Goal: Task Accomplishment & Management: Manage account settings

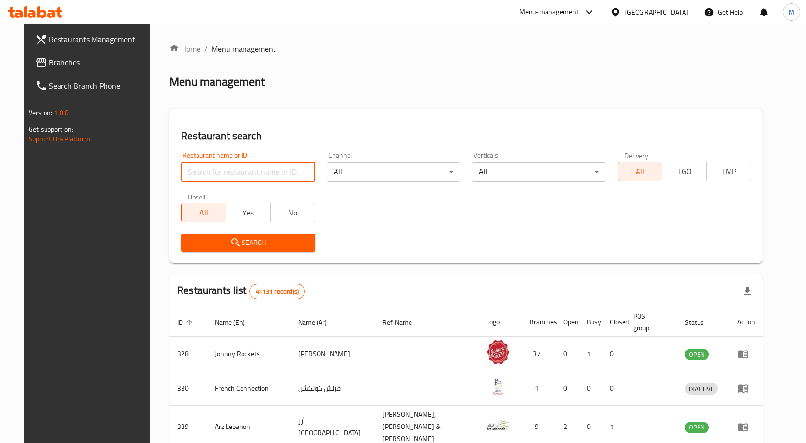
paste input "676609"
type input "676609"
click at [237, 245] on span "Search" at bounding box center [248, 243] width 118 height 12
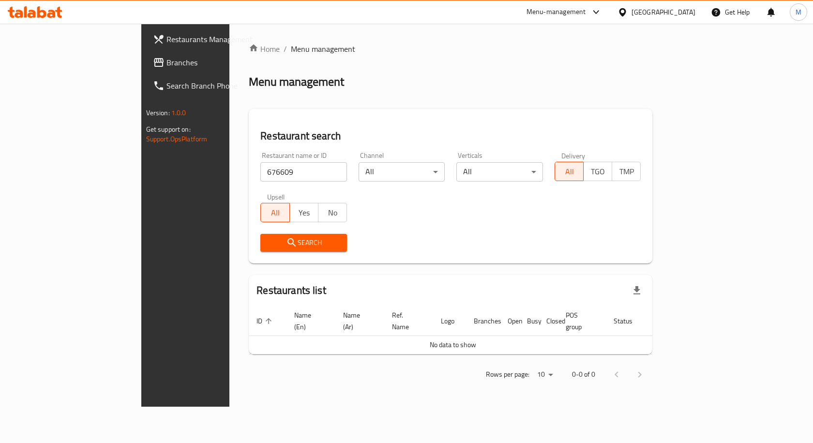
click at [644, 10] on div "United Arab Emirates" at bounding box center [664, 12] width 64 height 11
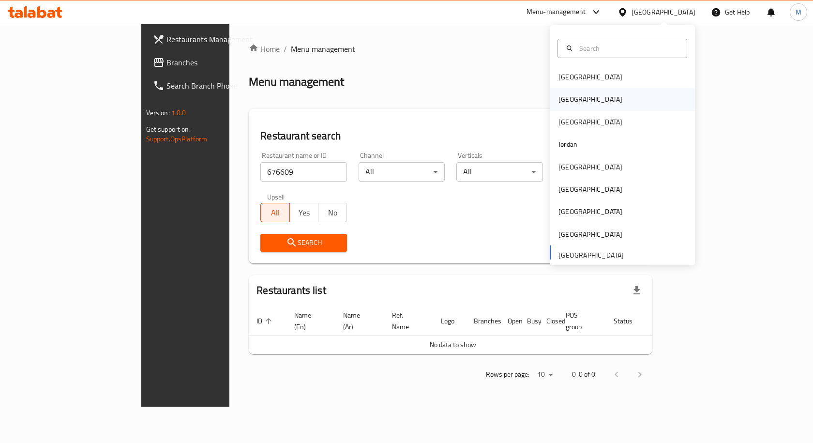
click at [573, 99] on div "[GEOGRAPHIC_DATA]" at bounding box center [590, 99] width 79 height 22
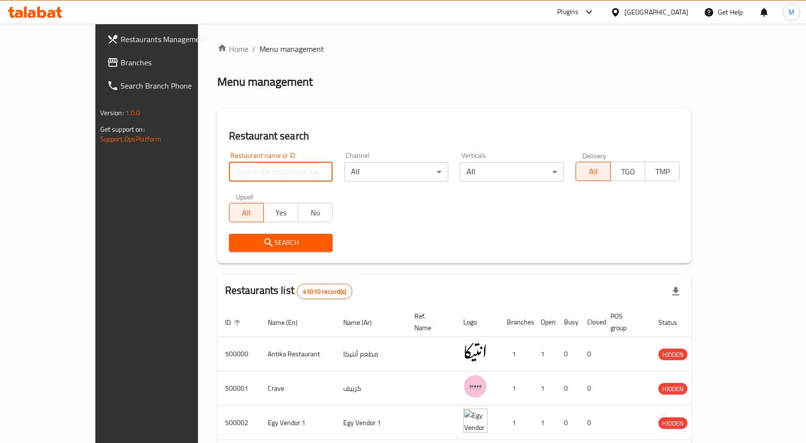
paste input "676609"
type input "676609"
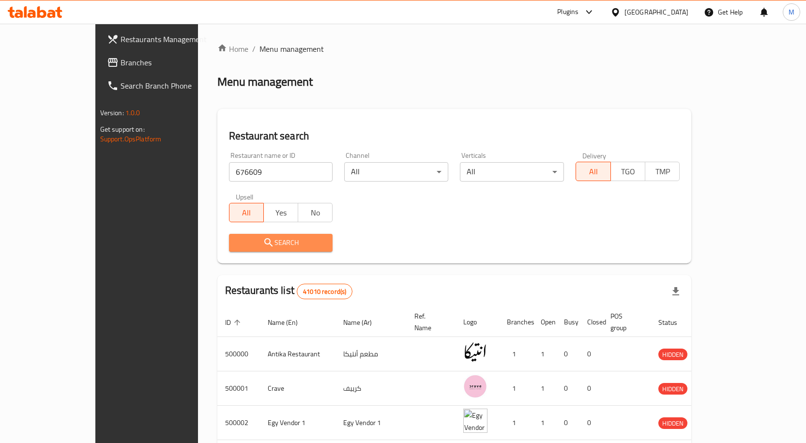
click at [243, 244] on span "Search" at bounding box center [281, 243] width 89 height 12
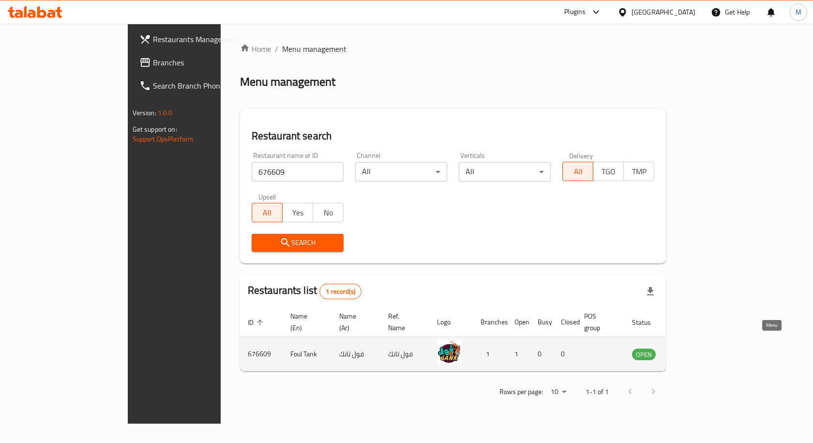
click at [694, 348] on icon "enhanced table" at bounding box center [689, 354] width 12 height 12
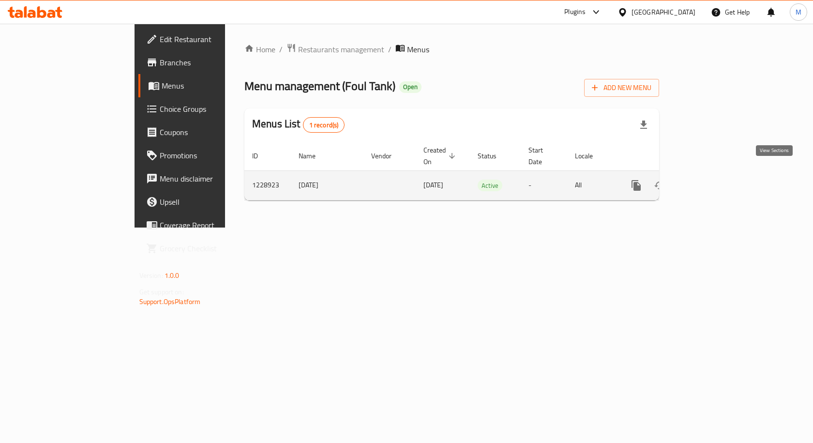
click at [712, 180] on icon "enhanced table" at bounding box center [706, 186] width 12 height 12
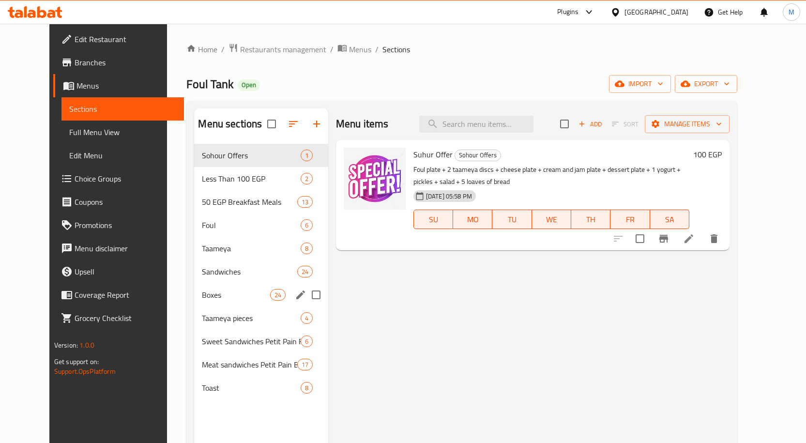
click at [202, 299] on span "Boxes" at bounding box center [236, 295] width 68 height 12
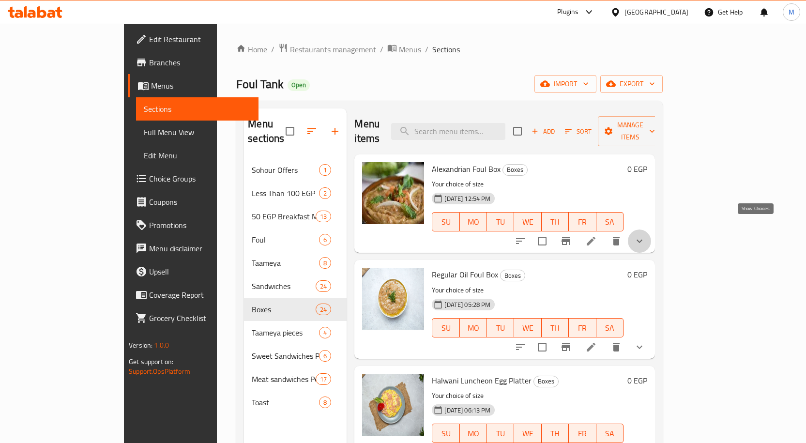
click at [645, 235] on icon "show more" at bounding box center [639, 241] width 12 height 12
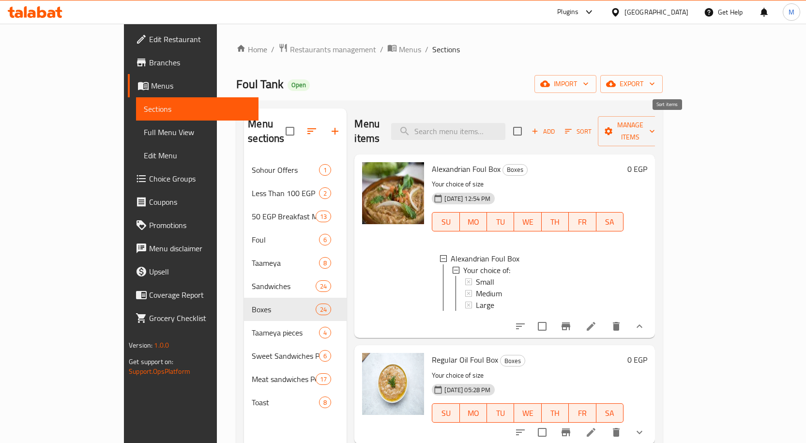
click at [572, 129] on icon "button" at bounding box center [568, 131] width 7 height 4
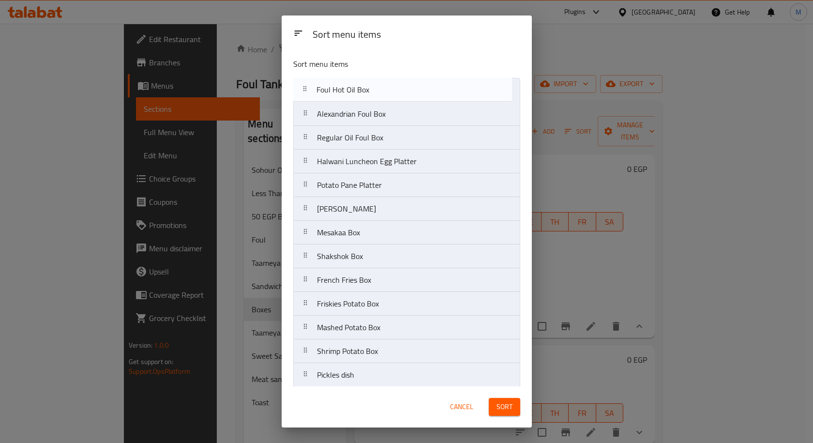
drag, startPoint x: 358, startPoint y: 212, endPoint x: 358, endPoint y: 88, distance: 123.9
click at [358, 88] on nav "Alexandrian Foul Box Regular Oil Foul Box Halwani Luncheon Egg Platter Potato P…" at bounding box center [406, 363] width 227 height 570
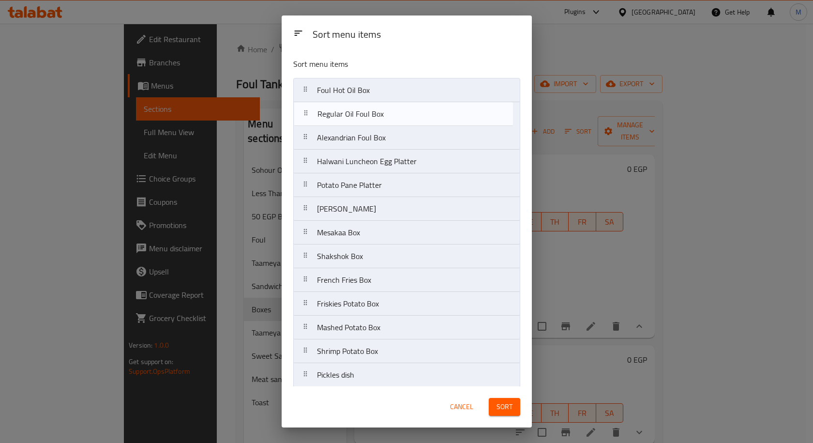
drag, startPoint x: 359, startPoint y: 138, endPoint x: 361, endPoint y: 110, distance: 28.6
click at [361, 110] on nav "Foul Hot Oil Box Alexandrian Foul Box Regular Oil Foul Box Halwani Luncheon Egg…" at bounding box center [406, 363] width 227 height 570
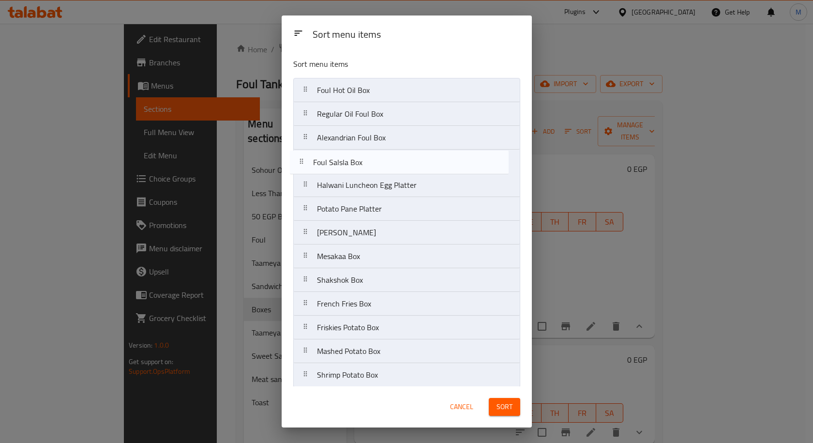
drag, startPoint x: 375, startPoint y: 275, endPoint x: 372, endPoint y: 154, distance: 120.5
click at [372, 154] on nav "Foul Hot Oil Box Regular Oil Foul Box Alexandrian Foul Box Halwani Luncheon Egg…" at bounding box center [406, 363] width 227 height 570
drag, startPoint x: 345, startPoint y: 136, endPoint x: 344, endPoint y: 170, distance: 34.4
click at [344, 170] on nav "Foul Hot Oil Box Regular Oil Foul Box Alexandrian Foul Box Foul Salsla Box Halw…" at bounding box center [406, 363] width 227 height 570
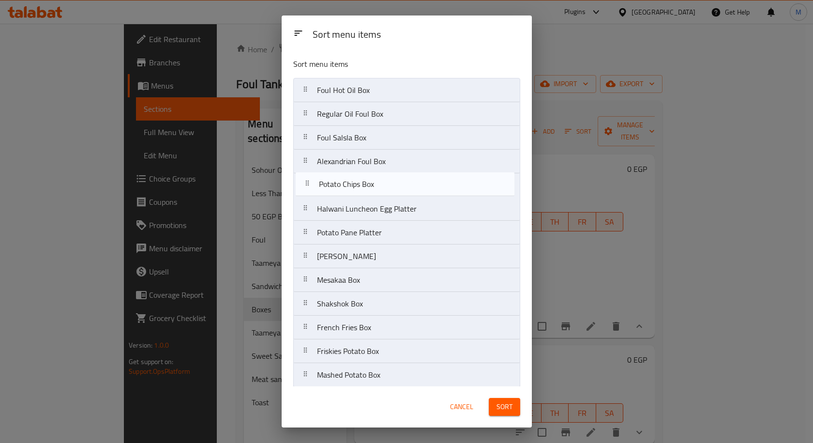
drag, startPoint x: 375, startPoint y: 283, endPoint x: 377, endPoint y: 187, distance: 96.3
click at [377, 187] on nav "Foul Hot Oil Box Regular Oil Foul Box Foul Salsla Box Alexandrian Foul Box Halw…" at bounding box center [406, 363] width 227 height 570
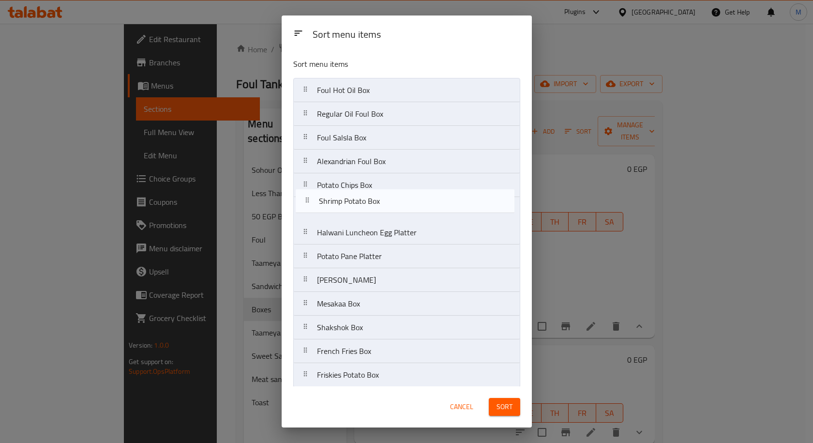
drag, startPoint x: 385, startPoint y: 309, endPoint x: 387, endPoint y: 206, distance: 103.1
click at [387, 206] on nav "Foul Hot Oil Box Regular Oil Foul Box Foul Salsla Box Alexandrian Foul Box Pota…" at bounding box center [406, 363] width 227 height 570
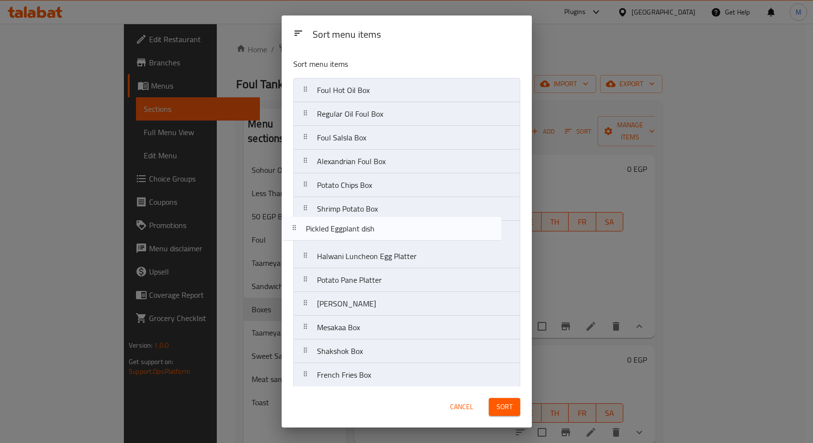
drag, startPoint x: 393, startPoint y: 231, endPoint x: 382, endPoint y: 226, distance: 12.0
click at [382, 226] on nav "Foul Hot Oil Box Regular Oil Foul Box Foul Salsla Box Alexandrian Foul Box Pota…" at bounding box center [406, 363] width 227 height 570
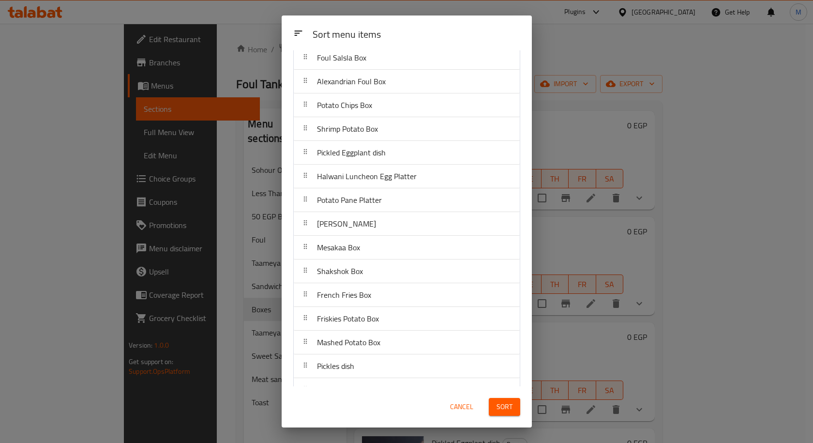
scroll to position [97, 0]
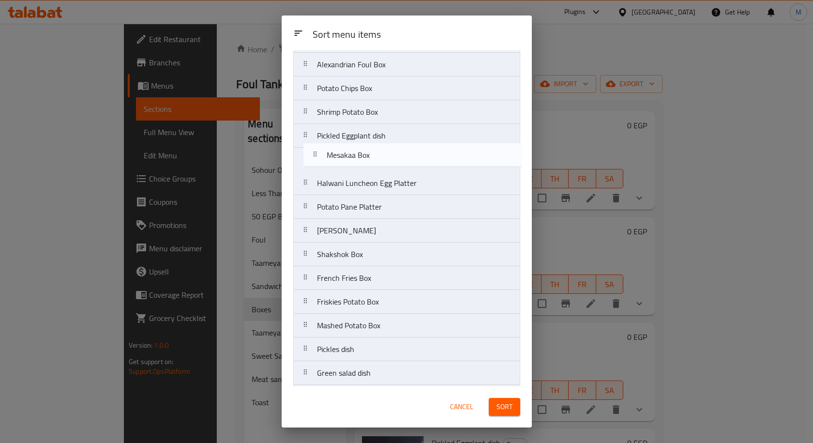
drag, startPoint x: 364, startPoint y: 231, endPoint x: 374, endPoint y: 151, distance: 80.0
click at [374, 151] on nav "Foul Hot Oil Box Regular Oil Foul Box Foul Salsla Box Alexandrian Foul Box Pota…" at bounding box center [406, 266] width 227 height 570
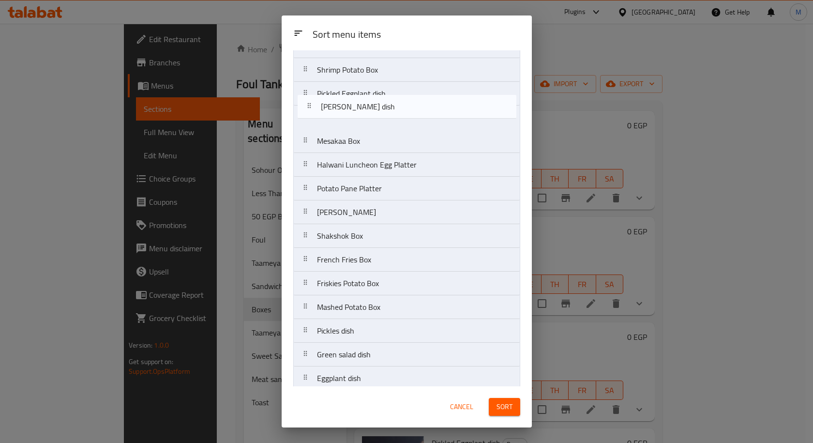
scroll to position [136, 0]
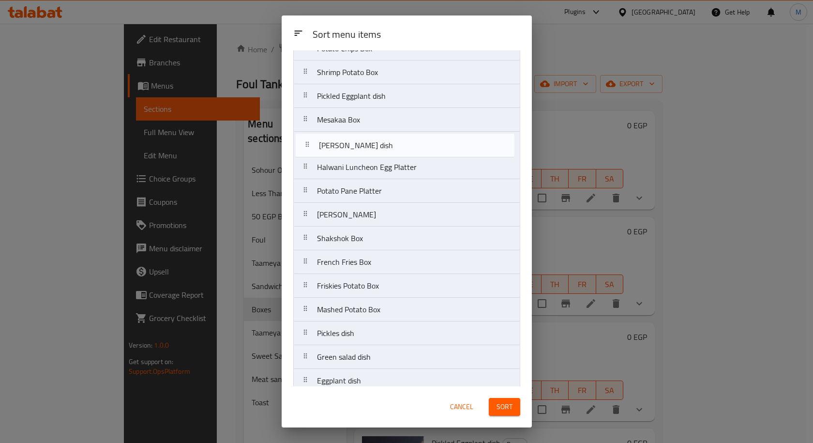
drag, startPoint x: 374, startPoint y: 279, endPoint x: 376, endPoint y: 146, distance: 133.1
click at [376, 146] on nav "Foul Hot Oil Box Regular Oil Foul Box Foul Salsla Box Alexandrian Foul Box Pota…" at bounding box center [406, 226] width 227 height 570
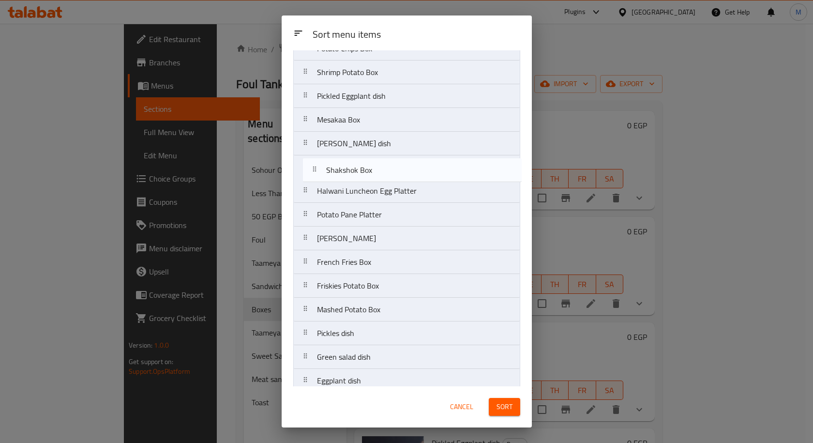
drag, startPoint x: 375, startPoint y: 245, endPoint x: 385, endPoint y: 174, distance: 71.8
click at [385, 174] on nav "Foul Hot Oil Box Regular Oil Foul Box Foul Salsla Box Alexandrian Foul Box Pota…" at bounding box center [406, 226] width 227 height 570
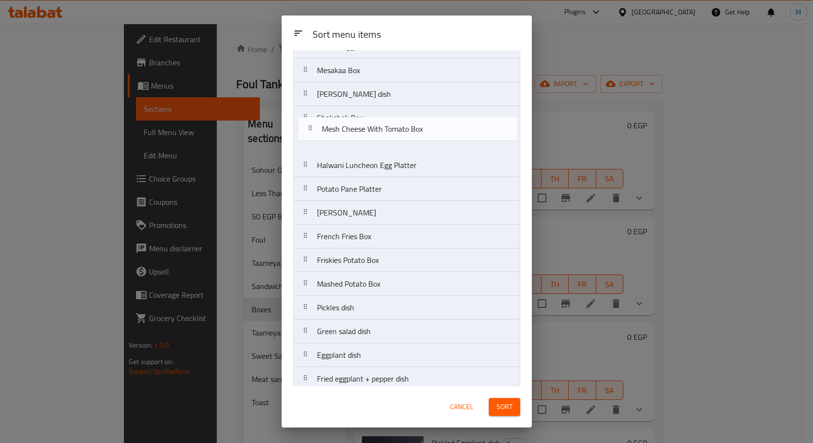
scroll to position [184, 0]
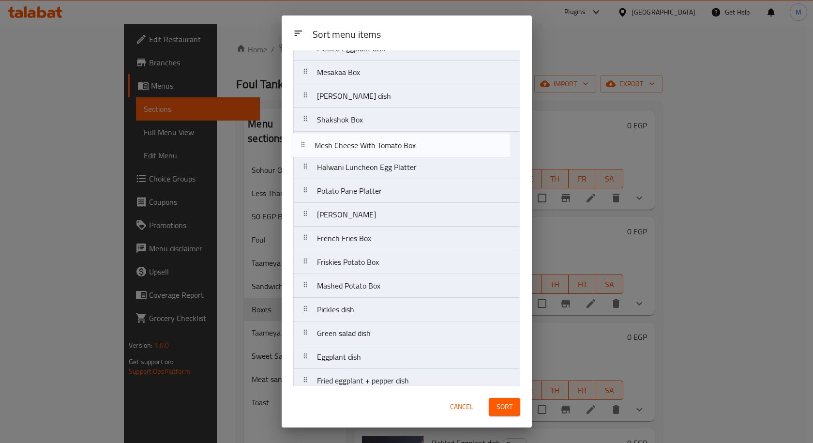
drag, startPoint x: 377, startPoint y: 375, endPoint x: 375, endPoint y: 144, distance: 230.9
click at [375, 144] on nav "Foul Hot Oil Box Regular Oil Foul Box Foul Salsla Box Alexandrian Foul Box Pota…" at bounding box center [406, 179] width 227 height 570
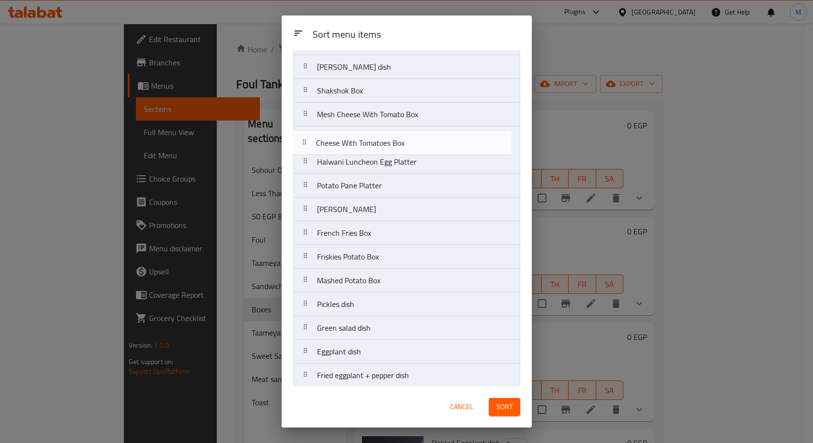
scroll to position [212, 0]
drag, startPoint x: 397, startPoint y: 348, endPoint x: 398, endPoint y: 136, distance: 212.5
click at [398, 136] on nav "Foul Hot Oil Box Regular Oil Foul Box Foul Salsla Box Alexandrian Foul Box Pota…" at bounding box center [406, 150] width 227 height 570
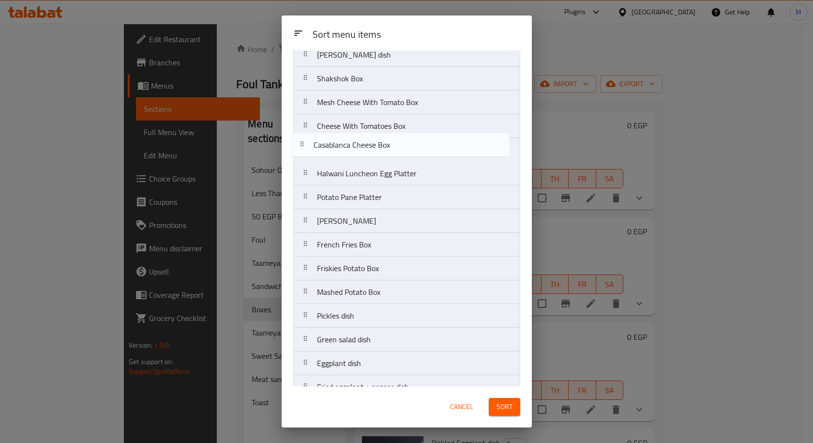
scroll to position [225, 0]
drag, startPoint x: 383, startPoint y: 349, endPoint x: 383, endPoint y: 149, distance: 200.8
click at [383, 149] on nav "Foul Hot Oil Box Regular Oil Foul Box Foul Salsla Box Alexandrian Foul Box Pota…" at bounding box center [406, 138] width 227 height 570
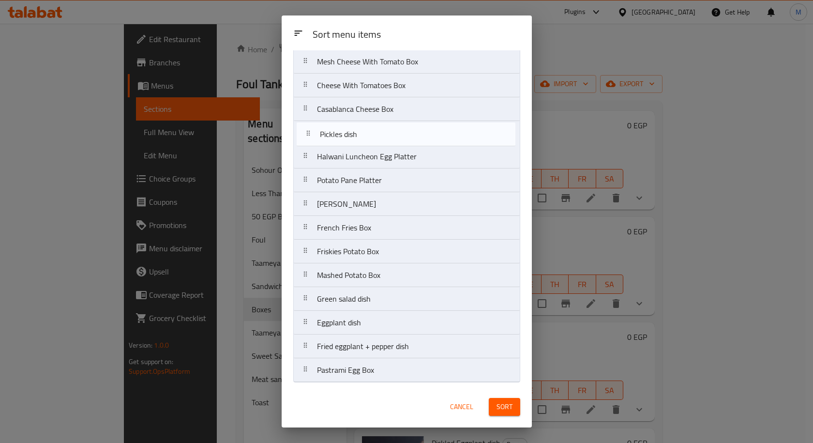
scroll to position [262, 0]
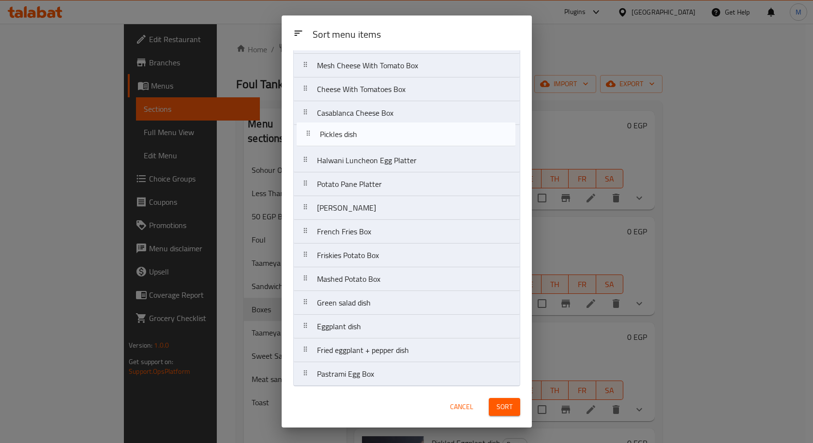
drag, startPoint x: 365, startPoint y: 279, endPoint x: 367, endPoint y: 135, distance: 144.2
click at [367, 135] on nav "Foul Hot Oil Box Regular Oil Foul Box Foul Salsla Box Alexandrian Foul Box Pota…" at bounding box center [406, 101] width 227 height 570
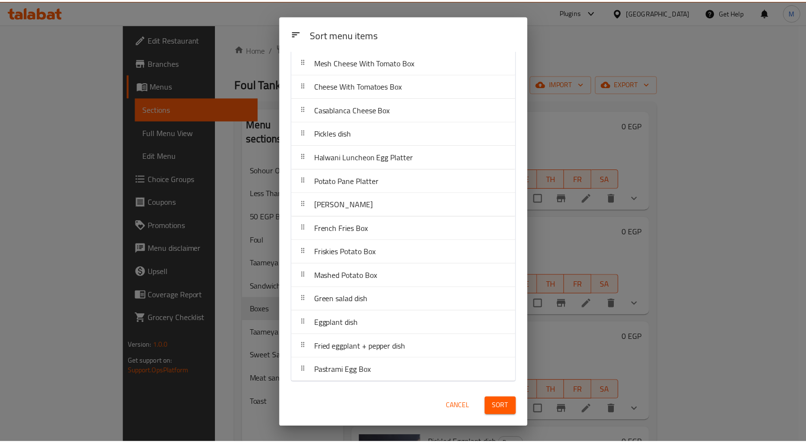
scroll to position [266, 0]
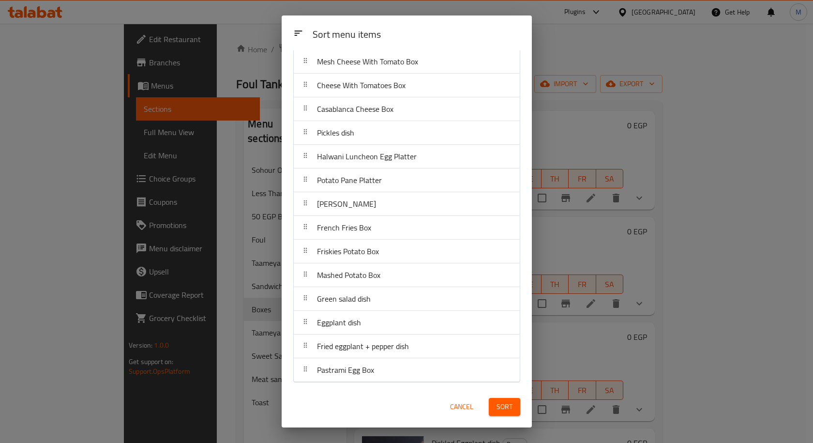
click at [507, 407] on span "Sort" at bounding box center [505, 407] width 16 height 12
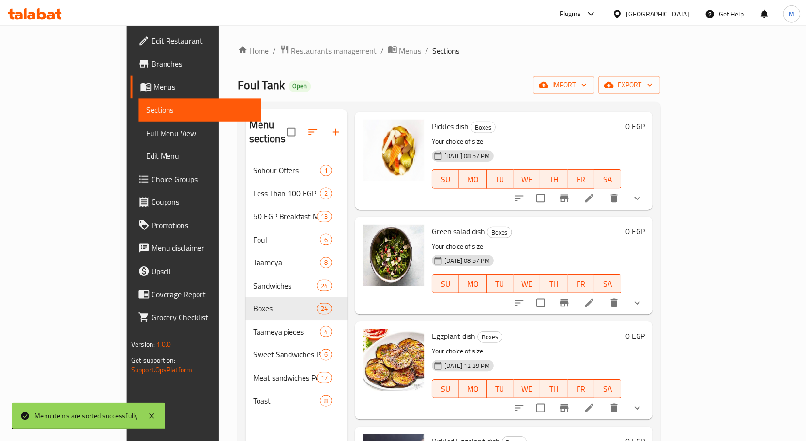
scroll to position [0, 0]
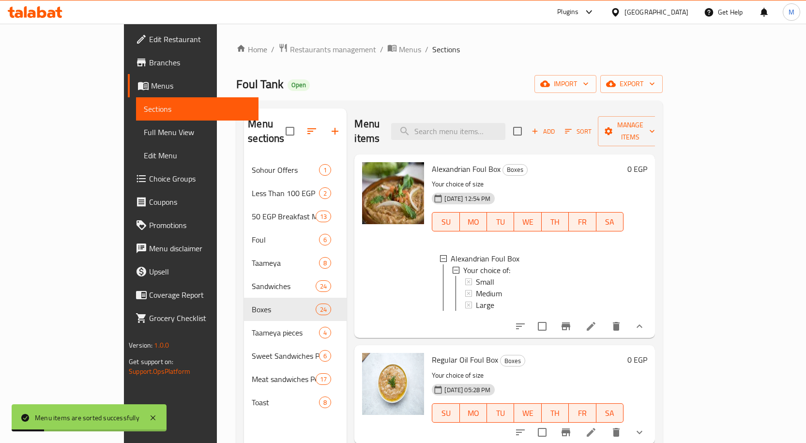
click at [682, 198] on div "Home / Restaurants management / Menus / Sections Foul Tank Open import export M…" at bounding box center [449, 301] width 465 height 555
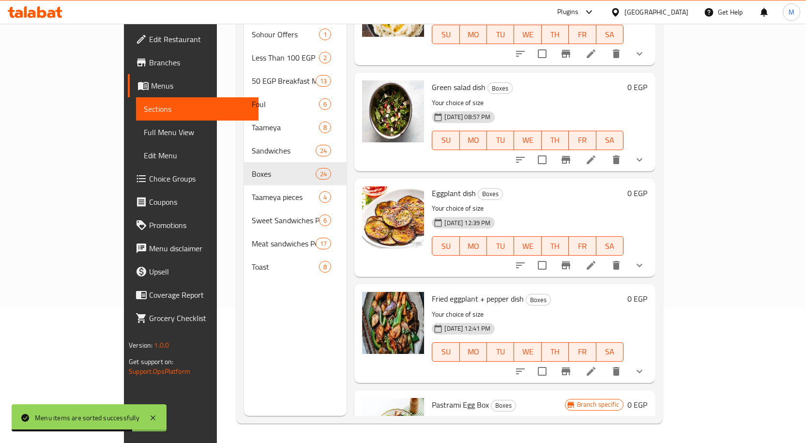
scroll to position [2211, 0]
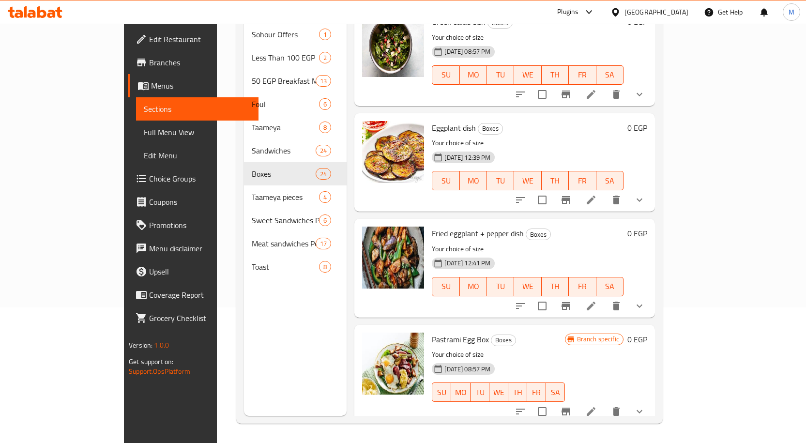
click at [645, 194] on icon "show more" at bounding box center [639, 200] width 12 height 12
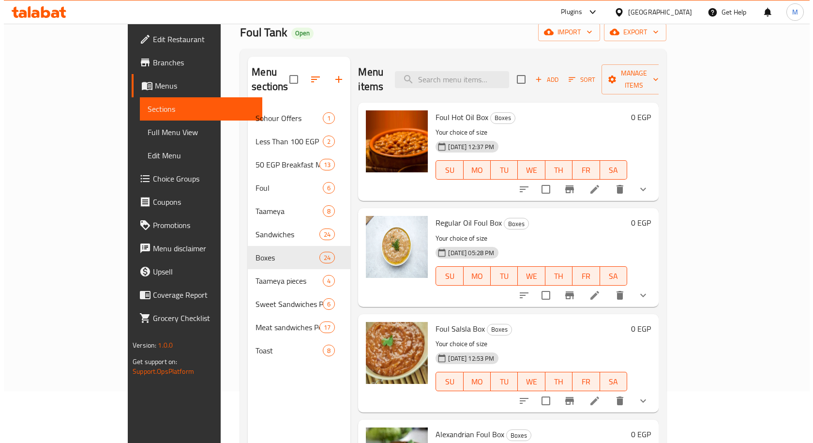
scroll to position [0, 0]
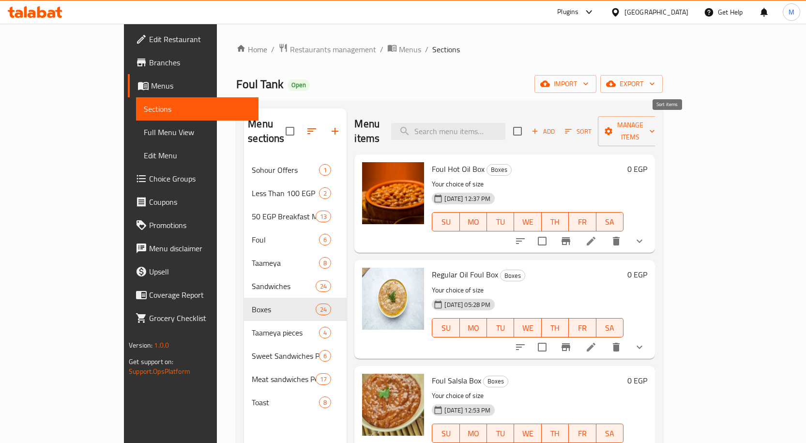
click at [591, 126] on span "Sort" at bounding box center [578, 131] width 27 height 11
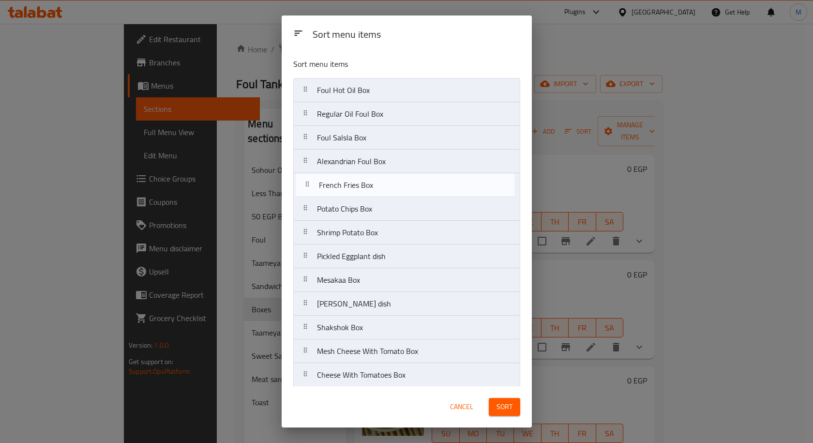
drag, startPoint x: 372, startPoint y: 233, endPoint x: 374, endPoint y: 182, distance: 50.8
click at [374, 182] on nav "Foul Hot Oil Box Regular Oil Foul Box Foul Salsla Box Alexandrian Foul Box Pota…" at bounding box center [406, 363] width 227 height 570
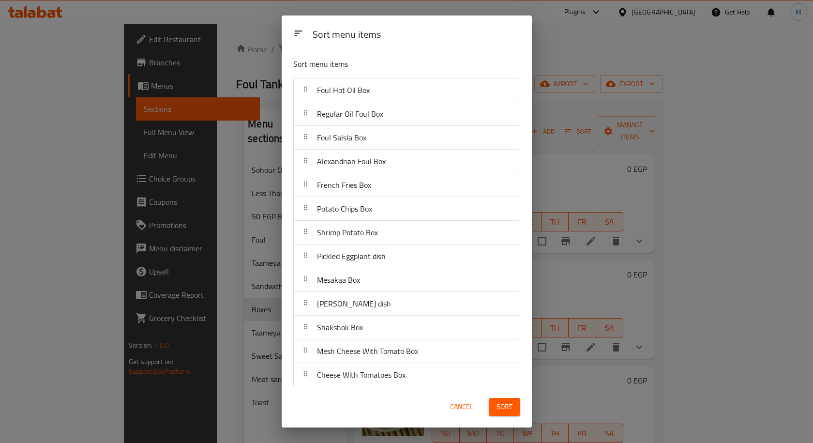
click at [517, 404] on button "Sort" at bounding box center [504, 407] width 31 height 18
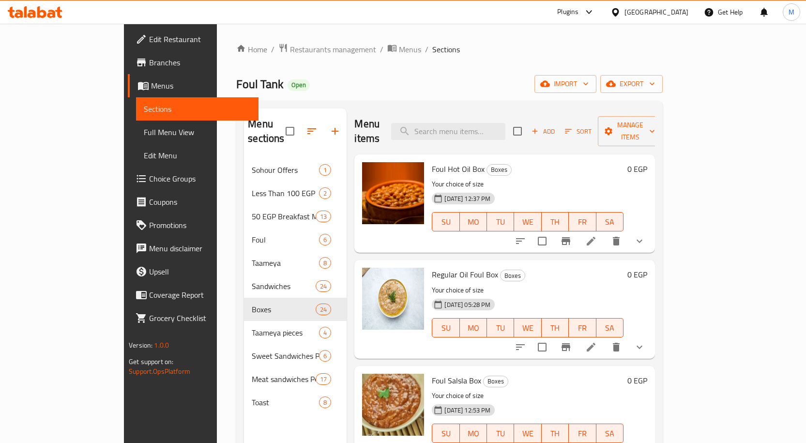
click at [591, 126] on span "Sort" at bounding box center [578, 131] width 27 height 11
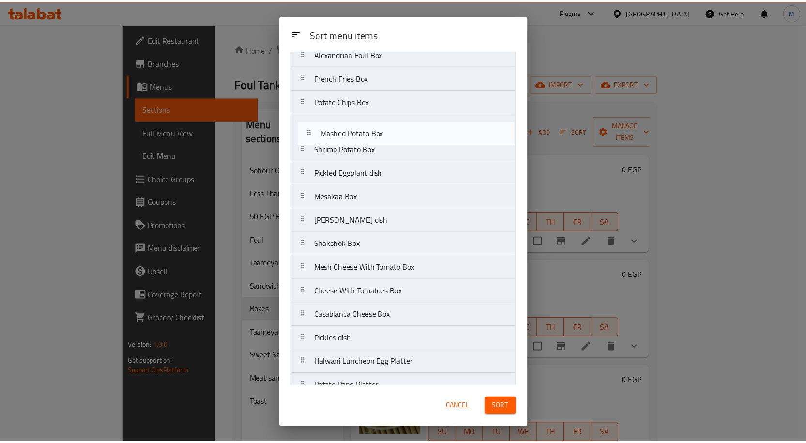
scroll to position [106, 0]
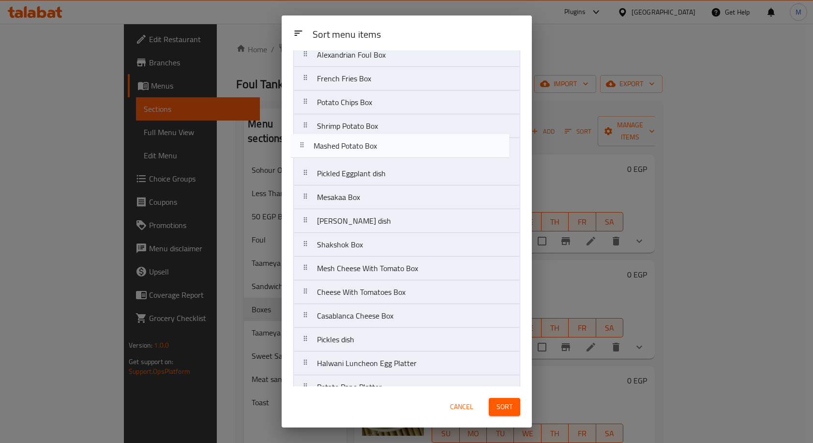
drag, startPoint x: 377, startPoint y: 278, endPoint x: 374, endPoint y: 146, distance: 131.7
click at [374, 146] on nav "Foul Hot Oil Box Regular Oil Foul Box Foul Salsla Box Alexandrian Foul Box Fren…" at bounding box center [406, 256] width 227 height 570
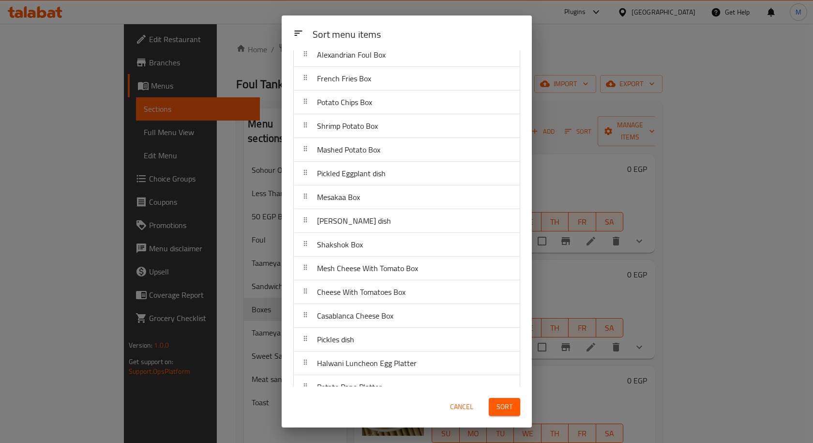
click at [504, 407] on span "Sort" at bounding box center [505, 407] width 16 height 12
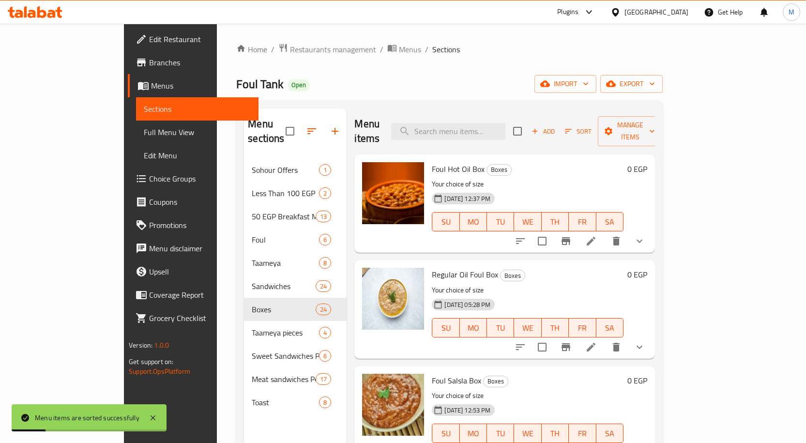
click at [565, 268] on h6 "Regular Oil Foul Box Boxes" at bounding box center [528, 275] width 192 height 14
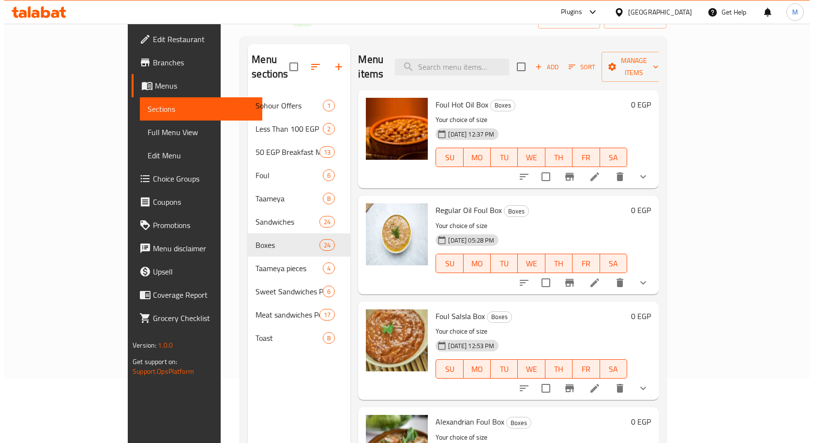
scroll to position [0, 0]
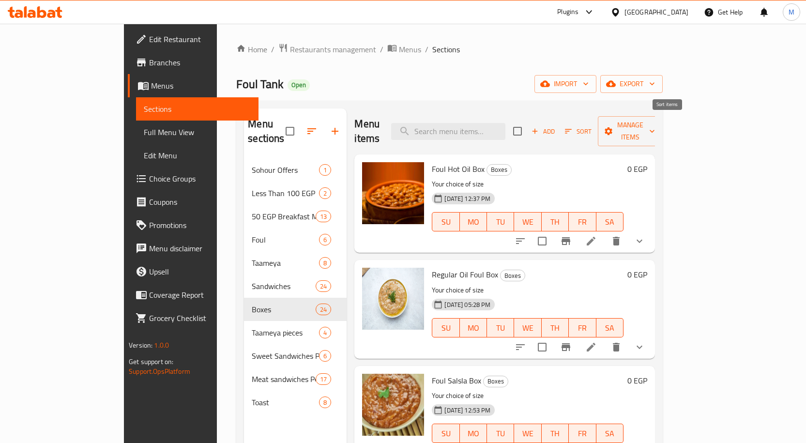
click at [591, 126] on span "Sort" at bounding box center [578, 131] width 27 height 11
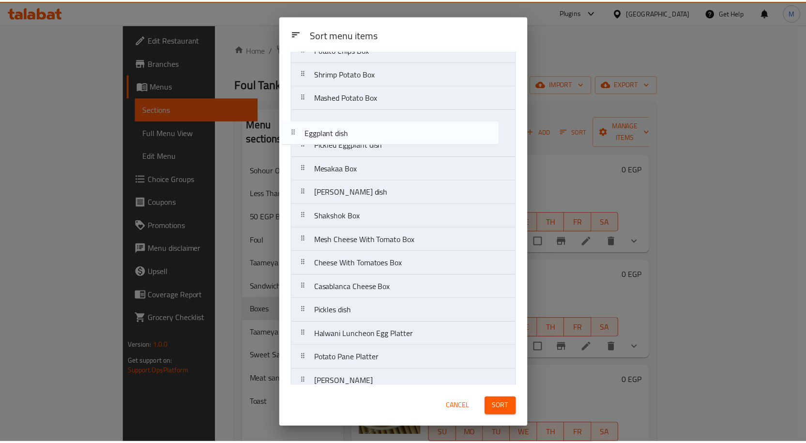
scroll to position [158, 0]
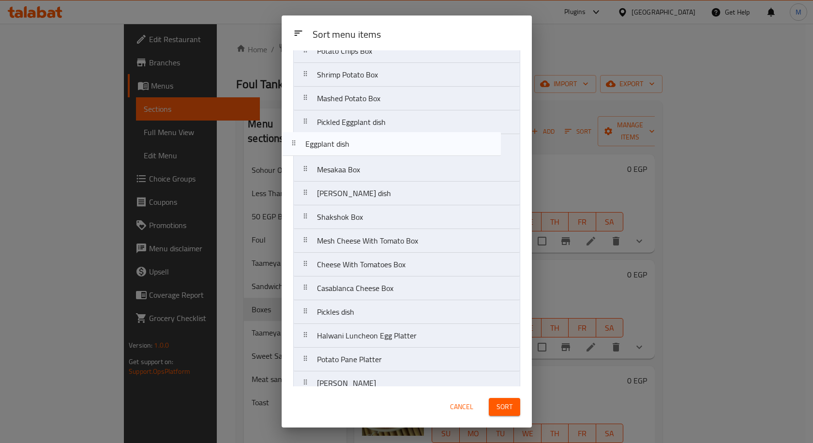
drag, startPoint x: 348, startPoint y: 324, endPoint x: 337, endPoint y: 140, distance: 184.7
click at [337, 140] on nav "Foul Hot Oil Box Regular Oil Foul Box Foul Salsla Box Alexandrian Foul Box Fren…" at bounding box center [406, 205] width 227 height 570
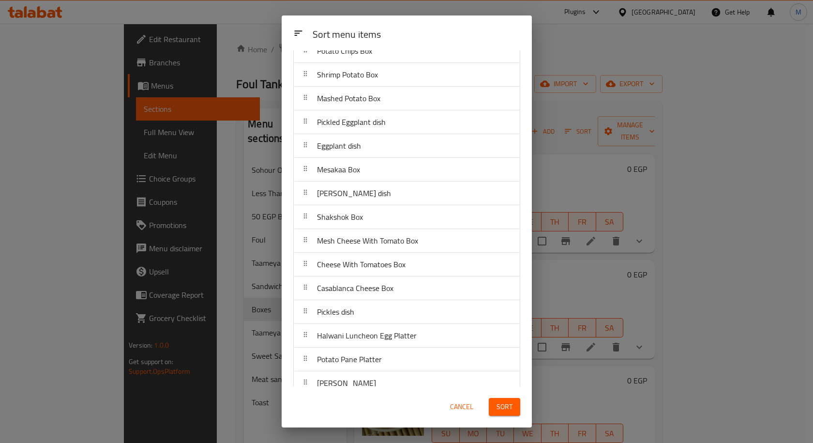
click at [508, 401] on span "Sort" at bounding box center [505, 407] width 16 height 12
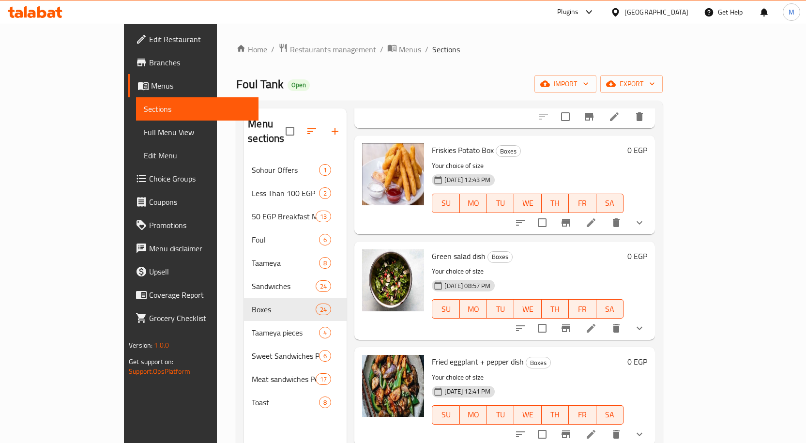
scroll to position [136, 0]
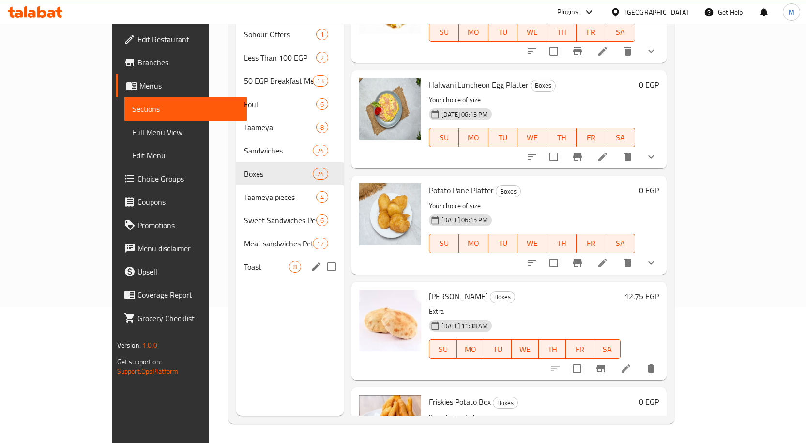
click at [244, 261] on span "Toast" at bounding box center [266, 267] width 45 height 12
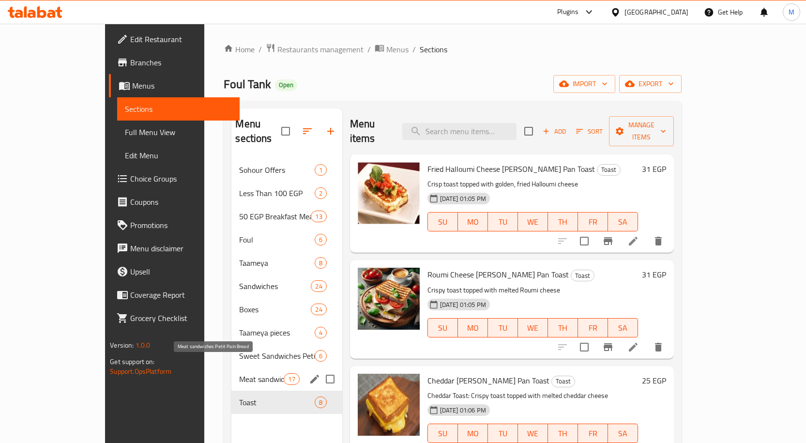
click at [239, 373] on span "Meat sandwiches Petit Pain Bread" at bounding box center [261, 379] width 45 height 12
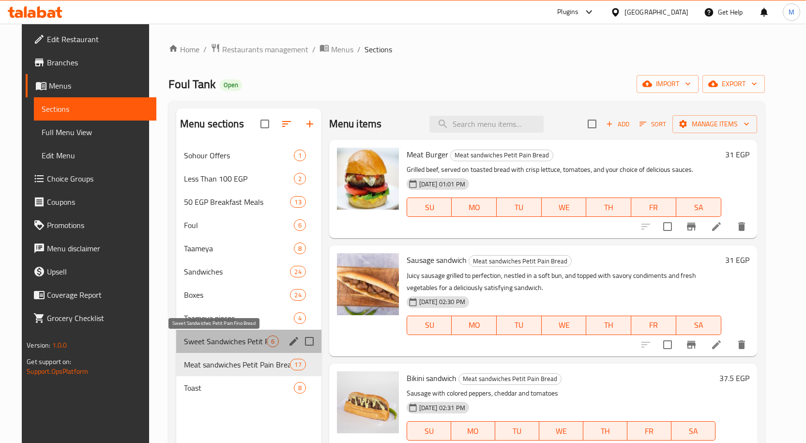
click at [219, 336] on span "Sweet Sandwiches Petit Pain Fino Bread" at bounding box center [225, 341] width 83 height 12
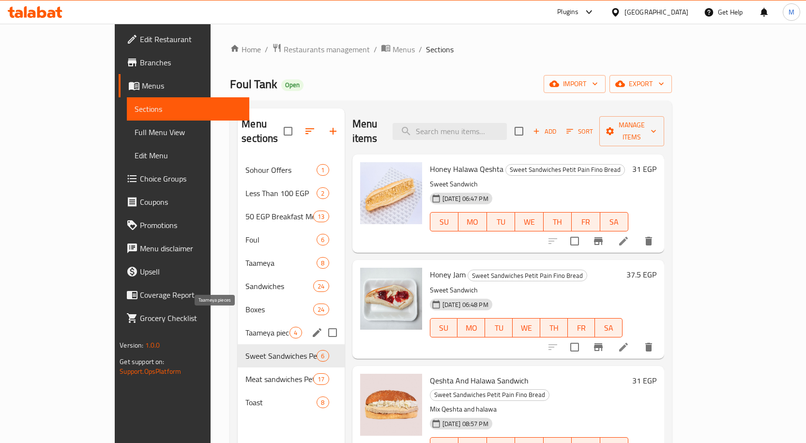
click at [245, 327] on span "Taameya pieces" at bounding box center [267, 333] width 44 height 12
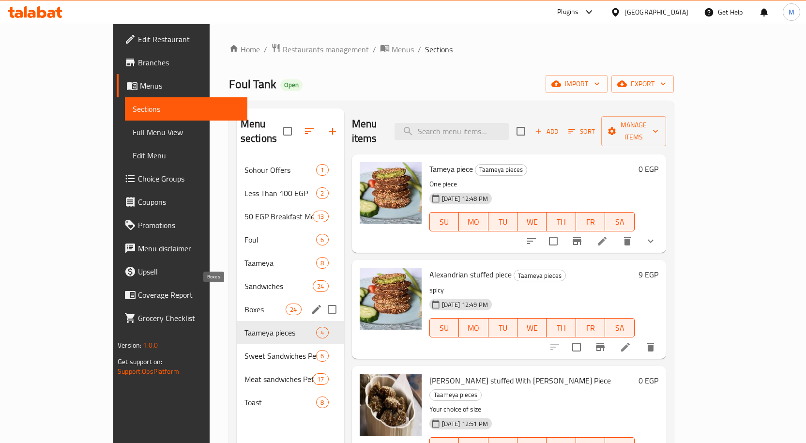
click at [244, 303] on span "Boxes" at bounding box center [264, 309] width 41 height 12
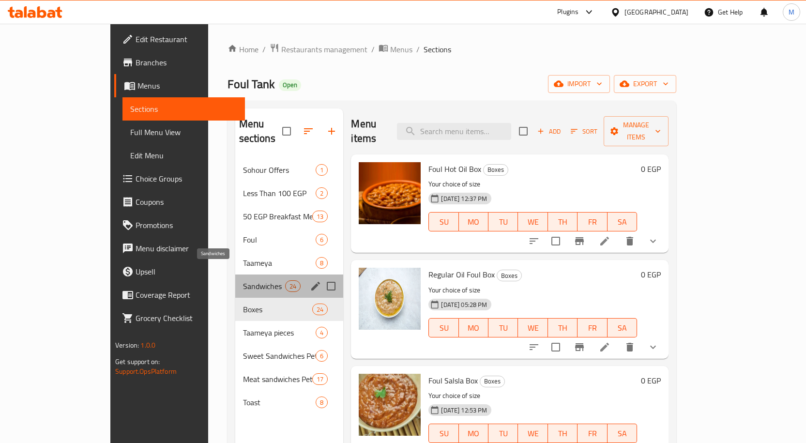
click at [243, 280] on span "Sandwiches" at bounding box center [264, 286] width 43 height 12
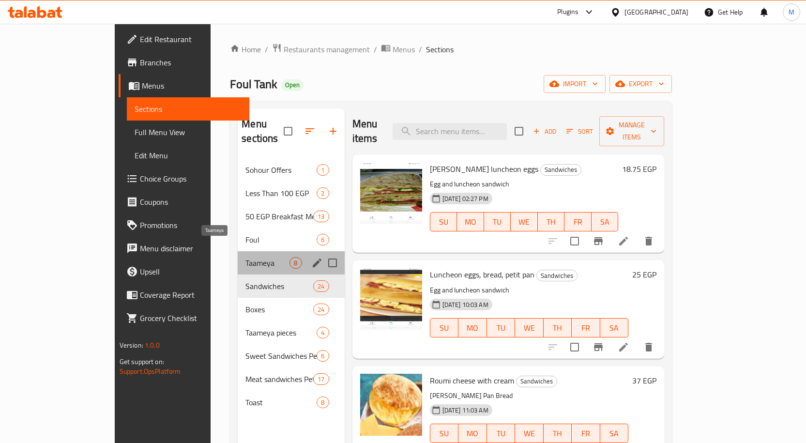
click at [245, 257] on span "Taameya" at bounding box center [267, 263] width 44 height 12
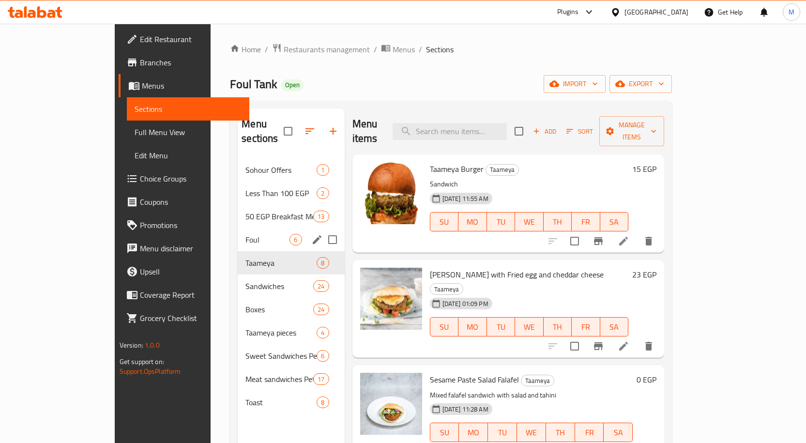
click at [238, 232] on div "Foul 6" at bounding box center [291, 239] width 106 height 23
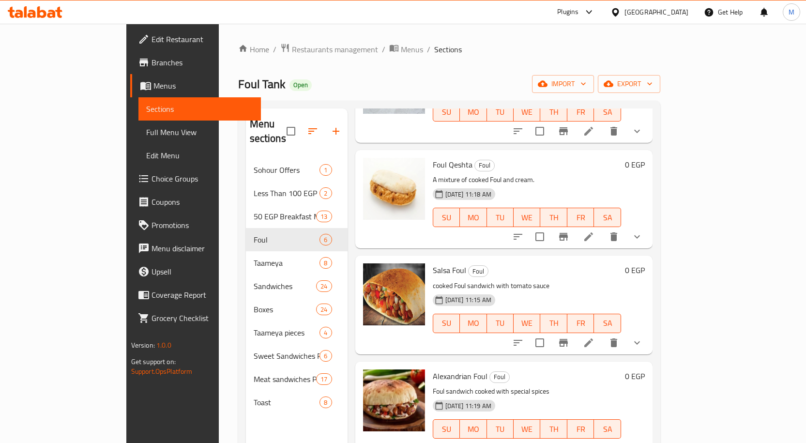
scroll to position [136, 0]
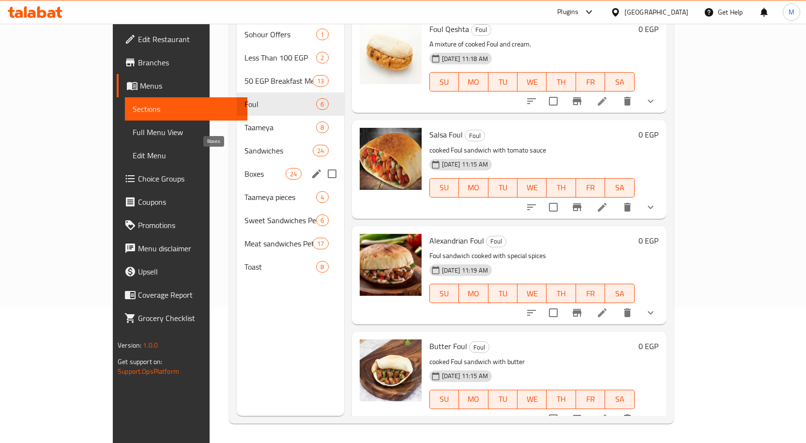
click at [244, 168] on span "Boxes" at bounding box center [264, 174] width 41 height 12
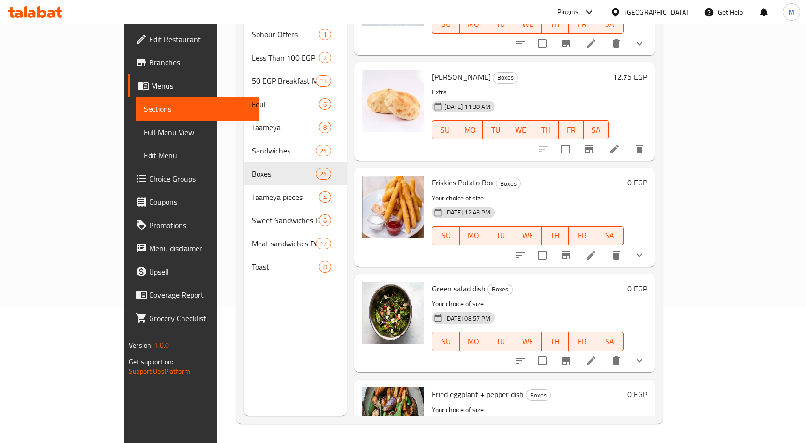
scroll to position [2119, 0]
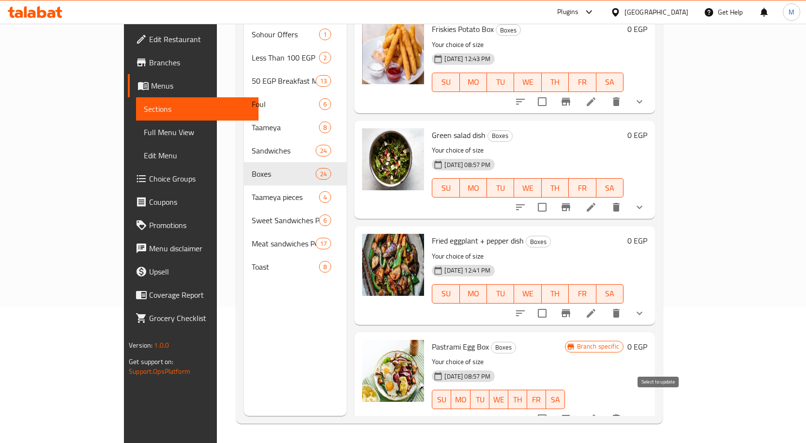
click at [552, 408] on input "checkbox" at bounding box center [542, 418] width 20 height 20
checkbox input "true"
click at [552, 303] on input "checkbox" at bounding box center [542, 313] width 20 height 20
checkbox input "true"
click at [552, 197] on input "checkbox" at bounding box center [542, 207] width 20 height 20
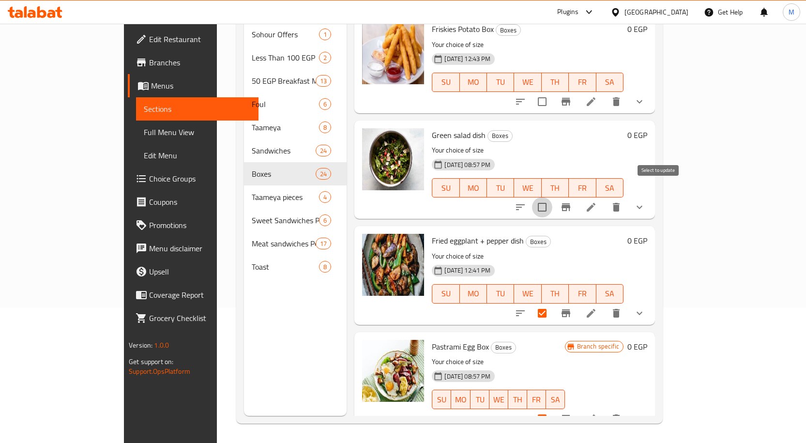
checkbox input "true"
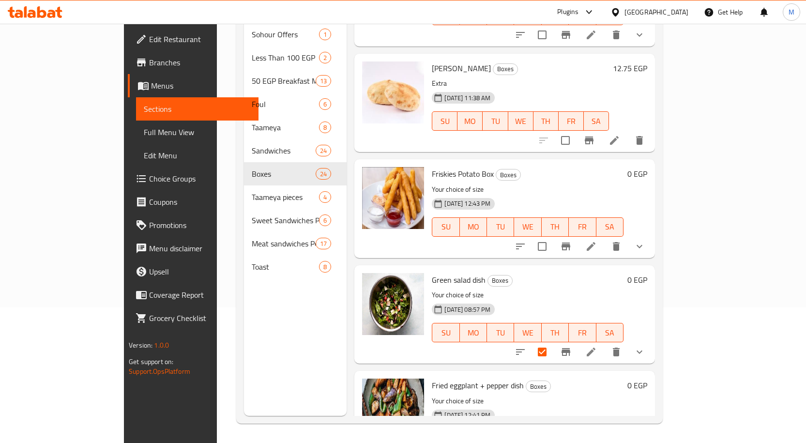
scroll to position [1974, 0]
click at [552, 237] on input "checkbox" at bounding box center [542, 247] width 20 height 20
checkbox input "true"
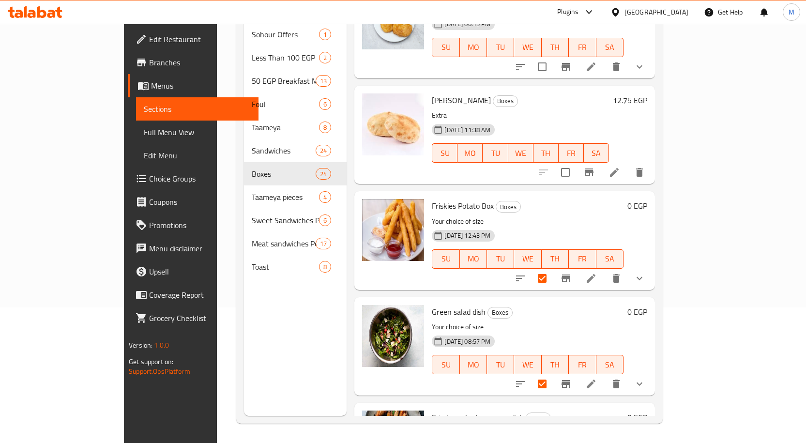
scroll to position [1925, 0]
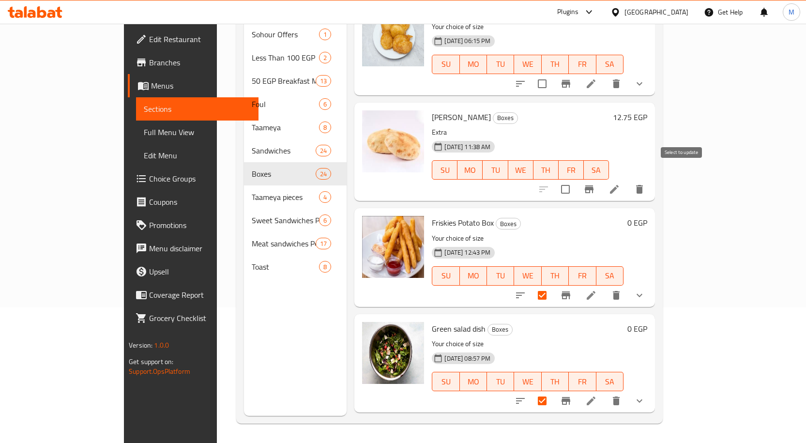
click at [575, 180] on input "checkbox" at bounding box center [565, 189] width 20 height 20
checkbox input "true"
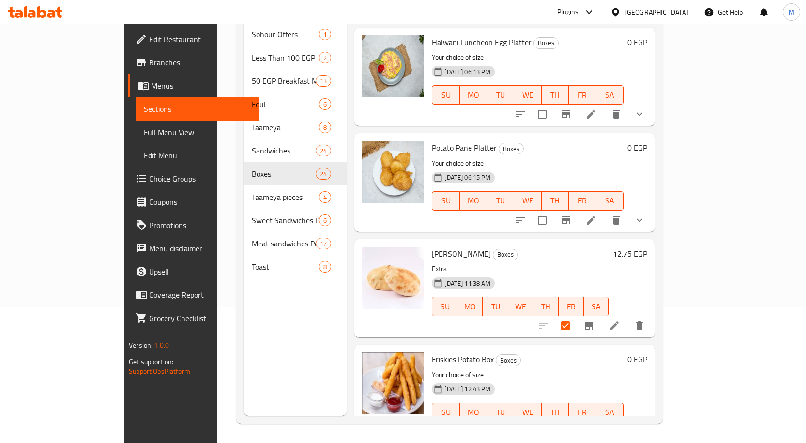
scroll to position [1780, 0]
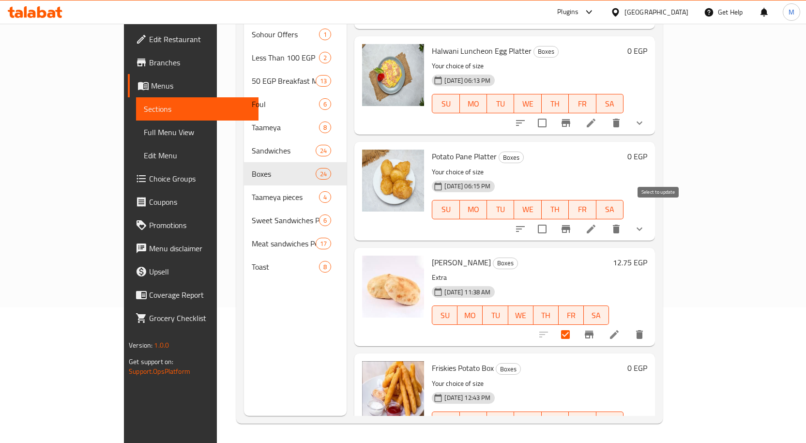
click at [552, 219] on input "checkbox" at bounding box center [542, 229] width 20 height 20
checkbox input "true"
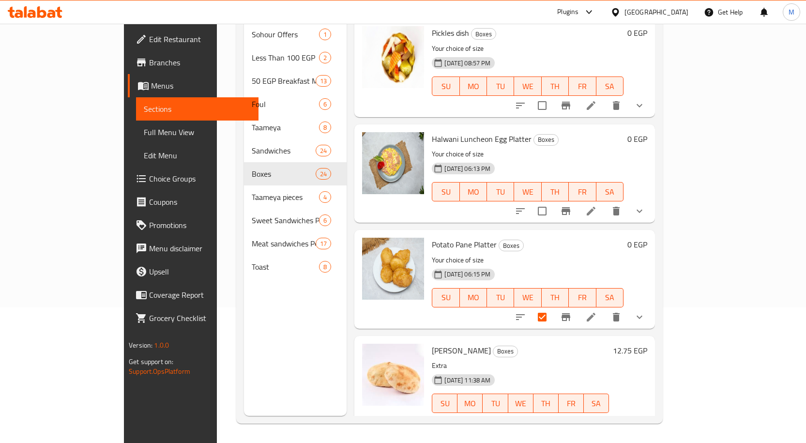
scroll to position [1683, 0]
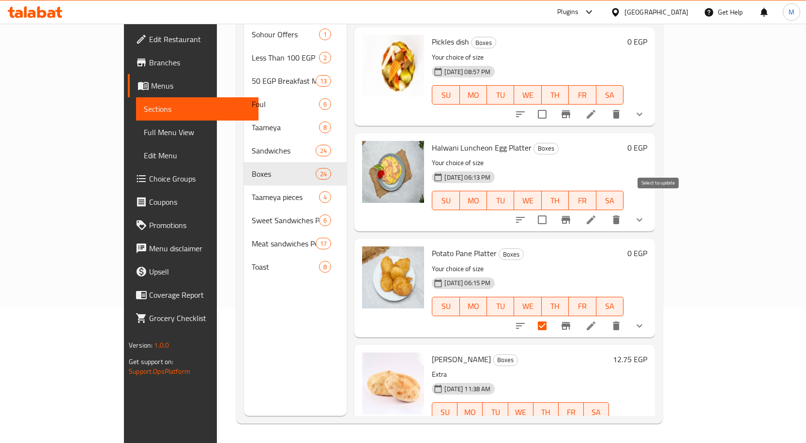
click at [552, 210] on input "checkbox" at bounding box center [542, 220] width 20 height 20
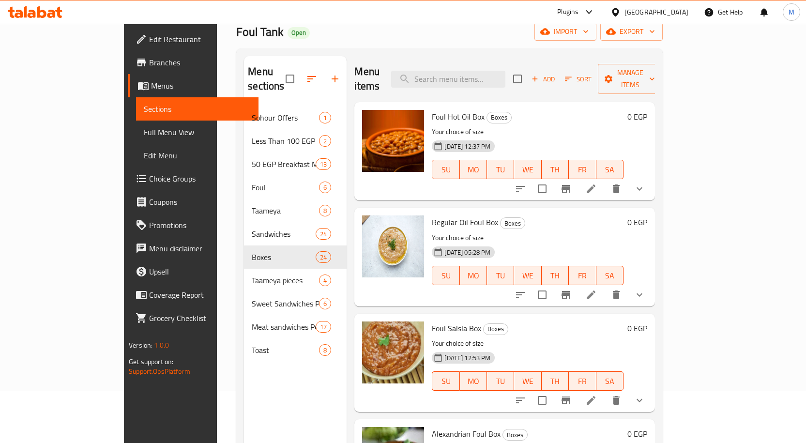
scroll to position [0, 0]
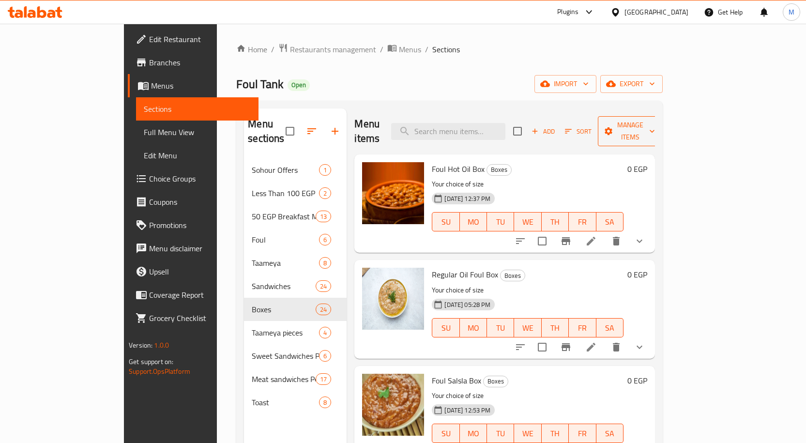
click at [655, 121] on span "Manage items" at bounding box center [629, 131] width 49 height 24
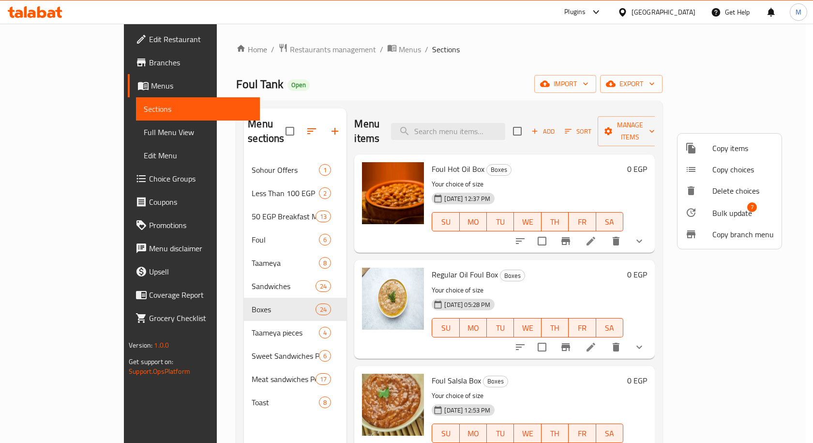
click at [738, 213] on span "Bulk update" at bounding box center [732, 213] width 40 height 12
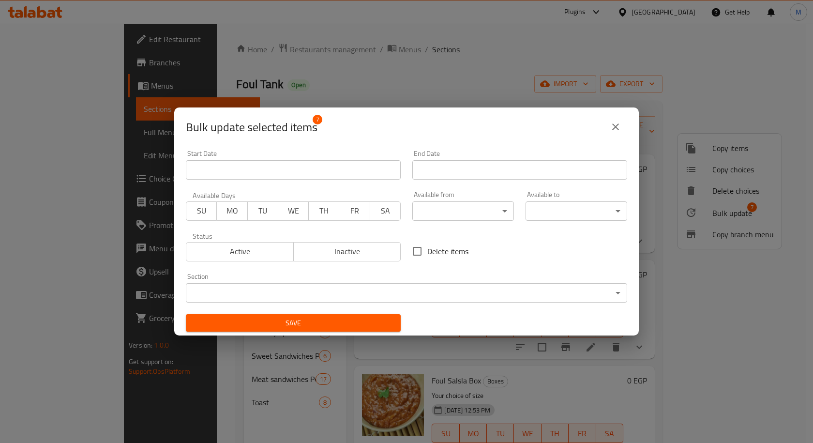
click at [356, 246] on span "Inactive" at bounding box center [348, 251] width 100 height 14
click at [348, 329] on span "Save" at bounding box center [293, 323] width 199 height 12
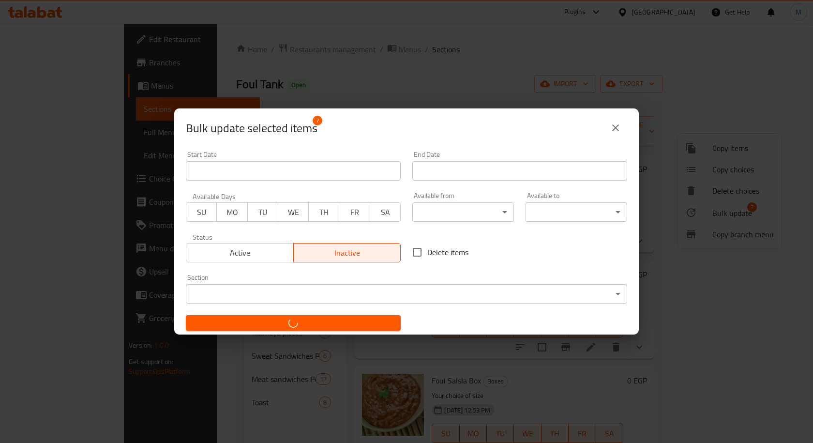
checkbox input "false"
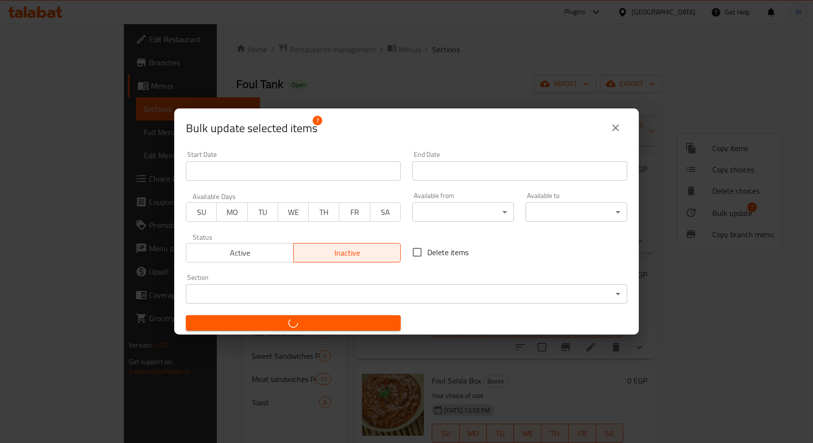
checkbox input "false"
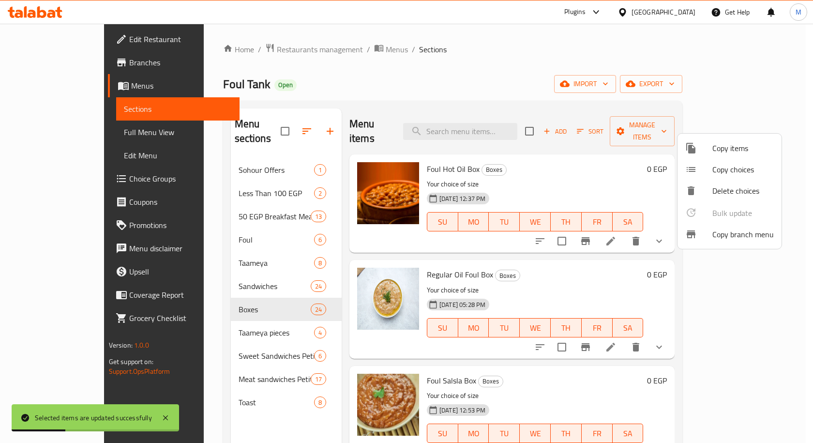
click at [546, 174] on div at bounding box center [406, 221] width 813 height 443
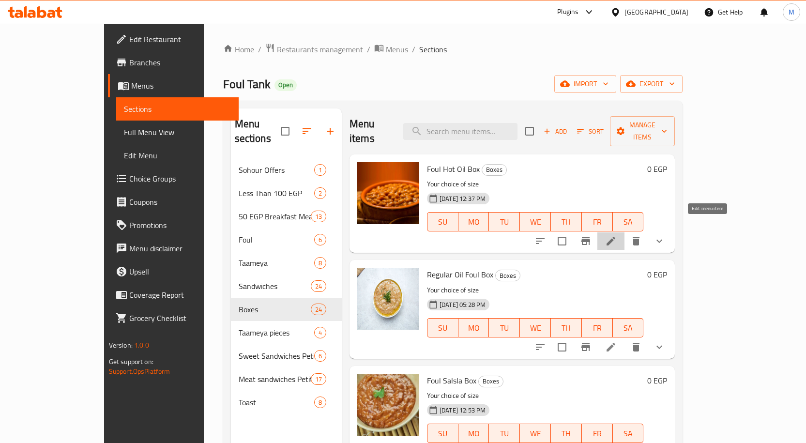
click at [615, 237] on icon at bounding box center [610, 241] width 9 height 9
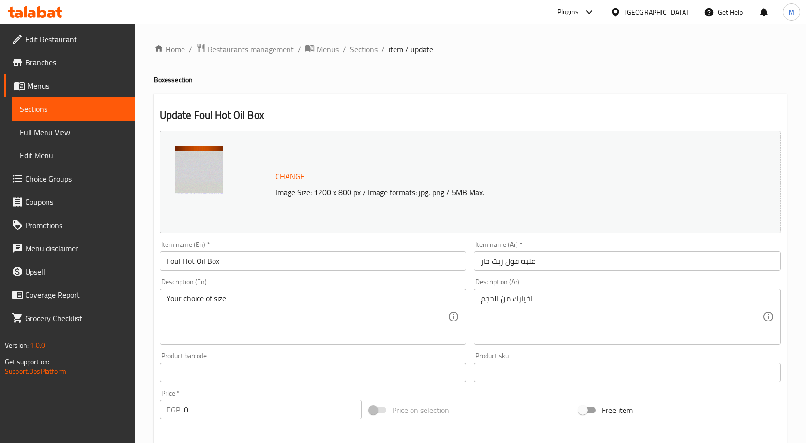
click at [351, 37] on div "Home / Restaurants management / Menus / Sections / item / update Boxes section …" at bounding box center [470, 386] width 671 height 724
click at [361, 50] on span "Sections" at bounding box center [364, 50] width 28 height 12
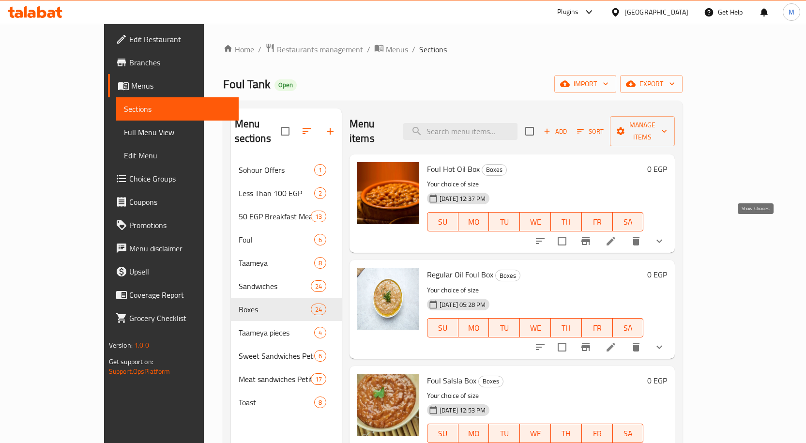
click at [665, 235] on icon "show more" at bounding box center [659, 241] width 12 height 12
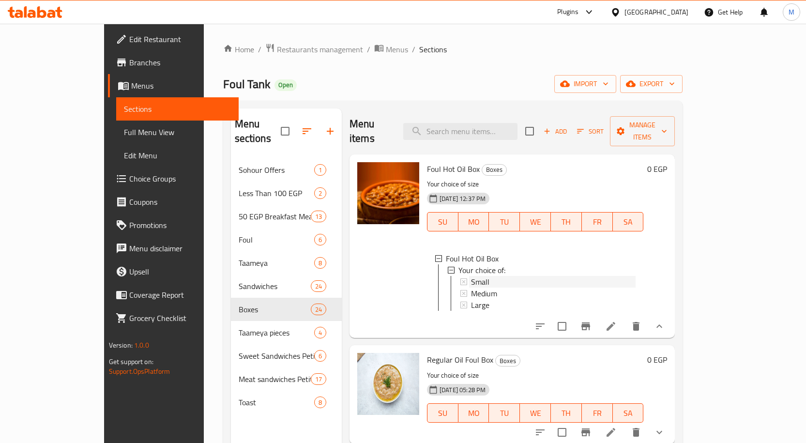
click at [471, 276] on span "Small" at bounding box center [480, 282] width 18 height 12
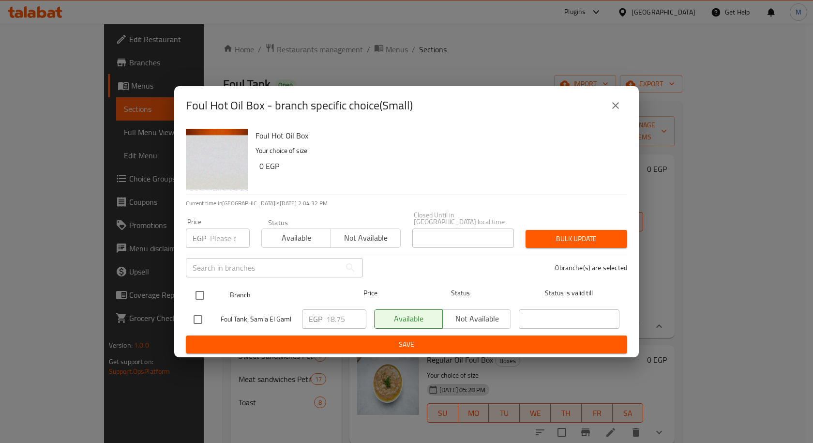
click at [203, 289] on input "checkbox" at bounding box center [200, 295] width 20 height 20
checkbox input "true"
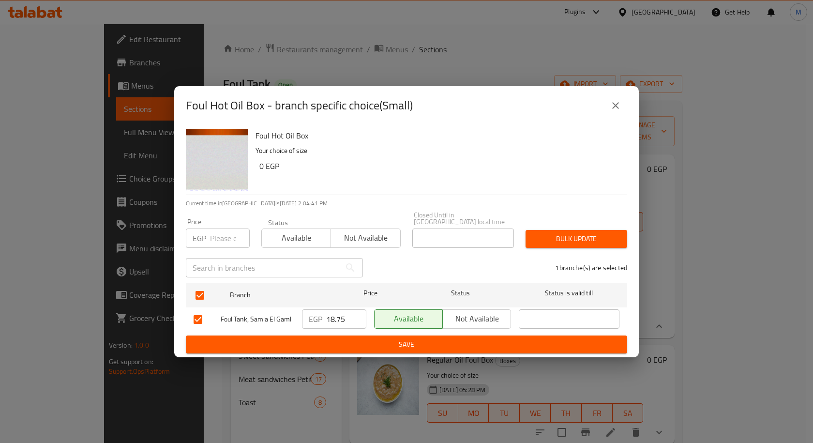
click at [333, 317] on input "18.75" at bounding box center [346, 318] width 40 height 19
type input "15"
click at [425, 341] on span "Save" at bounding box center [407, 344] width 426 height 12
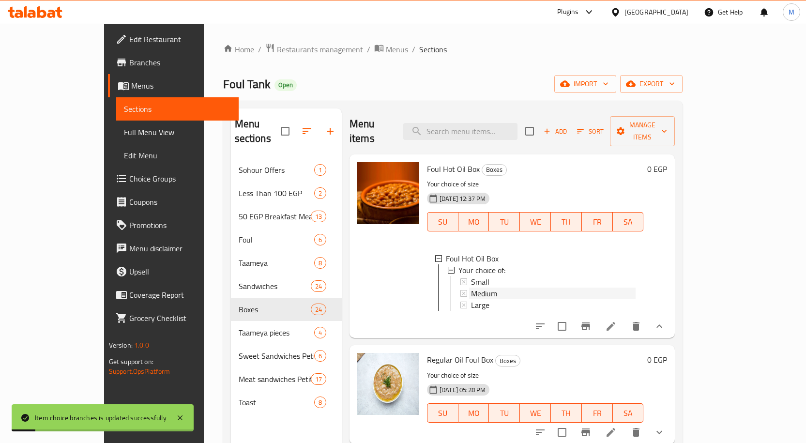
click at [477, 287] on div "Medium" at bounding box center [553, 293] width 165 height 12
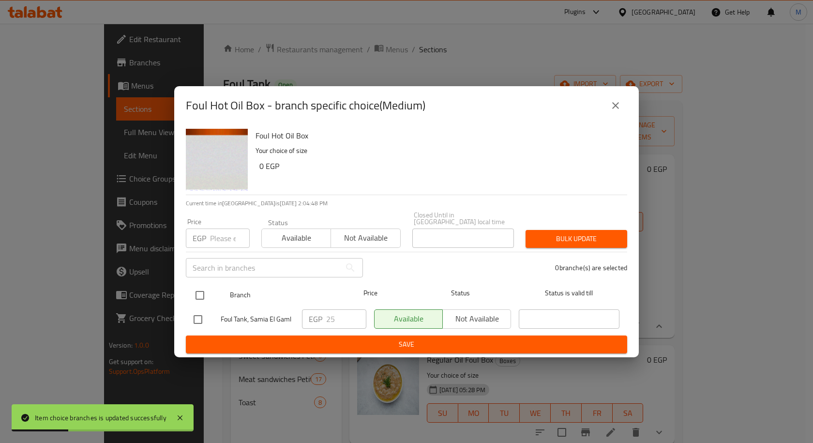
click at [197, 290] on input "checkbox" at bounding box center [200, 295] width 20 height 20
checkbox input "true"
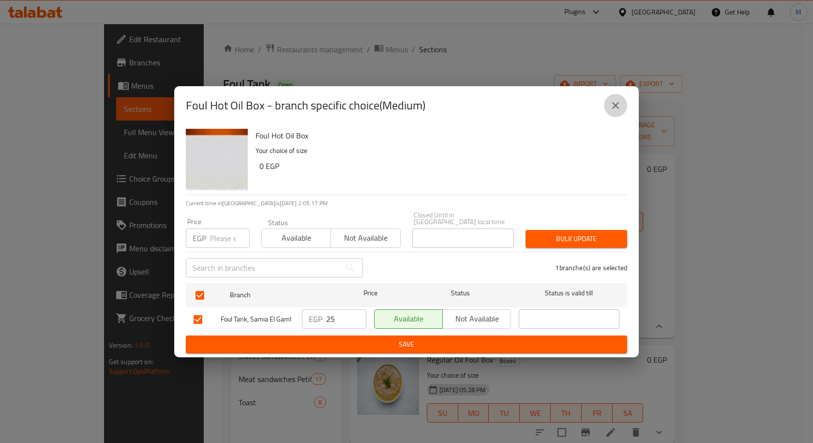
click at [614, 111] on icon "close" at bounding box center [616, 106] width 12 height 12
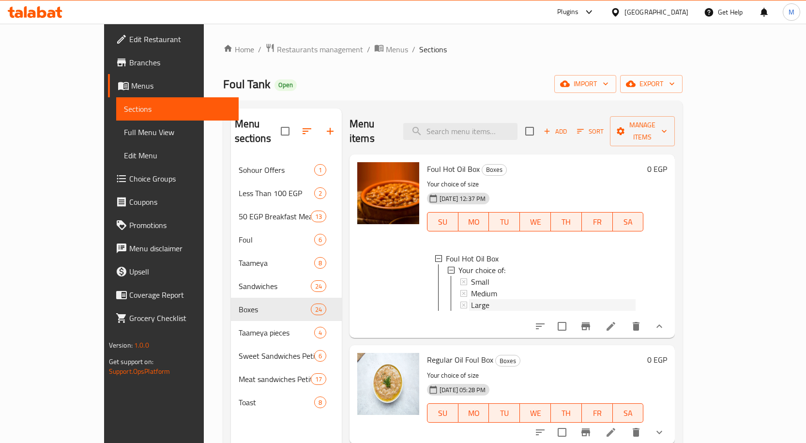
click at [471, 299] on span "Large" at bounding box center [480, 305] width 18 height 12
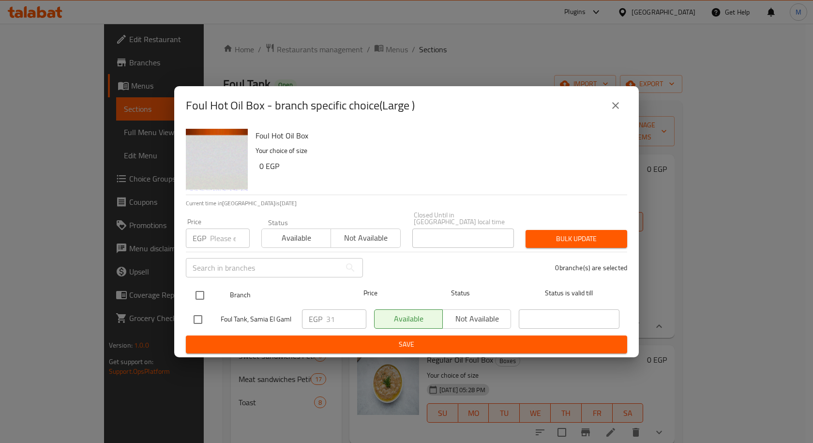
click at [199, 293] on input "checkbox" at bounding box center [200, 295] width 20 height 20
checkbox input "true"
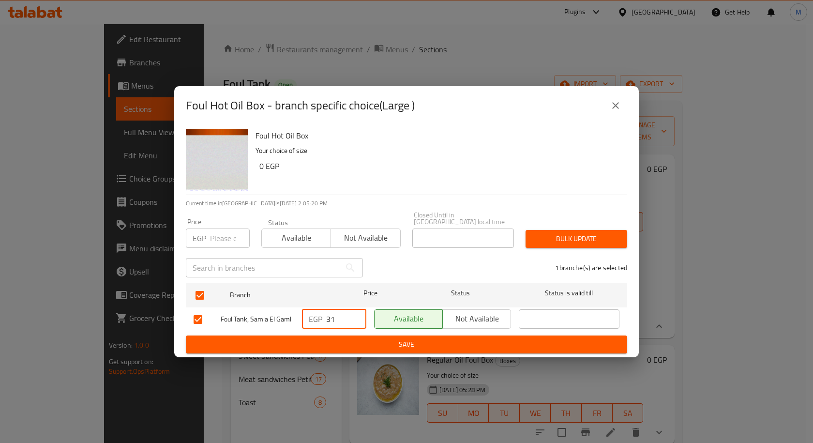
click at [335, 318] on input "31" at bounding box center [346, 318] width 40 height 19
type input "30"
click at [489, 340] on span "Save" at bounding box center [407, 344] width 426 height 12
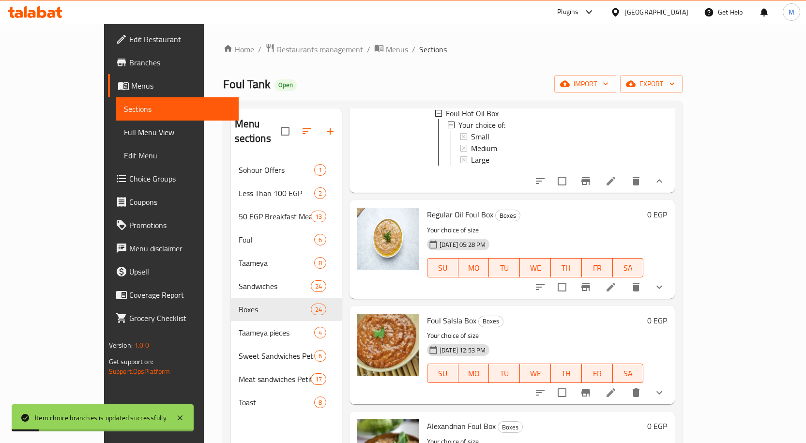
scroll to position [194, 0]
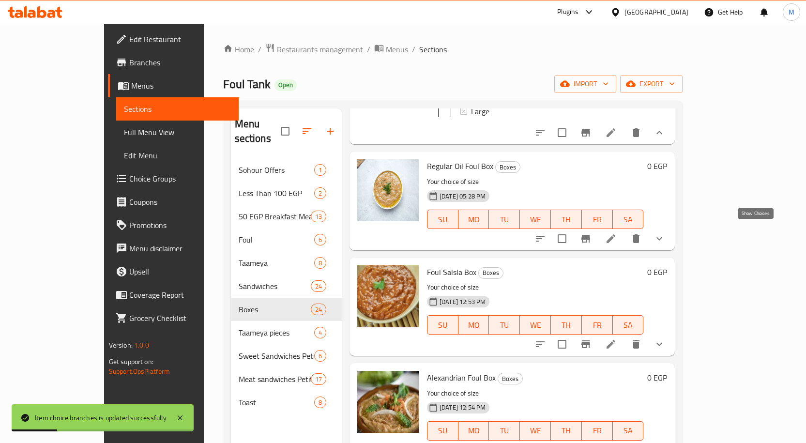
click at [665, 233] on icon "show more" at bounding box center [659, 239] width 12 height 12
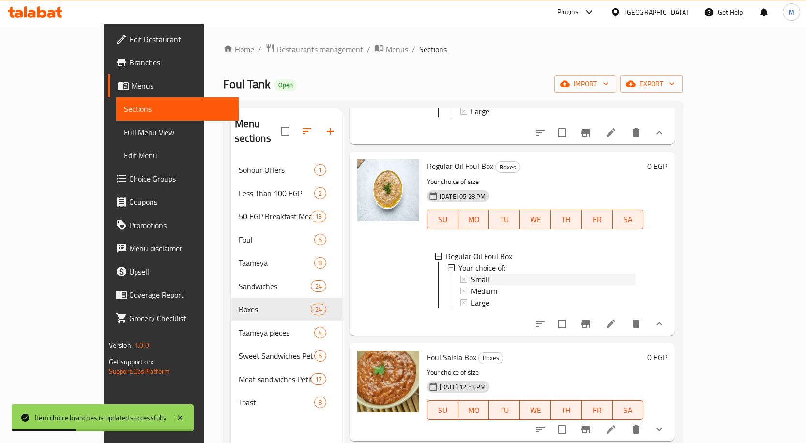
click at [472, 273] on div "Small" at bounding box center [553, 279] width 165 height 12
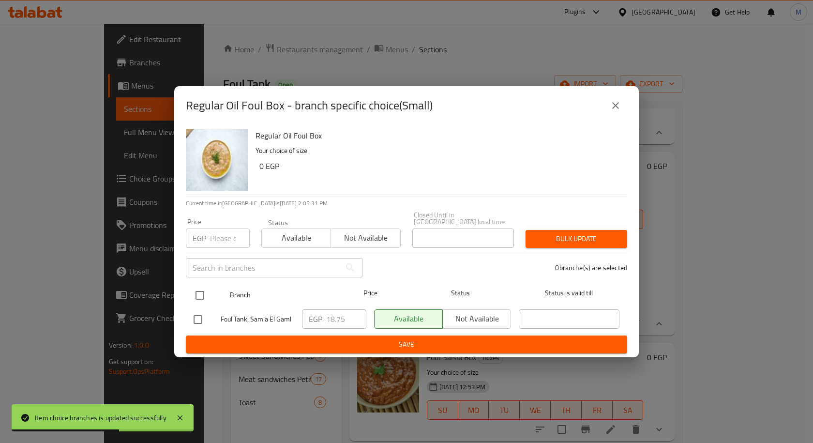
click at [200, 288] on input "checkbox" at bounding box center [200, 295] width 20 height 20
checkbox input "true"
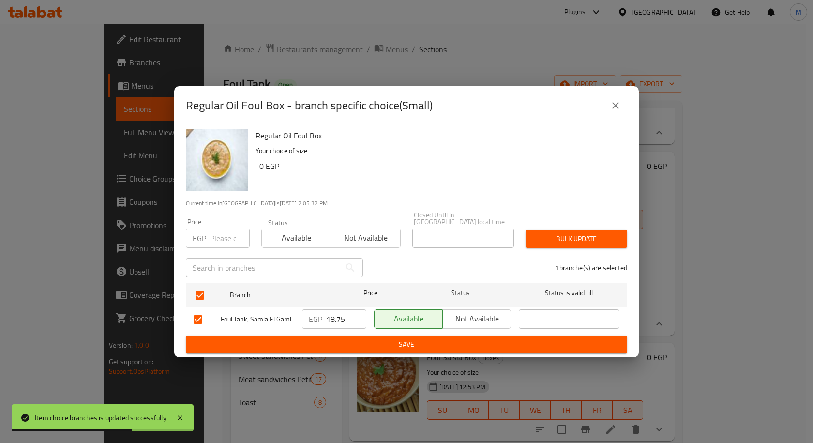
click at [337, 317] on input "18.75" at bounding box center [346, 318] width 40 height 19
type input "15"
click at [409, 339] on span "Save" at bounding box center [407, 344] width 426 height 12
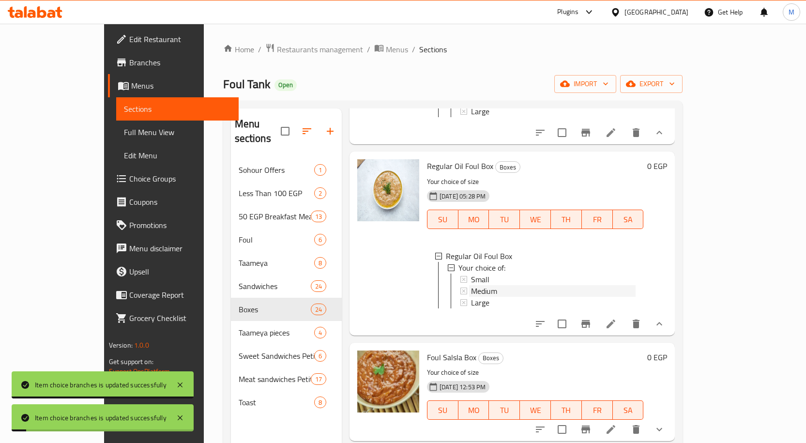
click at [471, 285] on span "Medium" at bounding box center [484, 291] width 26 height 12
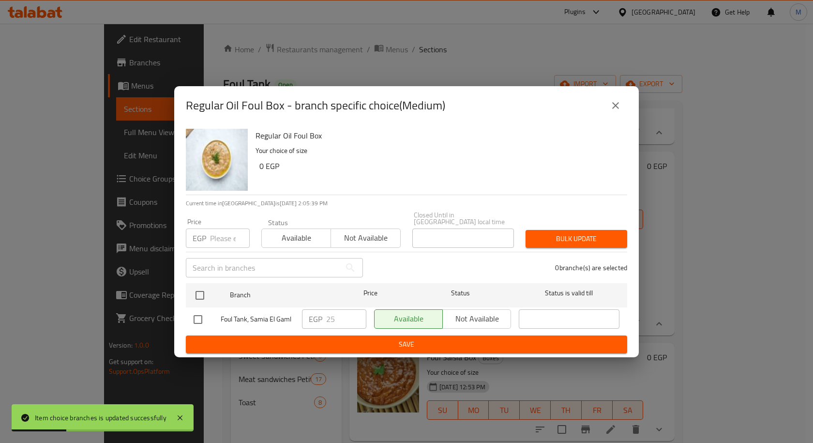
click at [611, 108] on icon "close" at bounding box center [616, 106] width 12 height 12
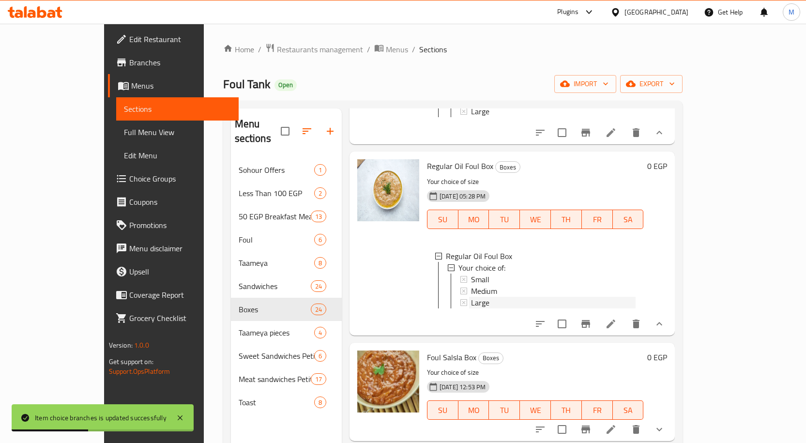
click at [471, 297] on span "Large" at bounding box center [480, 303] width 18 height 12
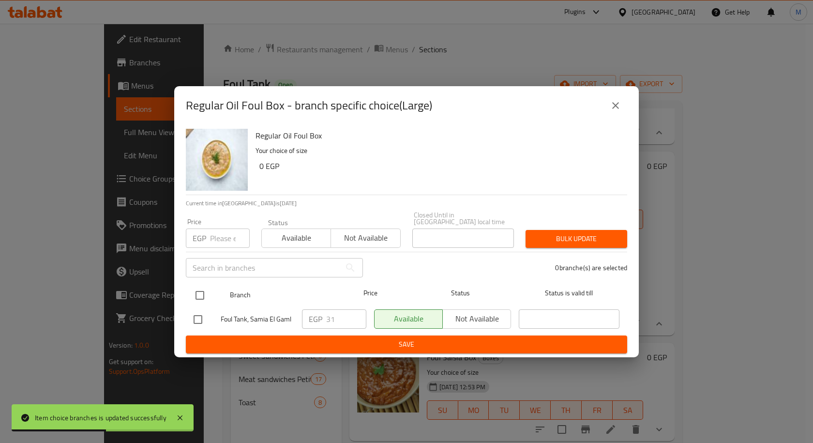
click at [196, 290] on input "checkbox" at bounding box center [200, 295] width 20 height 20
checkbox input "true"
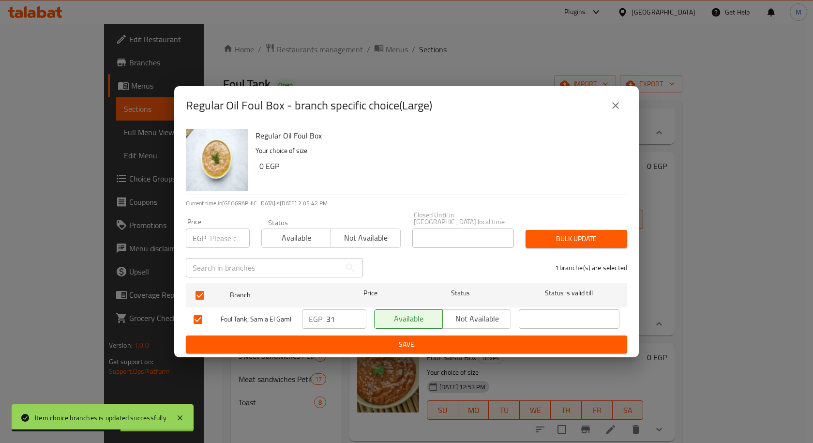
click at [328, 317] on input "31" at bounding box center [346, 318] width 40 height 19
type input "30"
click at [407, 338] on span "Save" at bounding box center [407, 344] width 426 height 12
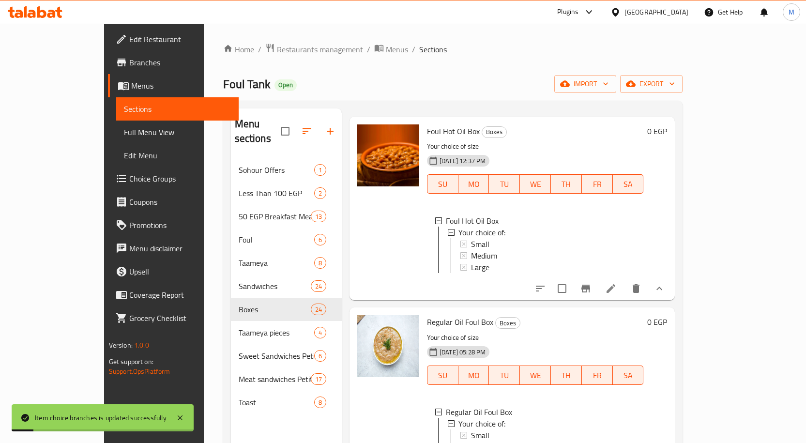
scroll to position [0, 0]
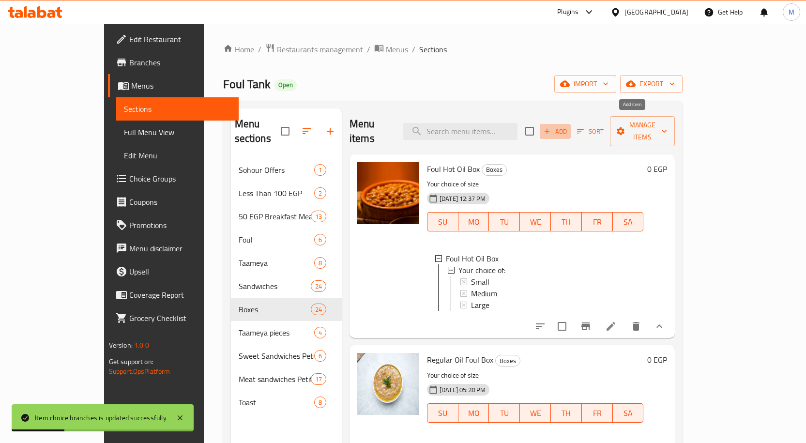
click at [568, 126] on span "Add" at bounding box center [555, 131] width 26 height 11
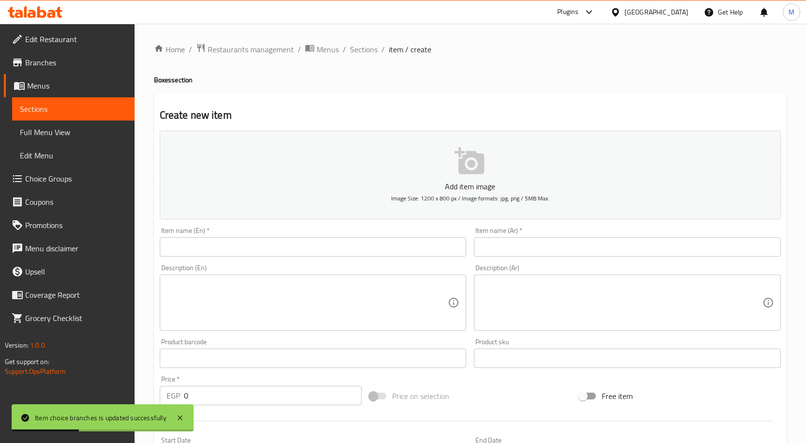
click at [328, 253] on input "text" at bounding box center [313, 246] width 307 height 19
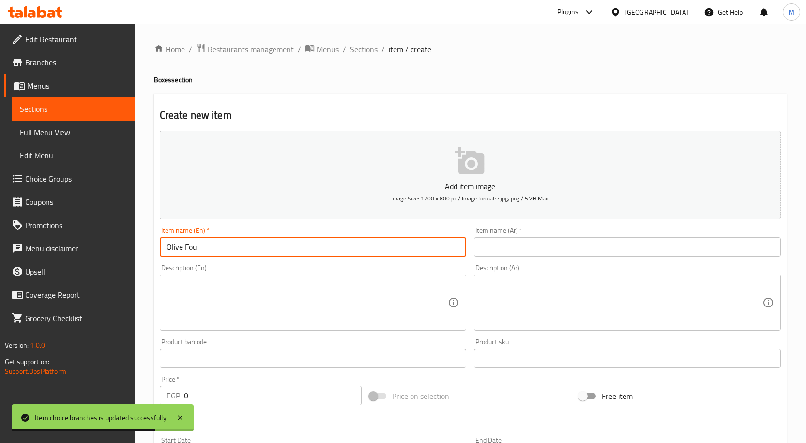
type input "Olive Foul"
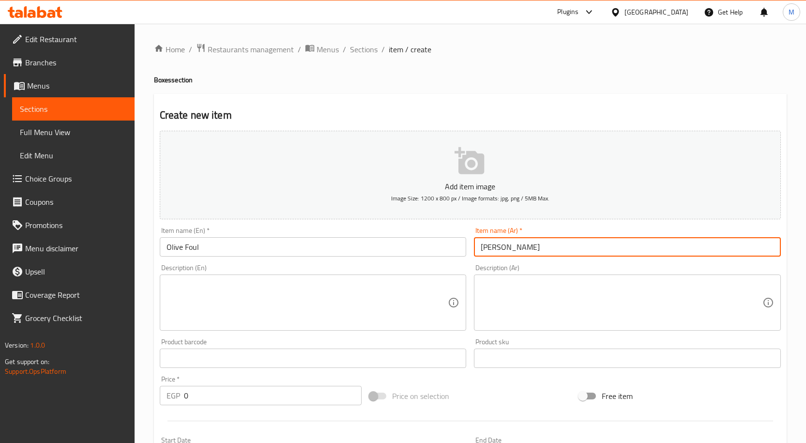
type input "فول زيتون"
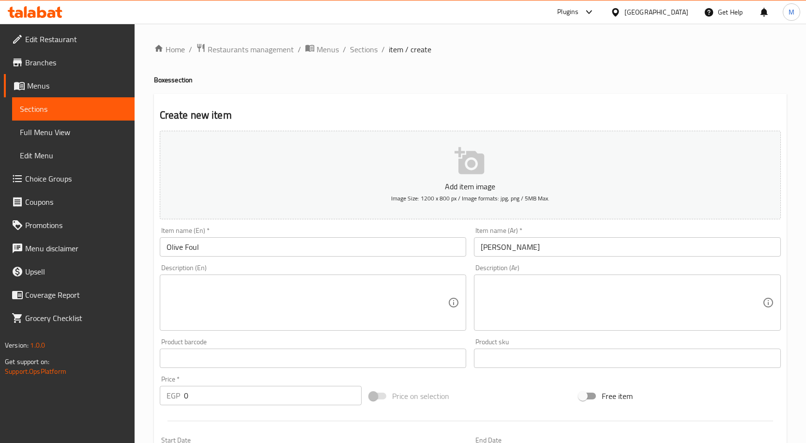
click at [795, 158] on div "Home / Restaurants management / Menus / Sections / item / create Boxes section …" at bounding box center [470, 354] width 671 height 660
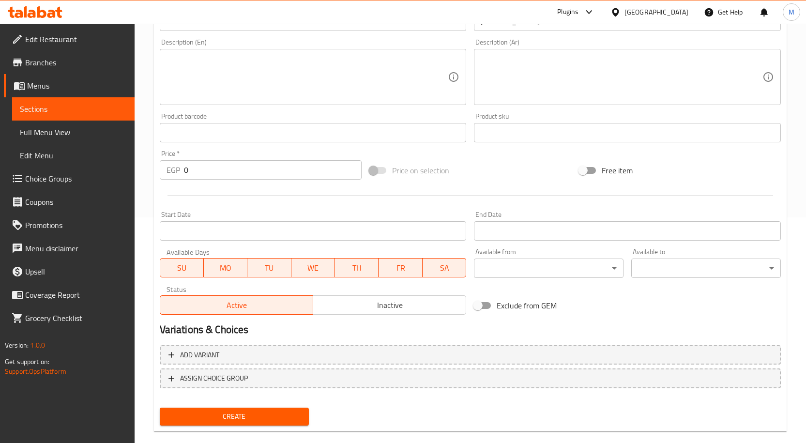
scroll to position [241, 0]
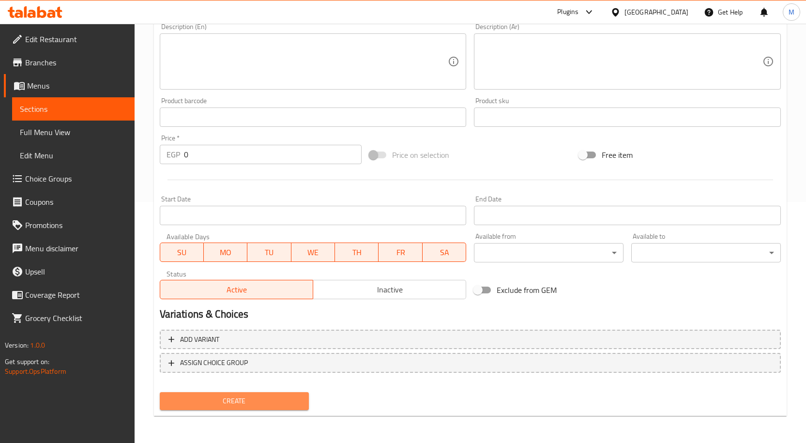
drag, startPoint x: 216, startPoint y: 407, endPoint x: 230, endPoint y: 401, distance: 15.4
click at [216, 407] on span "Create" at bounding box center [234, 401] width 134 height 12
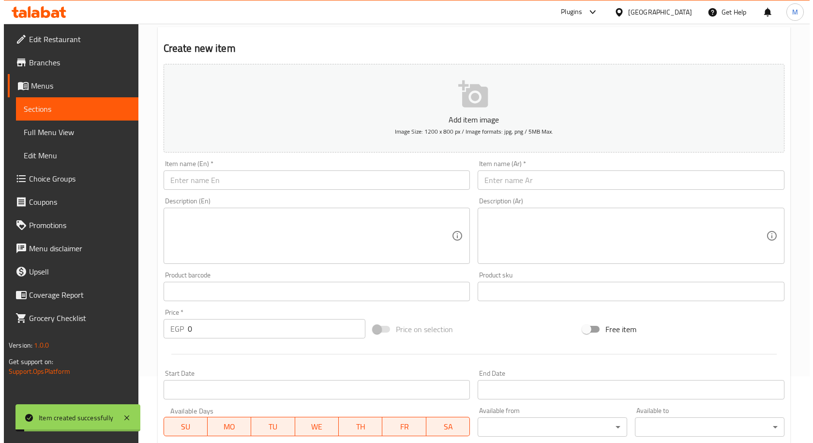
scroll to position [0, 0]
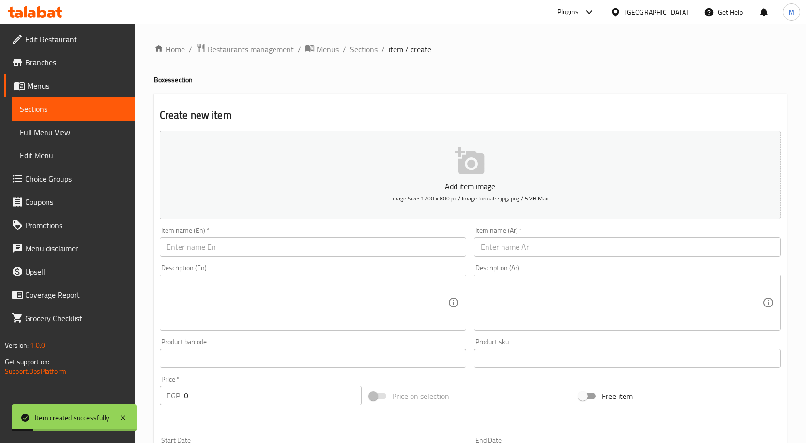
click at [362, 45] on span "Sections" at bounding box center [364, 50] width 28 height 12
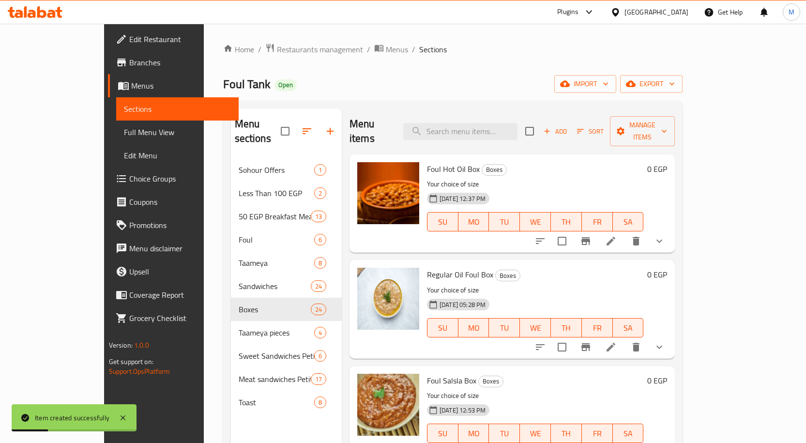
click at [427, 267] on span "Regular Oil Foul Box" at bounding box center [460, 274] width 66 height 15
drag, startPoint x: 403, startPoint y: 263, endPoint x: 458, endPoint y: 266, distance: 55.3
click at [458, 267] on span "Regular Oil Foul Box" at bounding box center [460, 274] width 66 height 15
copy span "Regular Oil Foul Box"
click at [667, 124] on span "Manage items" at bounding box center [642, 131] width 49 height 24
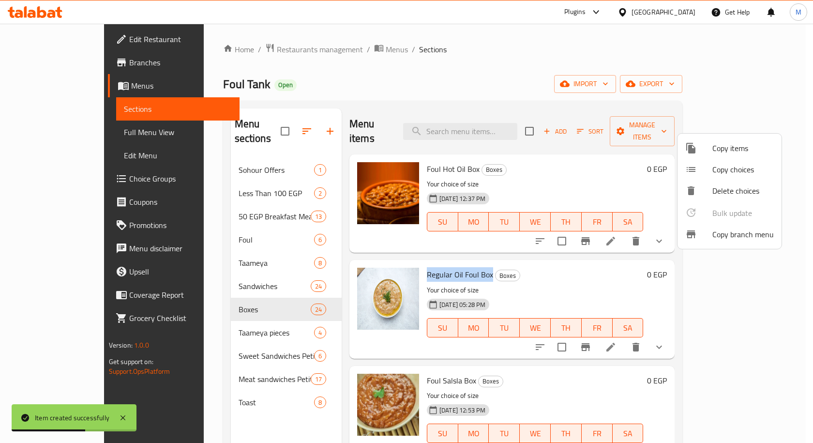
click at [727, 171] on span "Copy choices" at bounding box center [742, 170] width 61 height 12
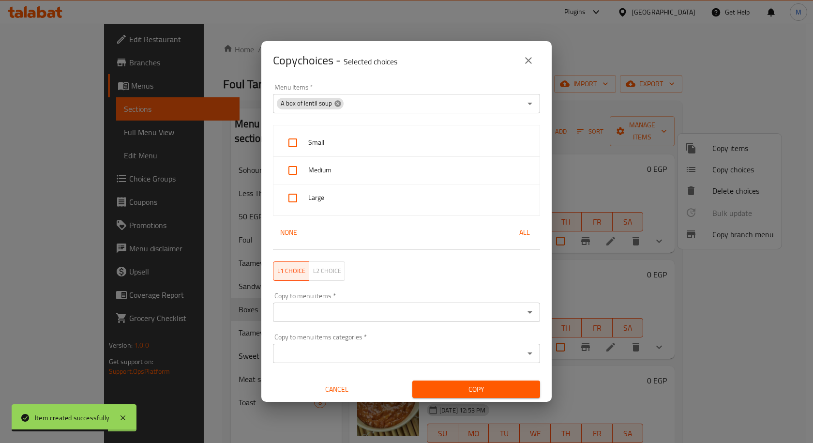
click at [335, 101] on icon at bounding box center [337, 103] width 6 height 6
click at [362, 101] on input "Menu Items   *" at bounding box center [398, 104] width 245 height 14
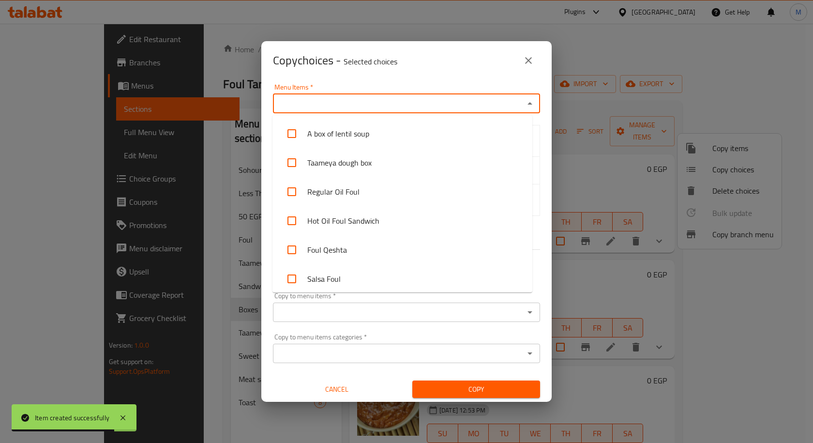
paste input "Regular Oil Foul Box"
type input "Regular Oil Foul Box"
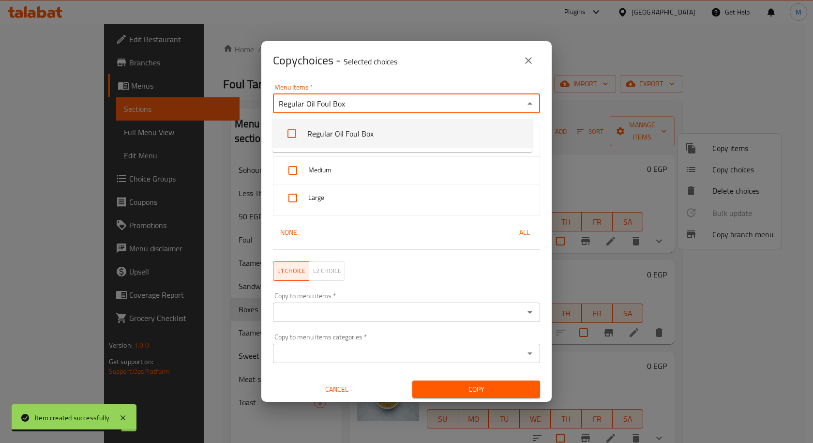
click at [383, 134] on li "Regular Oil Foul Box" at bounding box center [402, 133] width 260 height 29
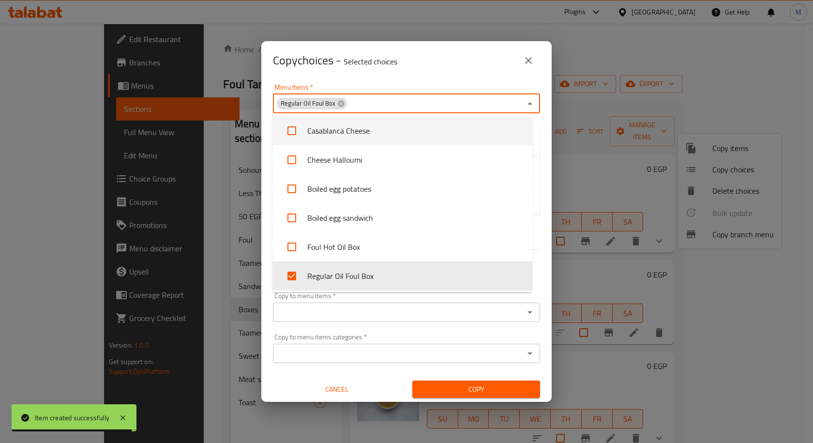
click at [539, 120] on div "Menu Items   * Regular Oil Foul Box Menu Items * Small Medium Large None All L1…" at bounding box center [406, 241] width 290 height 322
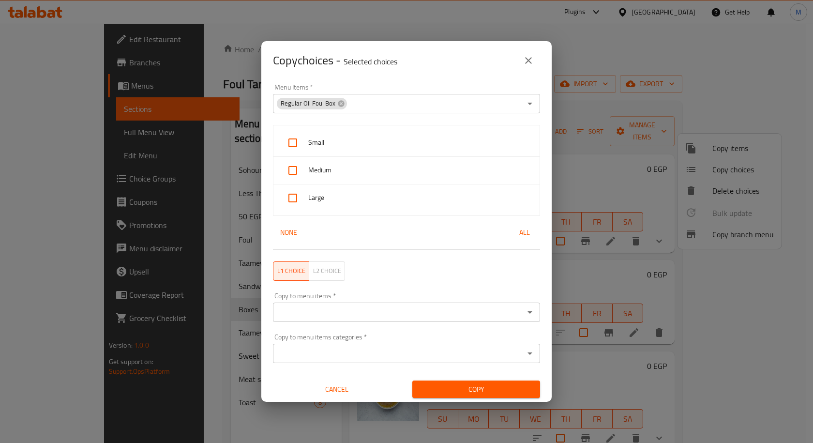
click at [344, 312] on input "Copy to menu items   *" at bounding box center [398, 312] width 245 height 14
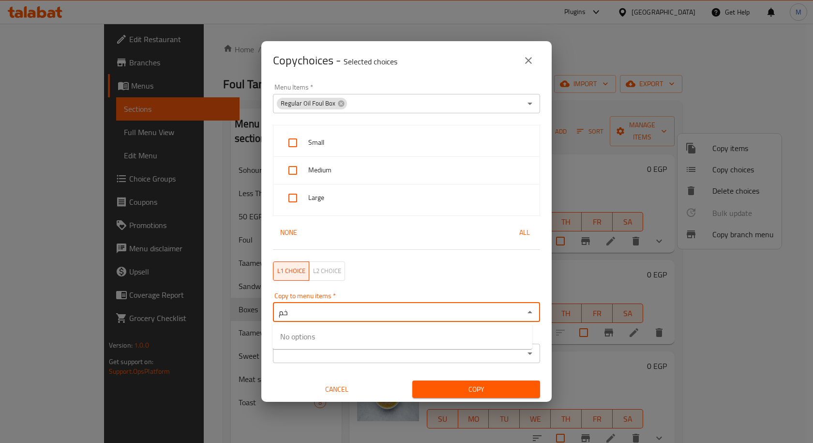
type input "خ"
type input "o"
type input "olive"
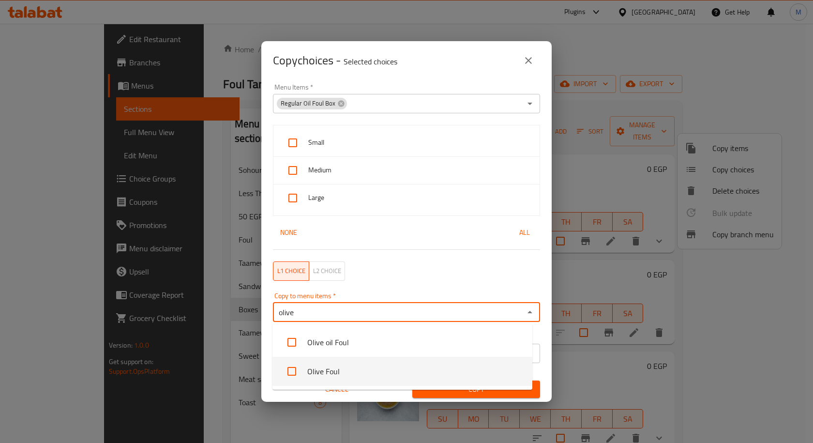
click at [332, 364] on li "Olive Foul" at bounding box center [402, 371] width 260 height 29
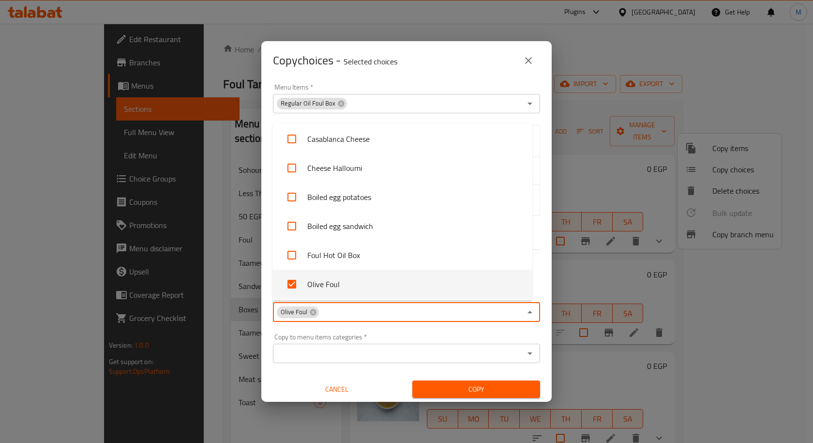
click at [541, 263] on div "Menu Items   * Regular Oil Foul Box Menu Items * Small Medium Large None All L1…" at bounding box center [406, 241] width 290 height 322
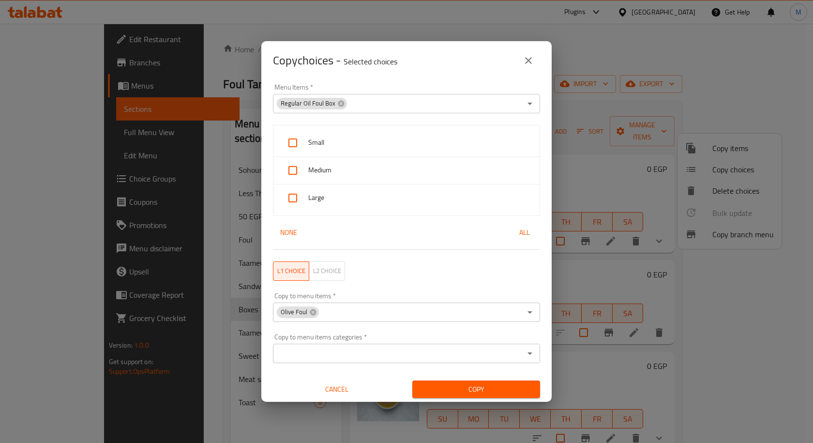
scroll to position [2, 0]
click at [452, 387] on span "Copy" at bounding box center [476, 387] width 112 height 12
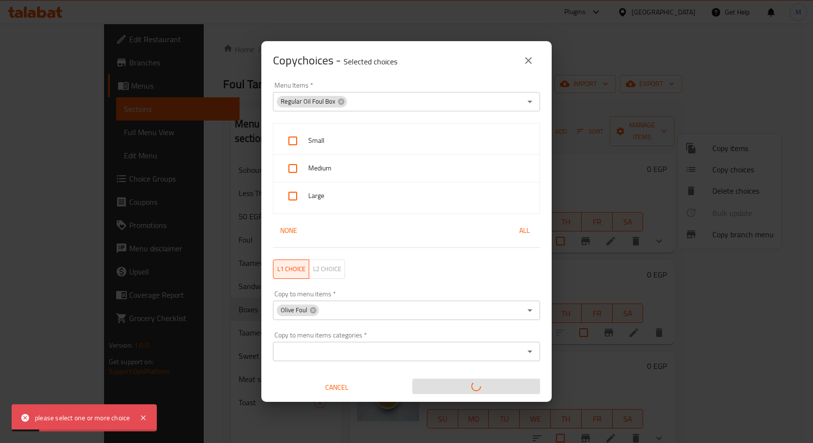
click at [288, 130] on input "checkbox" at bounding box center [292, 140] width 23 height 23
checkbox input "true"
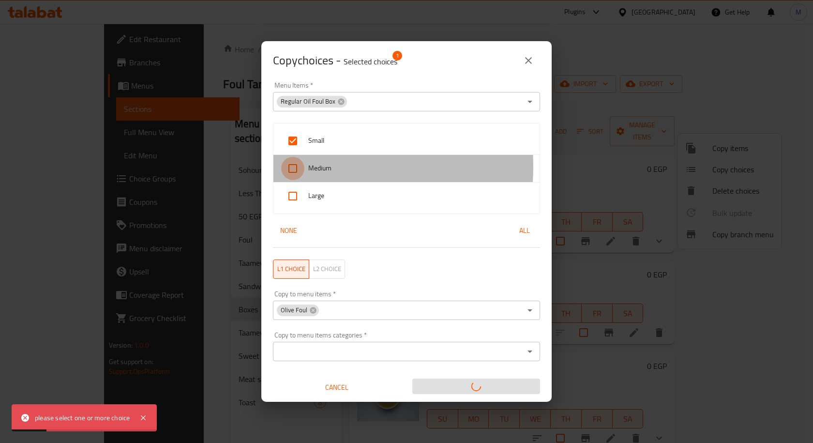
click at [298, 166] on input "checkbox" at bounding box center [292, 168] width 23 height 23
checkbox input "true"
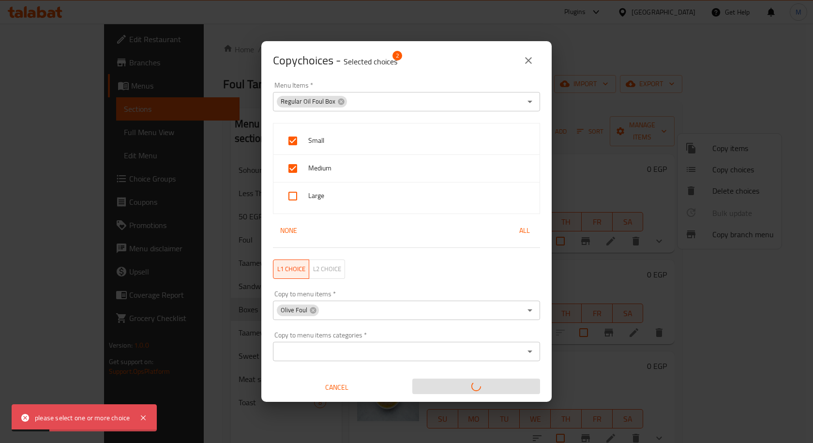
click at [304, 194] on div at bounding box center [294, 195] width 27 height 23
checkbox input "true"
click at [344, 386] on span "Cancel" at bounding box center [337, 387] width 120 height 12
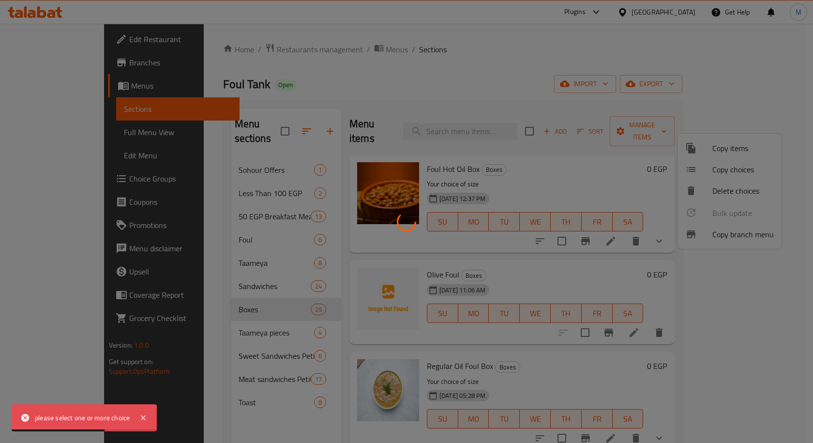
click at [534, 49] on div at bounding box center [406, 221] width 813 height 443
click at [139, 418] on icon at bounding box center [143, 418] width 12 height 12
click at [415, 68] on div at bounding box center [406, 221] width 813 height 443
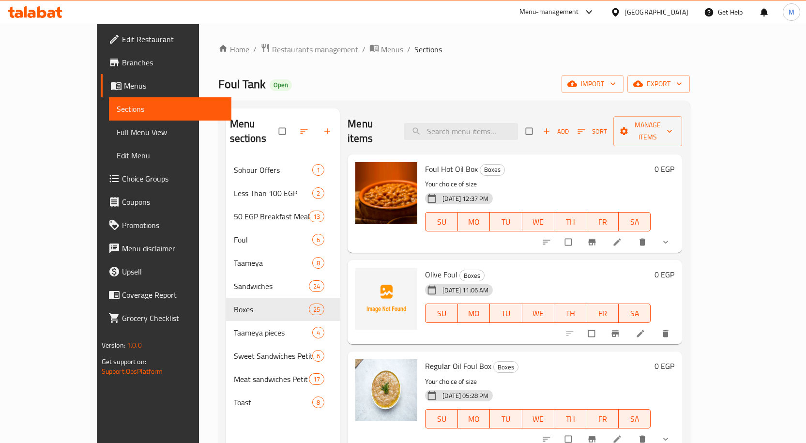
click at [591, 178] on p "Your choice of size" at bounding box center [538, 184] width 226 height 12
click at [425, 162] on span "Foul Hot Oil Box" at bounding box center [451, 169] width 53 height 15
drag, startPoint x: 406, startPoint y: 154, endPoint x: 443, endPoint y: 157, distance: 37.8
click at [443, 162] on span "Foul Hot Oil Box" at bounding box center [451, 169] width 53 height 15
copy span "Foul Hot Oil Box"
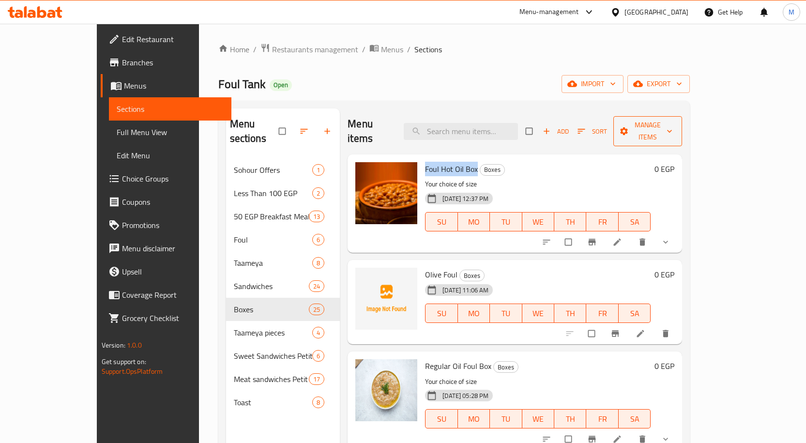
click at [674, 126] on span "Manage items" at bounding box center [647, 131] width 53 height 24
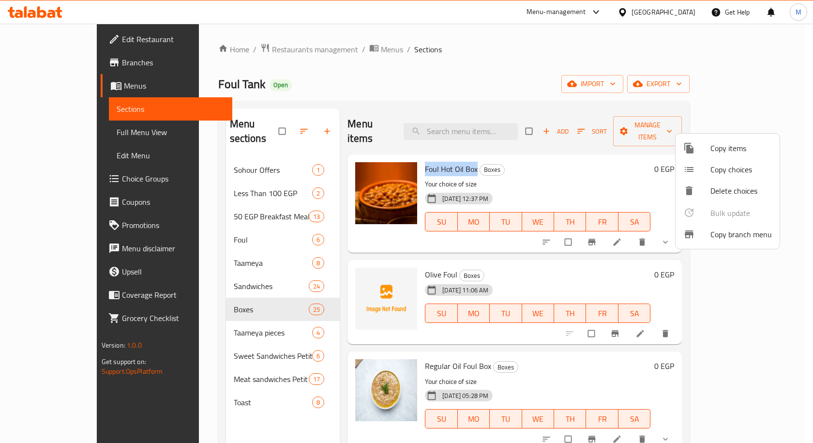
click at [729, 175] on span "Copy choices" at bounding box center [740, 170] width 61 height 12
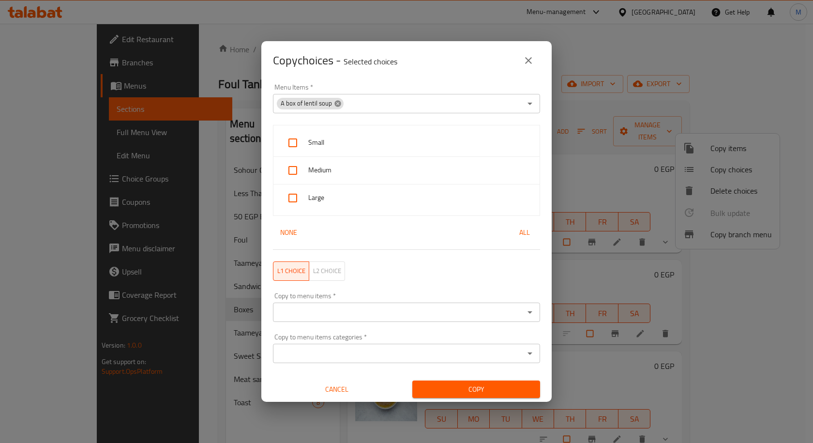
click at [334, 104] on icon at bounding box center [338, 104] width 8 height 8
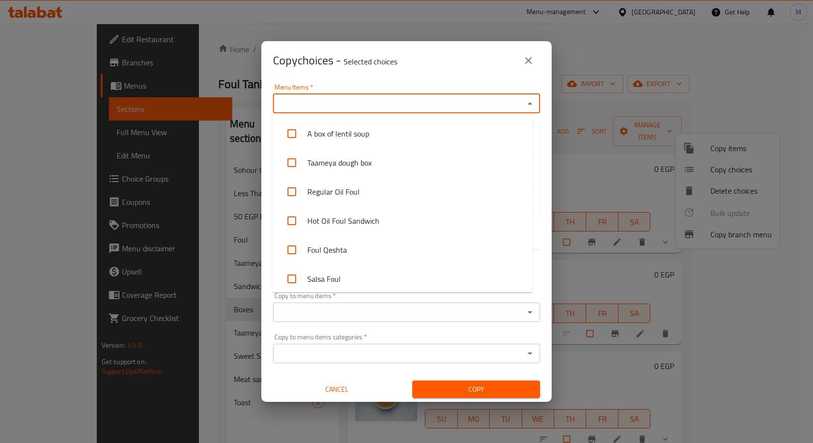
click at [342, 104] on input "Menu Items   *" at bounding box center [398, 104] width 245 height 14
paste input "Foul Hot Oil Box"
type input "Foul Hot Oil Box"
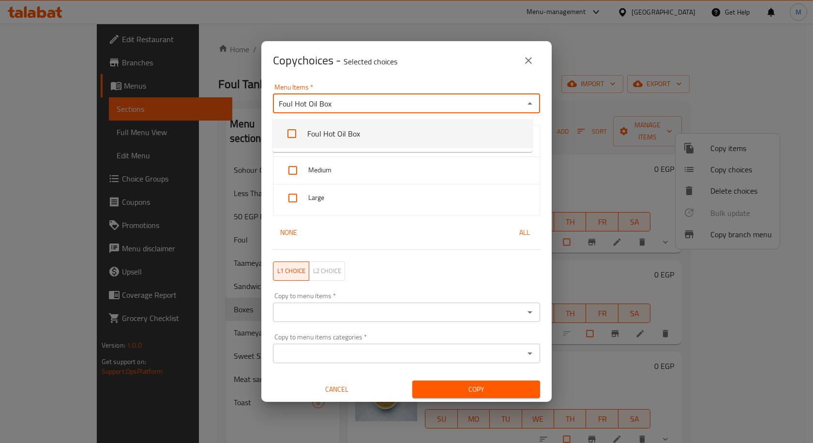
click at [337, 135] on li "Foul Hot Oil Box" at bounding box center [402, 133] width 260 height 29
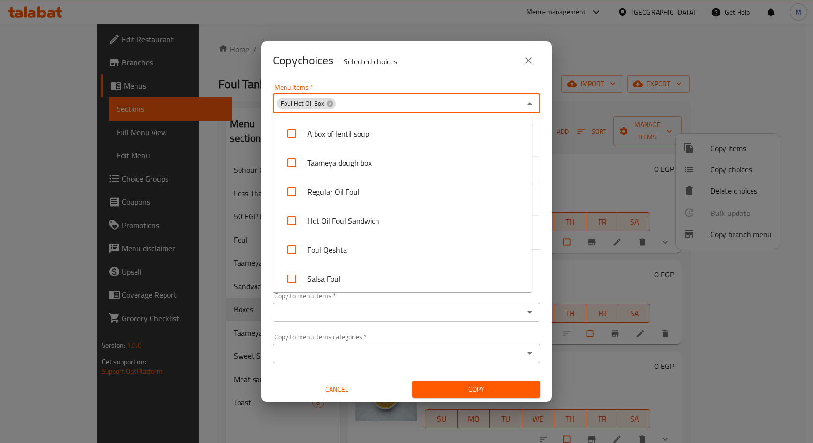
scroll to position [729, 0]
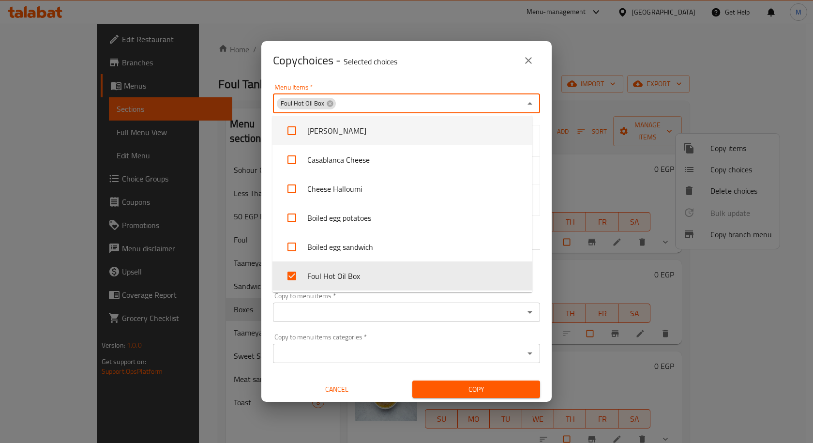
click at [390, 79] on div "Menu Items   * Foul Hot Oil Box Menu Items *" at bounding box center [406, 98] width 279 height 41
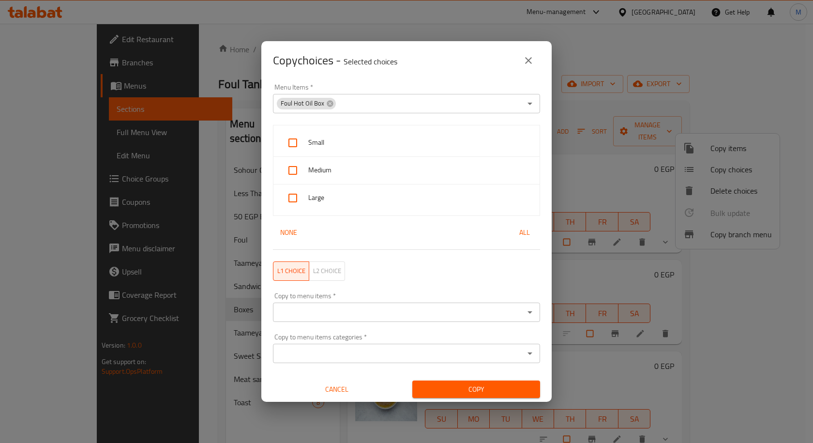
click at [320, 138] on span "Small" at bounding box center [420, 142] width 224 height 12
checkbox input "true"
click at [318, 166] on span "Medium" at bounding box center [420, 170] width 224 height 12
checkbox input "true"
click at [319, 200] on span "Large" at bounding box center [420, 198] width 224 height 12
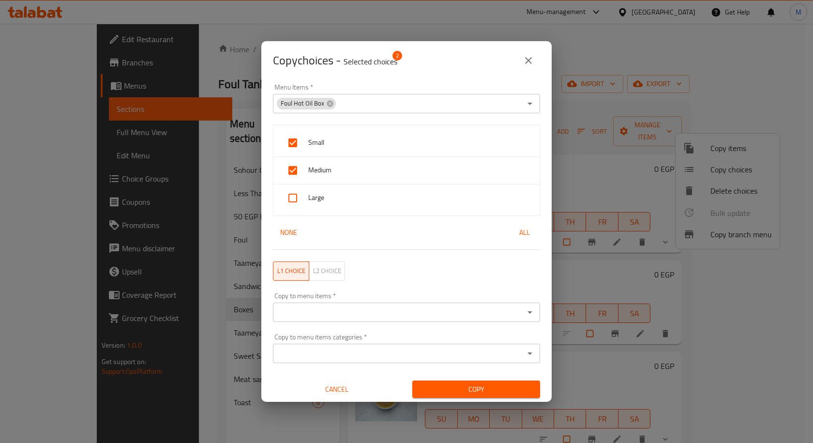
checkbox input "true"
click at [333, 316] on input "Copy to menu items   *" at bounding box center [398, 312] width 245 height 14
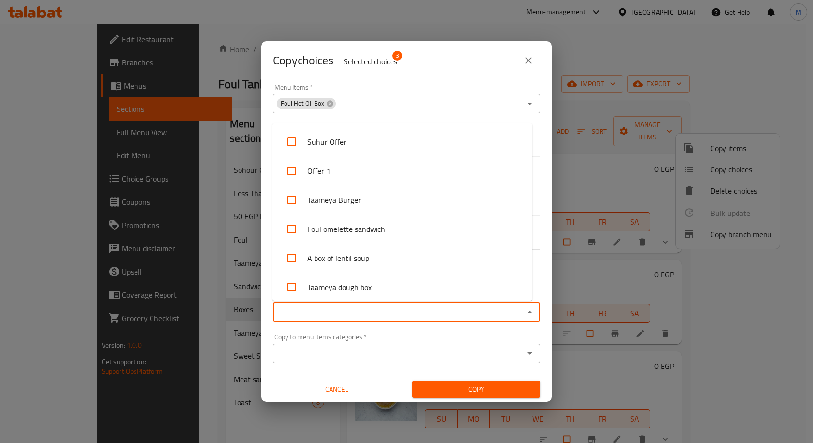
paste input "Foul Hot Oil Box"
type input "Foul Hot Oil Box"
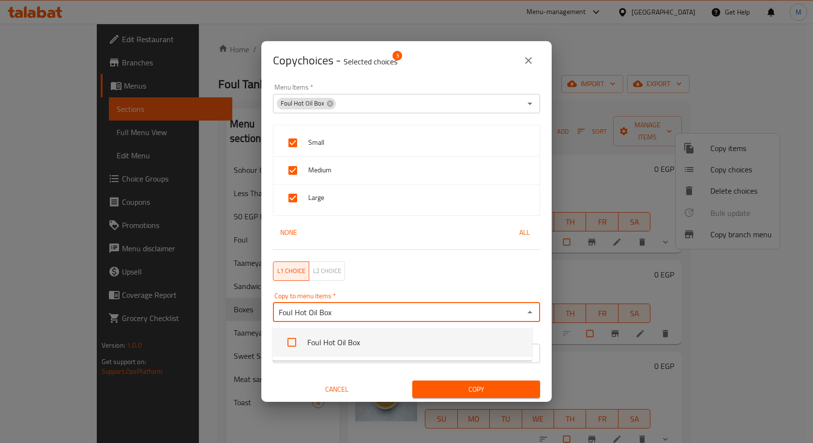
click at [339, 343] on li "Foul Hot Oil Box" at bounding box center [402, 342] width 260 height 29
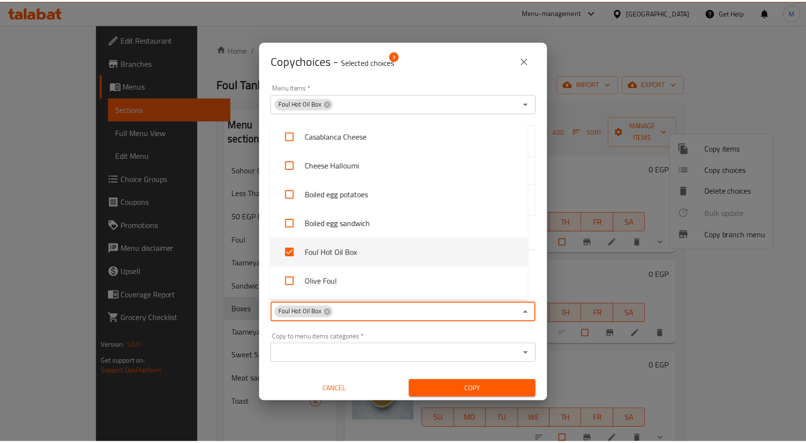
scroll to position [1474, 0]
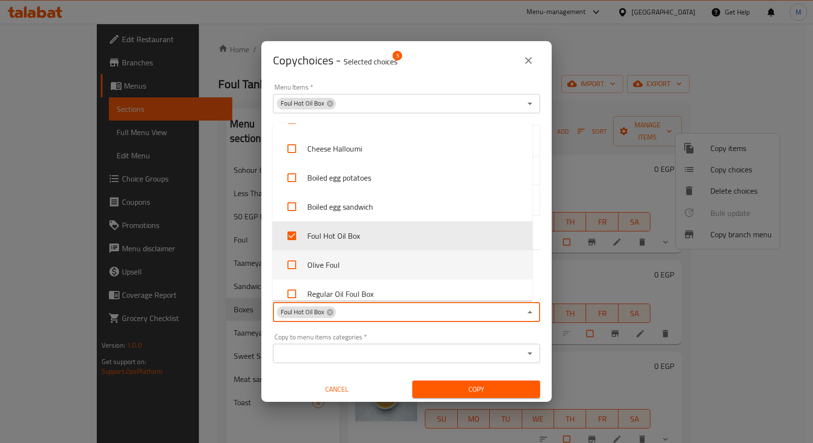
click at [325, 263] on li "Olive Foul" at bounding box center [402, 264] width 260 height 29
checkbox input "true"
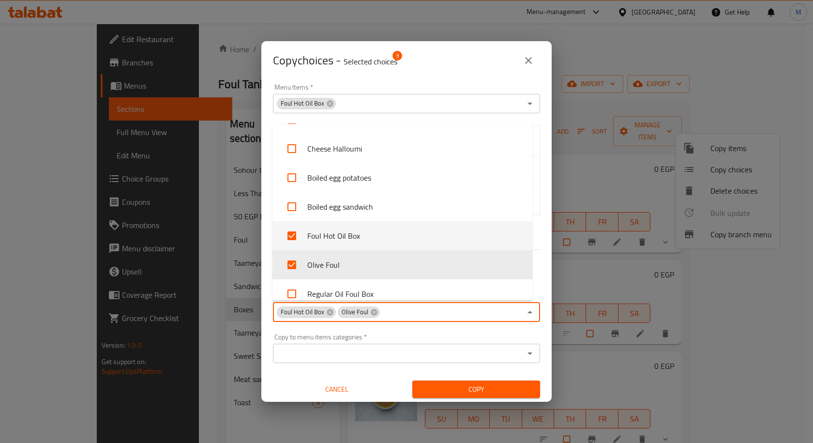
click at [343, 236] on li "Foul Hot Oil Box" at bounding box center [402, 235] width 260 height 29
checkbox input "false"
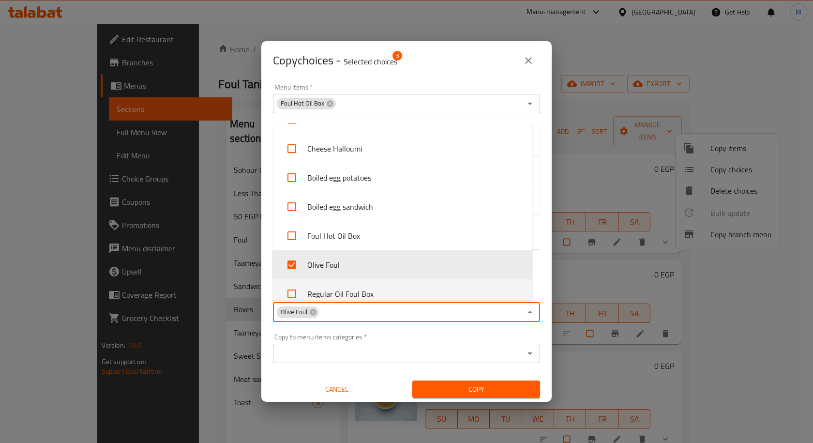
click at [543, 287] on div "Menu Items   * Foul Hot Oil Box Menu Items * Small Medium Large None All L1 cho…" at bounding box center [406, 241] width 290 height 322
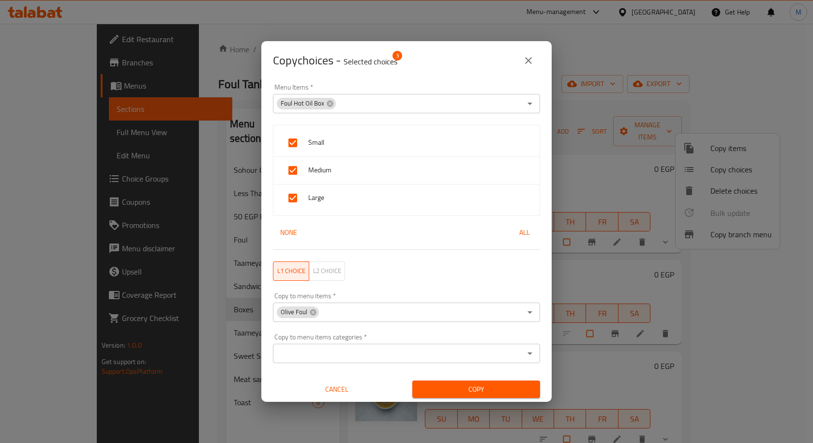
click at [459, 390] on span "Copy" at bounding box center [476, 389] width 112 height 12
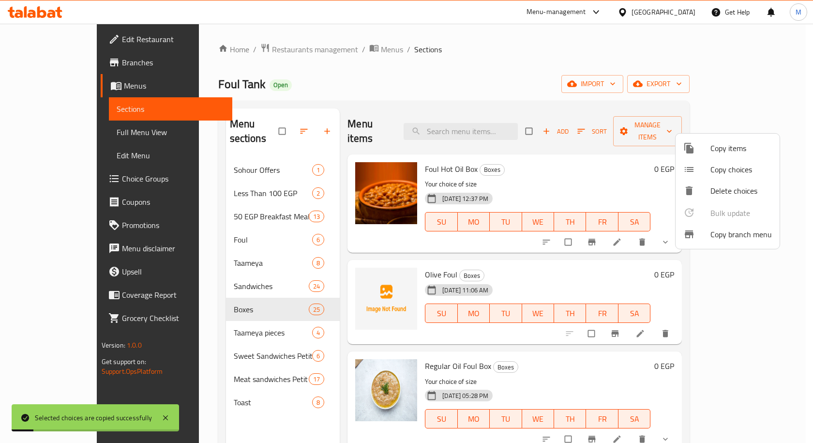
click at [531, 285] on div at bounding box center [406, 221] width 813 height 443
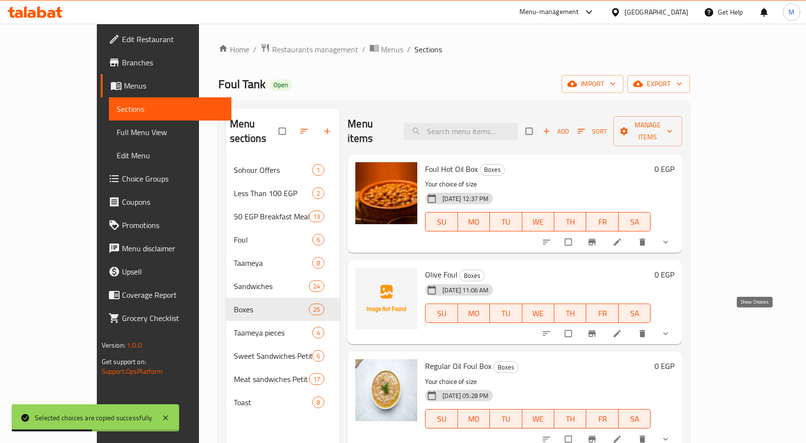
click at [670, 329] on icon "show more" at bounding box center [666, 334] width 10 height 10
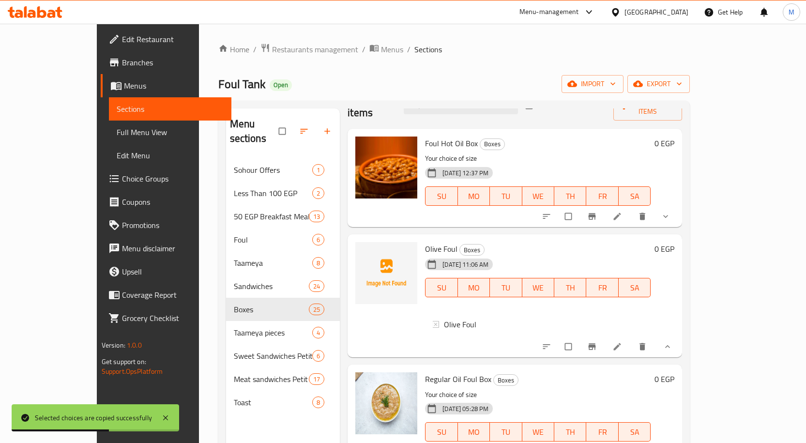
scroll to position [48, 0]
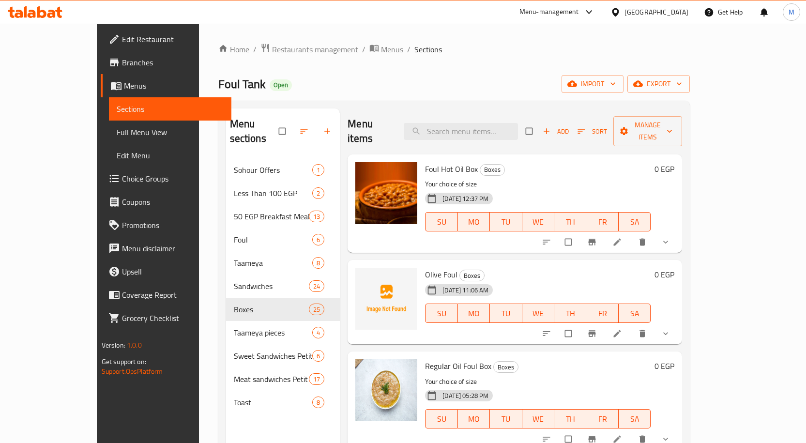
scroll to position [48, 0]
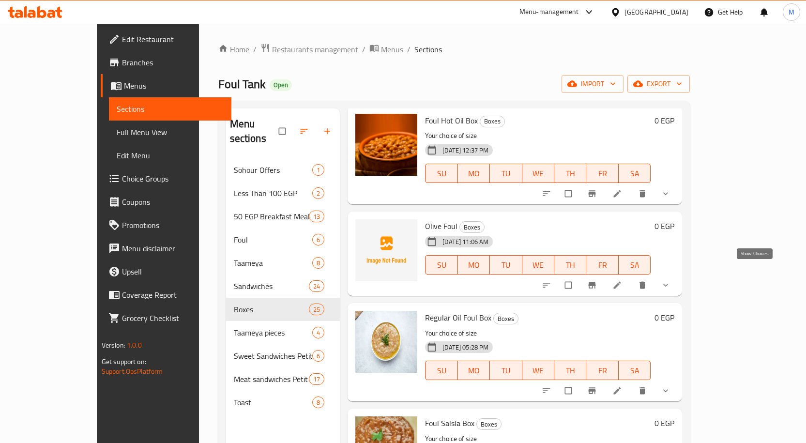
click at [670, 280] on icon "show more" at bounding box center [666, 285] width 10 height 10
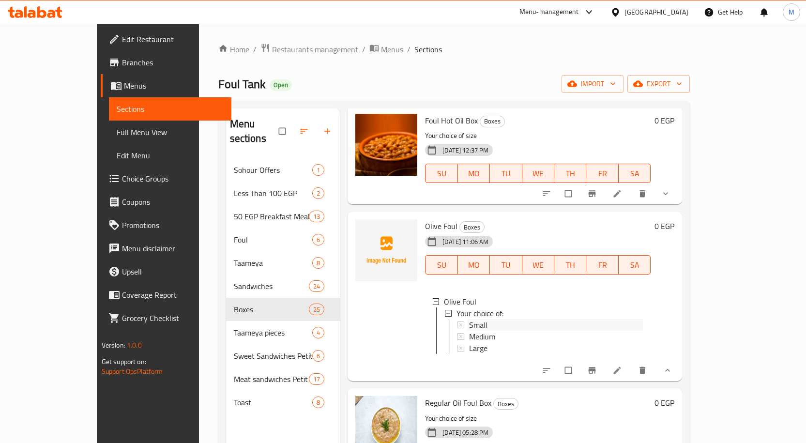
click at [469, 319] on span "Small" at bounding box center [478, 325] width 18 height 12
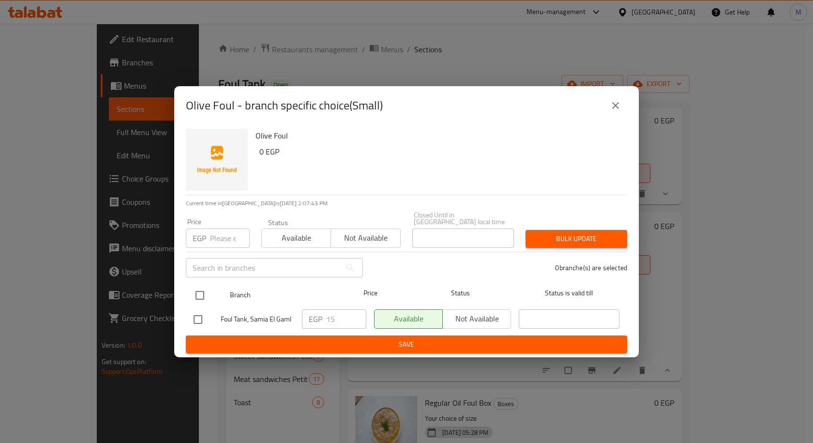
click at [200, 290] on input "checkbox" at bounding box center [200, 295] width 20 height 20
checkbox input "true"
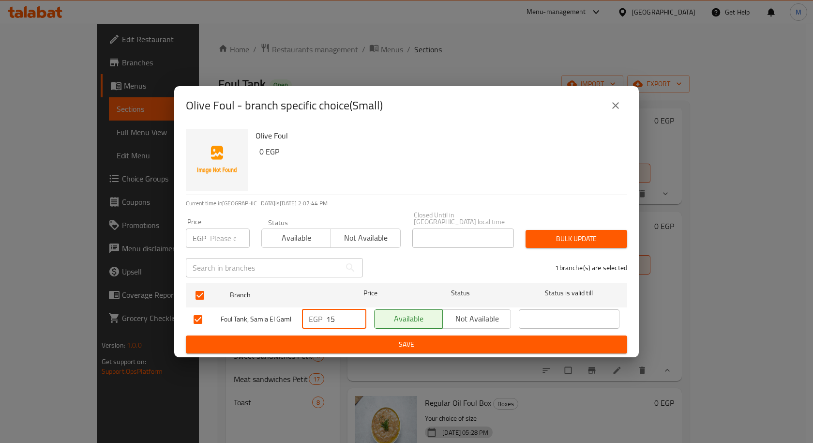
click at [334, 319] on input "15" at bounding box center [346, 318] width 40 height 19
click at [332, 316] on input "15" at bounding box center [346, 318] width 40 height 19
type input "20"
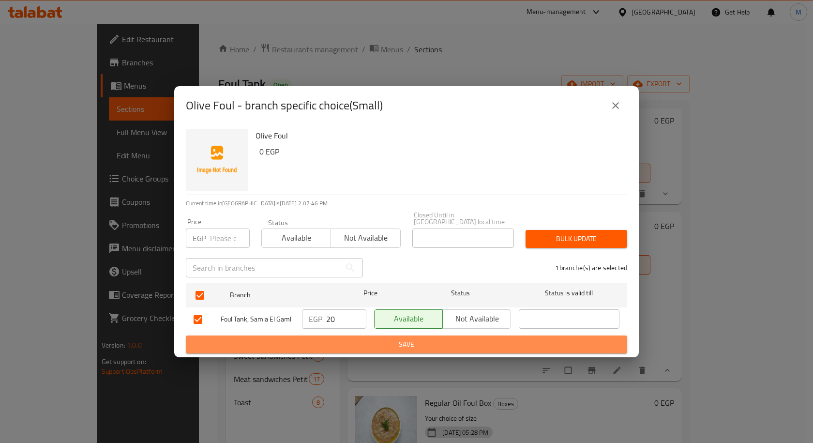
click at [515, 338] on span "Save" at bounding box center [407, 344] width 426 height 12
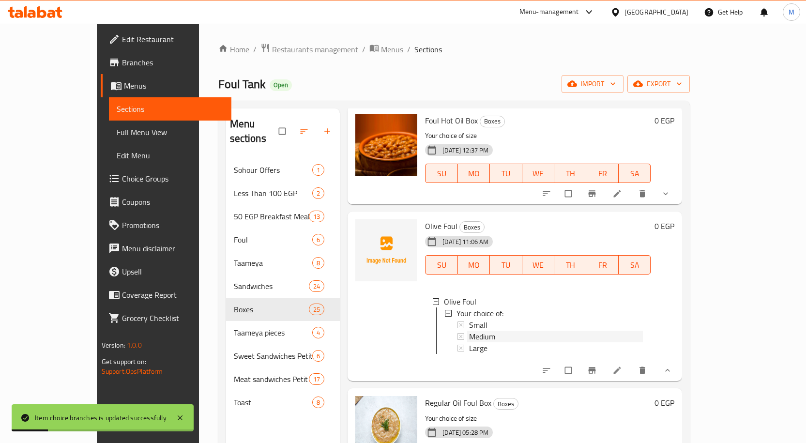
click at [469, 331] on span "Medium" at bounding box center [482, 337] width 26 height 12
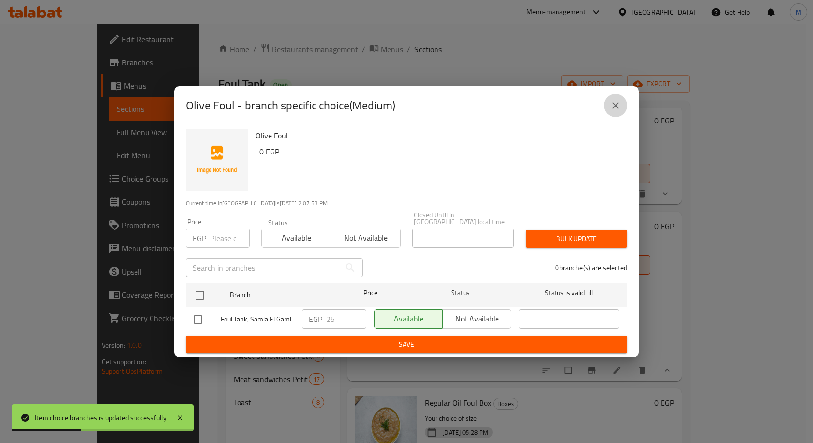
click at [611, 110] on icon "close" at bounding box center [616, 106] width 12 height 12
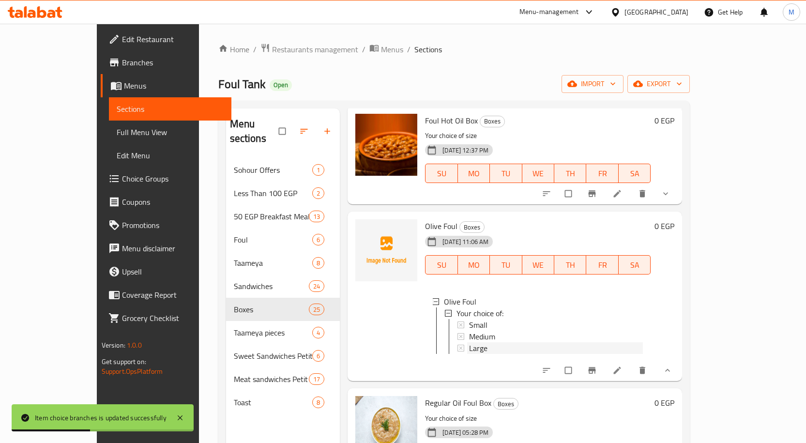
click at [469, 342] on span "Large" at bounding box center [478, 348] width 18 height 12
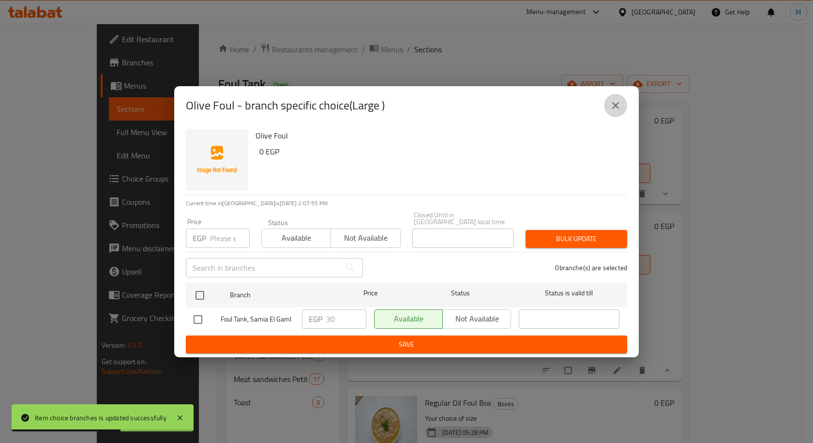
click at [614, 105] on icon "close" at bounding box center [616, 106] width 12 height 12
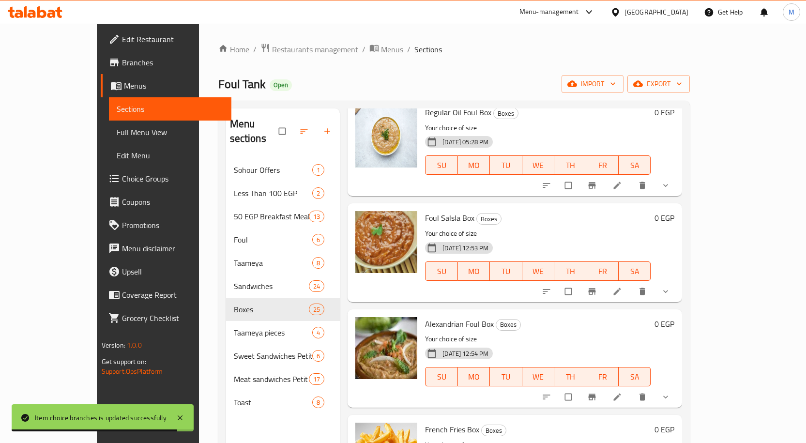
scroll to position [387, 0]
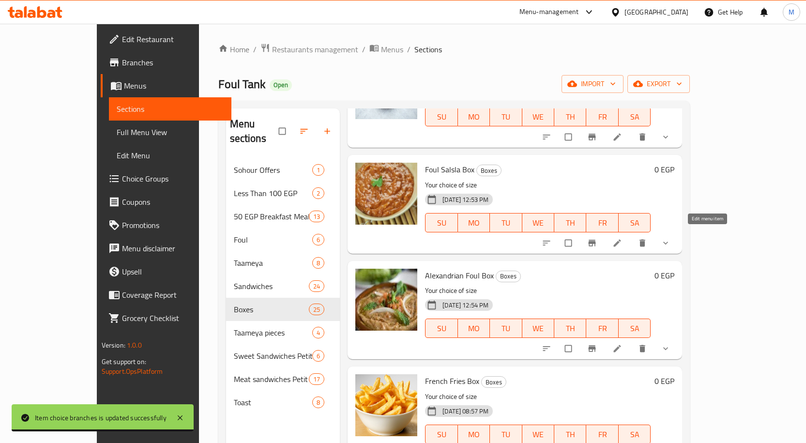
click at [622, 238] on icon at bounding box center [617, 243] width 10 height 10
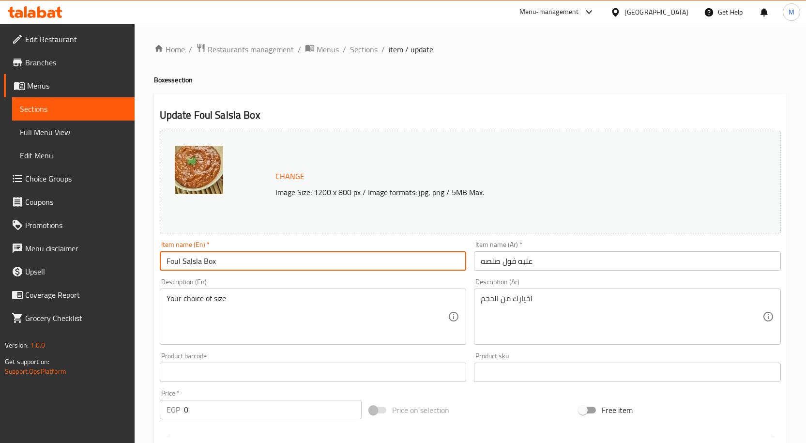
click at [196, 261] on input "Foul Salsla Box" at bounding box center [313, 260] width 307 height 19
type input "Foul Salsa Box"
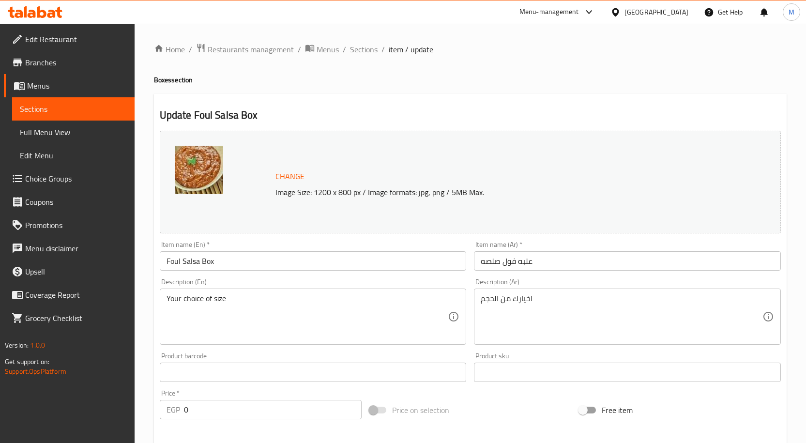
click at [799, 199] on div "Home / Restaurants management / Menus / Sections / item / update Boxes section …" at bounding box center [470, 386] width 671 height 724
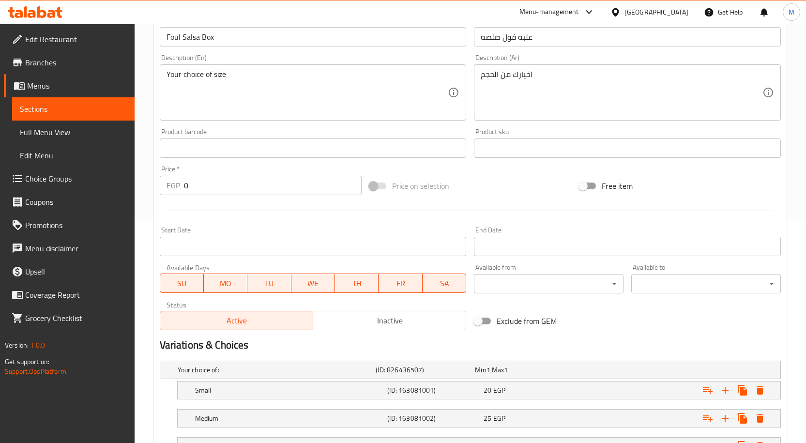
scroll to position [305, 0]
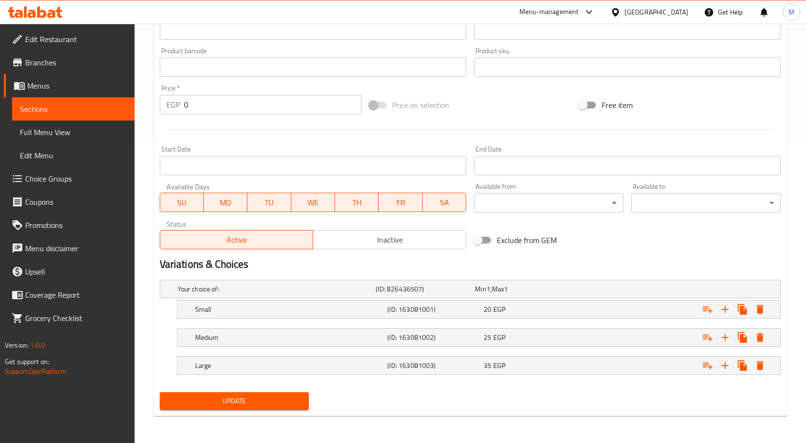
click at [269, 407] on span "Update" at bounding box center [234, 401] width 134 height 12
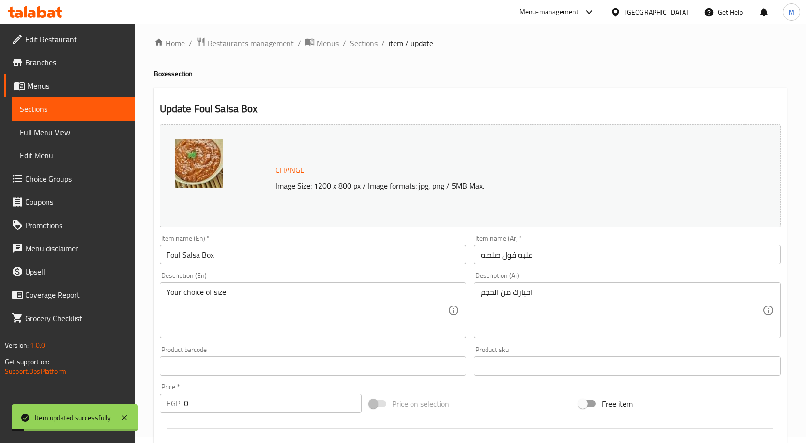
scroll to position [0, 0]
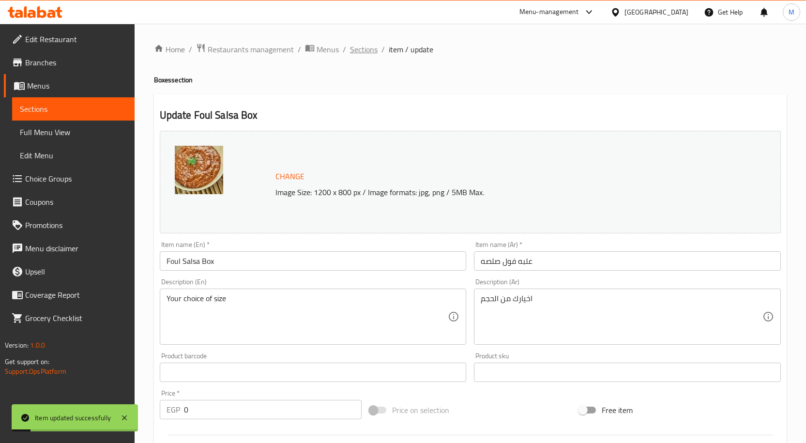
click at [367, 50] on span "Sections" at bounding box center [364, 50] width 28 height 12
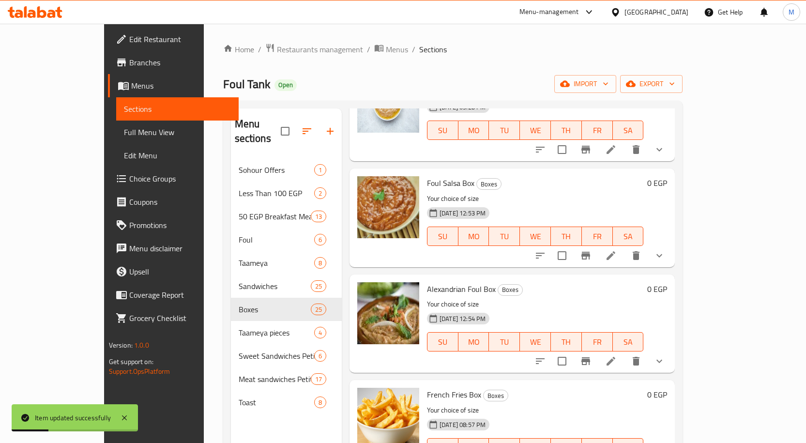
scroll to position [290, 0]
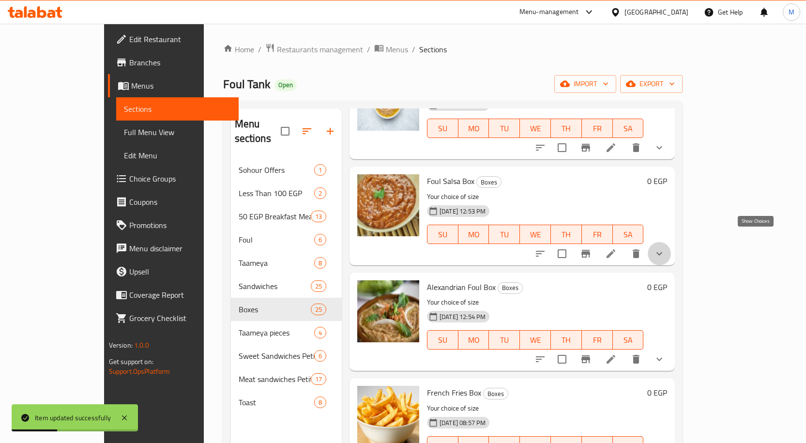
click at [665, 248] on icon "show more" at bounding box center [659, 254] width 12 height 12
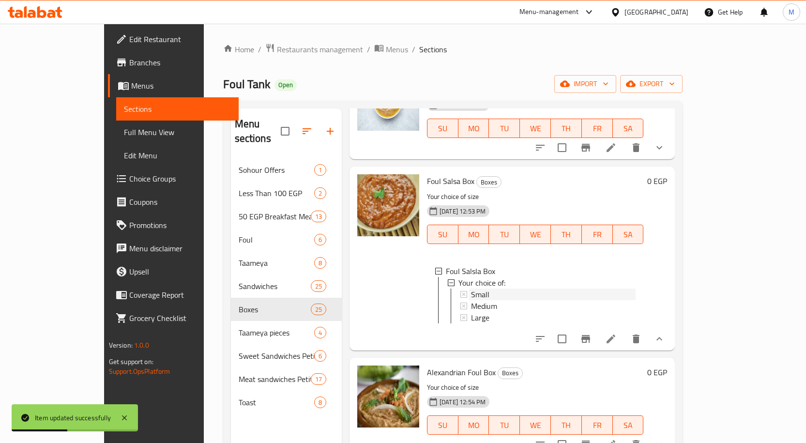
click at [471, 288] on span "Small" at bounding box center [480, 294] width 18 height 12
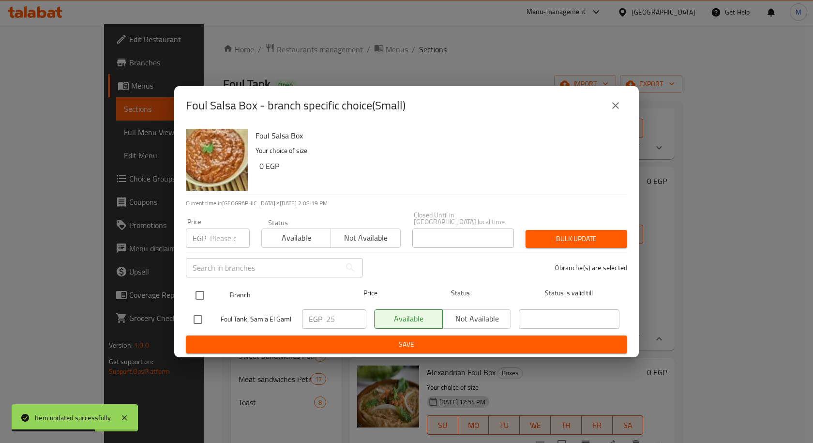
click at [196, 293] on input "checkbox" at bounding box center [200, 295] width 20 height 20
checkbox input "true"
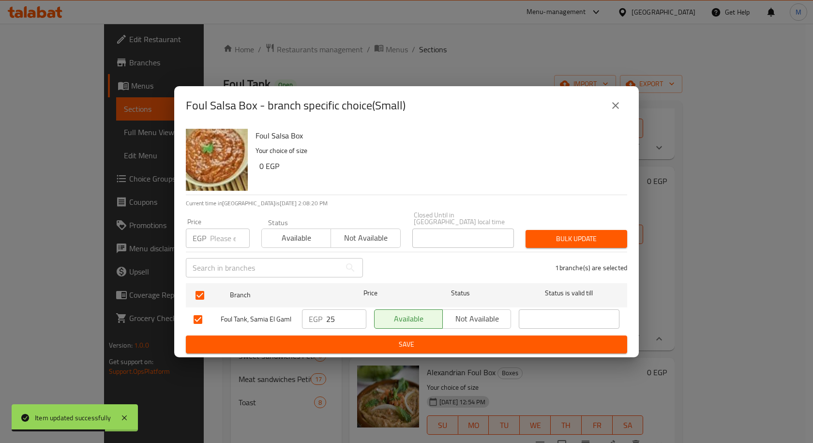
click at [332, 317] on input "25" at bounding box center [346, 318] width 40 height 19
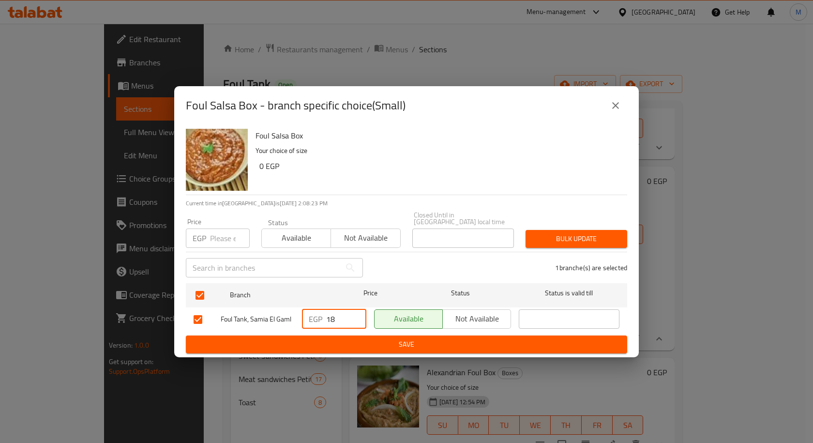
type input "18"
click at [372, 342] on span "Save" at bounding box center [407, 344] width 426 height 12
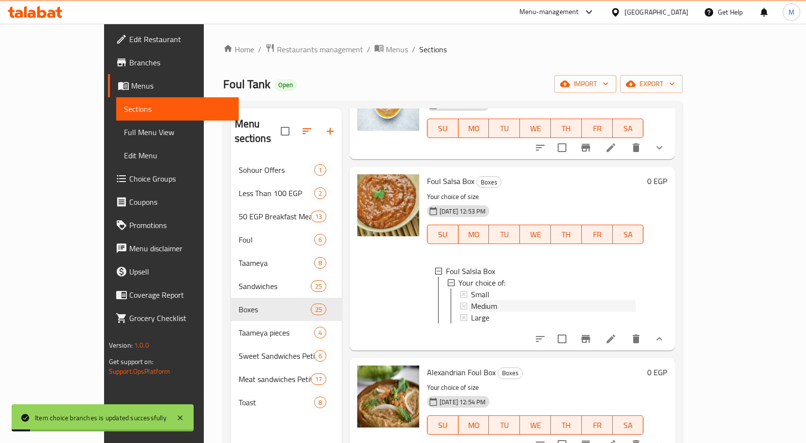
click at [471, 300] on span "Medium" at bounding box center [484, 306] width 26 height 12
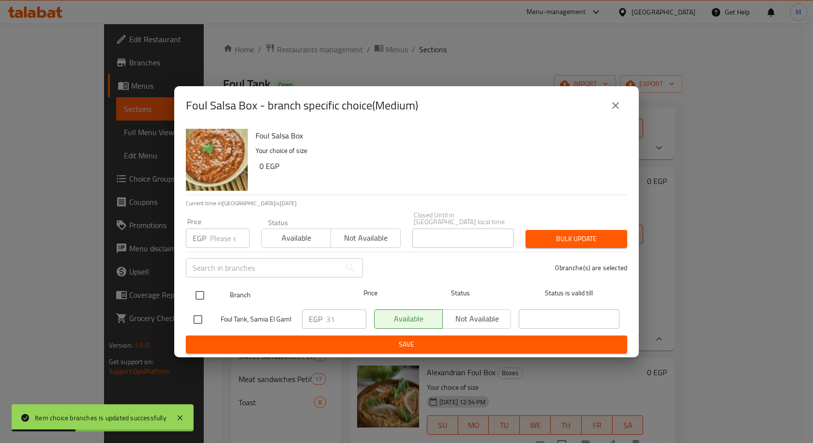
click at [199, 290] on input "checkbox" at bounding box center [200, 295] width 20 height 20
checkbox input "true"
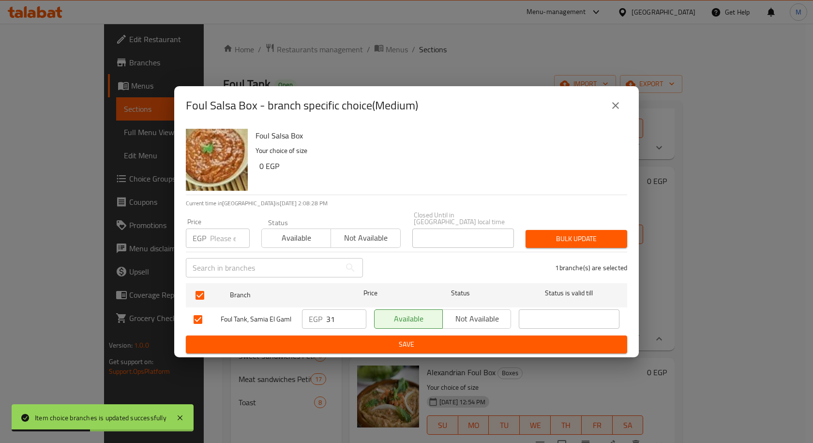
click at [330, 316] on input "31" at bounding box center [346, 318] width 40 height 19
type input "20"
click at [351, 352] on div "Foul Salsa Box Your choice of size 0 EGP Current time in Egypt is 08 Sep 2025 2…" at bounding box center [406, 241] width 465 height 232
click at [359, 346] on span "Save" at bounding box center [407, 344] width 426 height 12
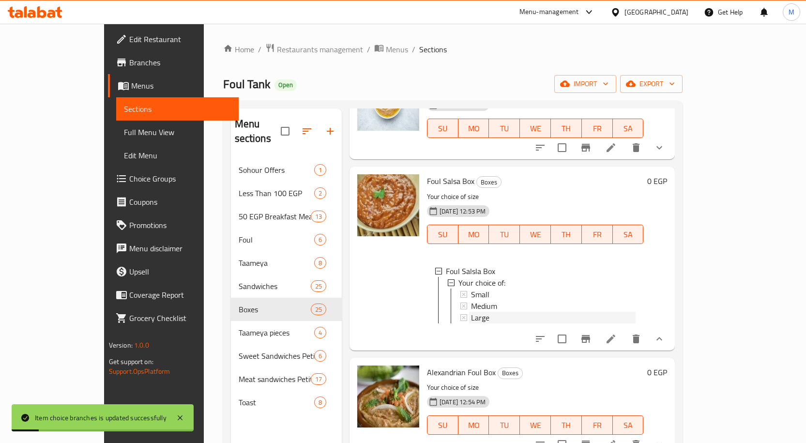
click at [471, 312] on span "Large" at bounding box center [480, 318] width 18 height 12
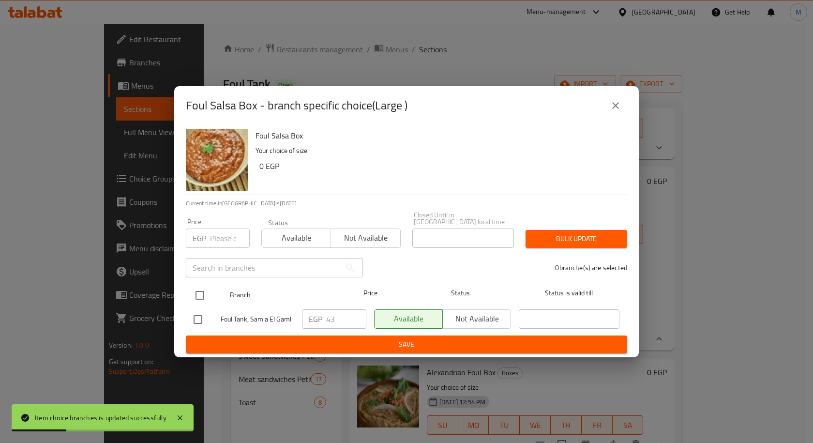
click at [201, 288] on input "checkbox" at bounding box center [200, 295] width 20 height 20
checkbox input "true"
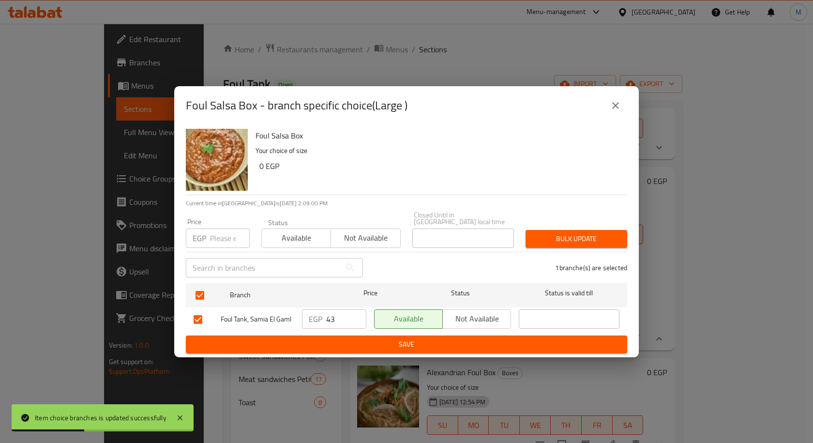
click at [329, 314] on input "43" at bounding box center [346, 318] width 40 height 19
type input "22"
click at [422, 340] on span "Save" at bounding box center [407, 344] width 426 height 12
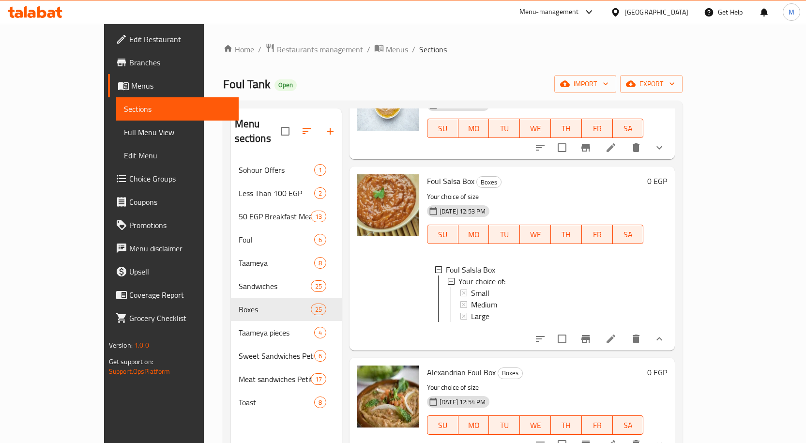
scroll to position [0, 0]
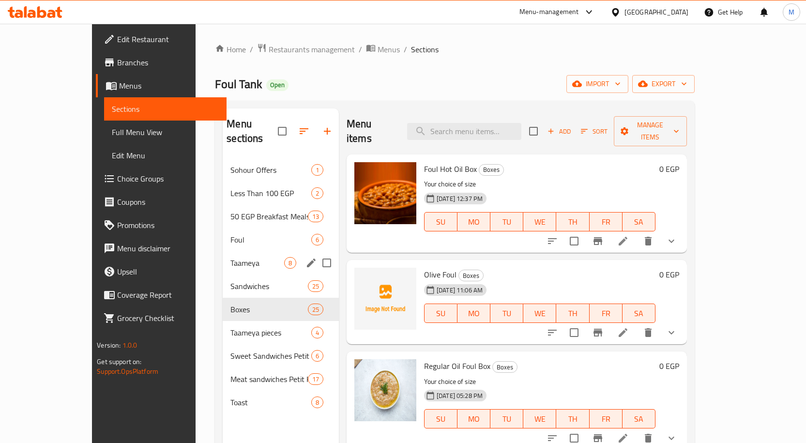
click at [230, 257] on span "Taameya" at bounding box center [256, 263] width 53 height 12
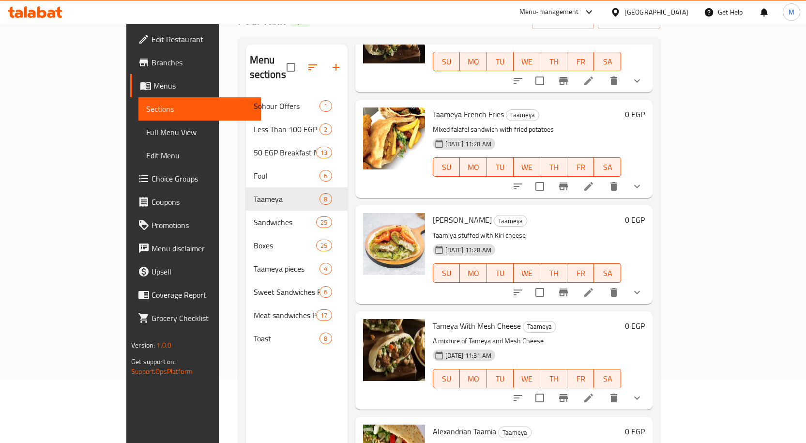
scroll to position [136, 0]
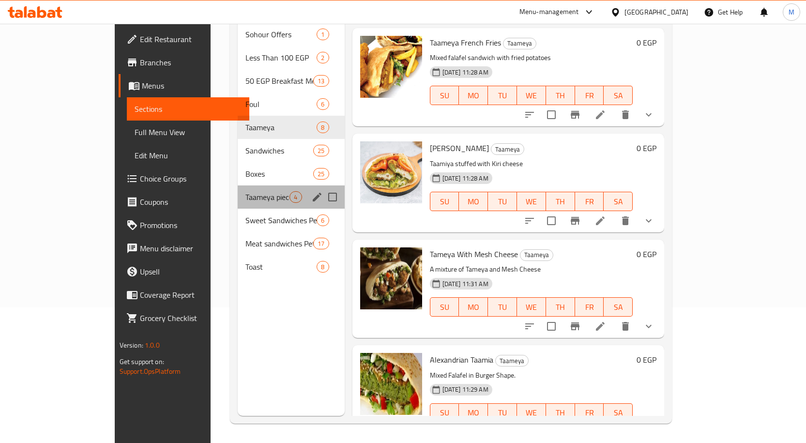
click at [238, 185] on div "Taameya pieces 4" at bounding box center [291, 196] width 106 height 23
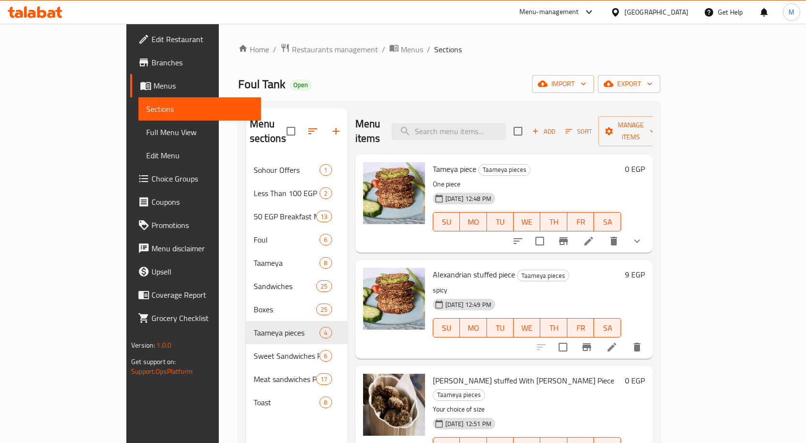
click at [648, 229] on button "show more" at bounding box center [636, 240] width 23 height 23
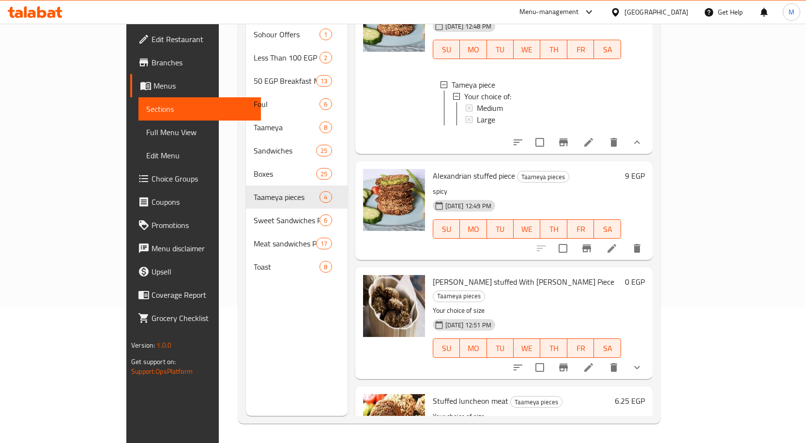
scroll to position [85, 0]
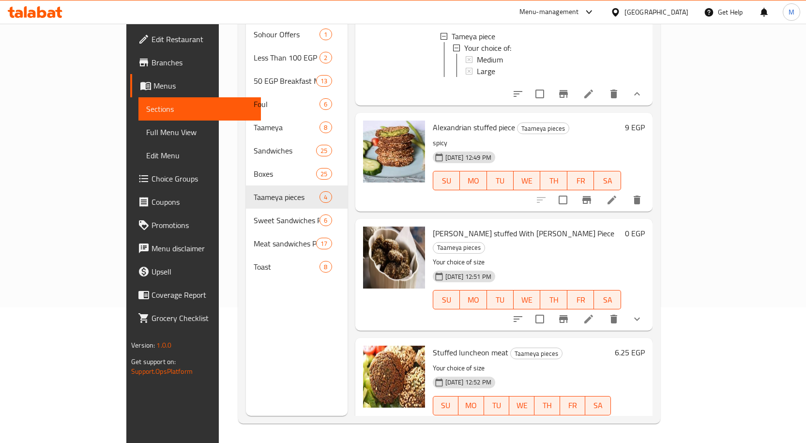
click at [246, 270] on div "Menu sections Sohour Offers 1 Less Than 100 EGP 2 50 EGP Breakfast Meals 13 Fou…" at bounding box center [297, 194] width 102 height 443
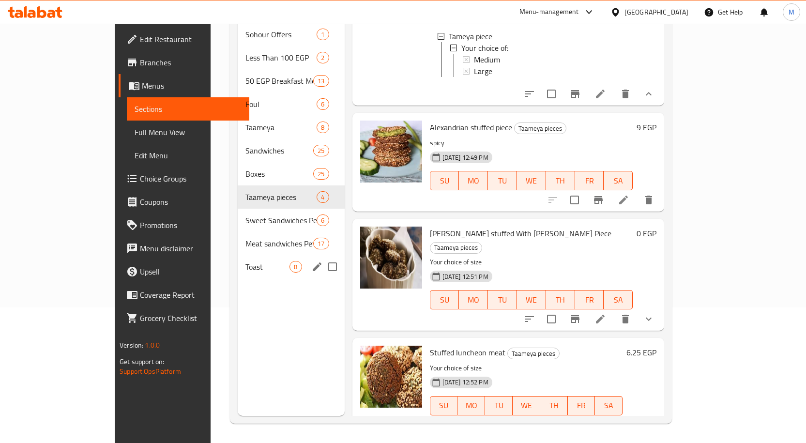
click at [245, 261] on span "Toast" at bounding box center [267, 267] width 44 height 12
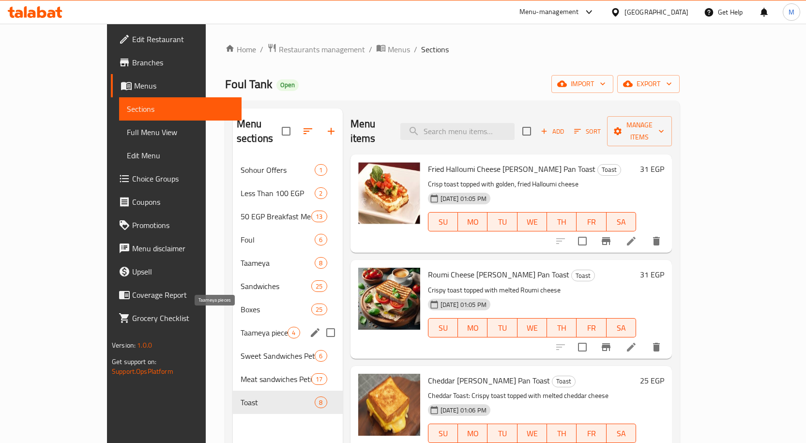
click at [241, 327] on span "Taameya pieces" at bounding box center [264, 333] width 47 height 12
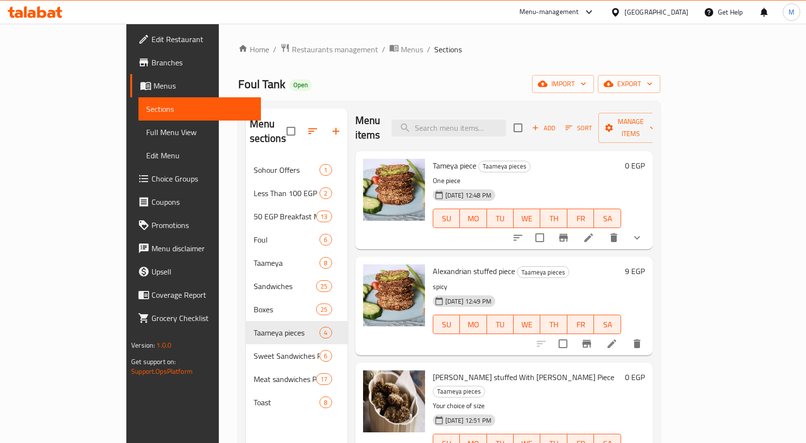
scroll to position [4, 0]
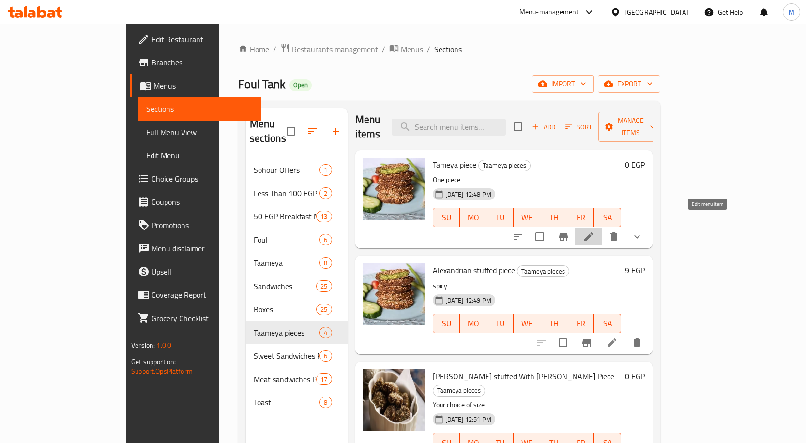
click at [593, 232] on icon at bounding box center [588, 236] width 9 height 9
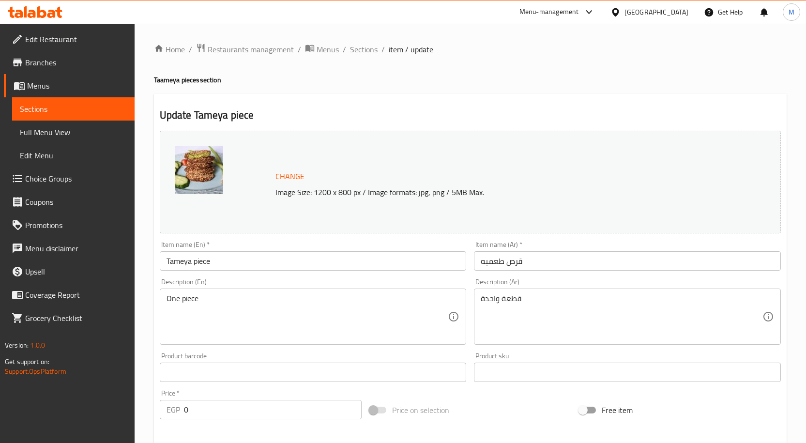
click at [487, 264] on input "قرص طعميه" at bounding box center [627, 260] width 307 height 19
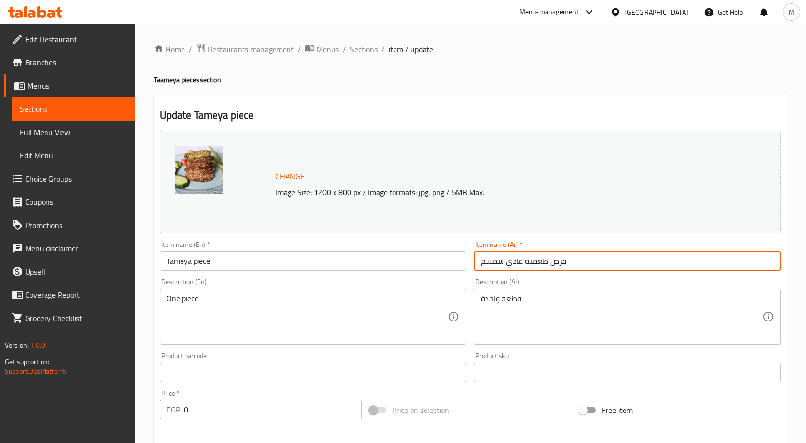
type input "قرص طعميه عادي سمسم"
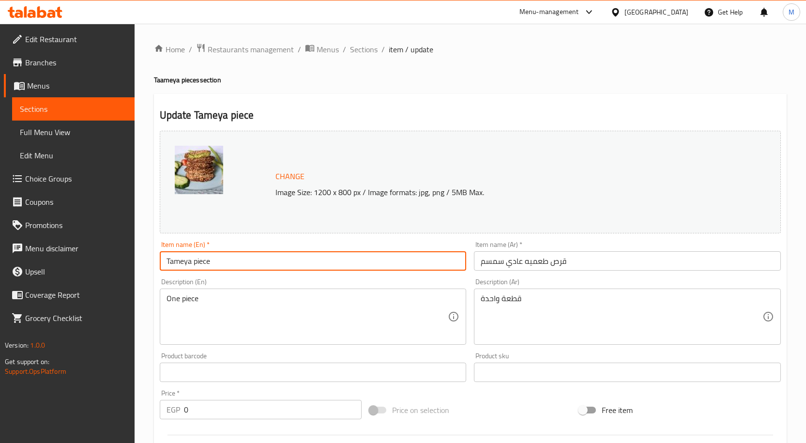
click at [194, 261] on input "Tameya piece" at bounding box center [313, 260] width 307 height 19
click at [230, 262] on input "Regular Tameya Sesame Patty" at bounding box center [313, 260] width 307 height 19
drag, startPoint x: 230, startPoint y: 262, endPoint x: 236, endPoint y: 262, distance: 5.8
click at [236, 262] on input "Regular Tameya Sesame Patty" at bounding box center [313, 260] width 307 height 19
type input "Regular Tameya Sesame Patty"
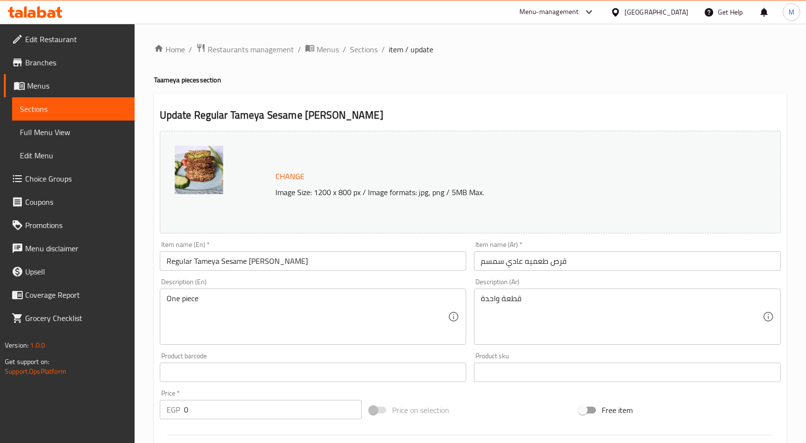
click at [783, 87] on div "Home / Restaurants management / Menus / Sections / item / update Taameya pieces…" at bounding box center [470, 371] width 633 height 657
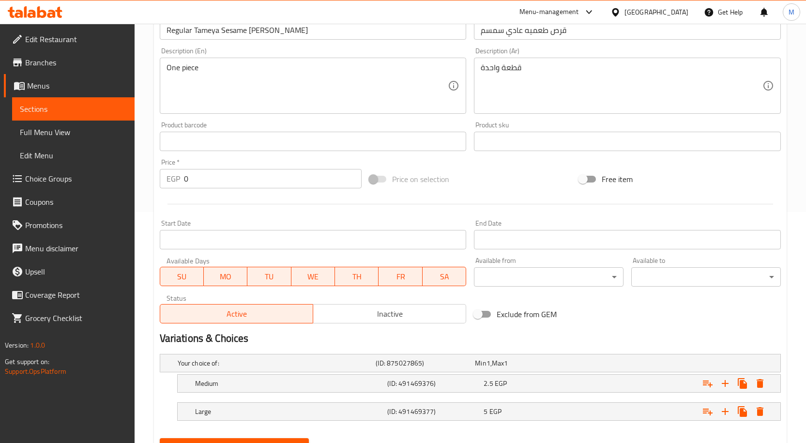
scroll to position [277, 0]
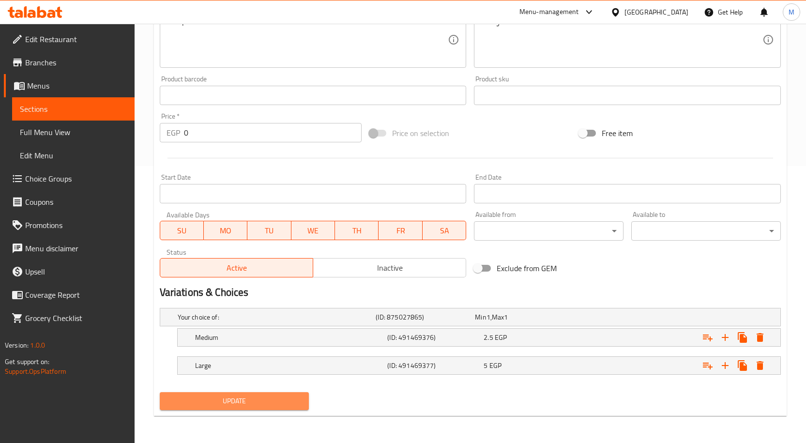
click at [213, 400] on span "Update" at bounding box center [234, 401] width 134 height 12
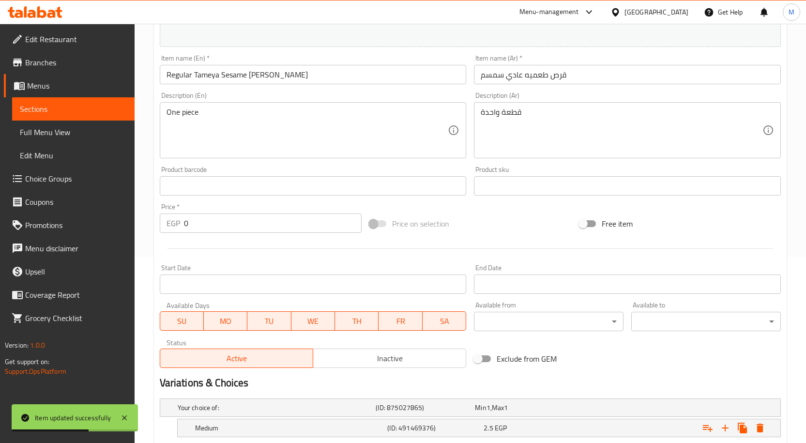
scroll to position [0, 0]
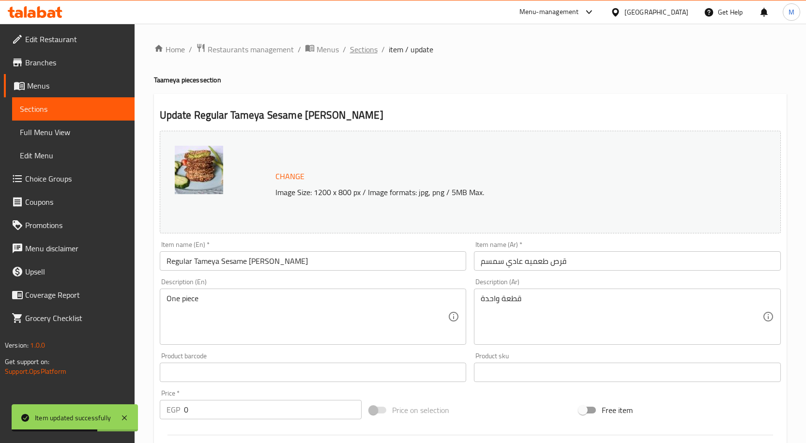
click at [360, 51] on span "Sections" at bounding box center [364, 50] width 28 height 12
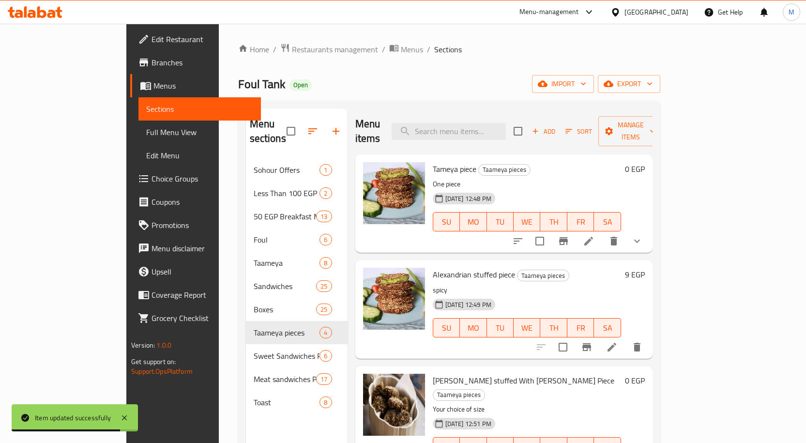
click at [580, 268] on h6 "Alexandrian stuffed piece Taameya pieces" at bounding box center [527, 275] width 188 height 14
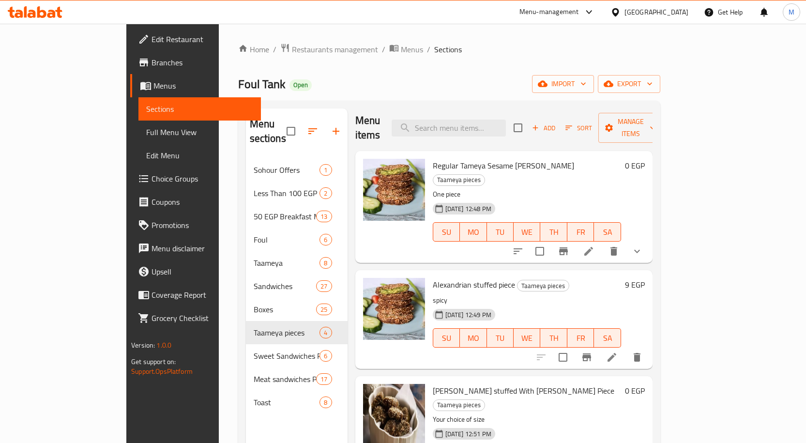
scroll to position [4, 0]
click at [621, 277] on h6 "Alexandrian stuffed piece Taameya pieces" at bounding box center [527, 284] width 188 height 14
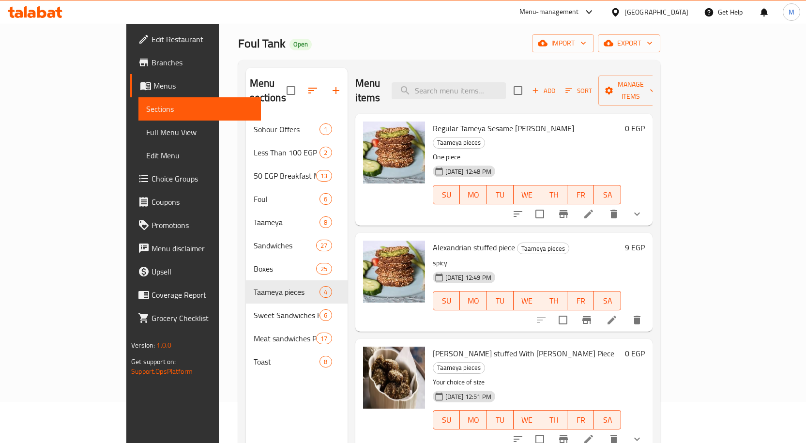
scroll to position [0, 0]
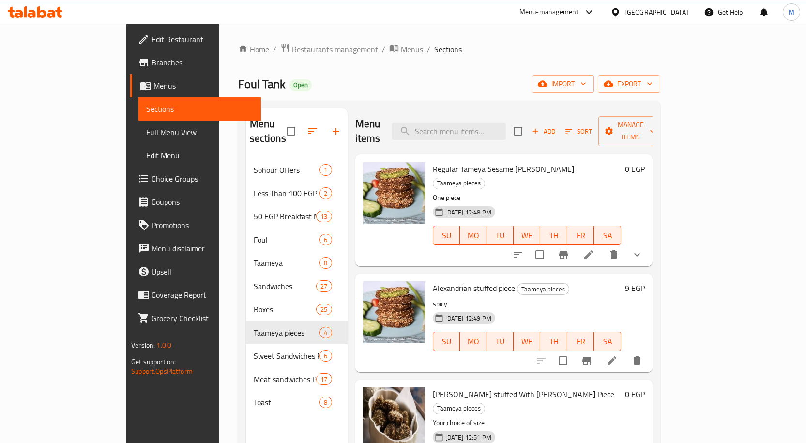
click at [592, 126] on span "Sort" at bounding box center [578, 131] width 27 height 11
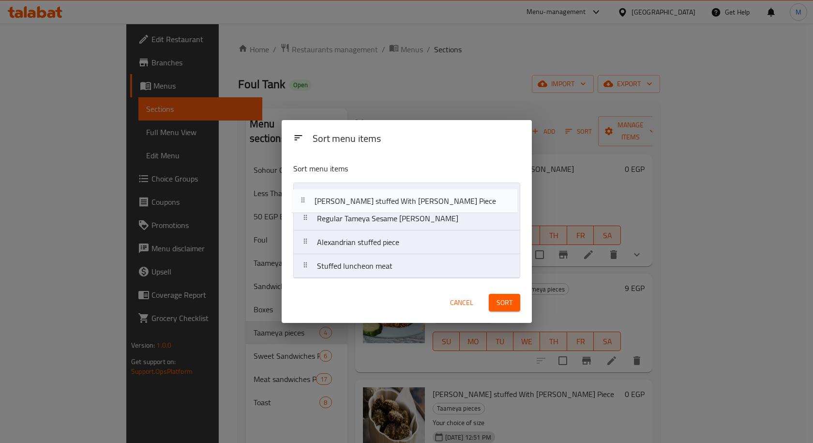
drag, startPoint x: 374, startPoint y: 245, endPoint x: 373, endPoint y: 199, distance: 46.5
click at [373, 199] on nav "Regular Tameya Sesame Patty Alexandrian stuffed piece Tameya stuffed With Kiri …" at bounding box center [406, 230] width 227 height 96
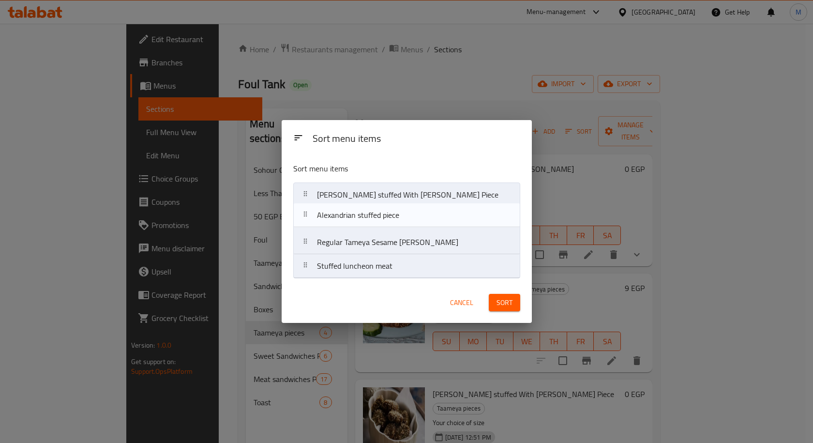
drag, startPoint x: 346, startPoint y: 252, endPoint x: 347, endPoint y: 222, distance: 30.0
click at [347, 222] on nav "Tameya stuffed With Kiri Piece Regular Tameya Sesame Patty Alexandrian stuffed …" at bounding box center [406, 230] width 227 height 96
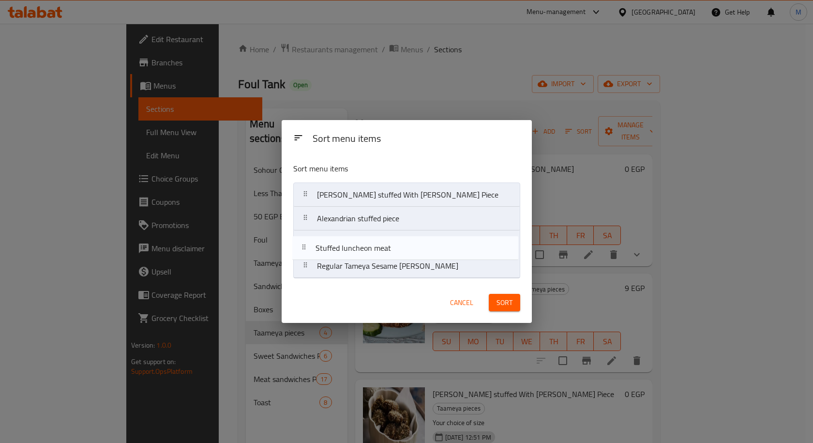
drag, startPoint x: 364, startPoint y: 271, endPoint x: 362, endPoint y: 243, distance: 28.2
click at [362, 243] on nav "Tameya stuffed With Kiri Piece Alexandrian stuffed piece Regular Tameya Sesame …" at bounding box center [406, 230] width 227 height 96
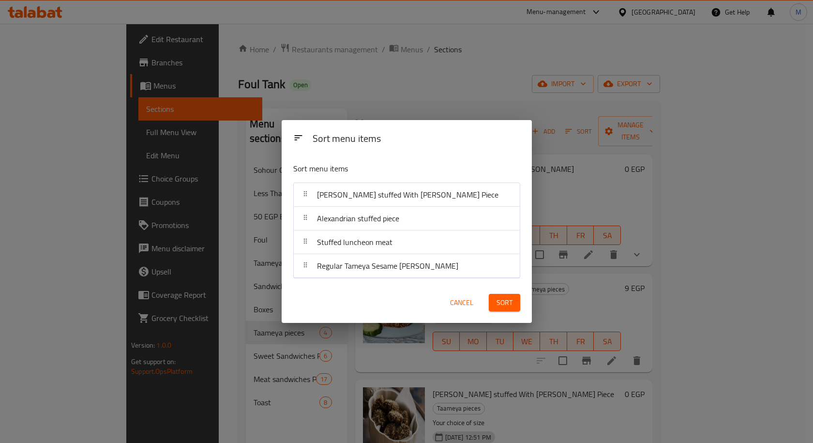
click at [509, 316] on div "Sort" at bounding box center [504, 303] width 43 height 30
click at [509, 302] on span "Sort" at bounding box center [505, 303] width 16 height 12
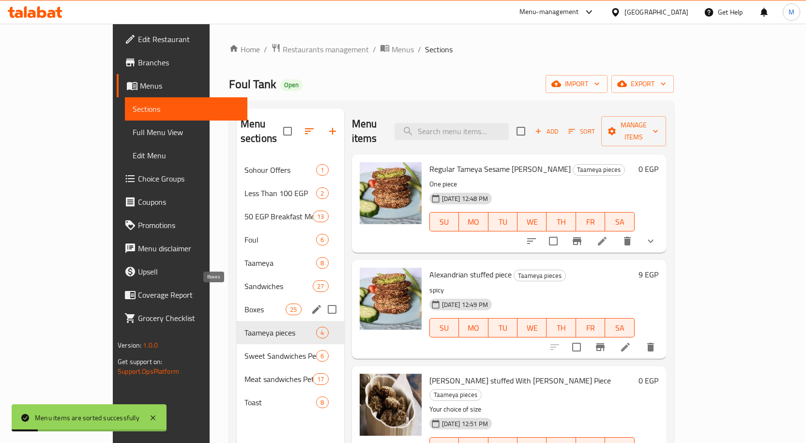
click at [244, 303] on span "Boxes" at bounding box center [264, 309] width 41 height 12
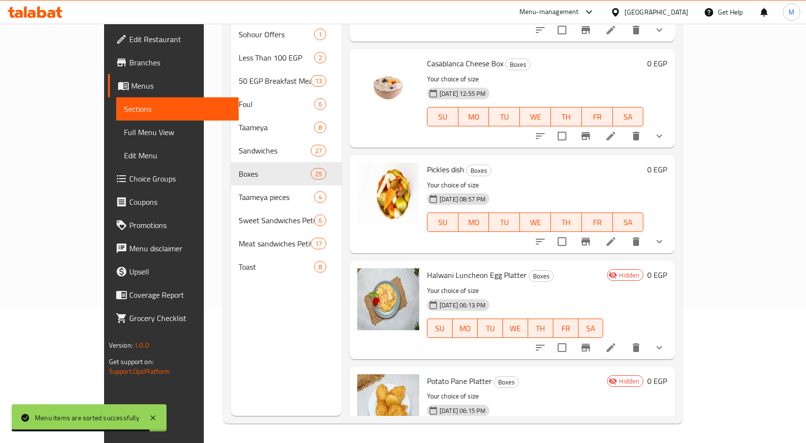
scroll to position [1629, 0]
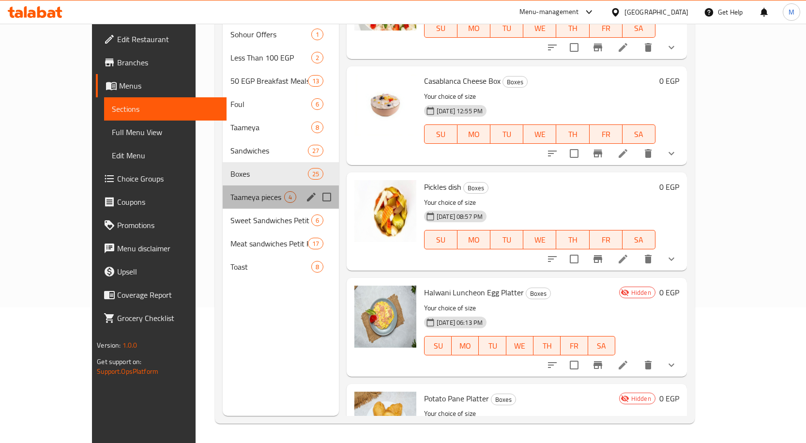
click at [223, 188] on div "Taameya pieces 4" at bounding box center [281, 196] width 116 height 23
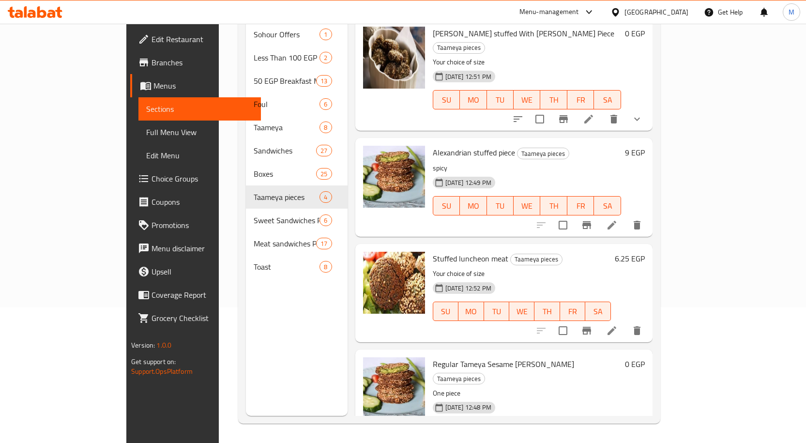
scroll to position [39, 0]
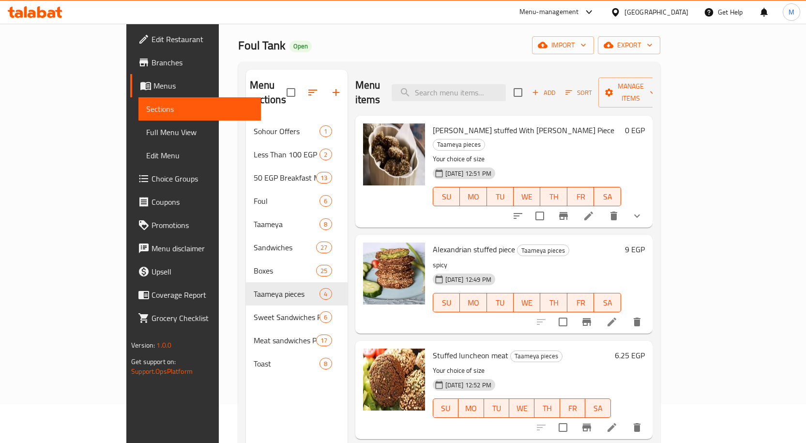
click at [648, 204] on button "show more" at bounding box center [636, 215] width 23 height 23
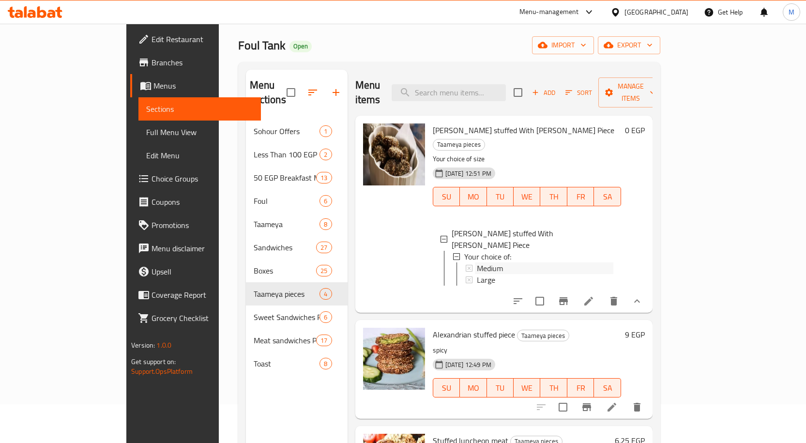
click at [477, 262] on span "Medium" at bounding box center [490, 268] width 26 height 12
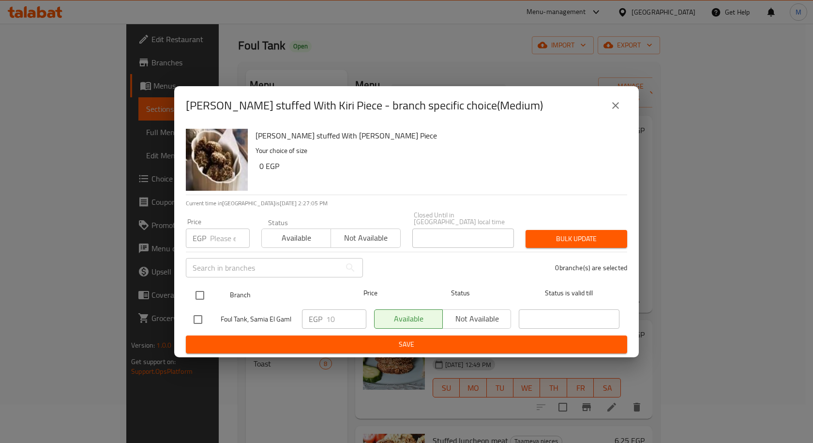
click at [199, 288] on input "checkbox" at bounding box center [200, 295] width 20 height 20
checkbox input "true"
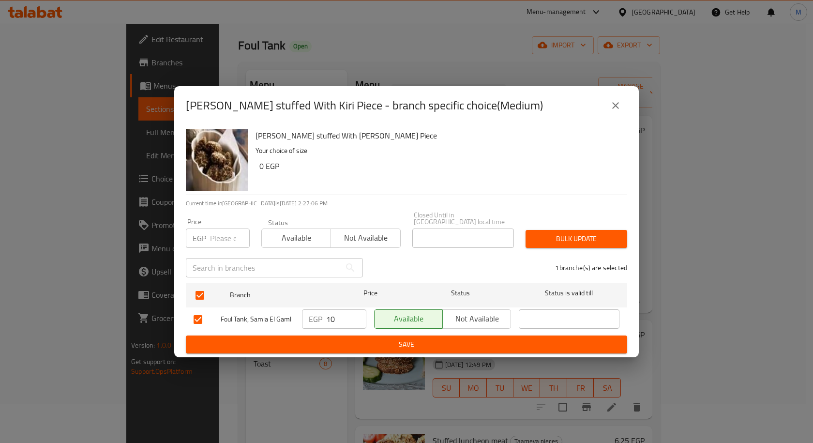
click at [330, 314] on input "10" at bounding box center [346, 318] width 40 height 19
type input "8"
click at [411, 345] on span "Save" at bounding box center [407, 344] width 426 height 12
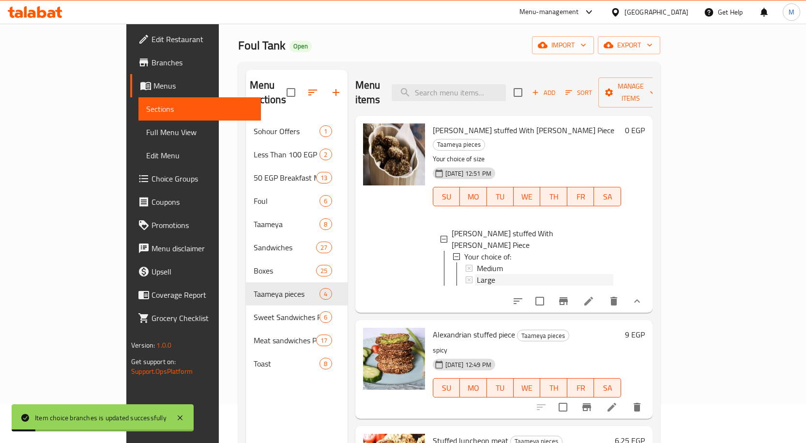
click at [477, 274] on span "Large" at bounding box center [486, 280] width 18 height 12
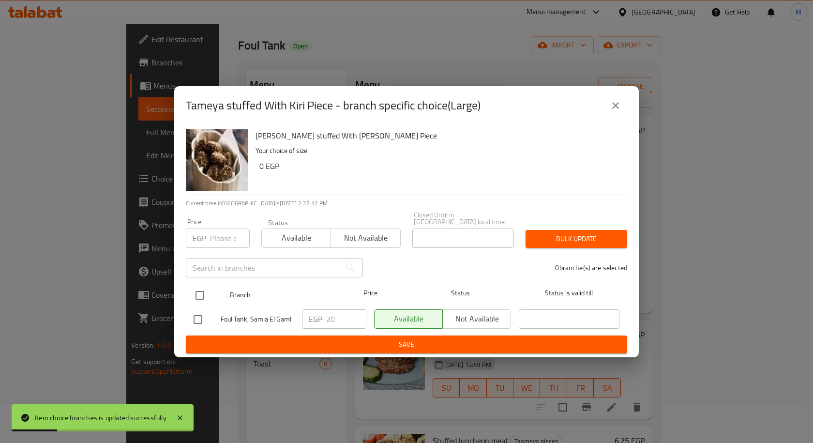
click at [201, 286] on input "checkbox" at bounding box center [200, 295] width 20 height 20
checkbox input "true"
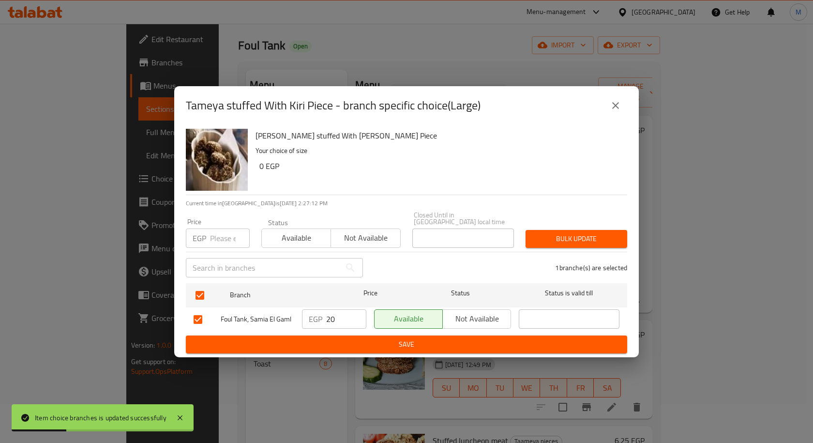
click at [329, 313] on input "20" at bounding box center [346, 318] width 40 height 19
type input "10"
click at [391, 342] on span "Save" at bounding box center [407, 344] width 426 height 12
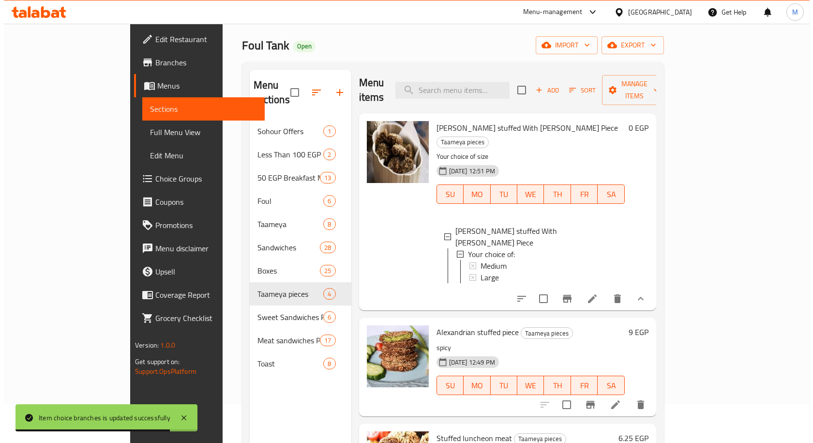
scroll to position [0, 0]
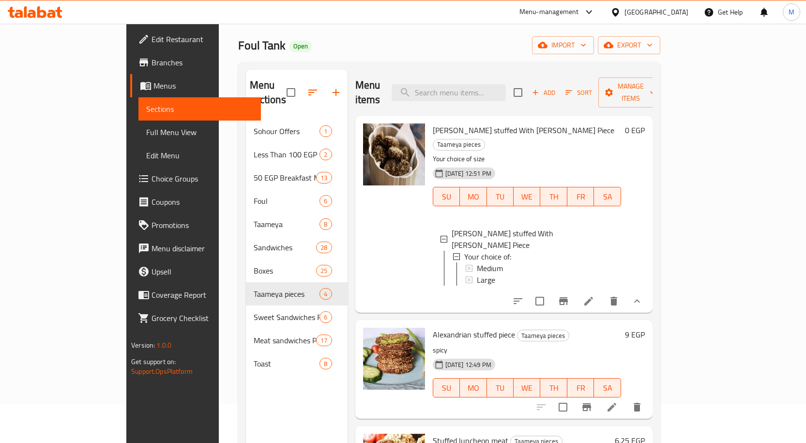
click at [433, 123] on span "[PERSON_NAME] stuffed With [PERSON_NAME] Piece" at bounding box center [523, 130] width 181 height 15
drag, startPoint x: 412, startPoint y: 118, endPoint x: 484, endPoint y: 119, distance: 71.6
click at [484, 123] on span "[PERSON_NAME] stuffed With [PERSON_NAME] Piece" at bounding box center [523, 130] width 181 height 15
copy span "[PERSON_NAME] stuffed With [PERSON_NAME] Piece"
click at [655, 82] on span "Manage items" at bounding box center [630, 92] width 49 height 24
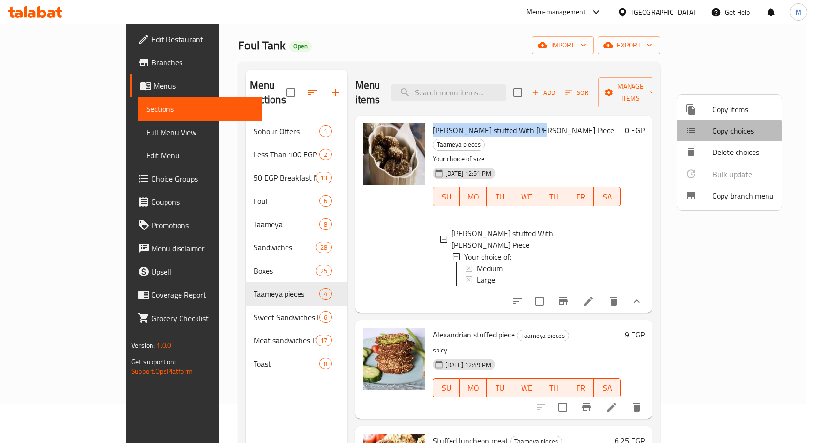
click at [726, 134] on span "Copy choices" at bounding box center [742, 131] width 61 height 12
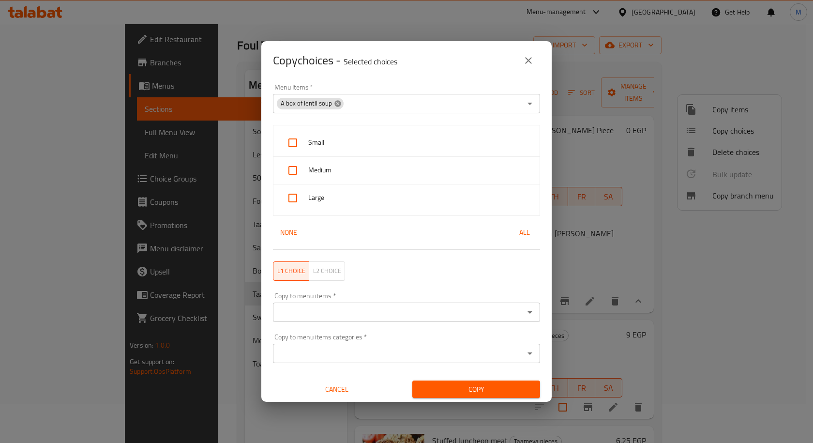
click at [335, 104] on icon at bounding box center [337, 103] width 6 height 6
click at [346, 104] on input "Menu Items   *" at bounding box center [398, 104] width 245 height 14
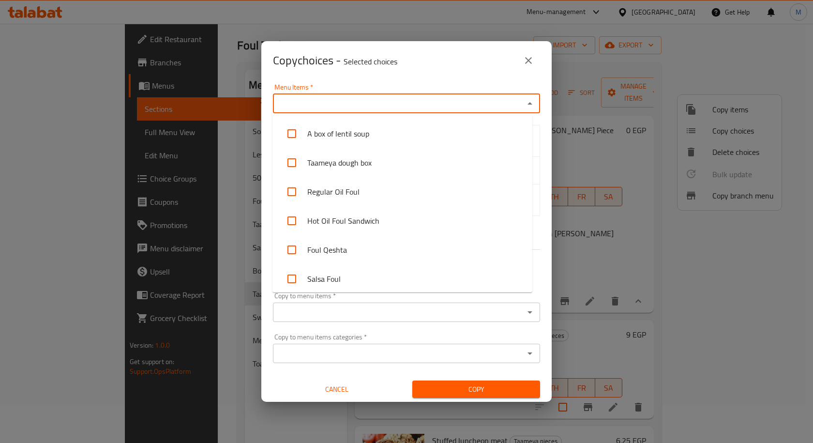
paste input "[PERSON_NAME] stuffed With [PERSON_NAME] Piece"
type input "[PERSON_NAME] stuffed With [PERSON_NAME] Piece"
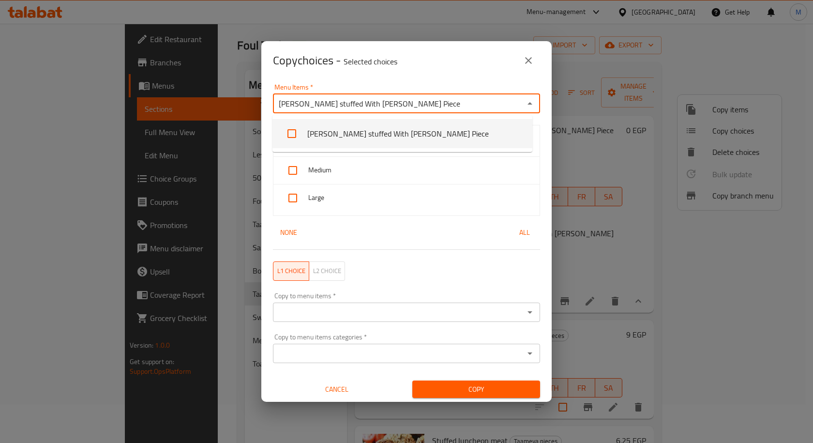
click at [347, 135] on li "[PERSON_NAME] stuffed With [PERSON_NAME] Piece" at bounding box center [402, 133] width 260 height 29
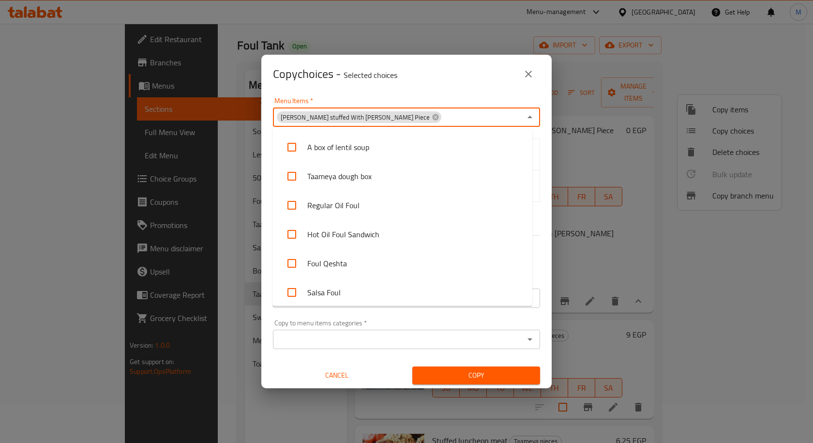
scroll to position [1513, 0]
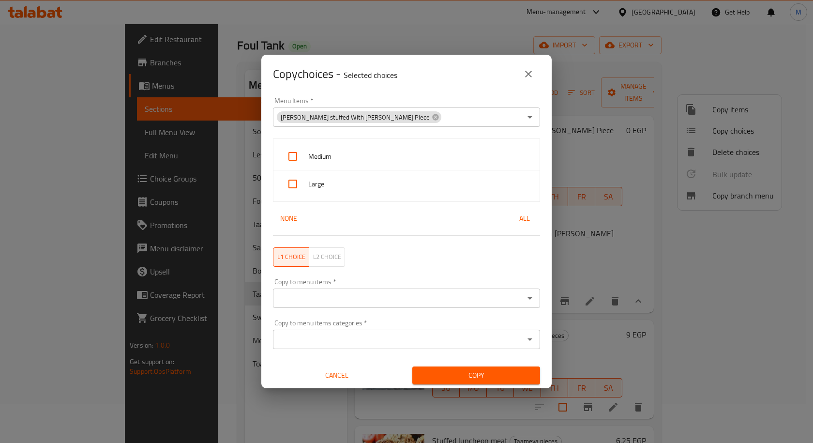
click at [443, 86] on div "Copy choices - Selected choices 0" at bounding box center [406, 74] width 290 height 39
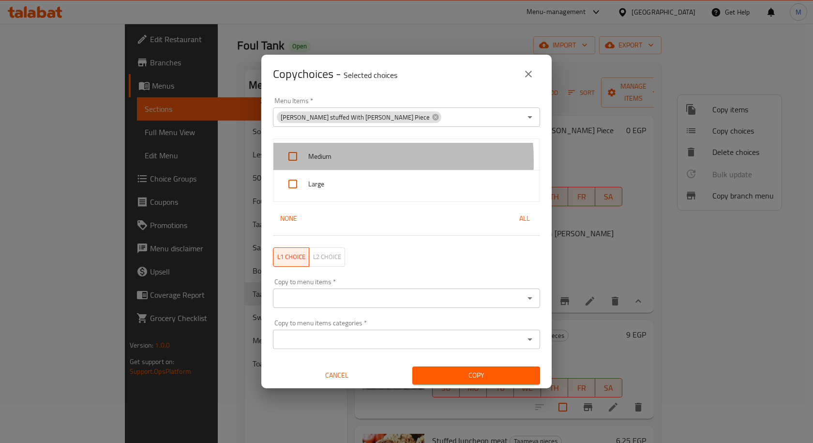
click at [329, 161] on span "Medium" at bounding box center [420, 157] width 224 height 12
checkbox input "true"
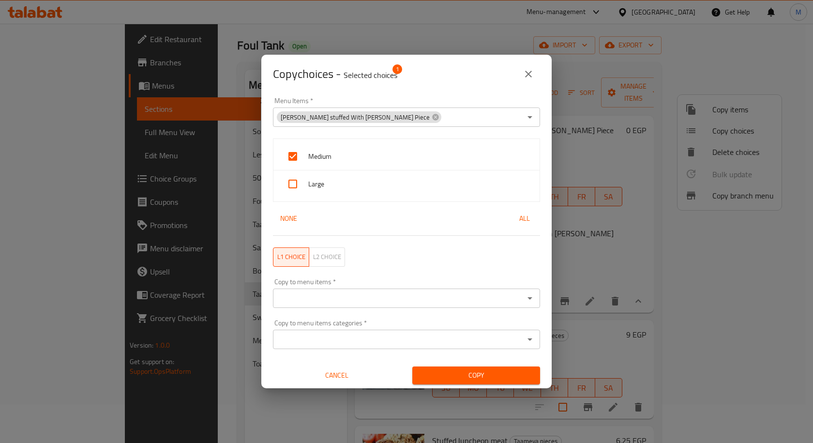
click at [321, 181] on span "Large" at bounding box center [420, 184] width 224 height 12
checkbox input "true"
click at [363, 302] on input "Copy to menu items   *" at bounding box center [398, 298] width 245 height 14
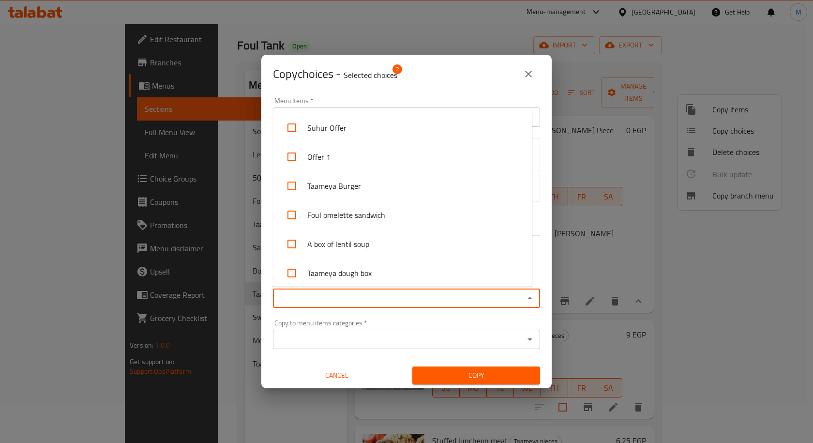
paste input "[PERSON_NAME] stuffed With [PERSON_NAME] Piece"
type input "[PERSON_NAME] stuffed With [PERSON_NAME] Piece"
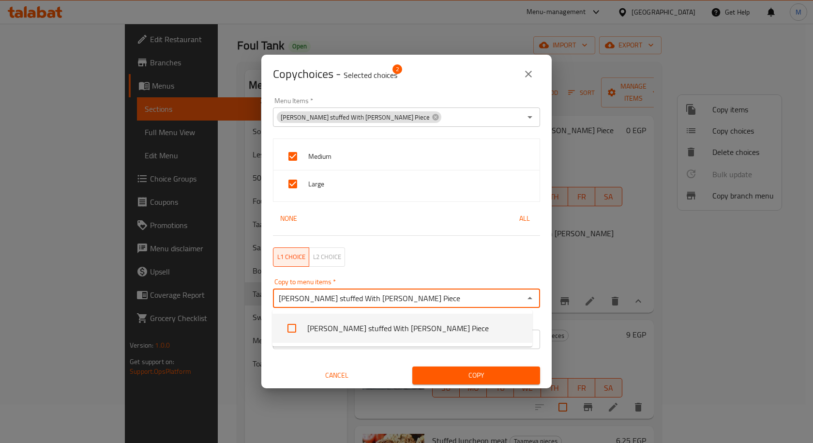
click at [352, 329] on li "[PERSON_NAME] stuffed With [PERSON_NAME] Piece" at bounding box center [402, 328] width 260 height 29
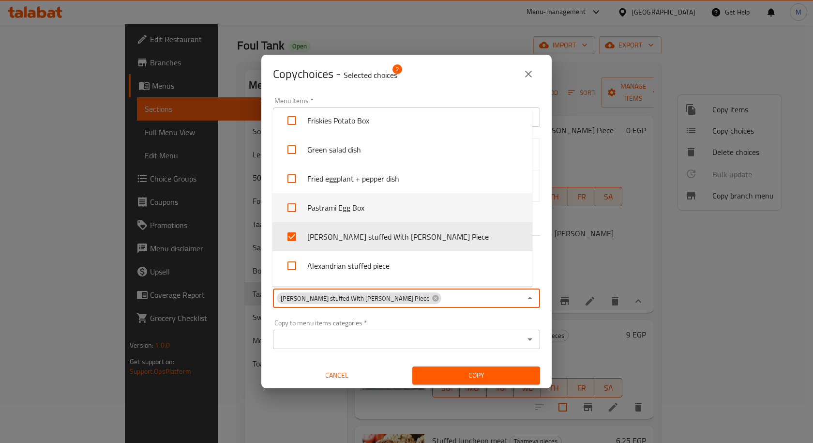
scroll to position [2316, 0]
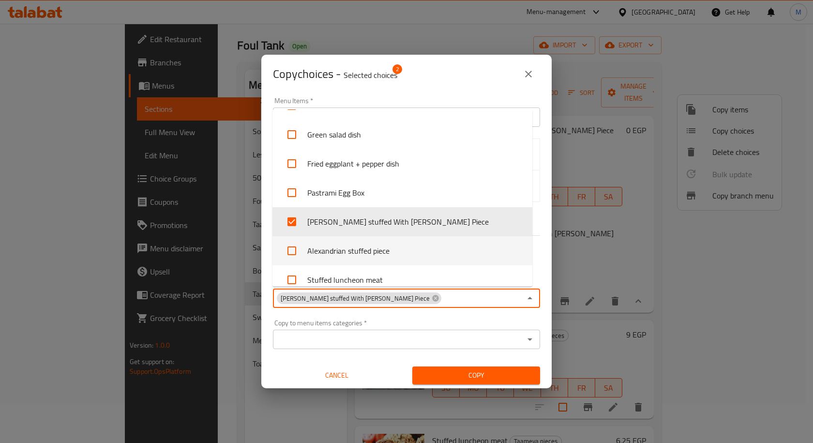
click at [357, 251] on li "Alexandrian stuffed piece" at bounding box center [402, 250] width 260 height 29
checkbox input "true"
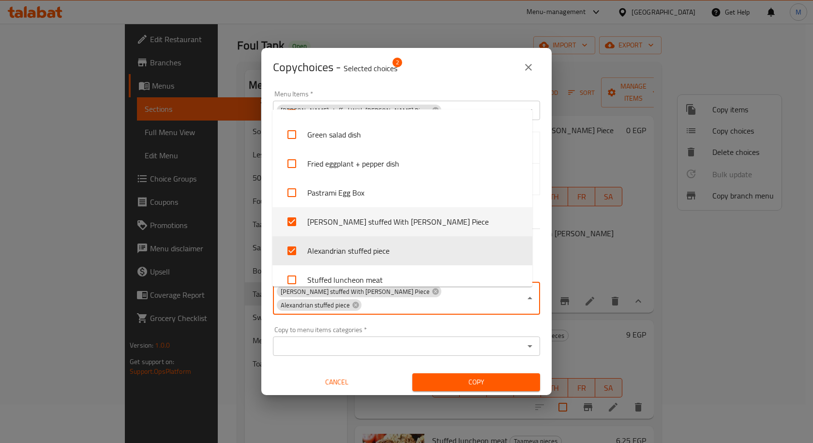
click at [368, 216] on li "[PERSON_NAME] stuffed With [PERSON_NAME] Piece" at bounding box center [402, 221] width 260 height 29
checkbox input "false"
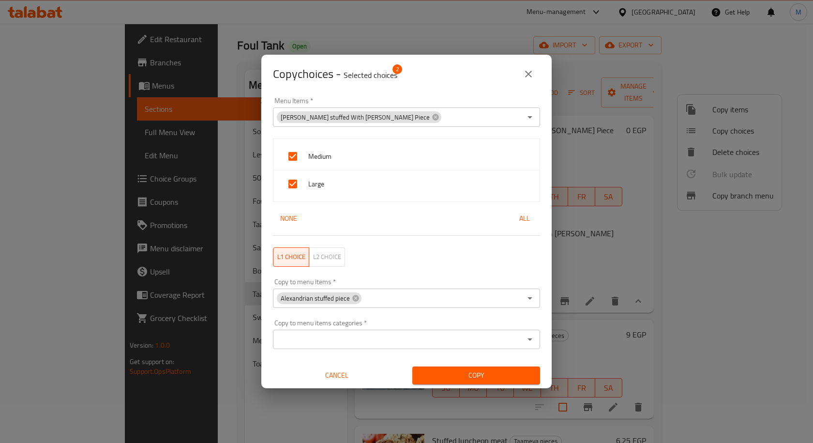
click at [538, 285] on div "Copy to menu items   * Alexandrian stuffed piece Copy to menu items *" at bounding box center [406, 292] width 279 height 41
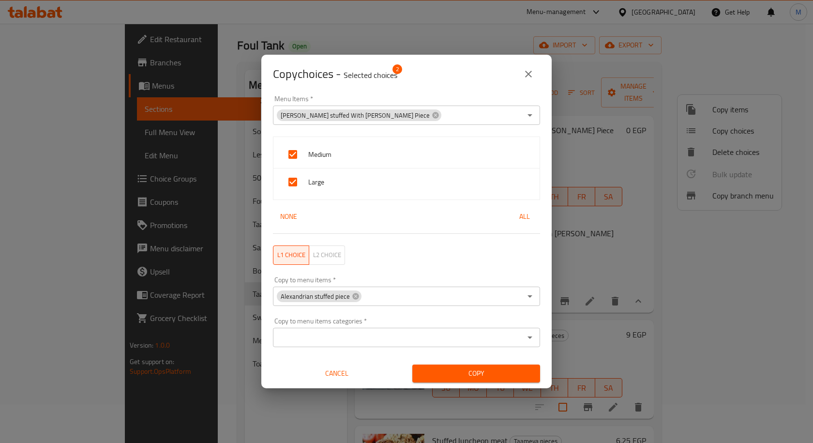
click at [474, 375] on span "Copy" at bounding box center [476, 373] width 112 height 12
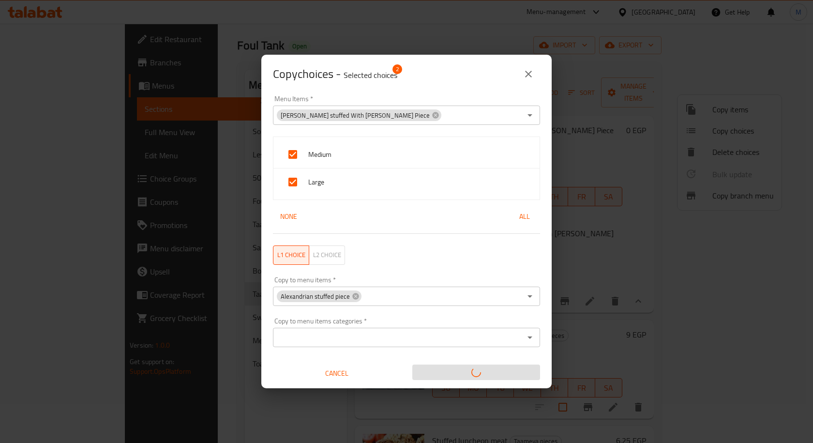
click at [348, 375] on span "Cancel" at bounding box center [337, 373] width 120 height 12
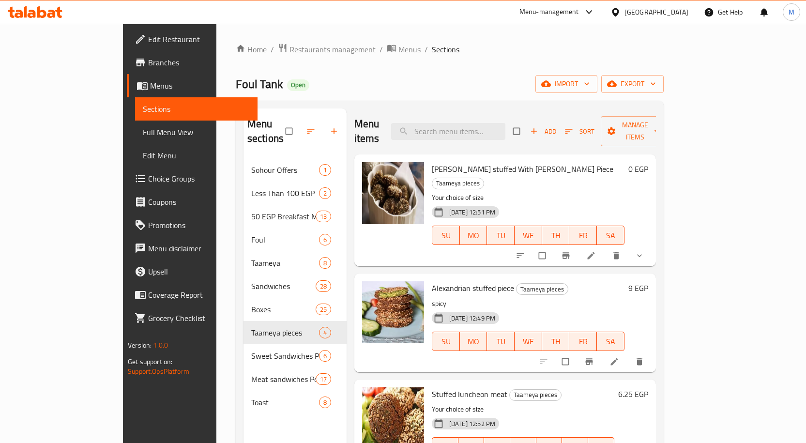
click at [580, 202] on div "[DATE] 12:51 PM SU MO TU WE TH FR SA" at bounding box center [528, 228] width 200 height 52
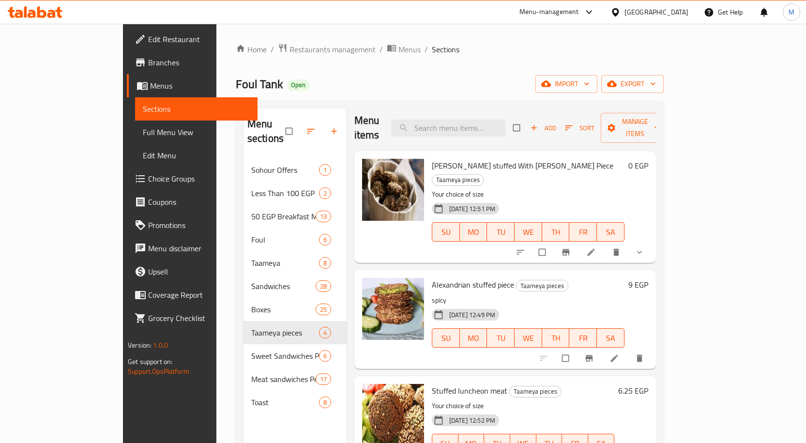
scroll to position [4, 0]
click at [619, 352] on icon at bounding box center [614, 357] width 10 height 10
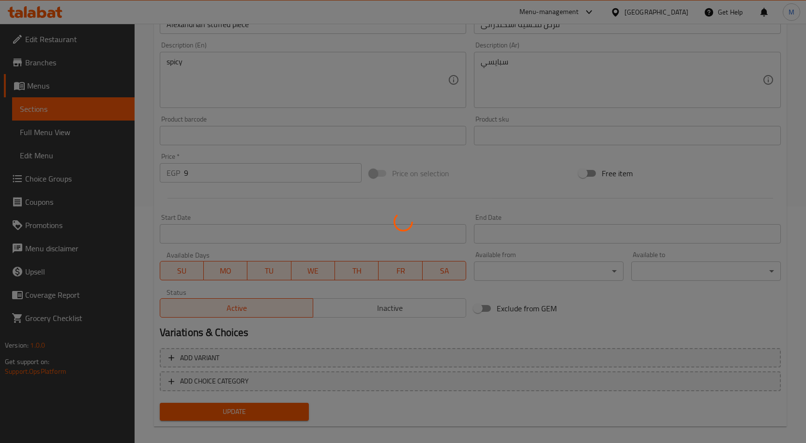
scroll to position [242, 0]
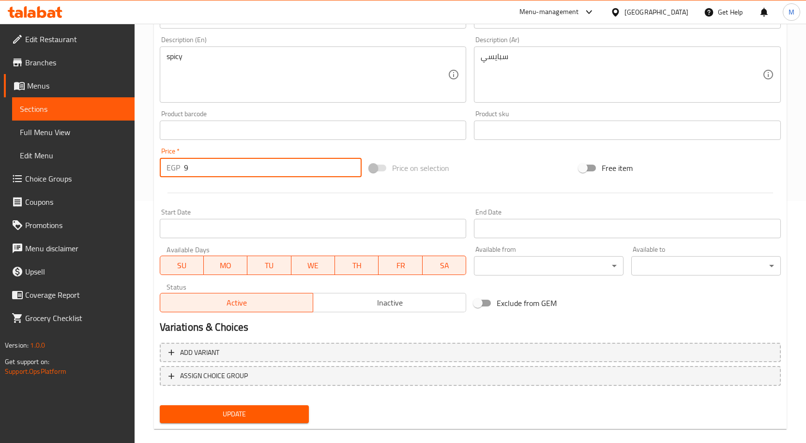
drag, startPoint x: 206, startPoint y: 170, endPoint x: 181, endPoint y: 165, distance: 25.2
click at [181, 165] on div "EGP 9 Price *" at bounding box center [261, 167] width 202 height 19
type input "0"
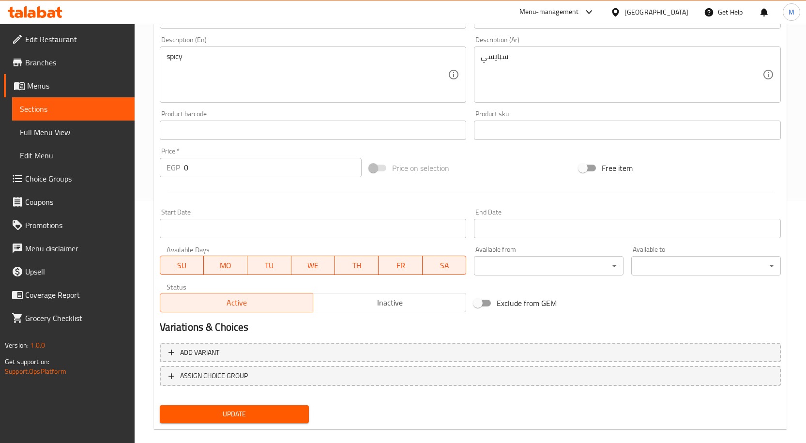
click at [139, 175] on div "Home / Restaurants management / Menus / Sections / item / update Taameya pieces…" at bounding box center [470, 119] width 671 height 674
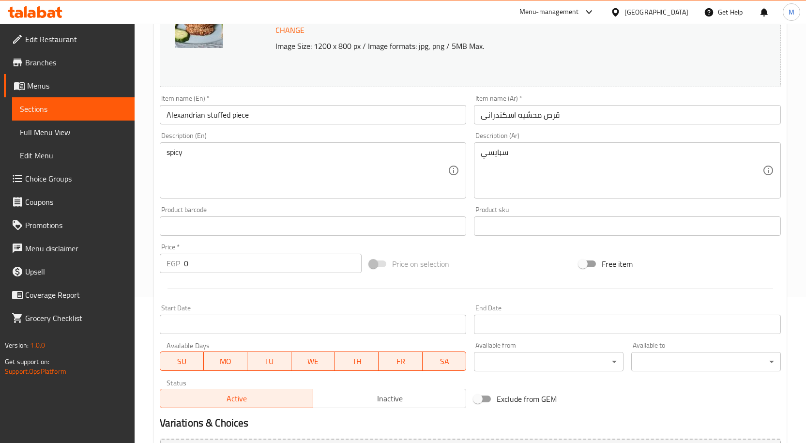
scroll to position [255, 0]
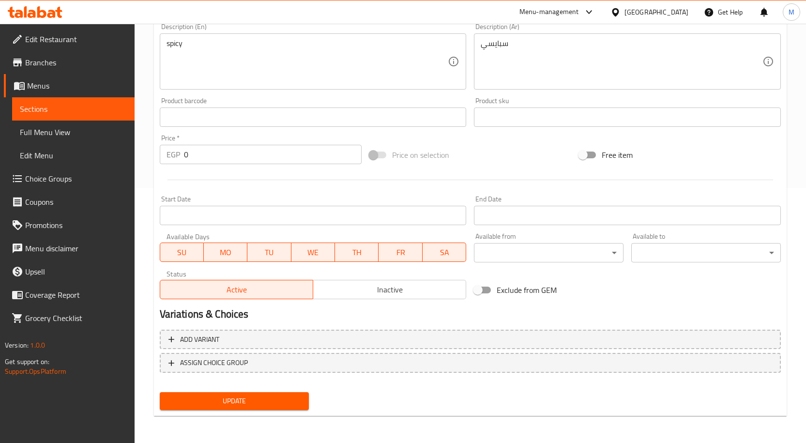
drag, startPoint x: 241, startPoint y: 391, endPoint x: 252, endPoint y: 400, distance: 13.8
click at [241, 391] on div "Update" at bounding box center [234, 401] width 157 height 26
click at [252, 400] on span "Update" at bounding box center [234, 401] width 134 height 12
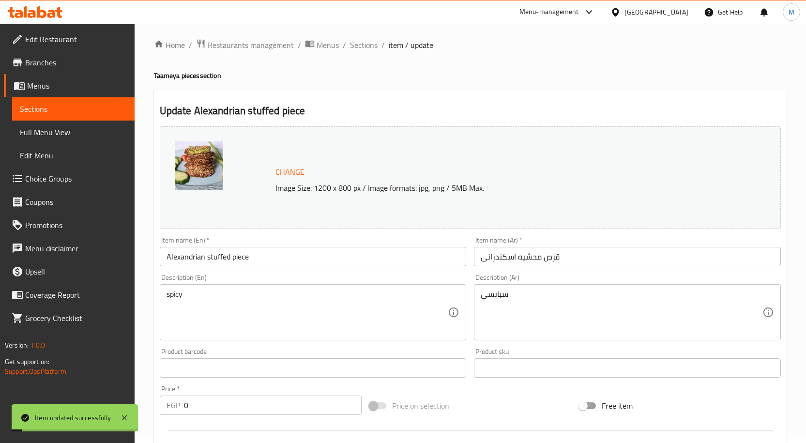
scroll to position [0, 0]
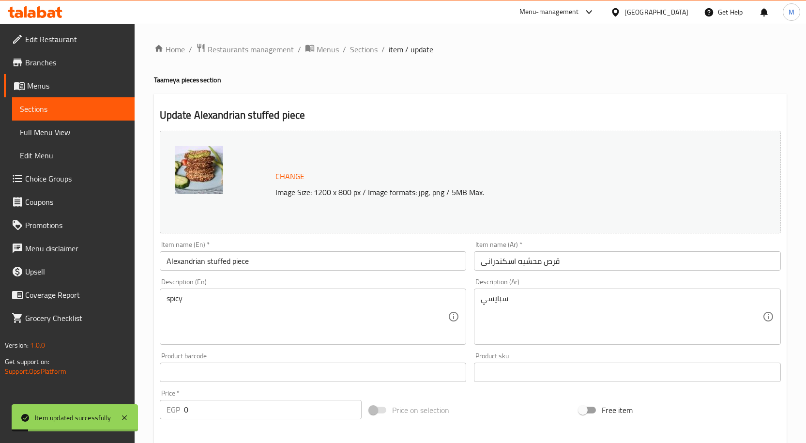
click at [369, 52] on span "Sections" at bounding box center [364, 50] width 28 height 12
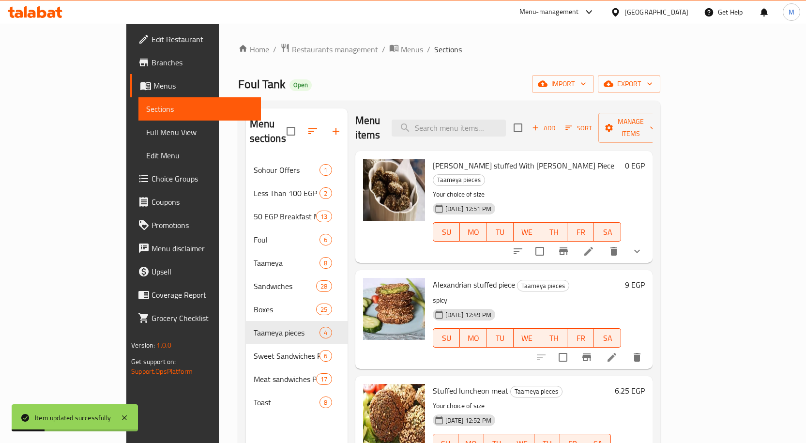
scroll to position [4, 0]
click at [621, 277] on h6 "Alexandrian stuffed piece Taameya pieces" at bounding box center [527, 284] width 188 height 14
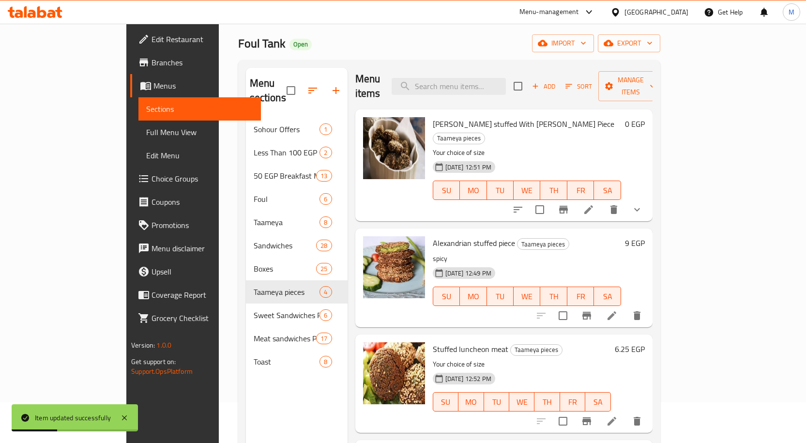
scroll to position [97, 0]
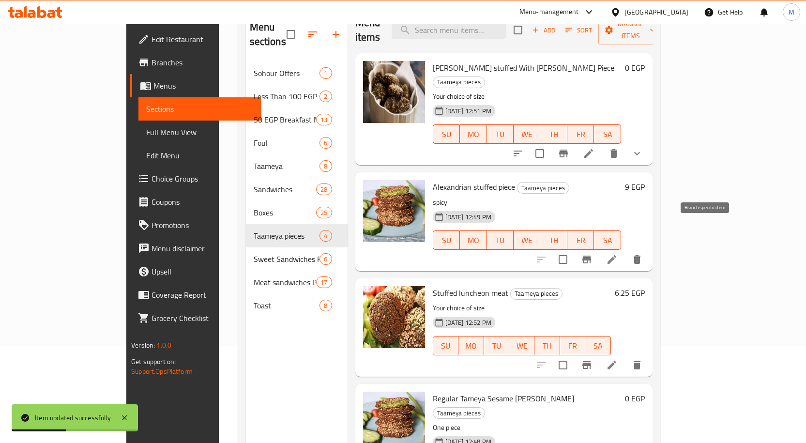
click at [598, 248] on button "Branch-specific-item" at bounding box center [586, 259] width 23 height 23
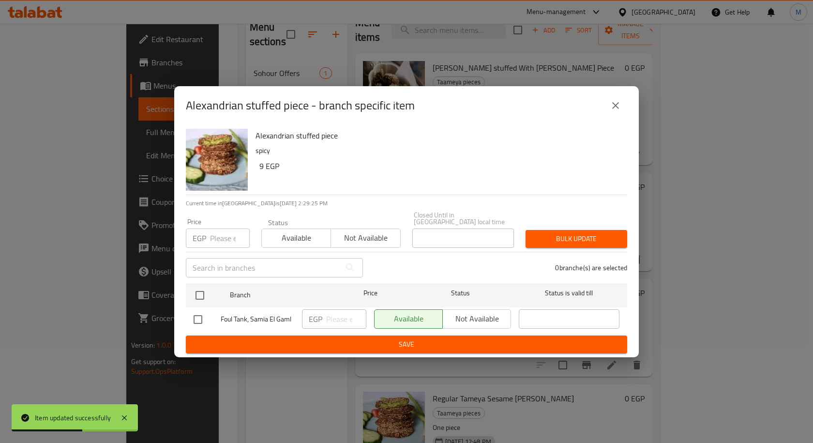
click at [615, 105] on icon "close" at bounding box center [616, 106] width 12 height 12
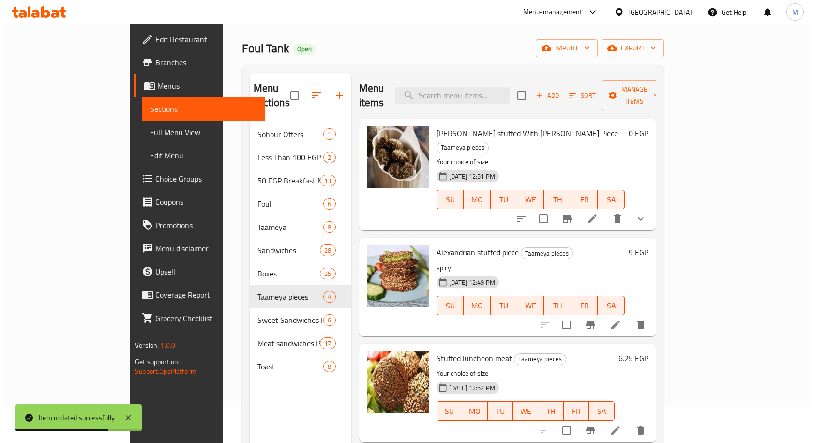
scroll to position [0, 0]
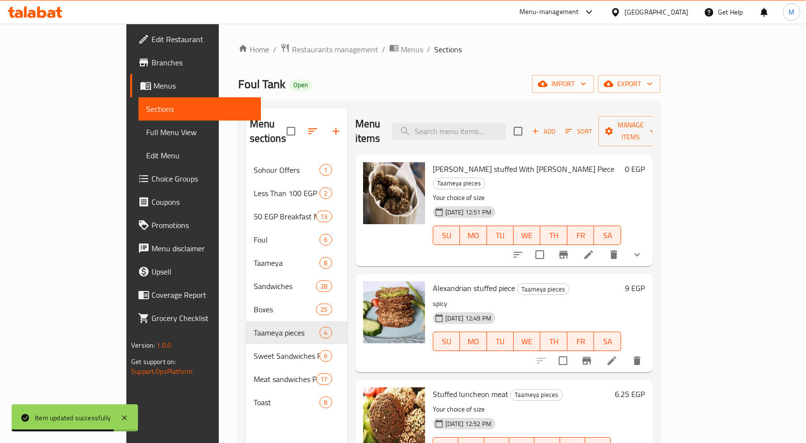
click at [433, 162] on span "[PERSON_NAME] stuffed With [PERSON_NAME] Piece" at bounding box center [523, 169] width 181 height 15
drag, startPoint x: 407, startPoint y: 155, endPoint x: 487, endPoint y: 161, distance: 80.1
click at [487, 162] on span "[PERSON_NAME] stuffed With [PERSON_NAME] Piece" at bounding box center [523, 169] width 181 height 15
copy span "[PERSON_NAME] stuffed With [PERSON_NAME] Piece"
click at [655, 121] on span "Manage items" at bounding box center [630, 131] width 49 height 24
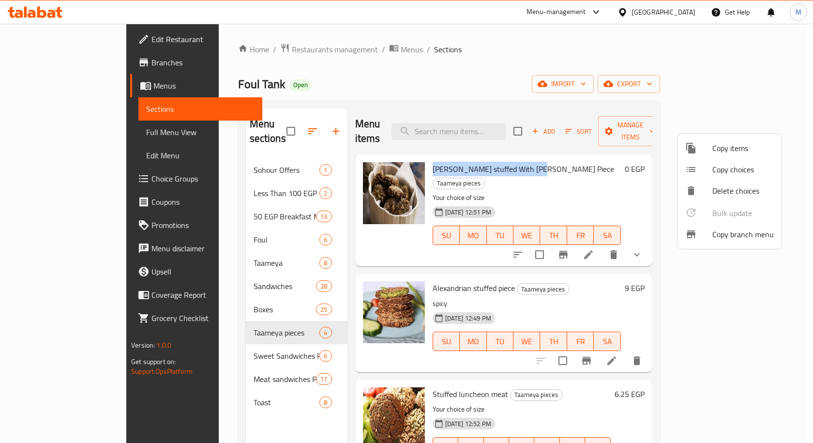
click at [728, 167] on span "Copy choices" at bounding box center [742, 170] width 61 height 12
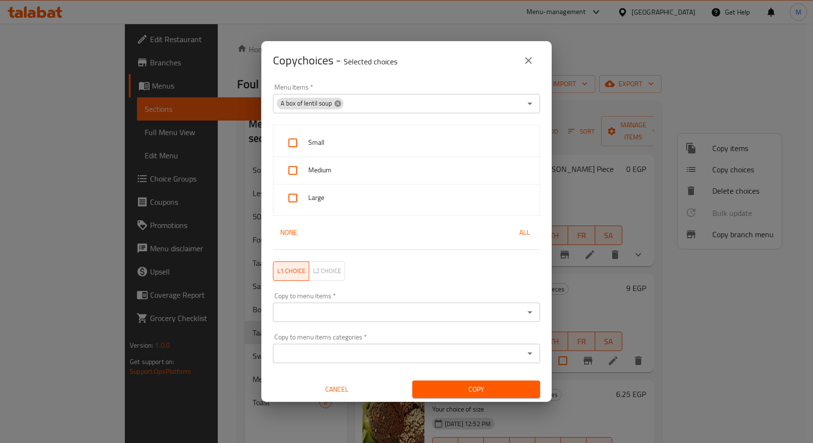
click at [338, 103] on icon at bounding box center [337, 103] width 6 height 6
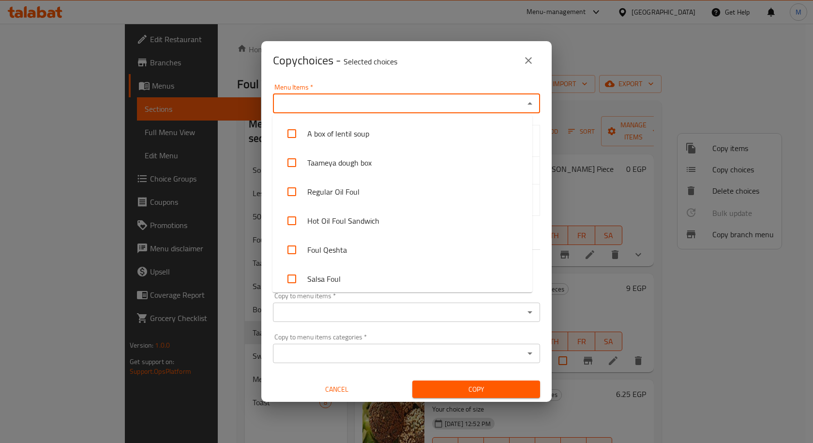
click at [347, 102] on input "Menu Items   *" at bounding box center [398, 104] width 245 height 14
paste input "[PERSON_NAME] stuffed With [PERSON_NAME] Piece"
type input "[PERSON_NAME] stuffed With [PERSON_NAME] Piece"
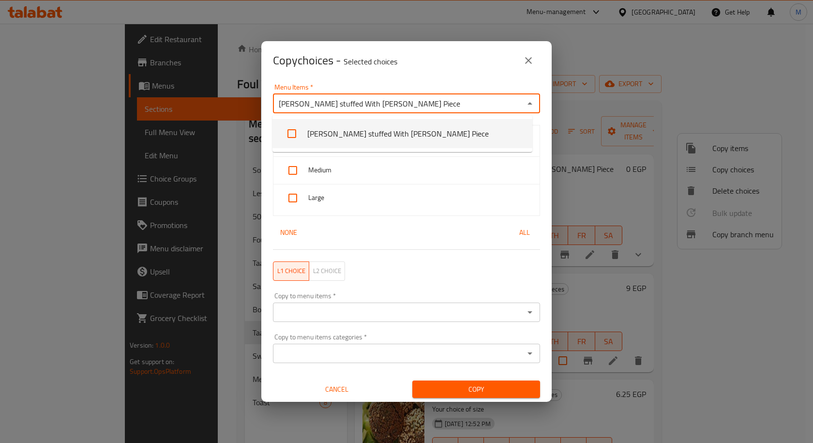
click at [339, 134] on li "[PERSON_NAME] stuffed With [PERSON_NAME] Piece" at bounding box center [402, 133] width 260 height 29
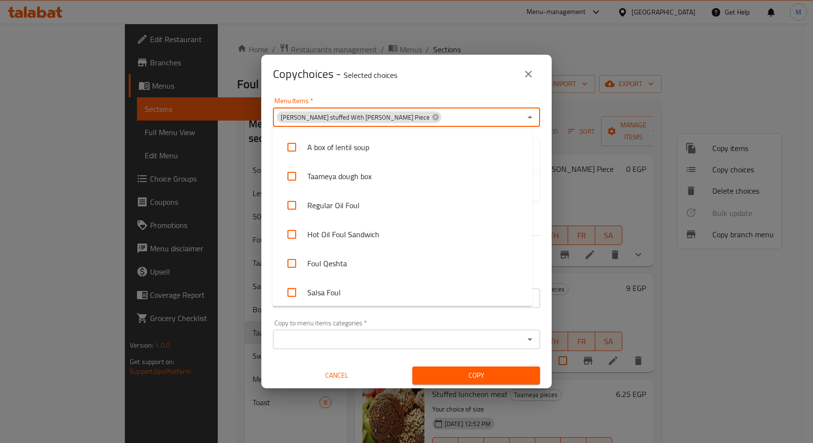
scroll to position [1542, 0]
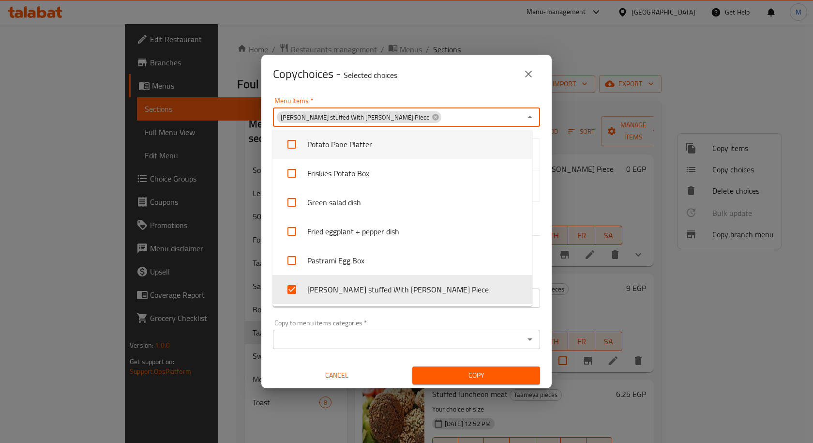
click at [540, 127] on div "Menu Items   * Tameya stuffed With Kiri Piece Menu Items * Medium Large None Al…" at bounding box center [406, 240] width 290 height 295
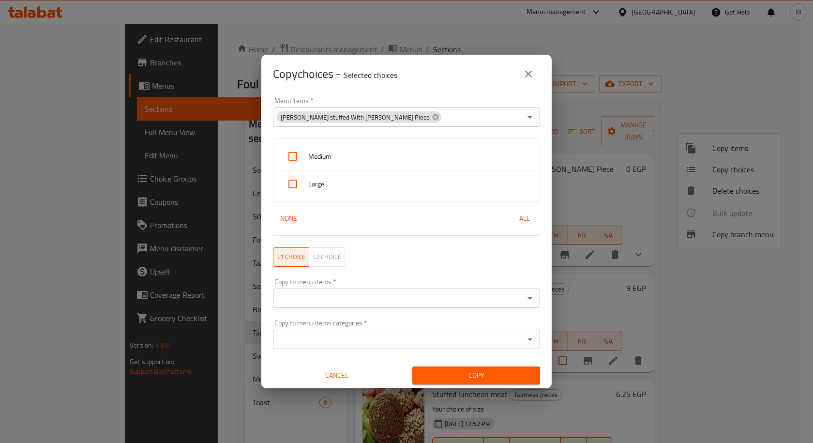
click at [449, 147] on div "Medium" at bounding box center [406, 157] width 266 height 28
checkbox input "true"
click at [416, 174] on div "Large" at bounding box center [406, 183] width 266 height 27
checkbox input "true"
click at [333, 303] on input "Copy to menu items   *" at bounding box center [398, 298] width 245 height 14
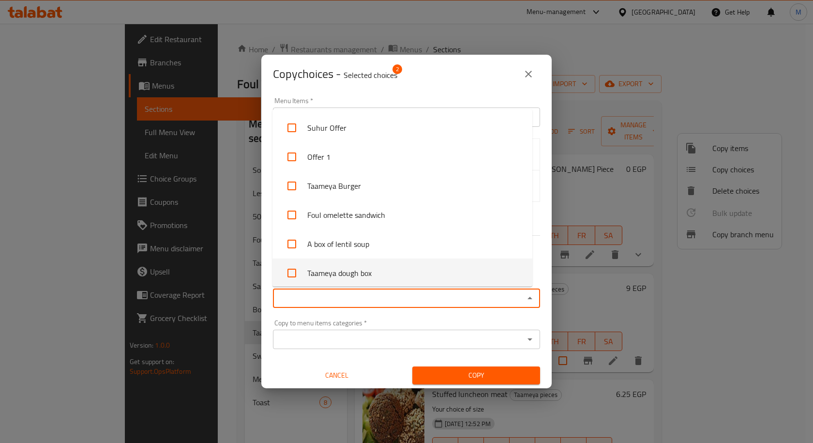
paste input "[PERSON_NAME] stuffed With [PERSON_NAME] Piece"
type input "[PERSON_NAME] stuffed With [PERSON_NAME] Piece"
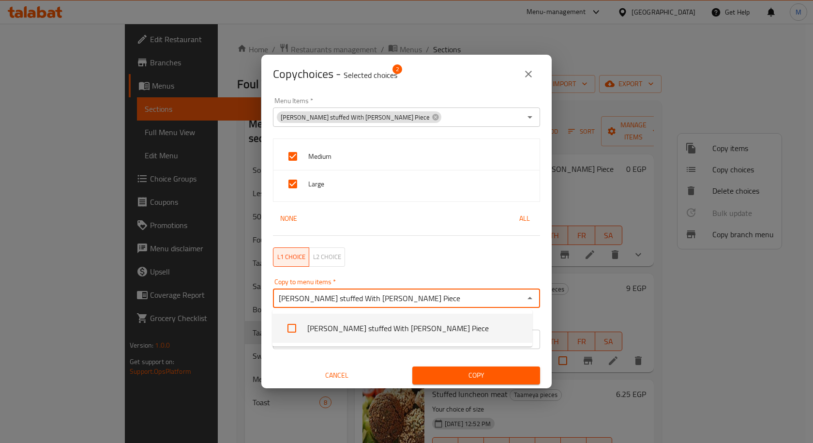
click at [342, 320] on li "[PERSON_NAME] stuffed With [PERSON_NAME] Piece" at bounding box center [402, 328] width 260 height 29
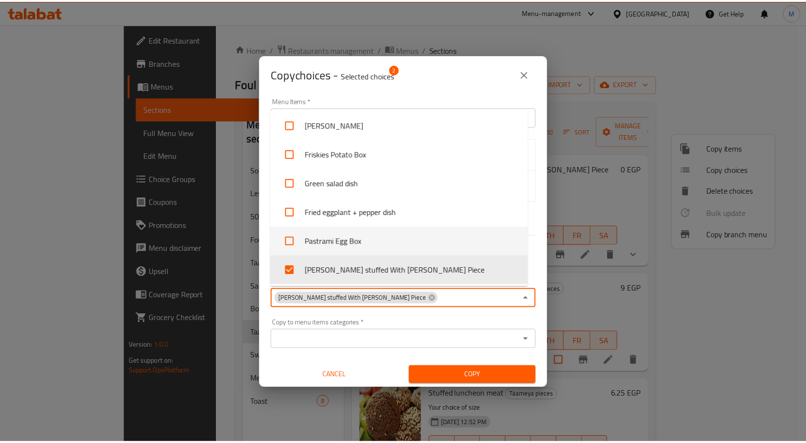
scroll to position [2316, 0]
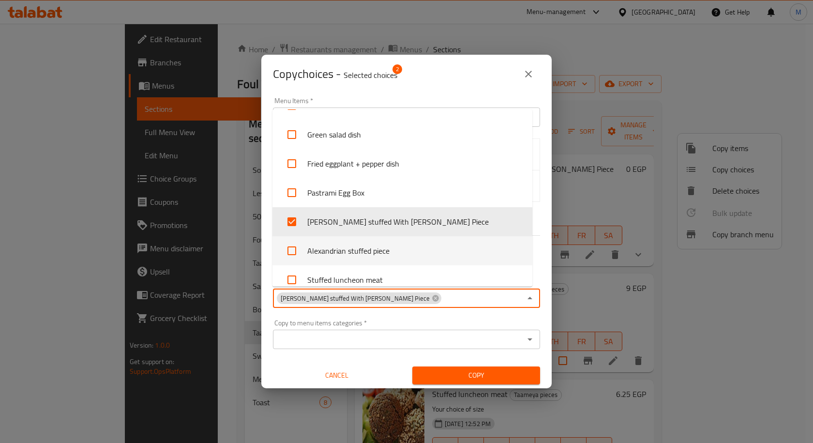
click at [355, 249] on li "Alexandrian stuffed piece" at bounding box center [402, 250] width 260 height 29
checkbox input "true"
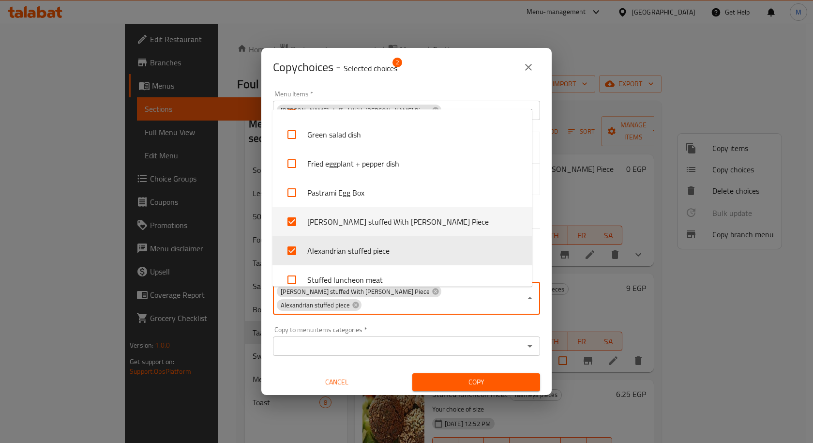
click at [355, 213] on li "[PERSON_NAME] stuffed With [PERSON_NAME] Piece" at bounding box center [402, 221] width 260 height 29
checkbox input "false"
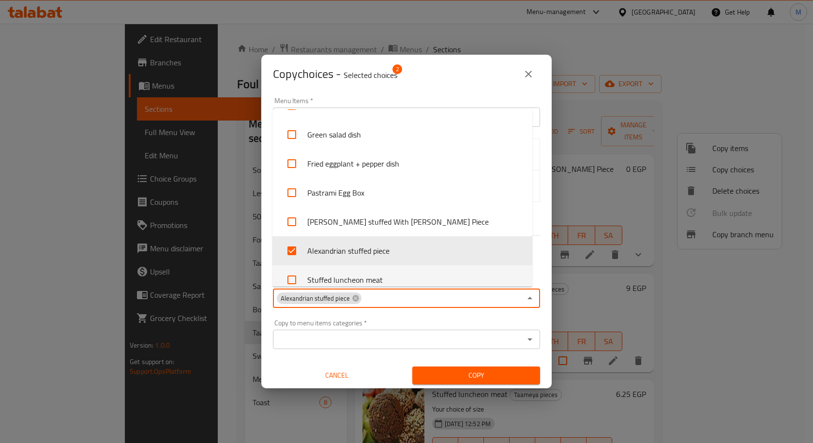
click at [539, 272] on div "Menu Items   * Tameya stuffed With Kiri Piece Menu Items * Medium Large None Al…" at bounding box center [406, 240] width 290 height 295
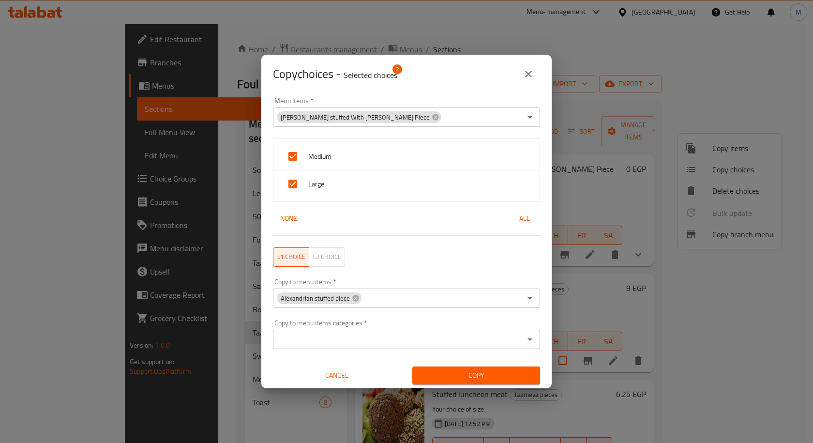
click at [497, 377] on span "Copy" at bounding box center [476, 375] width 112 height 12
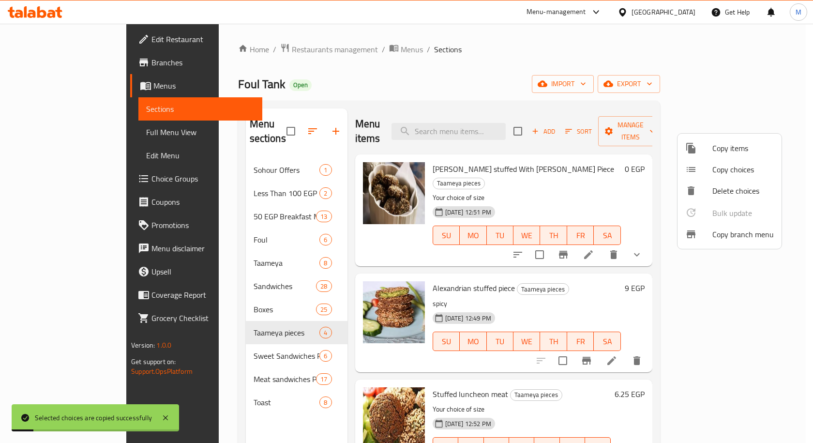
click at [559, 273] on div at bounding box center [406, 221] width 813 height 443
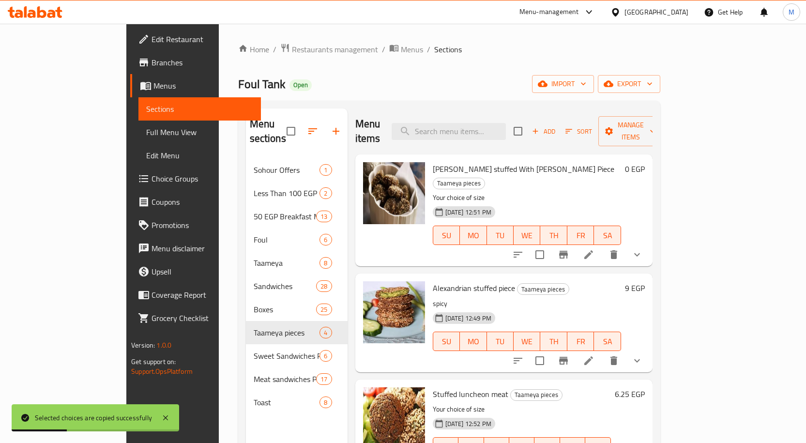
click at [643, 355] on icon "show more" at bounding box center [637, 361] width 12 height 12
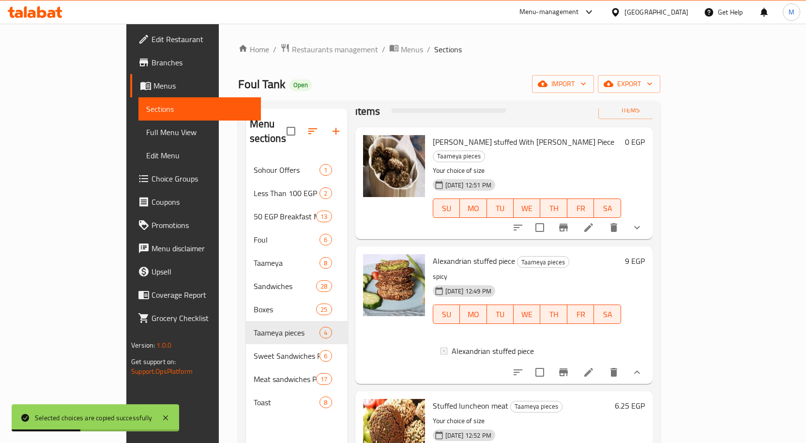
scroll to position [50, 0]
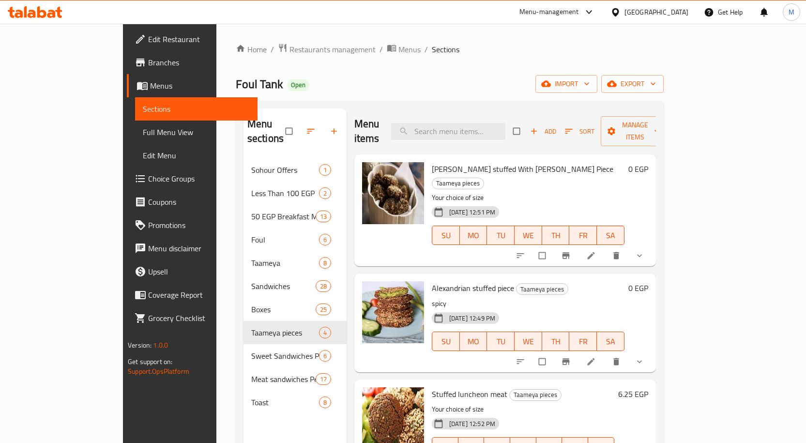
click at [580, 277] on div "Alexandrian stuffed piece Taameya pieces spicy [DATE] 12:49 PM SU MO TU WE TH F…" at bounding box center [528, 322] width 200 height 90
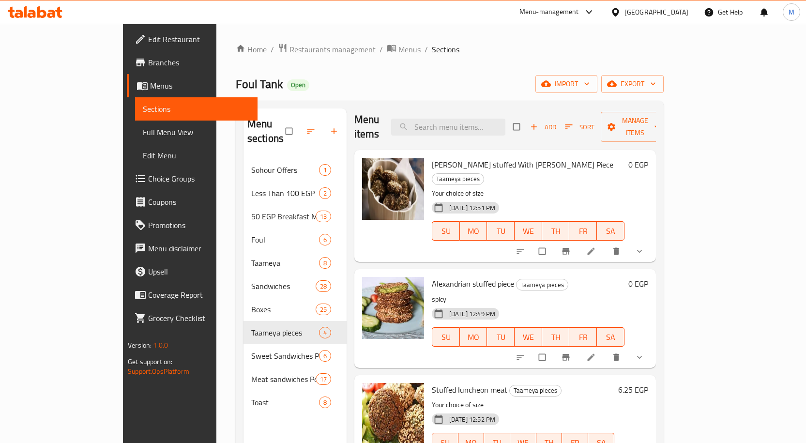
click at [652, 347] on button "show more" at bounding box center [640, 357] width 23 height 21
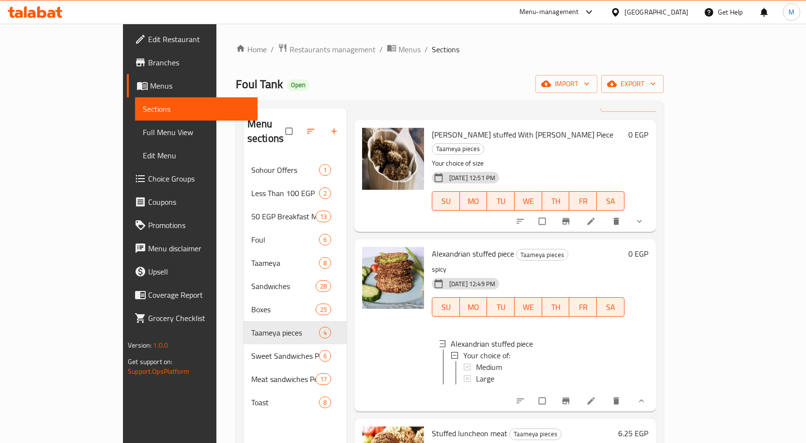
scroll to position [85, 0]
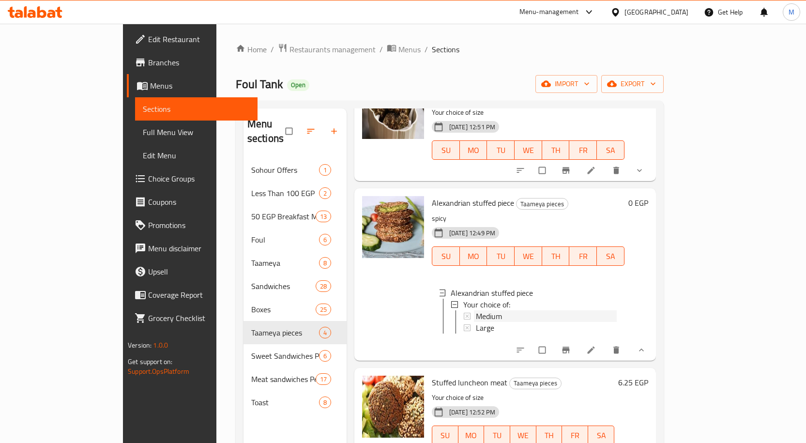
click at [476, 310] on span "Medium" at bounding box center [489, 316] width 26 height 12
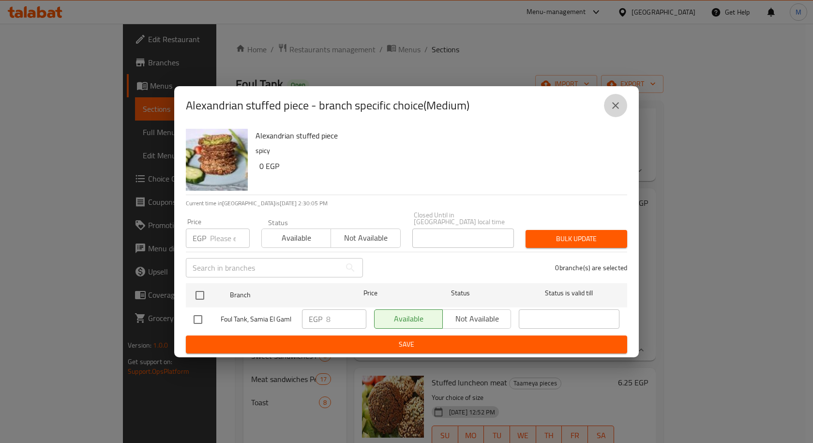
click at [617, 111] on icon "close" at bounding box center [616, 106] width 12 height 12
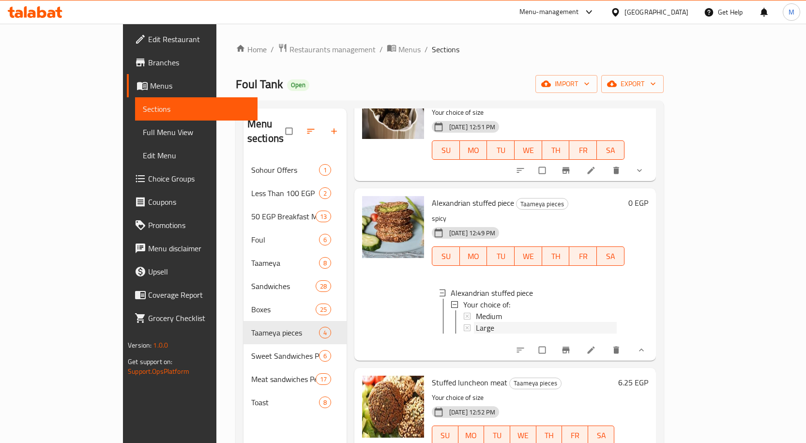
click at [476, 322] on div "Large" at bounding box center [546, 328] width 141 height 12
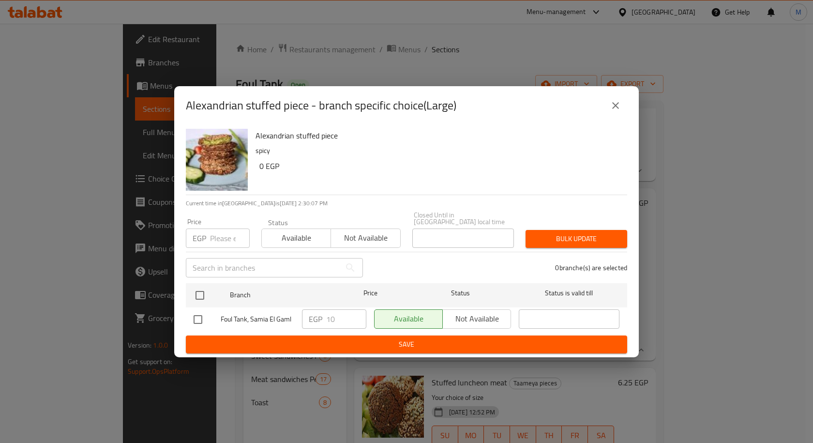
click at [618, 107] on icon "close" at bounding box center [616, 106] width 12 height 12
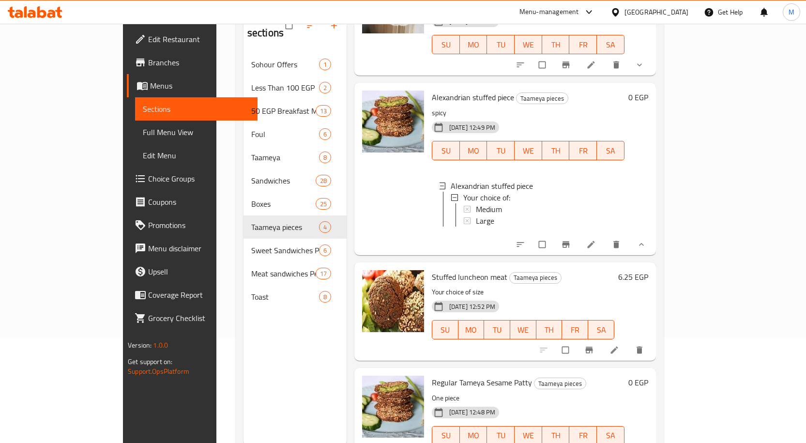
scroll to position [136, 0]
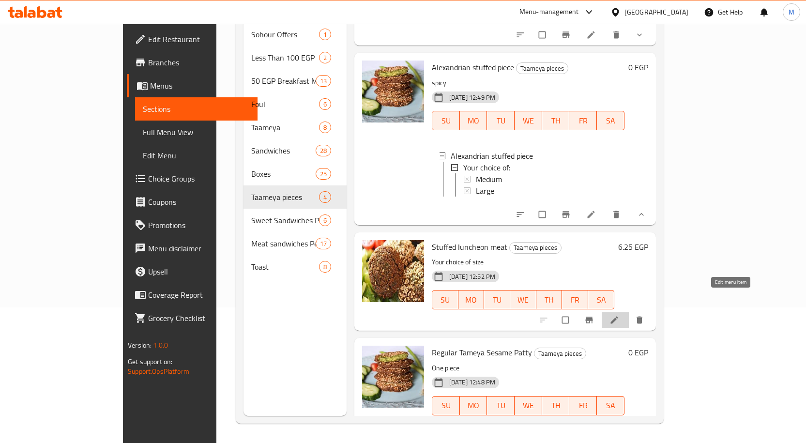
click at [619, 315] on icon at bounding box center [614, 320] width 10 height 10
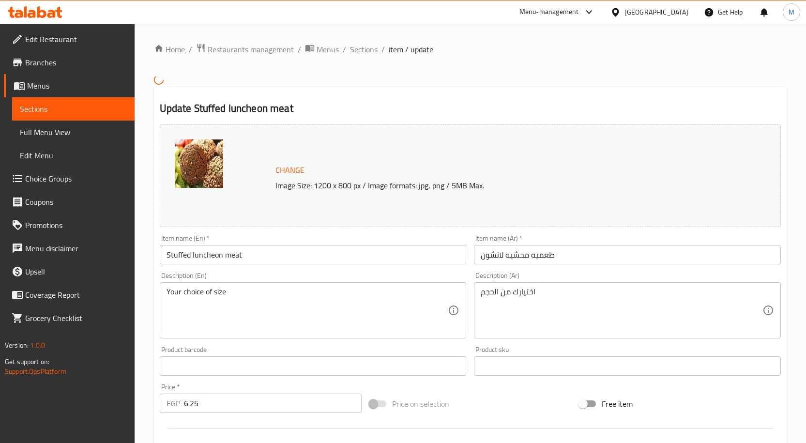
click at [363, 49] on span "Sections" at bounding box center [364, 50] width 28 height 12
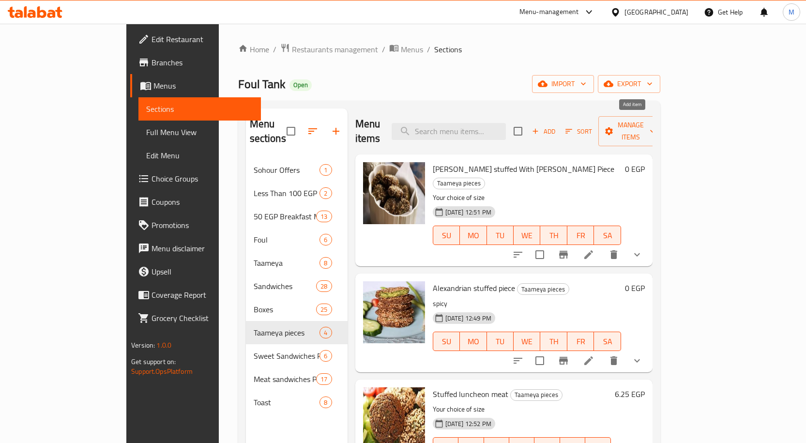
click at [557, 126] on span "Add" at bounding box center [543, 131] width 26 height 11
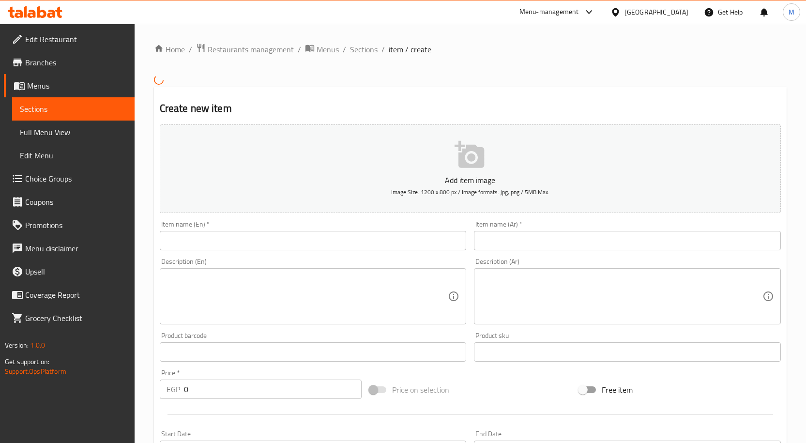
click at [527, 244] on input "text" at bounding box center [627, 240] width 307 height 19
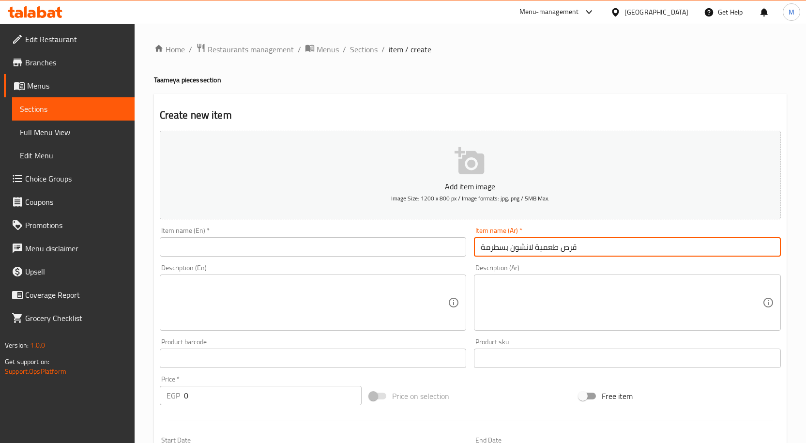
type input "قرص طعمية لانشون بسطرمة"
click at [361, 249] on input "text" at bounding box center [313, 246] width 307 height 19
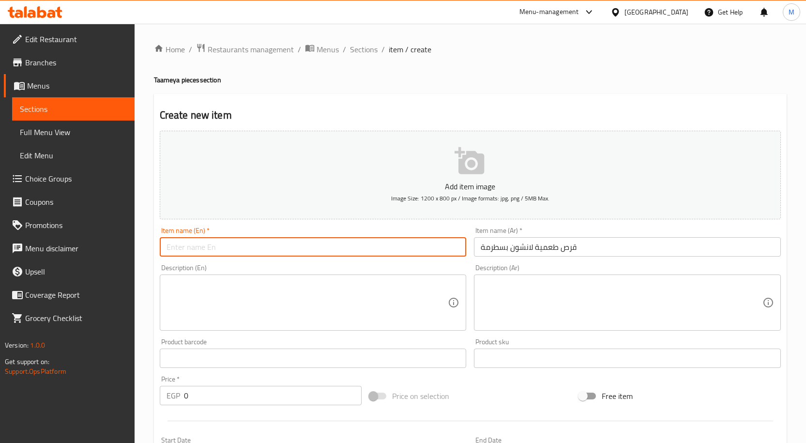
paste input "Taameya Luncheon Meat with Pastrami"
click at [550, 249] on input "قرص طعمية لانشون بسطرمة" at bounding box center [627, 246] width 307 height 19
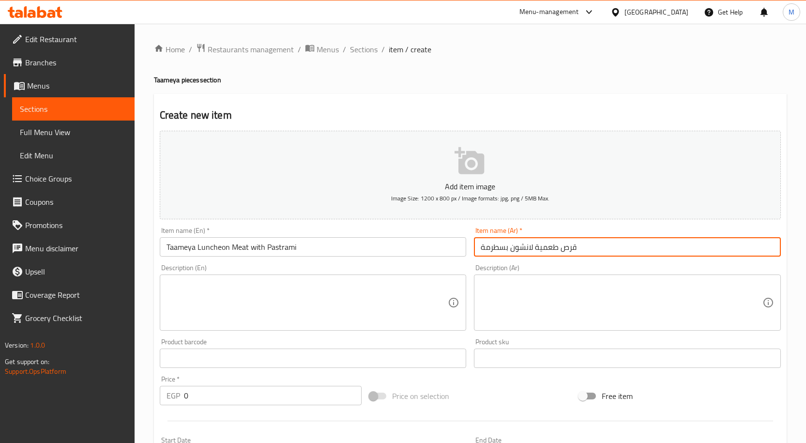
click at [554, 251] on input "قرص طعمية لانشون بسطرمة" at bounding box center [627, 246] width 307 height 19
click at [183, 243] on input "Taameya Luncheon Meat with Pastrami" at bounding box center [313, 246] width 307 height 19
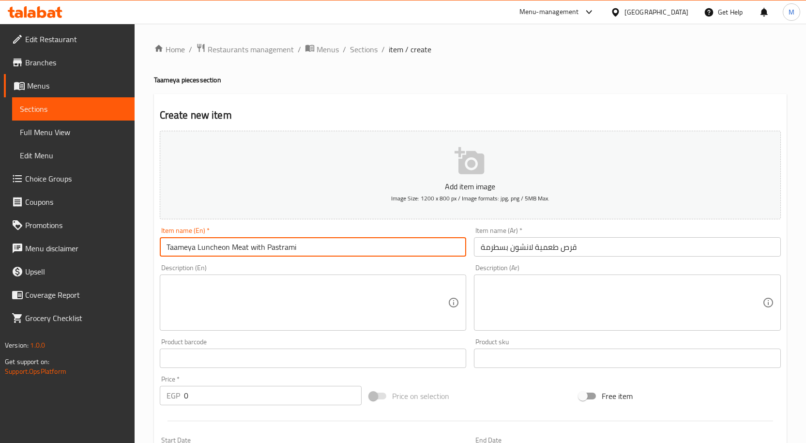
drag, startPoint x: 183, startPoint y: 243, endPoint x: 175, endPoint y: 244, distance: 8.8
click at [175, 244] on input "Taameya Luncheon Meat with Pastrami" at bounding box center [313, 246] width 307 height 19
paste input "i"
click at [273, 247] on input "Taamia Luncheon Meat with Pastrami" at bounding box center [313, 246] width 307 height 19
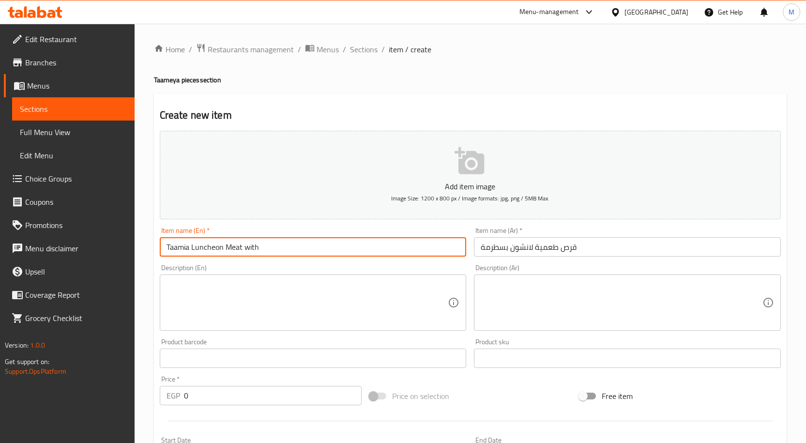
click at [232, 247] on input "Taamia Luncheon Meat with" at bounding box center [313, 246] width 307 height 19
click at [235, 248] on input "Taamia Luncheon Meat with" at bounding box center [313, 246] width 307 height 19
paste input "Pastrami"
click at [263, 248] on input "Taamia Luncheon Pastrami with" at bounding box center [313, 246] width 307 height 19
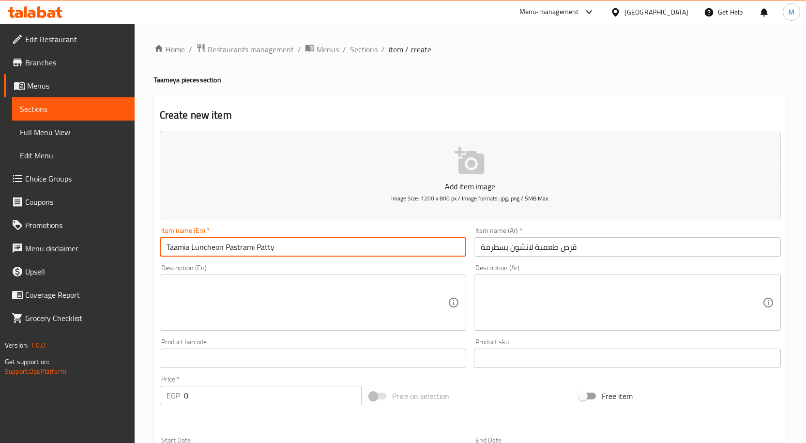
type input "Taamia Luncheon Pastrami Patty"
click at [376, 93] on div "Home / Restaurants management / Menus / Sections / item / create Taameya pieces…" at bounding box center [470, 353] width 633 height 621
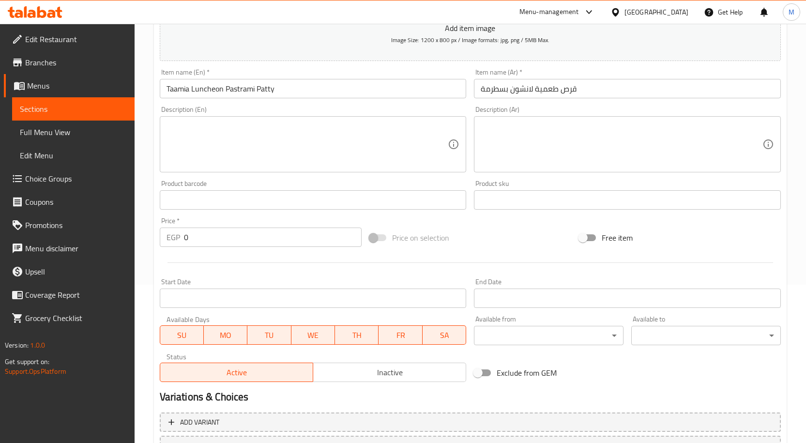
scroll to position [241, 0]
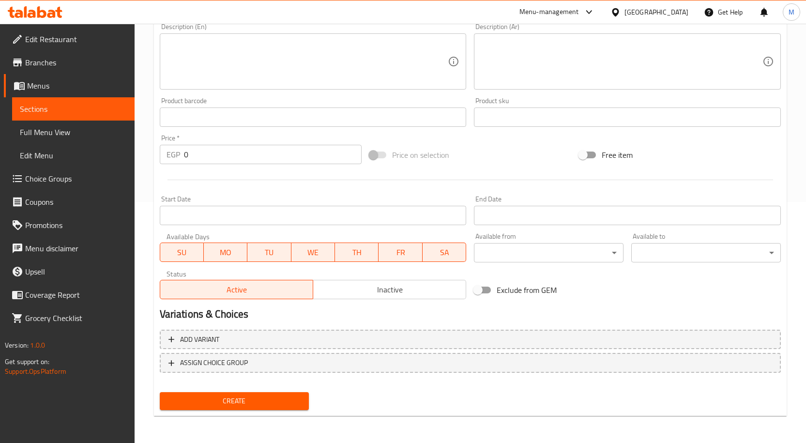
click at [266, 402] on span "Create" at bounding box center [234, 401] width 134 height 12
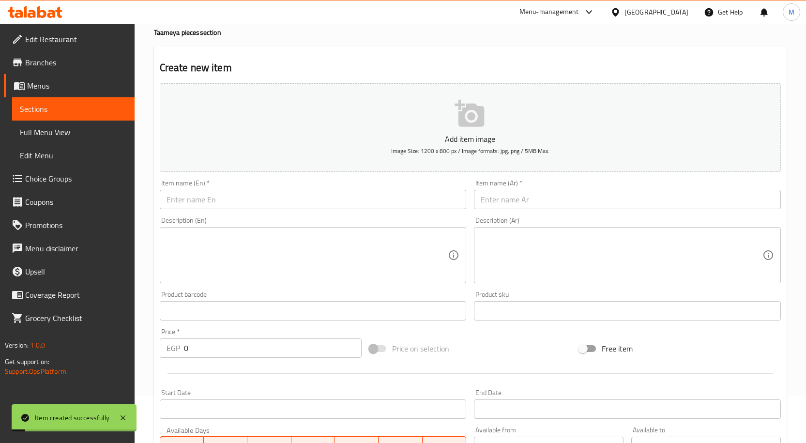
scroll to position [0, 0]
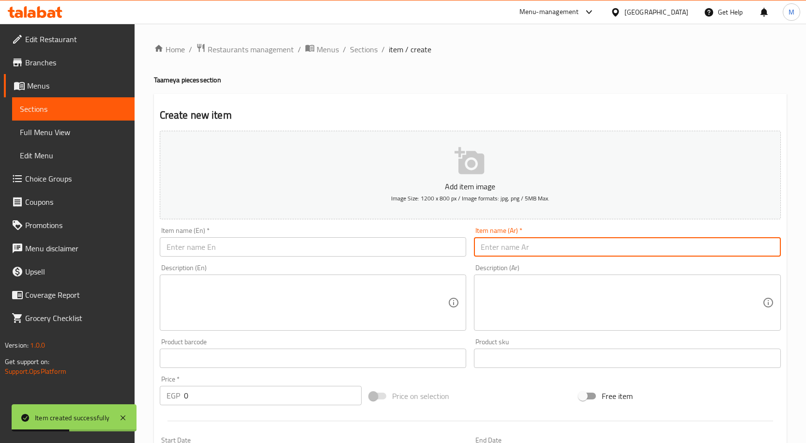
click at [515, 248] on input "text" at bounding box center [627, 246] width 307 height 19
paste input "قرص طعمية"
type input "قرص طعمية رومي"
click at [259, 243] on input "text" at bounding box center [313, 246] width 307 height 19
paste input "Taamia"
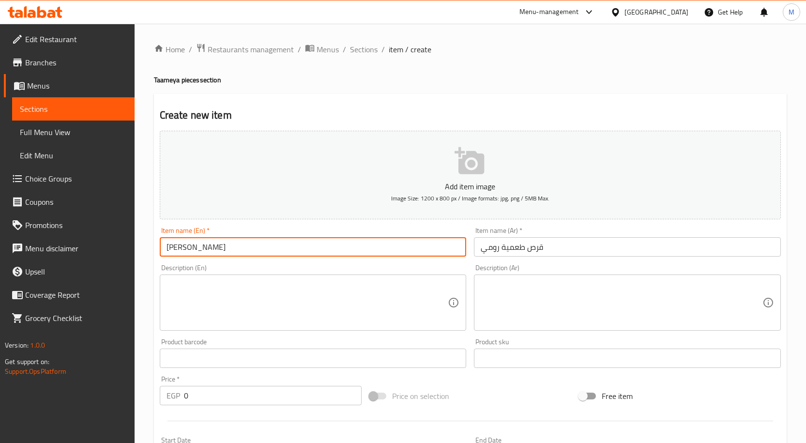
type input "[PERSON_NAME]"
click at [794, 151] on div "Home / Restaurants management / Menus / Sections / item / create Taameya pieces…" at bounding box center [470, 354] width 671 height 660
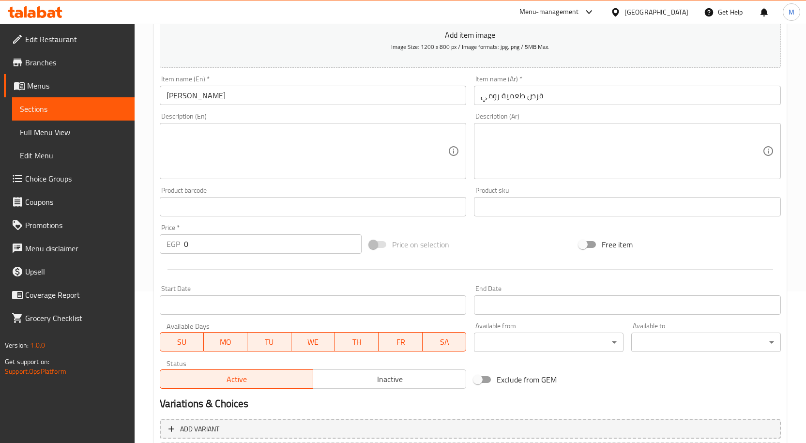
scroll to position [241, 0]
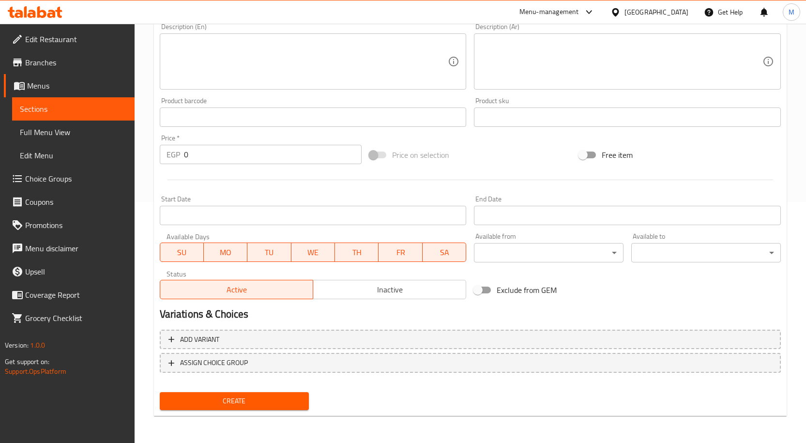
click at [252, 405] on span "Create" at bounding box center [234, 401] width 134 height 12
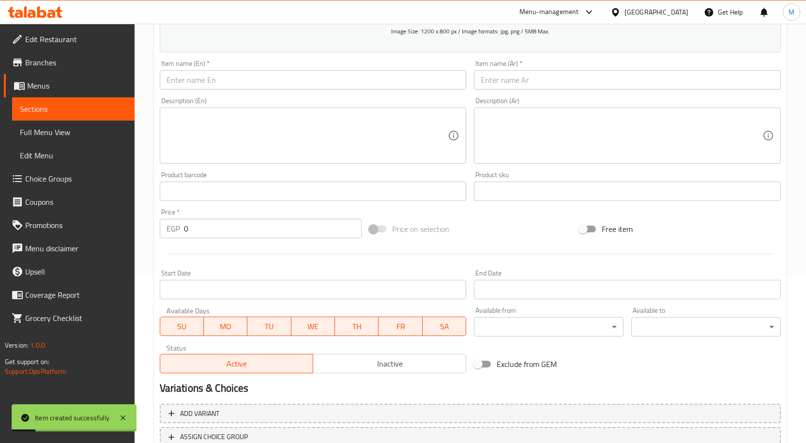
scroll to position [96, 0]
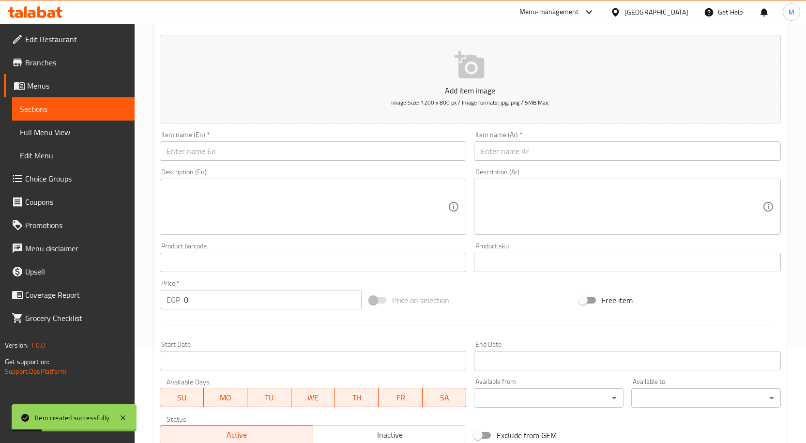
click at [516, 151] on input "text" at bounding box center [627, 150] width 307 height 19
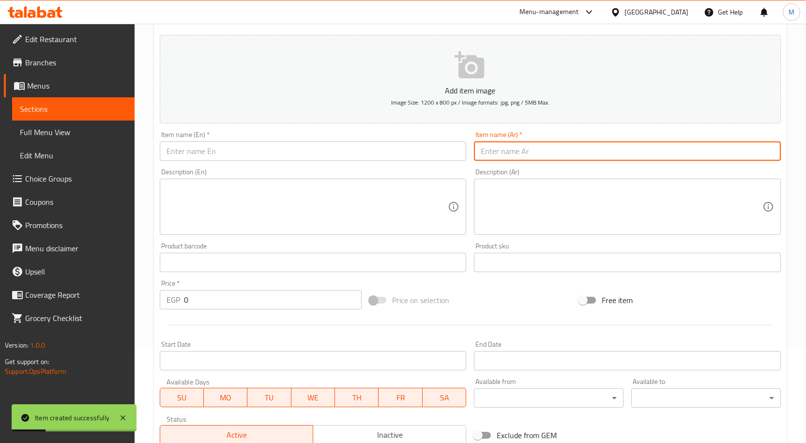
paste input "قرص طعمية"
type input "قرص طعمية شيدر"
click at [255, 147] on input "text" at bounding box center [313, 150] width 307 height 19
paste input "Taamia"
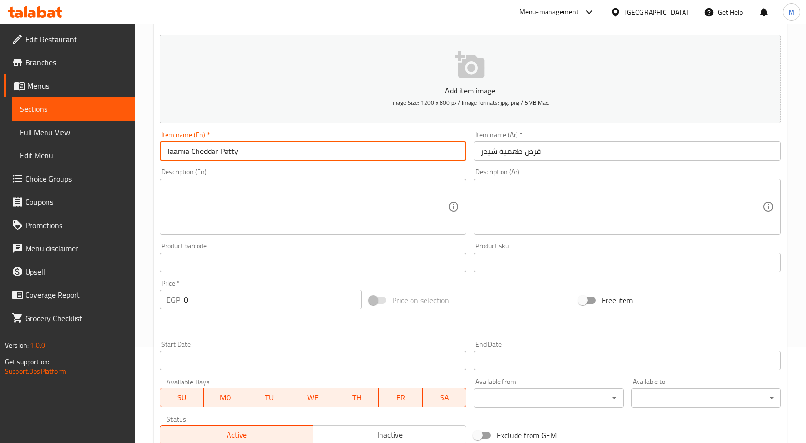
type input "Taamia Cheddar Patty"
click at [145, 179] on div "Home / Restaurants management / Menus / Sections / item / create Taameya pieces…" at bounding box center [470, 258] width 671 height 660
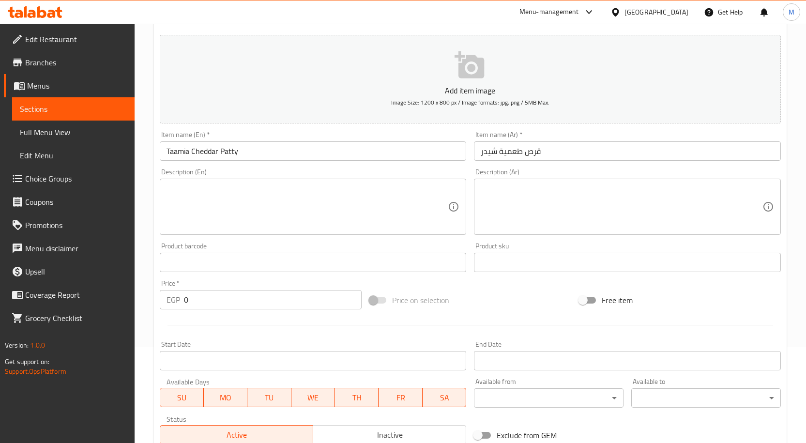
scroll to position [241, 0]
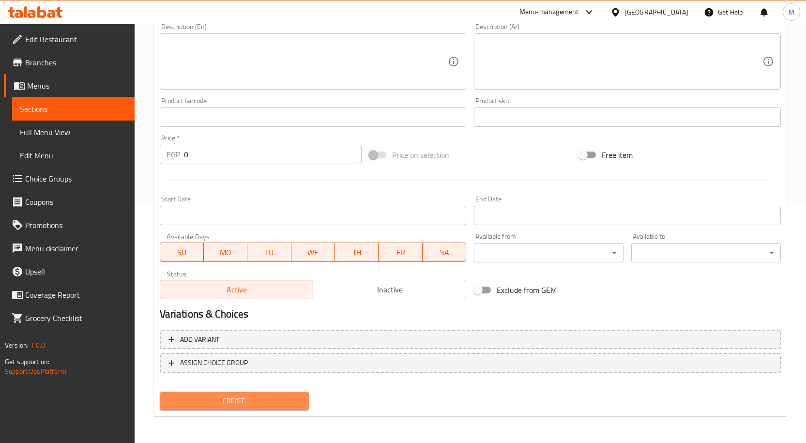
click at [238, 399] on span "Create" at bounding box center [234, 401] width 134 height 12
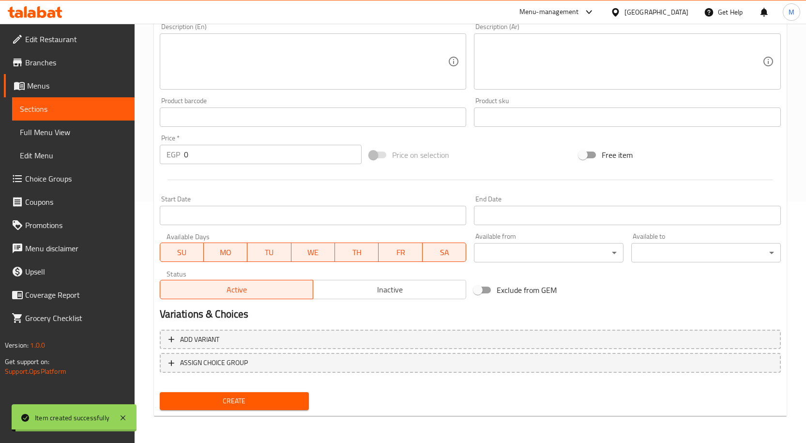
scroll to position [0, 0]
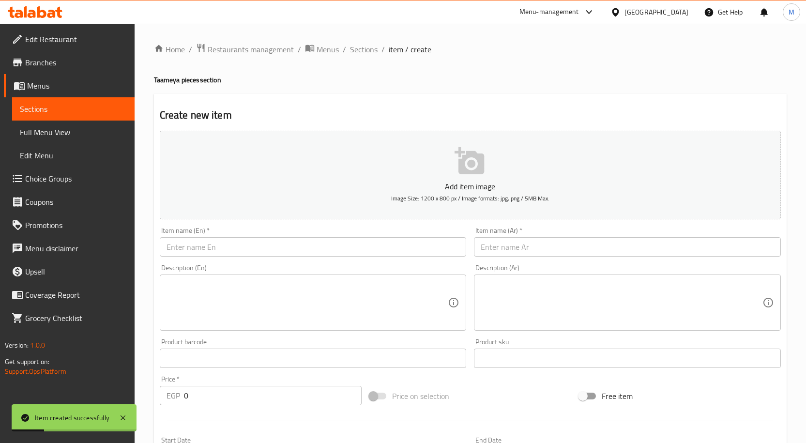
click at [535, 247] on input "text" at bounding box center [627, 246] width 307 height 19
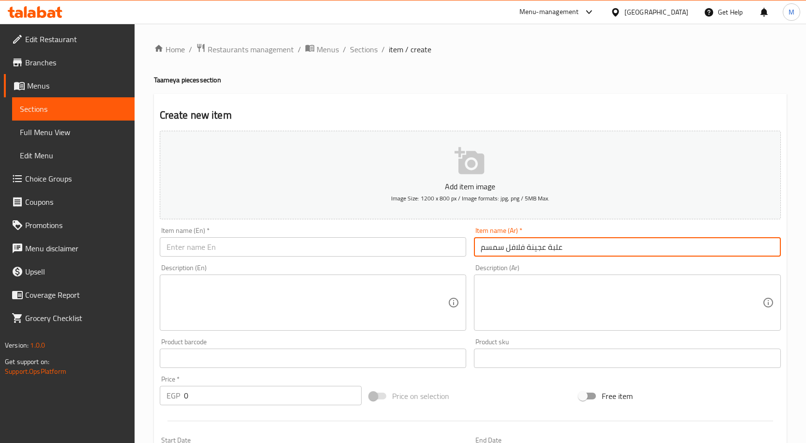
type input "علبة عجينة فلافل سمسم"
click at [255, 248] on input "text" at bounding box center [313, 246] width 307 height 19
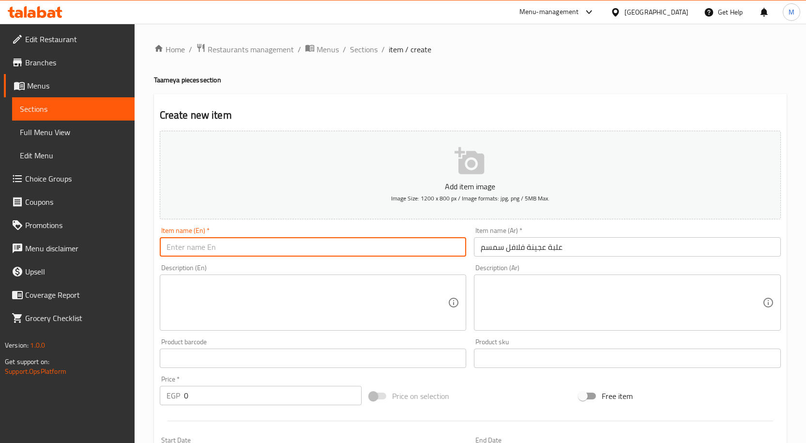
paste input "Uncooked Taamia"
type input "Uncooked Taamia With Sesame Box"
click at [496, 82] on h4 "Taameya pieces section" at bounding box center [470, 80] width 633 height 10
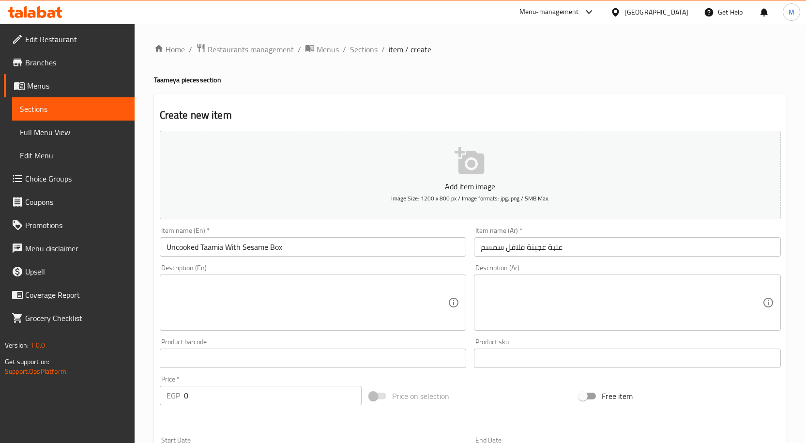
click at [804, 93] on div "Home / Restaurants management / Menus / Sections / item / create Taameya pieces…" at bounding box center [470, 354] width 671 height 660
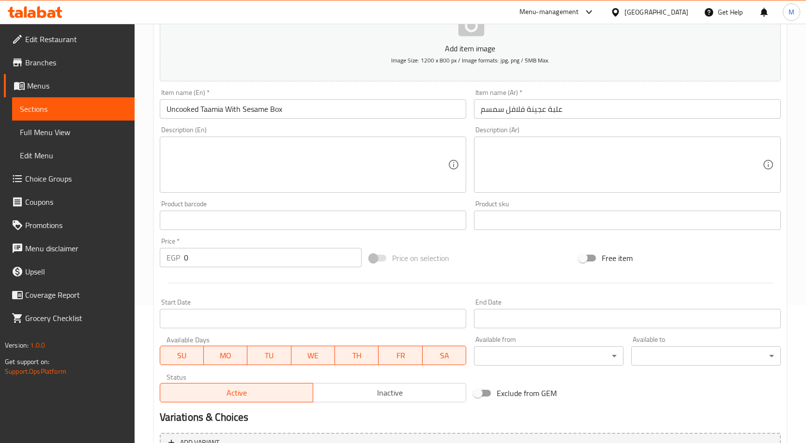
scroll to position [241, 0]
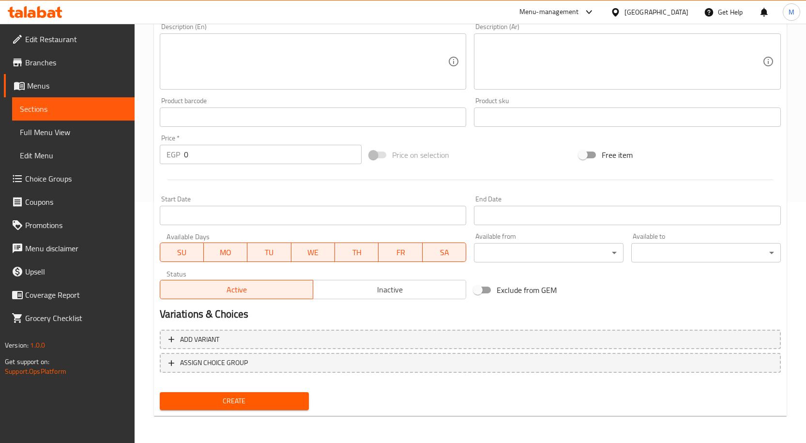
click at [251, 404] on span "Create" at bounding box center [234, 401] width 134 height 12
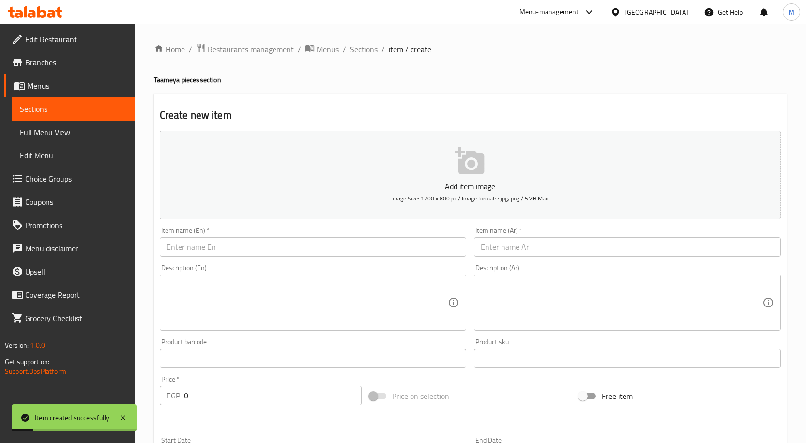
click at [363, 47] on span "Sections" at bounding box center [364, 50] width 28 height 12
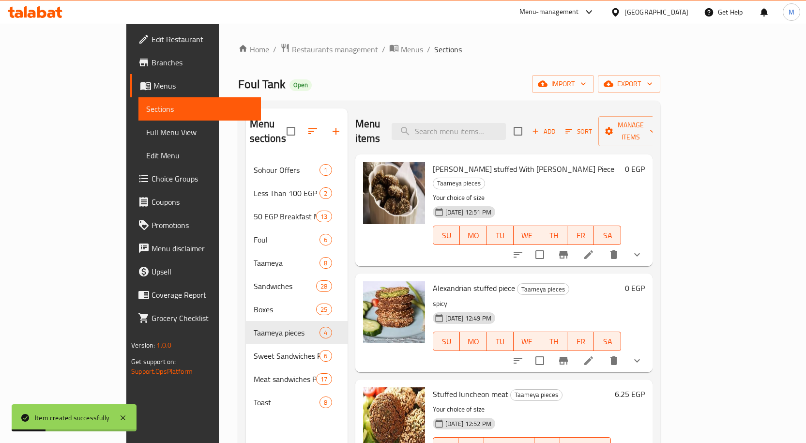
click at [592, 126] on span "Sort" at bounding box center [578, 131] width 27 height 11
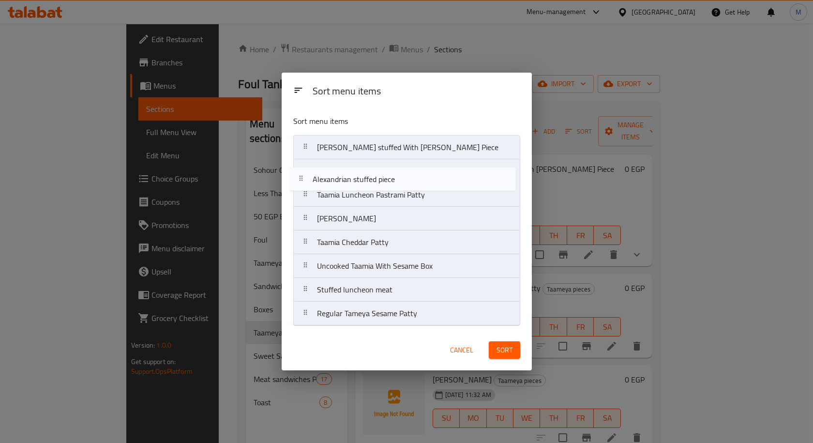
drag, startPoint x: 392, startPoint y: 270, endPoint x: 389, endPoint y: 178, distance: 91.5
click at [389, 178] on nav "Tameya stuffed With Kiri Piece Taamia Luncheon Pastrami Patty Taamia Roumi Patt…" at bounding box center [406, 230] width 227 height 191
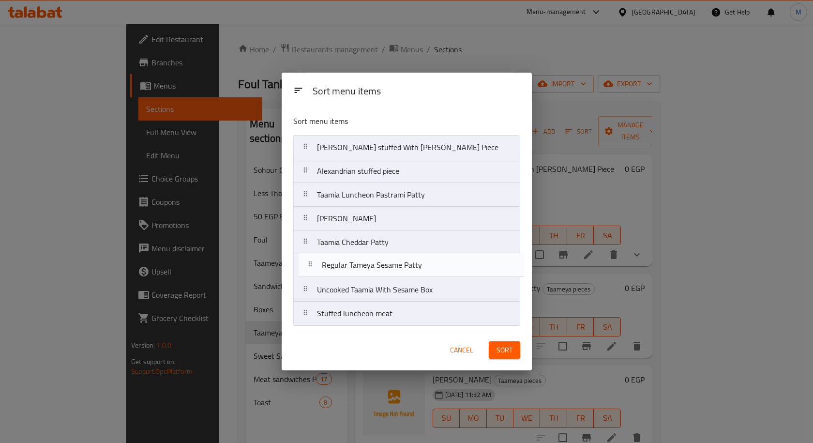
drag, startPoint x: 370, startPoint y: 318, endPoint x: 375, endPoint y: 267, distance: 52.0
click at [375, 267] on nav "Tameya stuffed With Kiri Piece Alexandrian stuffed piece Taamia Luncheon Pastra…" at bounding box center [406, 230] width 227 height 191
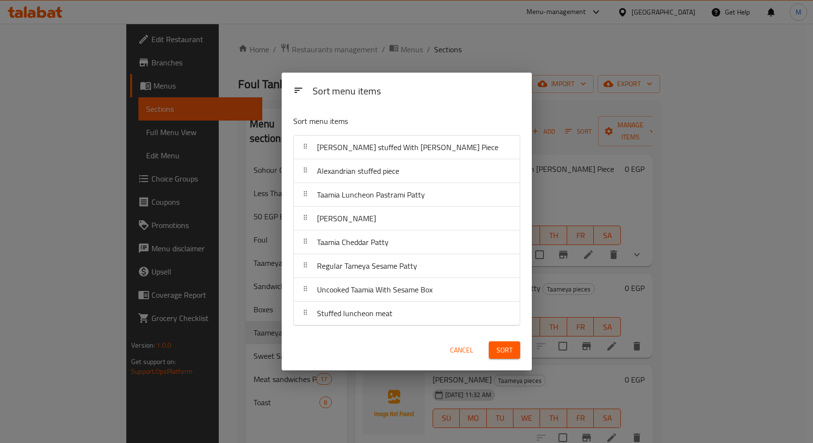
click at [502, 352] on span "Sort" at bounding box center [505, 350] width 16 height 12
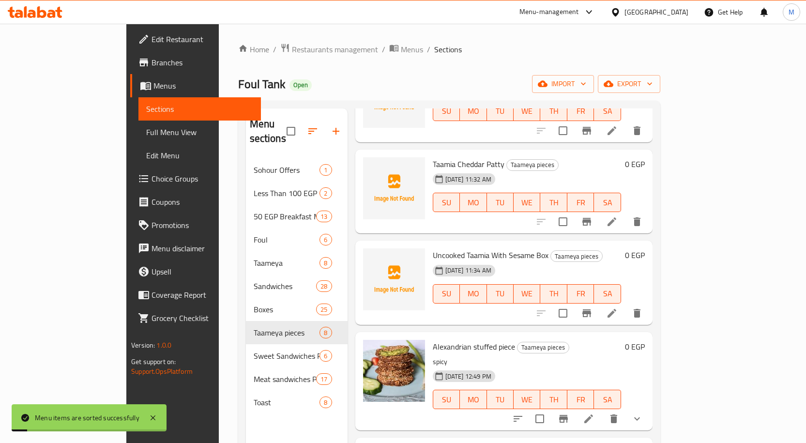
scroll to position [369, 0]
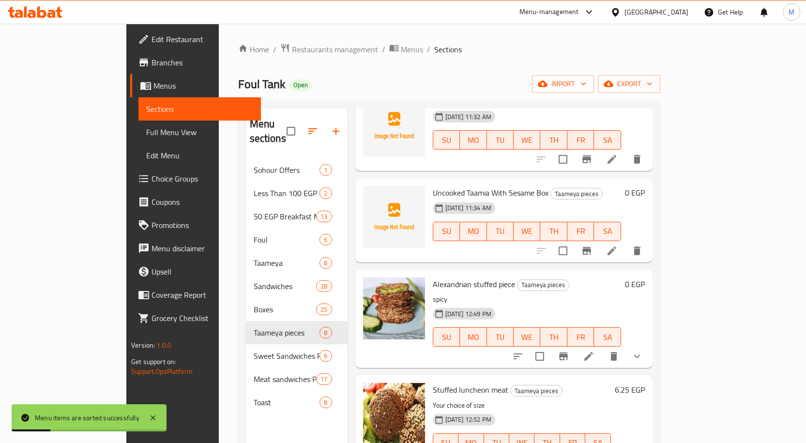
click at [598, 379] on div "Stuffed luncheon meat Taameya pieces Your choice of size 16-05-2024 12:52 PM SU…" at bounding box center [522, 424] width 186 height 90
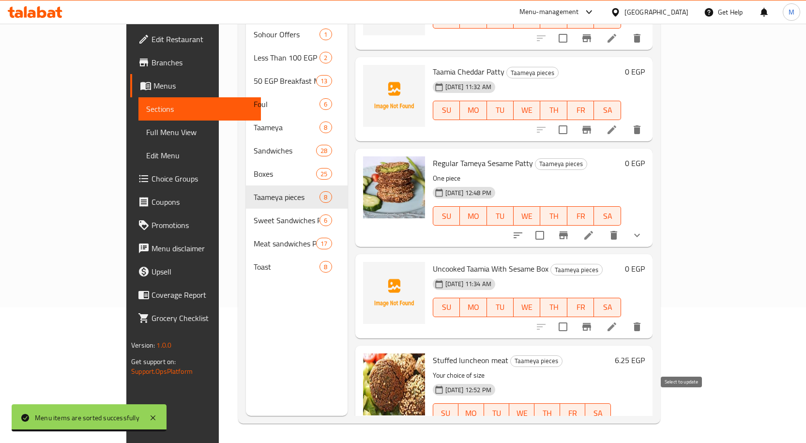
click at [573, 422] on input "checkbox" at bounding box center [563, 432] width 20 height 20
checkbox input "true"
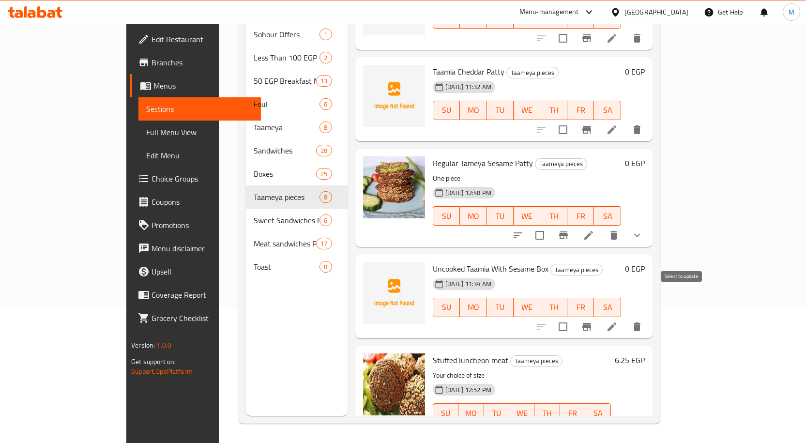
click at [573, 316] on input "checkbox" at bounding box center [563, 326] width 20 height 20
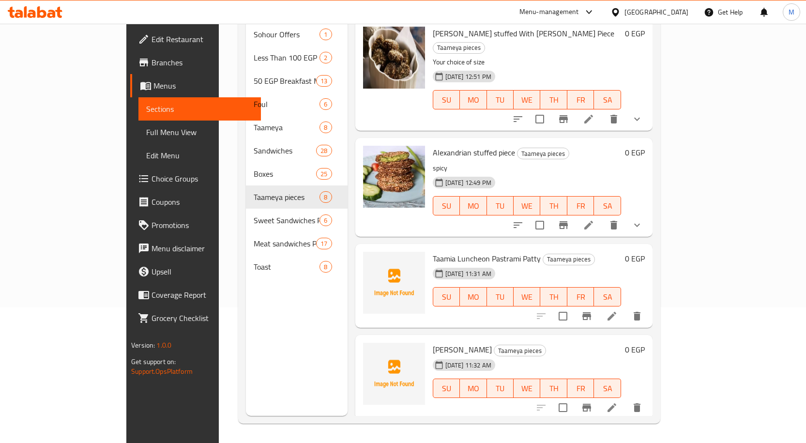
scroll to position [0, 0]
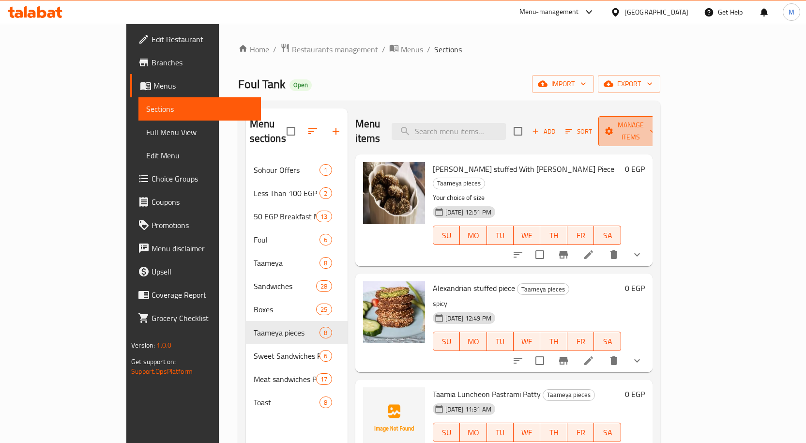
click at [655, 122] on span "Manage items" at bounding box center [630, 131] width 49 height 24
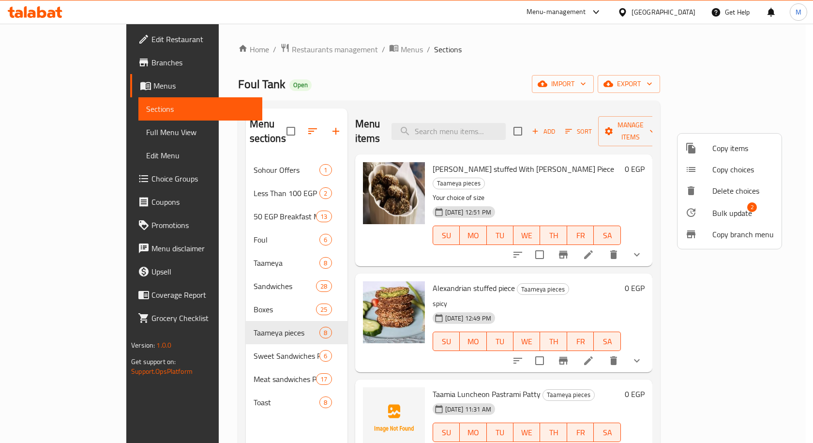
click at [723, 218] on span "Bulk update" at bounding box center [732, 213] width 40 height 12
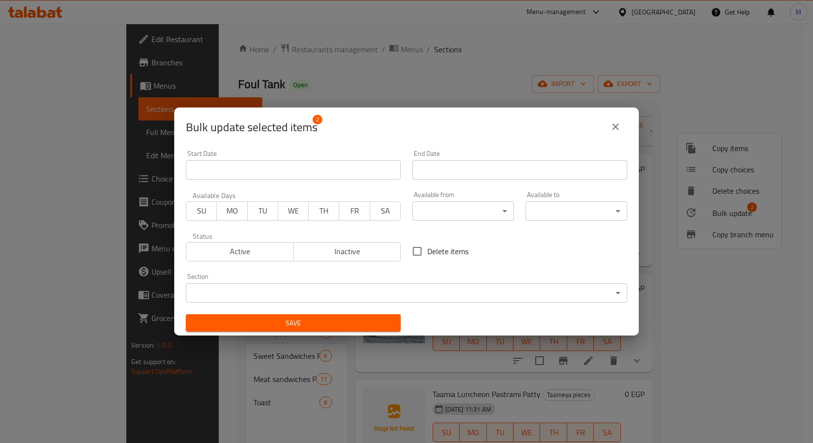
click at [353, 249] on span "Inactive" at bounding box center [348, 251] width 100 height 14
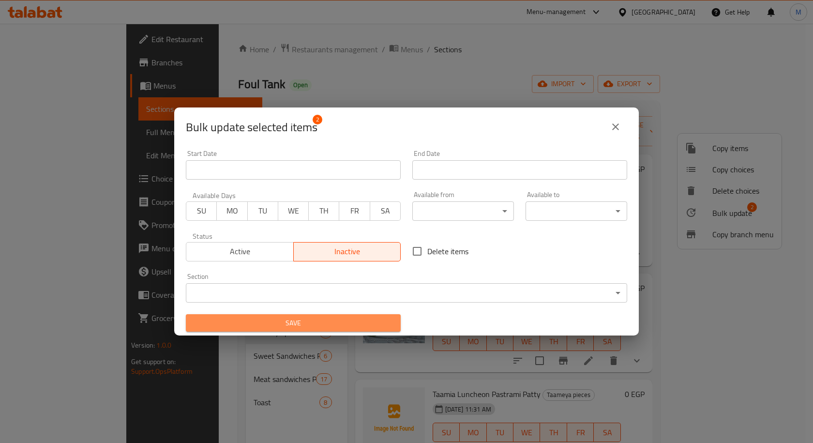
click at [321, 324] on span "Save" at bounding box center [293, 323] width 199 height 12
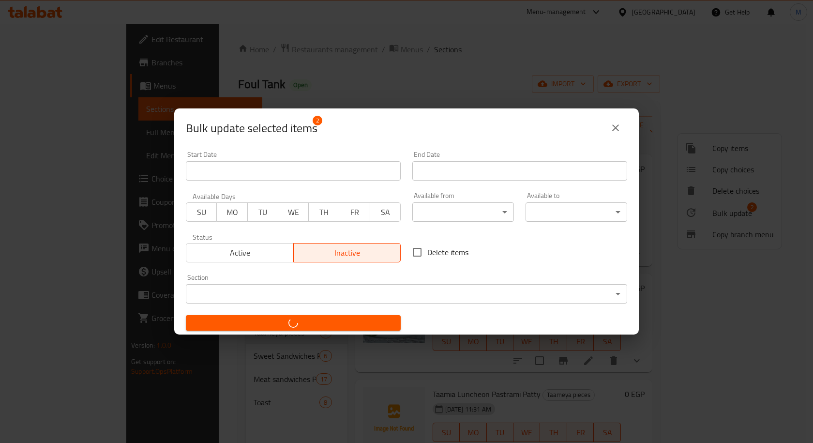
checkbox input "false"
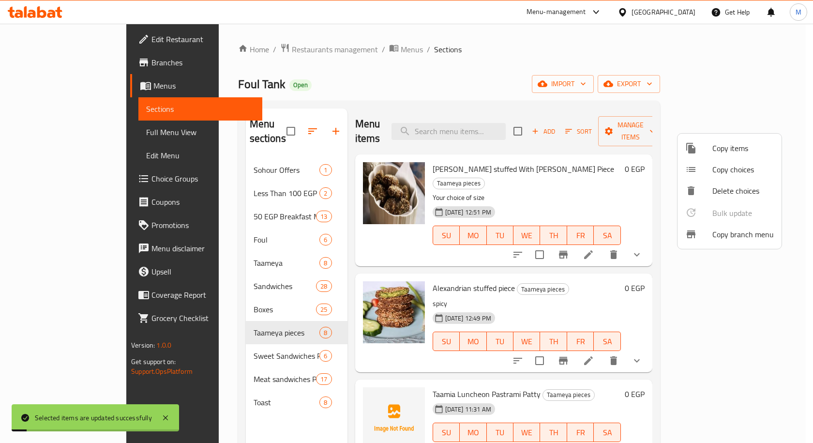
click at [587, 264] on div at bounding box center [406, 221] width 813 height 443
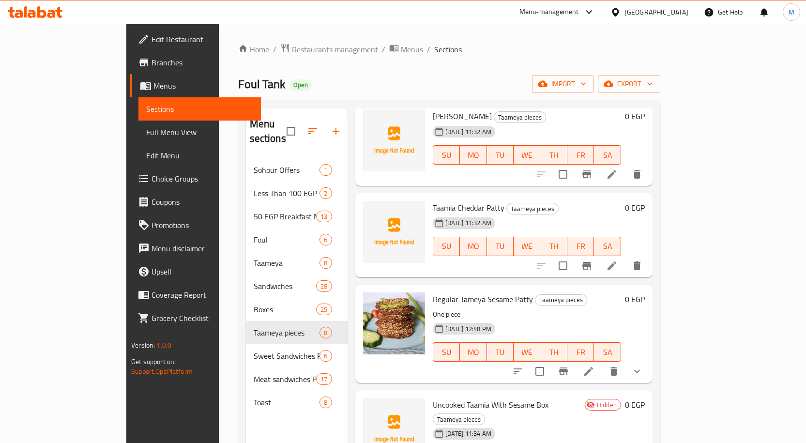
scroll to position [369, 0]
click at [640, 369] on icon "show more" at bounding box center [637, 370] width 6 height 3
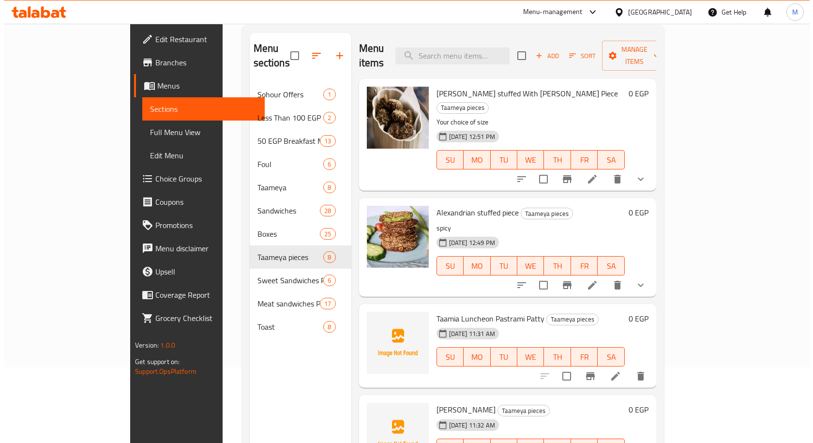
scroll to position [0, 0]
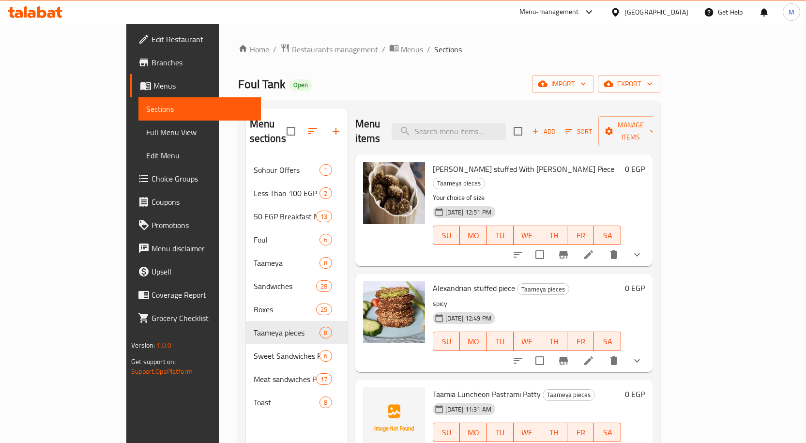
click at [433, 162] on span "[PERSON_NAME] stuffed With [PERSON_NAME] Piece" at bounding box center [523, 169] width 181 height 15
drag, startPoint x: 414, startPoint y: 152, endPoint x: 484, endPoint y: 157, distance: 69.8
click at [484, 162] on span "[PERSON_NAME] stuffed With [PERSON_NAME] Piece" at bounding box center [523, 169] width 181 height 15
copy span "[PERSON_NAME] stuffed With [PERSON_NAME] Piece"
click at [648, 243] on button "show more" at bounding box center [636, 254] width 23 height 23
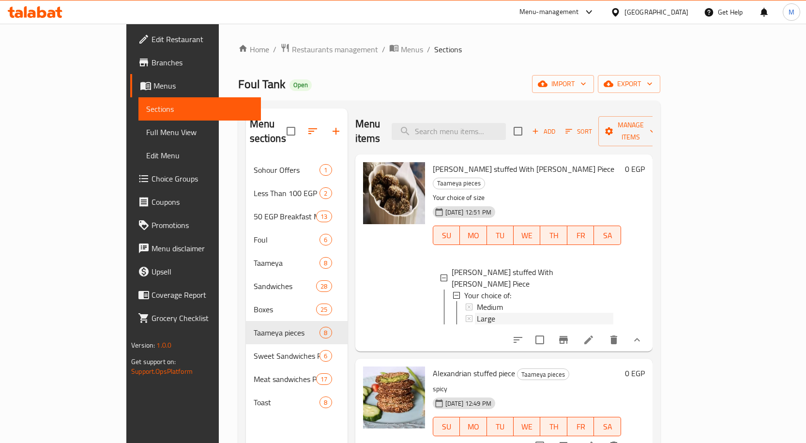
click at [477, 313] on span "Large" at bounding box center [486, 319] width 18 height 12
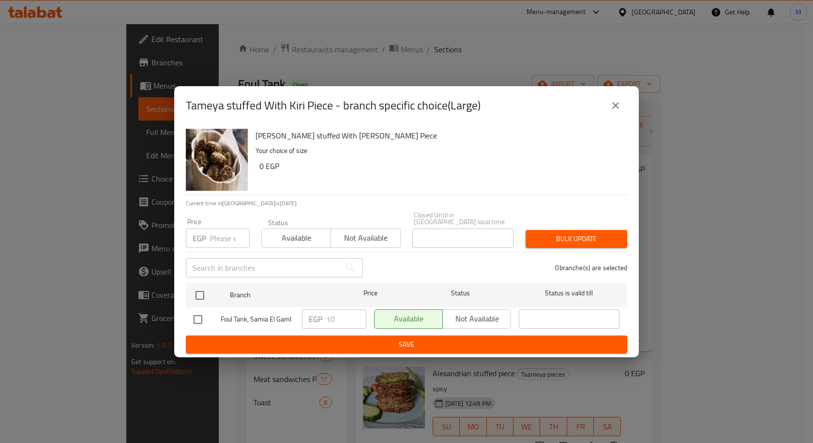
click at [613, 111] on icon "close" at bounding box center [616, 106] width 12 height 12
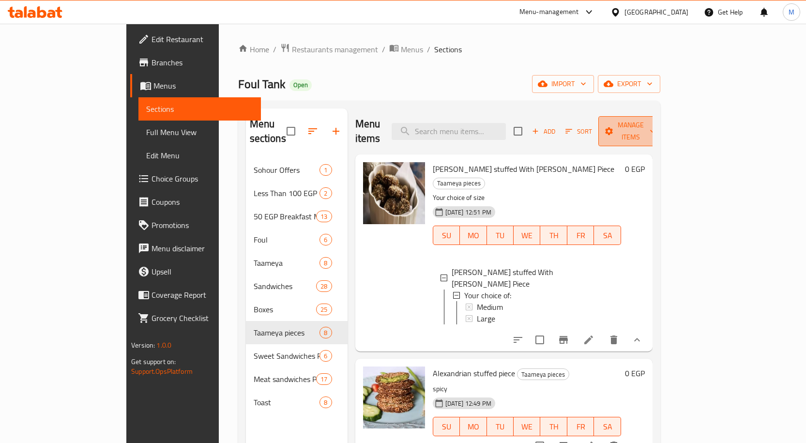
click at [655, 129] on span "Manage items" at bounding box center [630, 131] width 49 height 24
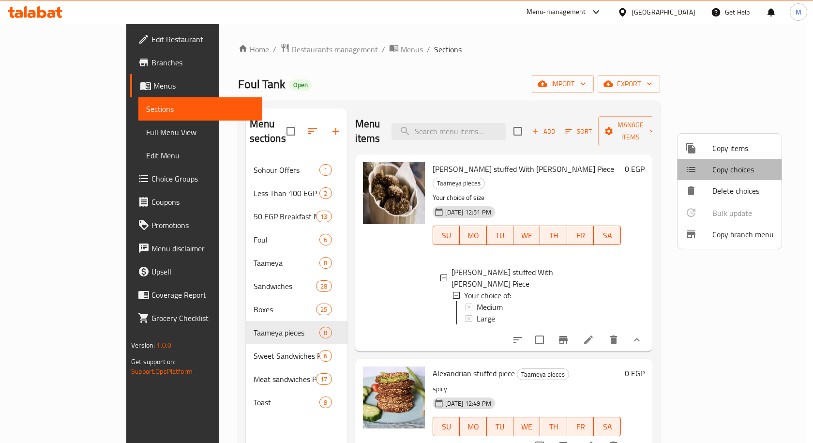
click at [731, 170] on span "Copy choices" at bounding box center [742, 170] width 61 height 12
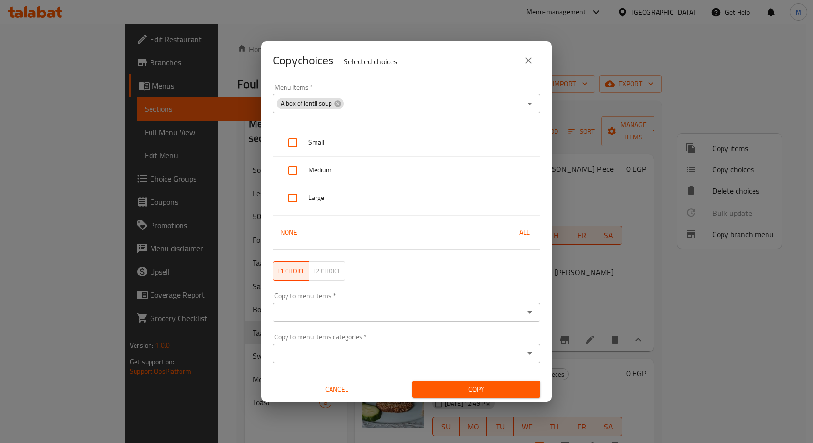
click at [338, 100] on icon at bounding box center [338, 104] width 8 height 8
click at [361, 104] on input "Menu Items   *" at bounding box center [398, 104] width 245 height 14
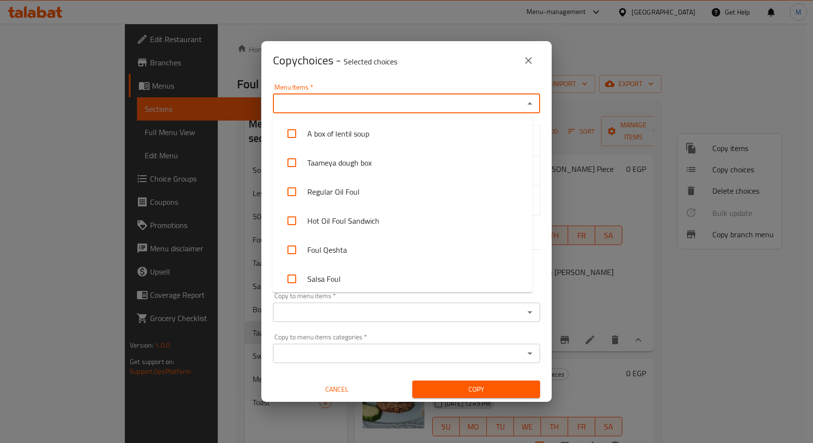
paste input "[PERSON_NAME] stuffed With [PERSON_NAME] Piece"
type input "[PERSON_NAME] stuffed With [PERSON_NAME] Piece"
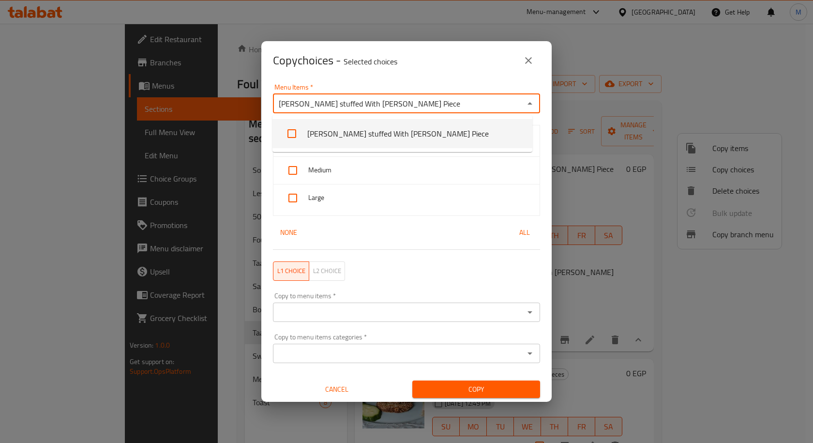
click at [361, 137] on li "[PERSON_NAME] stuffed With [PERSON_NAME] Piece" at bounding box center [402, 133] width 260 height 29
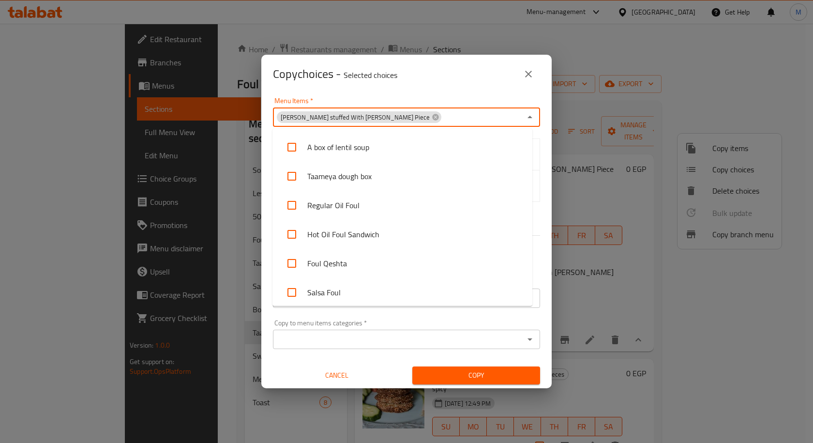
scroll to position [1542, 0]
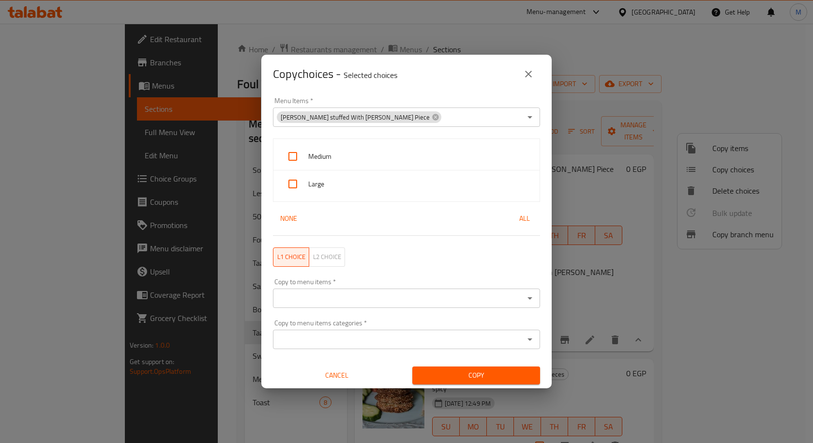
click at [436, 95] on div "Menu Items   * Tameya stuffed With Kiri Piece Menu Items *" at bounding box center [406, 111] width 279 height 41
click at [394, 154] on span "Medium" at bounding box center [420, 157] width 224 height 12
checkbox input "true"
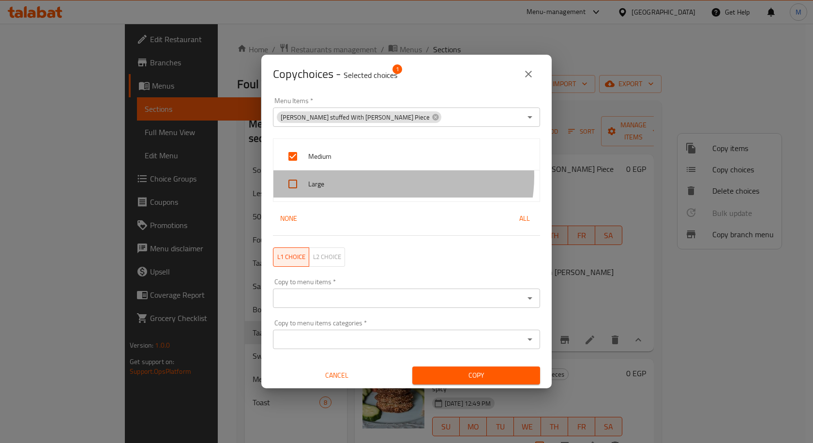
click at [386, 176] on div "Large" at bounding box center [406, 183] width 266 height 27
checkbox input "true"
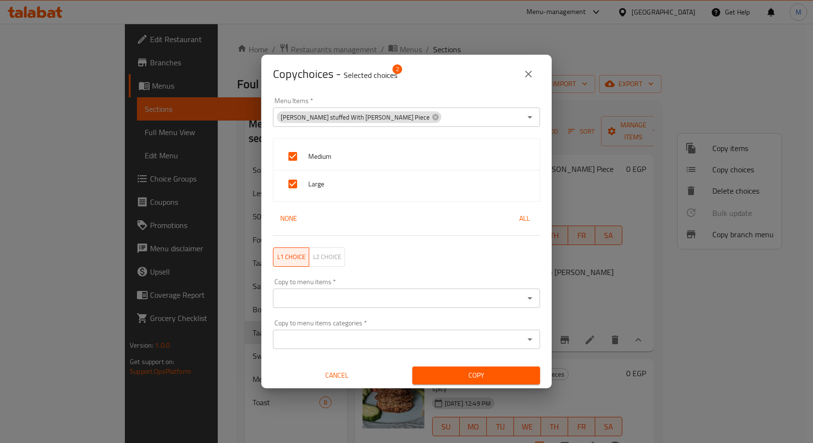
scroll to position [2, 0]
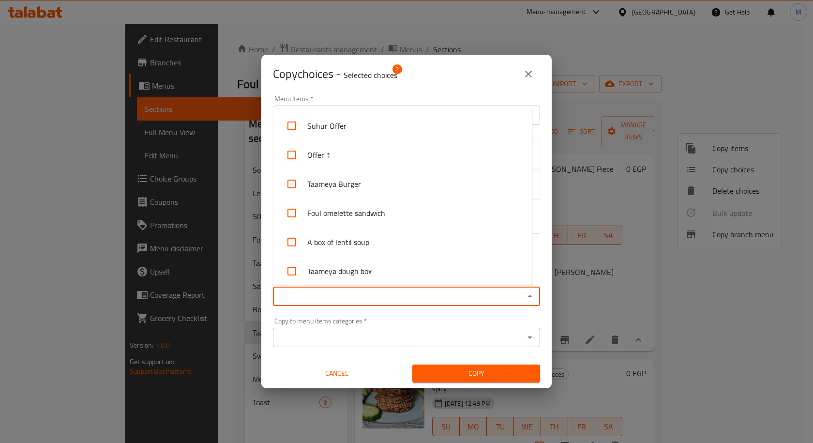
click at [410, 290] on input "Copy to menu items   *" at bounding box center [398, 296] width 245 height 14
paste input "[PERSON_NAME] stuffed With [PERSON_NAME] Piece"
type input "[PERSON_NAME] stuffed With [PERSON_NAME] Piece"
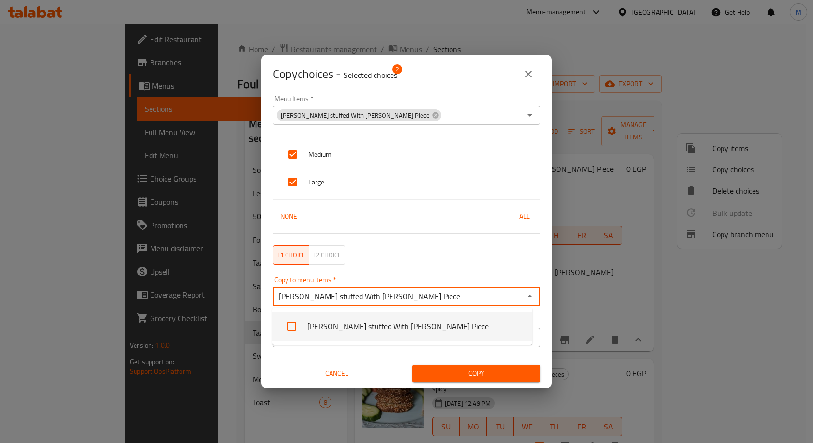
click at [370, 328] on li "[PERSON_NAME] stuffed With [PERSON_NAME] Piece" at bounding box center [402, 326] width 260 height 29
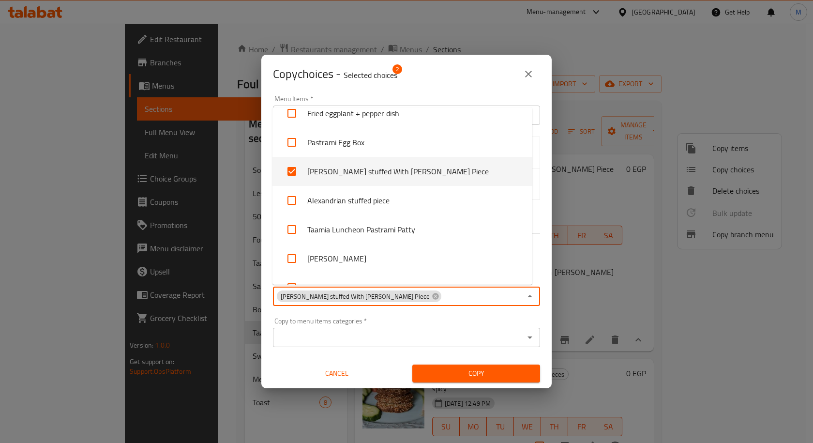
scroll to position [2413, 0]
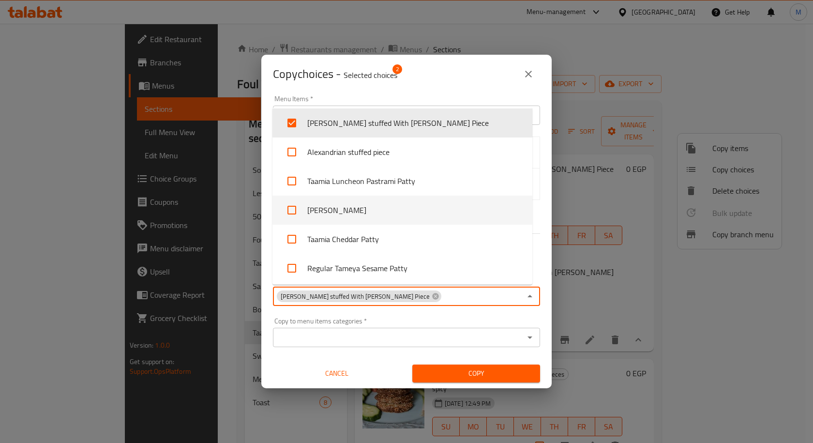
click at [386, 211] on li "[PERSON_NAME]" at bounding box center [402, 210] width 260 height 29
checkbox input "true"
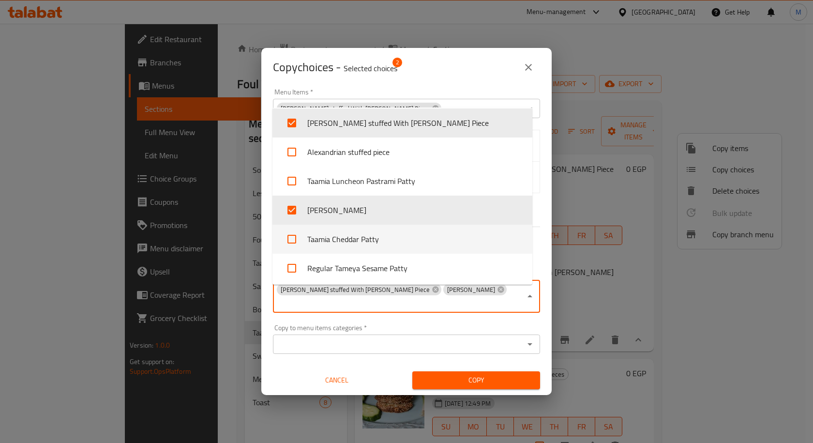
click at [376, 238] on li "Taamia Cheddar Patty" at bounding box center [402, 239] width 260 height 29
checkbox input "true"
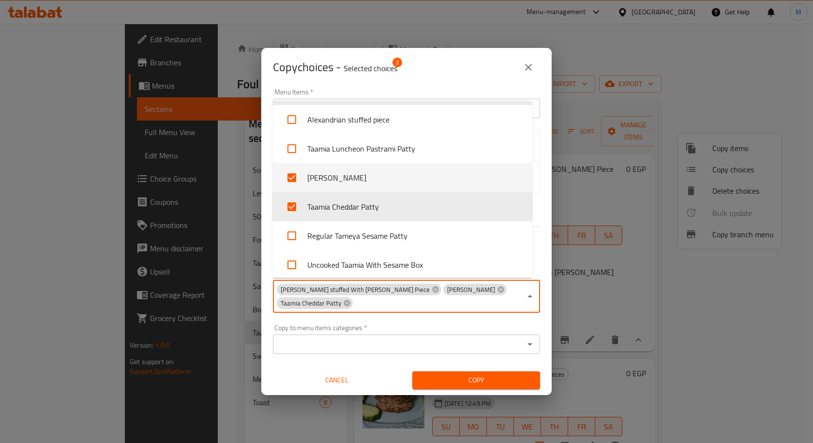
scroll to position [2461, 0]
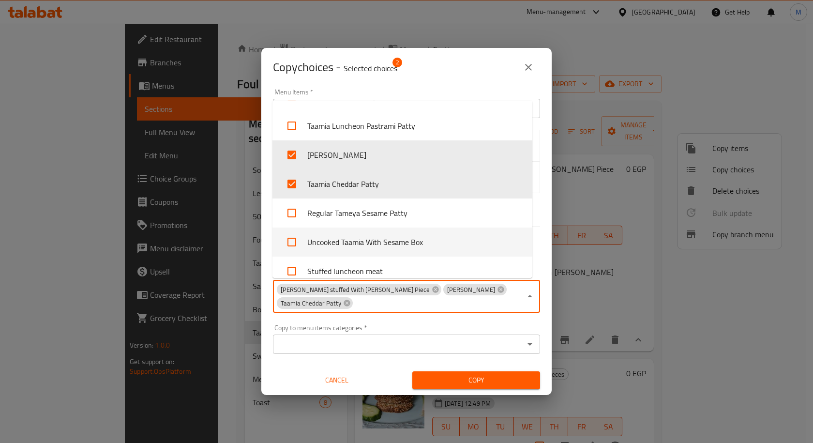
click at [374, 243] on li "Uncooked Taamia With Sesame Box" at bounding box center [402, 241] width 260 height 29
checkbox input "true"
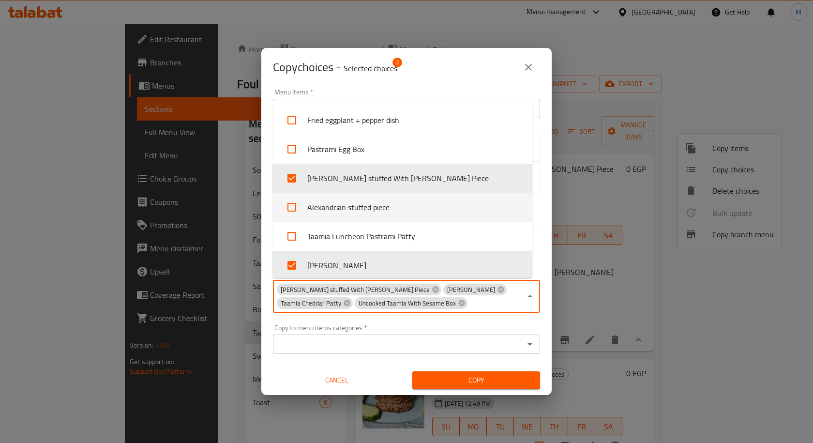
scroll to position [2367, 0]
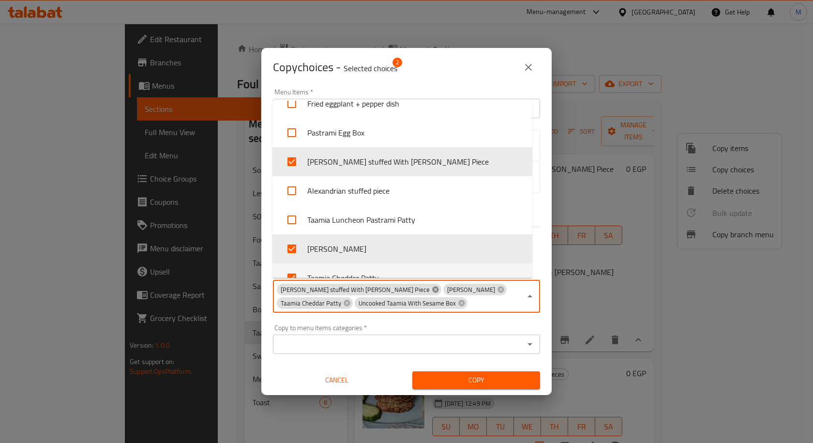
click at [432, 290] on icon at bounding box center [435, 289] width 6 height 6
checkbox input "false"
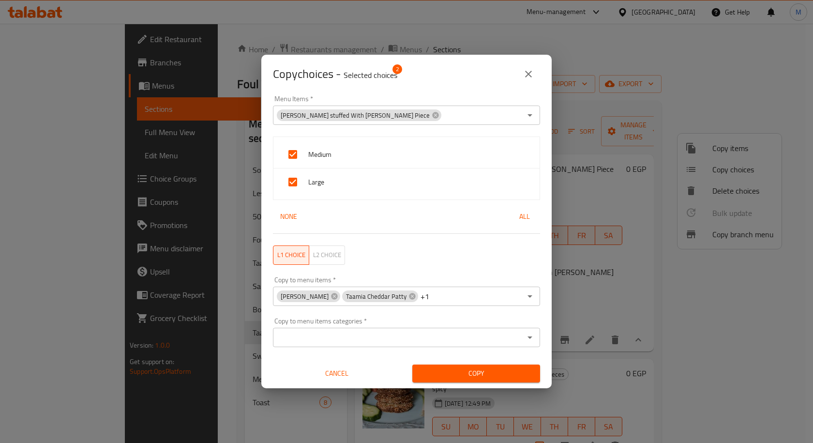
click at [541, 238] on div "Menu Items   * Tameya stuffed With Kiri Piece Menu Items * Medium Large None Al…" at bounding box center [406, 240] width 290 height 295
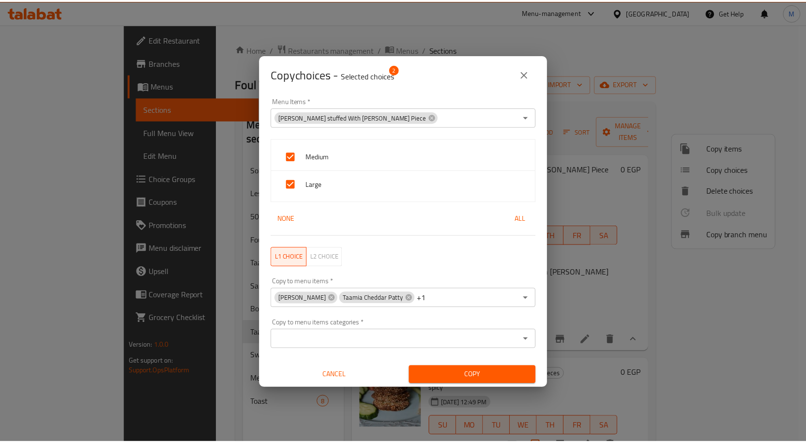
scroll to position [2, 0]
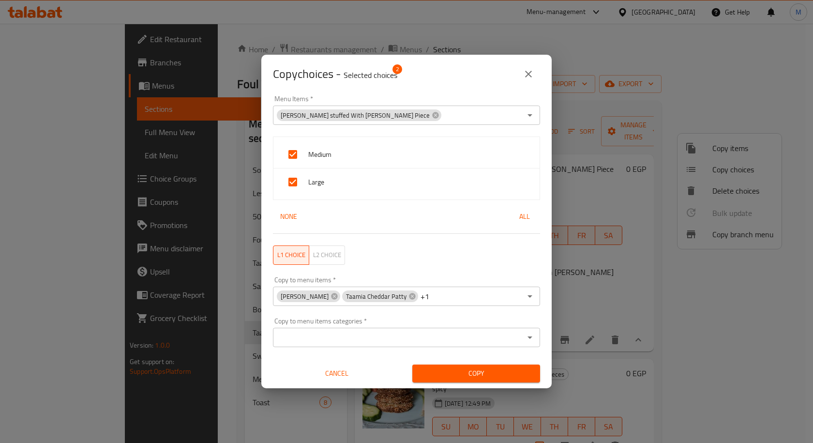
click at [462, 377] on span "Copy" at bounding box center [476, 373] width 112 height 12
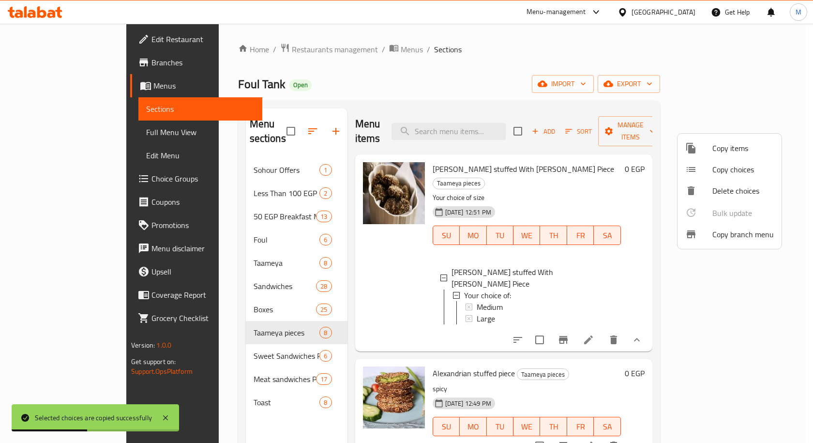
click at [525, 51] on div at bounding box center [406, 221] width 813 height 443
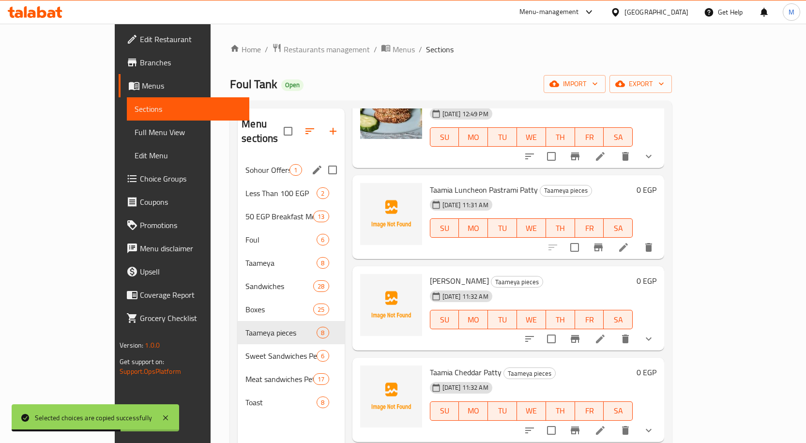
scroll to position [290, 0]
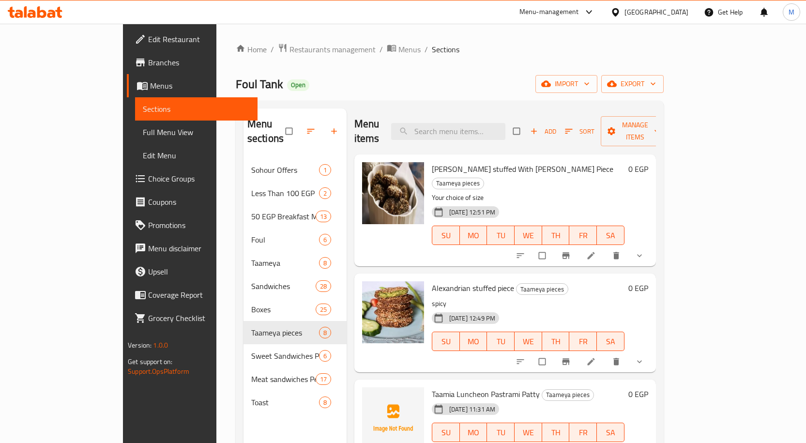
click at [543, 202] on div "[DATE] 12:51 PM SU MO TU WE TH FR SA" at bounding box center [528, 228] width 200 height 52
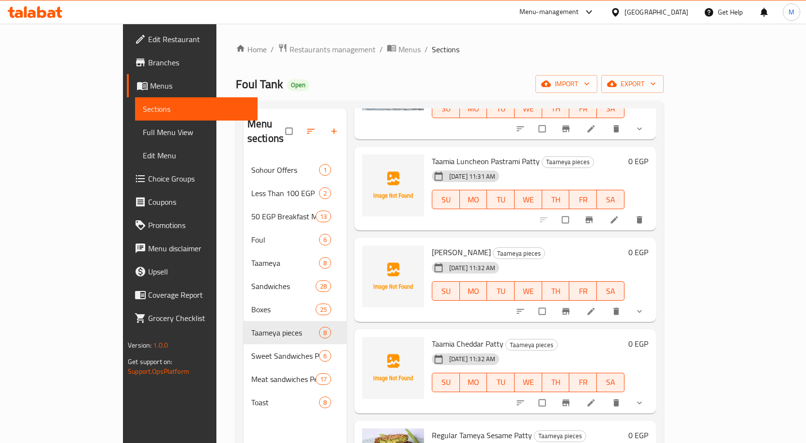
scroll to position [242, 0]
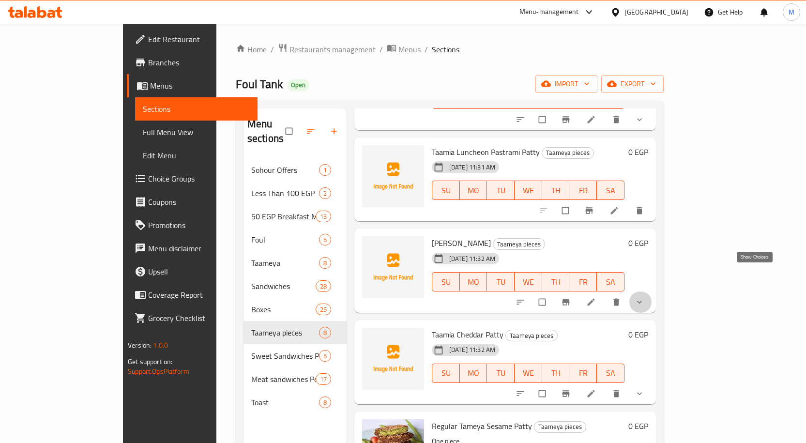
click at [644, 297] on icon "show more" at bounding box center [639, 302] width 10 height 10
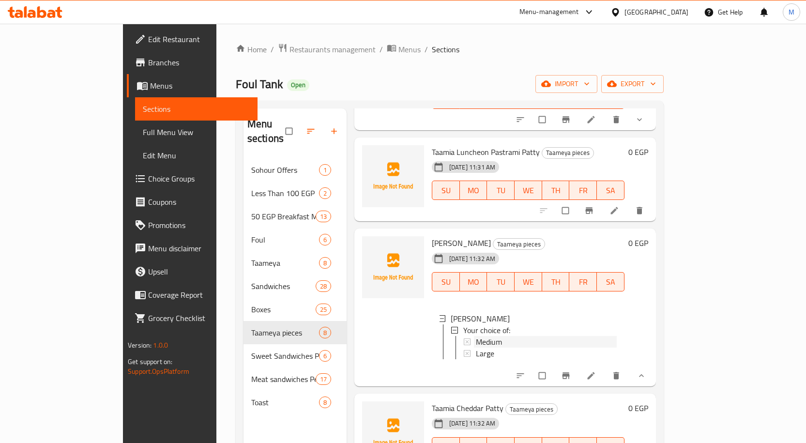
click at [479, 336] on div "Medium" at bounding box center [546, 342] width 141 height 12
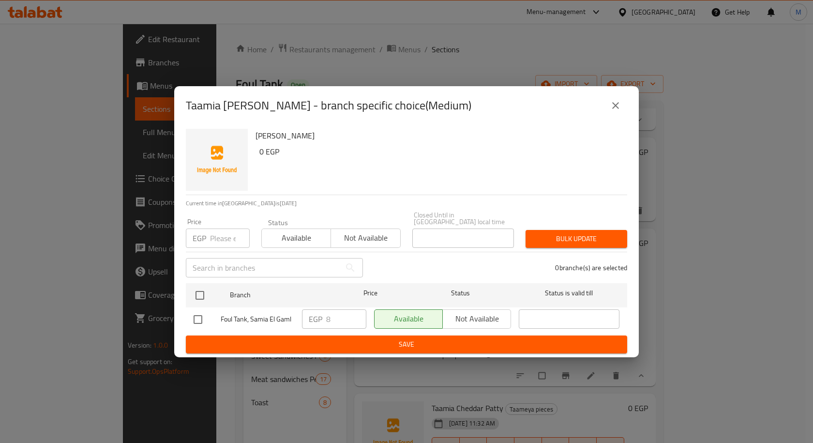
click at [614, 111] on icon "close" at bounding box center [616, 106] width 12 height 12
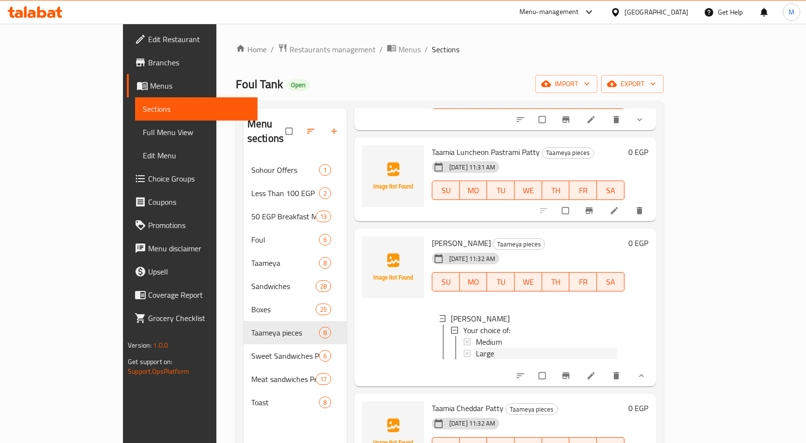
click at [476, 347] on span "Large" at bounding box center [485, 353] width 18 height 12
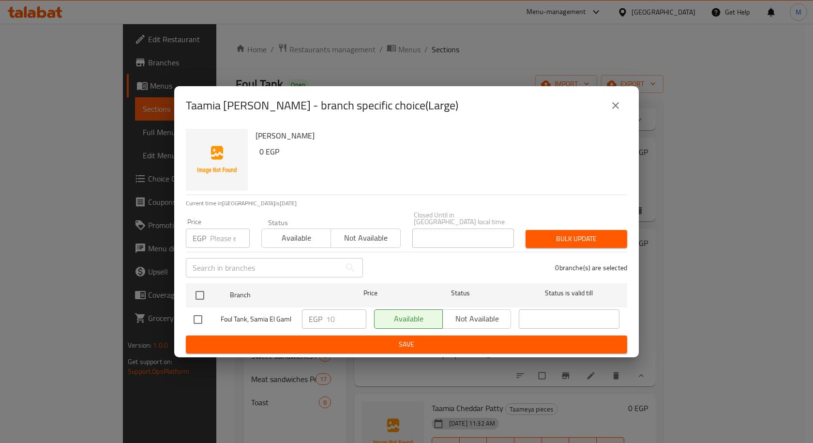
click at [616, 111] on icon "close" at bounding box center [616, 106] width 12 height 12
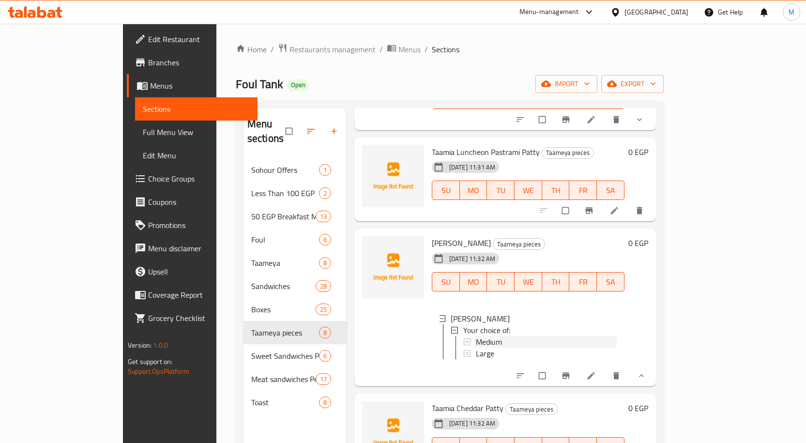
click at [476, 336] on span "Medium" at bounding box center [489, 342] width 26 height 12
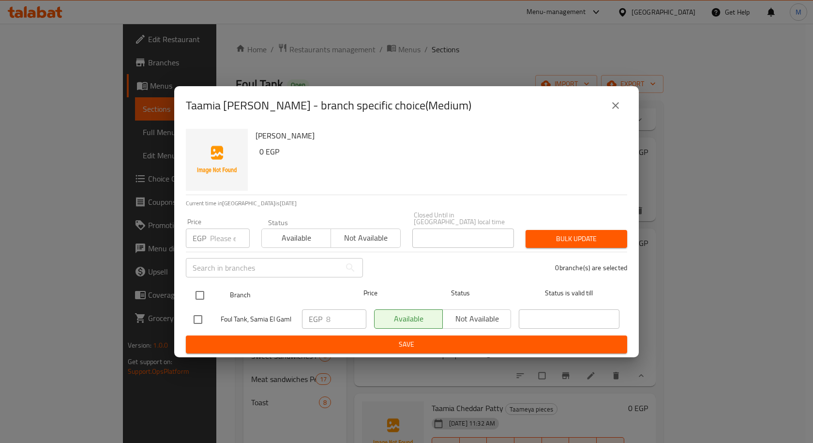
click at [198, 291] on input "checkbox" at bounding box center [200, 295] width 20 height 20
checkbox input "true"
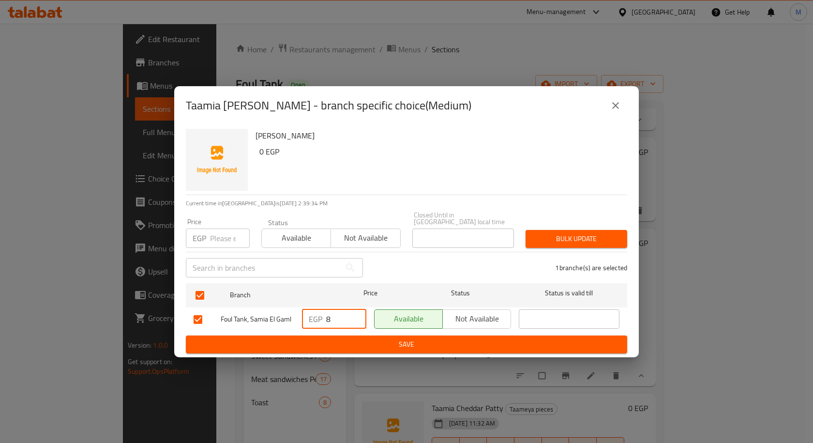
drag, startPoint x: 339, startPoint y: 317, endPoint x: 316, endPoint y: 320, distance: 23.5
click at [316, 320] on div "EGP 8 ​" at bounding box center [334, 318] width 64 height 19
type input "10"
click at [451, 343] on span "Save" at bounding box center [407, 344] width 426 height 12
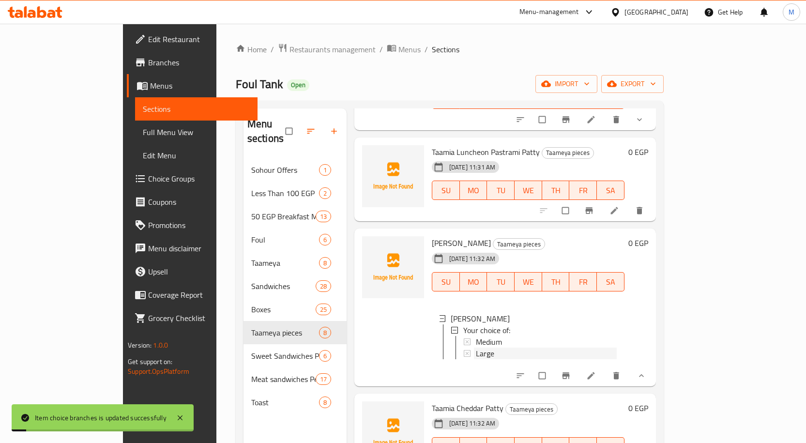
click at [476, 347] on span "Large" at bounding box center [485, 353] width 18 height 12
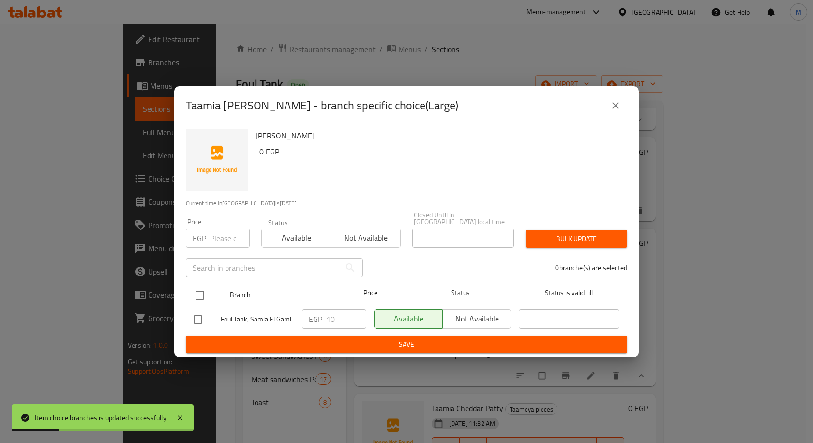
click at [200, 286] on input "checkbox" at bounding box center [200, 295] width 20 height 20
checkbox input "true"
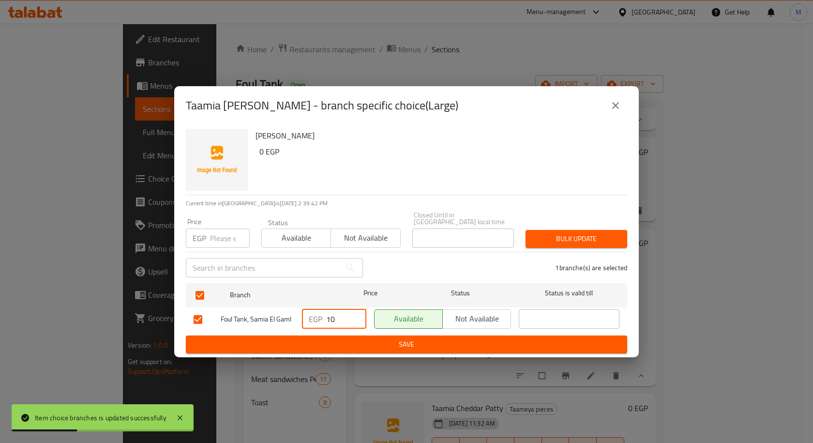
drag, startPoint x: 342, startPoint y: 316, endPoint x: 313, endPoint y: 319, distance: 29.2
click at [313, 319] on div "EGP 10 ​" at bounding box center [334, 318] width 64 height 19
type input "15"
click at [432, 339] on span "Save" at bounding box center [407, 344] width 426 height 12
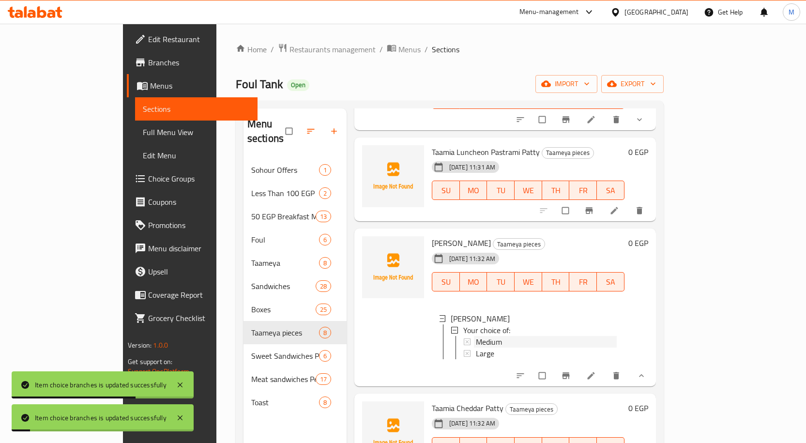
click at [476, 336] on div "Medium" at bounding box center [546, 342] width 141 height 12
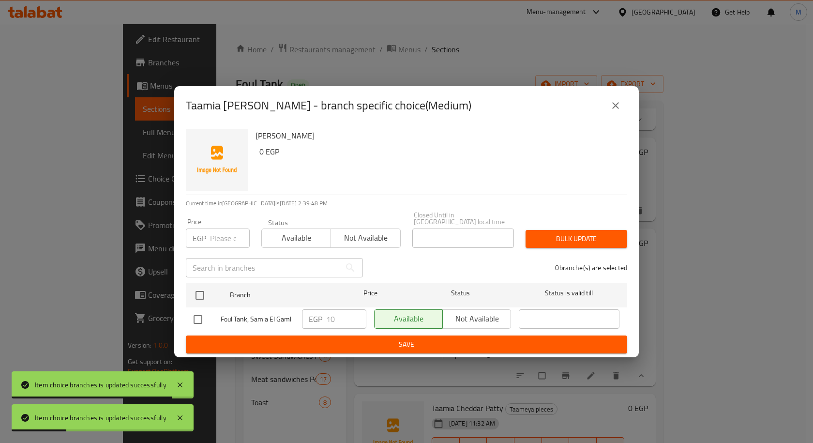
click at [619, 105] on icon "close" at bounding box center [616, 106] width 12 height 12
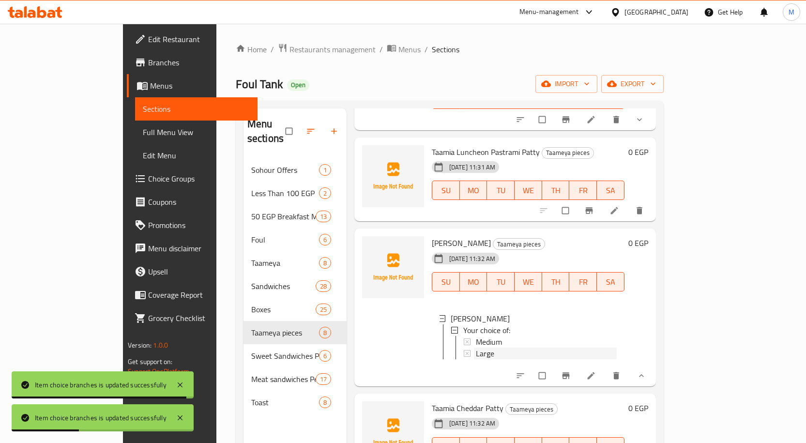
click at [476, 347] on div "Large" at bounding box center [546, 353] width 141 height 12
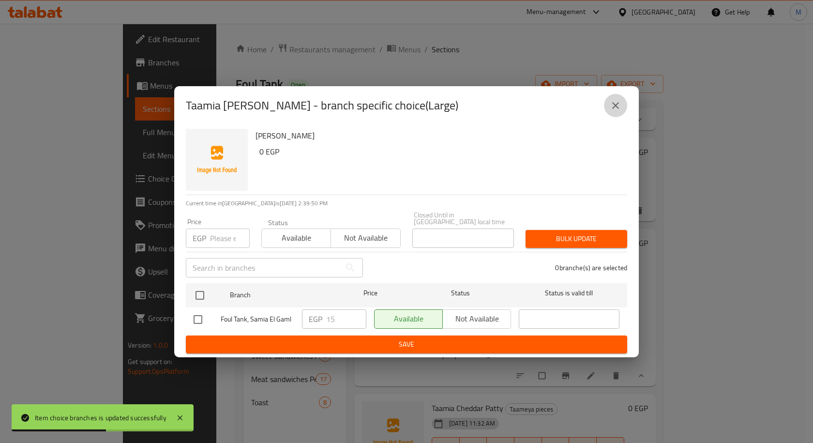
click at [616, 109] on icon "close" at bounding box center [616, 106] width 12 height 12
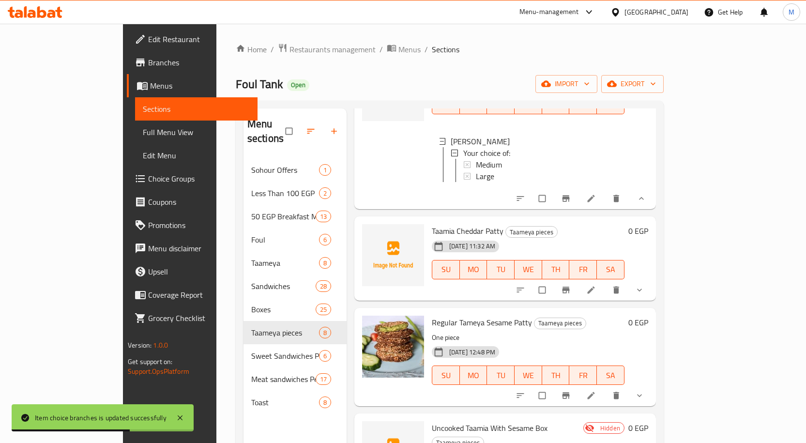
scroll to position [436, 0]
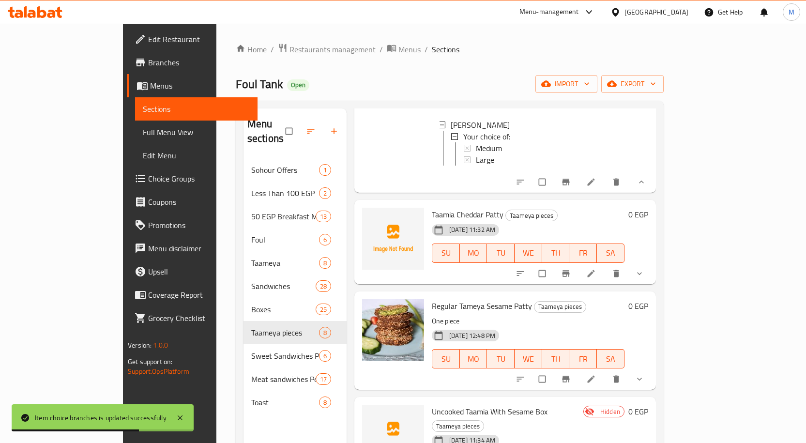
click at [652, 263] on button "show more" at bounding box center [640, 273] width 23 height 21
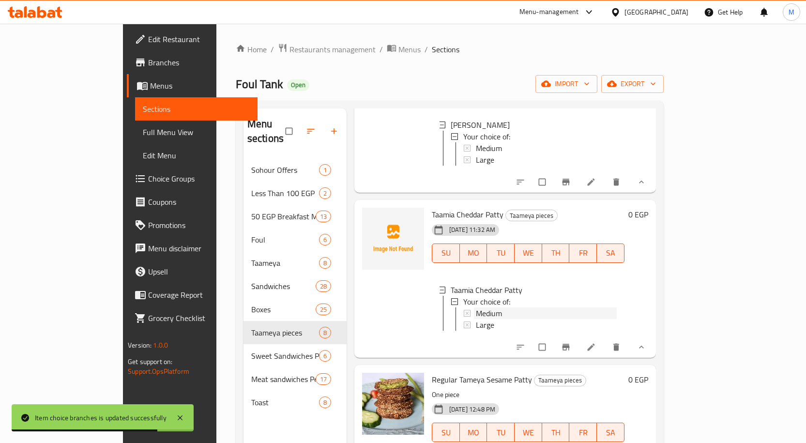
click at [476, 307] on span "Medium" at bounding box center [489, 313] width 26 height 12
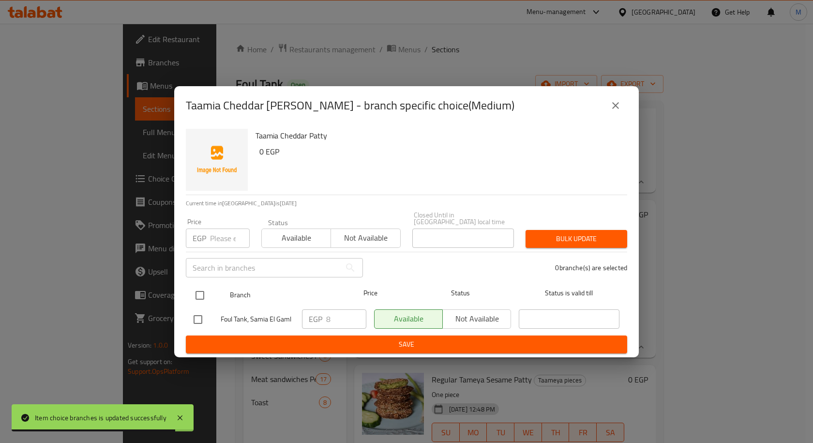
click at [202, 288] on input "checkbox" at bounding box center [200, 295] width 20 height 20
checkbox input "true"
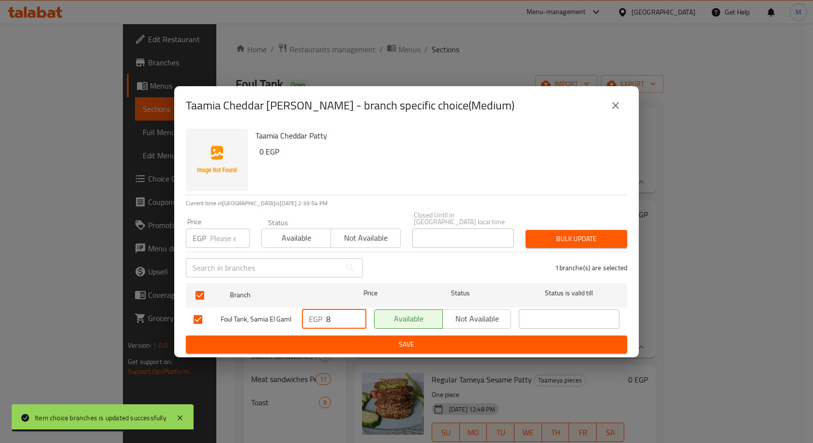
drag, startPoint x: 332, startPoint y: 315, endPoint x: 322, endPoint y: 315, distance: 10.2
click at [322, 315] on div "EGP 8 ​" at bounding box center [334, 318] width 64 height 19
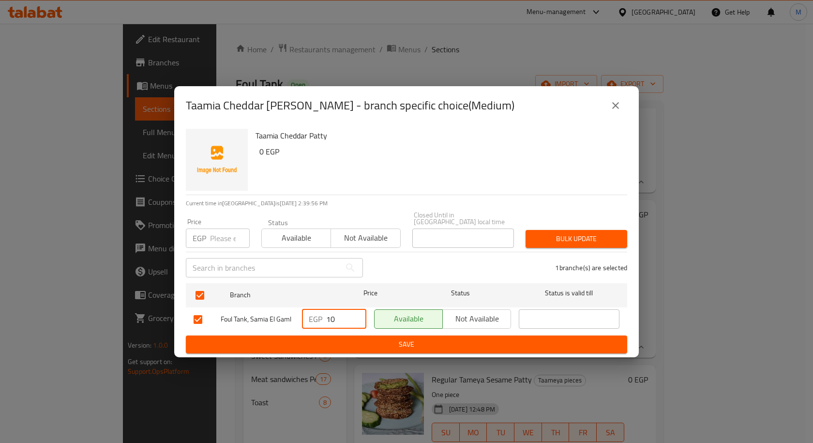
type input "10"
click at [451, 338] on span "Save" at bounding box center [407, 344] width 426 height 12
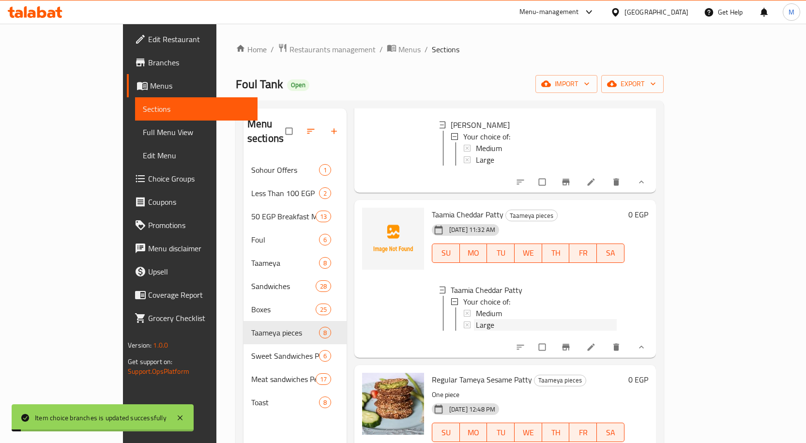
click at [476, 319] on div "Large" at bounding box center [546, 325] width 141 height 12
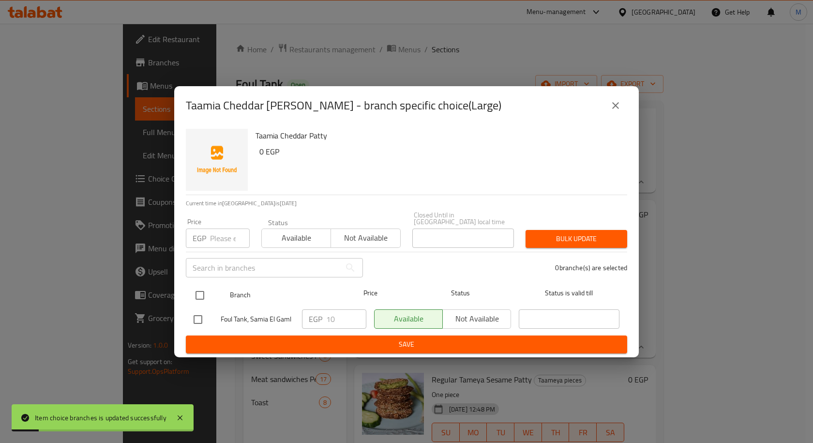
click at [200, 288] on input "checkbox" at bounding box center [200, 295] width 20 height 20
checkbox input "true"
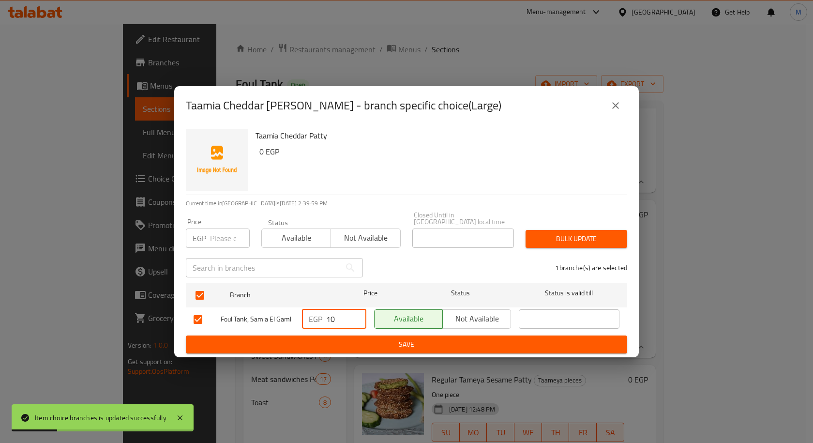
drag, startPoint x: 337, startPoint y: 316, endPoint x: 308, endPoint y: 317, distance: 29.6
click at [308, 317] on div "EGP 10 ​" at bounding box center [334, 318] width 64 height 19
type input "15"
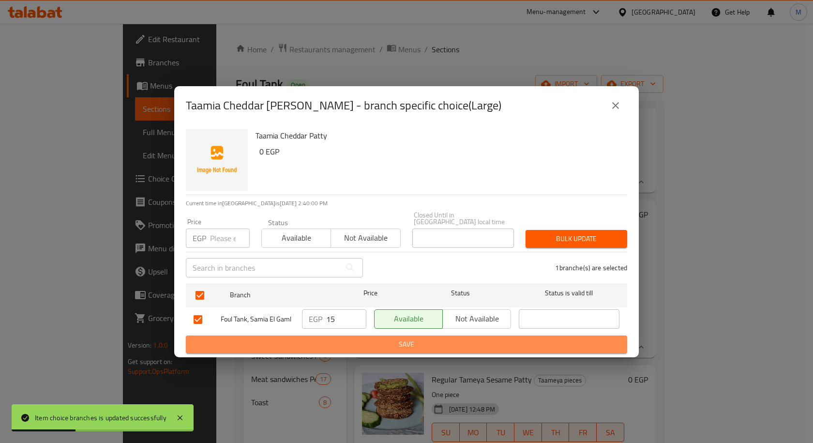
click at [332, 340] on span "Save" at bounding box center [407, 344] width 426 height 12
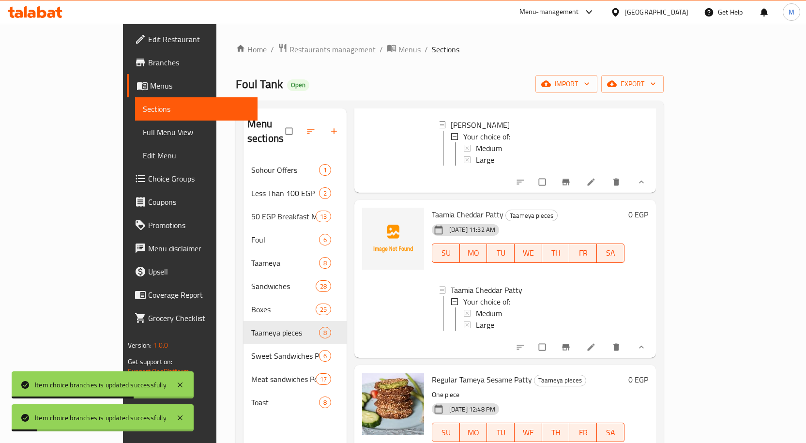
scroll to position [1, 0]
click at [663, 243] on div "Menu sections Sohour Offers 1 Less Than 100 EGP 2 50 EGP Breakfast Meals 13 Fou…" at bounding box center [450, 330] width 428 height 458
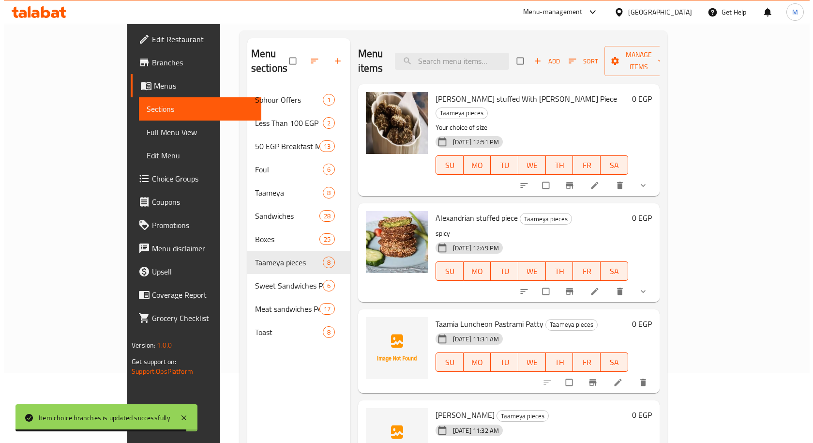
scroll to position [0, 0]
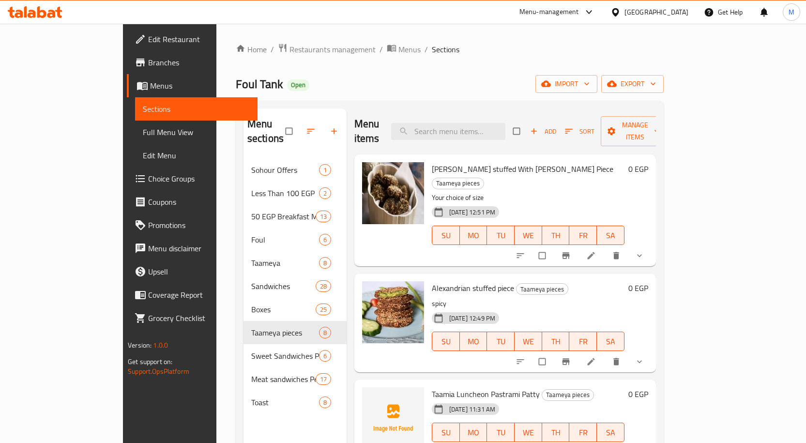
click at [432, 162] on span "[PERSON_NAME] stuffed With [PERSON_NAME] Piece" at bounding box center [522, 169] width 181 height 15
drag, startPoint x: 413, startPoint y: 151, endPoint x: 484, endPoint y: 157, distance: 71.4
click at [484, 162] on span "[PERSON_NAME] stuffed With [PERSON_NAME] Piece" at bounding box center [522, 169] width 181 height 15
copy span "[PERSON_NAME] stuffed With [PERSON_NAME] Piece"
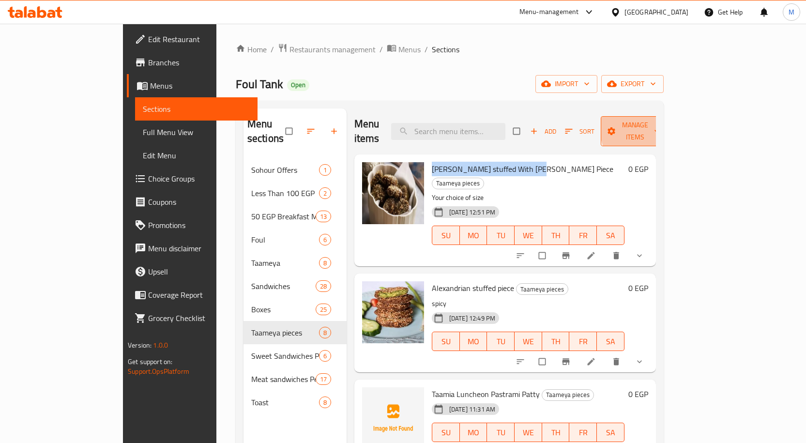
click at [662, 125] on span "Manage items" at bounding box center [634, 131] width 53 height 24
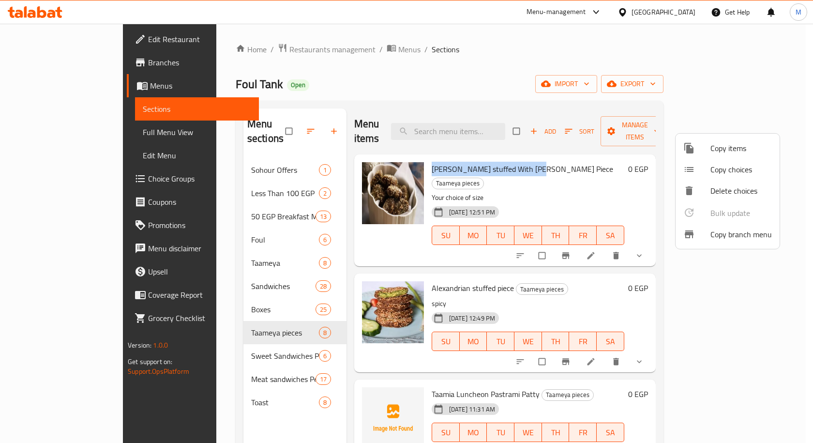
click at [740, 168] on span "Copy choices" at bounding box center [740, 170] width 61 height 12
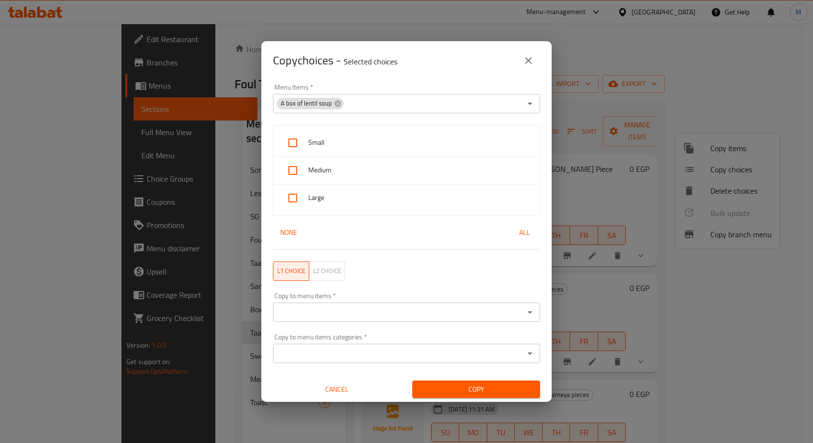
click at [332, 96] on div "A box of lentil soup Menu Items *" at bounding box center [406, 103] width 267 height 19
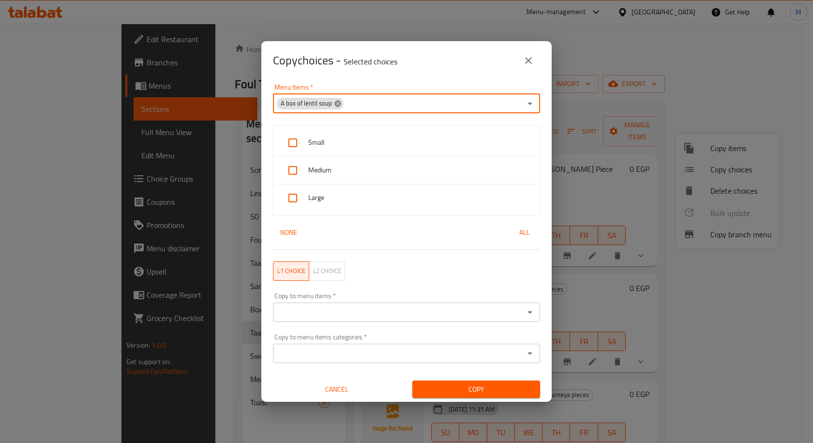
click at [338, 101] on icon at bounding box center [337, 103] width 6 height 6
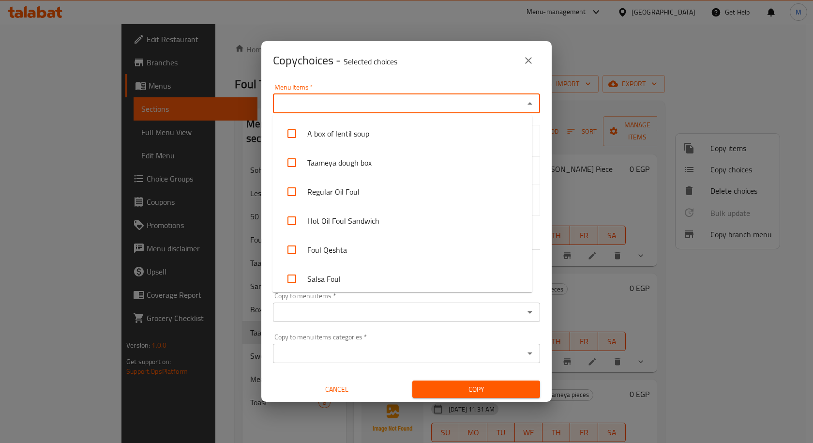
click at [347, 100] on input "Menu Items   *" at bounding box center [398, 104] width 245 height 14
paste input "[PERSON_NAME] stuffed With [PERSON_NAME] Piece"
type input "[PERSON_NAME] stuffed With [PERSON_NAME] Piece"
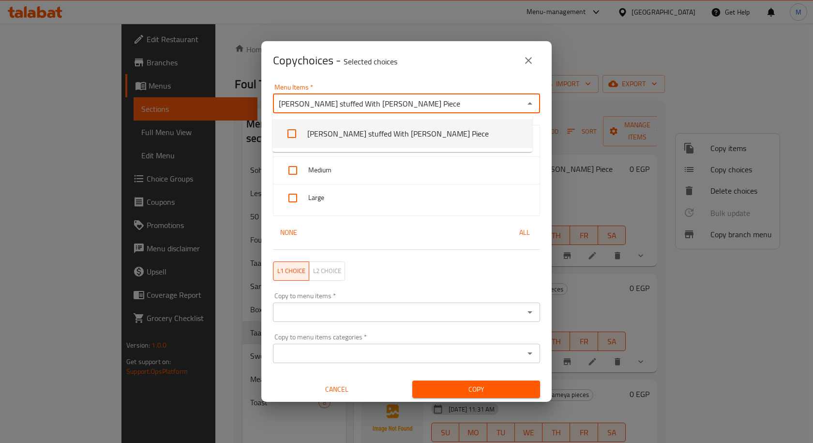
click at [340, 135] on li "[PERSON_NAME] stuffed With [PERSON_NAME] Piece" at bounding box center [402, 133] width 260 height 29
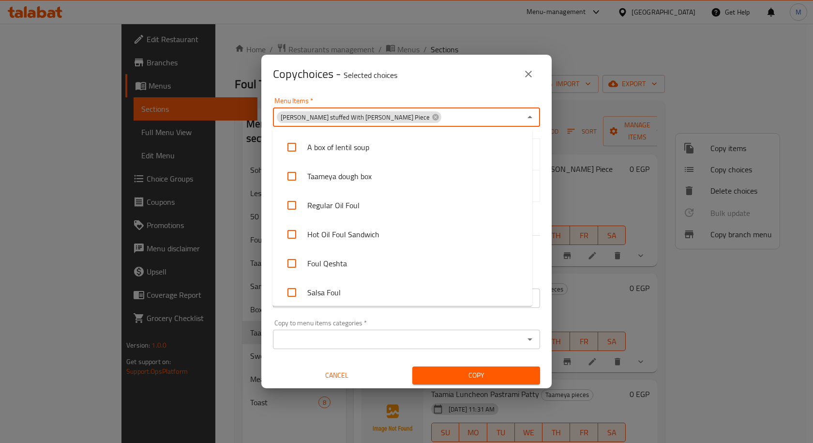
scroll to position [1542, 0]
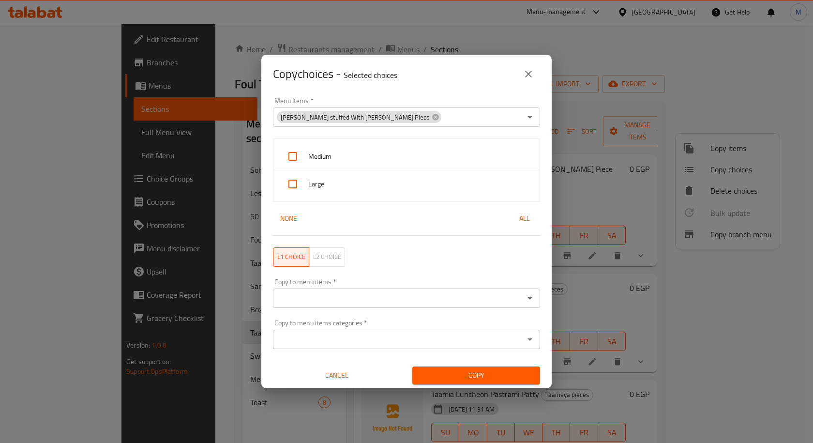
click at [539, 144] on div "Menu Items   * Tameya stuffed With Kiri Piece Menu Items * Medium Large None Al…" at bounding box center [406, 240] width 290 height 295
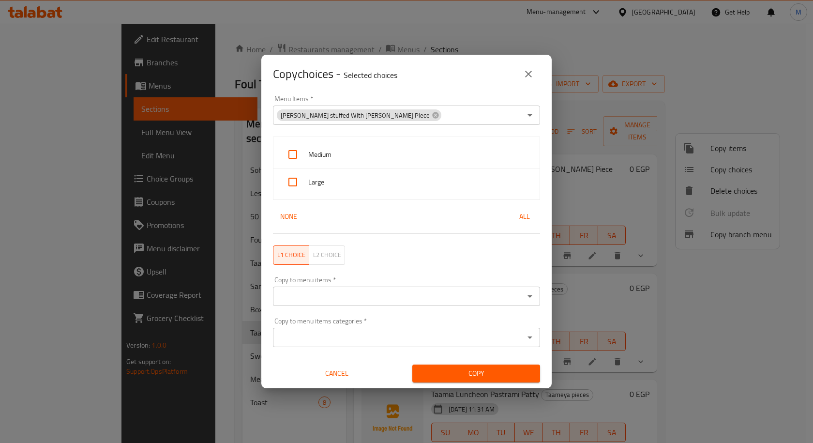
click at [363, 157] on span "Medium" at bounding box center [420, 155] width 224 height 12
checkbox input "true"
click at [354, 178] on span "Large" at bounding box center [420, 182] width 224 height 12
checkbox input "true"
click at [361, 299] on input "Copy to menu items   *" at bounding box center [398, 296] width 245 height 14
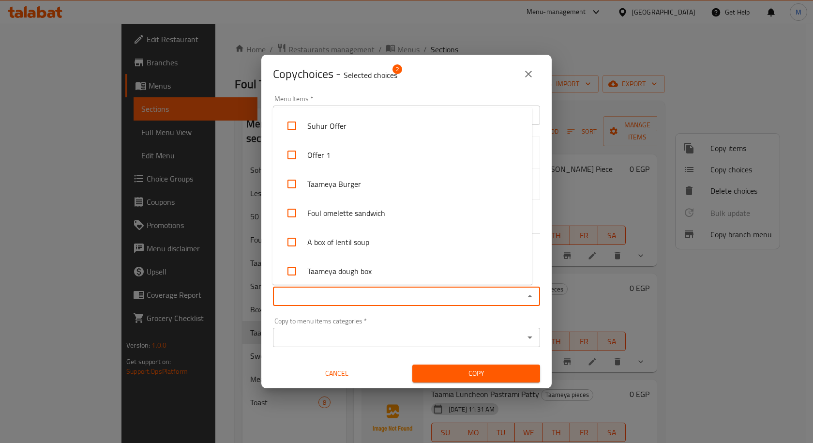
paste input "[PERSON_NAME] stuffed With [PERSON_NAME] Piece"
type input "[PERSON_NAME] stuffed With [PERSON_NAME] Piece"
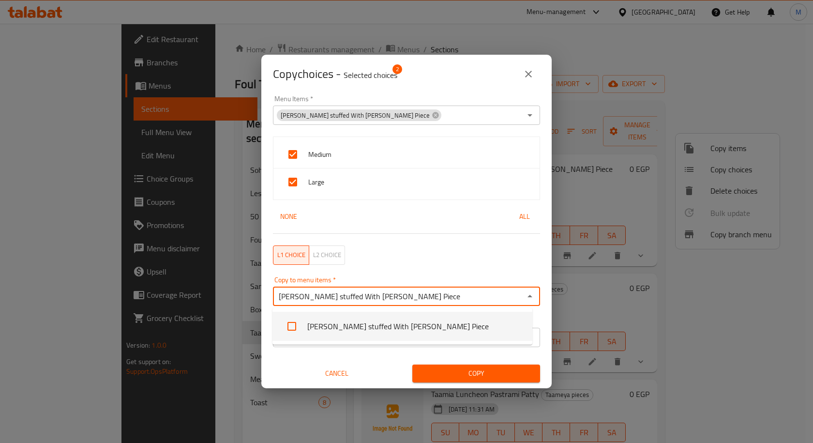
click at [353, 329] on li "[PERSON_NAME] stuffed With [PERSON_NAME] Piece" at bounding box center [402, 326] width 260 height 29
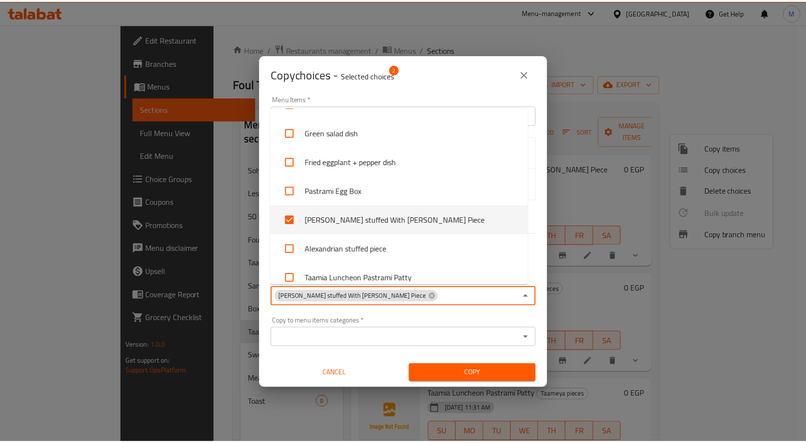
scroll to position [2365, 0]
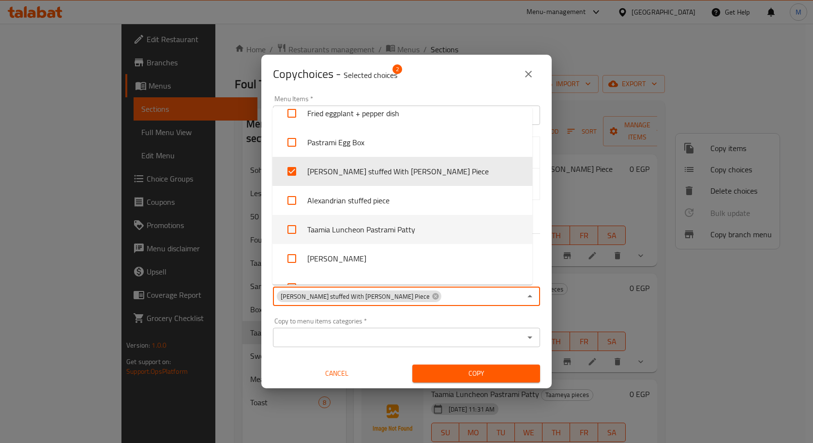
click at [362, 230] on li "Taamia Luncheon Pastrami Patty" at bounding box center [402, 229] width 260 height 29
checkbox input "true"
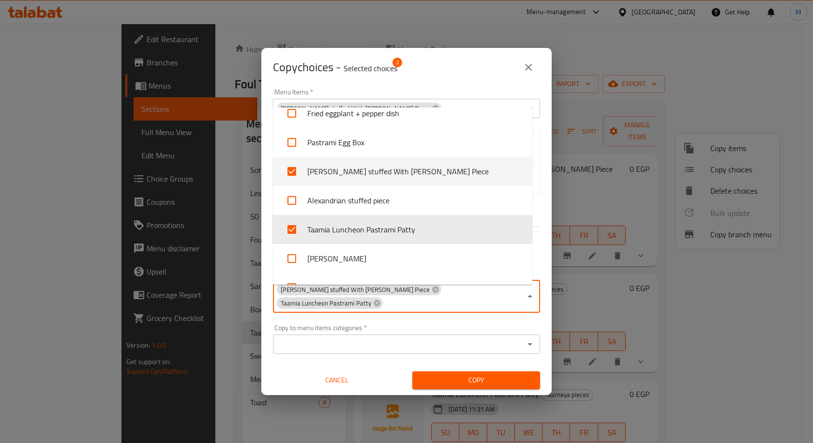
click at [342, 171] on li "[PERSON_NAME] stuffed With [PERSON_NAME] Piece" at bounding box center [402, 171] width 260 height 29
checkbox input "false"
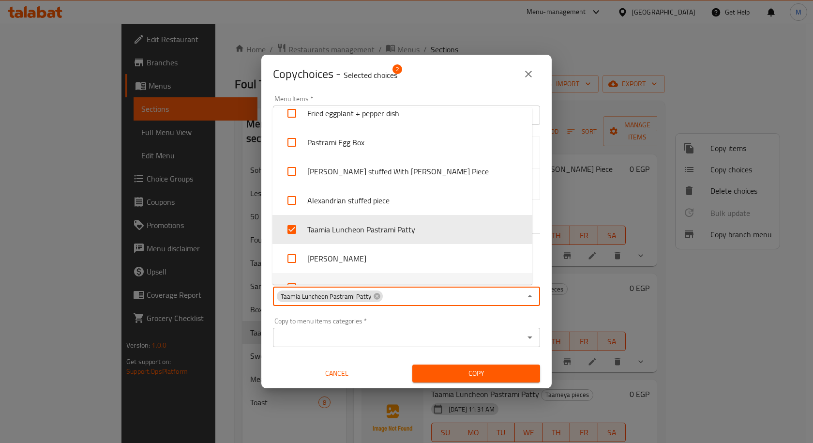
click at [542, 284] on div "Menu Items   * Tameya stuffed With Kiri Piece Menu Items * Medium Large None Al…" at bounding box center [406, 240] width 290 height 295
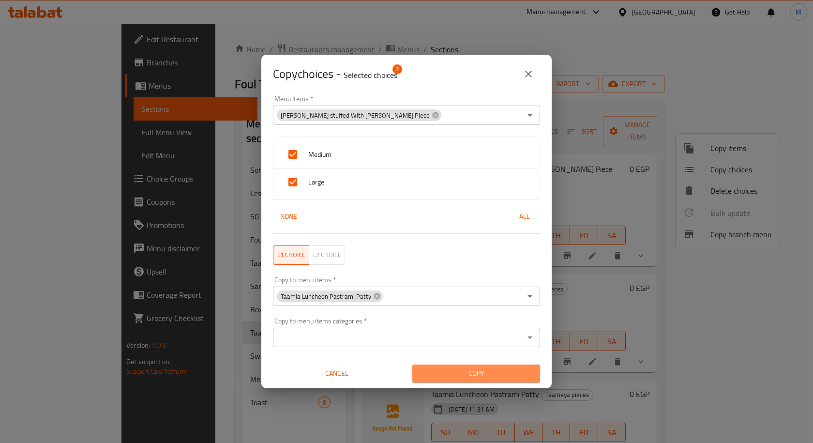
click at [503, 376] on span "Copy" at bounding box center [476, 373] width 112 height 12
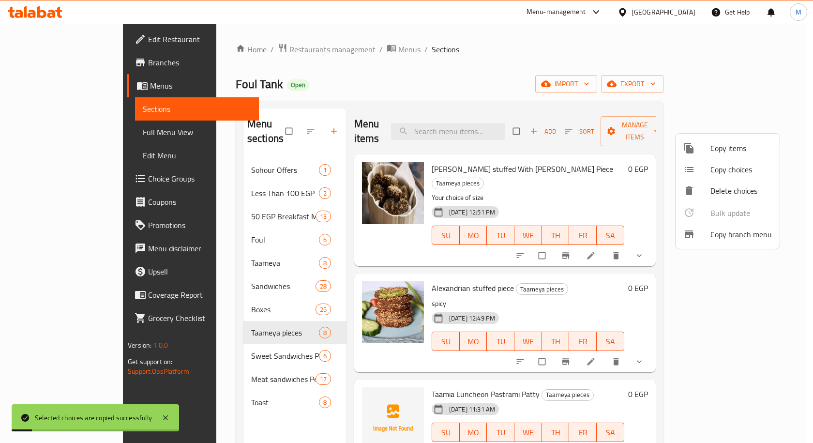
click at [585, 277] on div at bounding box center [406, 221] width 813 height 443
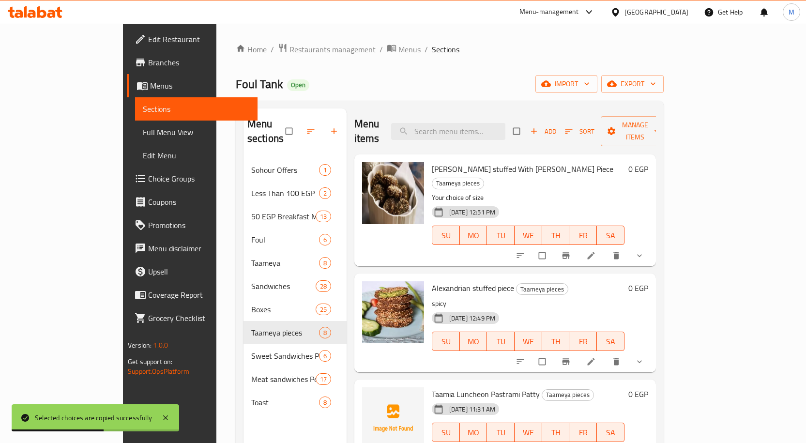
click at [586, 298] on p "spicy" at bounding box center [528, 304] width 193 height 12
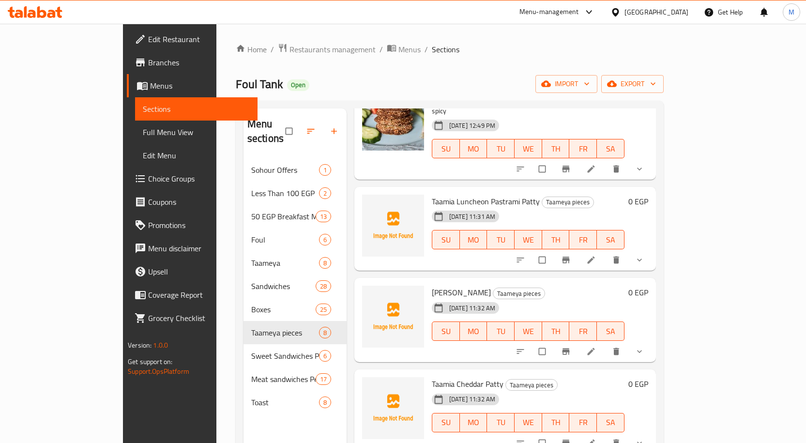
scroll to position [194, 0]
click at [644, 254] on icon "show more" at bounding box center [639, 259] width 10 height 10
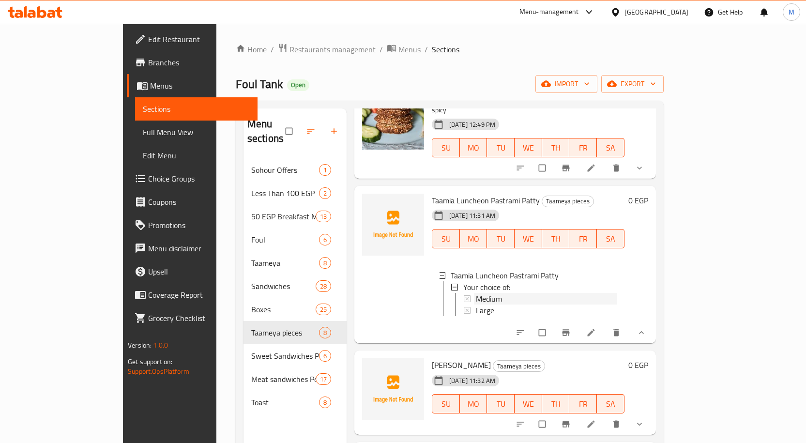
click at [478, 293] on div "Medium" at bounding box center [546, 299] width 141 height 12
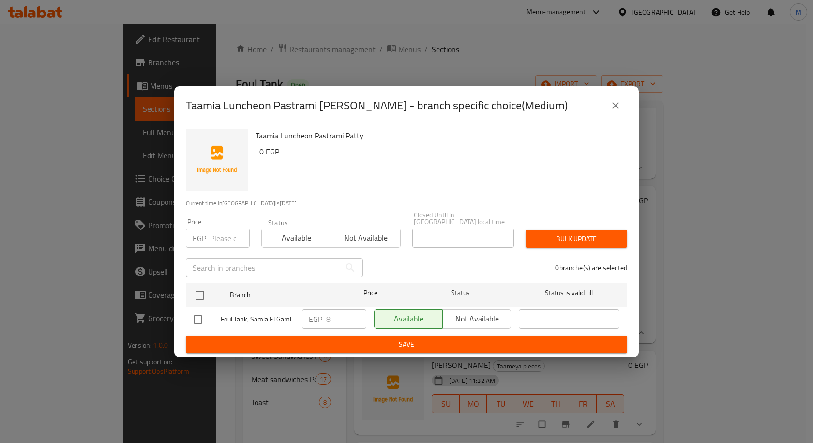
click at [616, 105] on icon "close" at bounding box center [616, 106] width 12 height 12
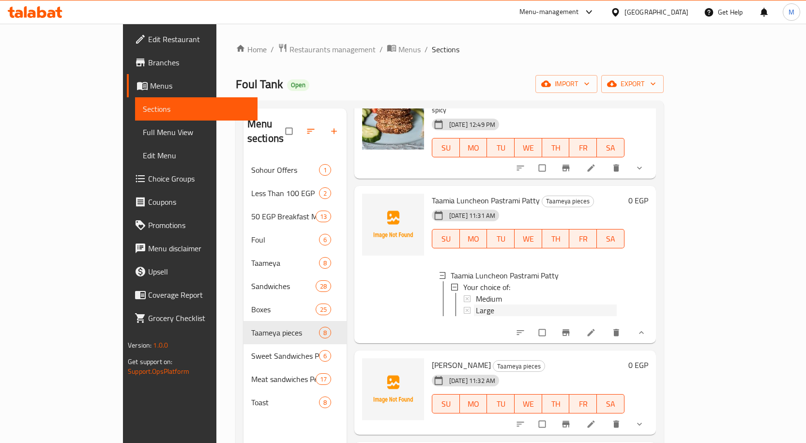
click at [476, 304] on span "Large" at bounding box center [485, 310] width 18 height 12
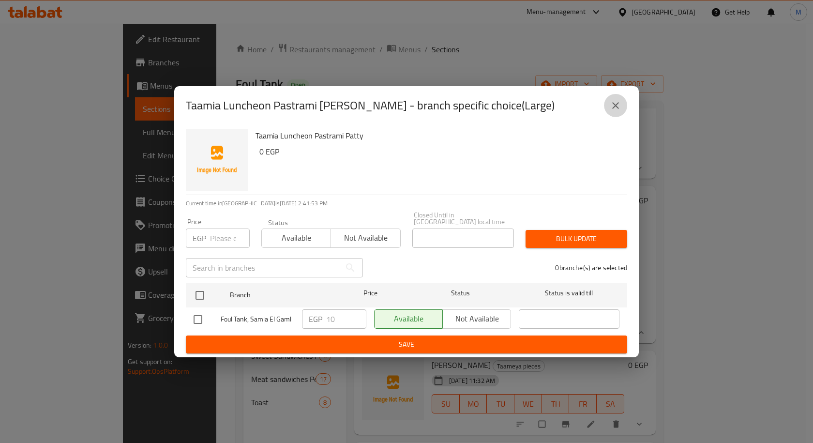
click at [608, 108] on button "close" at bounding box center [615, 105] width 23 height 23
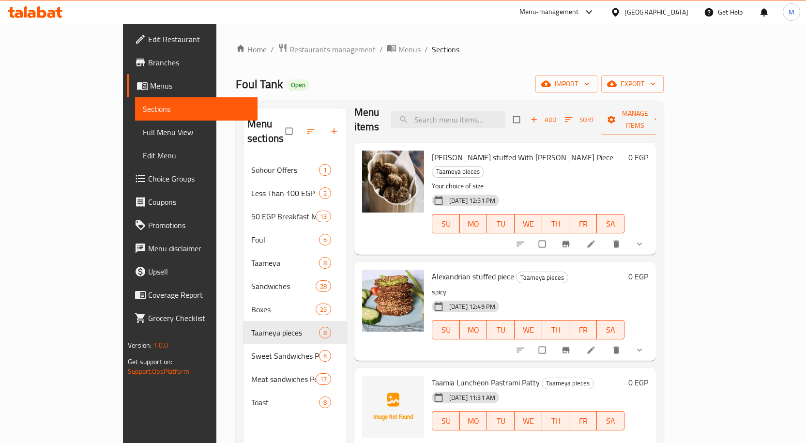
scroll to position [0, 0]
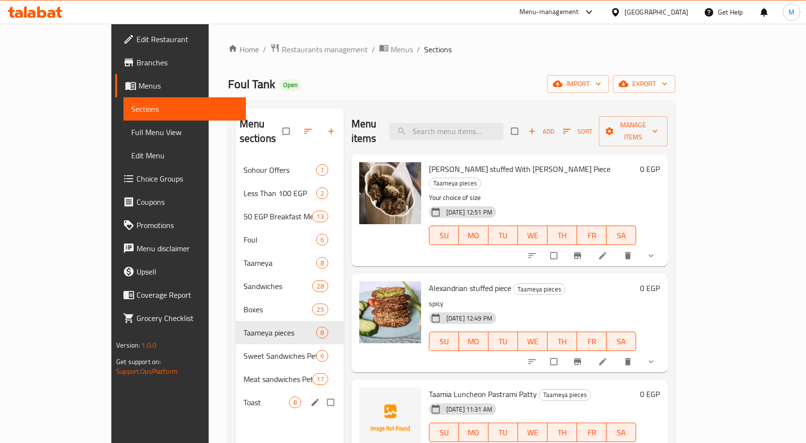
click at [243, 396] on span "Toast" at bounding box center [265, 402] width 45 height 12
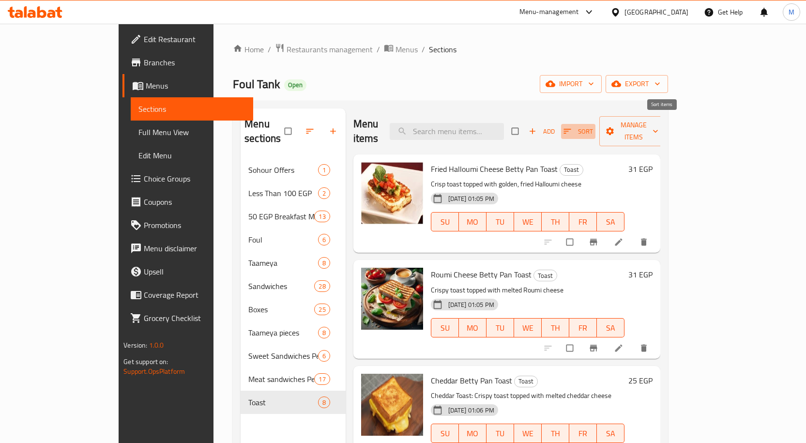
click at [593, 126] on span "Sort" at bounding box center [578, 131] width 30 height 11
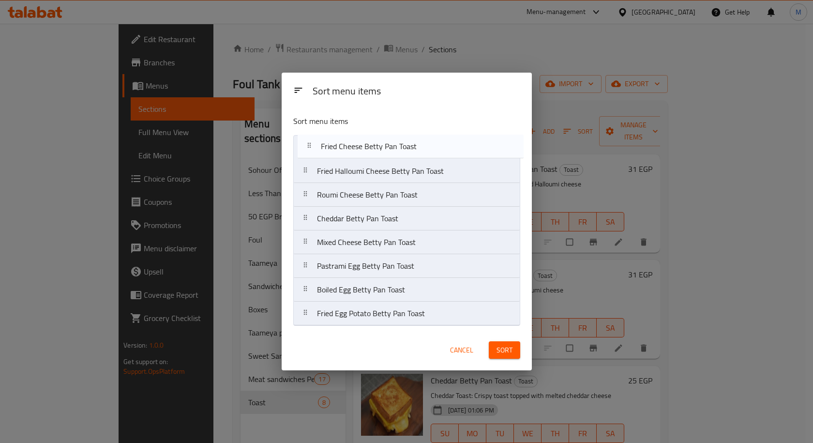
drag, startPoint x: 386, startPoint y: 319, endPoint x: 390, endPoint y: 148, distance: 170.9
click at [390, 148] on nav "Fried Halloumi Cheese [PERSON_NAME] Toast Roumi Cheese [PERSON_NAME] Toast Ched…" at bounding box center [406, 230] width 227 height 191
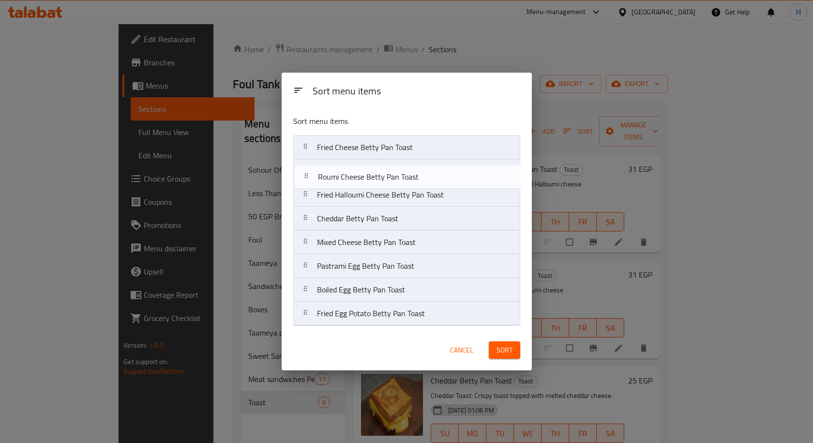
drag, startPoint x: 379, startPoint y: 194, endPoint x: 380, endPoint y: 167, distance: 26.6
click at [380, 167] on nav "Fried Cheese [PERSON_NAME] Toast Fried Halloumi Cheese [PERSON_NAME] Toast Roum…" at bounding box center [406, 230] width 227 height 191
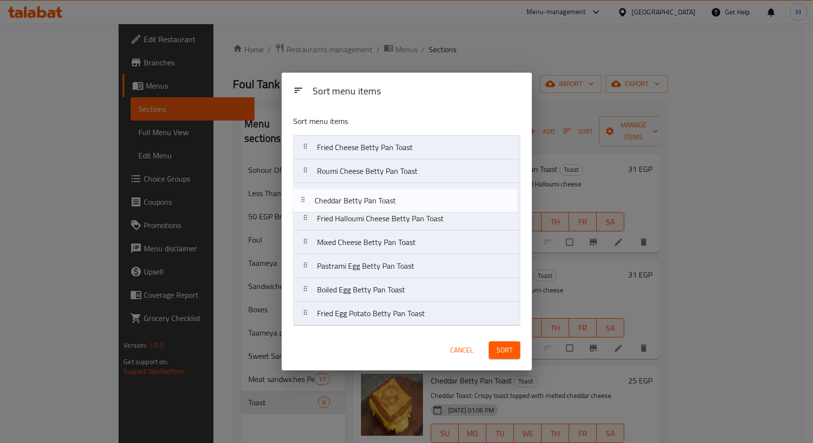
drag, startPoint x: 359, startPoint y: 219, endPoint x: 357, endPoint y: 196, distance: 22.8
click at [357, 196] on nav "Fried Cheese [PERSON_NAME] Toast Roumi Cheese [PERSON_NAME] Pan Toast Fried Hal…" at bounding box center [406, 230] width 227 height 191
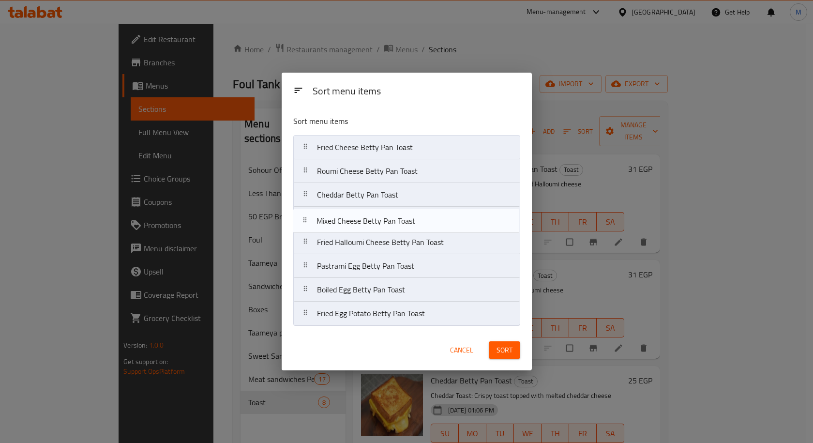
drag, startPoint x: 359, startPoint y: 247, endPoint x: 361, endPoint y: 220, distance: 26.7
click at [361, 220] on nav "Fried Cheese [PERSON_NAME] Toast Roumi Cheese [PERSON_NAME] Toast Cheddar [PERS…" at bounding box center [406, 230] width 227 height 191
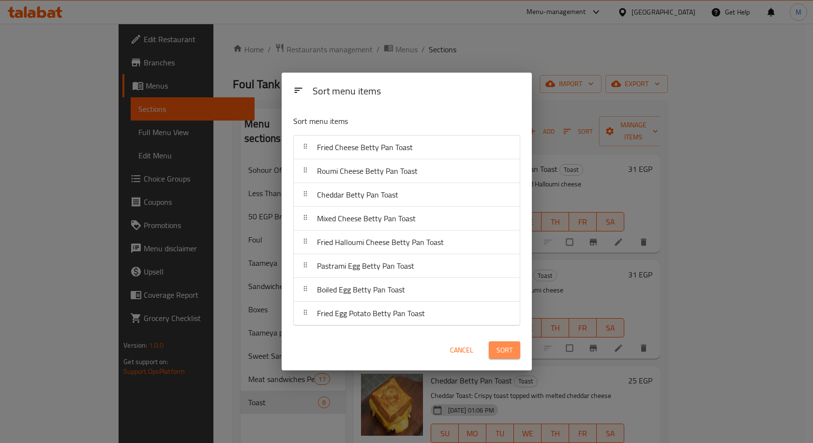
click at [513, 356] on button "Sort" at bounding box center [504, 350] width 31 height 18
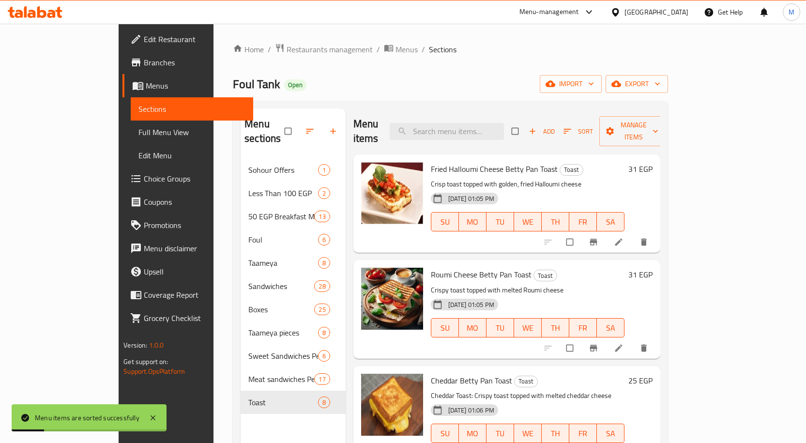
click at [598, 268] on h6 "Roumi Cheese Betty Pan Toast Toast" at bounding box center [528, 275] width 194 height 14
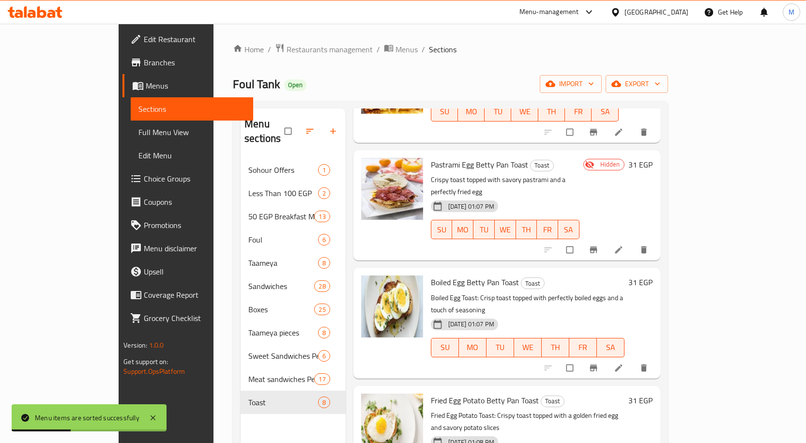
scroll to position [136, 0]
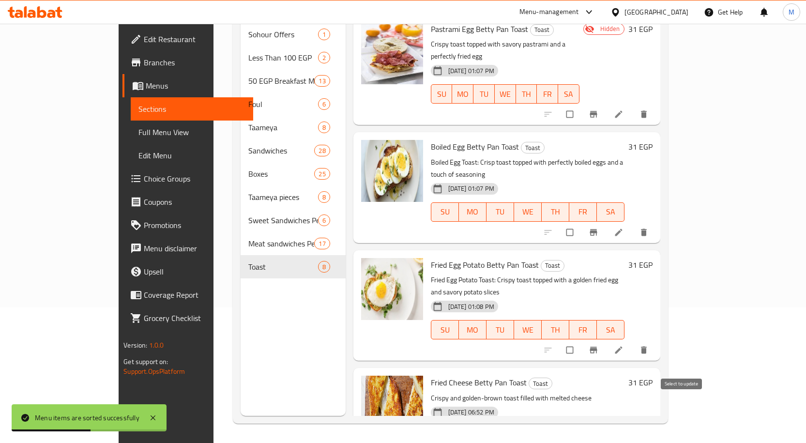
checkbox input "true"
click at [581, 341] on input "checkbox" at bounding box center [570, 350] width 20 height 18
checkbox input "true"
click at [581, 223] on input "checkbox" at bounding box center [570, 232] width 20 height 18
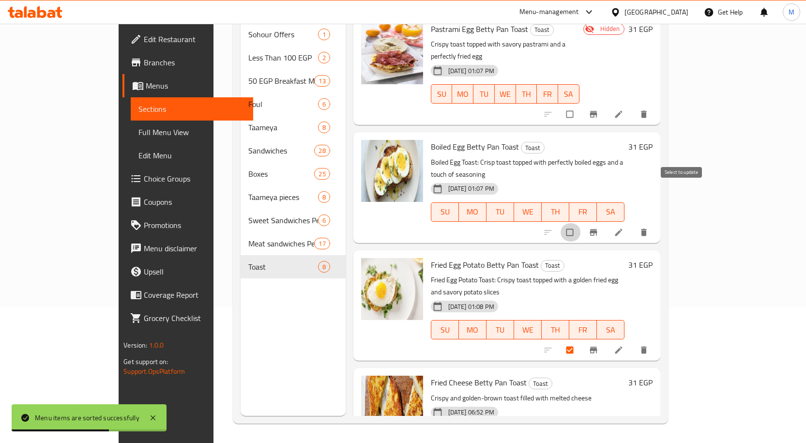
checkbox input "true"
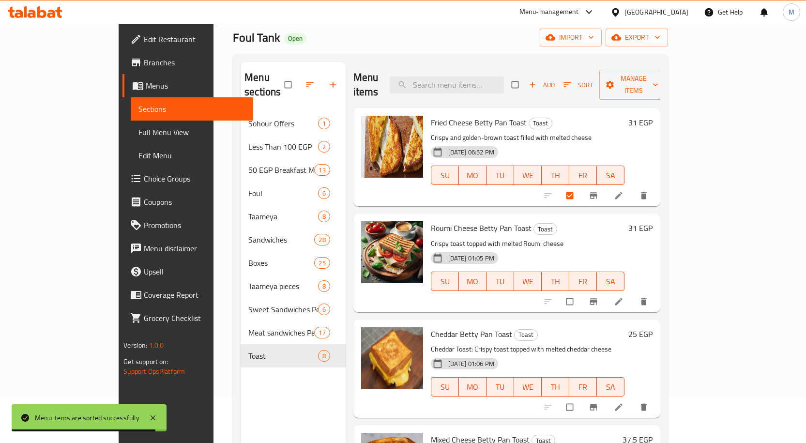
scroll to position [0, 0]
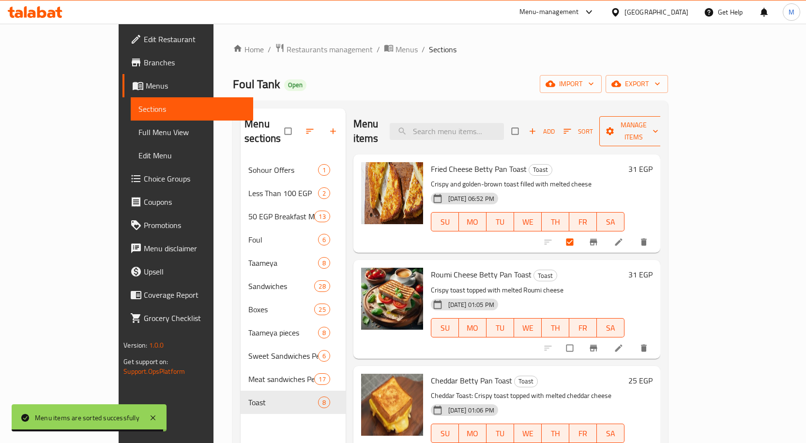
click at [660, 127] on span "Manage items" at bounding box center [633, 131] width 53 height 24
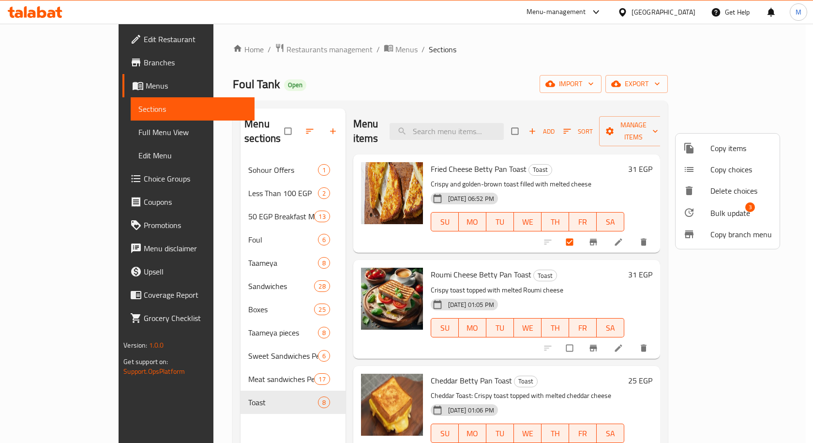
click at [725, 210] on span "Bulk update" at bounding box center [730, 213] width 40 height 12
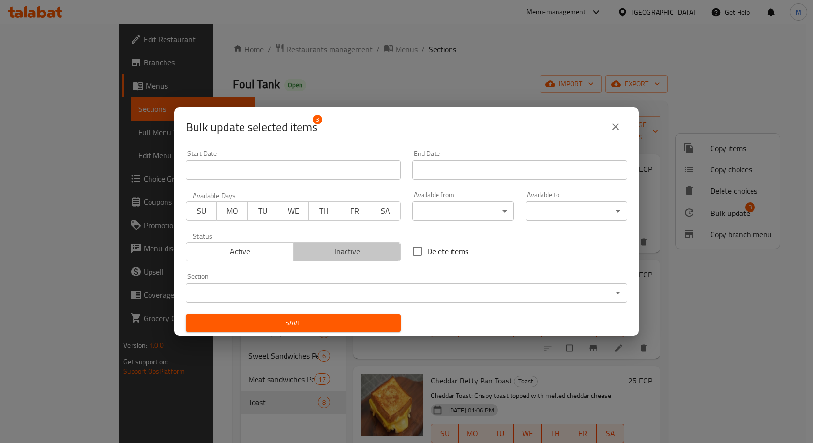
click at [340, 255] on span "Inactive" at bounding box center [348, 251] width 100 height 14
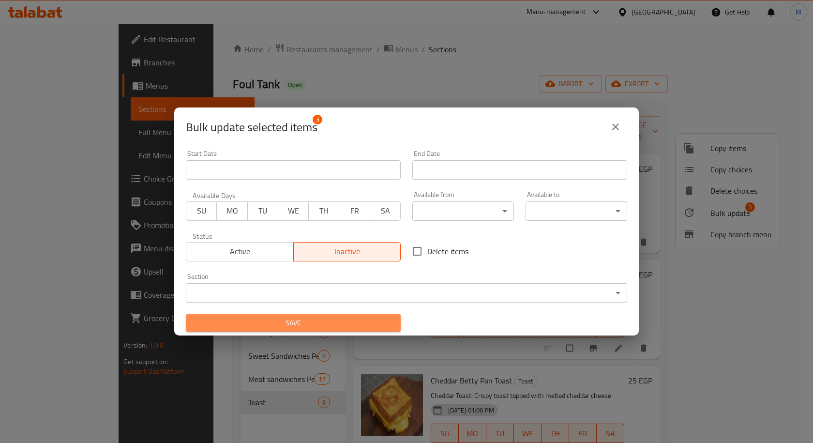
click at [336, 326] on span "Save" at bounding box center [293, 323] width 199 height 12
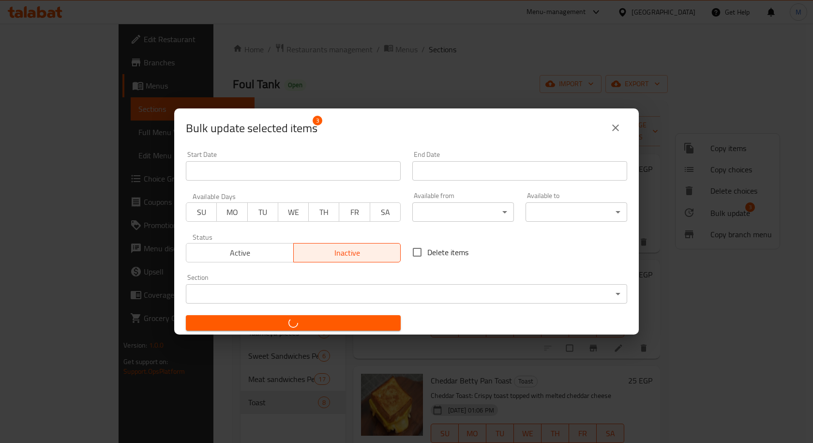
checkbox input "false"
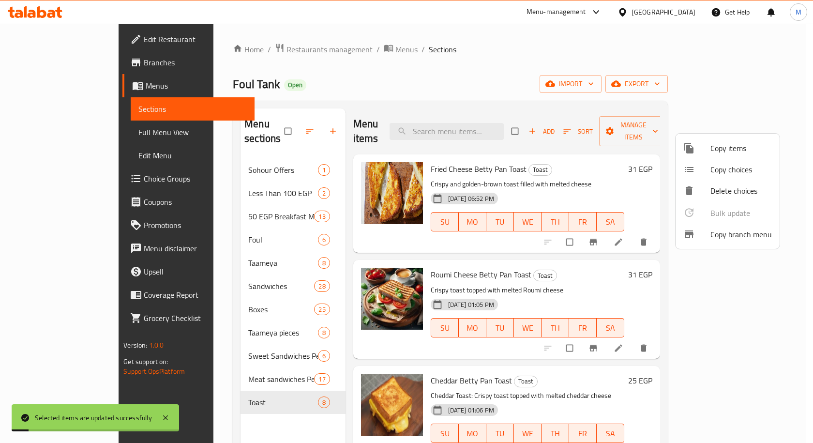
click at [559, 256] on div at bounding box center [406, 221] width 813 height 443
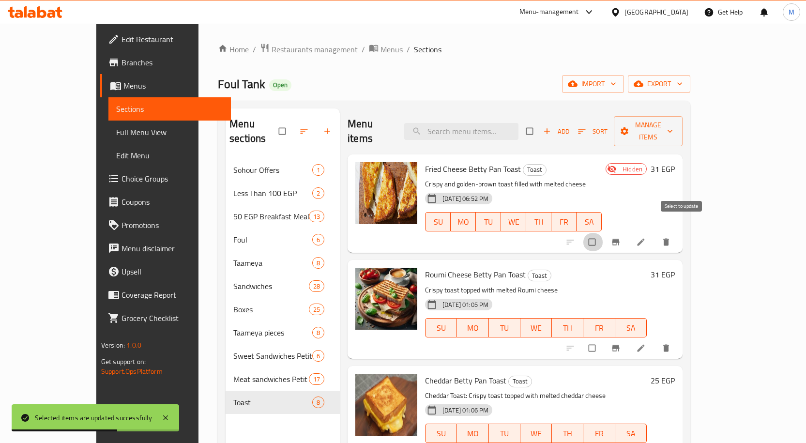
click at [603, 233] on input "checkbox" at bounding box center [593, 242] width 20 height 18
click at [675, 127] on icon "button" at bounding box center [670, 131] width 10 height 10
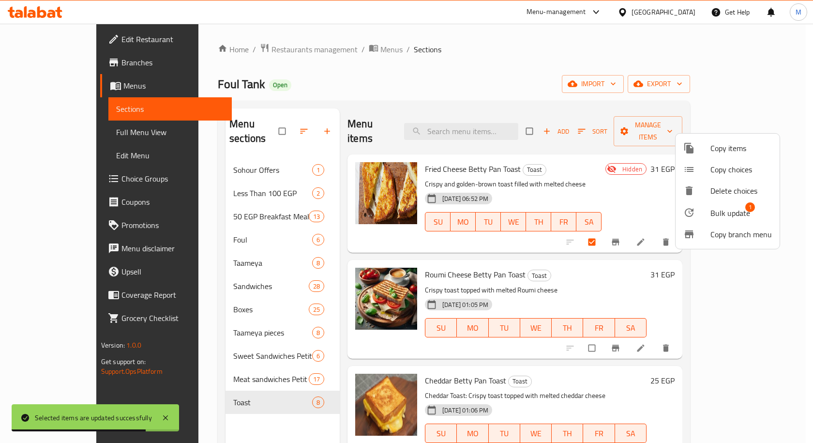
click at [727, 210] on span "Bulk update" at bounding box center [730, 213] width 40 height 12
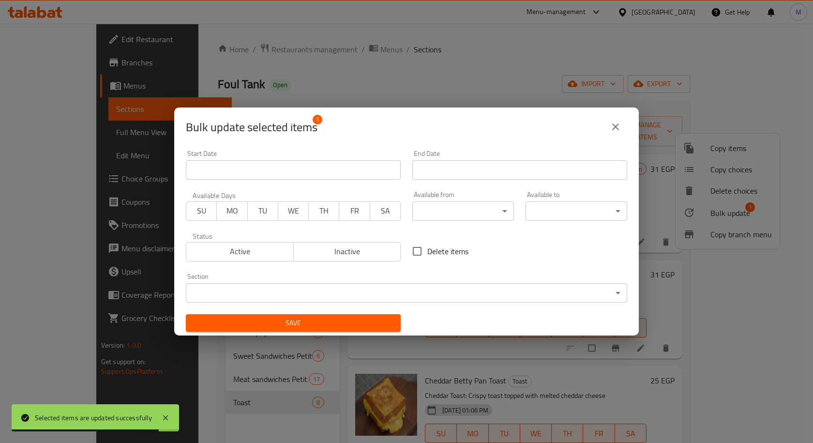
click at [298, 252] on span "Inactive" at bounding box center [348, 251] width 100 height 14
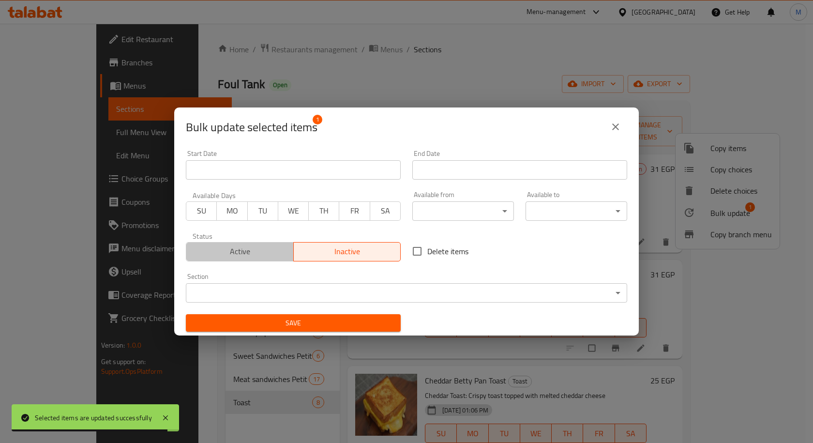
click at [266, 254] on span "Active" at bounding box center [240, 251] width 100 height 14
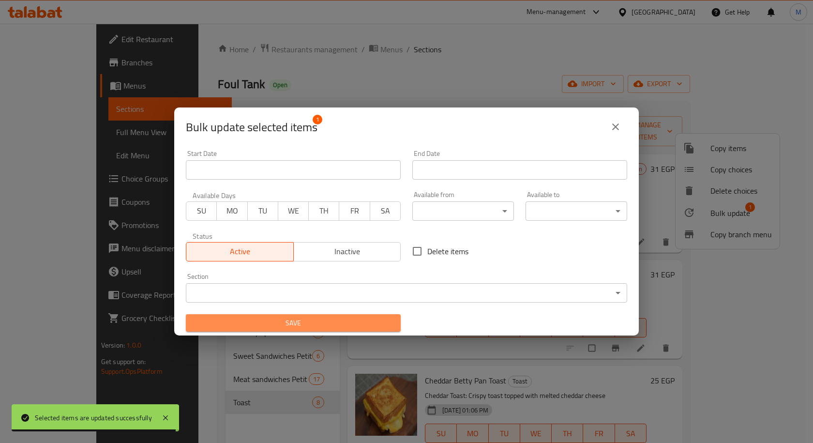
click at [321, 323] on span "Save" at bounding box center [293, 323] width 199 height 12
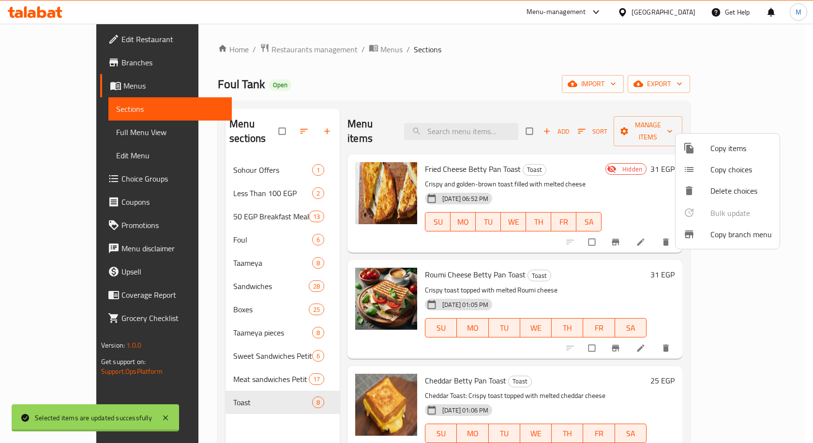
checkbox input "false"
click at [574, 154] on div at bounding box center [406, 221] width 813 height 443
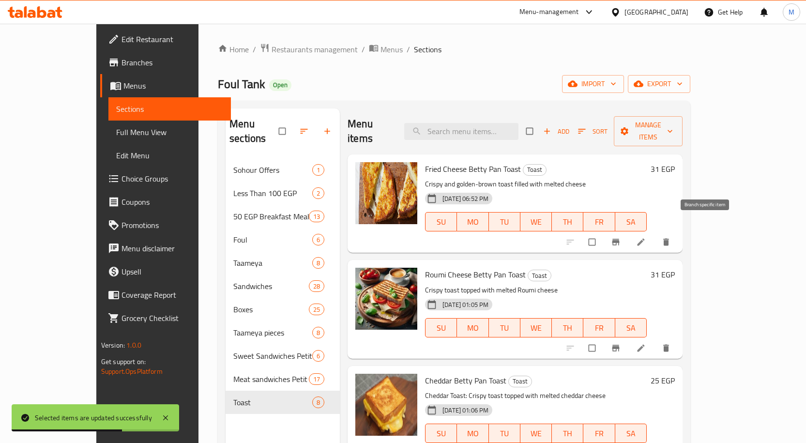
click at [622, 237] on span "Branch-specific-item" at bounding box center [617, 242] width 12 height 10
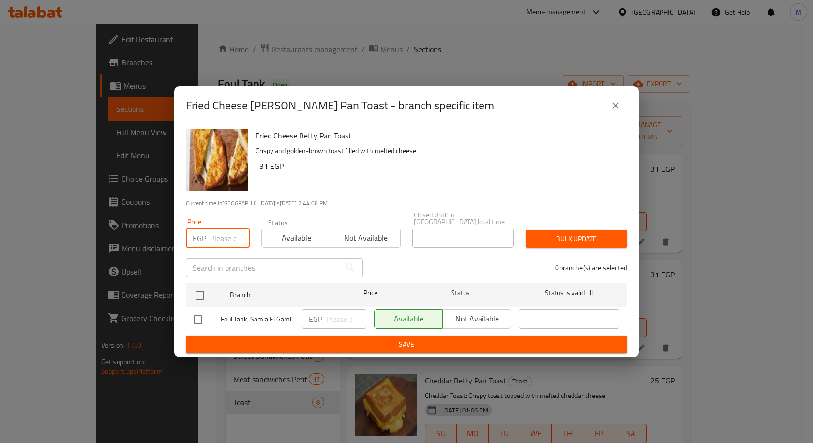
click at [213, 232] on input "number" at bounding box center [230, 237] width 40 height 19
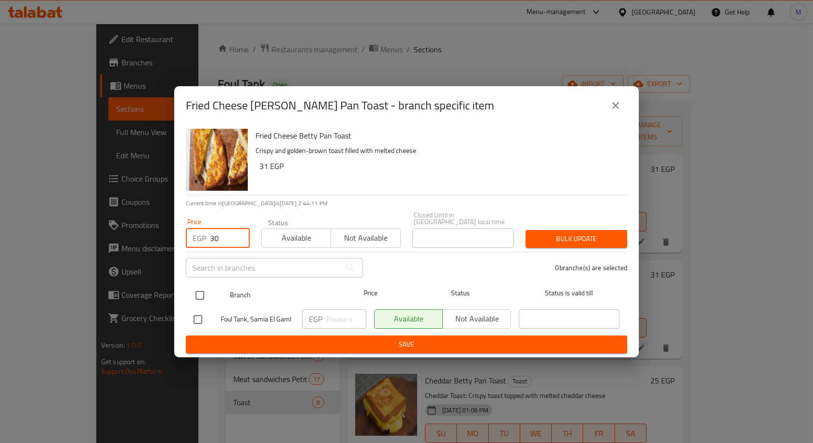
type input "30"
click at [196, 291] on input "checkbox" at bounding box center [200, 295] width 20 height 20
checkbox input "true"
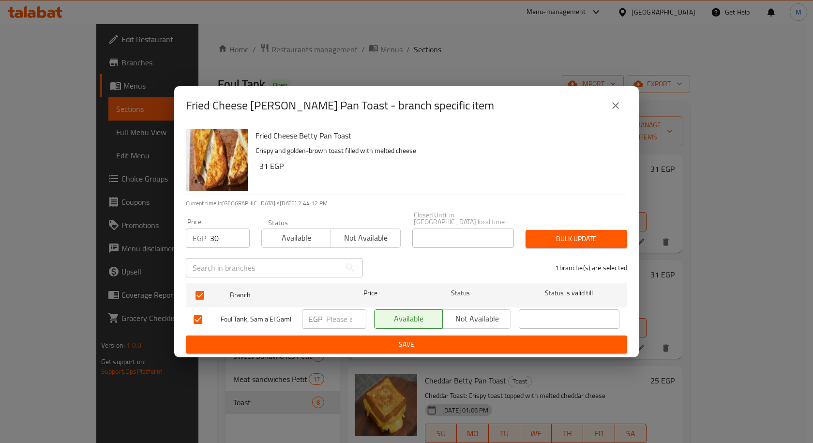
click at [586, 233] on span "Bulk update" at bounding box center [576, 239] width 86 height 12
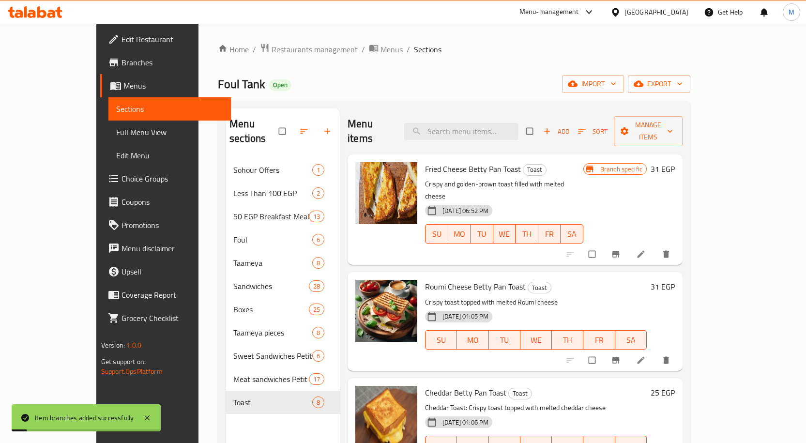
click at [675, 162] on h6 "31 EGP" at bounding box center [662, 169] width 24 height 14
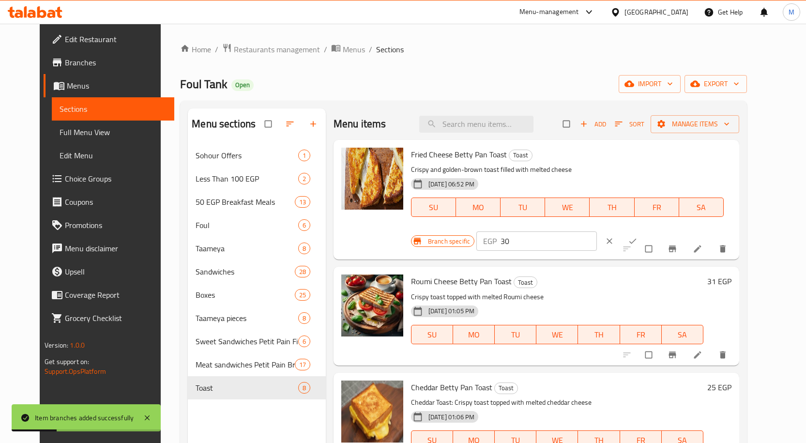
type input "30"
click at [597, 231] on input "30" at bounding box center [548, 240] width 96 height 19
click at [637, 236] on icon "ok" at bounding box center [633, 241] width 10 height 10
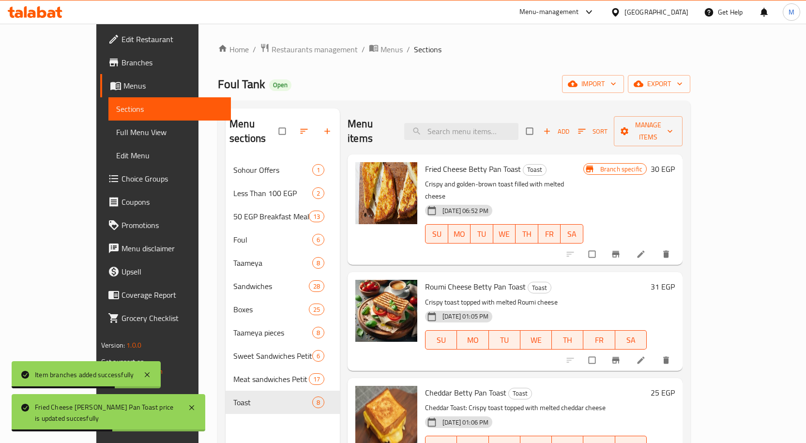
click at [675, 280] on h6 "31 EGP" at bounding box center [662, 287] width 24 height 14
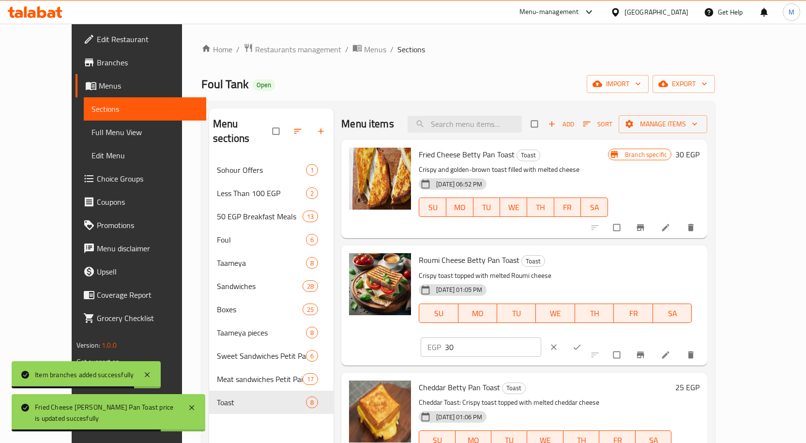
type input "30"
click at [541, 337] on input "30" at bounding box center [493, 346] width 96 height 19
click at [582, 342] on icon "ok" at bounding box center [577, 347] width 10 height 10
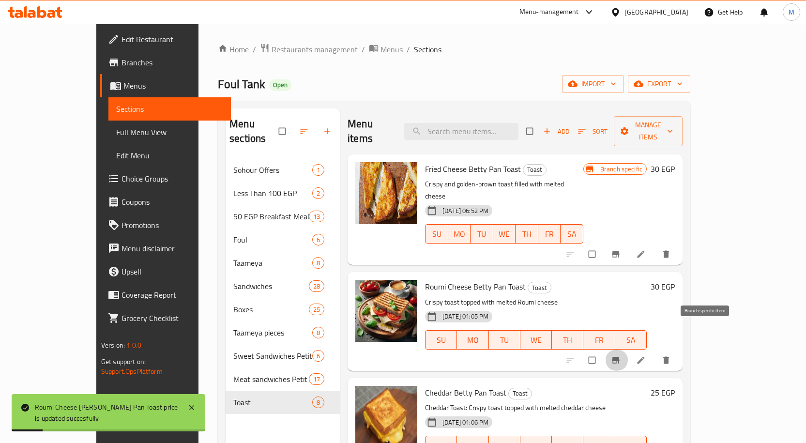
click at [620, 355] on icon "Branch-specific-item" at bounding box center [616, 360] width 10 height 10
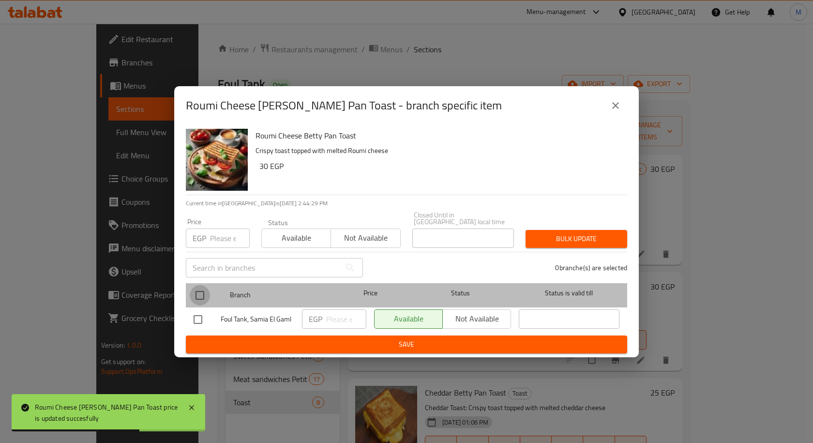
click at [200, 286] on input "checkbox" at bounding box center [200, 295] width 20 height 20
checkbox input "true"
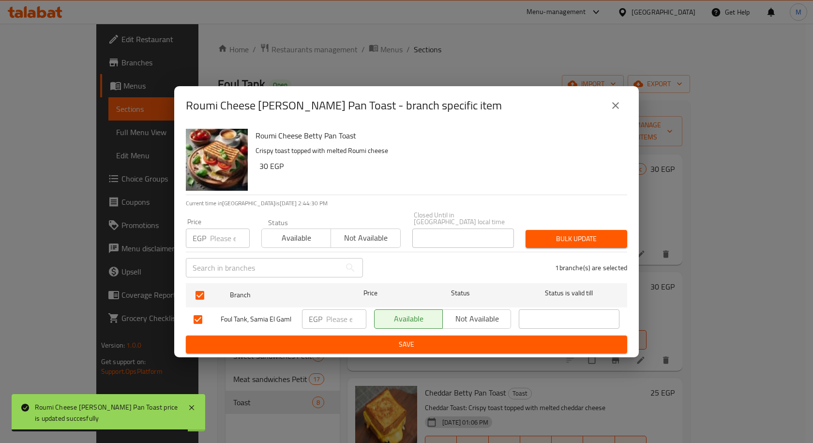
click at [347, 320] on input "number" at bounding box center [346, 318] width 40 height 19
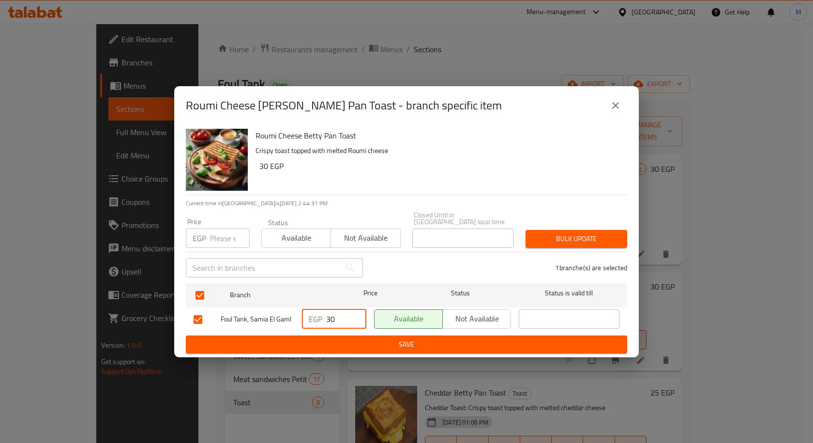
type input "30"
click at [386, 343] on span "Save" at bounding box center [407, 344] width 426 height 12
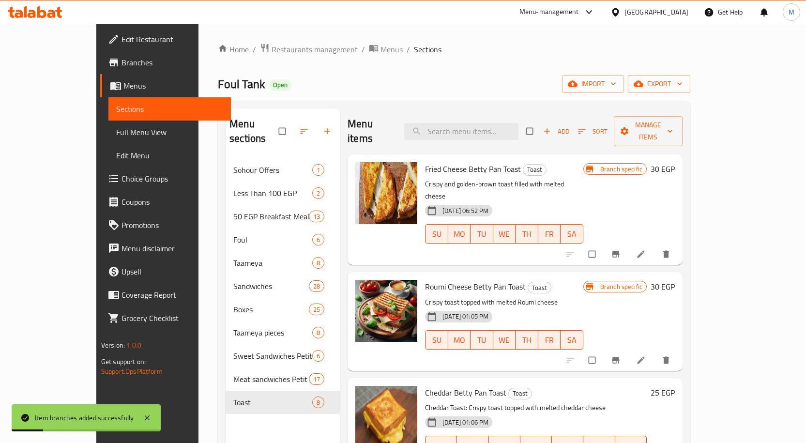
click at [599, 386] on h6 "Cheddar Betty Pan Toast Toast" at bounding box center [536, 393] width 222 height 14
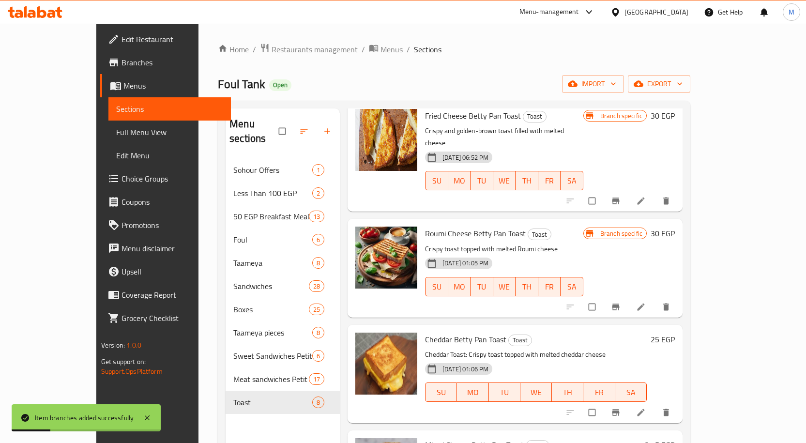
scroll to position [145, 0]
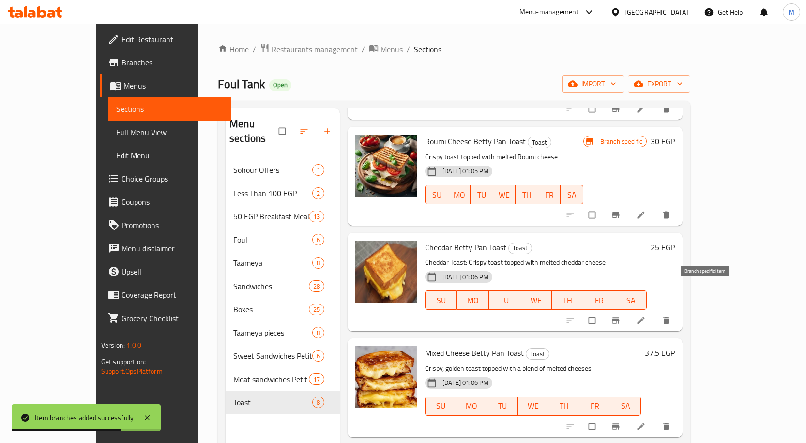
click at [628, 310] on button "Branch-specific-item" at bounding box center [616, 320] width 23 height 21
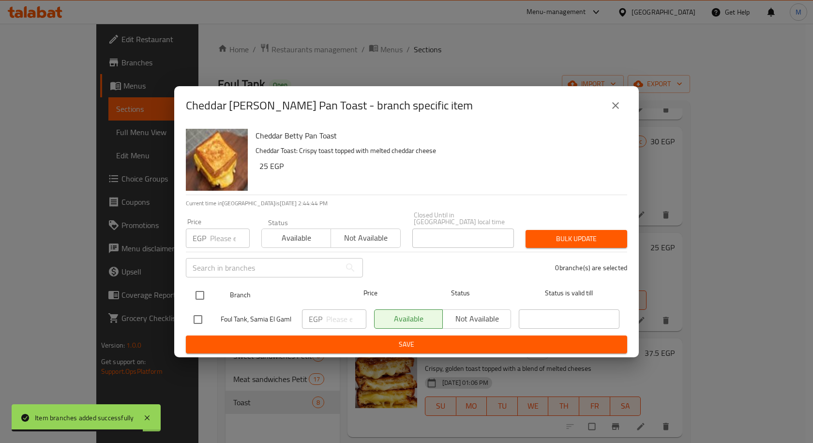
click at [199, 290] on input "checkbox" at bounding box center [200, 295] width 20 height 20
checkbox input "true"
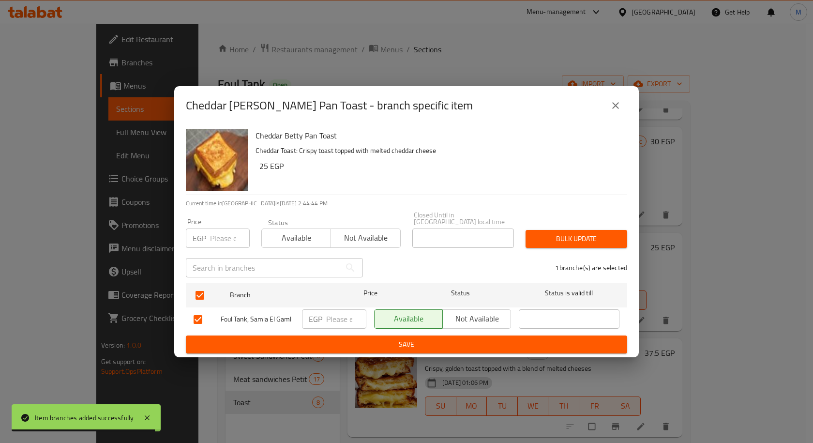
click at [336, 319] on input "number" at bounding box center [346, 318] width 40 height 19
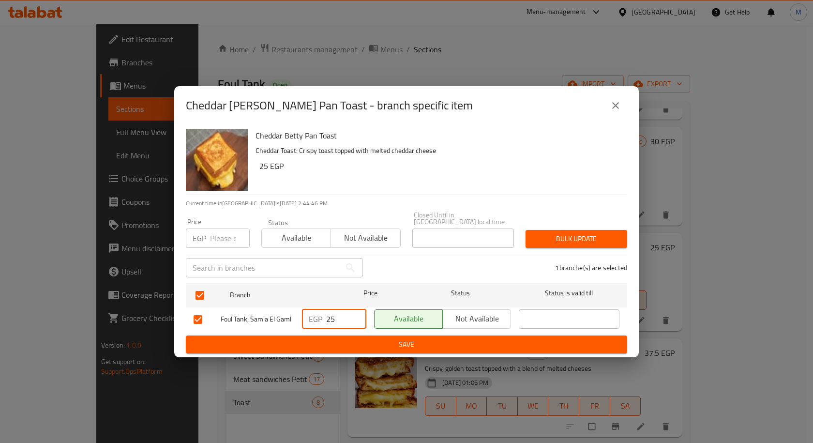
type input "25"
click at [402, 351] on div "Cheddar Betty Pan Toast Cheddar Toast: Crispy toast topped with melted cheddar …" at bounding box center [406, 241] width 465 height 232
click at [411, 345] on span "Save" at bounding box center [407, 344] width 426 height 12
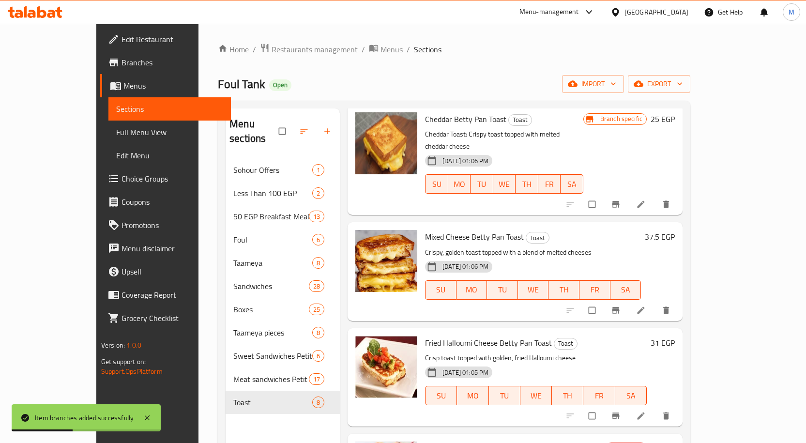
scroll to position [290, 0]
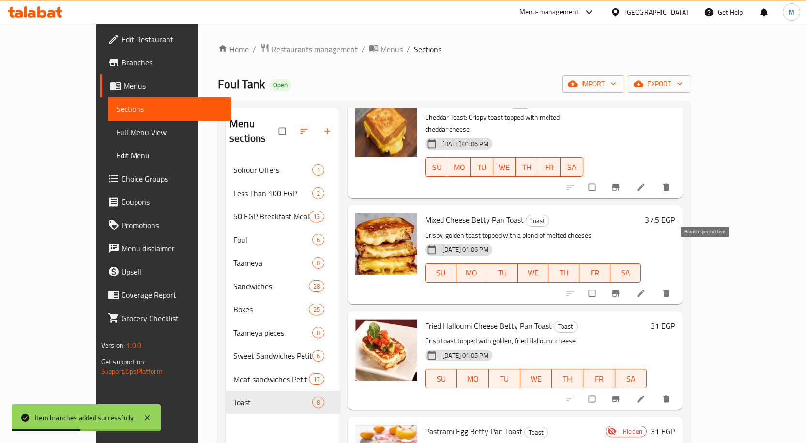
click at [620, 288] on icon "Branch-specific-item" at bounding box center [616, 293] width 10 height 10
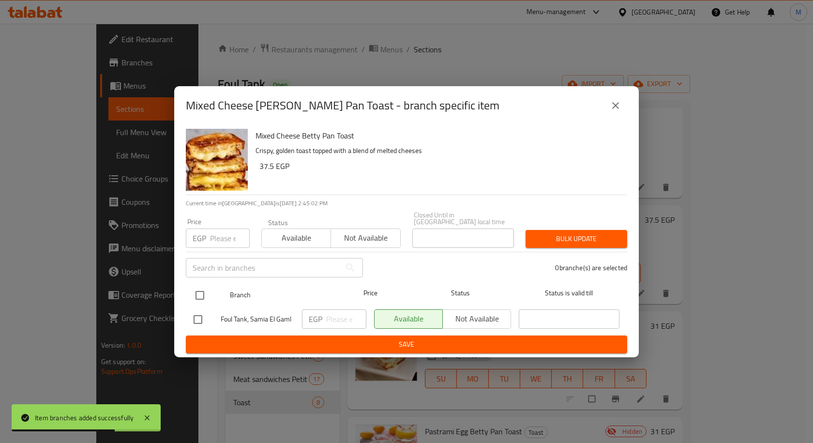
click at [198, 289] on input "checkbox" at bounding box center [200, 295] width 20 height 20
checkbox input "true"
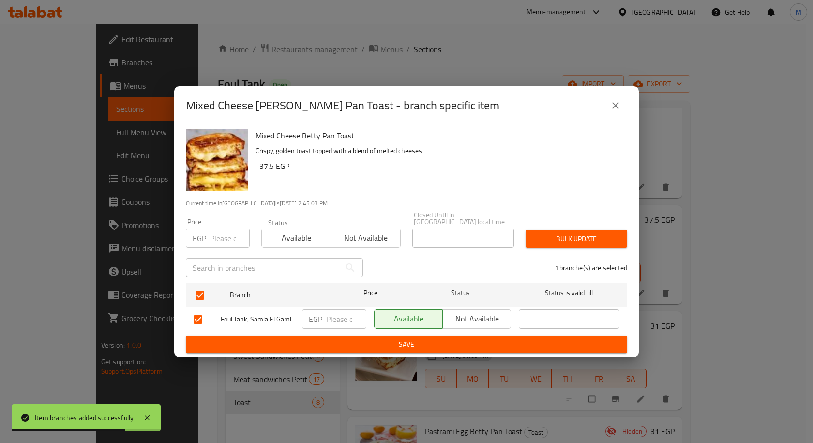
click at [344, 321] on input "number" at bounding box center [346, 318] width 40 height 19
type input "35"
click at [375, 347] on button "Save" at bounding box center [406, 344] width 441 height 18
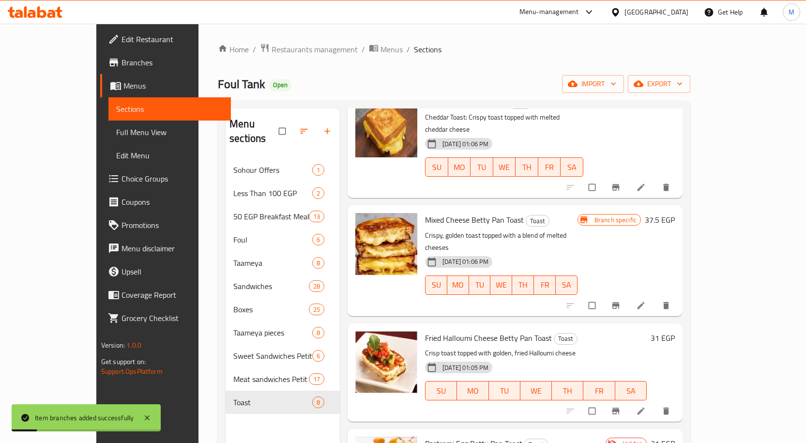
click at [675, 213] on h6 "37.5 EGP" at bounding box center [660, 220] width 30 height 14
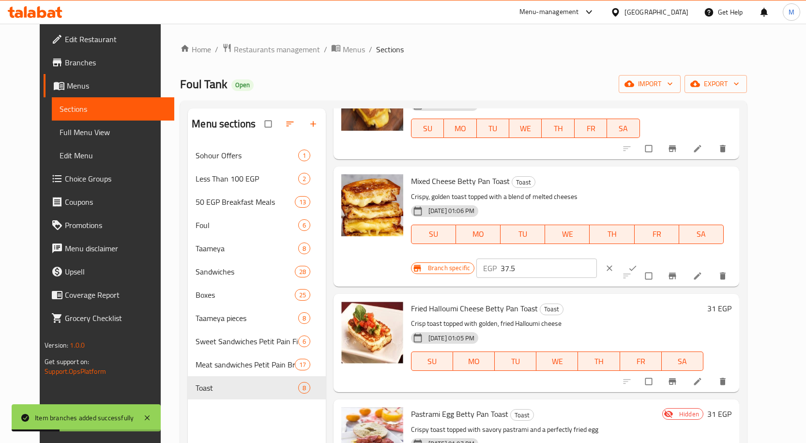
click at [597, 258] on input "37.5" at bounding box center [548, 267] width 96 height 19
type input "35"
click at [637, 263] on icon "ok" at bounding box center [633, 268] width 10 height 10
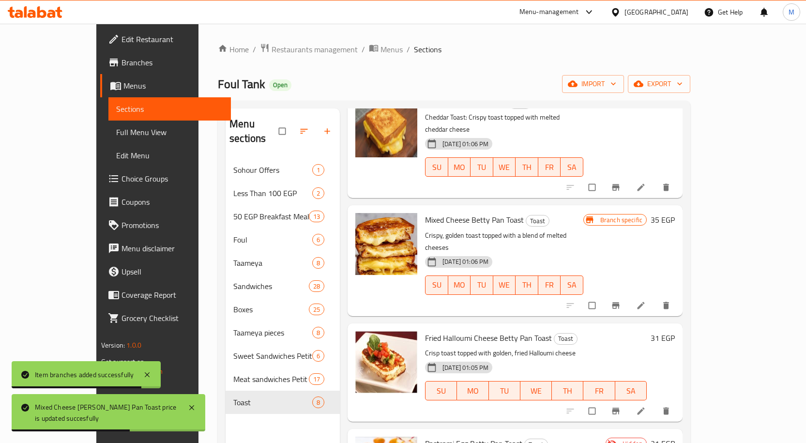
click at [593, 331] on h6 "Fried Halloumi Cheese Betty Pan Toast Toast" at bounding box center [536, 338] width 222 height 14
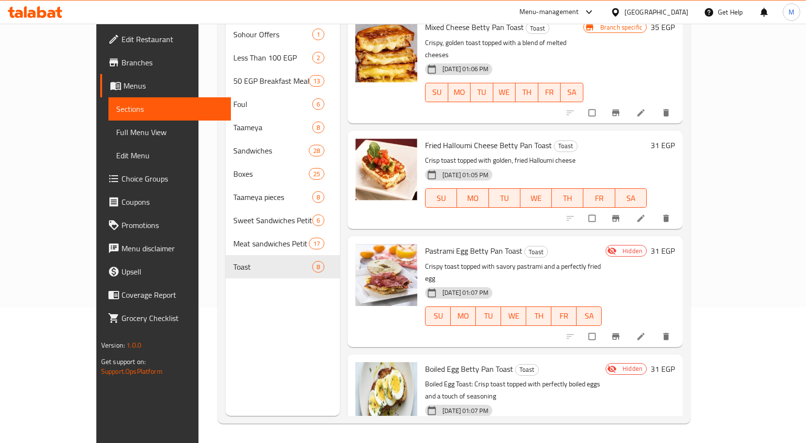
scroll to position [331, 0]
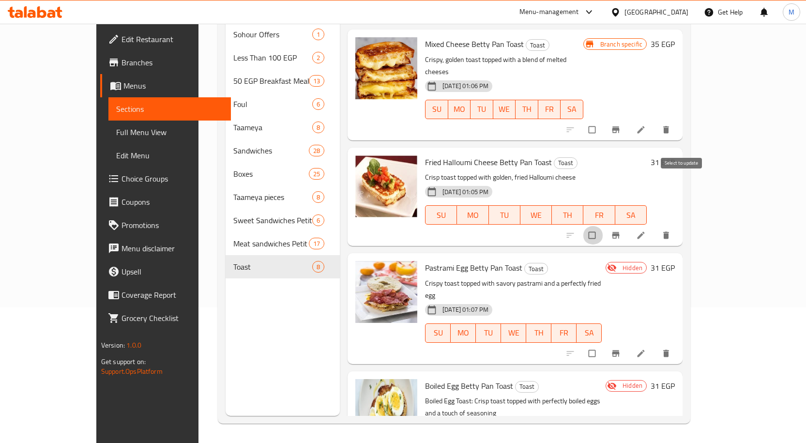
click at [603, 226] on input "checkbox" at bounding box center [593, 235] width 20 height 18
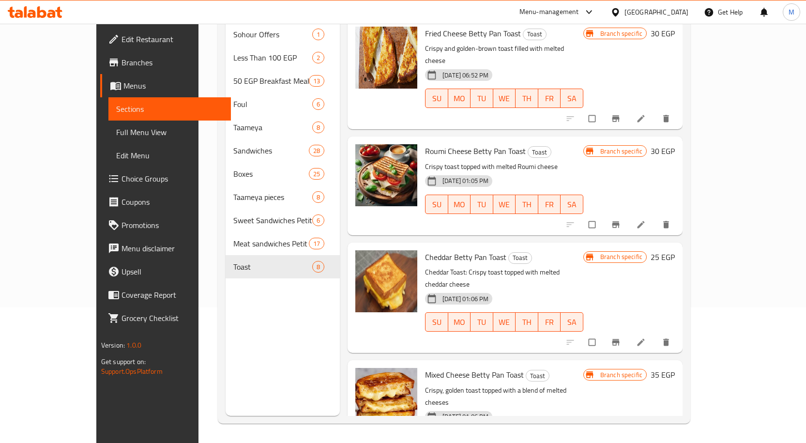
scroll to position [0, 0]
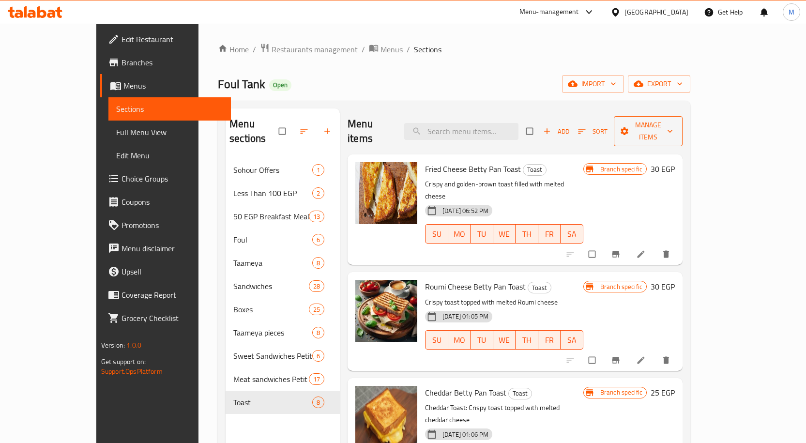
click at [675, 121] on span "Manage items" at bounding box center [647, 131] width 53 height 24
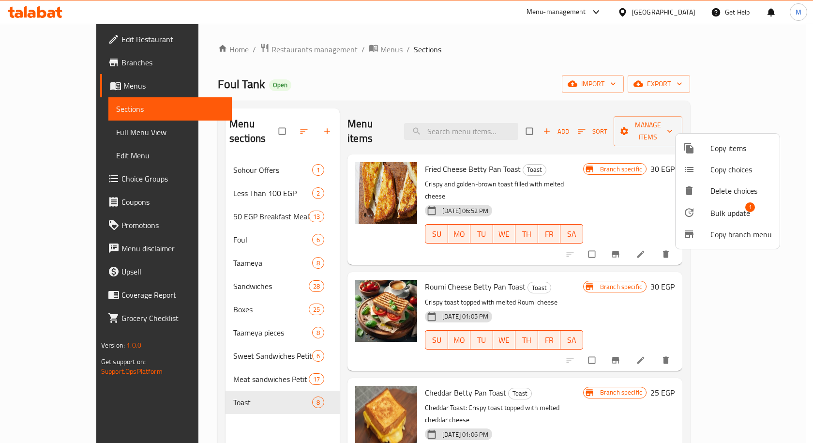
click at [717, 211] on span "Bulk update" at bounding box center [730, 213] width 40 height 12
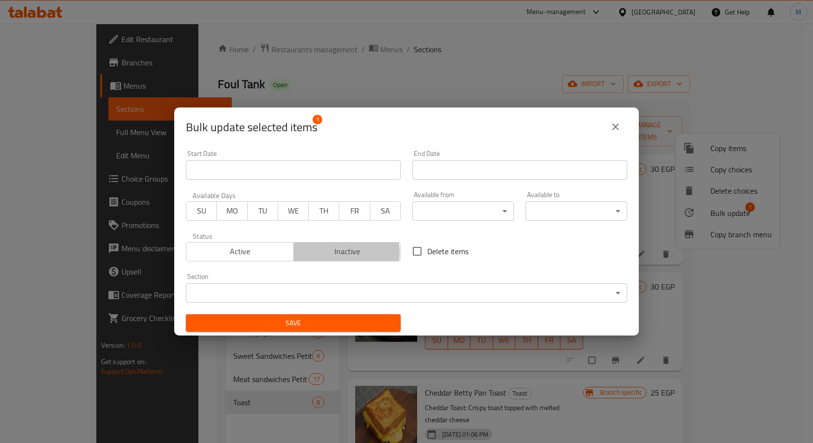
click at [323, 253] on span "Inactive" at bounding box center [348, 251] width 100 height 14
click at [309, 329] on span "Save" at bounding box center [293, 323] width 199 height 12
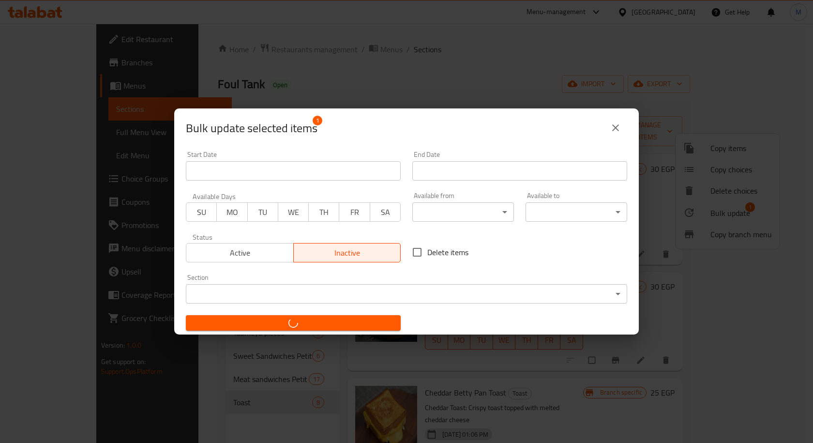
checkbox input "false"
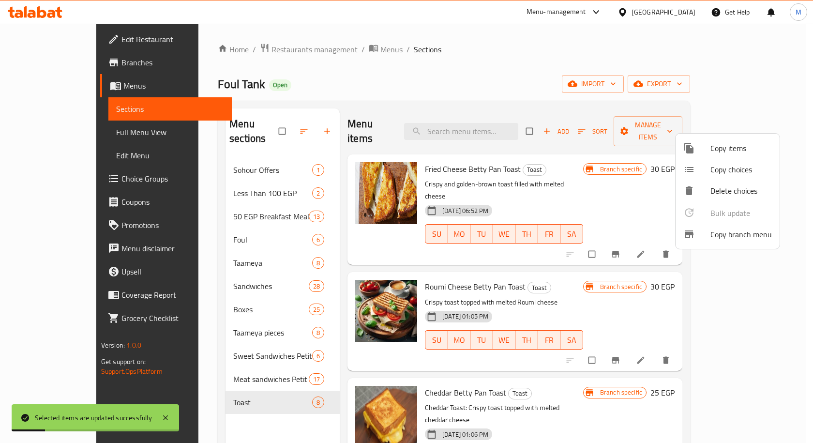
click at [591, 261] on div at bounding box center [406, 221] width 813 height 443
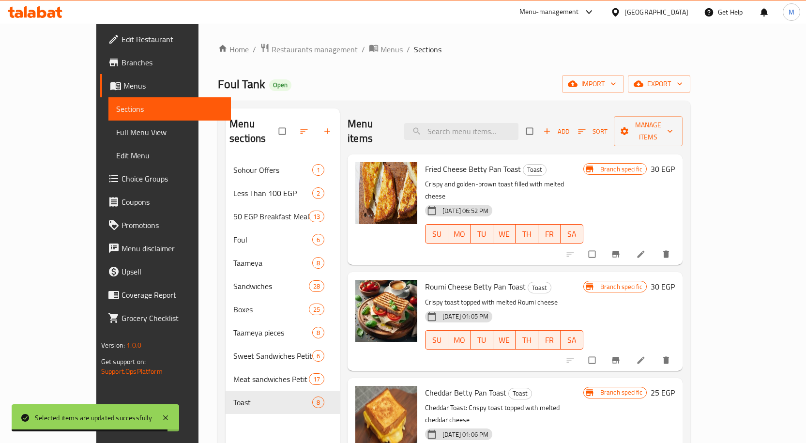
click at [569, 126] on span "Add" at bounding box center [556, 131] width 26 height 11
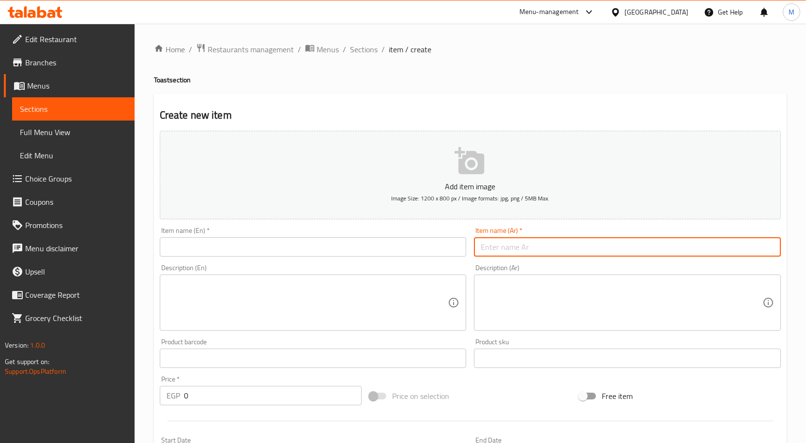
click at [513, 248] on input "text" at bounding box center [627, 246] width 307 height 19
click at [503, 249] on input "توست بيض لانشون ينطرمة" at bounding box center [627, 246] width 307 height 19
type input "توست بيض لانشون بسطرمة"
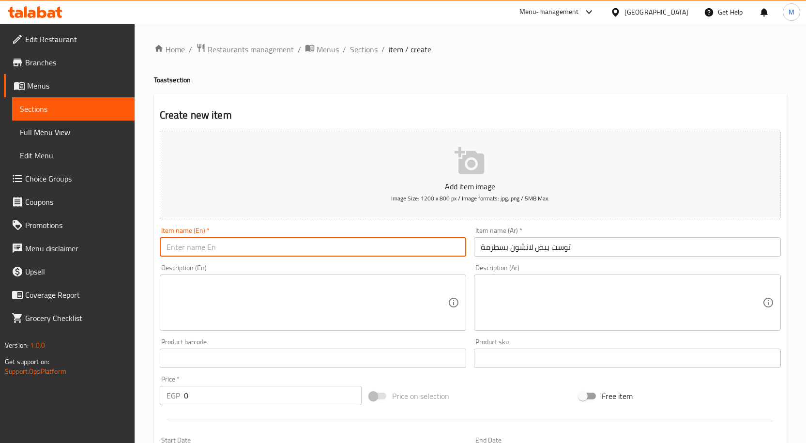
click at [276, 242] on input "text" at bounding box center [313, 246] width 307 height 19
paste input "Egg and luncheon meat toast with pastrami"
click at [272, 247] on input "Egg Luncheon meat toast with pastrami" at bounding box center [313, 246] width 307 height 19
click at [215, 247] on input "Egg Luncheon meat toast with" at bounding box center [313, 246] width 307 height 19
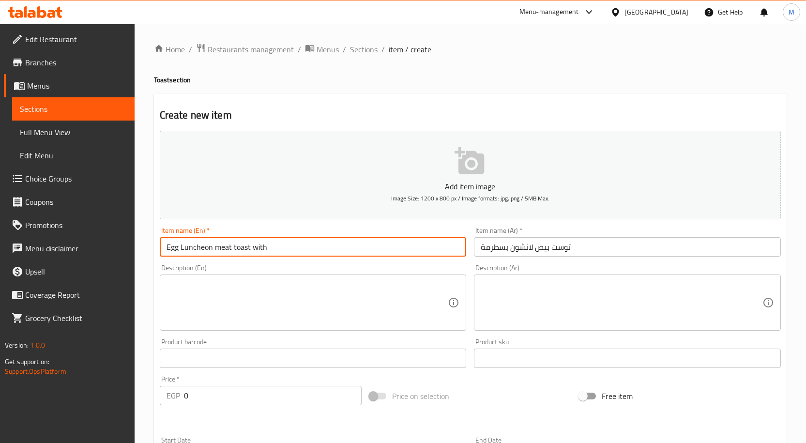
click at [215, 247] on input "Egg Luncheon meat toast with" at bounding box center [313, 246] width 307 height 19
paste input "pastrami"
type input "Egg Luncheon Pastrami Toast"
click at [150, 212] on div "Home / Restaurants management / Menus / Sections / item / create Toast section …" at bounding box center [470, 354] width 671 height 660
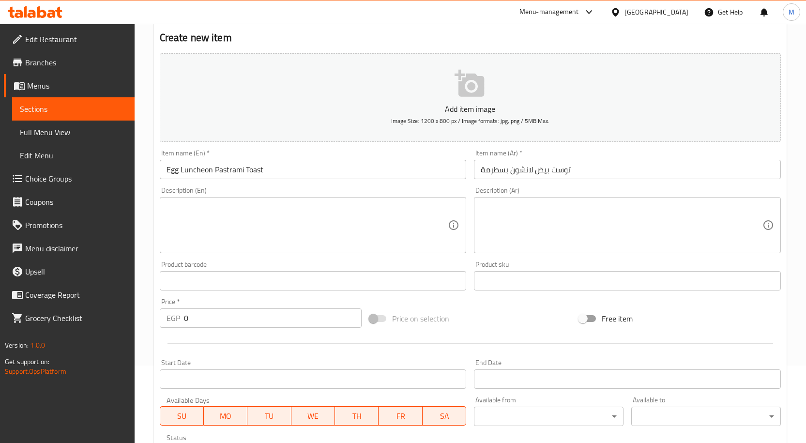
scroll to position [97, 0]
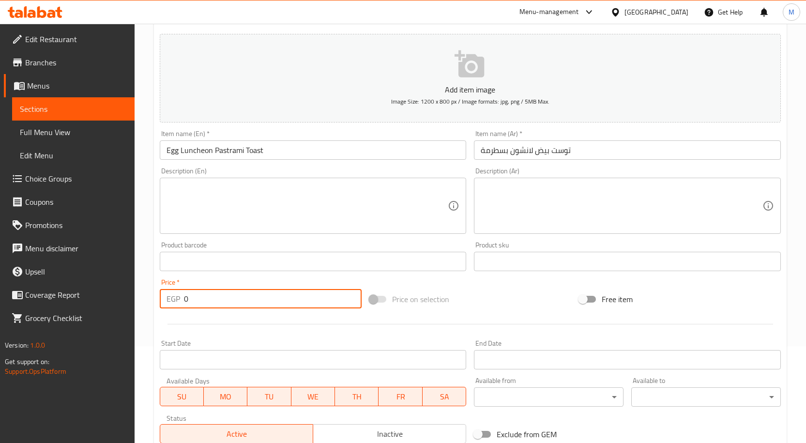
drag, startPoint x: 190, startPoint y: 301, endPoint x: 163, endPoint y: 300, distance: 26.7
click at [163, 300] on div "EGP 0 Price *" at bounding box center [261, 298] width 202 height 19
type input "30"
click at [147, 264] on div "Home / Restaurants management / Menus / Sections / item / create Toast section …" at bounding box center [470, 257] width 671 height 660
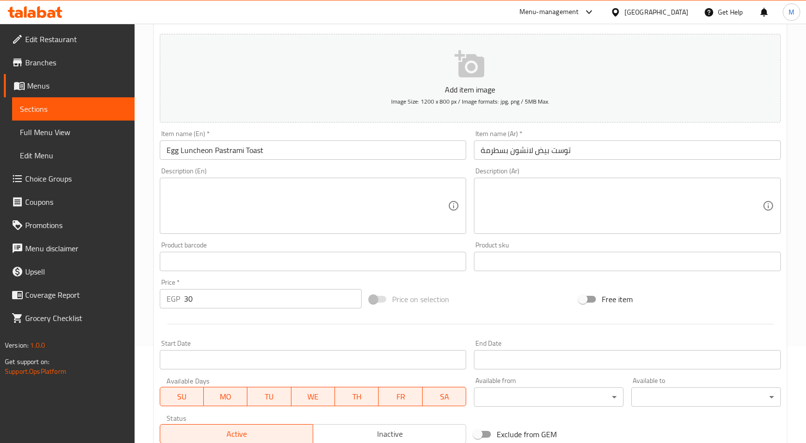
scroll to position [241, 0]
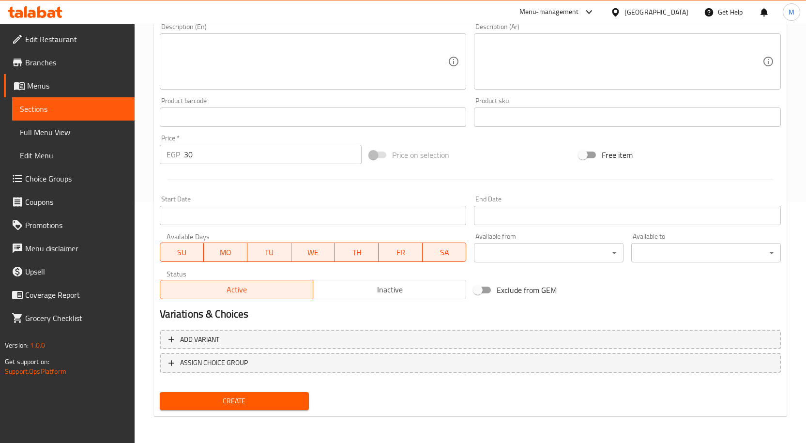
click at [263, 396] on span "Create" at bounding box center [234, 401] width 134 height 12
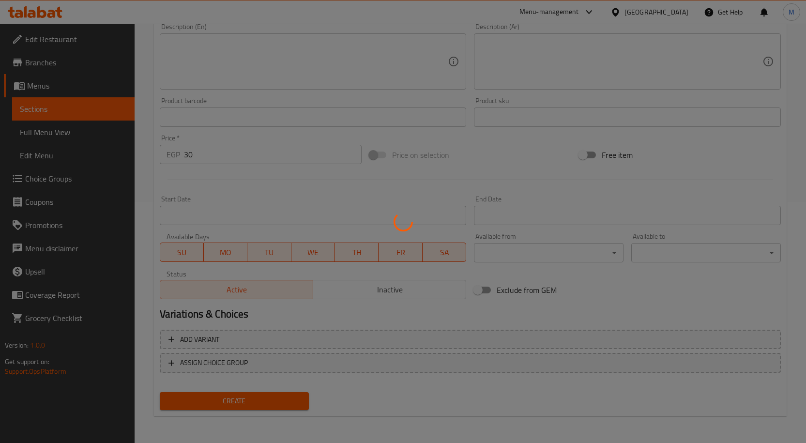
type input "0"
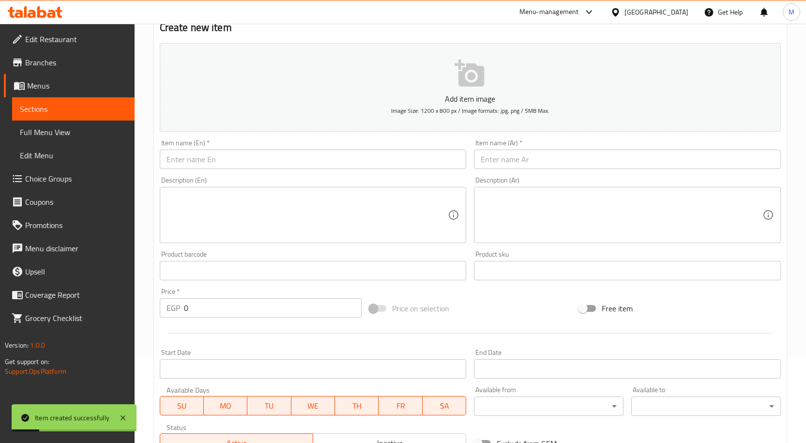
scroll to position [0, 0]
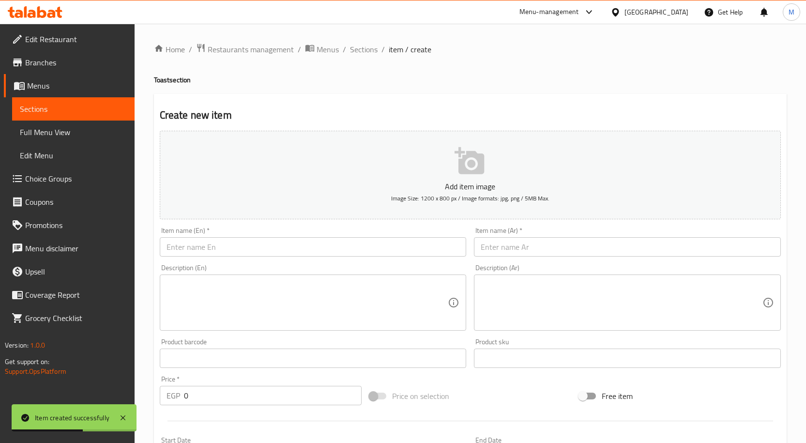
click at [503, 250] on input "text" at bounding box center [627, 246] width 307 height 19
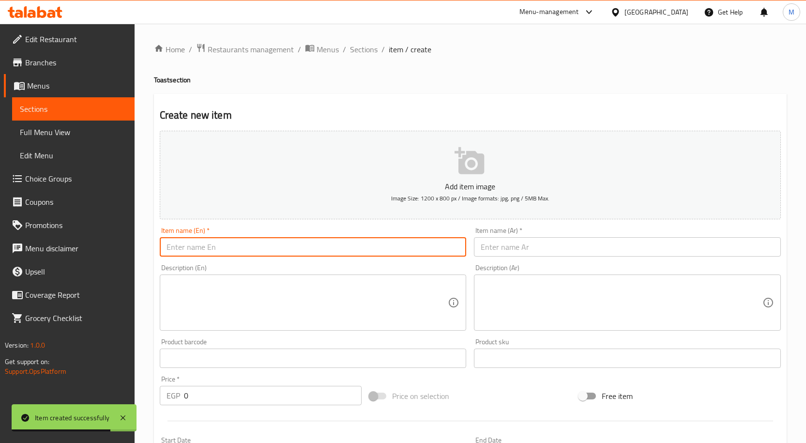
click at [255, 246] on input "text" at bounding box center [313, 246] width 307 height 19
paste input "Foul Tank"
type input "Foul Tank Toast"
click at [534, 242] on input "text" at bounding box center [627, 246] width 307 height 19
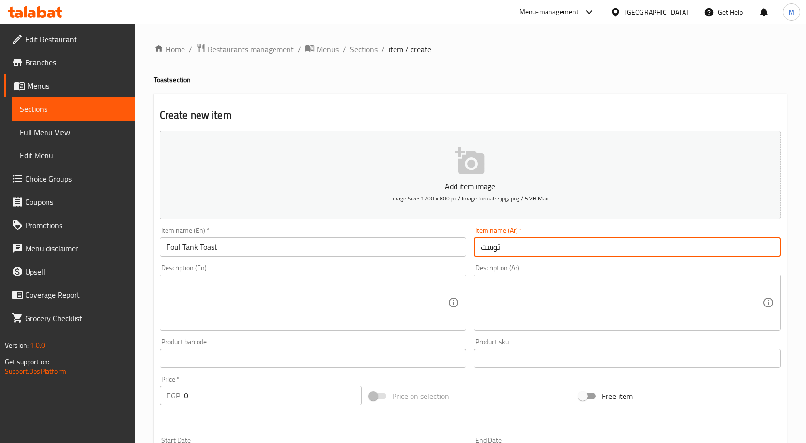
paste input "فول تانك"
type input "توست فول تانك"
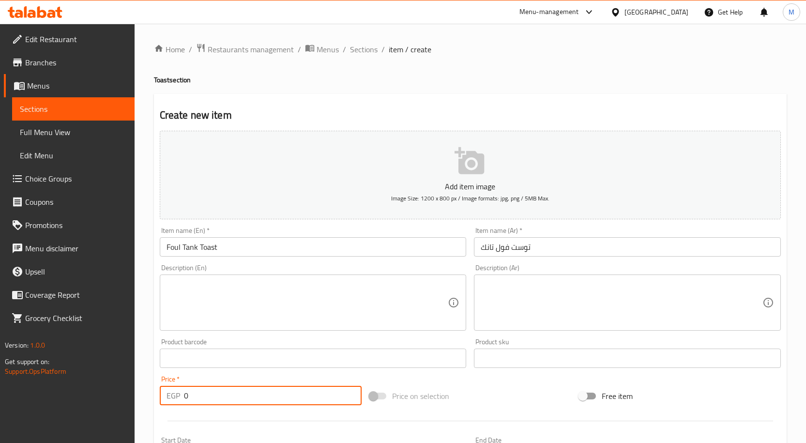
drag, startPoint x: 195, startPoint y: 398, endPoint x: 172, endPoint y: 397, distance: 23.2
click at [172, 397] on div "EGP 0 Price *" at bounding box center [261, 395] width 202 height 19
type input "40"
click at [149, 330] on div "Home / Restaurants management / Menus / Sections / item / create Toast section …" at bounding box center [470, 354] width 671 height 660
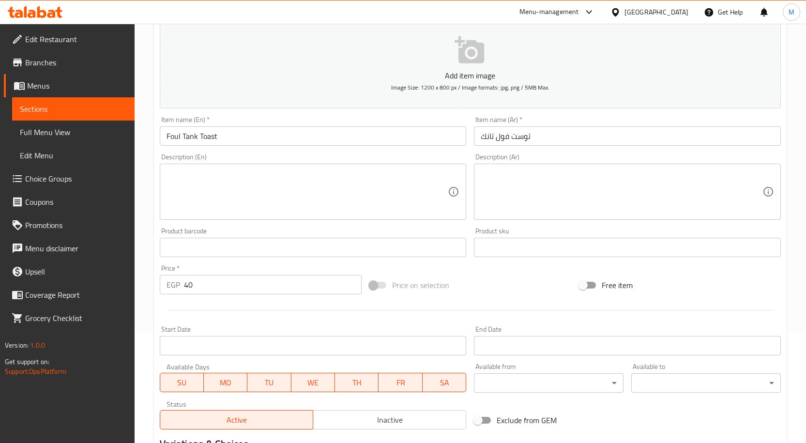
scroll to position [241, 0]
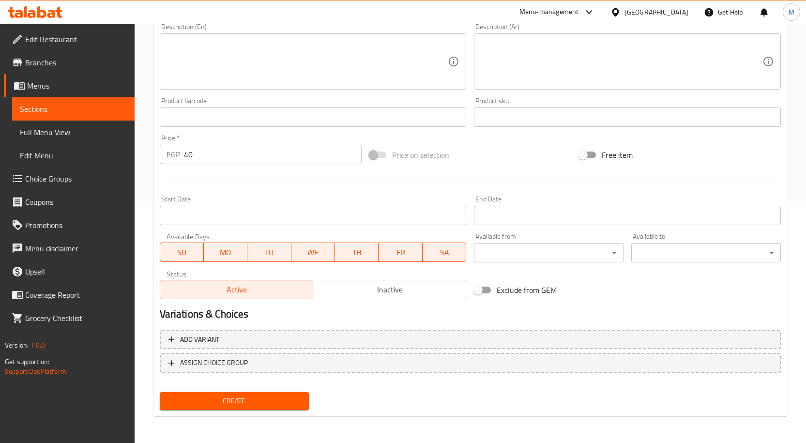
click at [259, 402] on span "Create" at bounding box center [234, 401] width 134 height 12
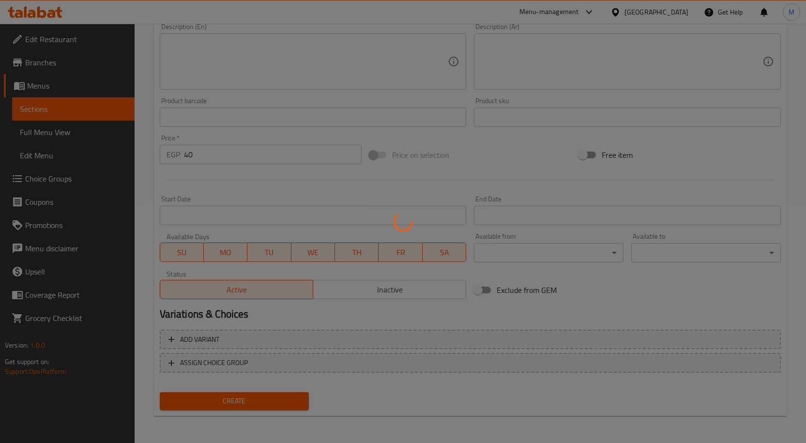
type input "0"
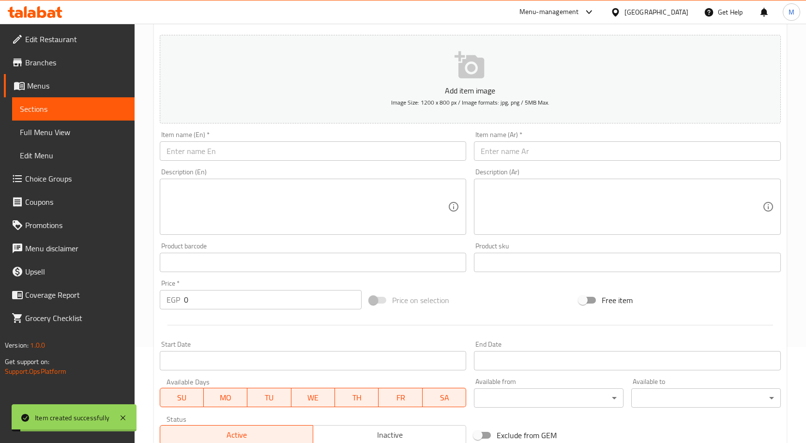
scroll to position [0, 0]
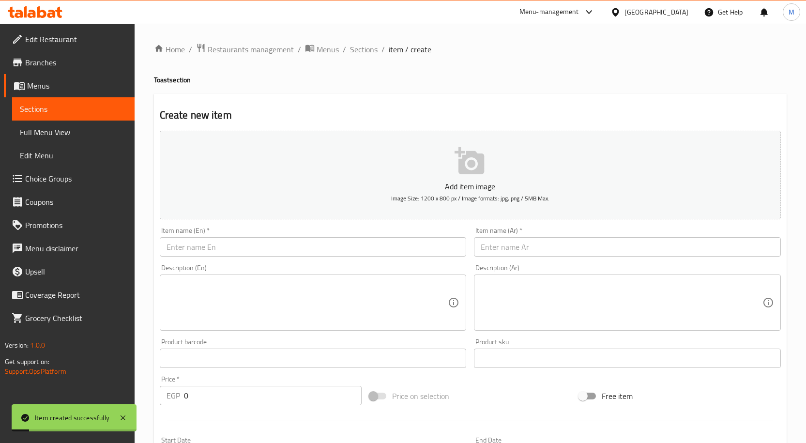
click at [350, 50] on span "Sections" at bounding box center [364, 50] width 28 height 12
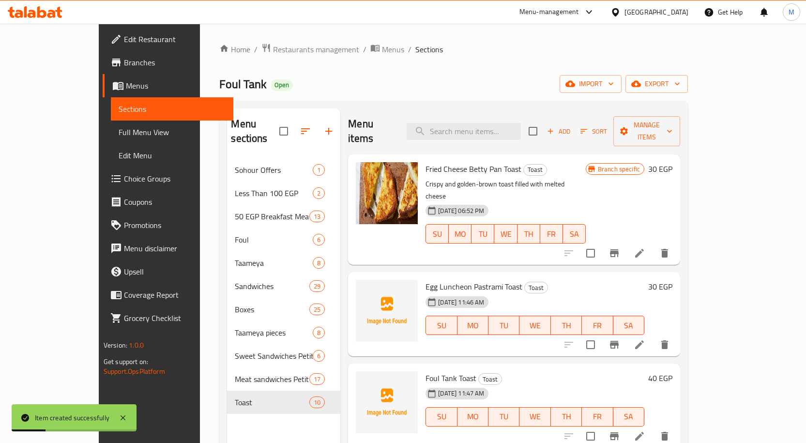
click at [589, 201] on div "17-08-2024 06:52 PM SU MO TU WE TH FR SA" at bounding box center [506, 227] width 168 height 52
click at [607, 126] on span "Sort" at bounding box center [593, 131] width 27 height 11
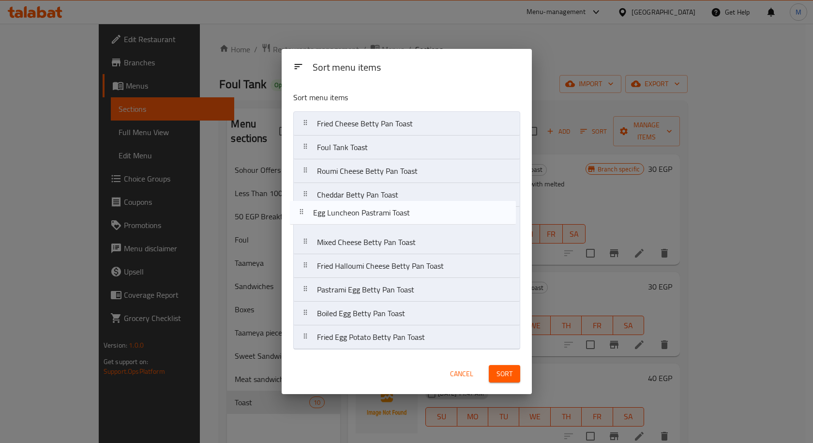
drag, startPoint x: 407, startPoint y: 152, endPoint x: 403, endPoint y: 221, distance: 68.3
click at [403, 221] on nav "Fried Cheese Betty Pan Toast Egg Luncheon Pastrami Toast Foul Tank Toast Roumi …" at bounding box center [406, 230] width 227 height 238
drag, startPoint x: 380, startPoint y: 145, endPoint x: 381, endPoint y: 219, distance: 73.6
click at [381, 219] on nav "Fried Cheese Betty Pan Toast Foul Tank Toast Roumi Cheese Betty Pan Toast Chedd…" at bounding box center [406, 230] width 227 height 238
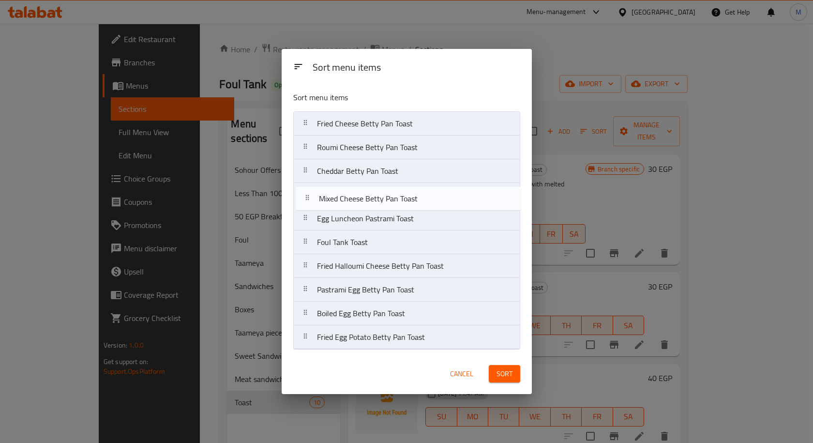
drag, startPoint x: 374, startPoint y: 245, endPoint x: 376, endPoint y: 195, distance: 50.4
click at [376, 195] on nav "Fried Cheese Betty Pan Toast Roumi Cheese Betty Pan Toast Cheddar Betty Pan Toa…" at bounding box center [406, 230] width 227 height 238
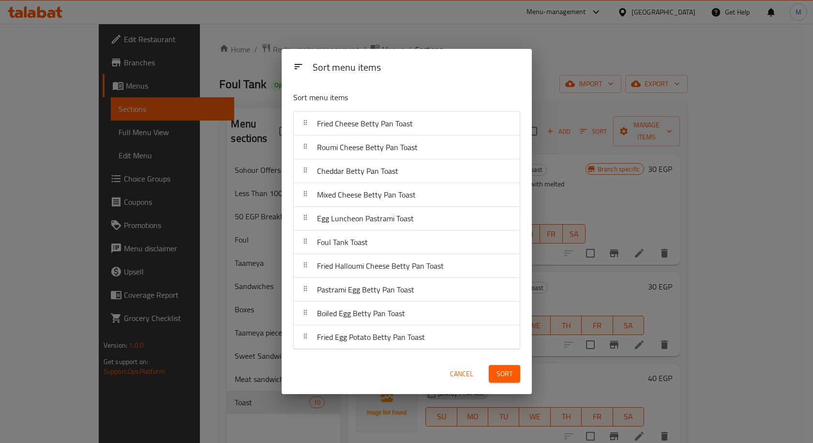
click at [508, 383] on div "Sort" at bounding box center [504, 374] width 43 height 30
click at [504, 371] on span "Sort" at bounding box center [505, 374] width 16 height 12
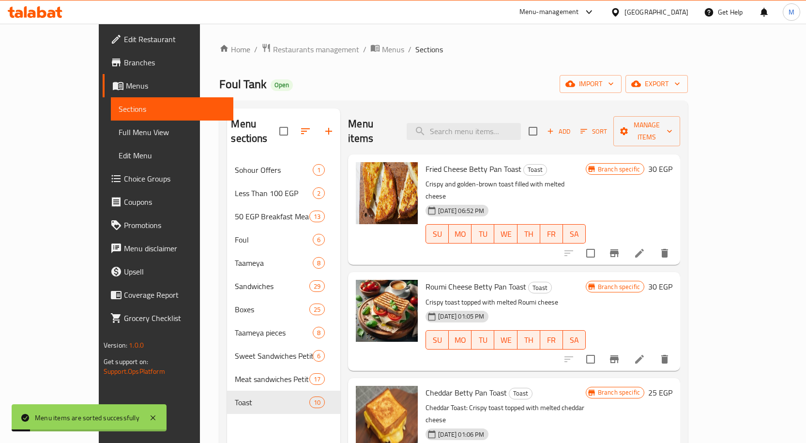
click at [582, 280] on h6 "Roumi Cheese Betty Pan Toast Toast" at bounding box center [505, 287] width 160 height 14
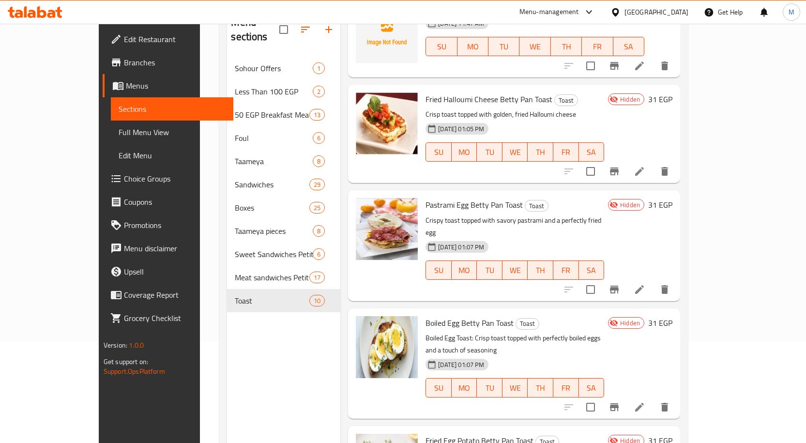
scroll to position [136, 0]
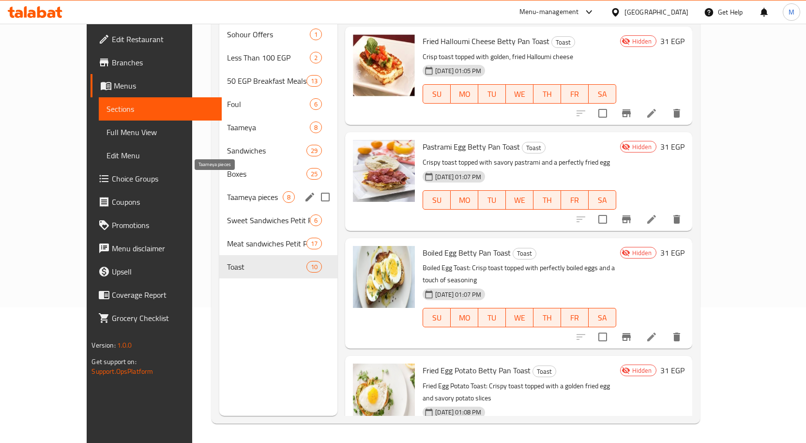
click at [227, 191] on span "Taameya pieces" at bounding box center [255, 197] width 56 height 12
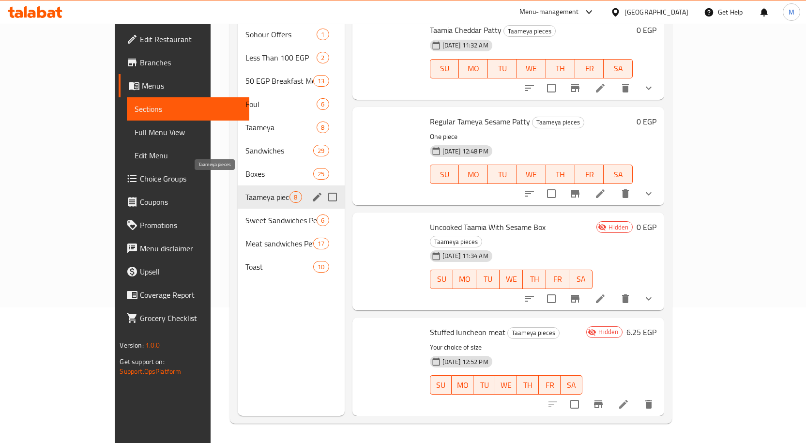
scroll to position [369, 0]
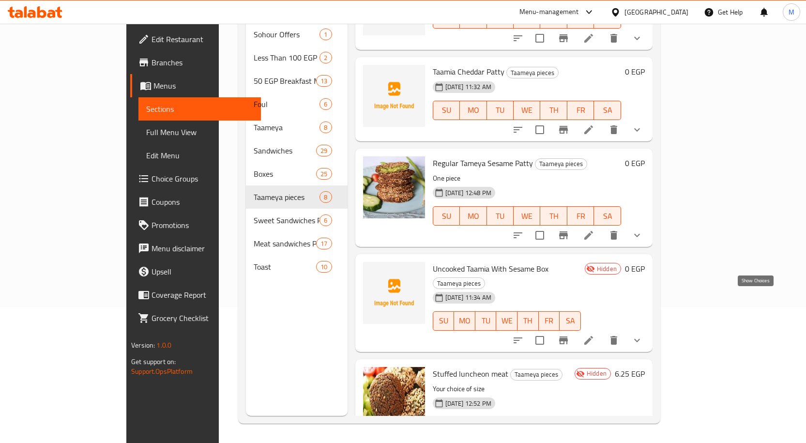
click at [643, 334] on icon "show more" at bounding box center [637, 340] width 12 height 12
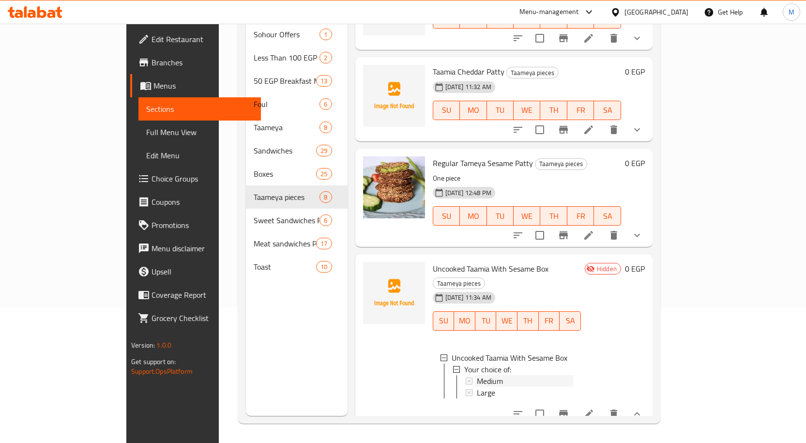
click at [477, 375] on div "Medium" at bounding box center [525, 381] width 96 height 12
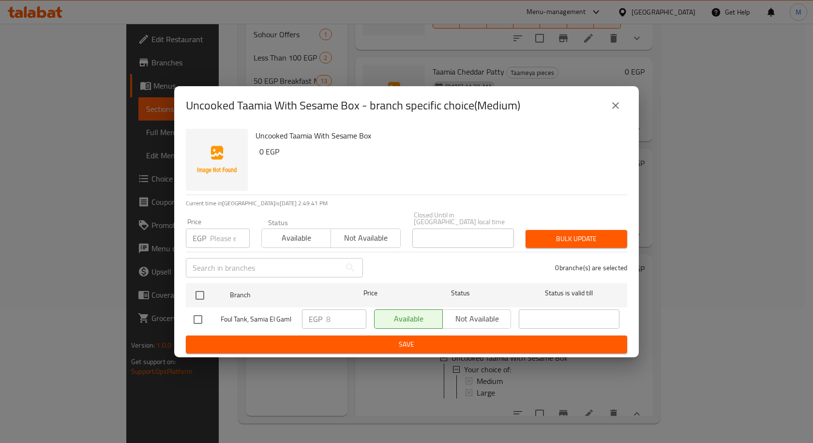
click at [618, 109] on icon "close" at bounding box center [615, 105] width 7 height 7
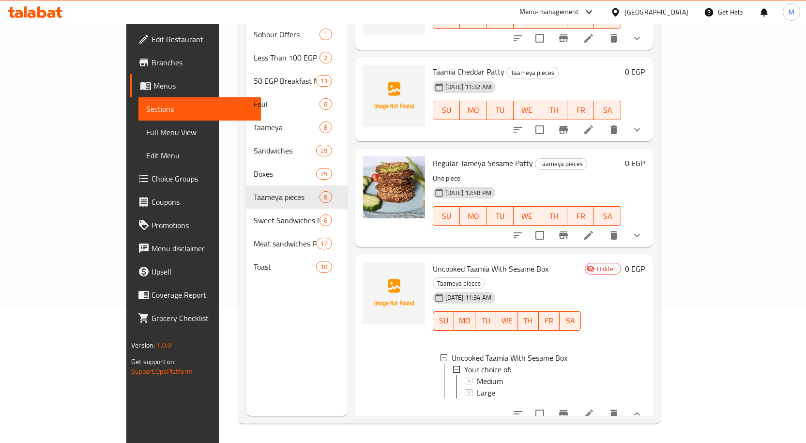
click at [477, 375] on span "Medium" at bounding box center [490, 381] width 26 height 12
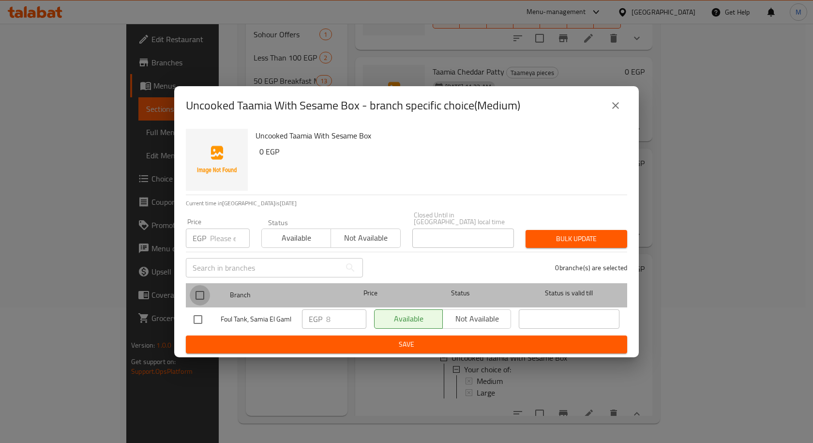
click at [193, 286] on input "checkbox" at bounding box center [200, 295] width 20 height 20
checkbox input "true"
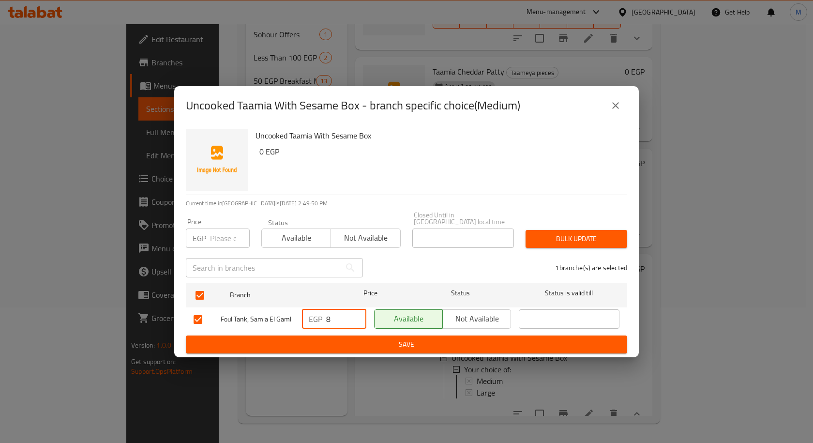
drag, startPoint x: 342, startPoint y: 321, endPoint x: 318, endPoint y: 320, distance: 24.2
click at [318, 320] on div "EGP 8 ​" at bounding box center [334, 318] width 64 height 19
type input "15"
click at [374, 338] on span "Save" at bounding box center [407, 344] width 426 height 12
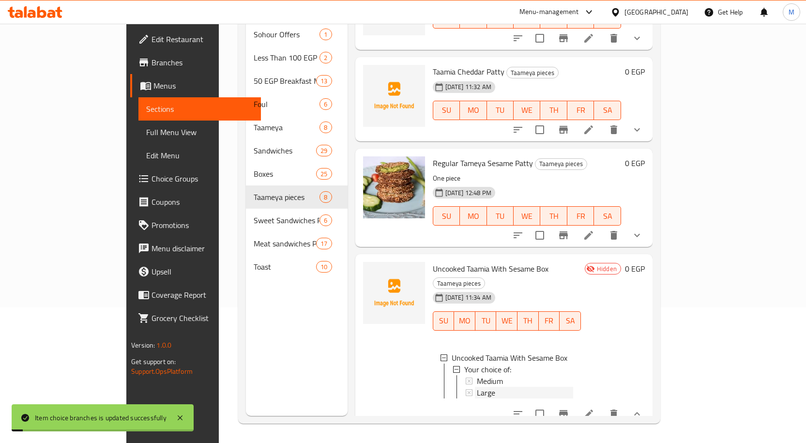
click at [477, 387] on div "Large" at bounding box center [525, 393] width 96 height 12
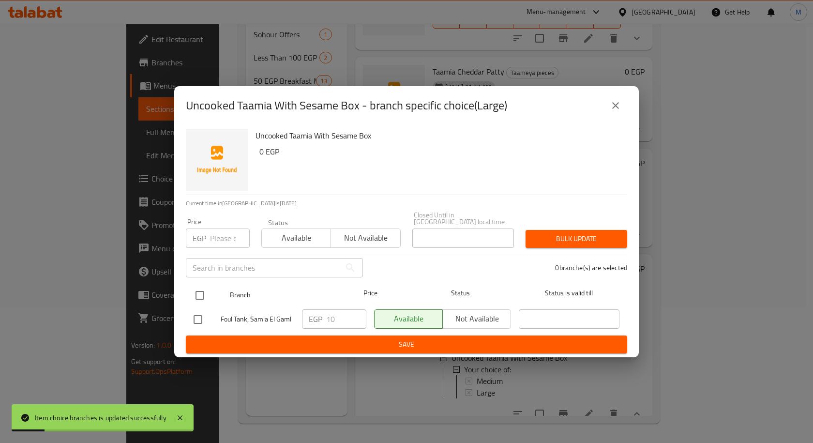
click at [195, 288] on input "checkbox" at bounding box center [200, 295] width 20 height 20
checkbox input "true"
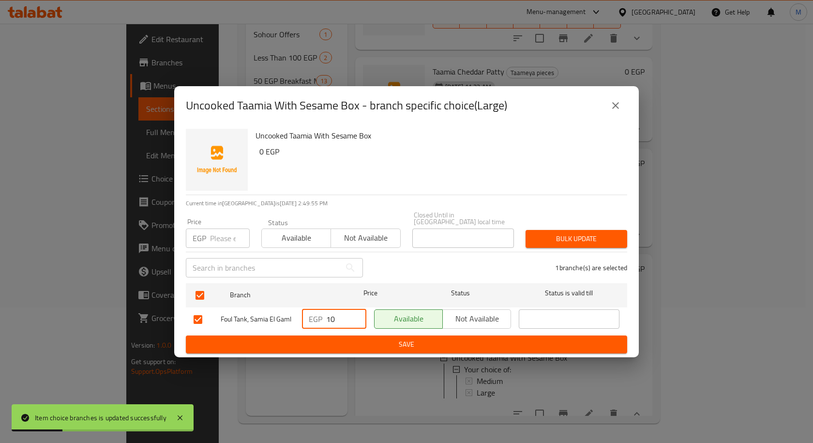
drag, startPoint x: 335, startPoint y: 317, endPoint x: 318, endPoint y: 317, distance: 16.5
click at [318, 317] on div "EGP 10 ​" at bounding box center [334, 318] width 64 height 19
type input "25"
click at [341, 343] on span "Save" at bounding box center [407, 344] width 426 height 12
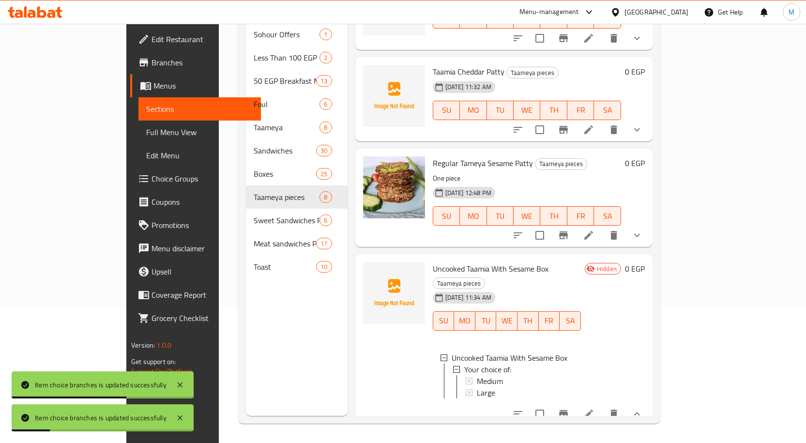
click at [648, 224] on button "show more" at bounding box center [636, 235] width 23 height 23
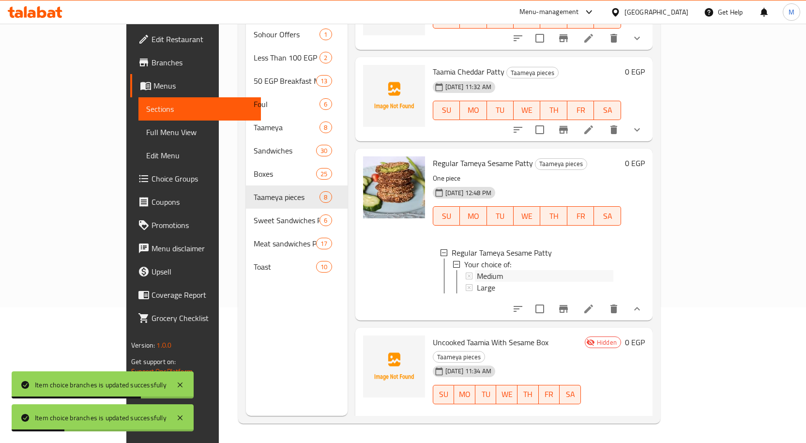
click at [477, 270] on span "Medium" at bounding box center [490, 276] width 26 height 12
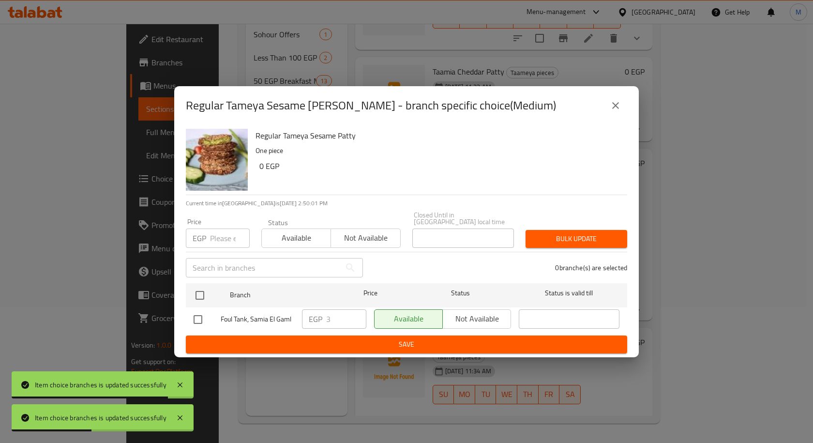
click at [614, 109] on icon "close" at bounding box center [615, 105] width 7 height 7
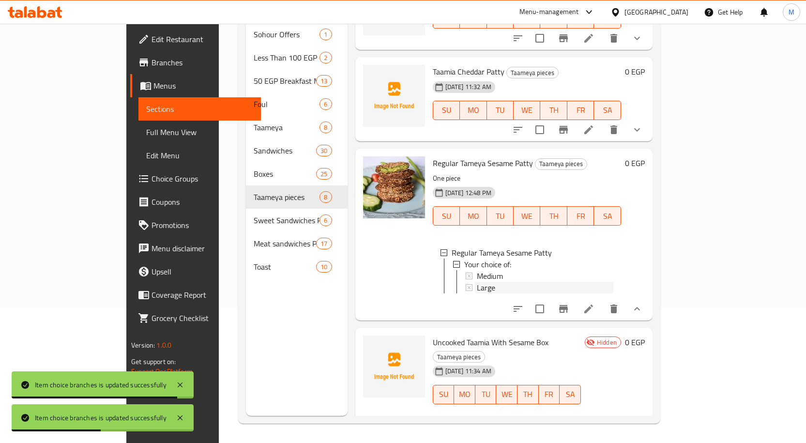
click at [477, 282] on div "Large" at bounding box center [545, 288] width 136 height 12
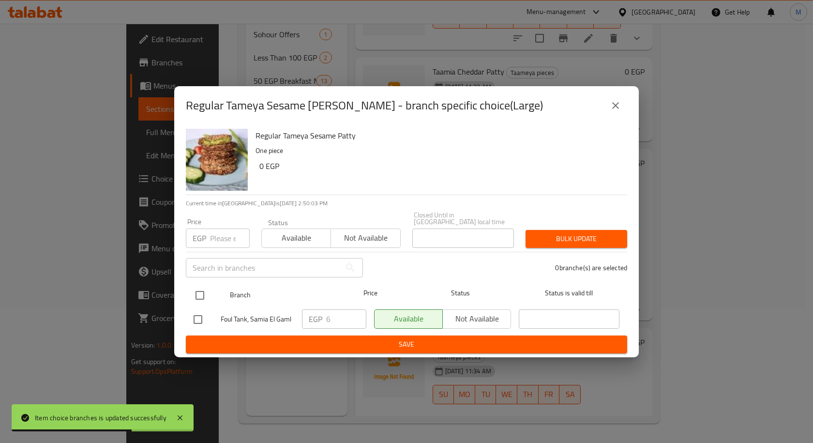
click at [198, 289] on input "checkbox" at bounding box center [200, 295] width 20 height 20
checkbox input "true"
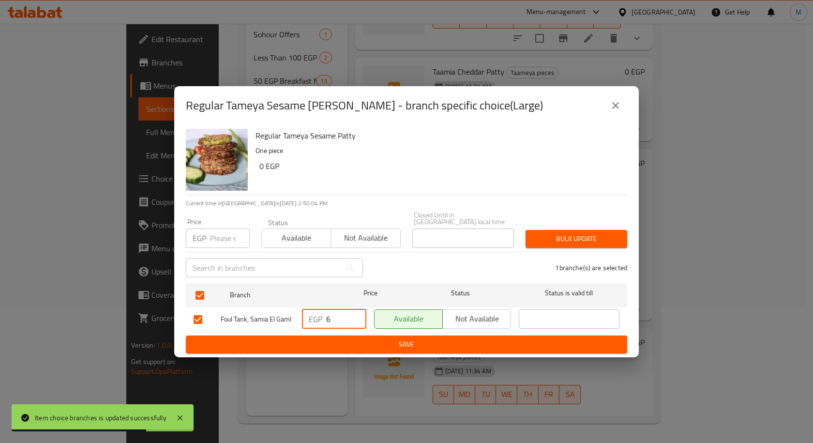
drag, startPoint x: 335, startPoint y: 316, endPoint x: 313, endPoint y: 318, distance: 22.4
click at [313, 318] on div "EGP 6 ​" at bounding box center [334, 318] width 64 height 19
type input "8"
click at [363, 340] on span "Save" at bounding box center [407, 344] width 426 height 12
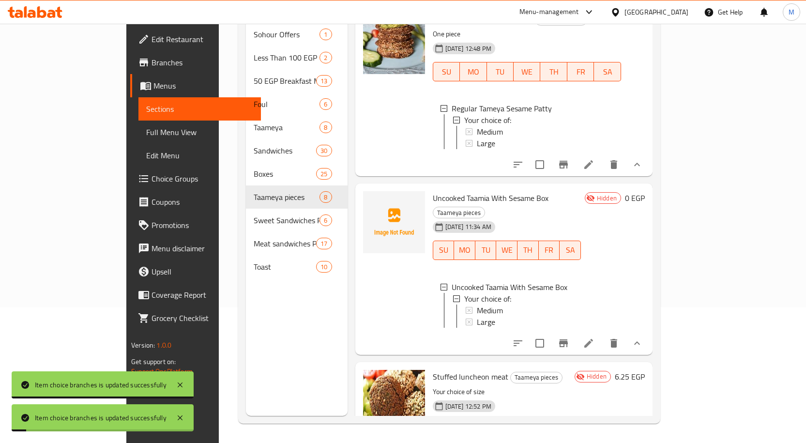
scroll to position [514, 0]
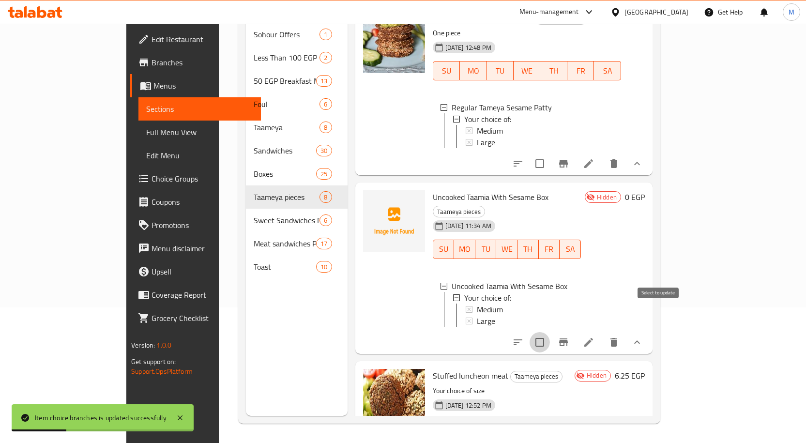
click at [550, 332] on input "checkbox" at bounding box center [539, 342] width 20 height 20
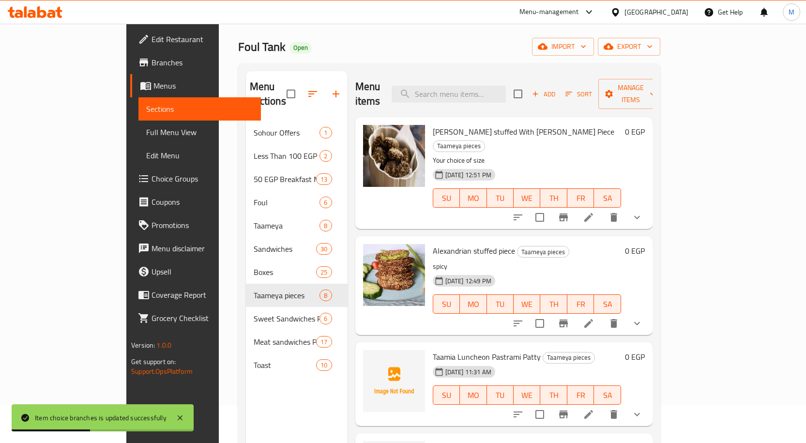
scroll to position [0, 0]
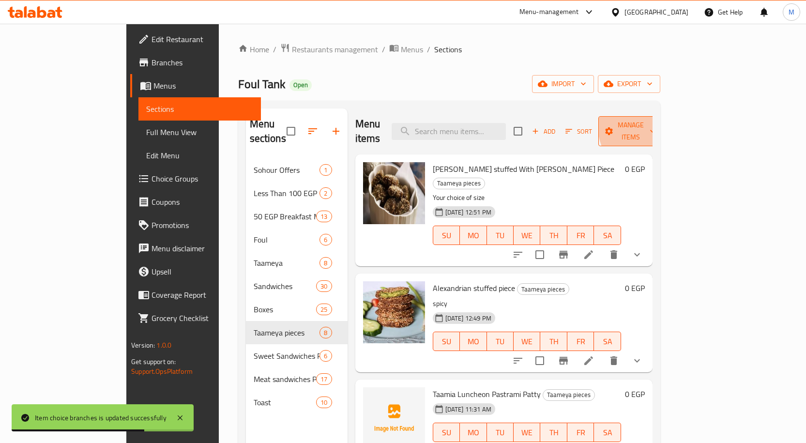
click at [655, 124] on span "Manage items" at bounding box center [630, 131] width 49 height 24
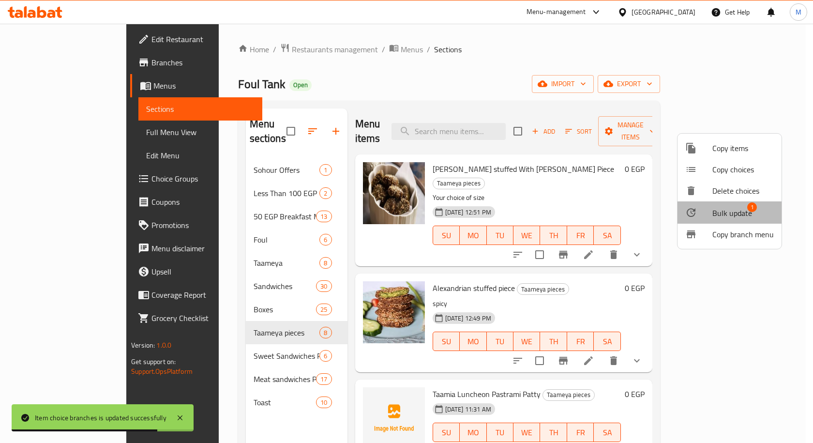
click at [730, 214] on span "Bulk update" at bounding box center [732, 213] width 40 height 12
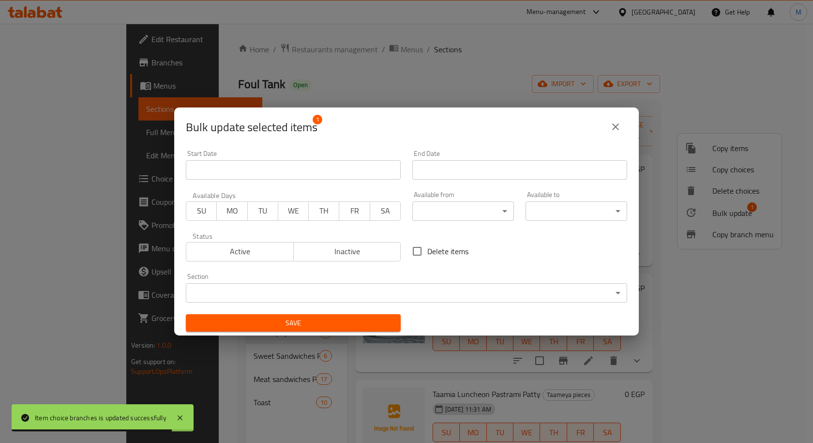
click at [224, 246] on span "Active" at bounding box center [240, 251] width 100 height 14
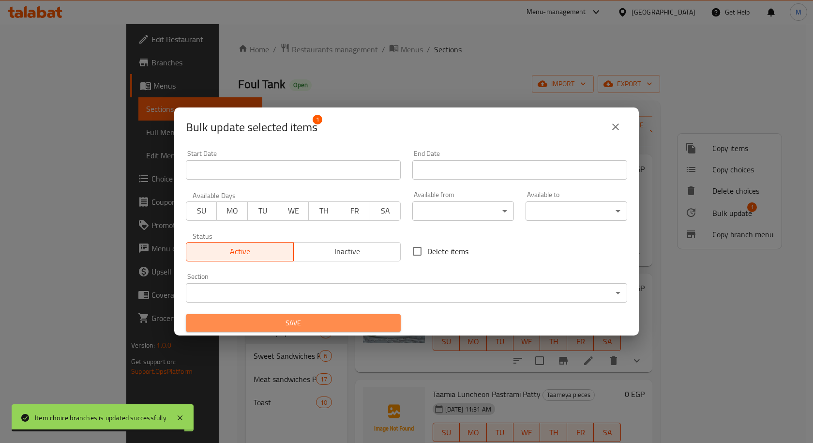
click at [316, 328] on span "Save" at bounding box center [293, 323] width 199 height 12
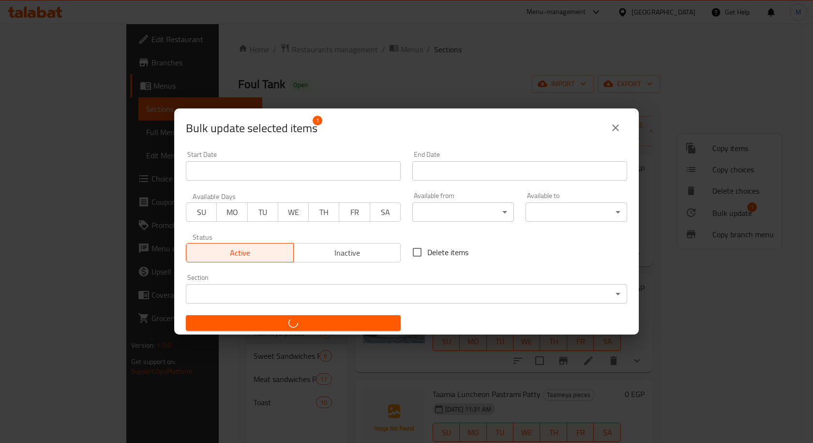
checkbox input "false"
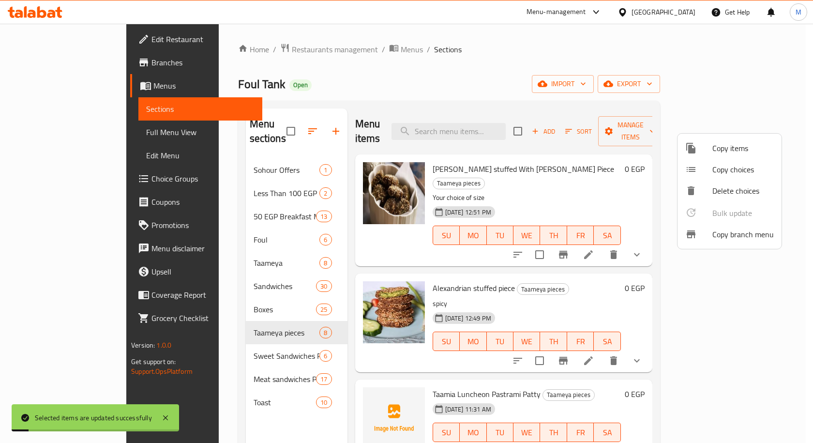
click at [560, 256] on div at bounding box center [406, 221] width 813 height 443
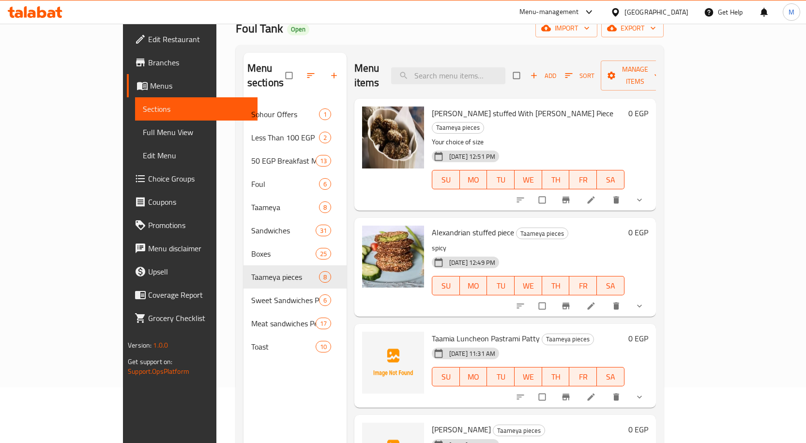
scroll to position [39, 0]
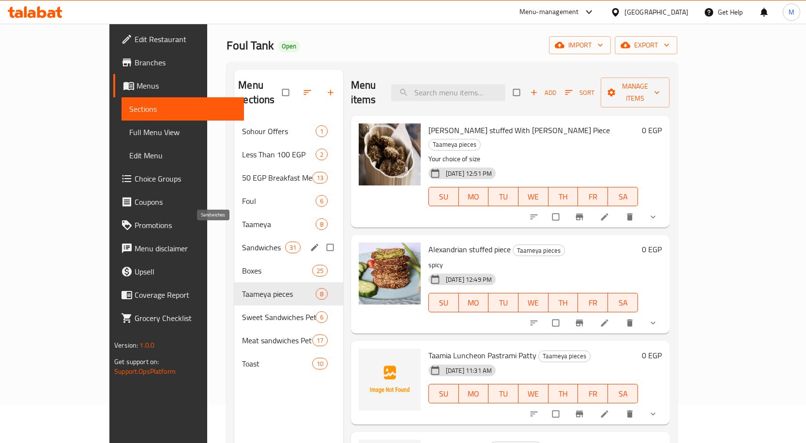
click at [242, 241] on span "Sandwiches" at bounding box center [263, 247] width 43 height 12
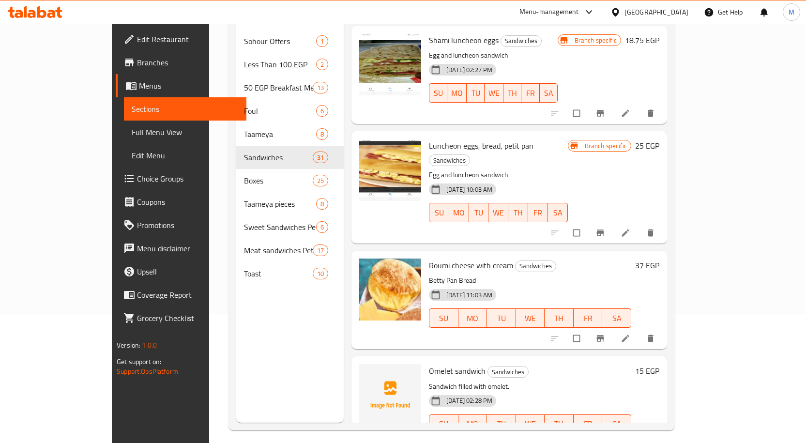
scroll to position [136, 0]
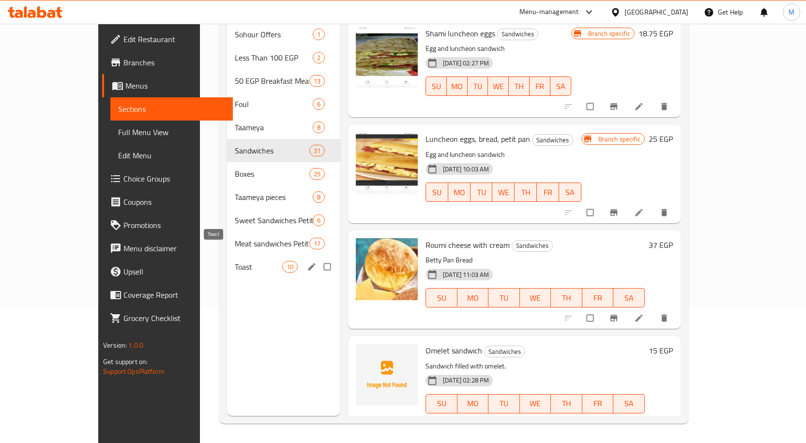
click at [235, 261] on span "Toast" at bounding box center [258, 267] width 47 height 12
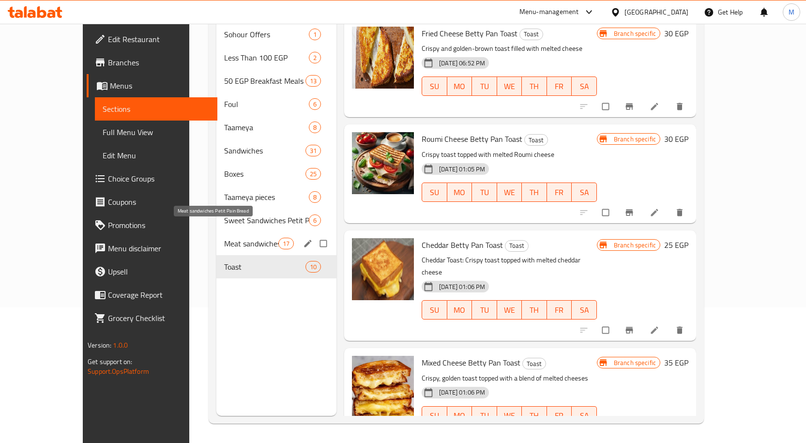
click at [224, 238] on span "Meat sandwiches Petit Pain Bread" at bounding box center [251, 244] width 54 height 12
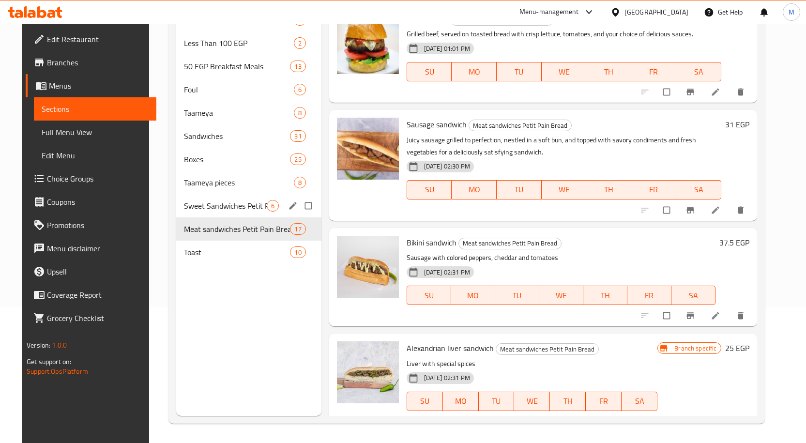
click at [221, 204] on span "Sweet Sandwiches Petit Pain Fino Bread" at bounding box center [225, 206] width 83 height 12
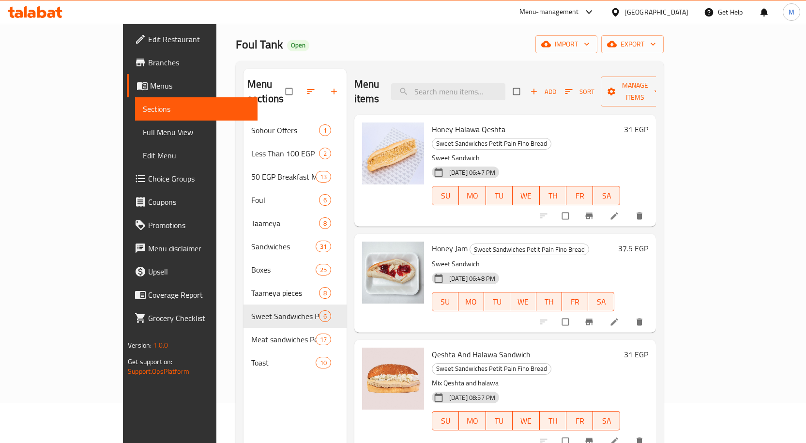
scroll to position [39, 0]
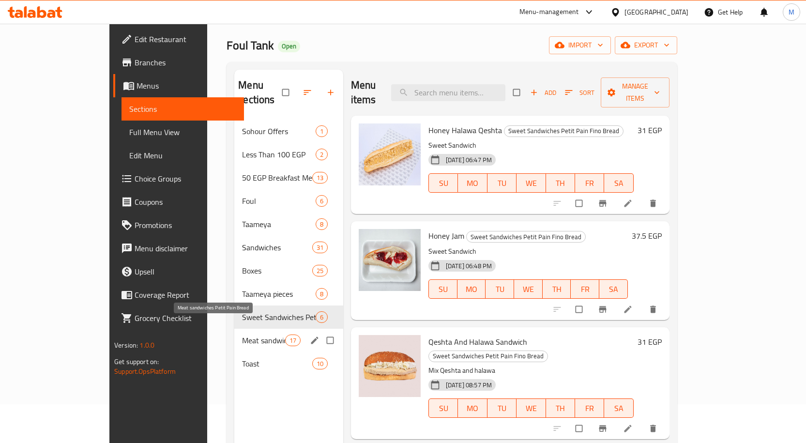
click at [242, 334] on span "Meat sandwiches Petit Pain Bread" at bounding box center [263, 340] width 43 height 12
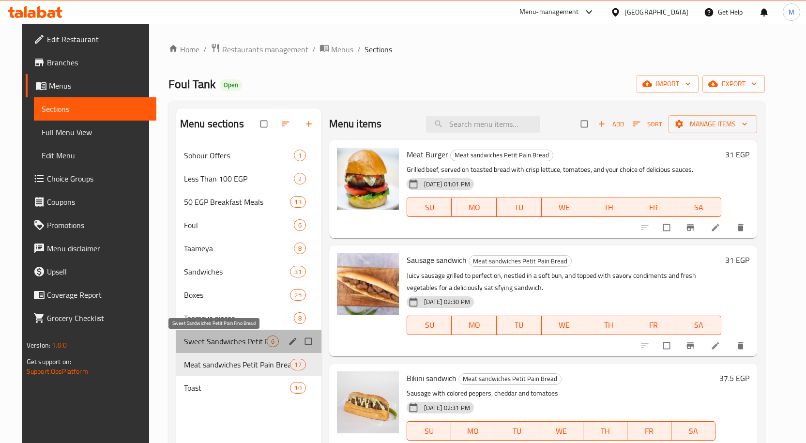
click at [238, 345] on span "Sweet Sandwiches Petit Pain Fino Bread" at bounding box center [225, 341] width 83 height 12
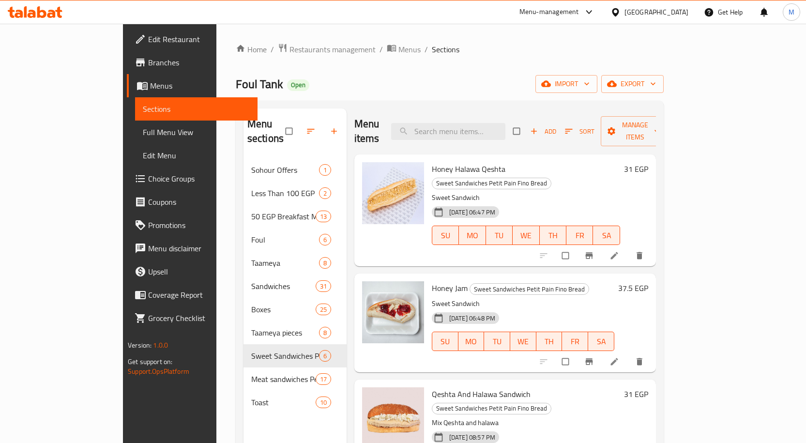
click at [594, 126] on span "Sort" at bounding box center [580, 131] width 30 height 11
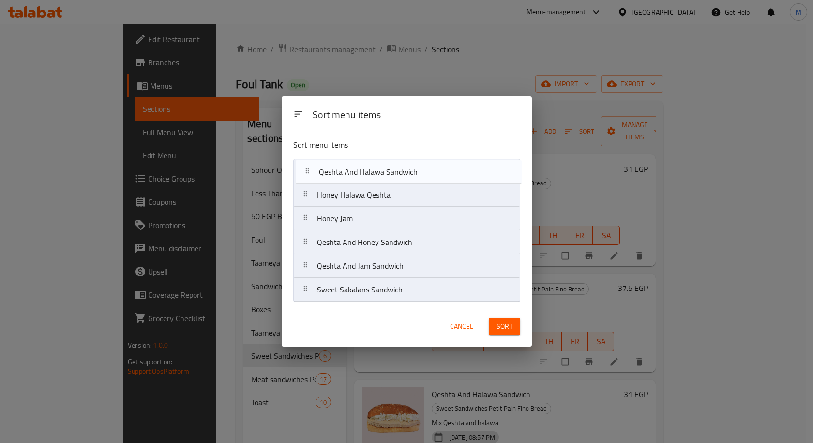
drag, startPoint x: 349, startPoint y: 222, endPoint x: 354, endPoint y: 173, distance: 49.1
click at [354, 173] on nav "Honey Halawa Qeshta Honey Jam Qeshta And Halawa Sandwich Qeshta And Honey Sandw…" at bounding box center [406, 230] width 227 height 143
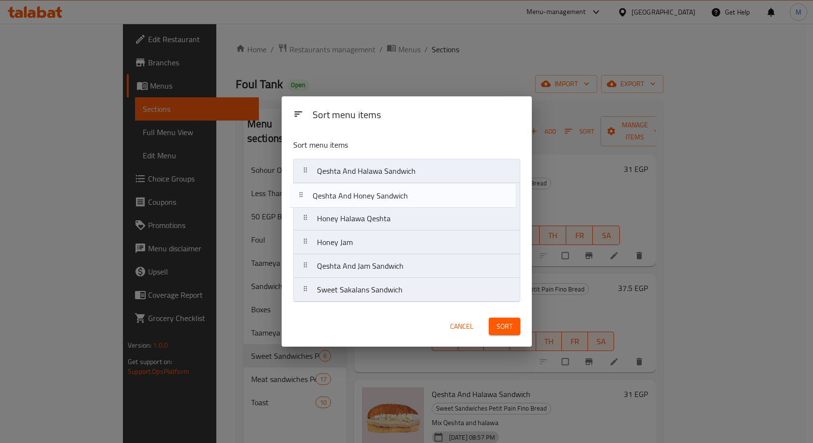
drag, startPoint x: 361, startPoint y: 248, endPoint x: 359, endPoint y: 198, distance: 49.9
click at [359, 198] on nav "Qeshta And Halawa Sandwich Honey Halawa Qeshta Honey Jam Qeshta And Honey Sandw…" at bounding box center [406, 230] width 227 height 143
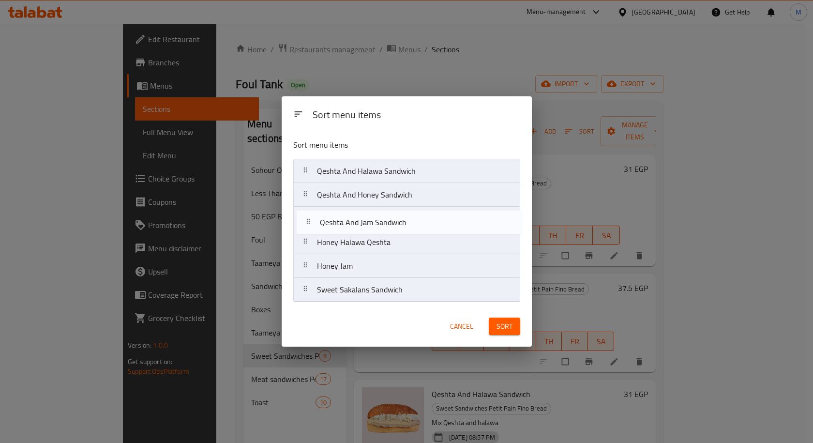
drag, startPoint x: 355, startPoint y: 270, endPoint x: 363, endPoint y: 215, distance: 55.8
click at [363, 215] on nav "Qeshta And Halawa Sandwich Qeshta And Honey Sandwich Honey Halawa Qeshta Honey …" at bounding box center [406, 230] width 227 height 143
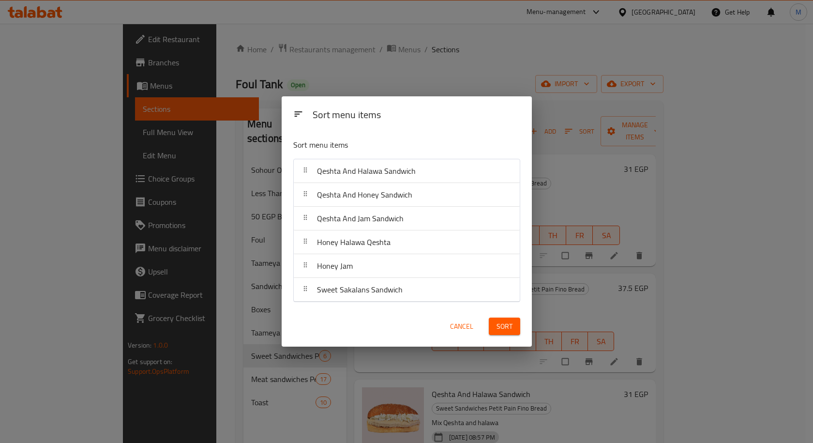
click at [507, 329] on span "Sort" at bounding box center [505, 326] width 16 height 12
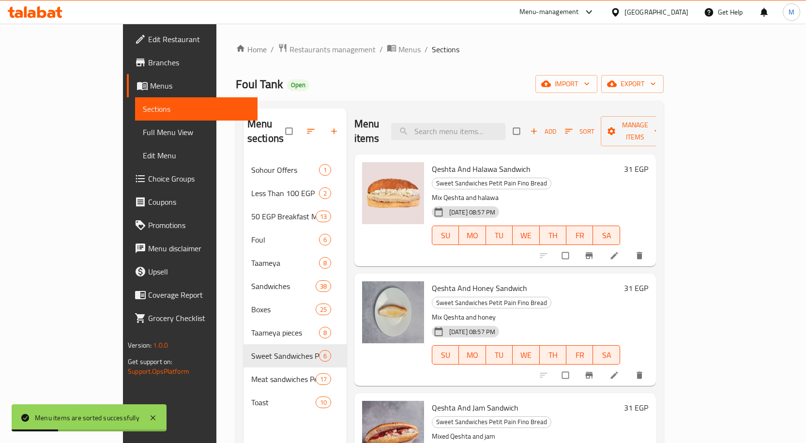
click at [620, 311] on p "Mix Qeshta and honey" at bounding box center [526, 317] width 188 height 12
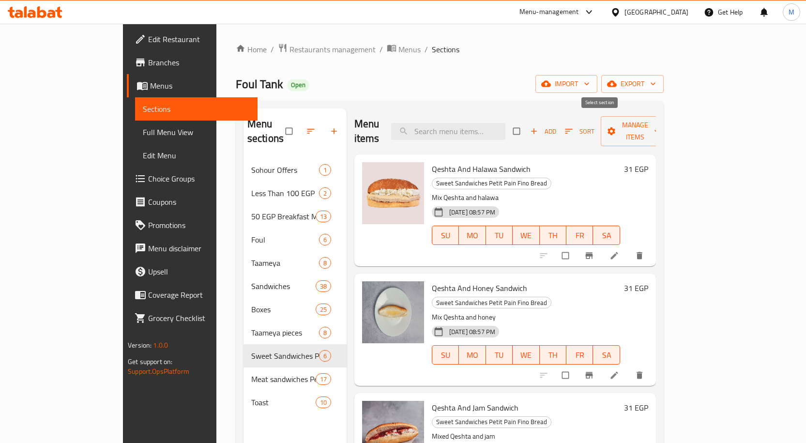
drag, startPoint x: 600, startPoint y: 124, endPoint x: 604, endPoint y: 137, distance: 13.6
click at [527, 124] on input "checkbox" at bounding box center [517, 131] width 20 height 18
checkbox input "true"
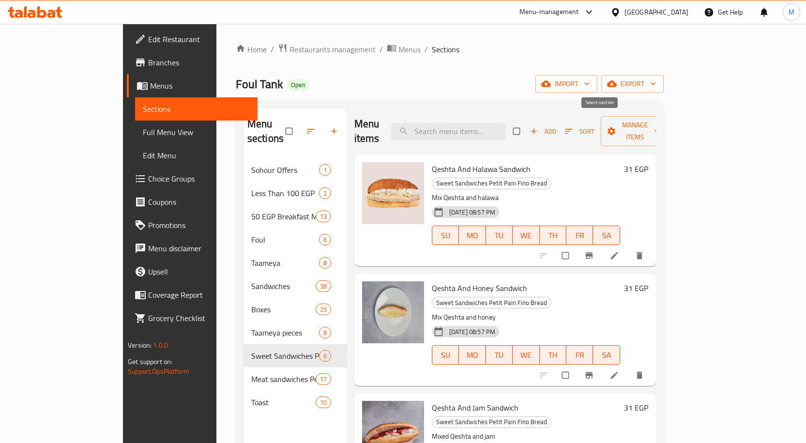
checkbox input "true"
click at [576, 246] on input "checkbox" at bounding box center [566, 255] width 20 height 18
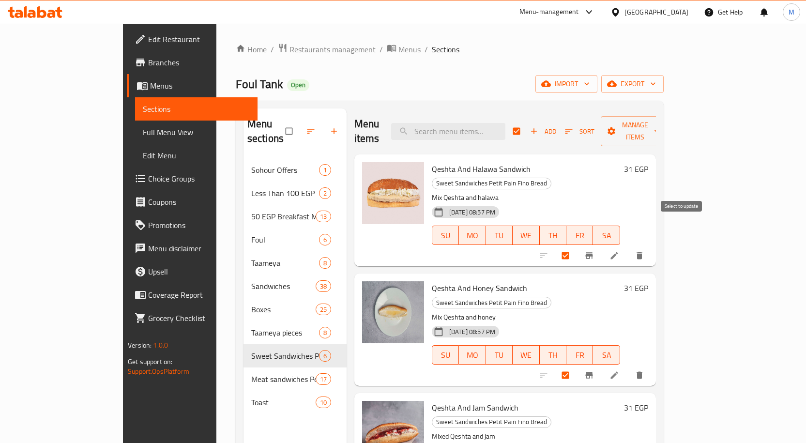
checkbox input "false"
click at [576, 366] on input "checkbox" at bounding box center [566, 375] width 20 height 18
checkbox input "false"
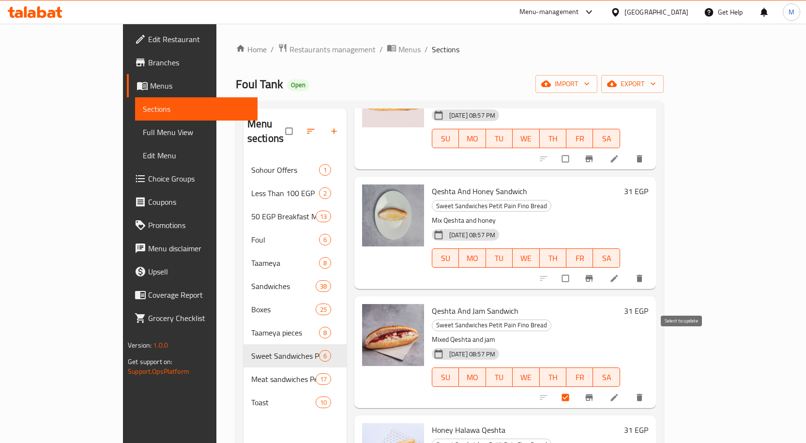
click at [576, 388] on input "checkbox" at bounding box center [566, 397] width 20 height 18
checkbox input "false"
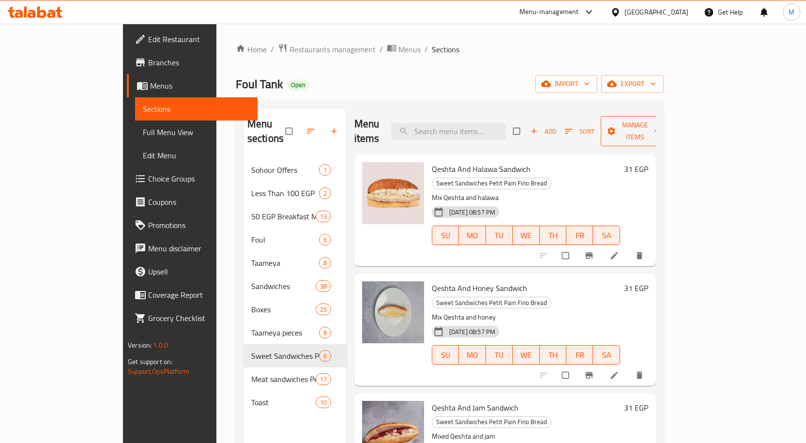
click at [662, 121] on span "Manage items" at bounding box center [634, 131] width 53 height 24
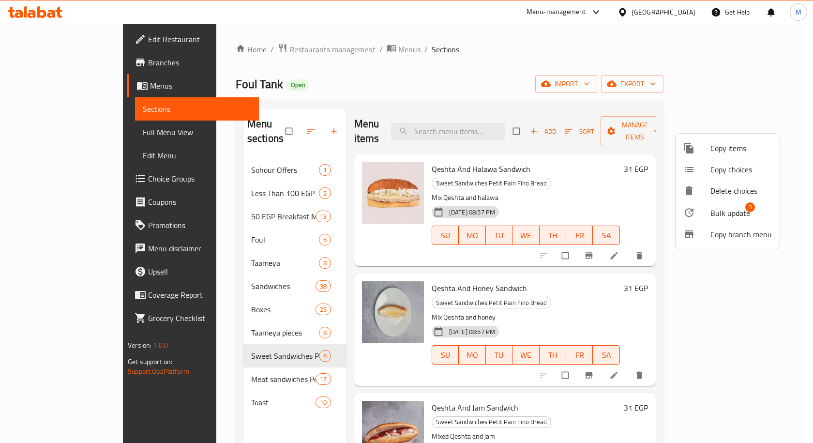
click at [738, 208] on span "Bulk update" at bounding box center [730, 213] width 40 height 12
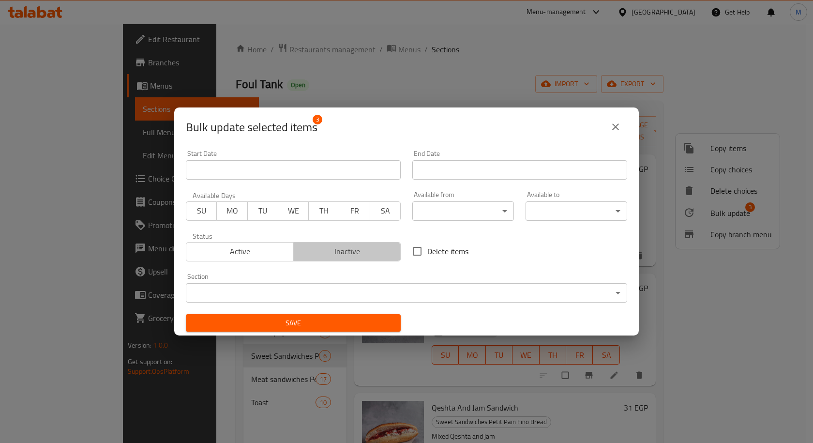
click at [366, 254] on span "Inactive" at bounding box center [348, 251] width 100 height 14
click at [342, 330] on button "Save" at bounding box center [293, 323] width 215 height 18
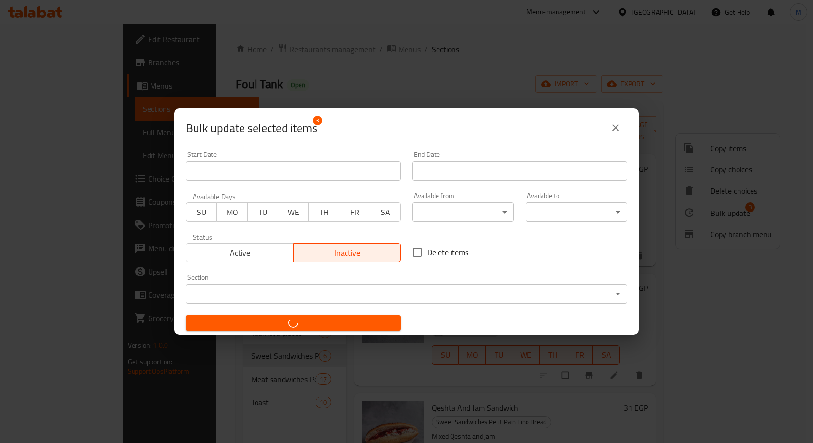
checkbox input "false"
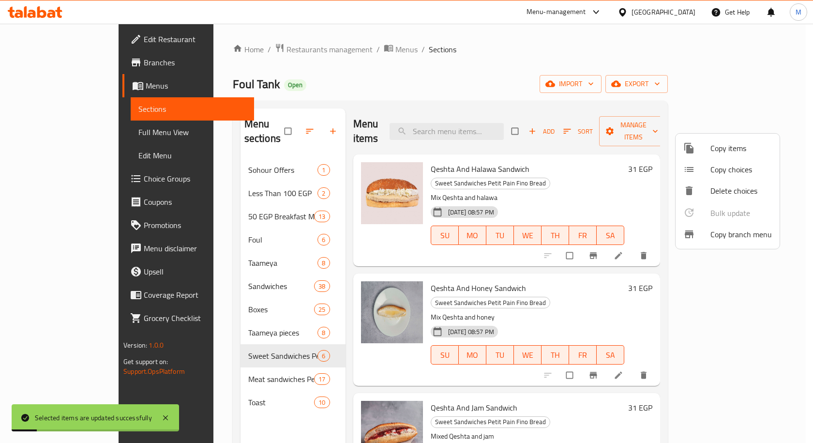
click at [622, 281] on div at bounding box center [406, 221] width 813 height 443
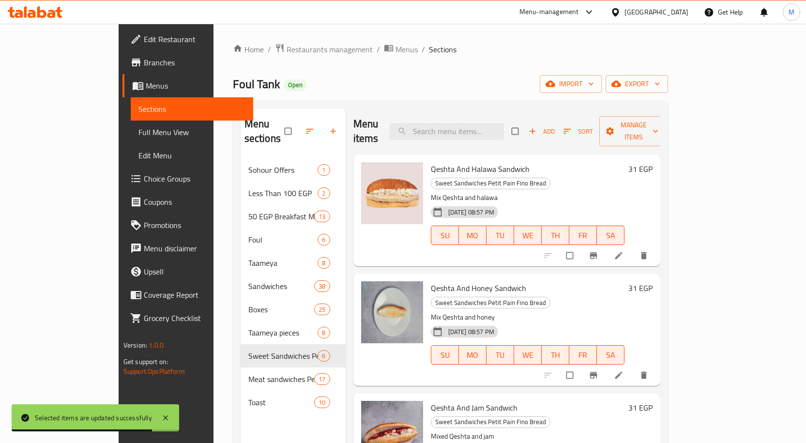
click at [652, 162] on h6 "31 EGP" at bounding box center [640, 169] width 24 height 14
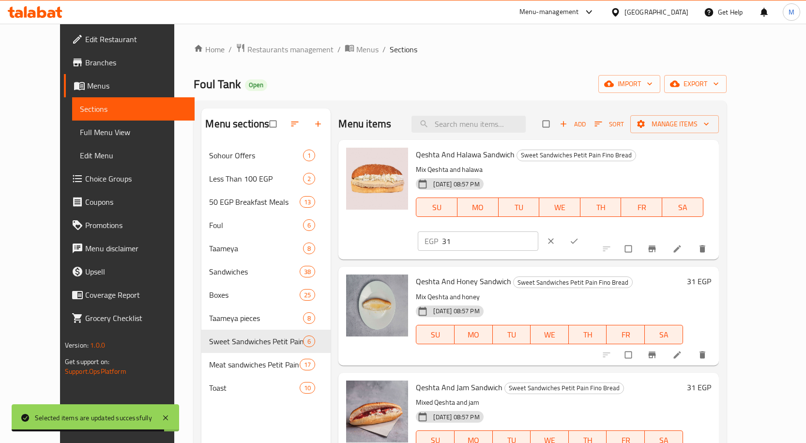
click at [538, 231] on input "31" at bounding box center [490, 240] width 96 height 19
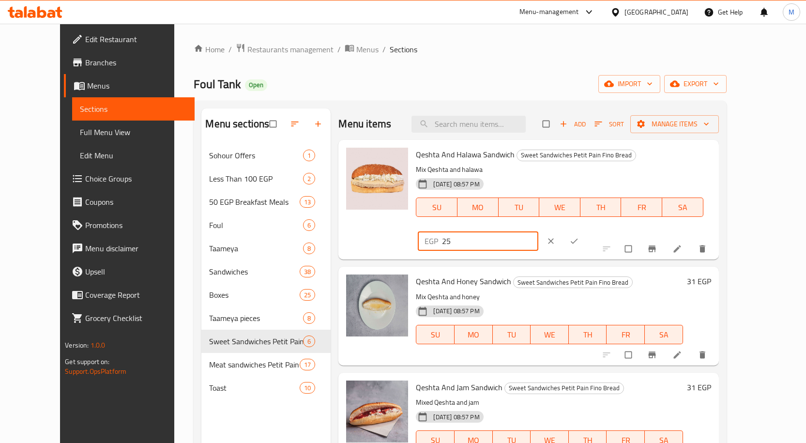
type input "25"
click at [579, 236] on icon "ok" at bounding box center [574, 241] width 10 height 10
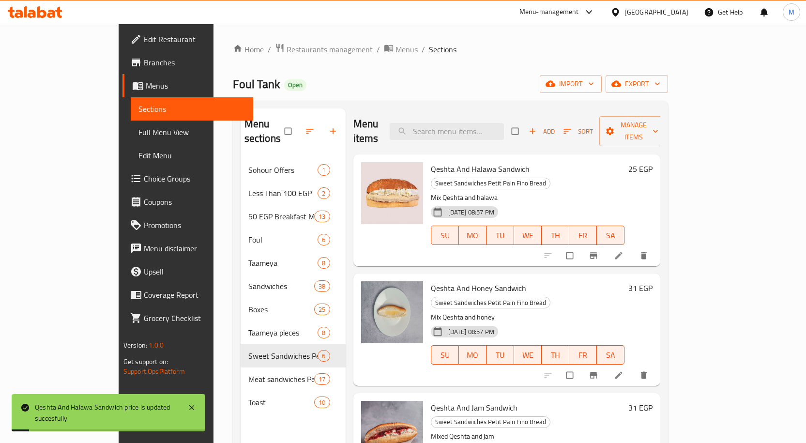
click at [598, 251] on icon "Branch-specific-item" at bounding box center [593, 256] width 10 height 10
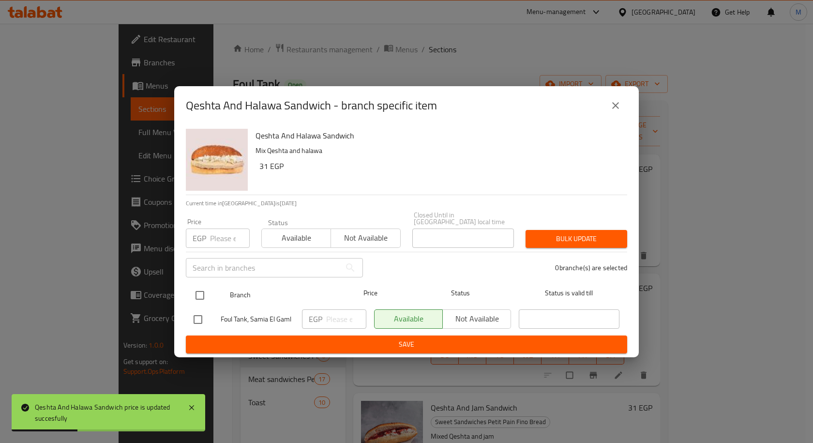
click at [201, 291] on input "checkbox" at bounding box center [200, 295] width 20 height 20
checkbox input "true"
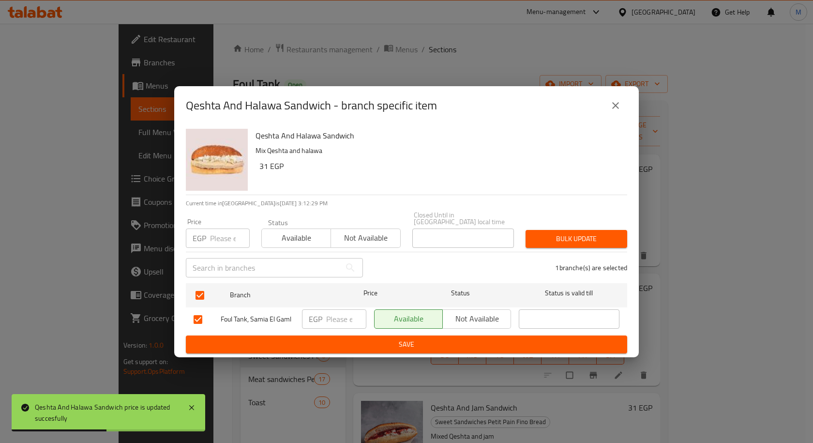
click at [348, 317] on input "number" at bounding box center [346, 318] width 40 height 19
type input "25"
click at [449, 342] on span "Save" at bounding box center [407, 344] width 426 height 12
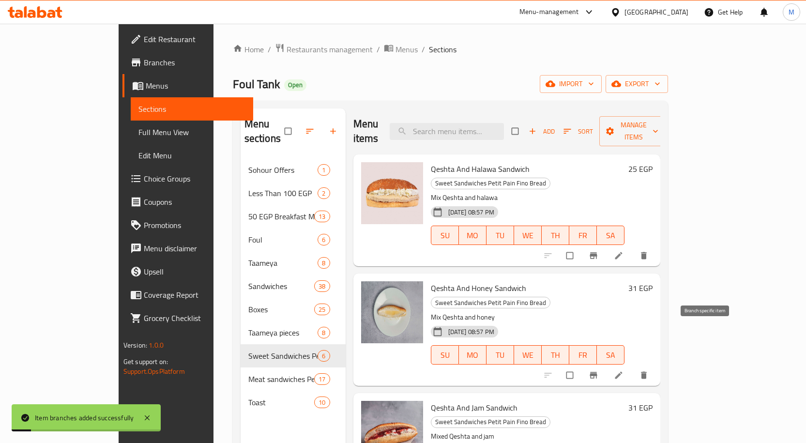
click at [598, 370] on icon "Branch-specific-item" at bounding box center [593, 375] width 10 height 10
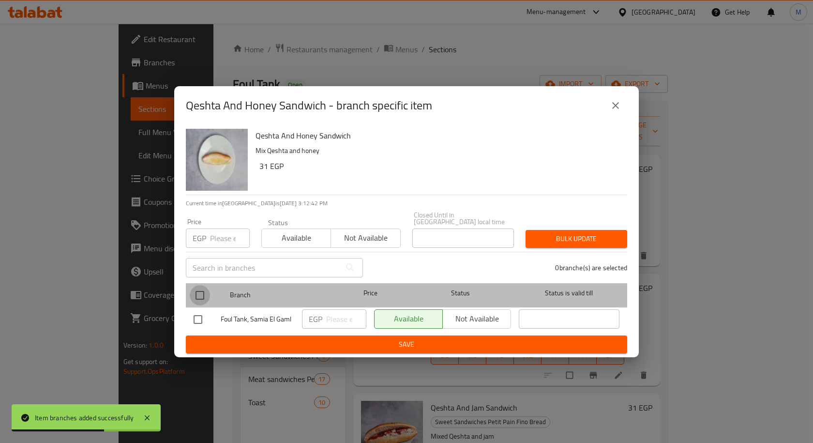
click at [199, 292] on input "checkbox" at bounding box center [200, 295] width 20 height 20
checkbox input "true"
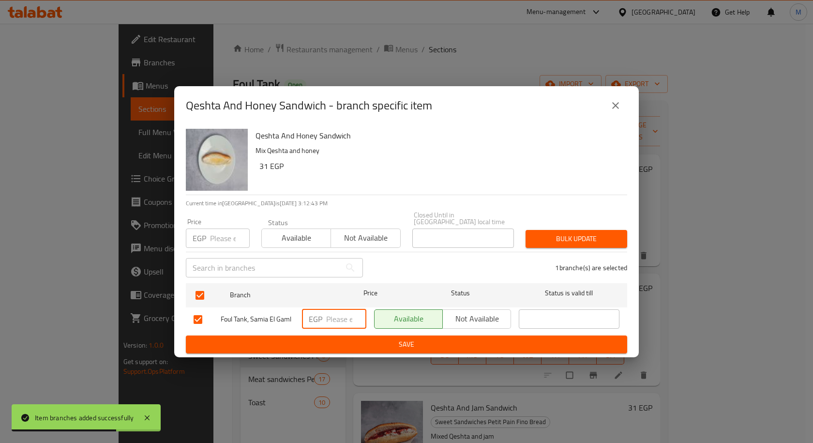
click at [334, 316] on input "number" at bounding box center [346, 318] width 40 height 19
type input "20"
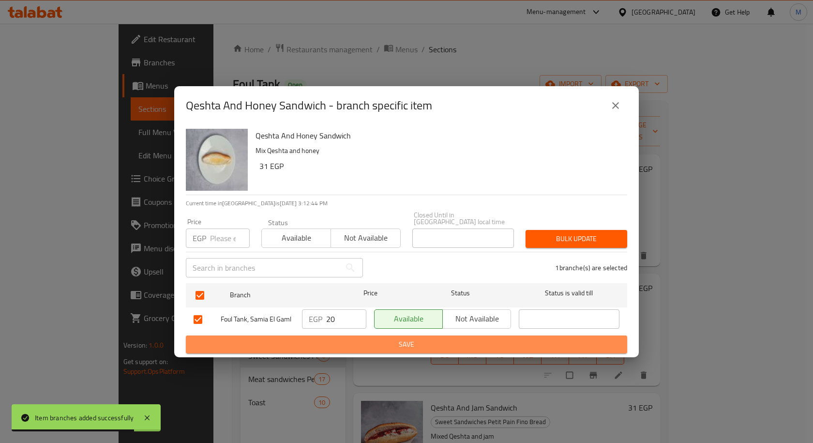
click at [338, 342] on span "Save" at bounding box center [407, 344] width 426 height 12
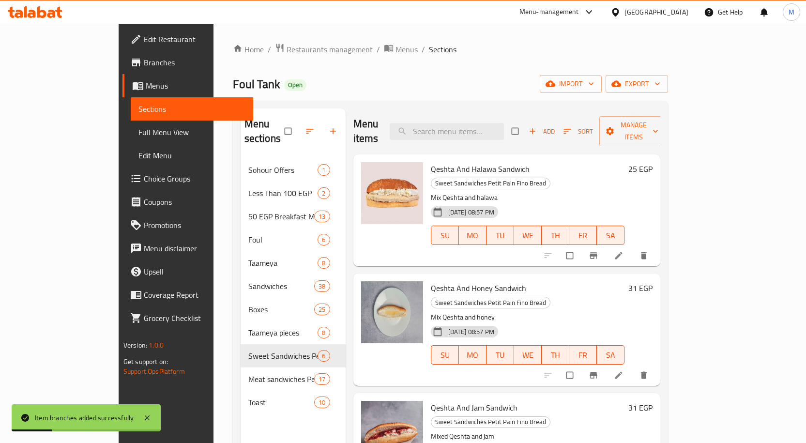
scroll to position [48, 0]
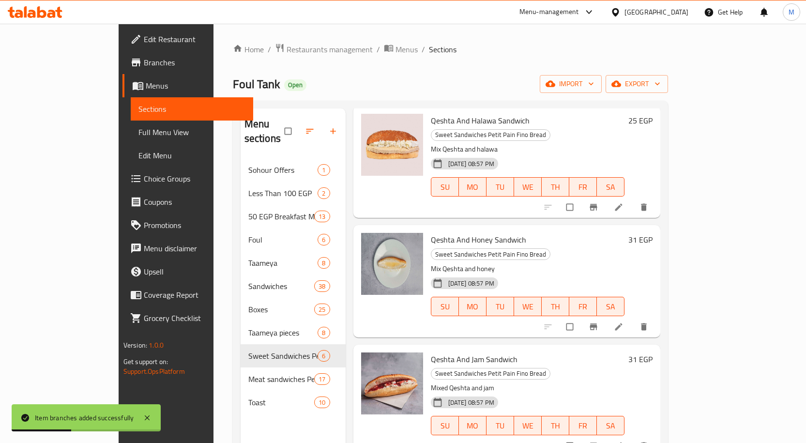
click at [652, 352] on h6 "31 EGP" at bounding box center [640, 359] width 24 height 14
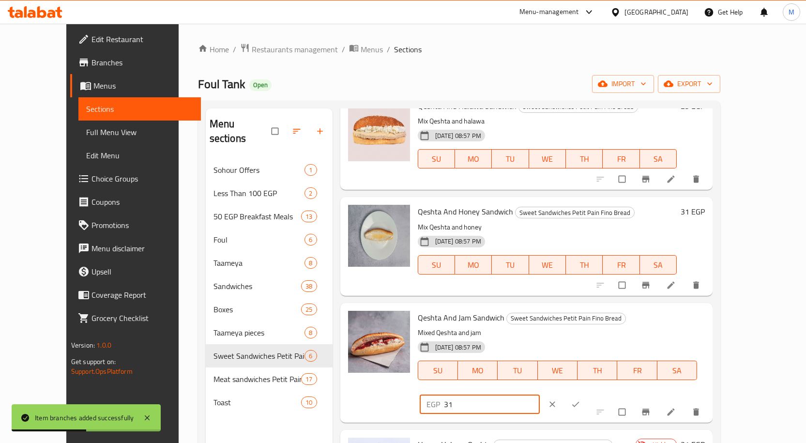
drag, startPoint x: 658, startPoint y: 320, endPoint x: 599, endPoint y: 323, distance: 59.1
click at [599, 323] on div "Qeshta And Jam Sandwich Sweet Sandwiches Petit Pain Fino Bread Mixed Qeshta and…" at bounding box center [561, 363] width 295 height 112
type input "25"
click at [582, 399] on span "ok" at bounding box center [577, 404] width 12 height 10
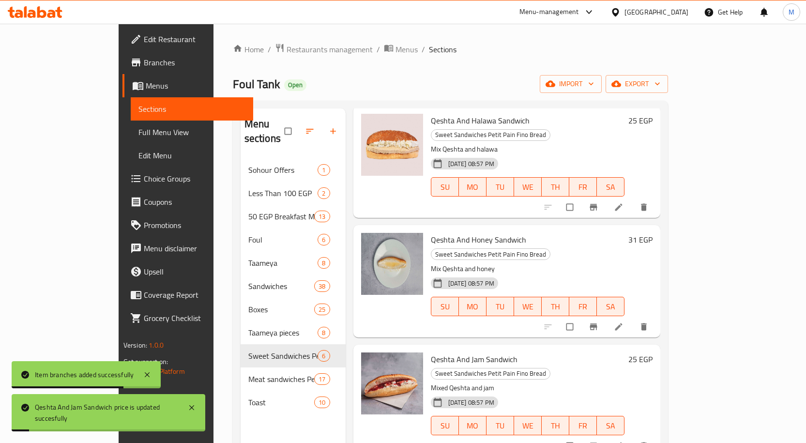
click at [600, 441] on span "Branch-specific-item" at bounding box center [594, 446] width 12 height 10
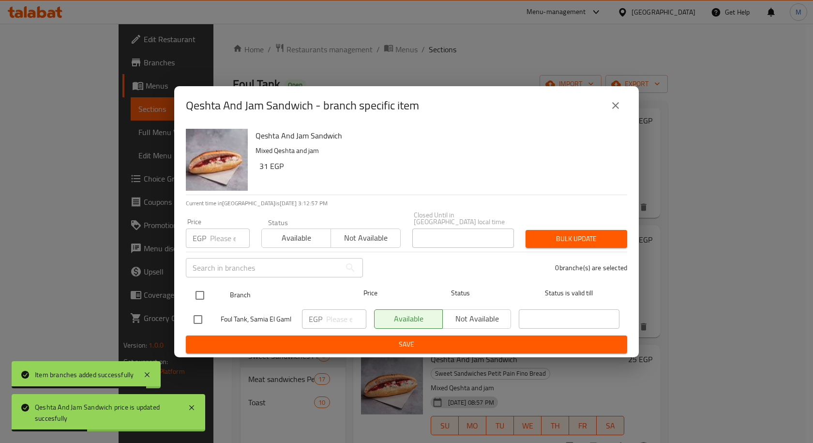
click at [196, 287] on input "checkbox" at bounding box center [200, 295] width 20 height 20
checkbox input "true"
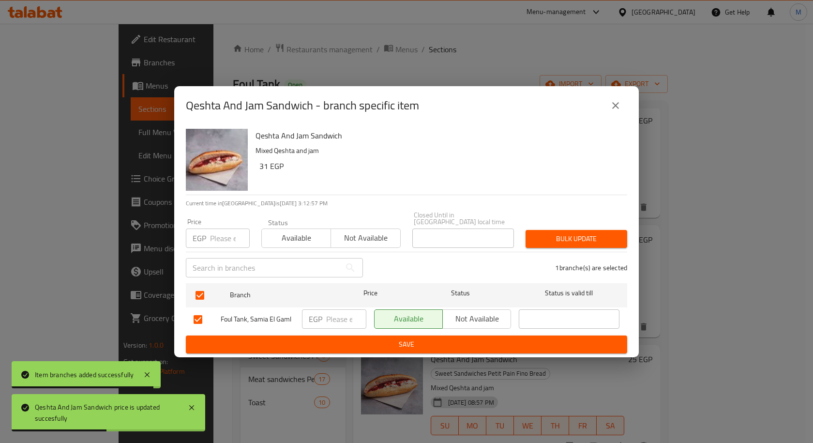
click at [335, 316] on input "number" at bounding box center [346, 318] width 40 height 19
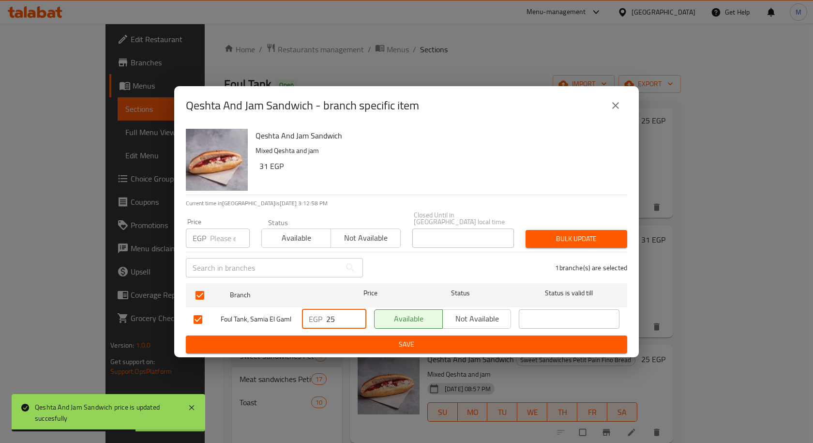
type input "25"
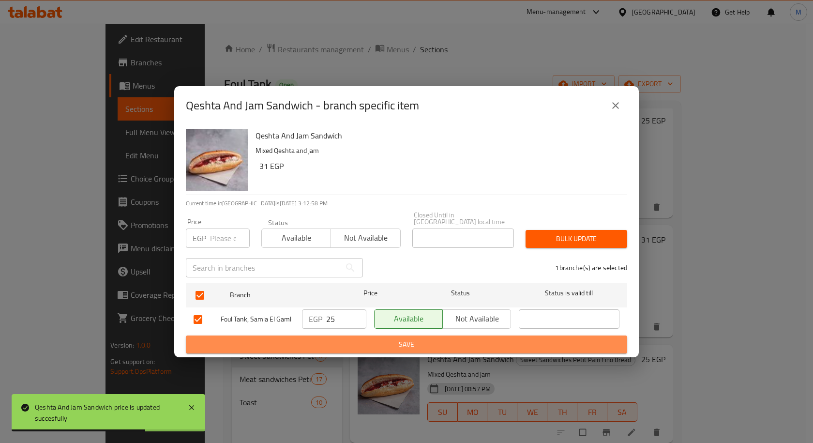
click at [341, 338] on span "Save" at bounding box center [407, 344] width 426 height 12
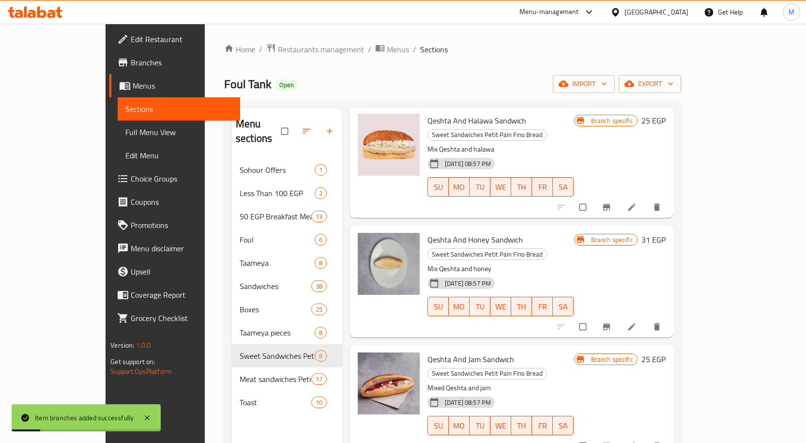
click at [665, 233] on h6 "31 EGP" at bounding box center [653, 240] width 24 height 14
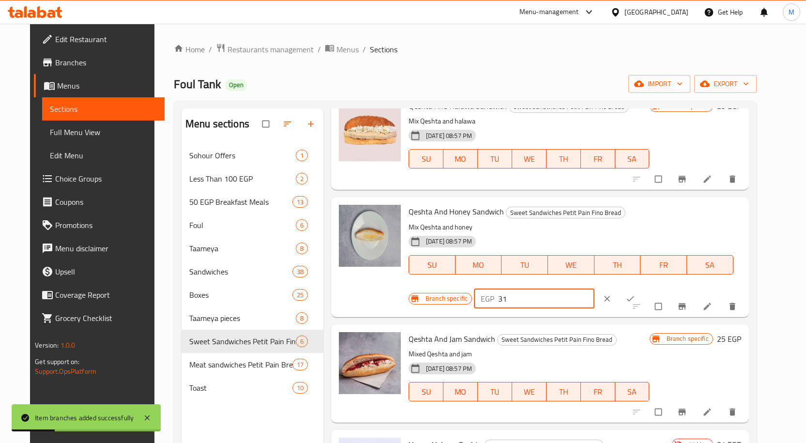
drag, startPoint x: 647, startPoint y: 219, endPoint x: 604, endPoint y: 216, distance: 43.2
click at [594, 289] on div "EGP 31 ​" at bounding box center [534, 298] width 121 height 19
type input "20"
click at [643, 288] on button "ok" at bounding box center [630, 298] width 23 height 21
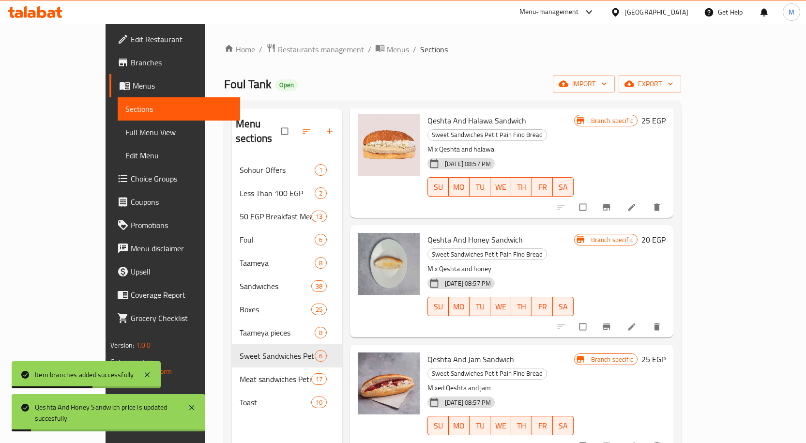
click at [610, 323] on icon "Branch-specific-item" at bounding box center [606, 326] width 7 height 6
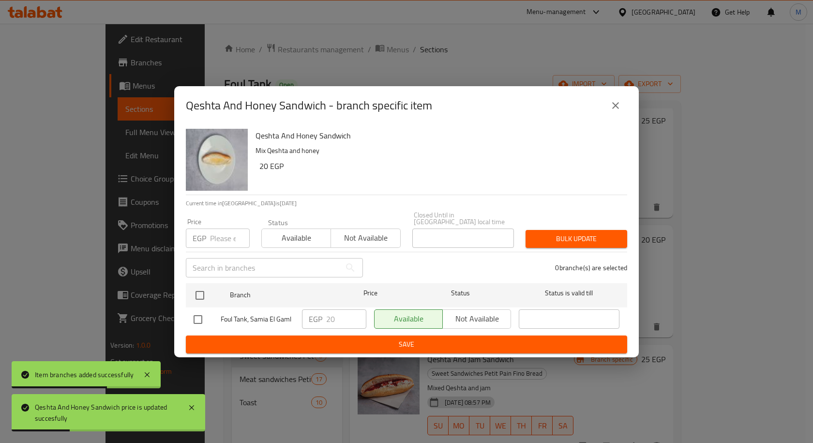
click at [617, 109] on icon "close" at bounding box center [616, 106] width 12 height 12
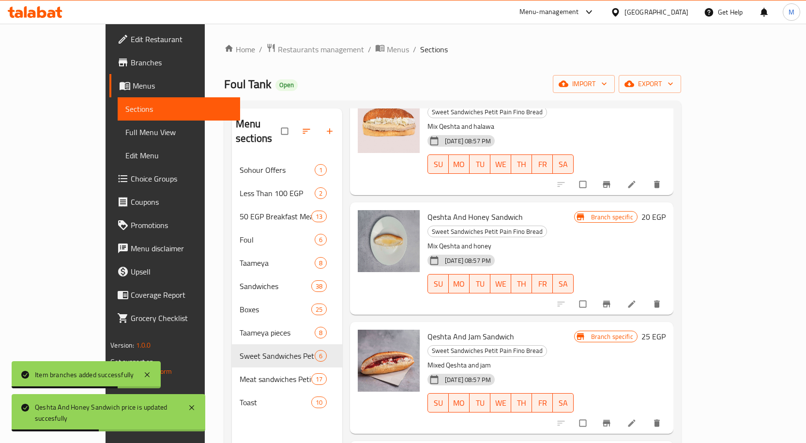
scroll to position [0, 0]
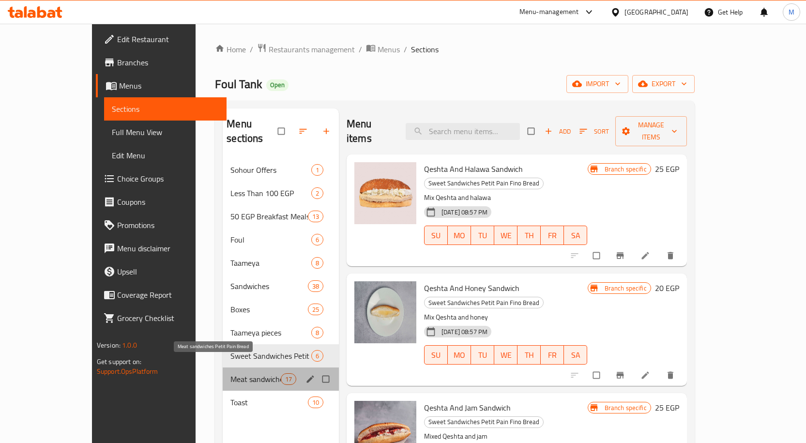
click at [230, 373] on span "Meat sandwiches Petit Pain Bread" at bounding box center [255, 379] width 50 height 12
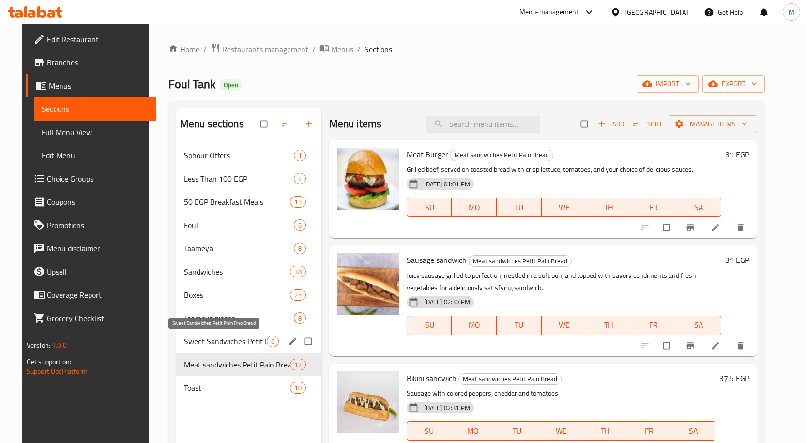
click at [217, 341] on span "Sweet Sandwiches Petit Pain Fino Bread" at bounding box center [225, 341] width 83 height 12
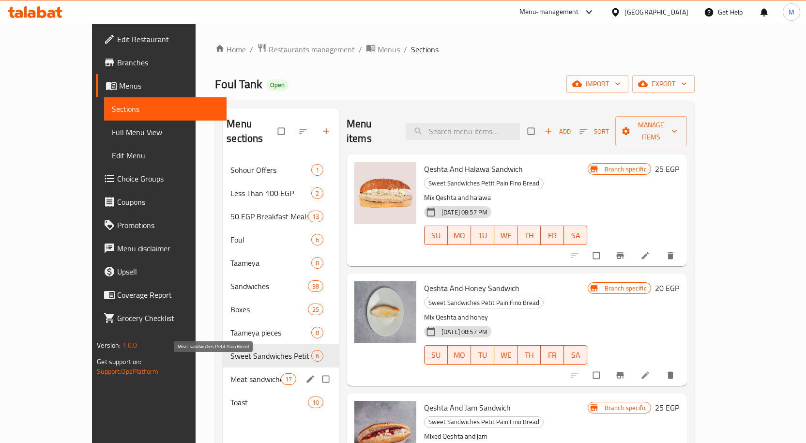
click at [230, 373] on span "Meat sandwiches Petit Pain Bread" at bounding box center [255, 379] width 50 height 12
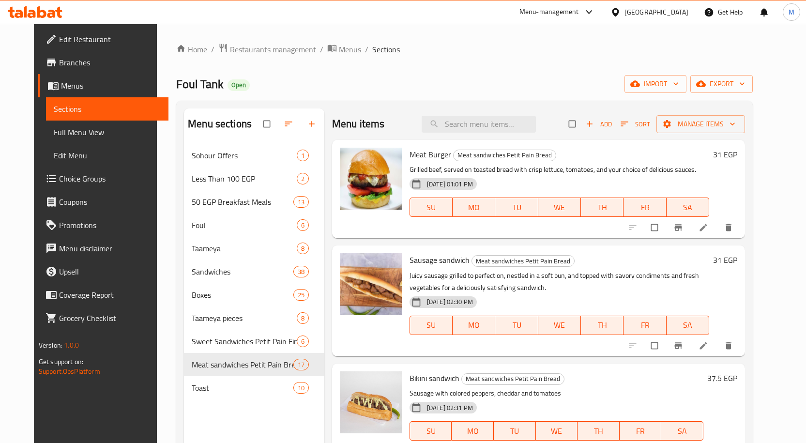
click at [628, 122] on icon "button" at bounding box center [624, 123] width 7 height 5
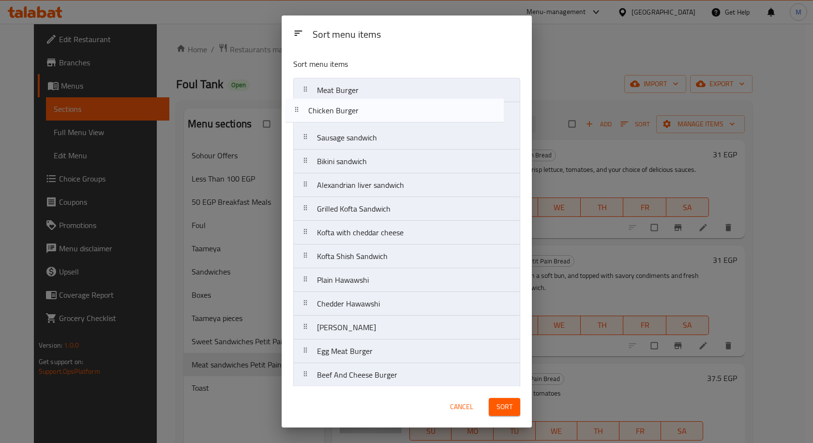
drag, startPoint x: 363, startPoint y: 300, endPoint x: 361, endPoint y: 103, distance: 197.0
click at [361, 103] on nav "Meat Burger Sausage sandwich Bikini sandwich Alexandrian liver sandwich Grilled…" at bounding box center [406, 280] width 227 height 404
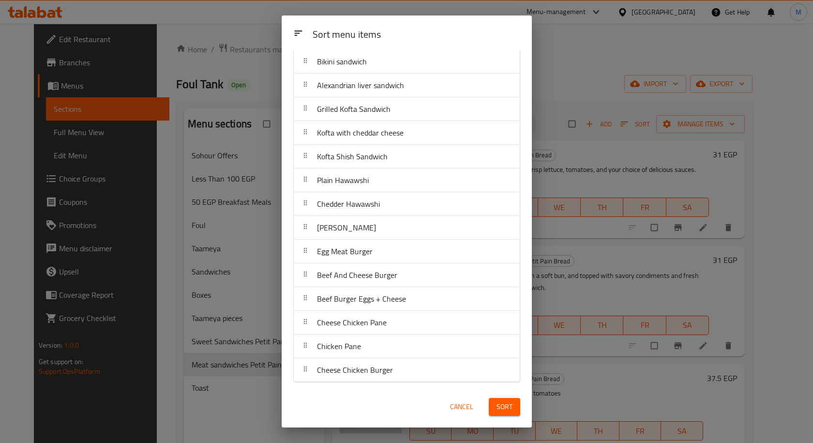
scroll to position [365, 0]
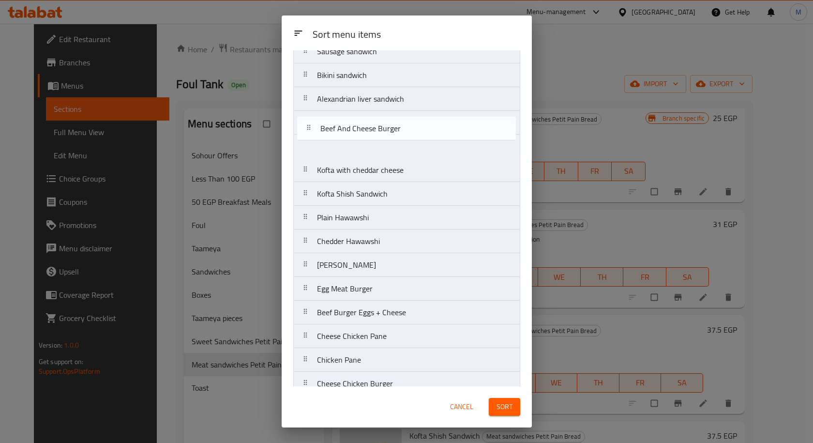
drag, startPoint x: 404, startPoint y: 278, endPoint x: 412, endPoint y: 97, distance: 181.2
click at [411, 104] on nav "Meat Burger Chicken Burger Sausage sandwich Bikini sandwich Alexandrian liver s…" at bounding box center [406, 194] width 227 height 404
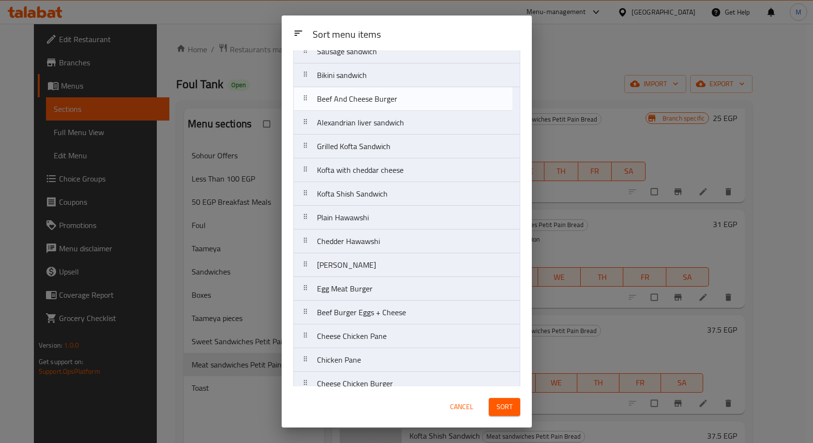
scroll to position [86, 0]
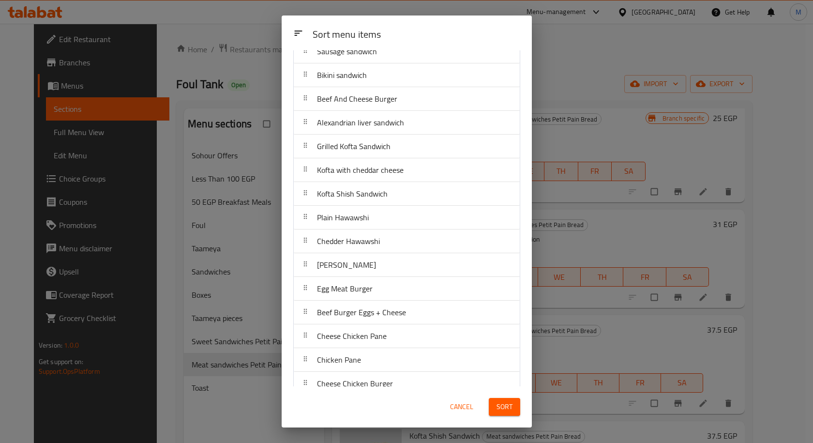
click at [413, 91] on nav "Meat Burger Chicken Burger Sausage sandwich Bikini sandwich Beef And Cheese Bur…" at bounding box center [406, 194] width 227 height 404
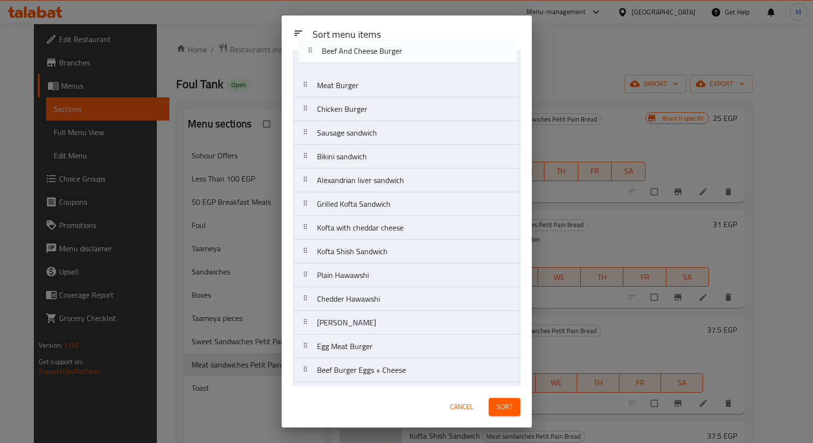
scroll to position [0, 0]
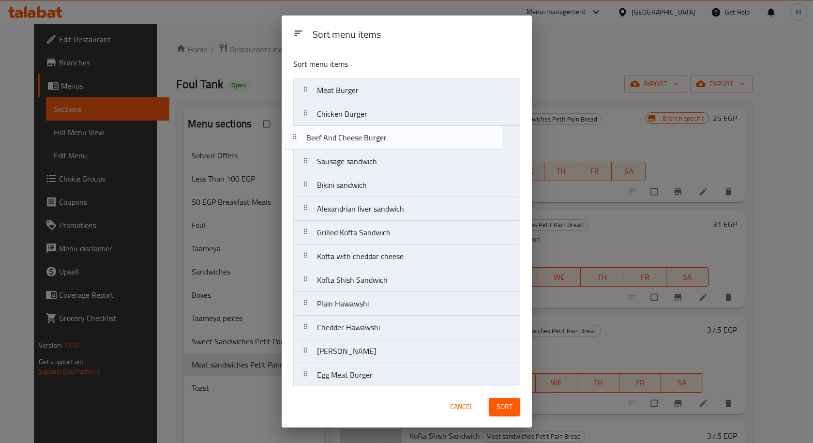
drag, startPoint x: 408, startPoint y: 96, endPoint x: 396, endPoint y: 137, distance: 42.7
click at [396, 137] on nav "Meat Burger Chicken Burger Sausage sandwich Bikini sandwich Beef And Cheese Bur…" at bounding box center [406, 280] width 227 height 404
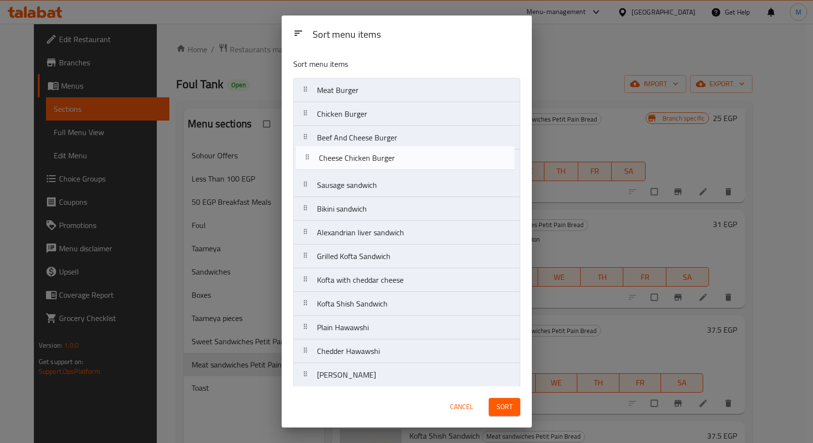
drag, startPoint x: 357, startPoint y: 376, endPoint x: 359, endPoint y: 161, distance: 214.9
click at [359, 161] on nav "Meat Burger Chicken Burger Beef And Cheese Burger Sausage sandwich Bikini sandw…" at bounding box center [406, 280] width 227 height 404
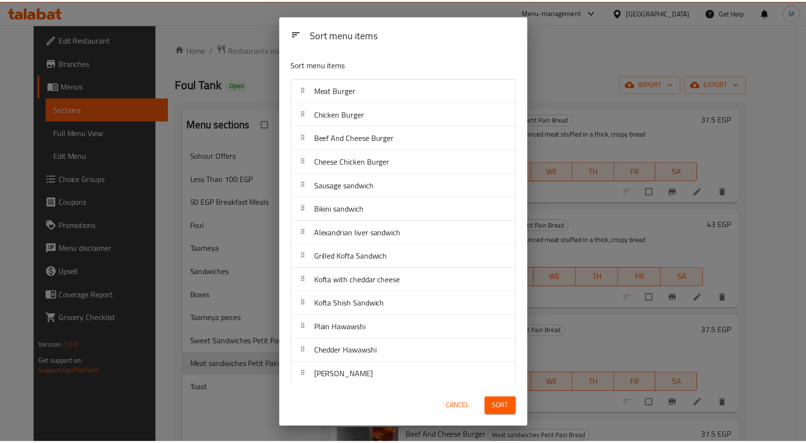
scroll to position [100, 0]
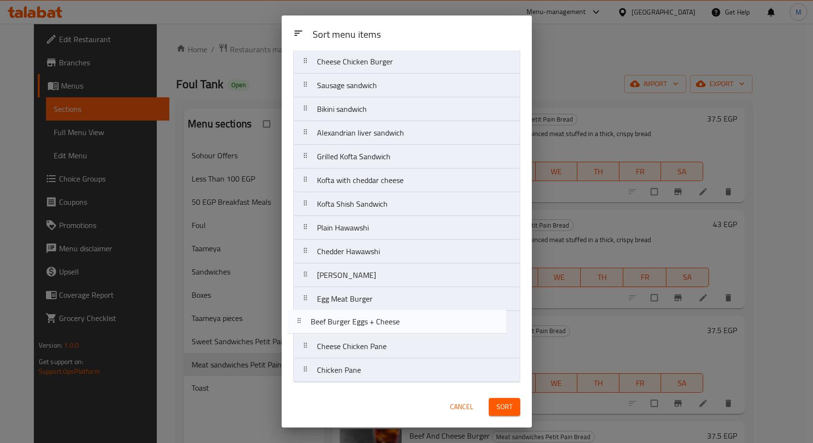
drag, startPoint x: 394, startPoint y: 324, endPoint x: 388, endPoint y: 320, distance: 7.7
click at [388, 320] on nav "Meat Burger Chicken Burger Beef And Cheese Burger Cheese Chicken Burger Sausage…" at bounding box center [406, 180] width 227 height 404
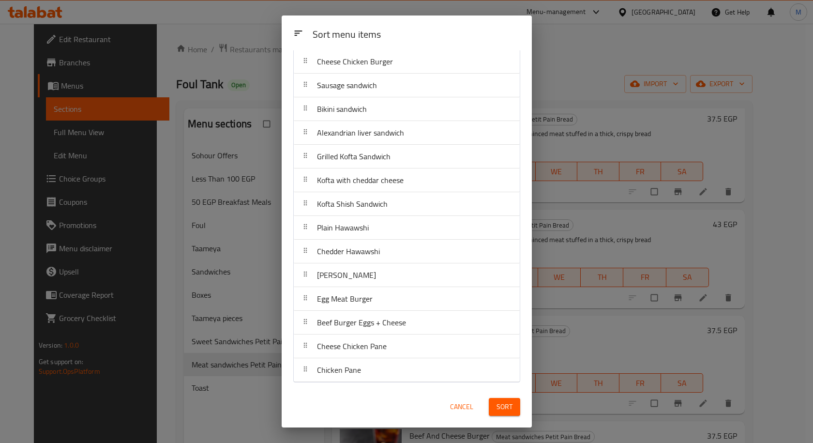
click at [507, 405] on span "Sort" at bounding box center [505, 407] width 16 height 12
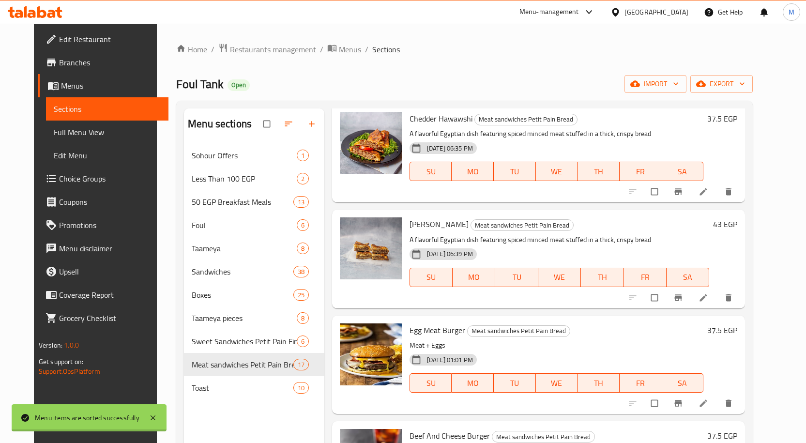
scroll to position [0, 0]
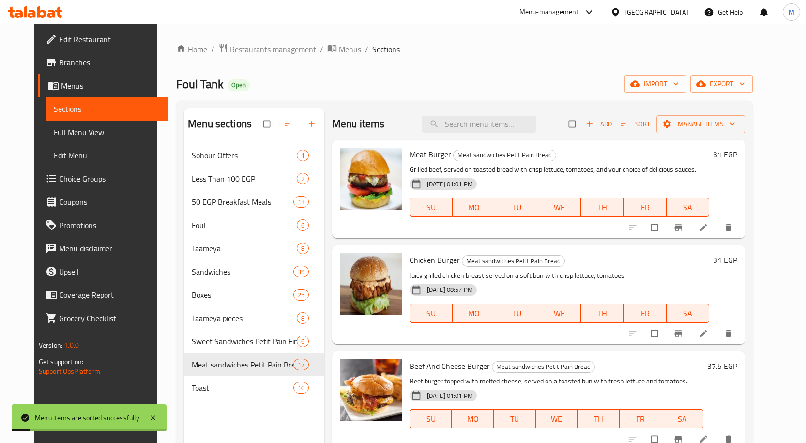
click at [615, 257] on h6 "Chicken Burger Meat sandwiches Petit Pain Bread" at bounding box center [559, 260] width 300 height 14
click at [629, 119] on icon "button" at bounding box center [624, 124] width 10 height 10
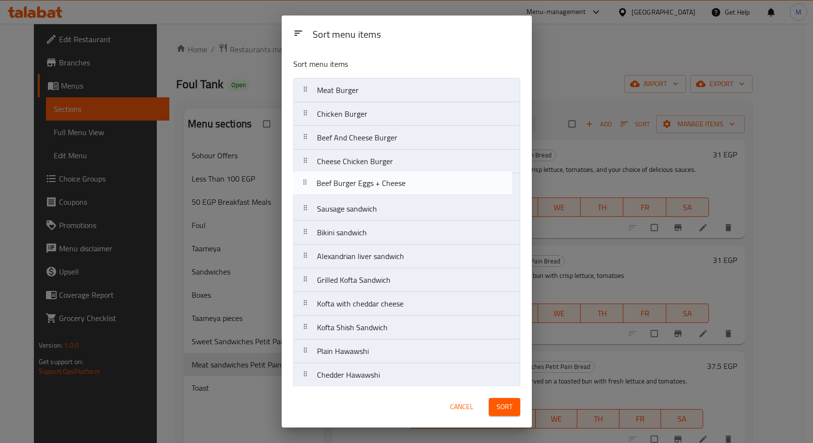
drag, startPoint x: 376, startPoint y: 324, endPoint x: 379, endPoint y: 183, distance: 141.3
click at [379, 183] on nav "Meat Burger Chicken Burger Beef And Cheese Burger Cheese Chicken Burger Sausage…" at bounding box center [406, 280] width 227 height 404
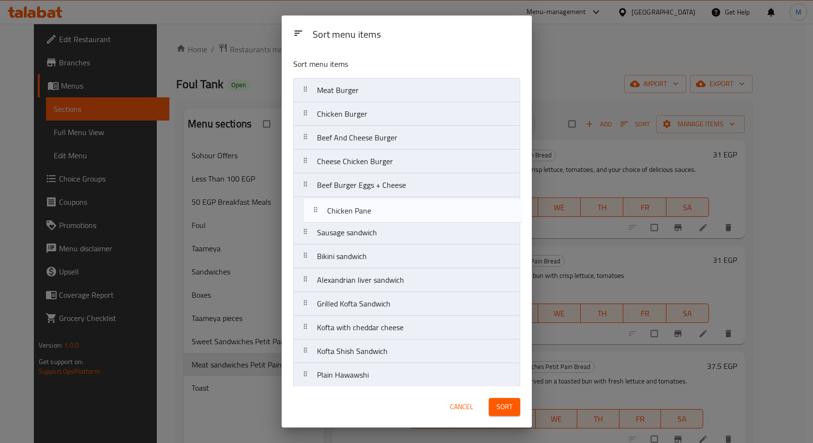
drag, startPoint x: 369, startPoint y: 375, endPoint x: 383, endPoint y: 213, distance: 162.8
click at [383, 213] on nav "Meat Burger Chicken Burger Beef And Cheese Burger Cheese Chicken Burger Beef Bu…" at bounding box center [406, 280] width 227 height 404
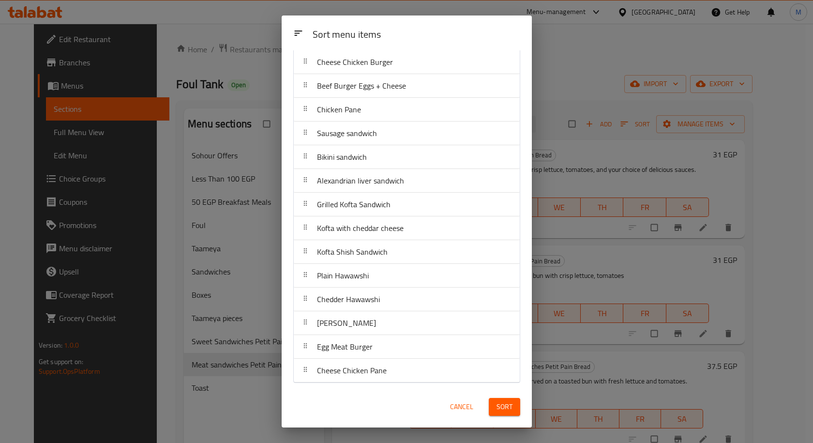
scroll to position [100, 0]
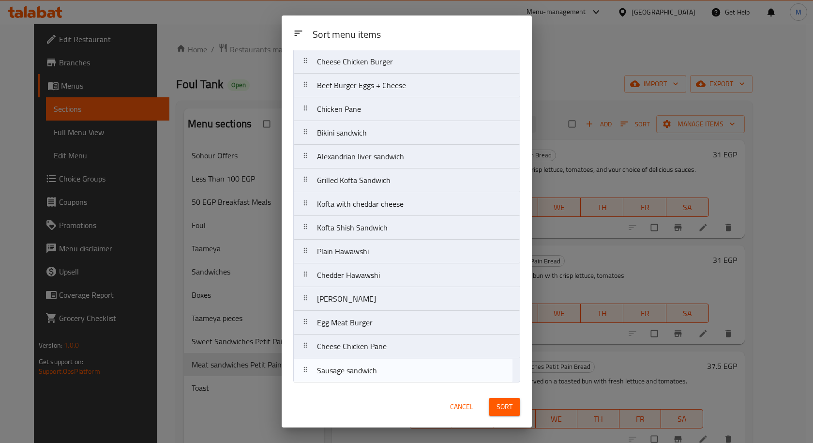
drag, startPoint x: 363, startPoint y: 136, endPoint x: 363, endPoint y: 377, distance: 240.5
click at [363, 377] on nav "Meat Burger Chicken Burger Beef And Cheese Burger Cheese Chicken Burger Beef Bu…" at bounding box center [406, 180] width 227 height 404
drag, startPoint x: 365, startPoint y: 136, endPoint x: 352, endPoint y: 378, distance: 241.8
click at [352, 378] on nav "Meat Burger Chicken Burger Beef And Cheese Burger Cheese Chicken Burger Beef Bu…" at bounding box center [406, 180] width 227 height 404
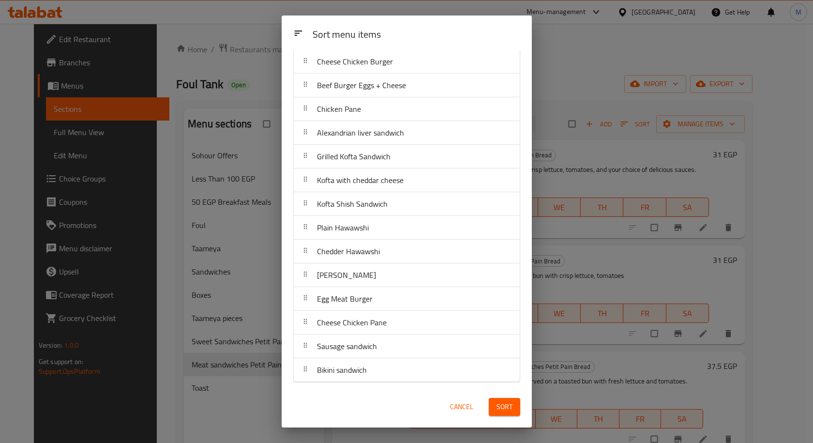
scroll to position [51, 0]
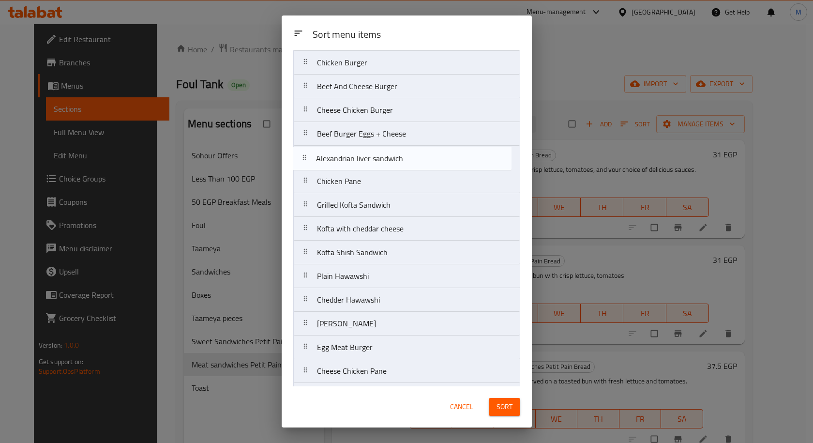
drag, startPoint x: 377, startPoint y: 184, endPoint x: 376, endPoint y: 159, distance: 25.2
click at [376, 159] on nav "Meat Burger Chicken Burger Beef And Cheese Burger Cheese Chicken Burger Beef Bu…" at bounding box center [406, 229] width 227 height 404
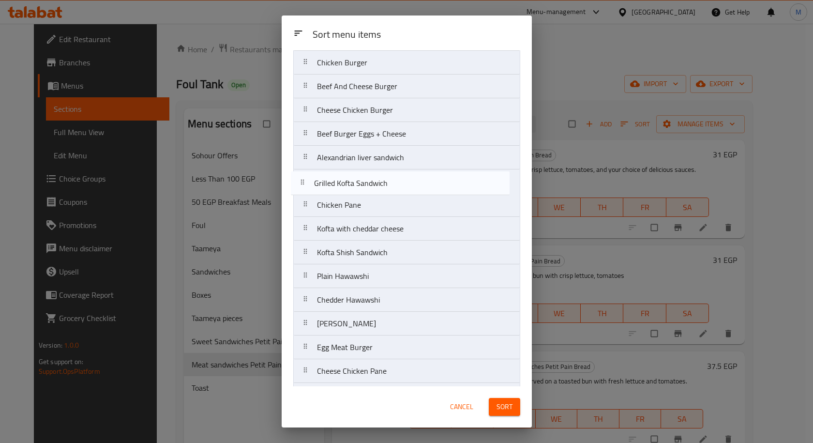
drag, startPoint x: 357, startPoint y: 211, endPoint x: 354, endPoint y: 184, distance: 27.7
click at [354, 184] on nav "Meat Burger Chicken Burger Beef And Cheese Burger Cheese Chicken Burger Beef Bu…" at bounding box center [406, 229] width 227 height 404
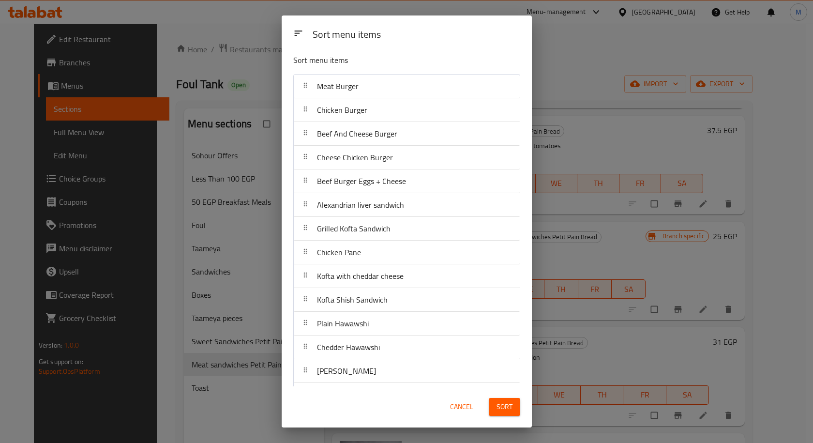
scroll to position [0, 0]
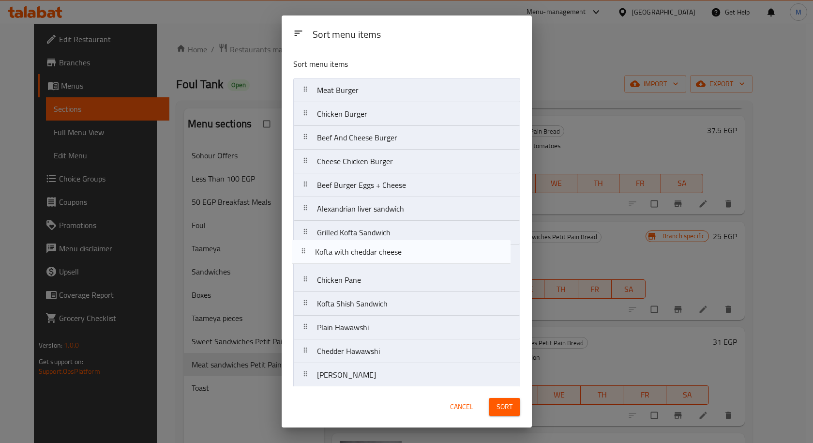
drag, startPoint x: 375, startPoint y: 283, endPoint x: 373, endPoint y: 252, distance: 31.0
click at [373, 252] on nav "Meat Burger Chicken Burger Beef And Cheese Burger Cheese Chicken Burger Beef Bu…" at bounding box center [406, 280] width 227 height 404
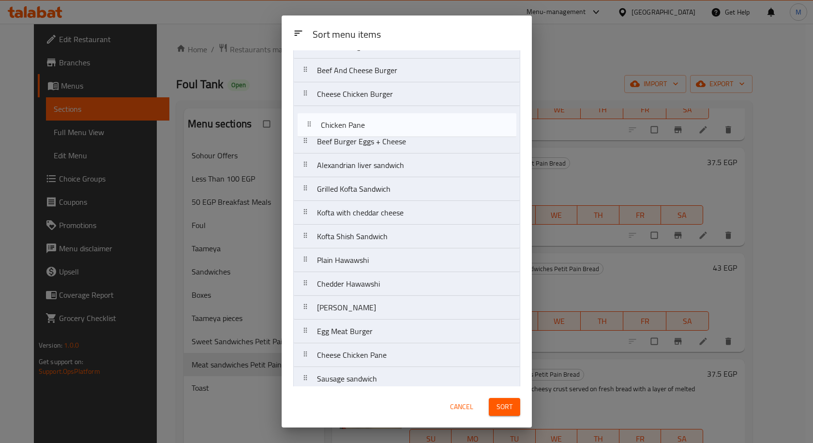
scroll to position [66, 0]
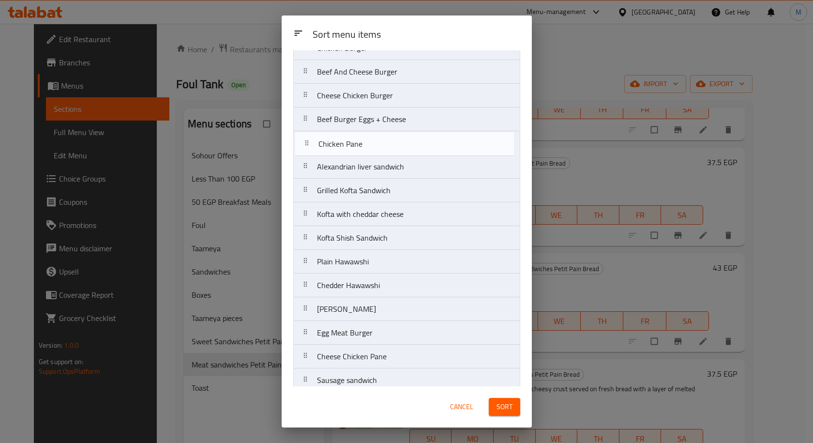
drag, startPoint x: 368, startPoint y: 188, endPoint x: 369, endPoint y: 145, distance: 42.6
click at [369, 145] on nav "Meat Burger Chicken Burger Beef And Cheese Burger Cheese Chicken Burger Beef Bu…" at bounding box center [406, 214] width 227 height 404
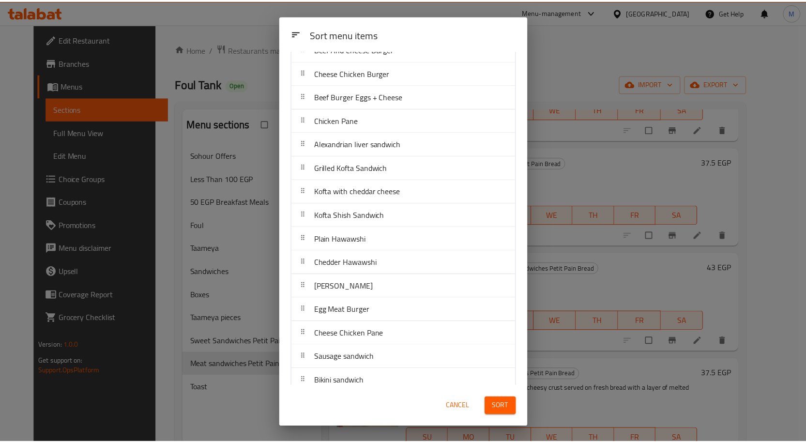
scroll to position [100, 0]
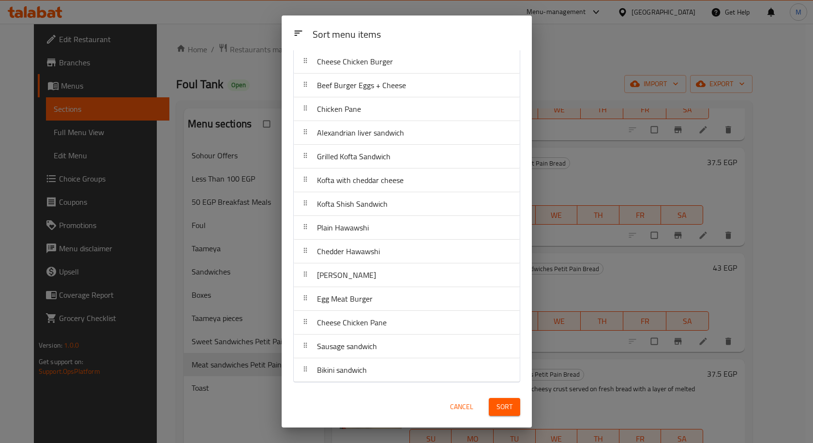
click at [506, 404] on span "Sort" at bounding box center [505, 407] width 16 height 12
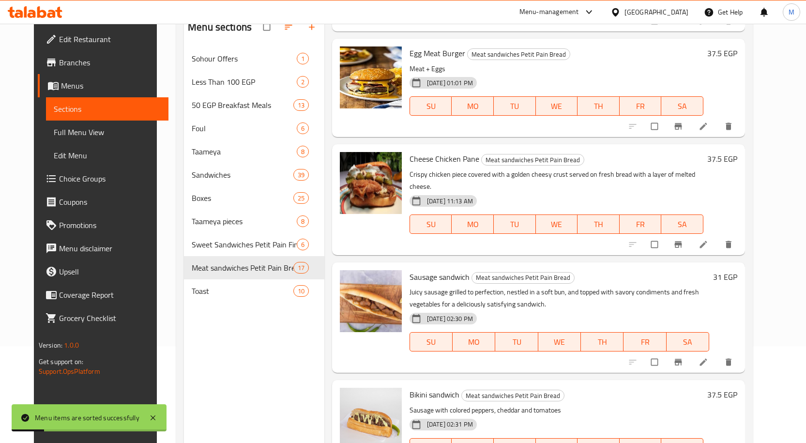
scroll to position [136, 0]
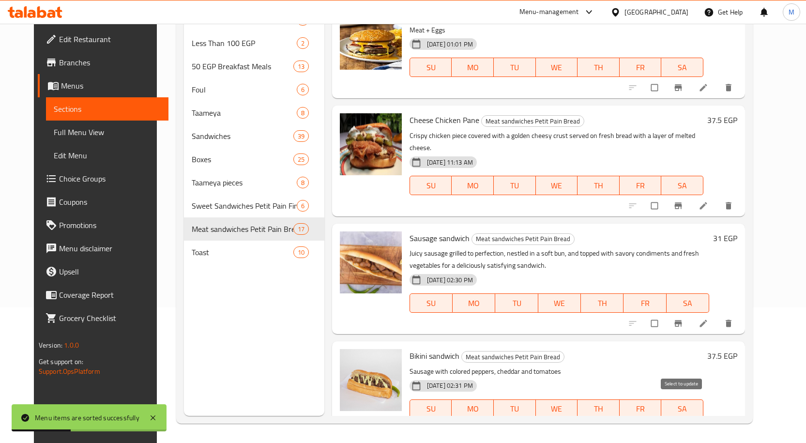
click at [665, 420] on input "checkbox" at bounding box center [655, 429] width 20 height 18
checkbox input "true"
click at [708, 318] on icon at bounding box center [703, 323] width 10 height 10
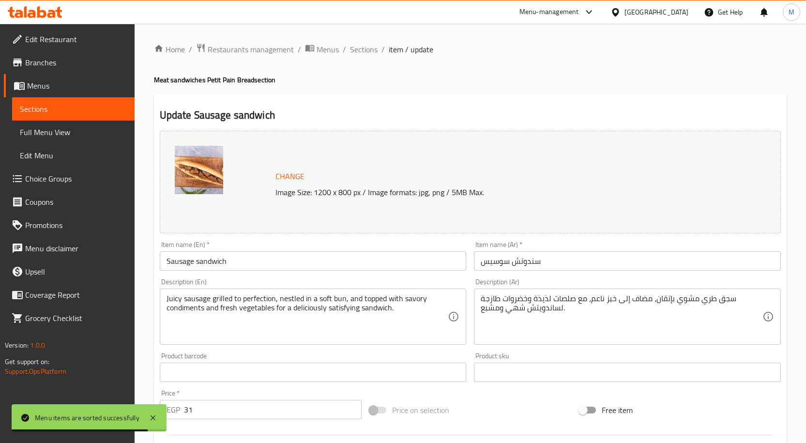
click at [183, 261] on input "Sausage sandwich" at bounding box center [313, 260] width 307 height 19
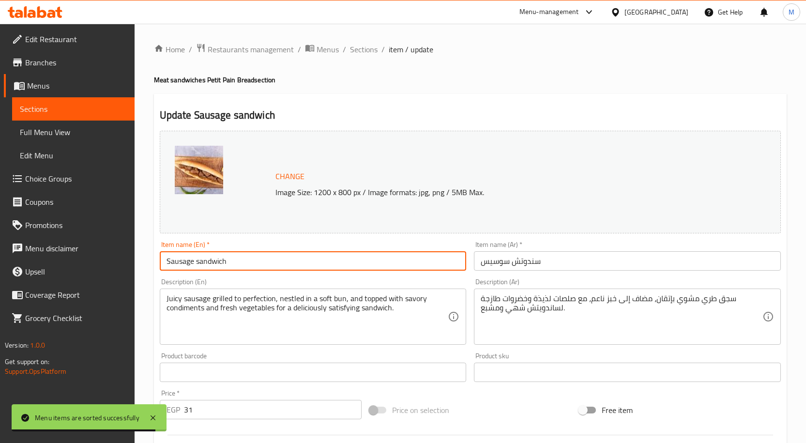
drag, startPoint x: 183, startPoint y: 261, endPoint x: 171, endPoint y: 261, distance: 12.1
click at [171, 261] on input "Sausage sandwich" at bounding box center [313, 260] width 307 height 19
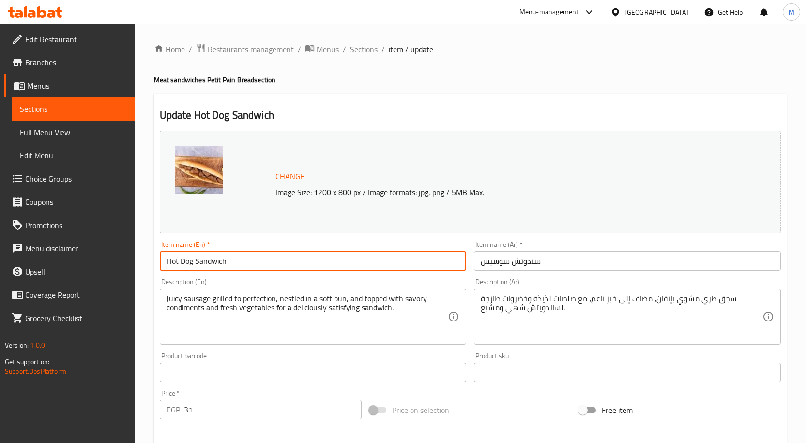
type input "Hot Dog Sandwich"
click at [144, 242] on div "Home / Restaurants management / Menus / Sections / item / update Meat sandwiche…" at bounding box center [470, 361] width 671 height 674
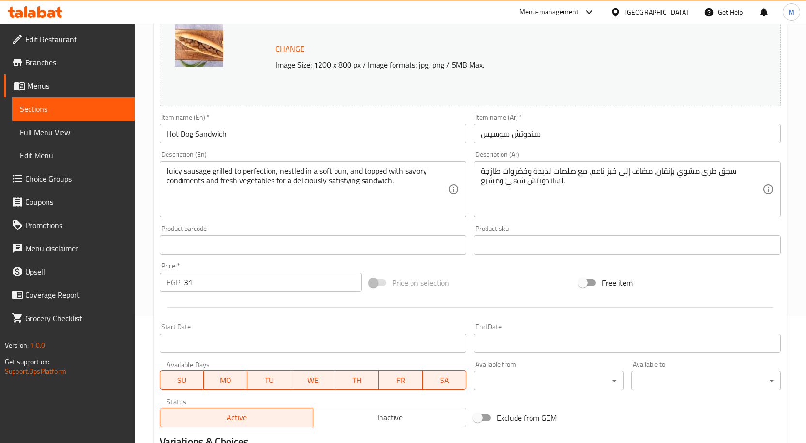
scroll to position [255, 0]
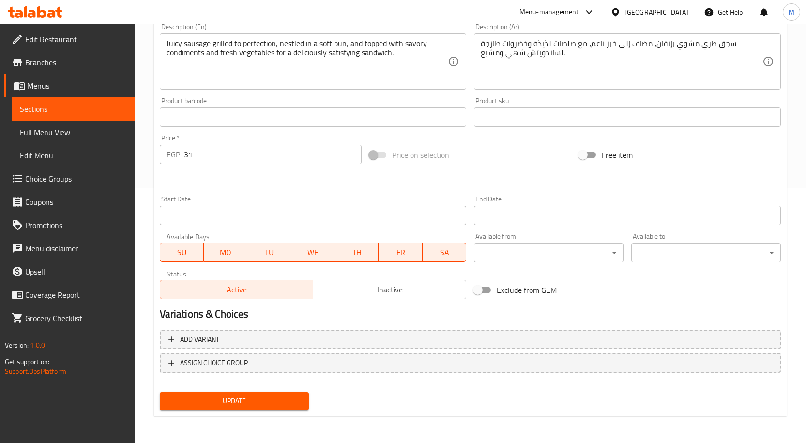
click at [237, 399] on span "Update" at bounding box center [234, 401] width 134 height 12
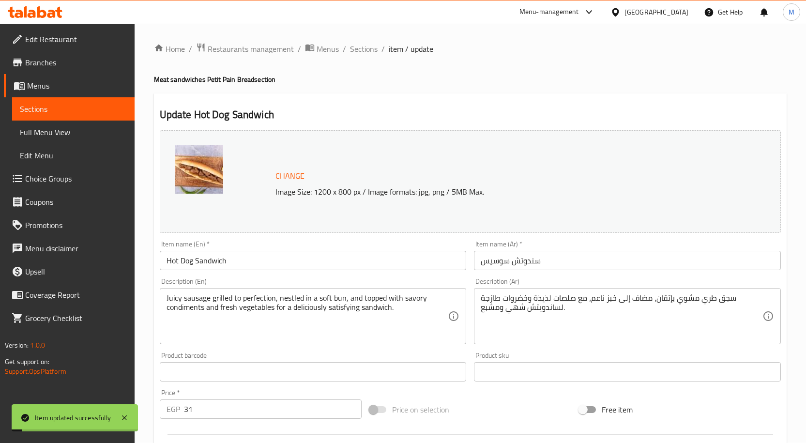
scroll to position [0, 0]
click at [370, 52] on span "Sections" at bounding box center [364, 50] width 28 height 12
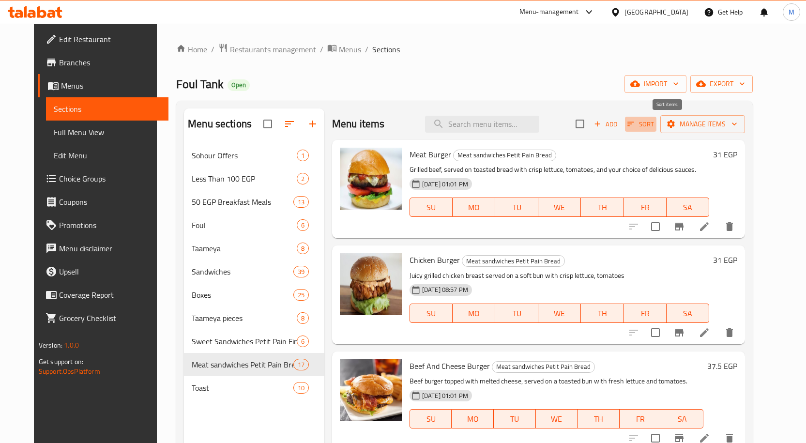
click at [635, 126] on icon "button" at bounding box center [630, 124] width 9 height 9
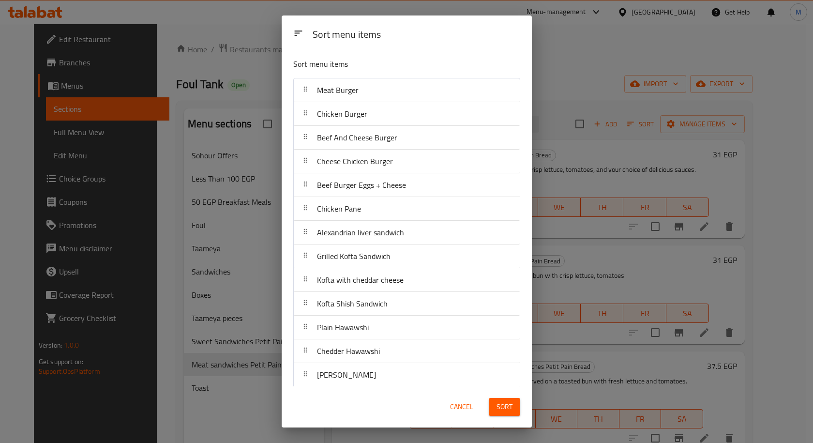
scroll to position [100, 0]
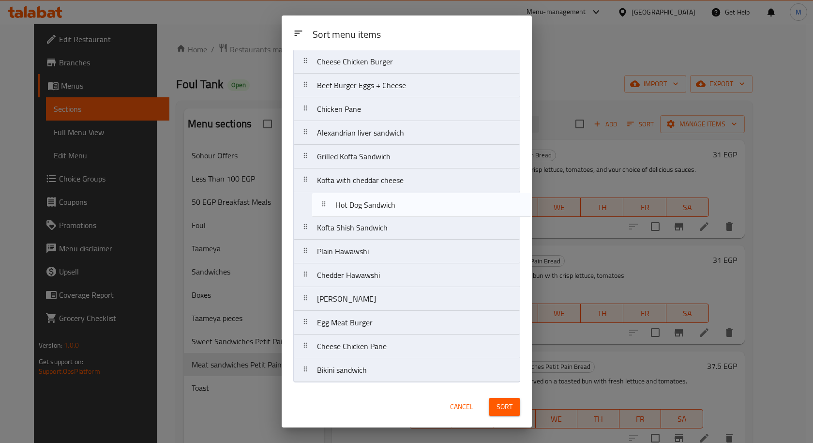
drag, startPoint x: 371, startPoint y: 351, endPoint x: 390, endPoint y: 207, distance: 145.9
click at [390, 207] on nav "Meat Burger Chicken Burger Beef And Cheese Burger Cheese Chicken Burger Beef Bu…" at bounding box center [406, 180] width 227 height 404
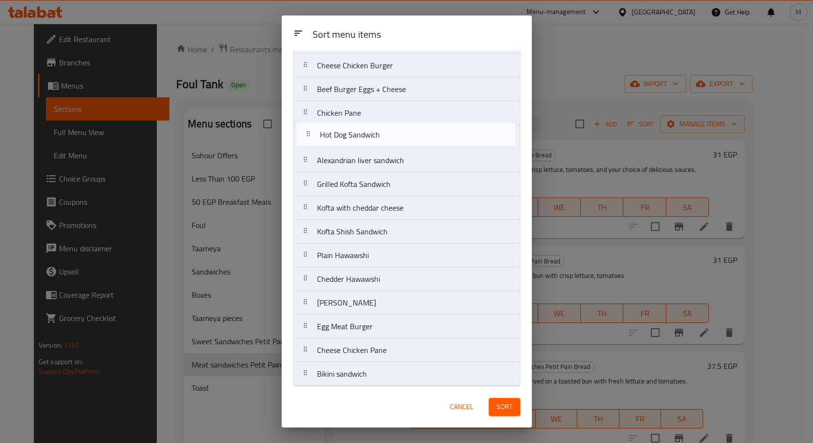
drag, startPoint x: 350, startPoint y: 208, endPoint x: 353, endPoint y: 132, distance: 76.0
click at [353, 132] on nav "Meat Burger Chicken Burger Beef And Cheese Burger Cheese Chicken Burger Beef Bu…" at bounding box center [406, 184] width 227 height 404
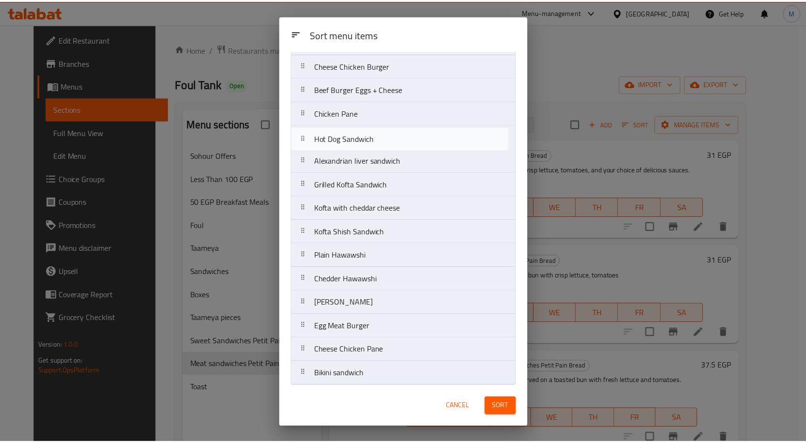
scroll to position [94, 0]
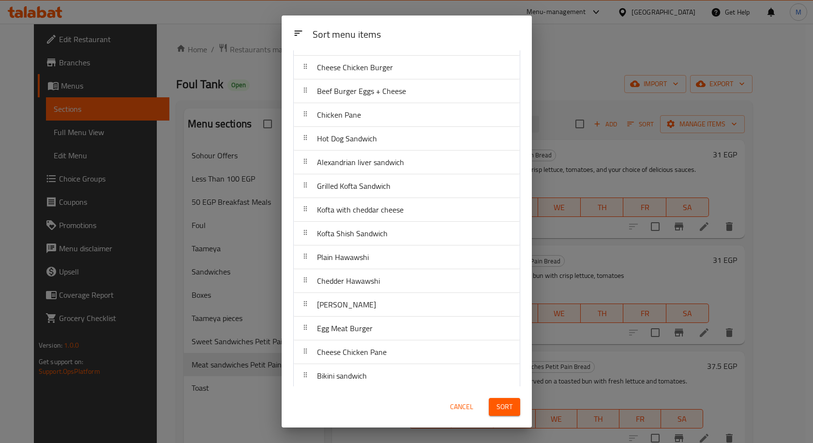
click at [510, 410] on span "Sort" at bounding box center [505, 407] width 16 height 12
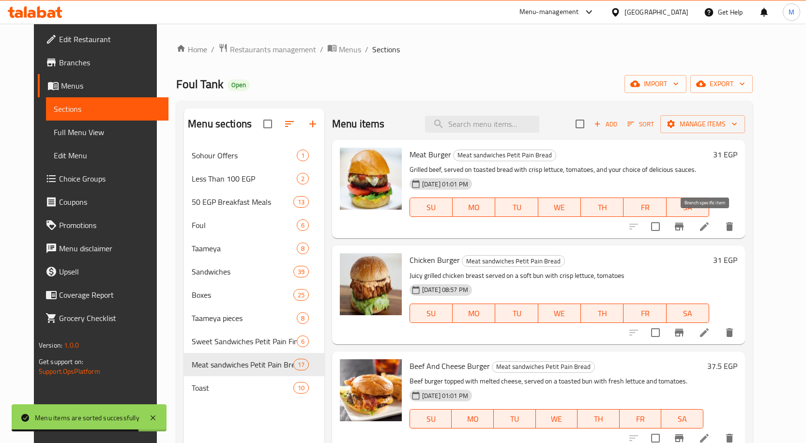
click at [685, 231] on icon "Branch-specific-item" at bounding box center [679, 227] width 12 height 12
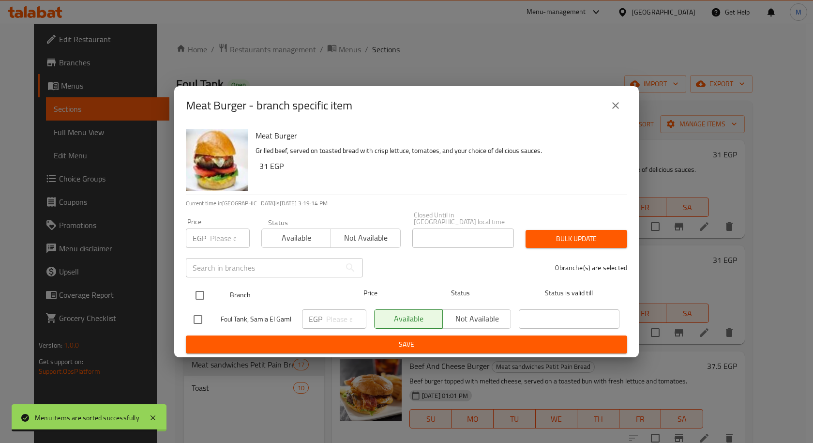
click at [203, 293] on input "checkbox" at bounding box center [200, 295] width 20 height 20
checkbox input "true"
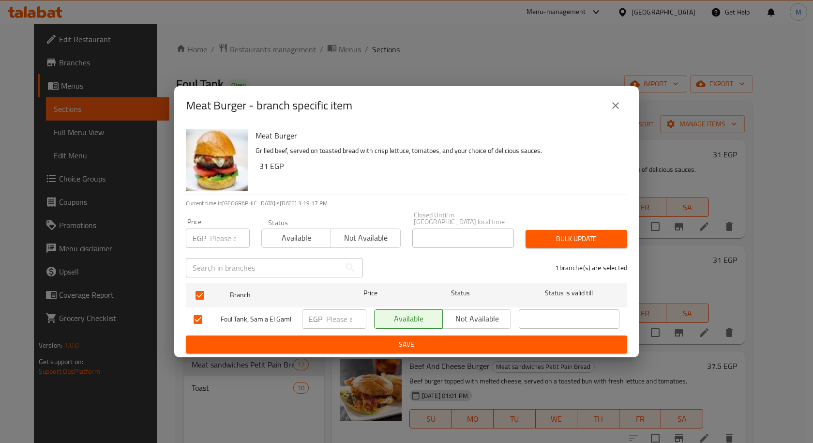
click at [327, 320] on input "number" at bounding box center [346, 318] width 40 height 19
type input "30"
click at [441, 347] on span "Save" at bounding box center [407, 344] width 426 height 12
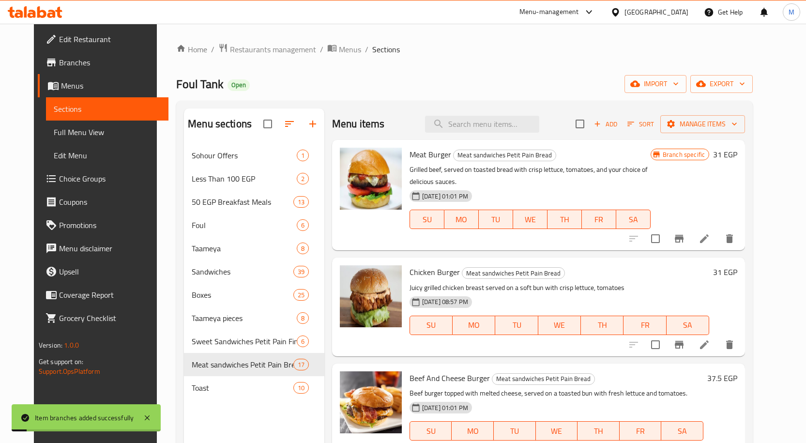
click at [737, 154] on h6 "31 EGP" at bounding box center [725, 155] width 24 height 14
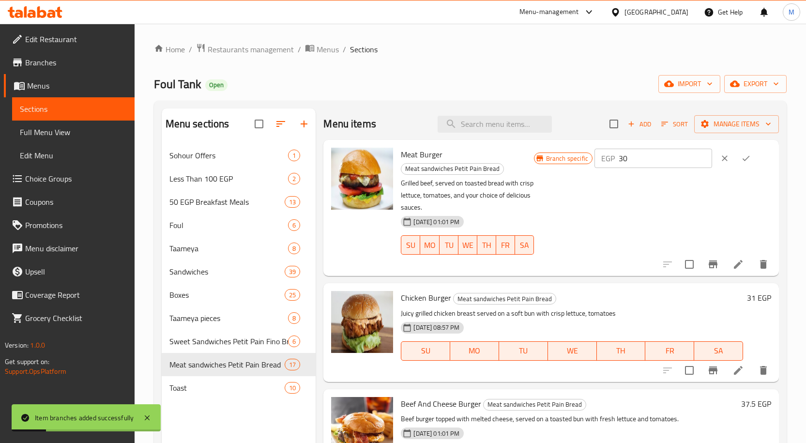
type input "30"
click at [702, 163] on input "30" at bounding box center [664, 158] width 93 height 19
click at [745, 156] on icon "ok" at bounding box center [746, 158] width 10 height 10
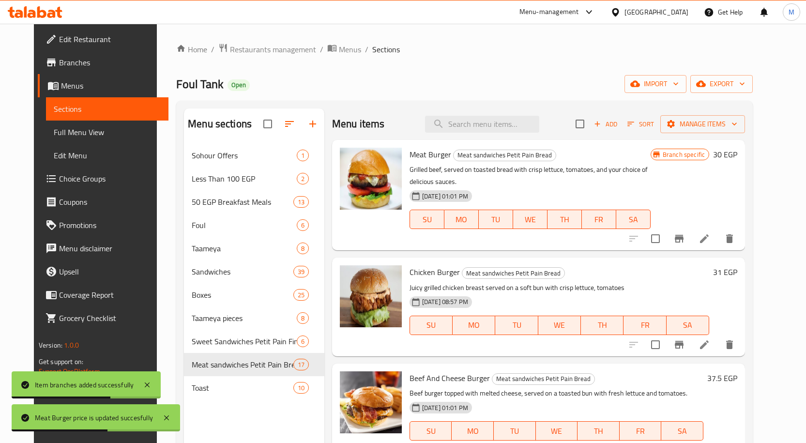
click at [737, 271] on h6 "31 EGP" at bounding box center [725, 272] width 24 height 14
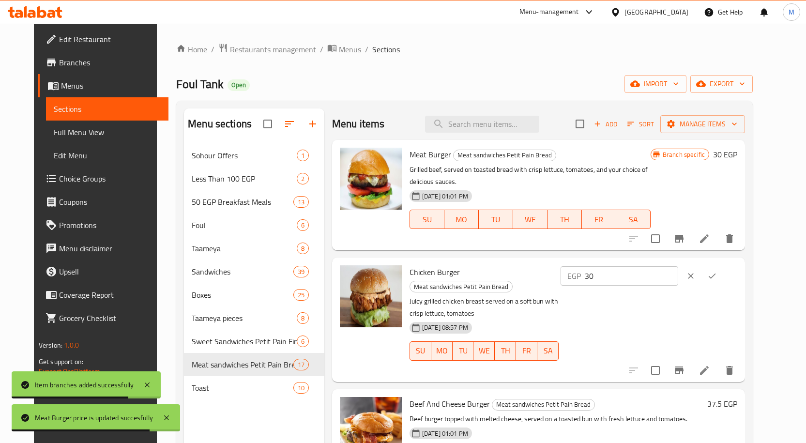
type input "30"
click at [678, 280] on input "30" at bounding box center [631, 275] width 93 height 19
click at [717, 271] on icon "ok" at bounding box center [712, 276] width 10 height 10
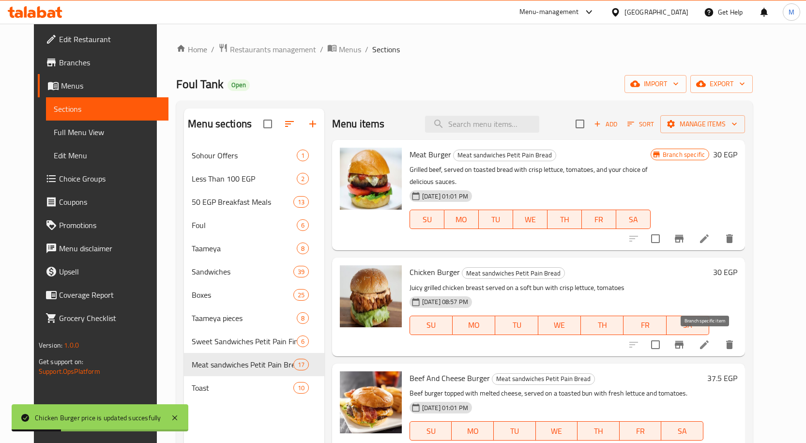
click at [683, 344] on icon "Branch-specific-item" at bounding box center [679, 345] width 9 height 8
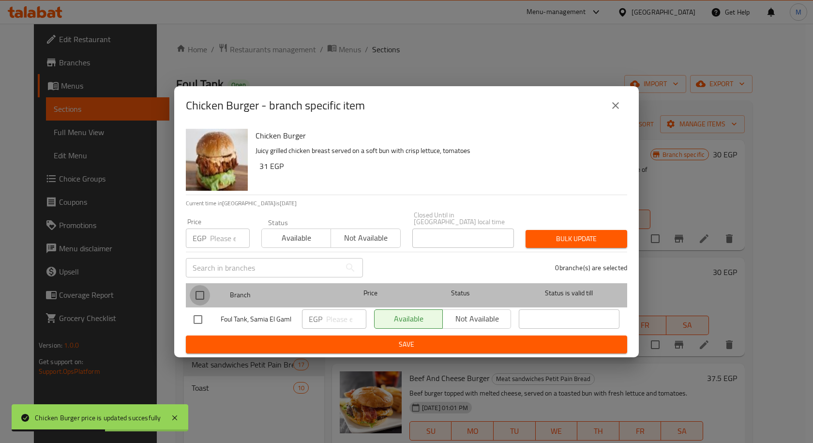
click at [201, 289] on input "checkbox" at bounding box center [200, 295] width 20 height 20
checkbox input "true"
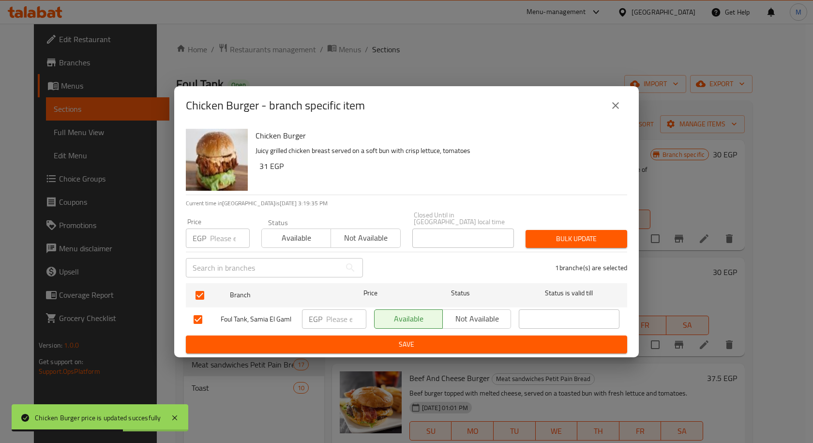
click at [327, 315] on input "number" at bounding box center [346, 318] width 40 height 19
type input "30"
click at [395, 340] on span "Save" at bounding box center [407, 344] width 426 height 12
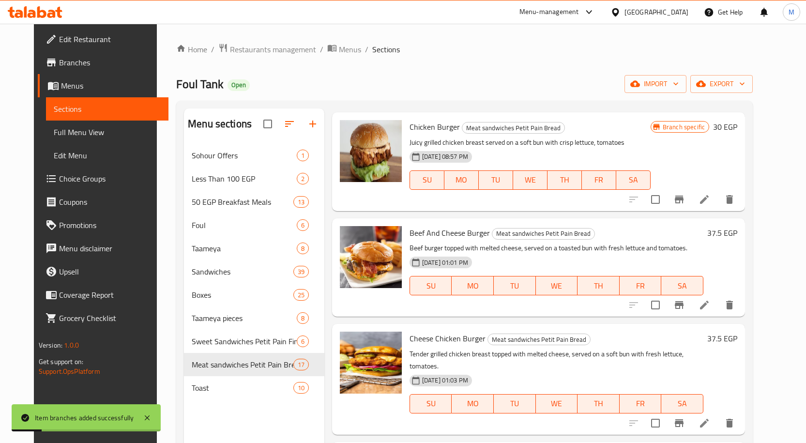
scroll to position [194, 0]
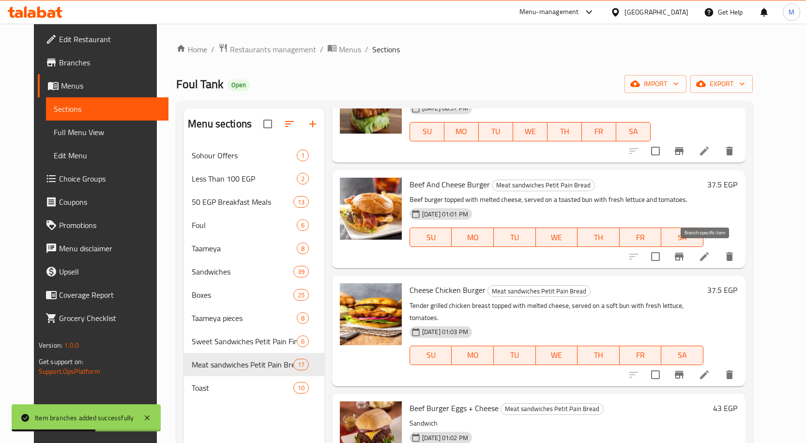
click at [683, 257] on icon "Branch-specific-item" at bounding box center [679, 257] width 9 height 8
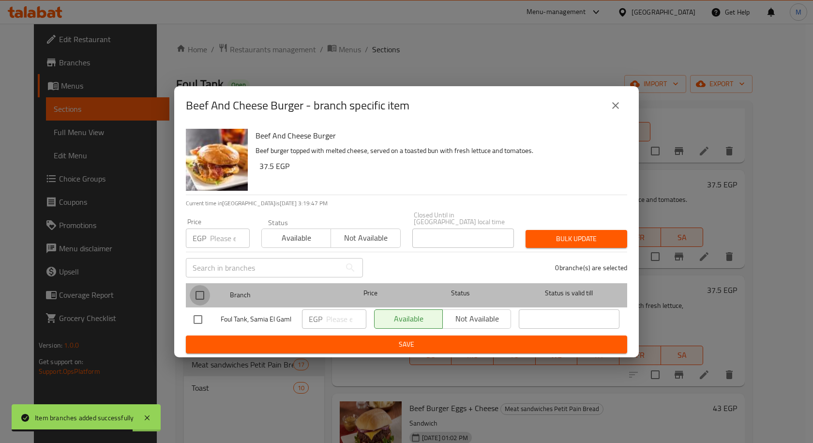
click at [198, 296] on input "checkbox" at bounding box center [200, 295] width 20 height 20
checkbox input "true"
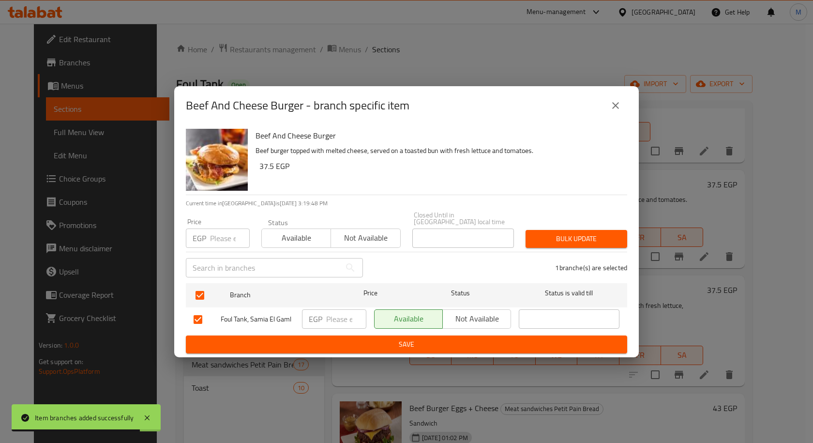
click at [333, 318] on input "number" at bounding box center [346, 318] width 40 height 19
type input "35"
click at [365, 341] on span "Save" at bounding box center [407, 344] width 426 height 12
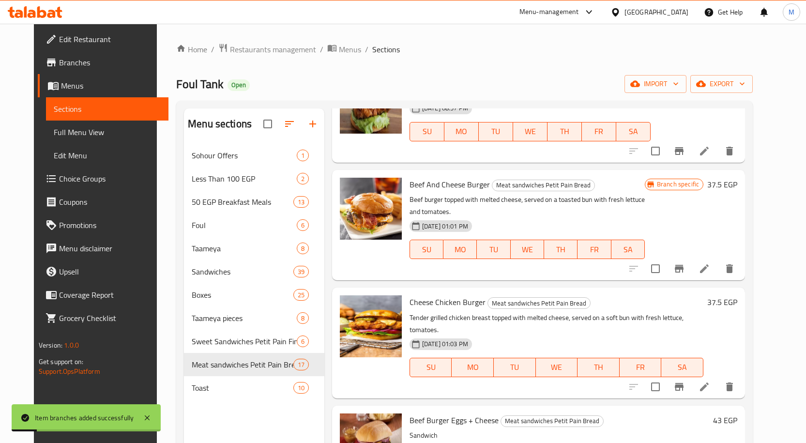
click at [737, 182] on h6 "37.5 EGP" at bounding box center [722, 185] width 30 height 14
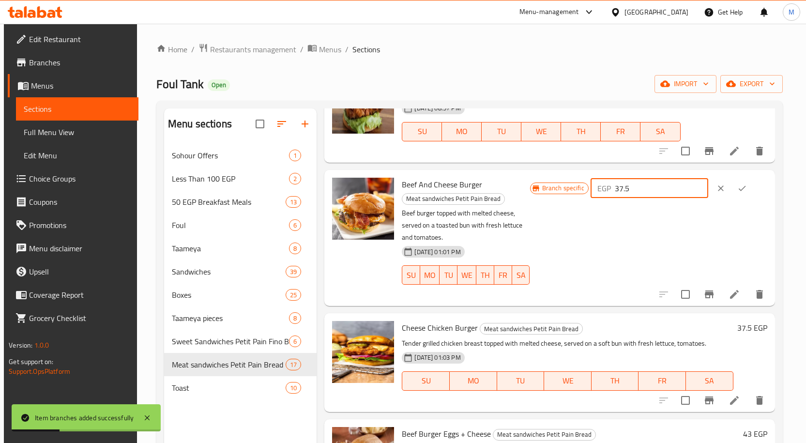
drag, startPoint x: 648, startPoint y: 190, endPoint x: 625, endPoint y: 193, distance: 23.8
click at [625, 193] on div "EGP 37.5 ​" at bounding box center [649, 188] width 118 height 19
type input "35"
click at [744, 189] on icon "ok" at bounding box center [742, 188] width 10 height 10
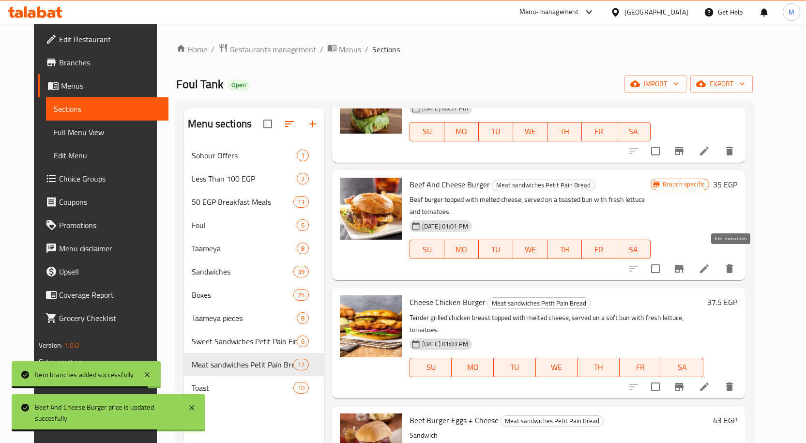
click at [708, 264] on icon at bounding box center [704, 268] width 9 height 9
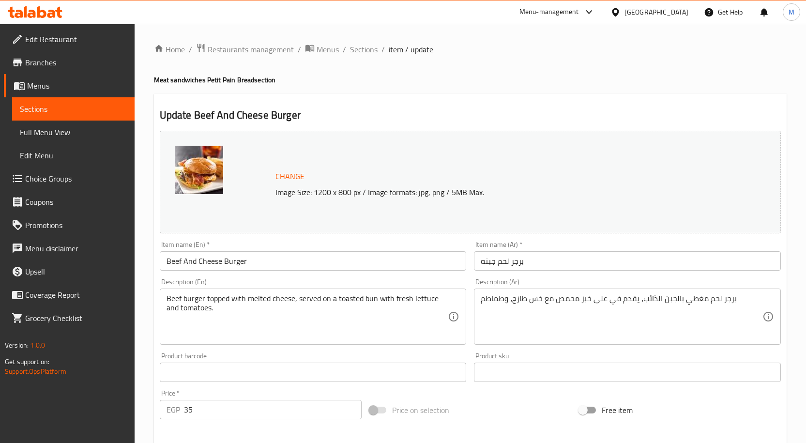
click at [173, 261] on input "Beef And Cheese Burger" at bounding box center [313, 260] width 307 height 19
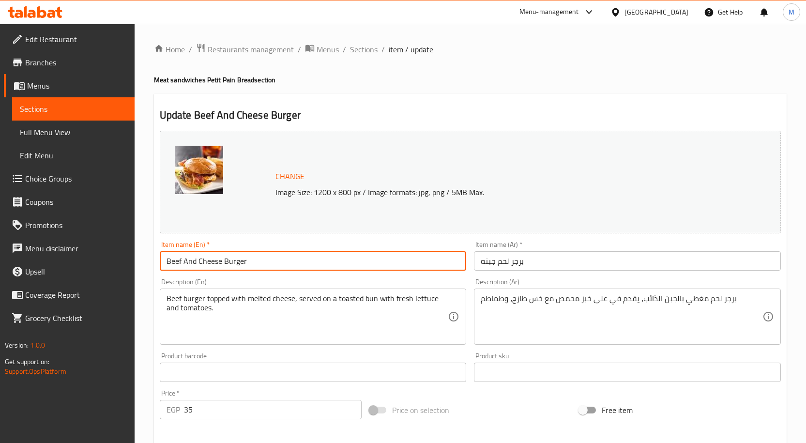
drag, startPoint x: 173, startPoint y: 261, endPoint x: 163, endPoint y: 261, distance: 10.6
click at [163, 261] on input "Beef And Cheese Burger" at bounding box center [313, 260] width 307 height 19
type input "Meat And Cheese Burger"
click at [148, 251] on div "Home / Restaurants management / Menus / Sections / item / update Meat sandwiche…" at bounding box center [470, 361] width 671 height 674
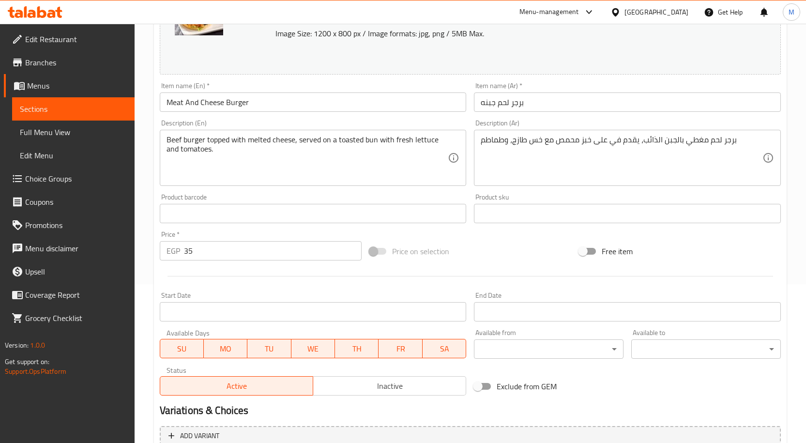
scroll to position [158, 0]
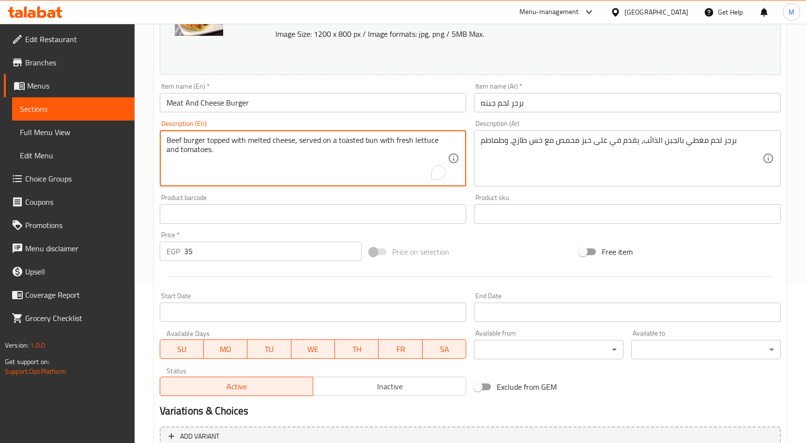
drag, startPoint x: 172, startPoint y: 141, endPoint x: 166, endPoint y: 140, distance: 5.8
click at [166, 140] on textarea "Beef burger topped with melted cheese, served on a toasted bun with fresh lettu…" at bounding box center [307, 159] width 282 height 46
type textarea "Meat burger topped with melted cheese, served on a toasted bun with fresh lettu…"
click at [145, 125] on div "Home / Restaurants management / Menus / Sections / item / update Meat sandwiche…" at bounding box center [470, 202] width 671 height 674
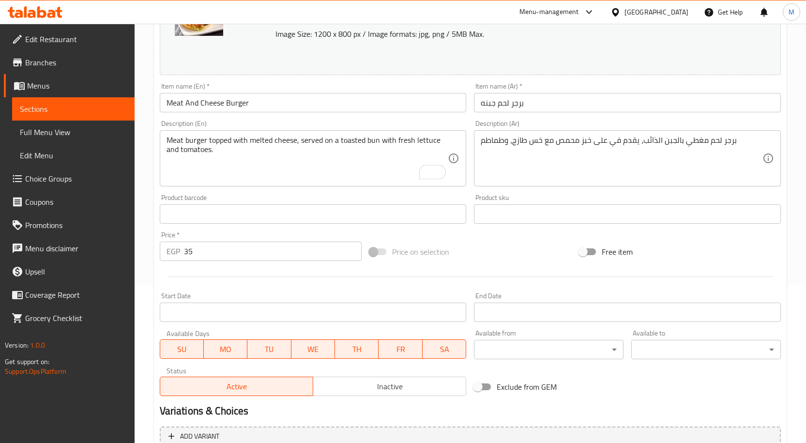
scroll to position [255, 0]
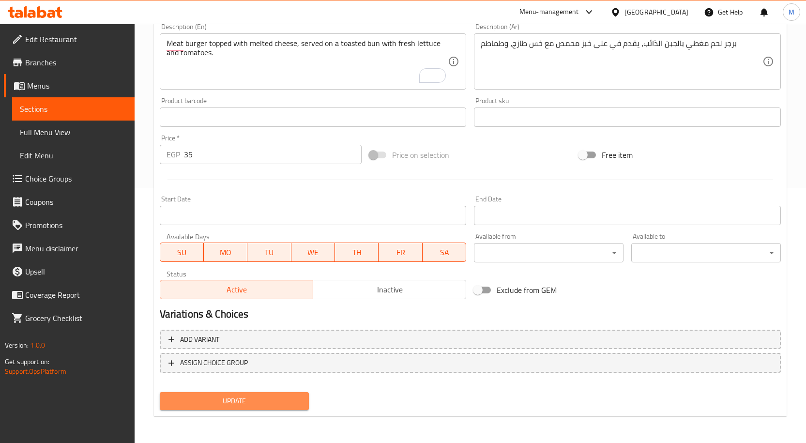
click at [243, 403] on span "Update" at bounding box center [234, 401] width 134 height 12
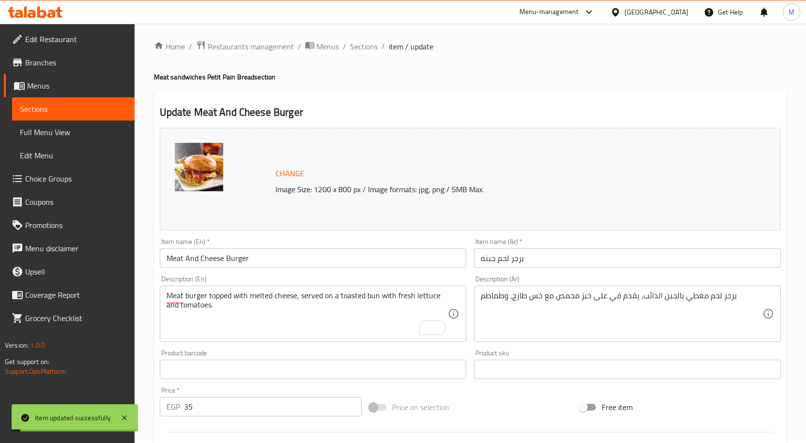
scroll to position [0, 0]
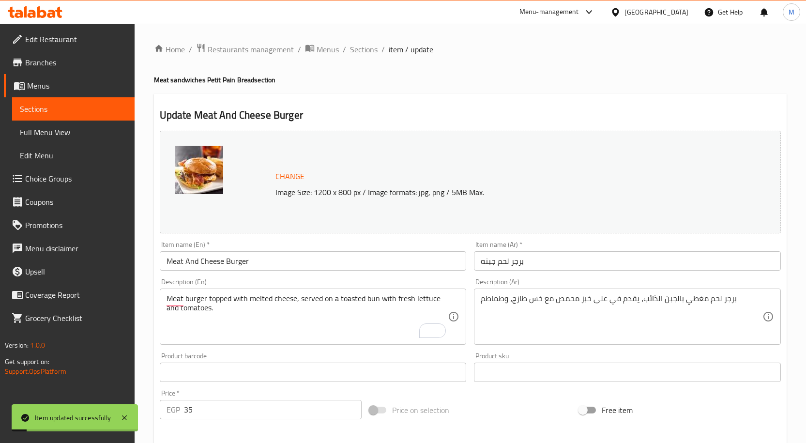
click at [362, 48] on span "Sections" at bounding box center [364, 50] width 28 height 12
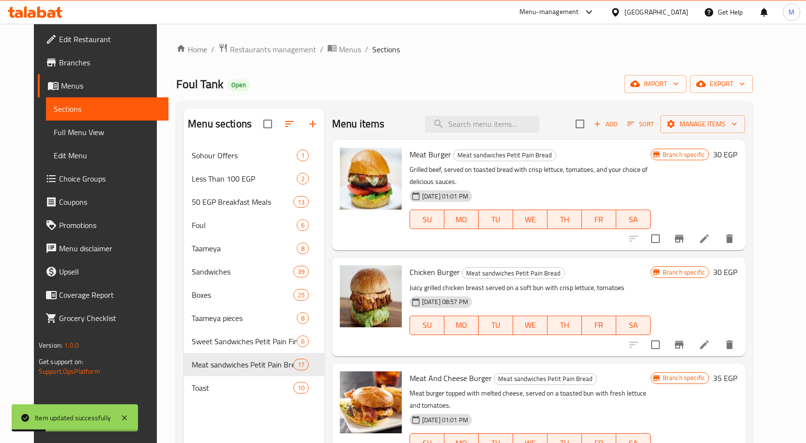
click at [624, 275] on h6 "Chicken Burger Meat sandwiches Petit Pain Bread" at bounding box center [529, 272] width 241 height 14
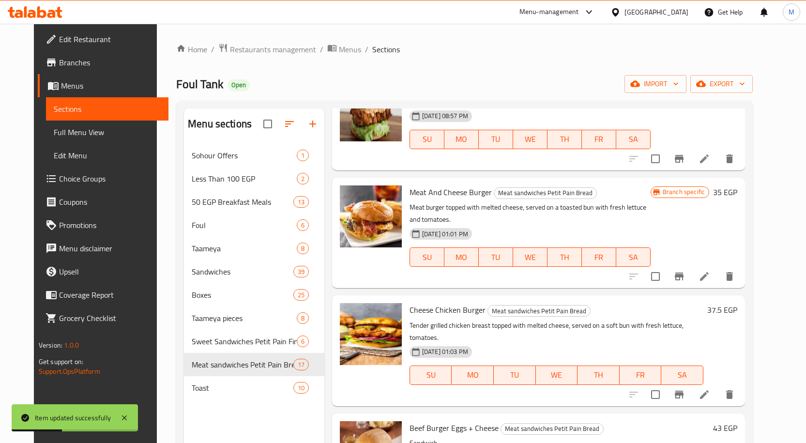
scroll to position [242, 0]
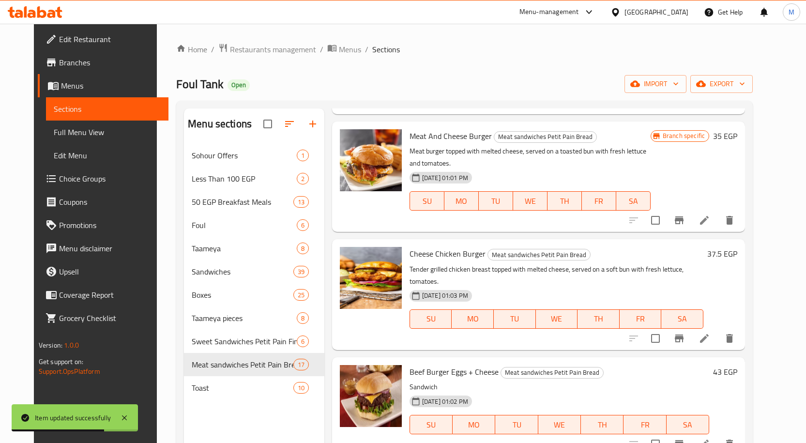
click at [737, 254] on h6 "37.5 EGP" at bounding box center [722, 254] width 30 height 14
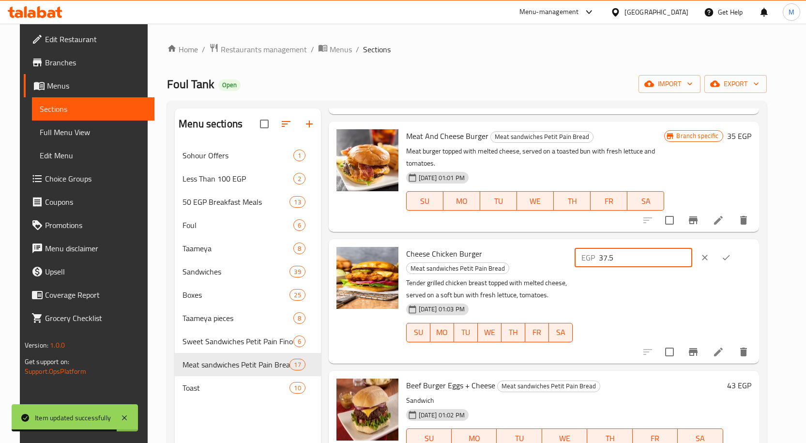
drag, startPoint x: 657, startPoint y: 258, endPoint x: 607, endPoint y: 255, distance: 50.5
click at [607, 255] on div "EGP 37.5 ​" at bounding box center [633, 257] width 118 height 19
type input "35"
click at [731, 255] on icon "ok" at bounding box center [726, 258] width 10 height 10
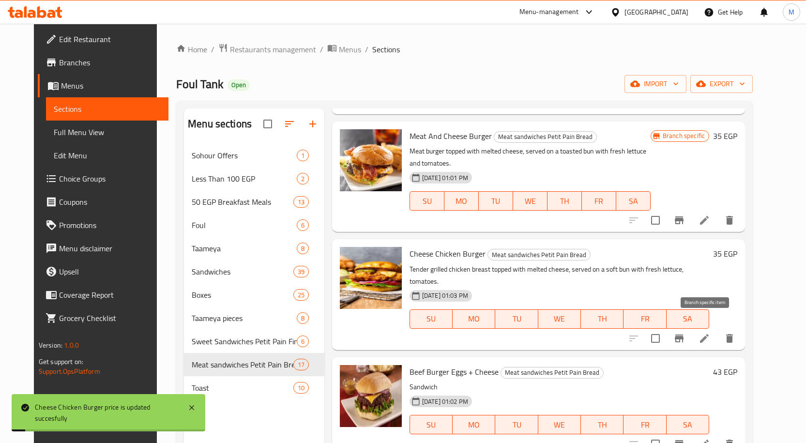
click at [683, 334] on icon "Branch-specific-item" at bounding box center [679, 338] width 9 height 8
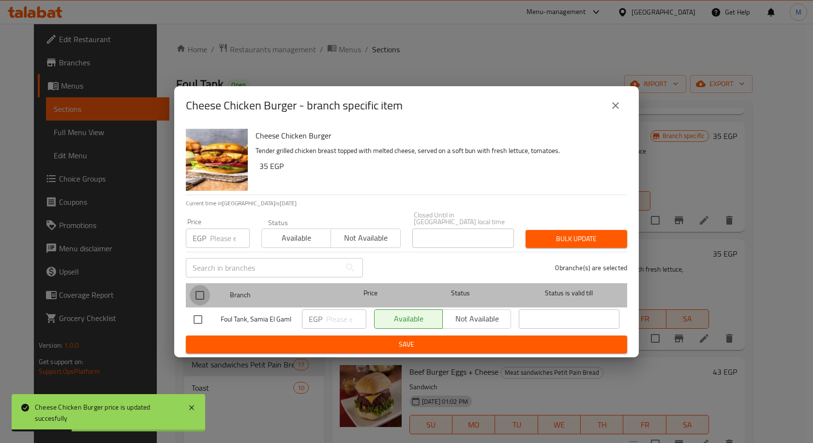
click at [199, 288] on input "checkbox" at bounding box center [200, 295] width 20 height 20
checkbox input "true"
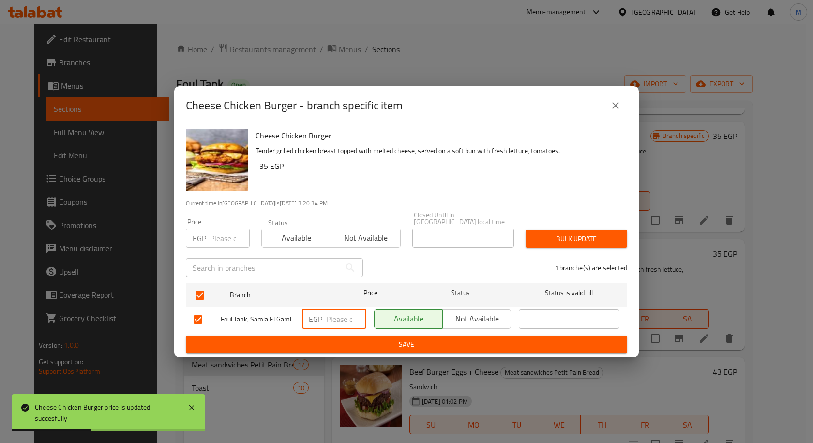
click at [335, 318] on input "number" at bounding box center [346, 318] width 40 height 19
type input "35"
click at [429, 338] on span "Save" at bounding box center [407, 344] width 426 height 12
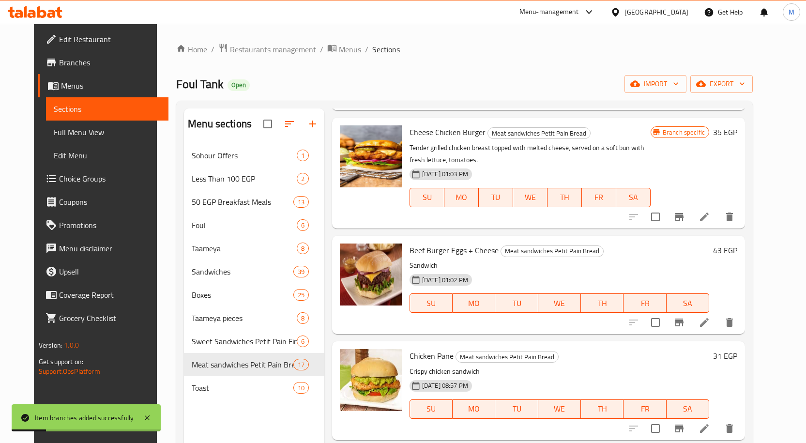
scroll to position [387, 0]
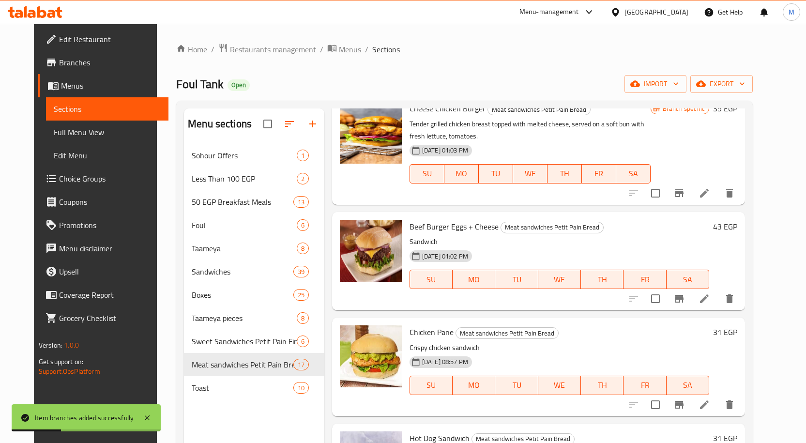
click at [737, 226] on div "43 EGP" at bounding box center [723, 227] width 28 height 14
click at [737, 225] on h6 "43 EGP" at bounding box center [725, 227] width 24 height 14
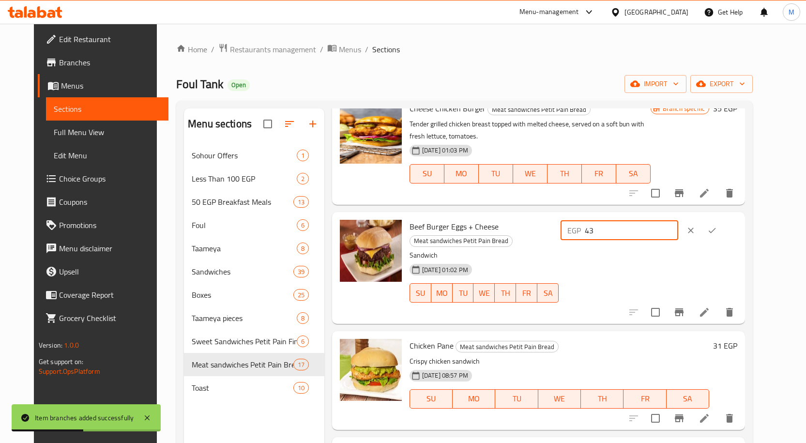
drag, startPoint x: 639, startPoint y: 233, endPoint x: 598, endPoint y: 233, distance: 41.1
click at [598, 233] on div "Beef Burger Eggs + Cheese Meat sandwiches Petit Pain Bread Sandwich 18-04-2024 …" at bounding box center [573, 268] width 335 height 104
type input "38"
click at [717, 226] on icon "ok" at bounding box center [712, 231] width 10 height 10
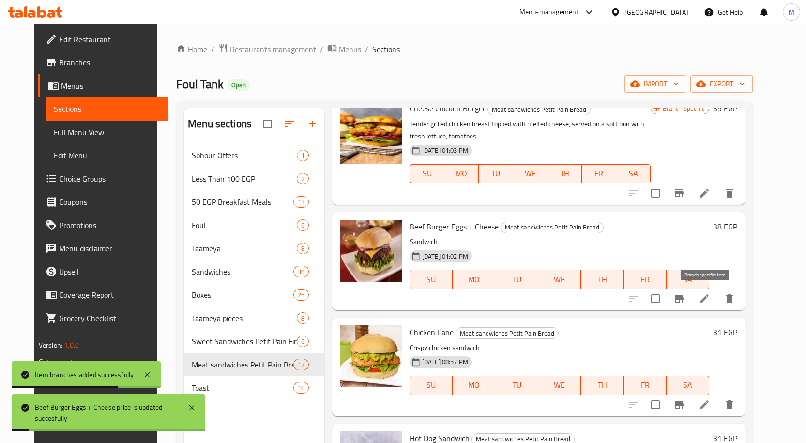
click at [683, 298] on icon "Branch-specific-item" at bounding box center [679, 299] width 9 height 8
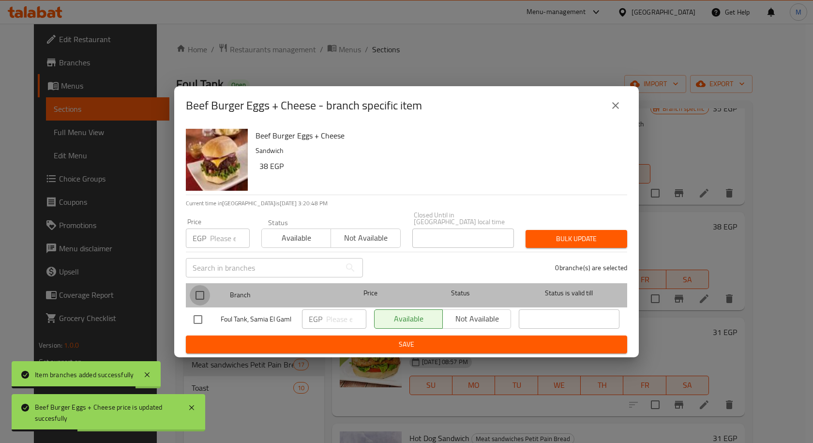
click at [201, 292] on input "checkbox" at bounding box center [200, 295] width 20 height 20
checkbox input "true"
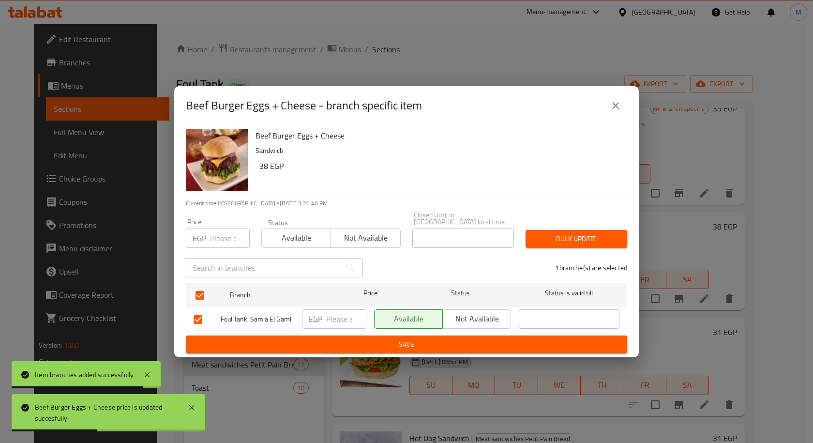
click at [331, 313] on input "number" at bounding box center [346, 318] width 40 height 19
type input "38"
click at [377, 338] on span "Save" at bounding box center [407, 344] width 426 height 12
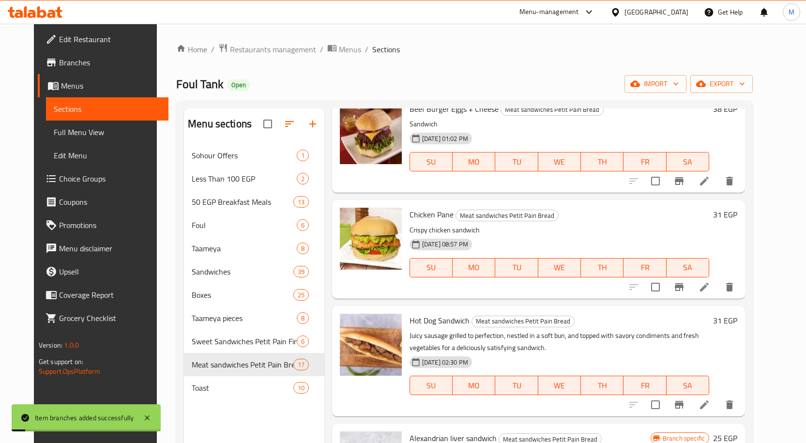
scroll to position [532, 0]
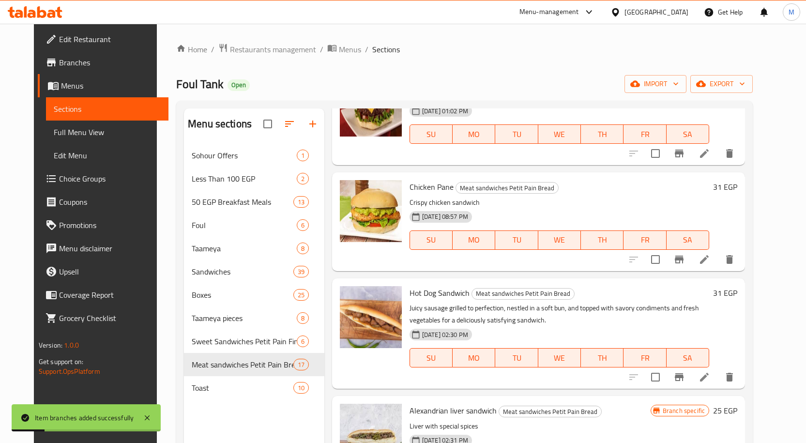
click at [737, 188] on h6 "31 EGP" at bounding box center [725, 187] width 24 height 14
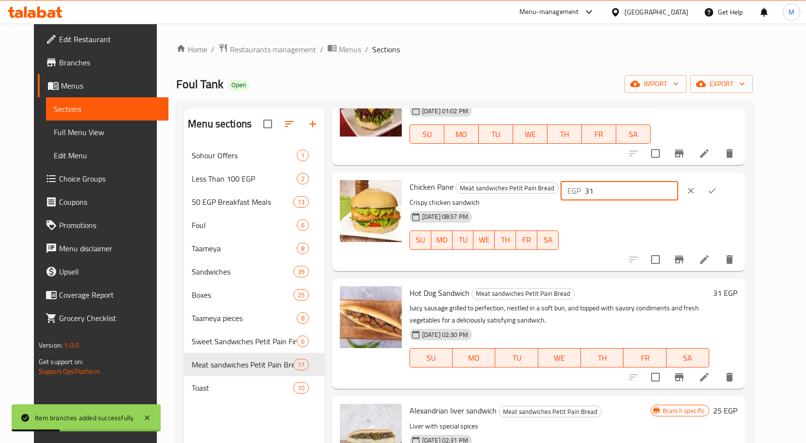
drag, startPoint x: 674, startPoint y: 188, endPoint x: 436, endPoint y: 80, distance: 261.0
click at [575, 181] on div "Chicken Pane Meat sandwiches Petit Pain Bread Crispy chicken sandwich 07-04-202…" at bounding box center [573, 221] width 335 height 90
type input "35"
click at [717, 189] on icon "ok" at bounding box center [712, 191] width 10 height 10
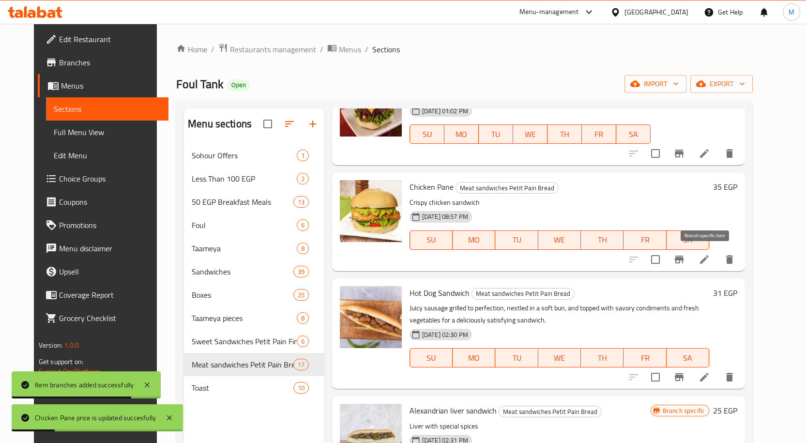
click at [683, 258] on icon "Branch-specific-item" at bounding box center [679, 260] width 9 height 8
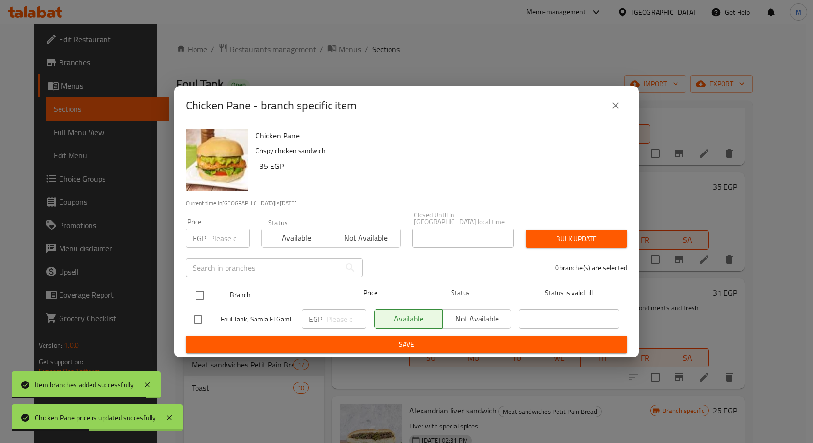
click at [197, 289] on input "checkbox" at bounding box center [200, 295] width 20 height 20
checkbox input "true"
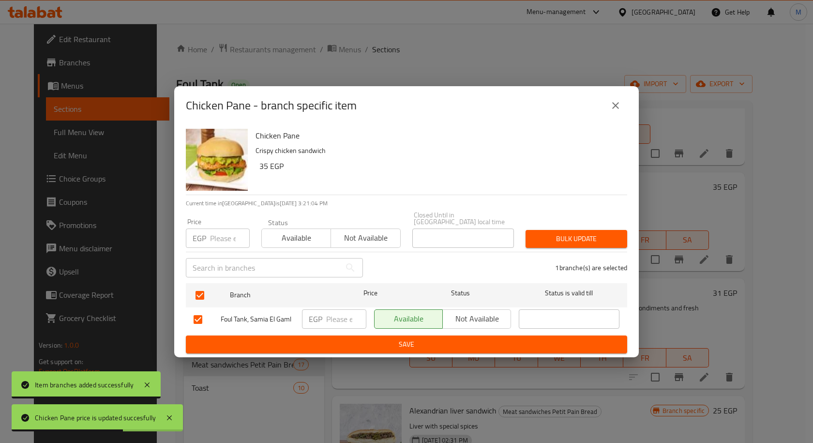
click at [335, 313] on input "number" at bounding box center [346, 318] width 40 height 19
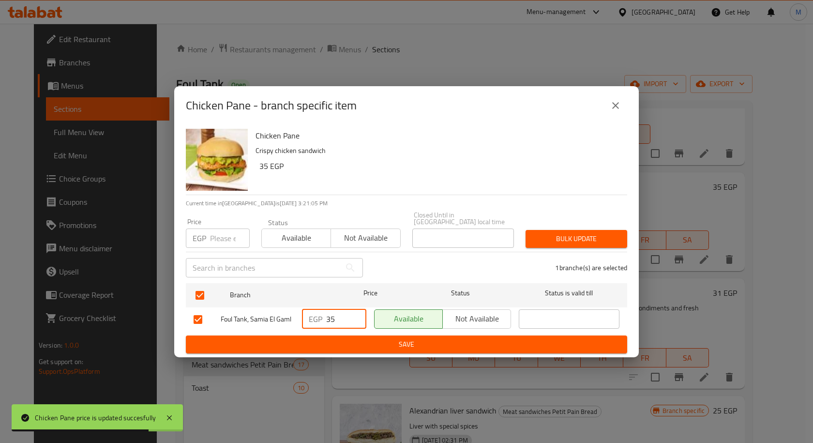
type input "35"
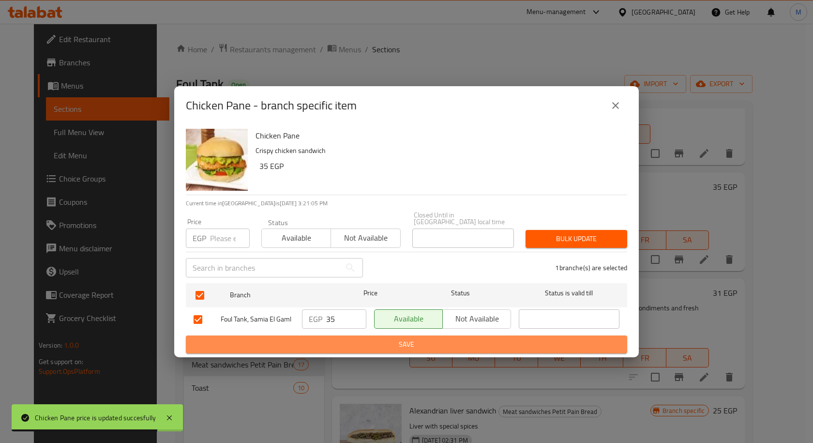
click at [445, 345] on span "Save" at bounding box center [407, 344] width 426 height 12
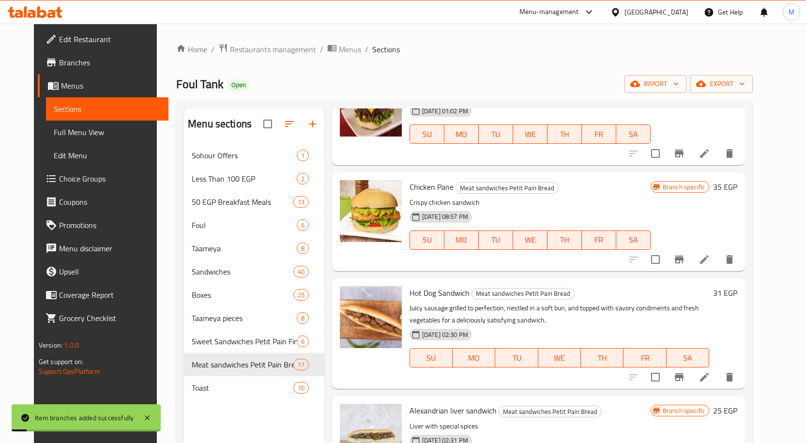
click at [635, 304] on p "Juicy sausage grilled to perfection, nestled in a soft bun, and topped with sav…" at bounding box center [559, 314] width 300 height 24
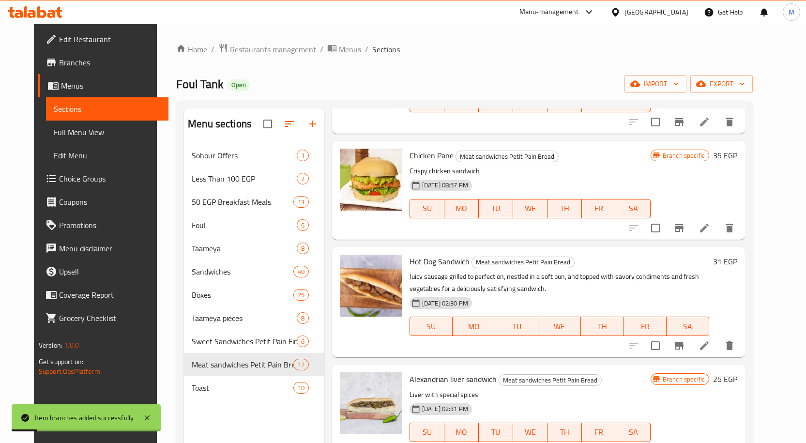
scroll to position [581, 0]
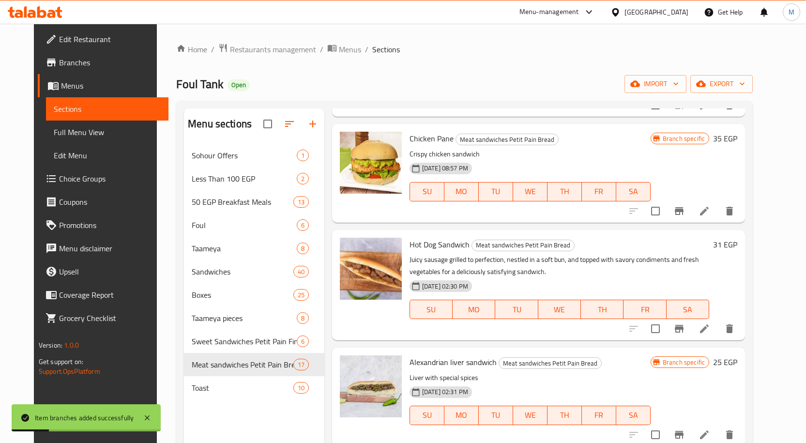
click at [737, 248] on h6 "31 EGP" at bounding box center [725, 245] width 24 height 14
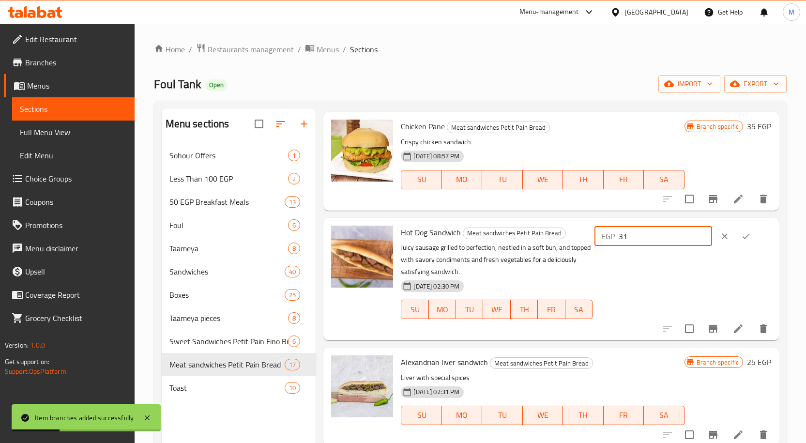
drag, startPoint x: 653, startPoint y: 252, endPoint x: 583, endPoint y: 246, distance: 70.9
click at [583, 246] on div "Hot Dog Sandwich Meat sandwiches Petit Pain Bread Juicy sausage grilled to perf…" at bounding box center [586, 279] width 378 height 115
type input "30"
click at [745, 241] on icon "ok" at bounding box center [746, 236] width 10 height 10
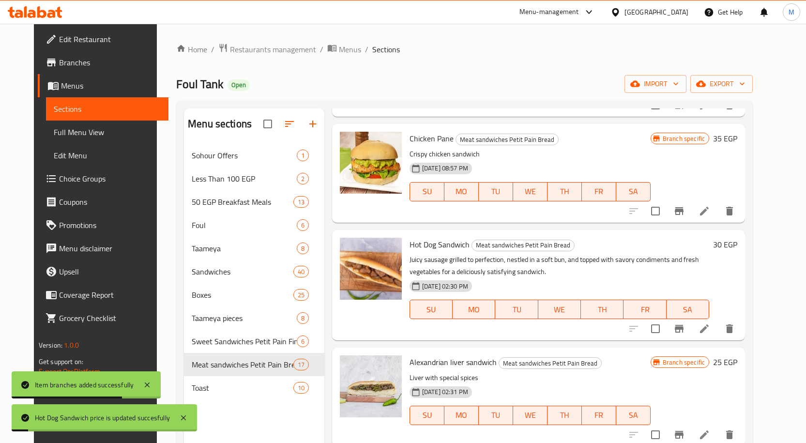
click at [683, 329] on icon "Branch-specific-item" at bounding box center [679, 329] width 9 height 8
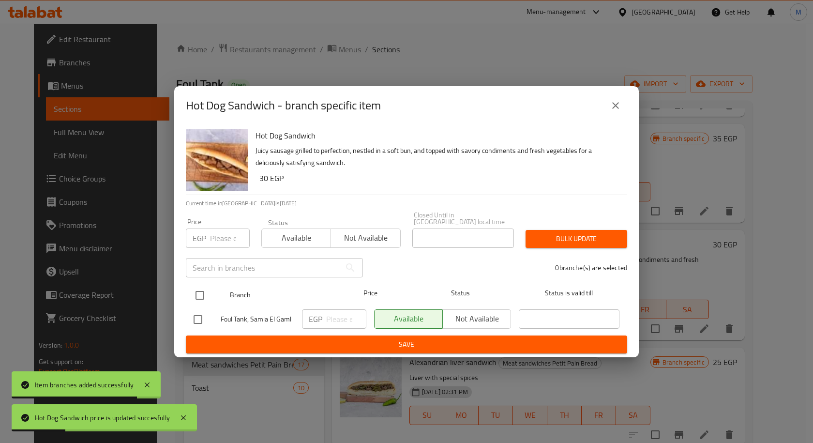
click at [196, 291] on input "checkbox" at bounding box center [200, 295] width 20 height 20
checkbox input "true"
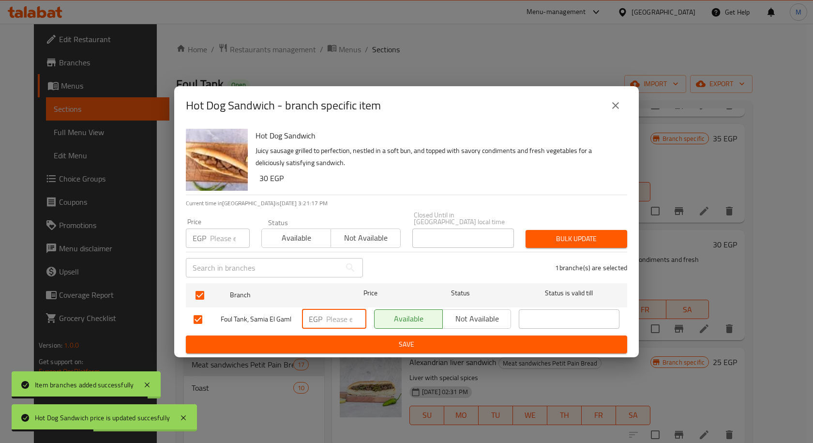
click at [335, 316] on input "number" at bounding box center [346, 318] width 40 height 19
type input "30"
click at [394, 345] on span "Save" at bounding box center [407, 344] width 426 height 12
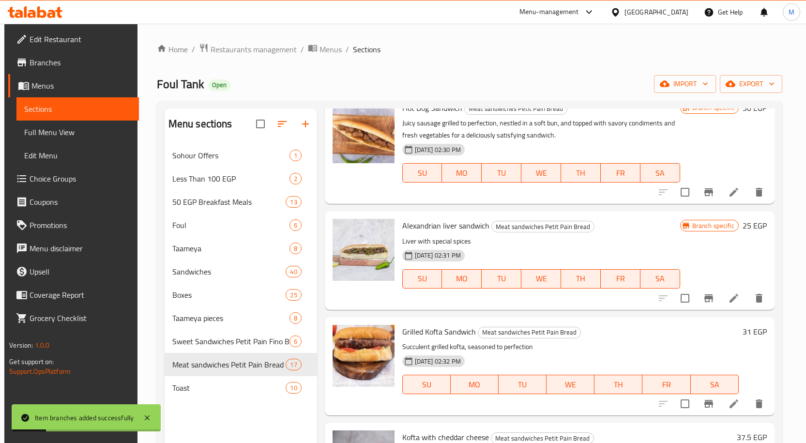
scroll to position [726, 0]
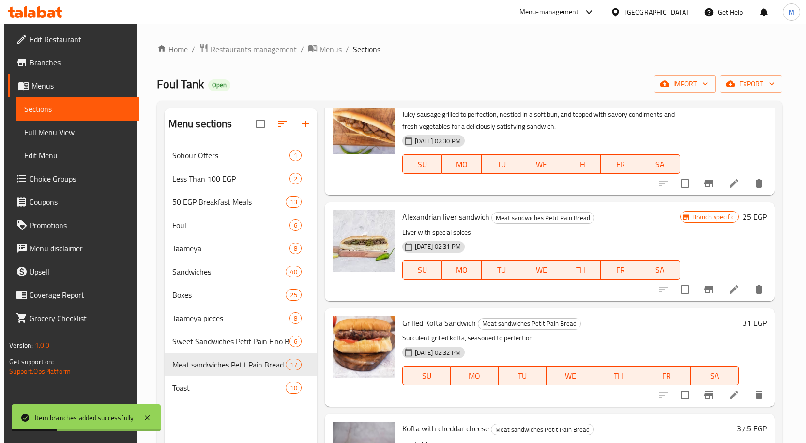
click at [744, 217] on h6 "25 EGP" at bounding box center [754, 217] width 24 height 14
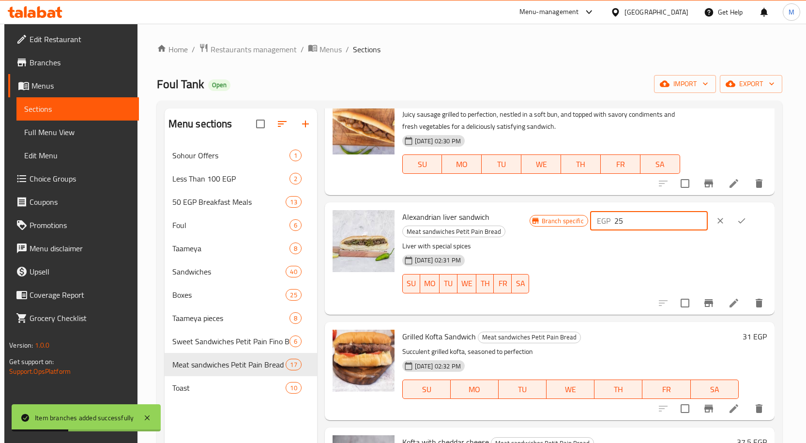
drag, startPoint x: 617, startPoint y: 225, endPoint x: 605, endPoint y: 225, distance: 11.6
click at [605, 225] on div "Branch specific EGP 25 ​" at bounding box center [647, 220] width 237 height 21
type input "35"
click at [741, 220] on icon "ok" at bounding box center [742, 221] width 10 height 10
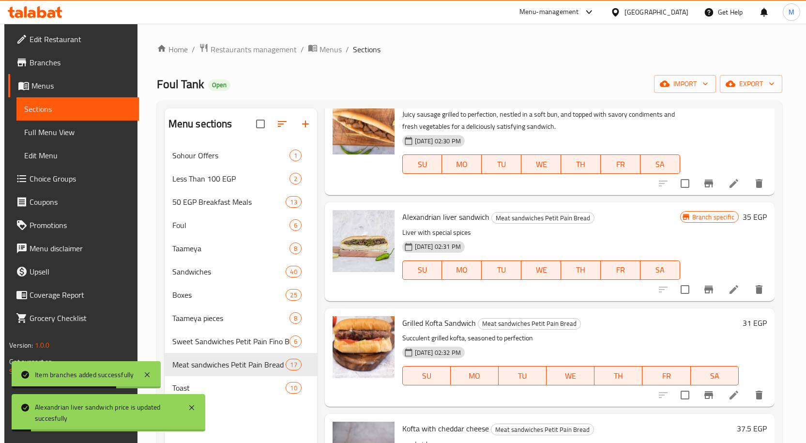
click at [708, 301] on div "Menu items Add Sort Manage items Meat Burger Meat sandwiches Petit Pain Bread G…" at bounding box center [545, 329] width 457 height 443
click at [708, 294] on icon "Branch-specific-item" at bounding box center [709, 290] width 12 height 12
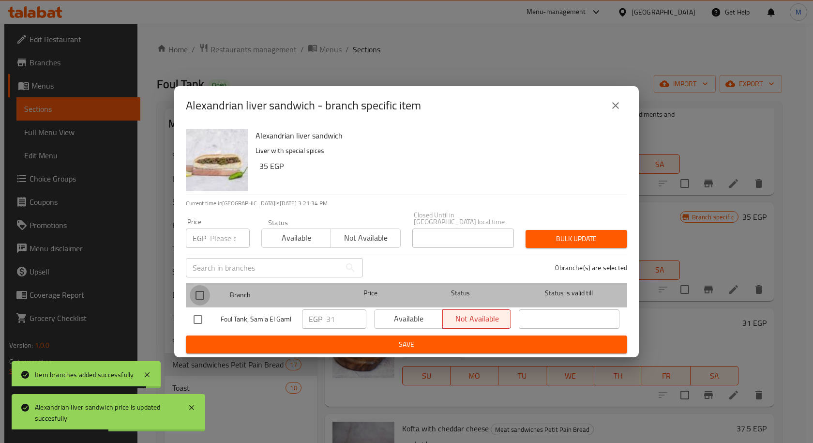
click at [196, 291] on input "checkbox" at bounding box center [200, 295] width 20 height 20
checkbox input "true"
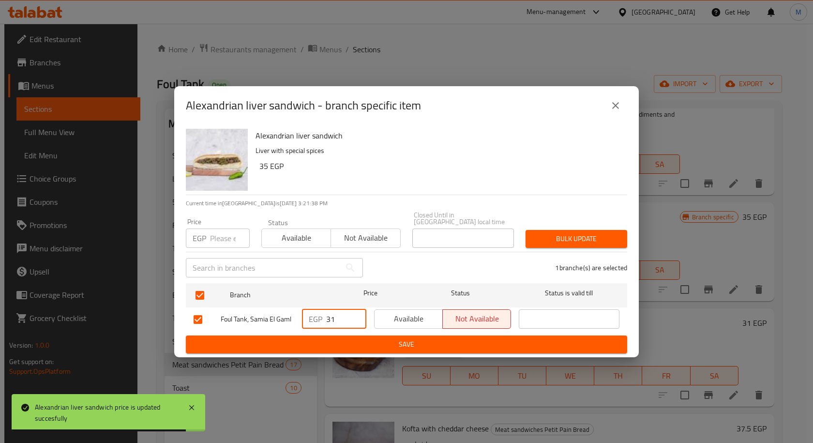
drag, startPoint x: 336, startPoint y: 314, endPoint x: 311, endPoint y: 315, distance: 25.2
click at [311, 315] on div "EGP 31 ​" at bounding box center [334, 318] width 64 height 19
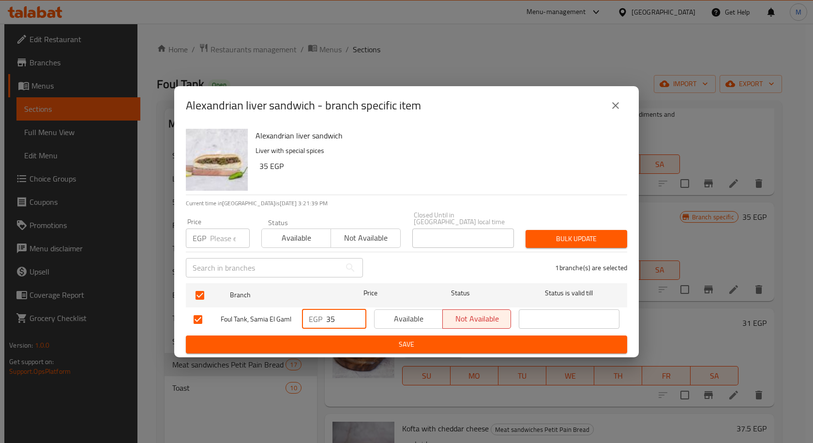
type input "35"
click at [417, 312] on span "Available" at bounding box center [408, 319] width 60 height 14
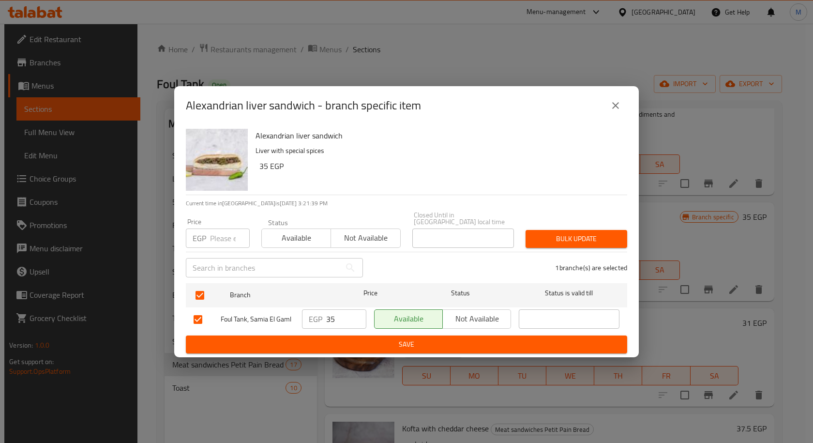
click at [413, 338] on span "Save" at bounding box center [407, 344] width 426 height 12
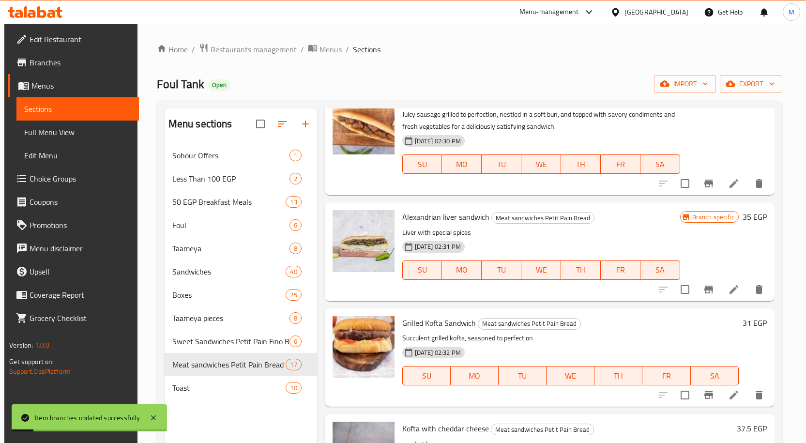
click at [624, 222] on h6 "Alexandrian liver sandwich Meat sandwiches Petit Pain Bread" at bounding box center [541, 217] width 278 height 14
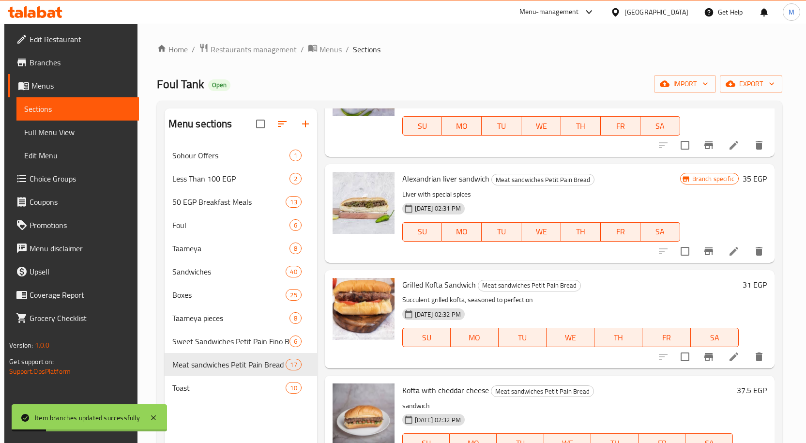
scroll to position [823, 0]
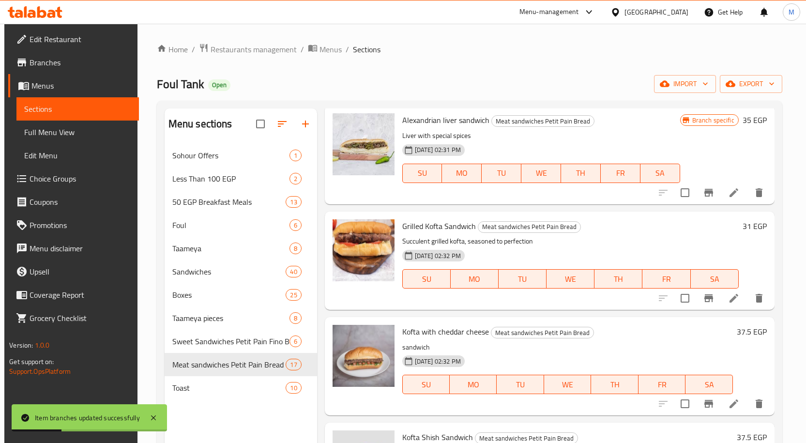
click at [744, 222] on h6 "31 EGP" at bounding box center [754, 226] width 24 height 14
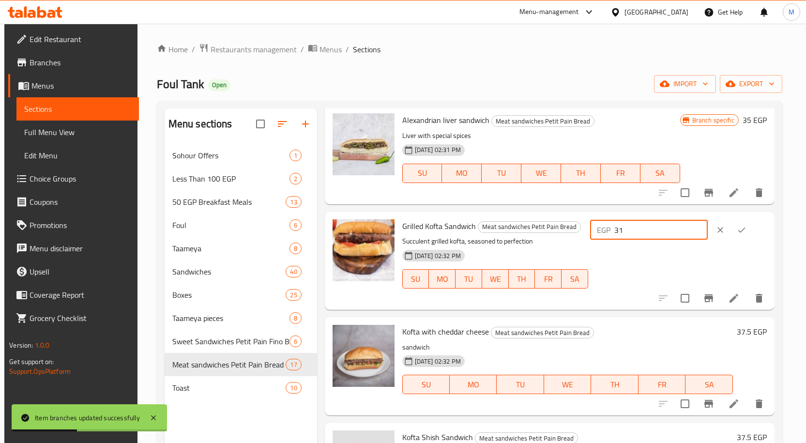
drag, startPoint x: 658, startPoint y: 229, endPoint x: 572, endPoint y: 227, distance: 86.6
click at [572, 227] on div "Grilled Kofta Sandwich Meat sandwiches Petit Pain Bread Succulent grilled kofta…" at bounding box center [584, 260] width 372 height 90
type input "30"
click at [751, 228] on button "ok" at bounding box center [741, 229] width 21 height 21
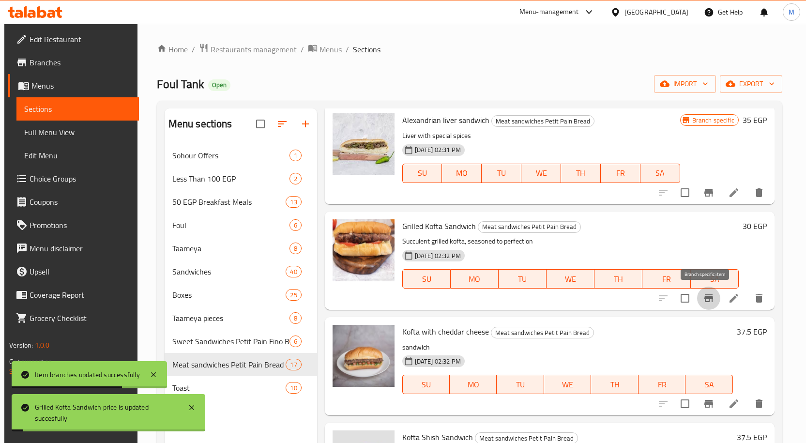
click at [708, 296] on icon "Branch-specific-item" at bounding box center [708, 298] width 9 height 8
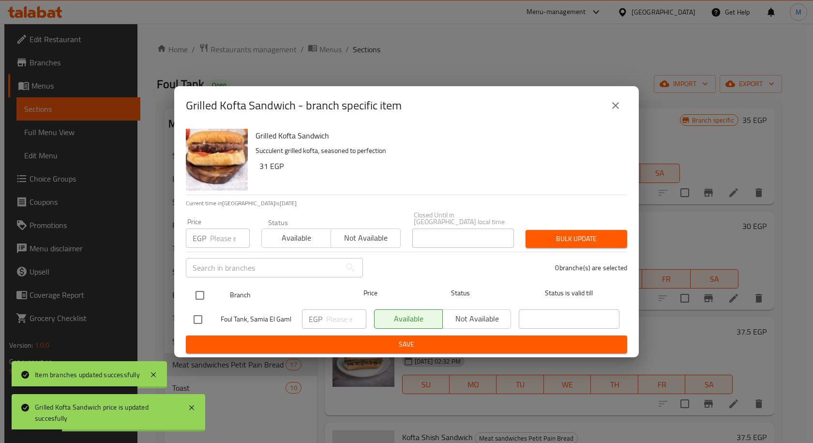
click at [197, 285] on input "checkbox" at bounding box center [200, 295] width 20 height 20
checkbox input "true"
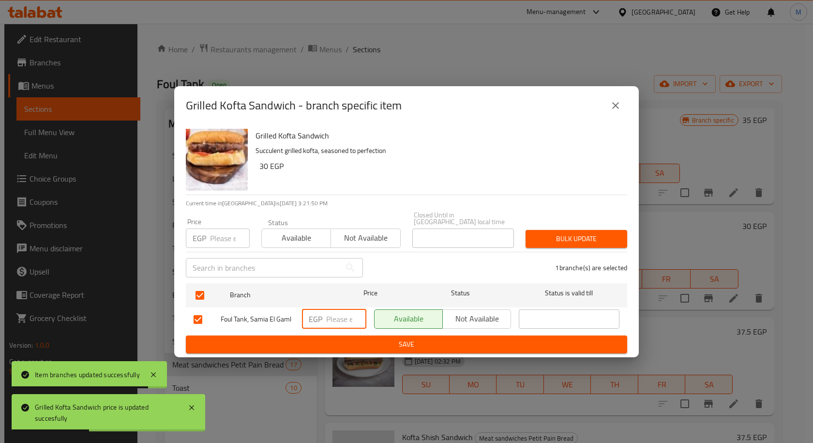
click at [337, 314] on input "number" at bounding box center [346, 318] width 40 height 19
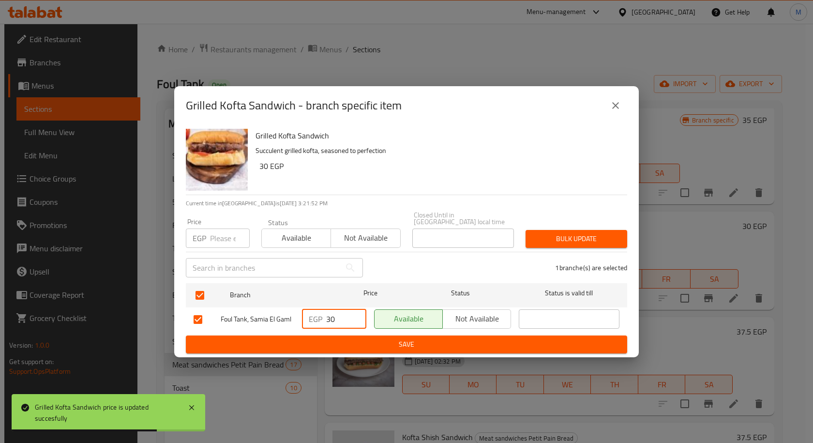
type input "30"
click at [370, 339] on span "Save" at bounding box center [407, 344] width 426 height 12
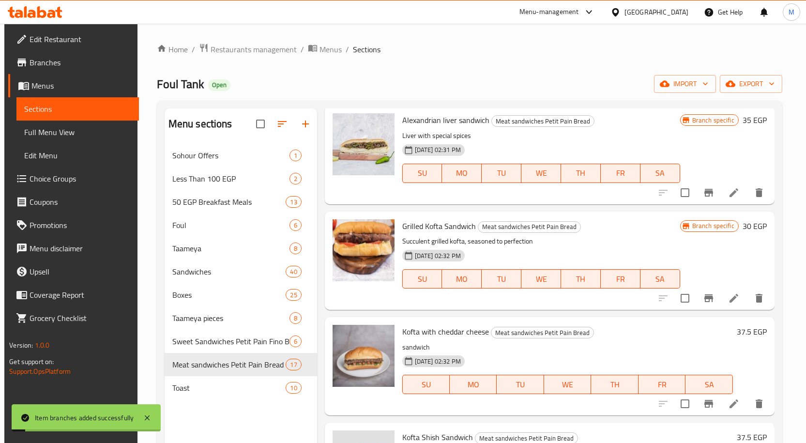
click at [646, 243] on p "Succulent grilled kofta, seasoned to perfection" at bounding box center [541, 241] width 278 height 12
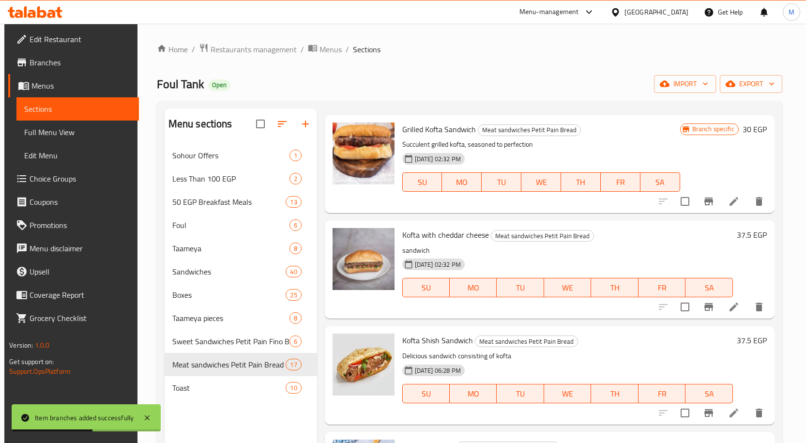
click at [742, 234] on h6 "37.5 EGP" at bounding box center [752, 235] width 30 height 14
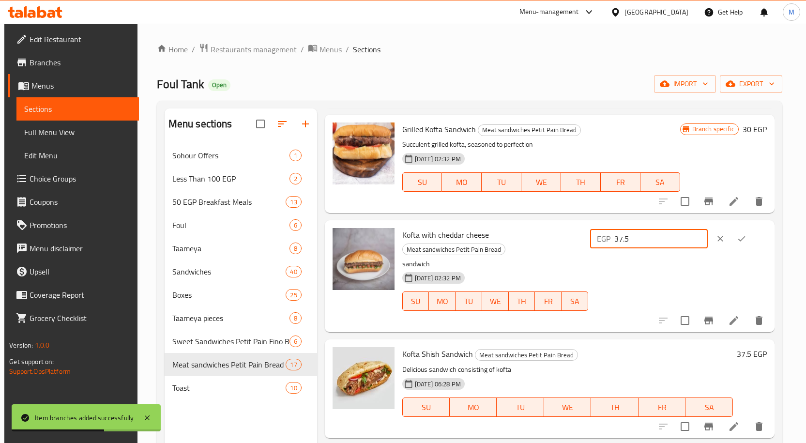
drag, startPoint x: 662, startPoint y: 239, endPoint x: 587, endPoint y: 241, distance: 75.0
click at [588, 241] on div "Kofta with cheddar cheese Meat sandwiches Petit Pain Bread sandwich 05-06-2024 …" at bounding box center [584, 276] width 372 height 104
type input "38"
click at [745, 239] on icon "ok" at bounding box center [741, 238] width 7 height 5
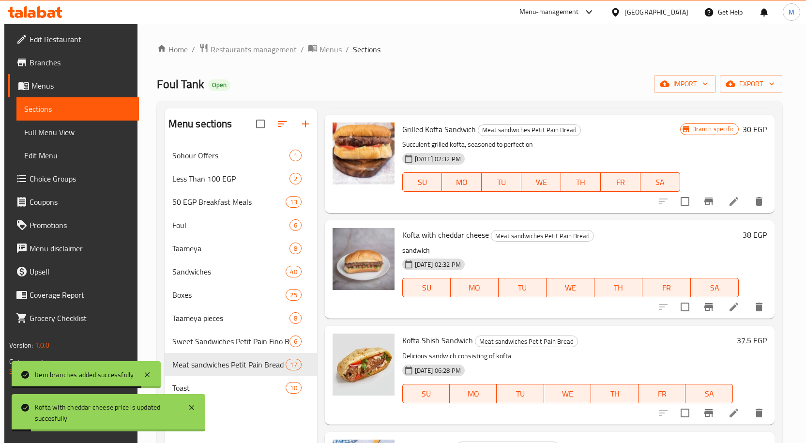
click at [708, 313] on button "Branch-specific-item" at bounding box center [708, 306] width 23 height 23
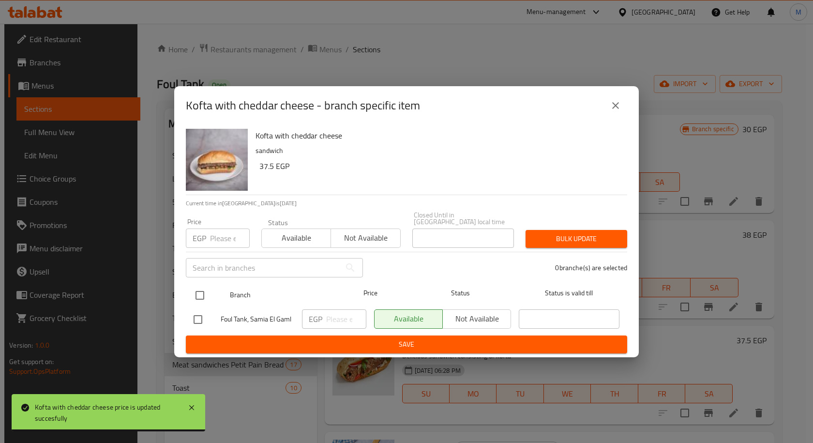
click at [196, 293] on input "checkbox" at bounding box center [200, 295] width 20 height 20
checkbox input "true"
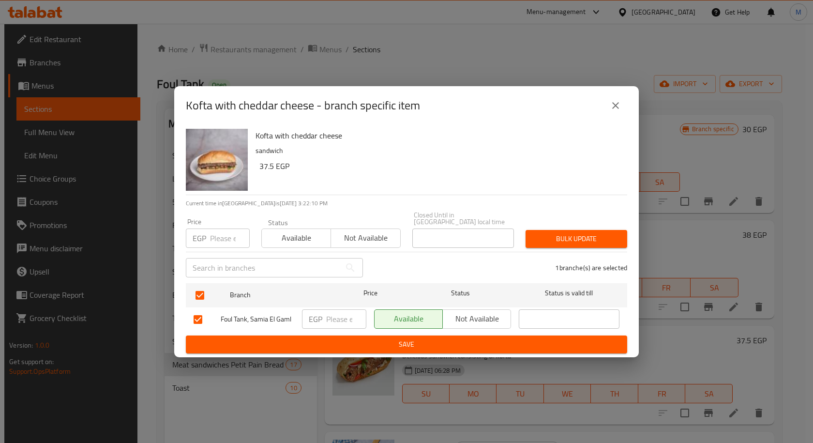
click at [342, 317] on input "number" at bounding box center [346, 318] width 40 height 19
type input "38"
click at [418, 345] on span "Save" at bounding box center [407, 344] width 426 height 12
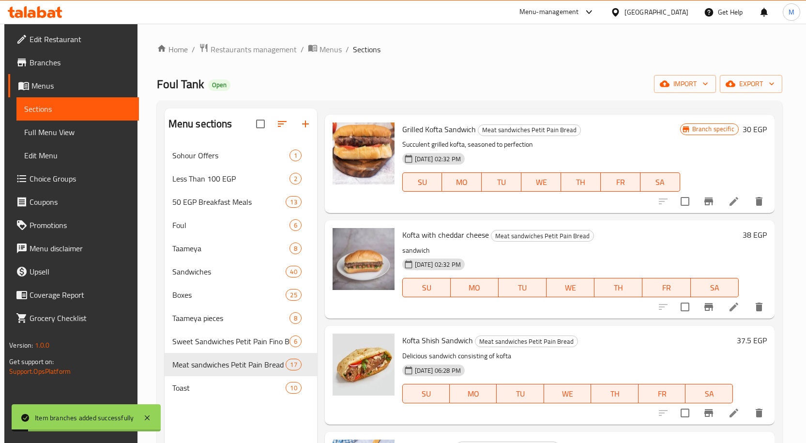
click at [612, 347] on h6 "Kofta Shish Sandwich Meat sandwiches Petit Pain Bread" at bounding box center [567, 340] width 331 height 14
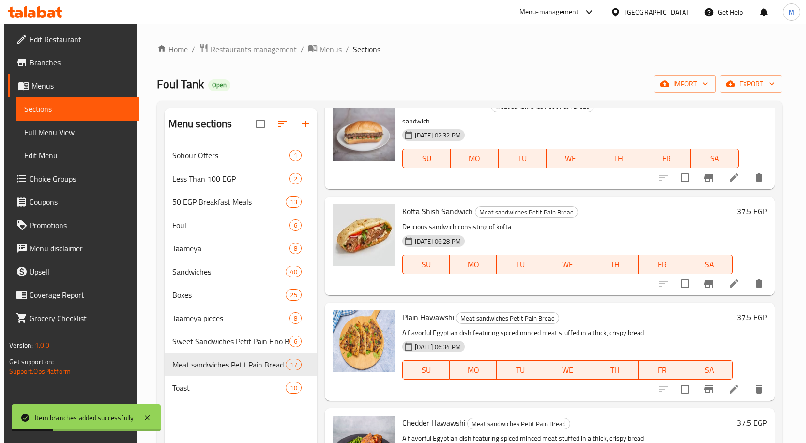
scroll to position [1065, 0]
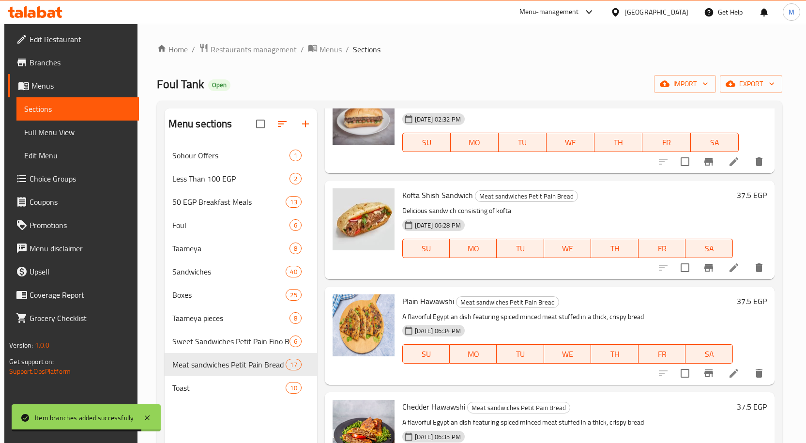
click at [678, 267] on input "checkbox" at bounding box center [685, 267] width 20 height 20
checkbox input "true"
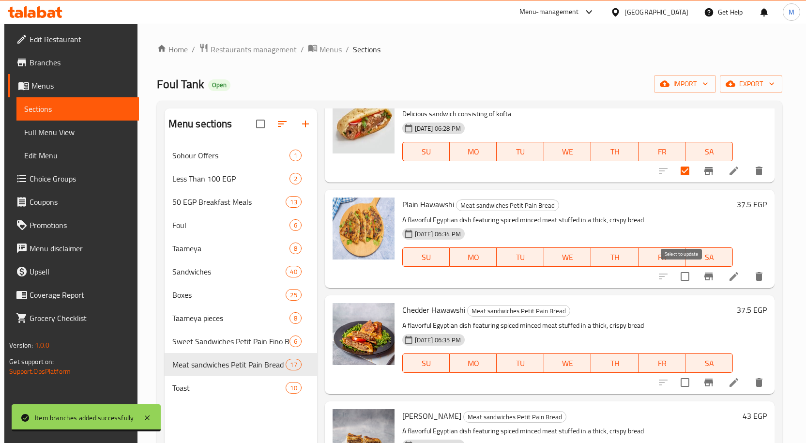
click at [686, 277] on input "checkbox" at bounding box center [685, 276] width 20 height 20
checkbox input "true"
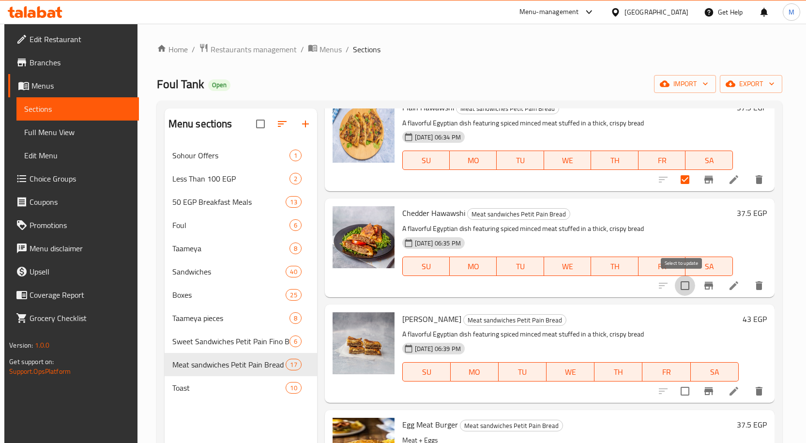
click at [680, 282] on input "checkbox" at bounding box center [685, 285] width 20 height 20
checkbox input "true"
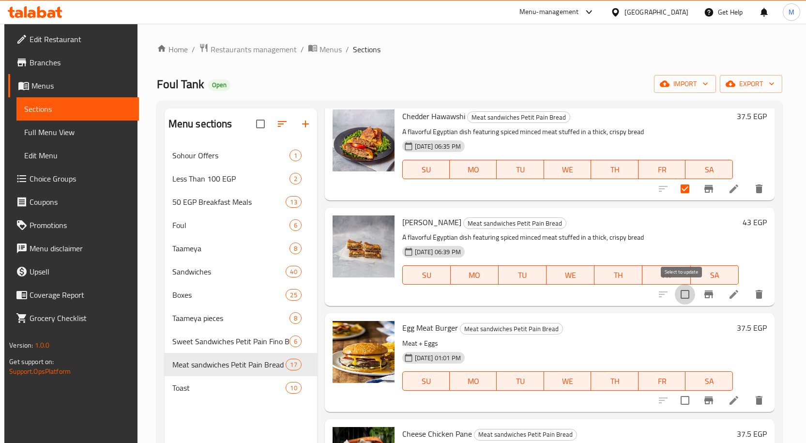
click at [680, 299] on input "checkbox" at bounding box center [685, 294] width 20 height 20
checkbox input "true"
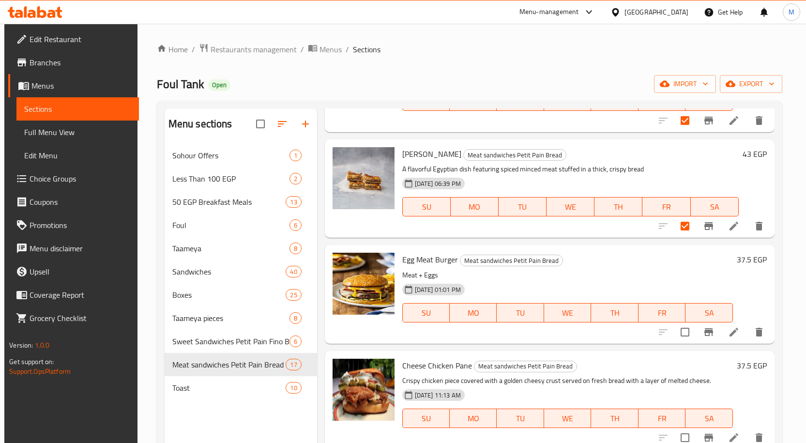
scroll to position [1427, 0]
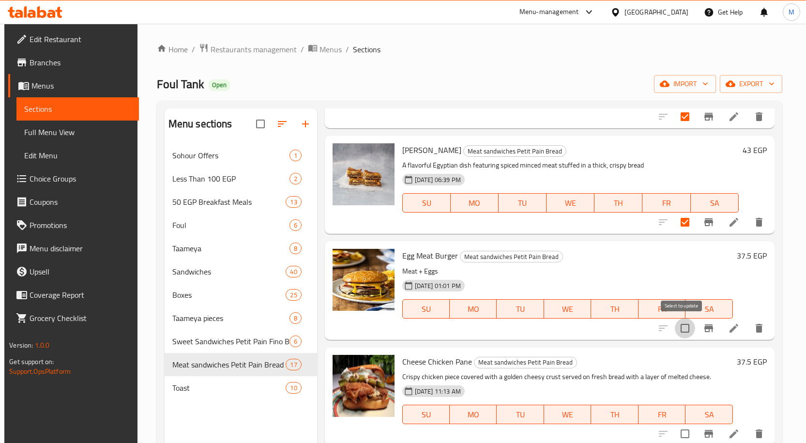
click at [681, 325] on input "checkbox" at bounding box center [685, 328] width 20 height 20
checkbox input "true"
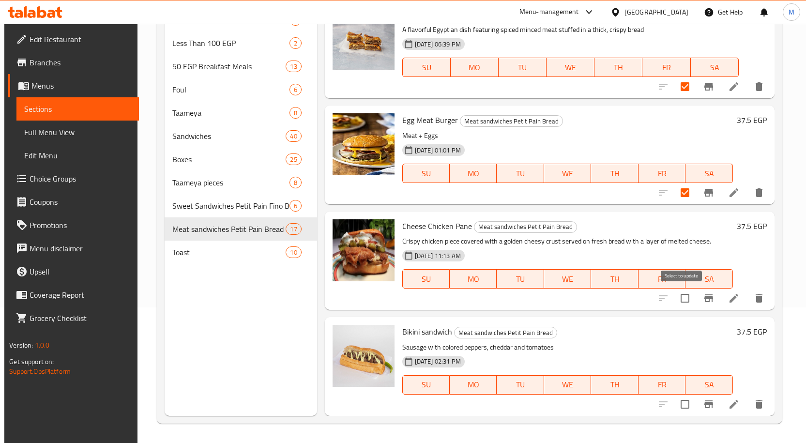
click at [684, 301] on input "checkbox" at bounding box center [685, 298] width 20 height 20
checkbox input "true"
click at [683, 408] on input "checkbox" at bounding box center [685, 404] width 20 height 20
checkbox input "true"
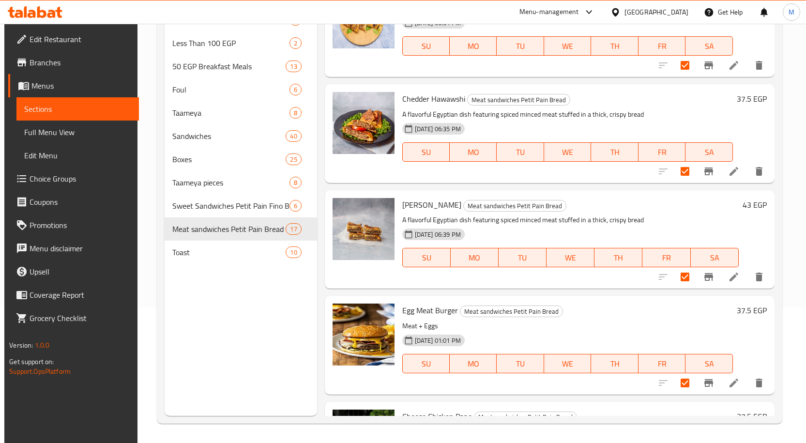
scroll to position [1234, 0]
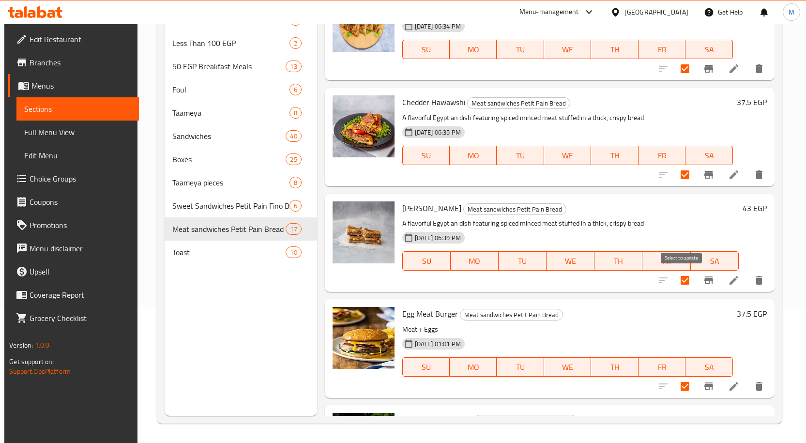
click at [675, 284] on input "checkbox" at bounding box center [685, 280] width 20 height 20
checkbox input "false"
click at [680, 176] on input "checkbox" at bounding box center [685, 175] width 20 height 20
checkbox input "false"
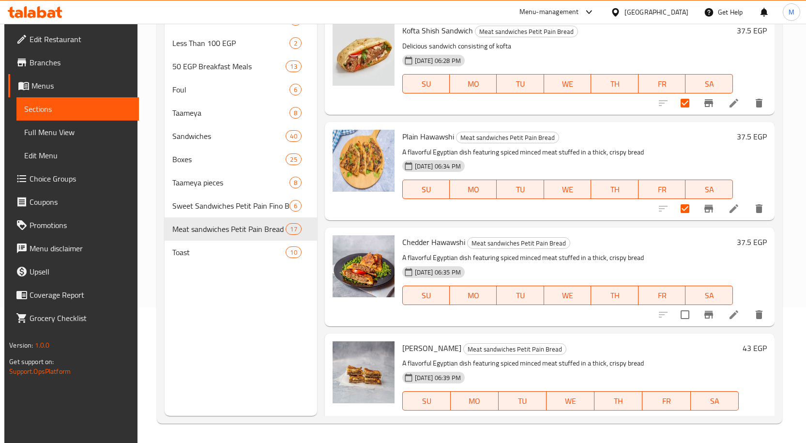
scroll to position [1088, 0]
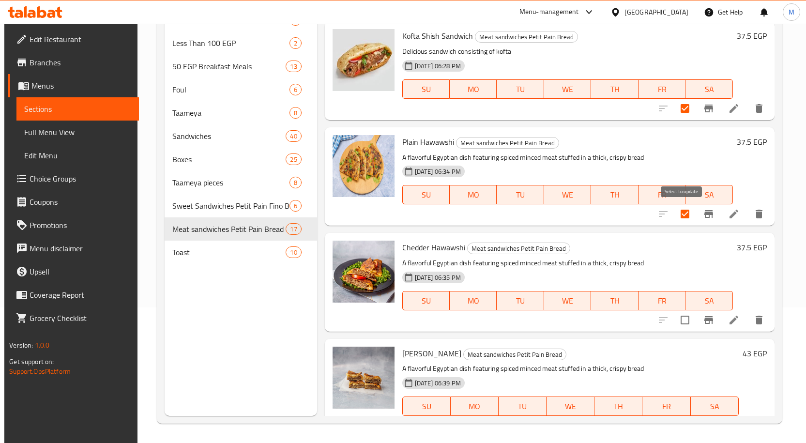
click at [683, 218] on input "checkbox" at bounding box center [685, 214] width 20 height 20
checkbox input "false"
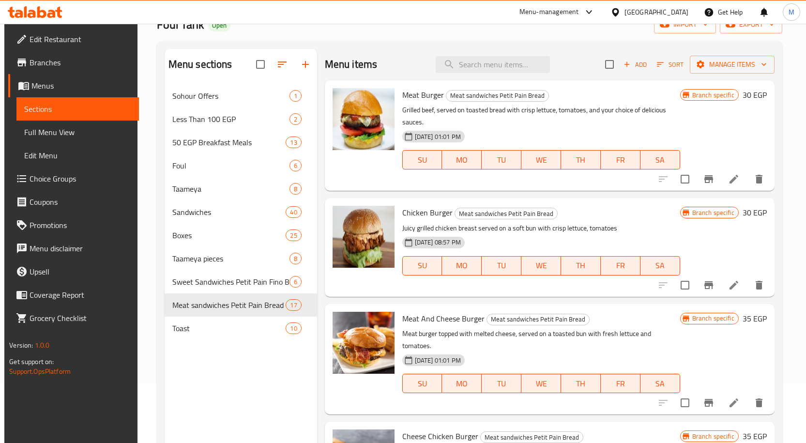
scroll to position [0, 0]
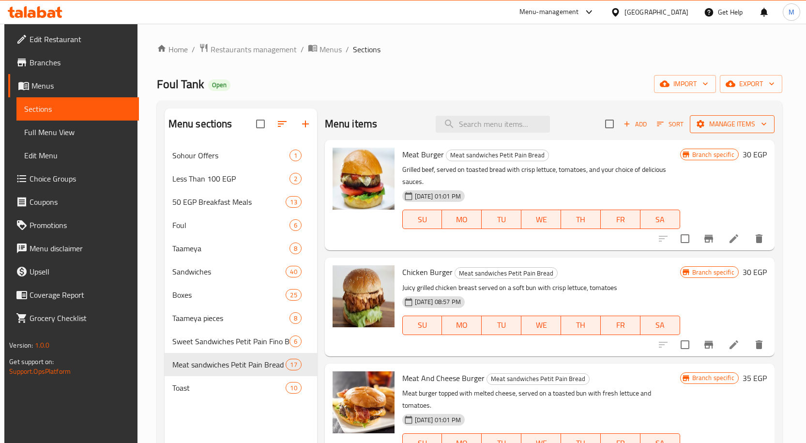
click at [750, 131] on button "Manage items" at bounding box center [732, 124] width 85 height 18
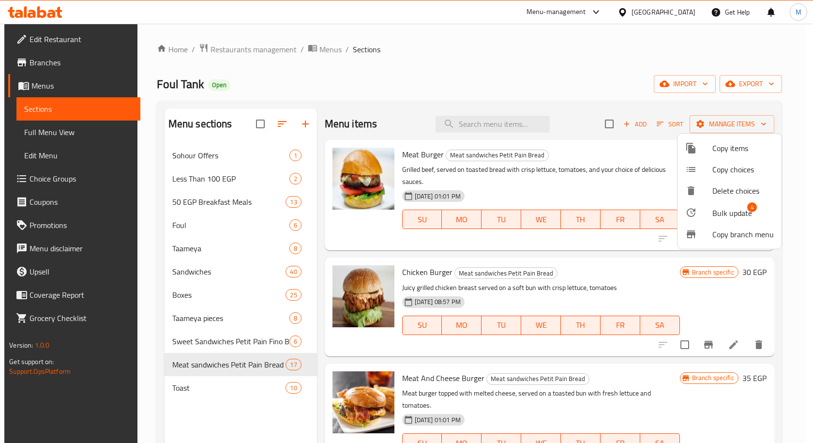
click at [729, 211] on span "Bulk update" at bounding box center [732, 213] width 40 height 12
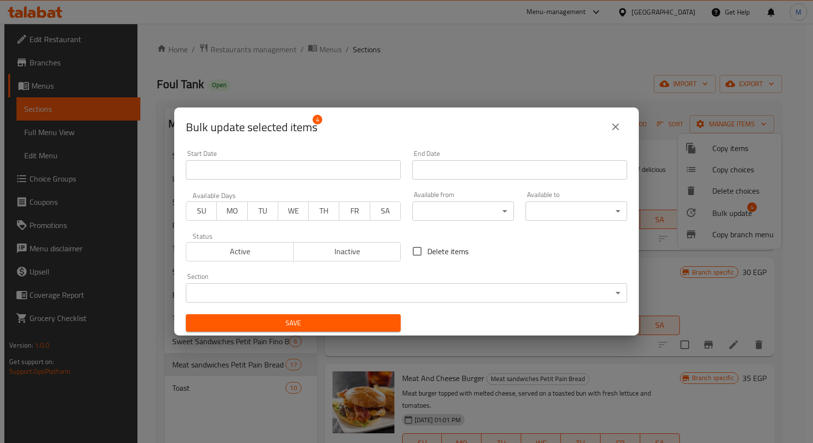
click at [331, 247] on span "Inactive" at bounding box center [348, 251] width 100 height 14
click at [306, 324] on span "Save" at bounding box center [293, 323] width 199 height 12
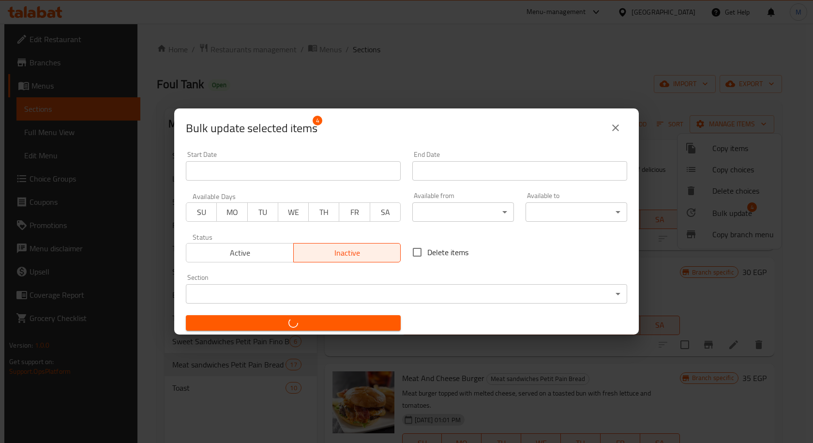
checkbox input "false"
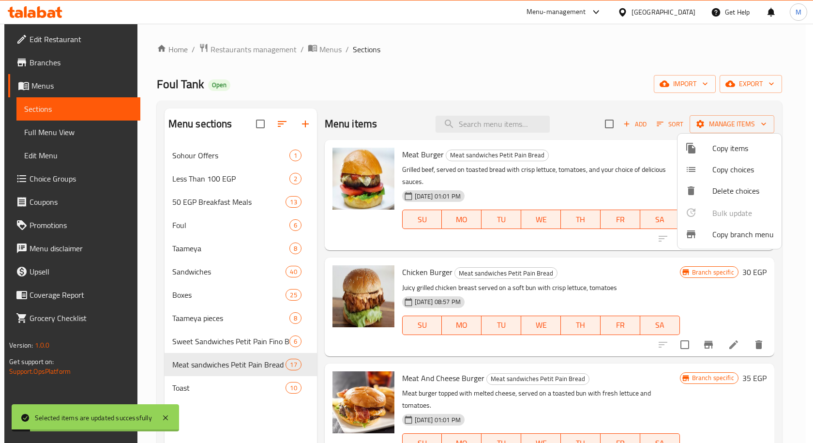
click at [586, 281] on div at bounding box center [406, 221] width 813 height 443
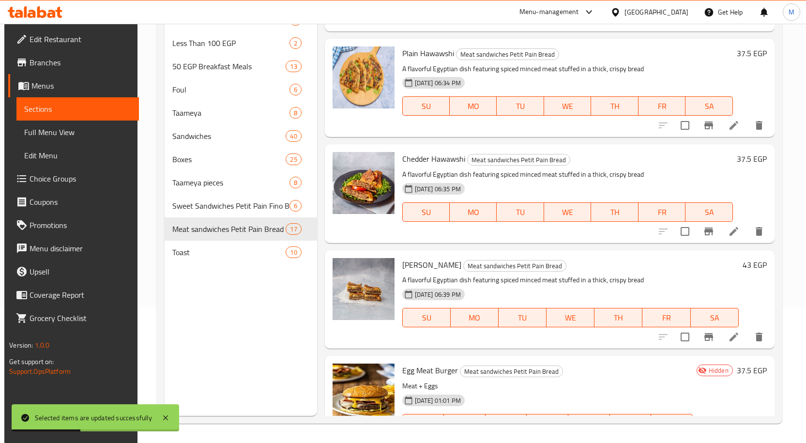
scroll to position [1137, 0]
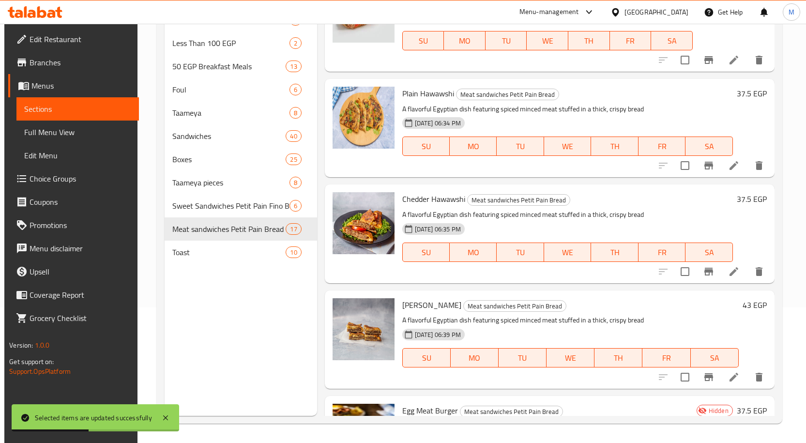
click at [431, 305] on span "[PERSON_NAME]" at bounding box center [431, 305] width 59 height 15
drag, startPoint x: 431, startPoint y: 305, endPoint x: 437, endPoint y: 305, distance: 5.8
click at [437, 305] on span "[PERSON_NAME]" at bounding box center [431, 305] width 59 height 15
copy span "Hawawshi"
click at [218, 309] on div "Menu sections Sohour Offers 1 Less Than 100 EGP 2 50 EGP Breakfast Meals 13 Fou…" at bounding box center [241, 194] width 152 height 443
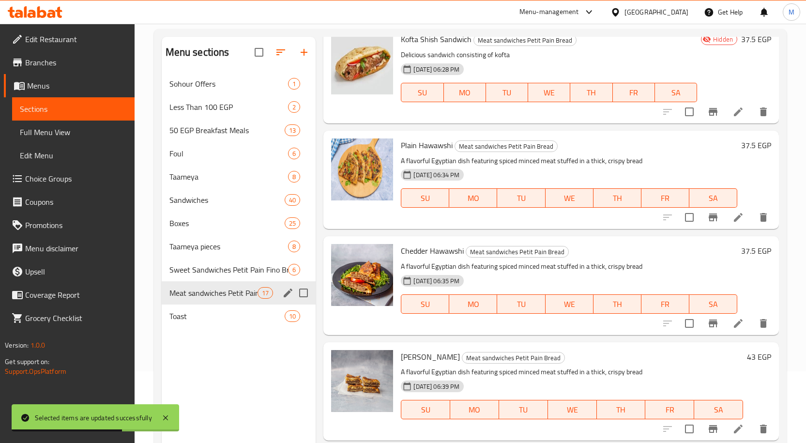
scroll to position [0, 0]
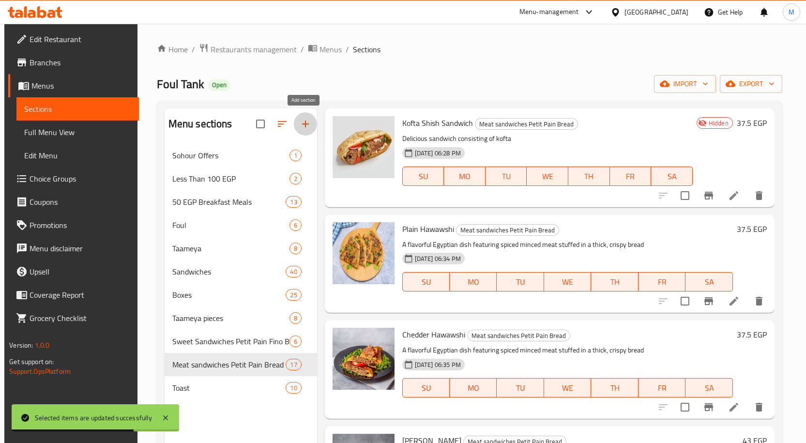
click at [301, 128] on icon "button" at bounding box center [306, 124] width 12 height 12
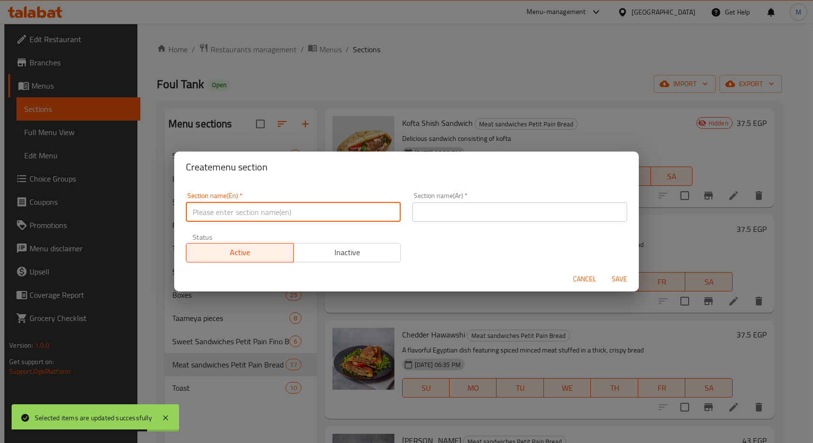
click at [263, 212] on input "text" at bounding box center [293, 211] width 215 height 19
paste input "Hawawshi"
type input "Hawawshi"
click at [465, 216] on input "text" at bounding box center [519, 211] width 215 height 19
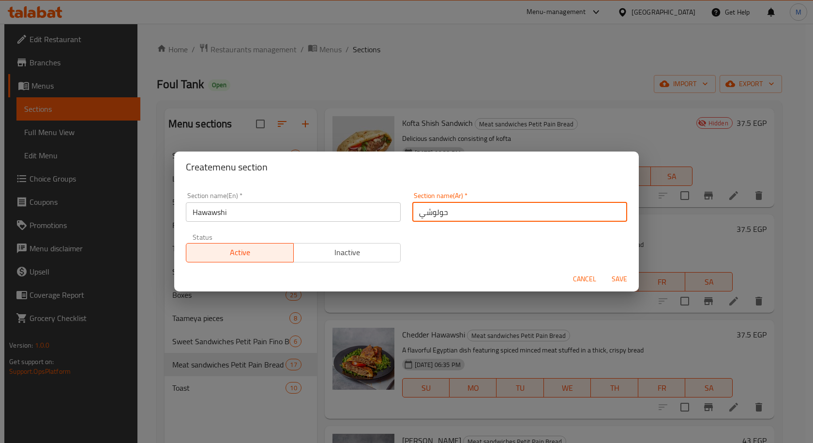
click at [435, 214] on input "حولوشي" at bounding box center [519, 211] width 215 height 19
type input "حواوشي"
click at [622, 274] on span "Save" at bounding box center [619, 279] width 23 height 12
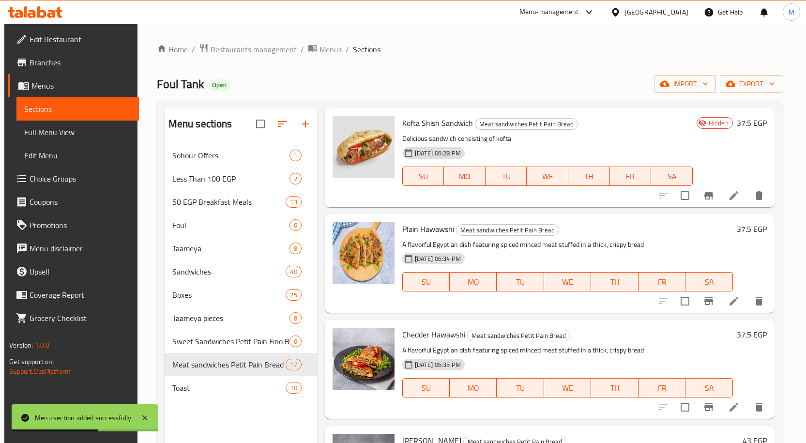
click at [614, 334] on h6 "Chedder Hawawshi Meat sandwiches Petit Pain Bread" at bounding box center [567, 335] width 331 height 14
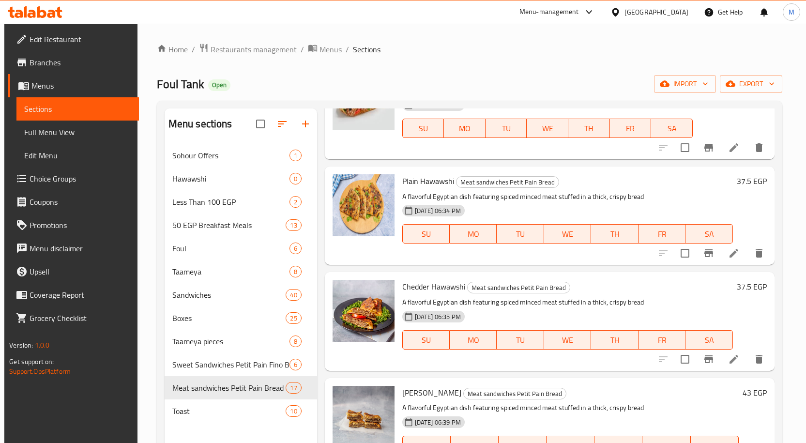
scroll to position [1185, 0]
click at [683, 253] on input "checkbox" at bounding box center [685, 252] width 20 height 20
checkbox input "true"
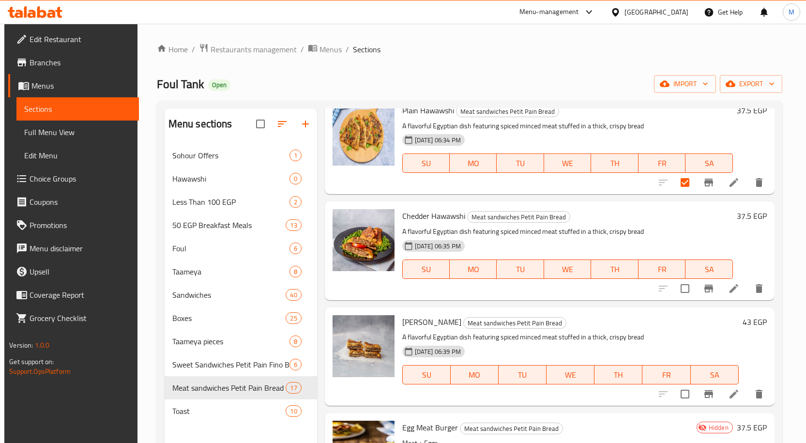
scroll to position [1282, 0]
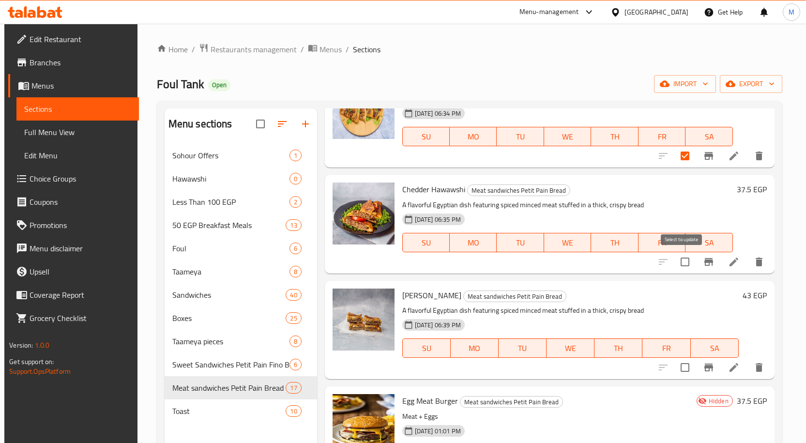
click at [683, 261] on input "checkbox" at bounding box center [685, 262] width 20 height 20
checkbox input "true"
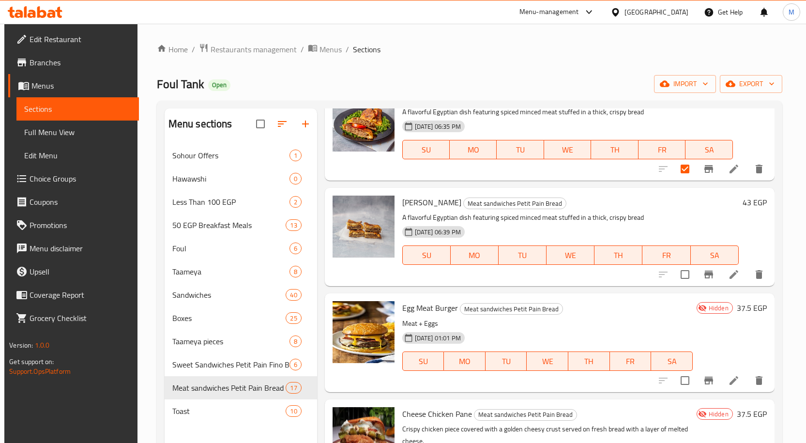
scroll to position [1379, 0]
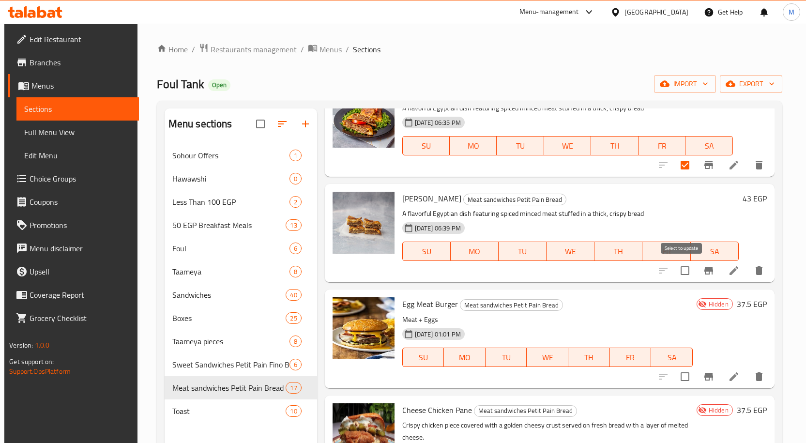
click at [685, 269] on input "checkbox" at bounding box center [685, 270] width 20 height 20
checkbox input "true"
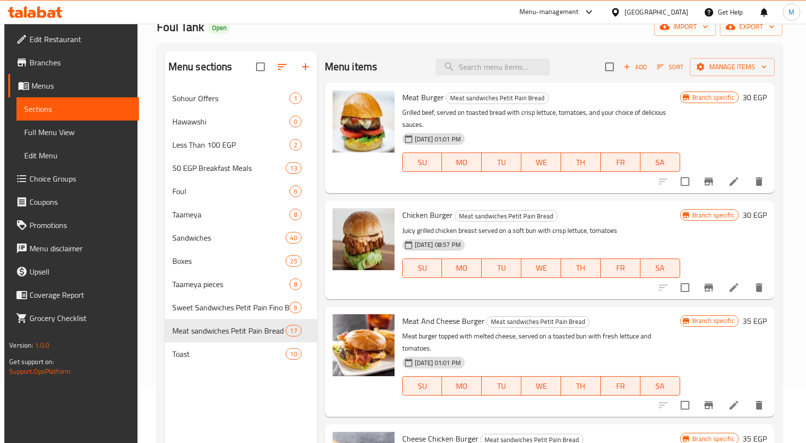
scroll to position [0, 0]
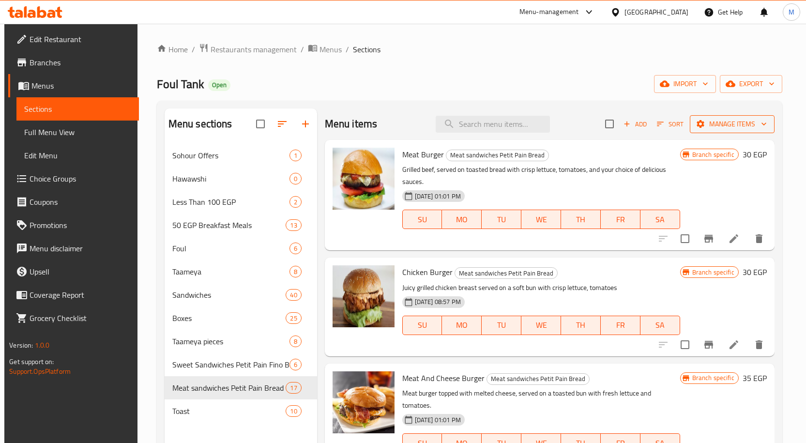
click at [738, 125] on span "Manage items" at bounding box center [731, 124] width 69 height 12
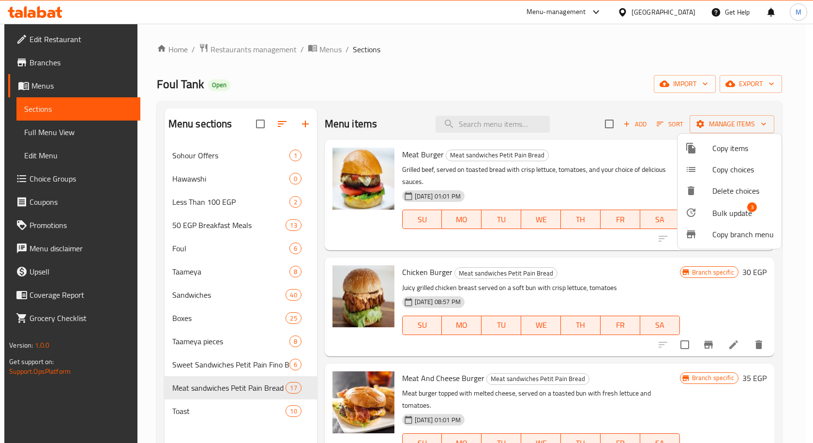
click at [725, 210] on span "Bulk update" at bounding box center [732, 213] width 40 height 12
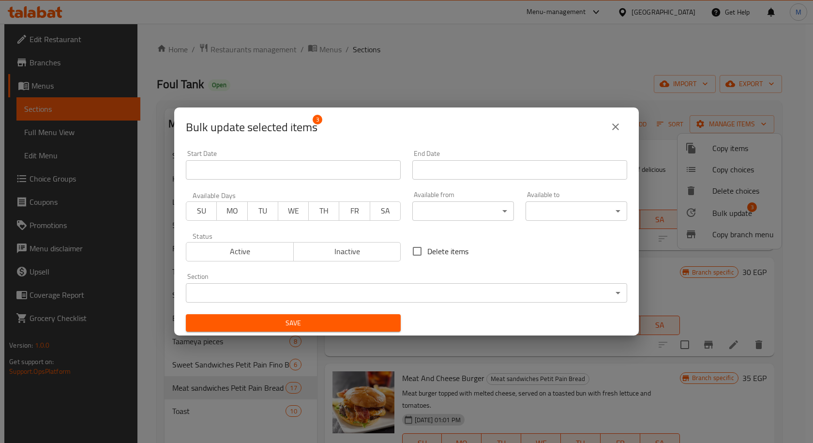
click at [390, 295] on body "​ Menu-management Egypt Get Help M Edit Restaurant Branches Menus Sections Full…" at bounding box center [406, 233] width 813 height 419
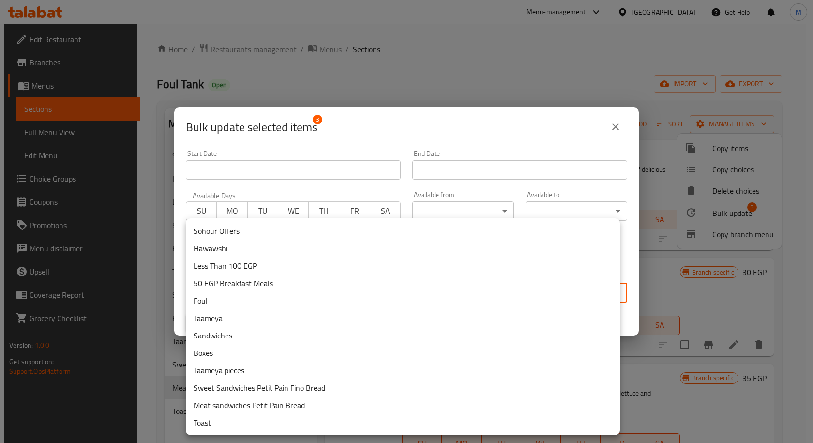
click at [230, 250] on li "Hawawshi" at bounding box center [403, 248] width 434 height 17
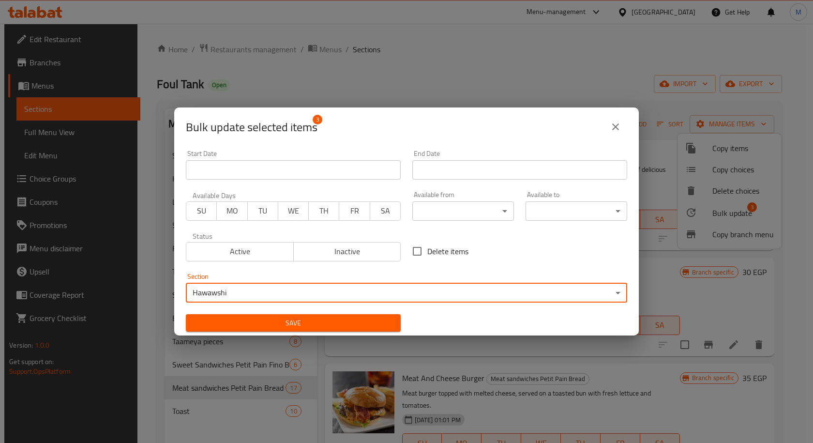
click at [363, 324] on span "Save" at bounding box center [293, 323] width 199 height 12
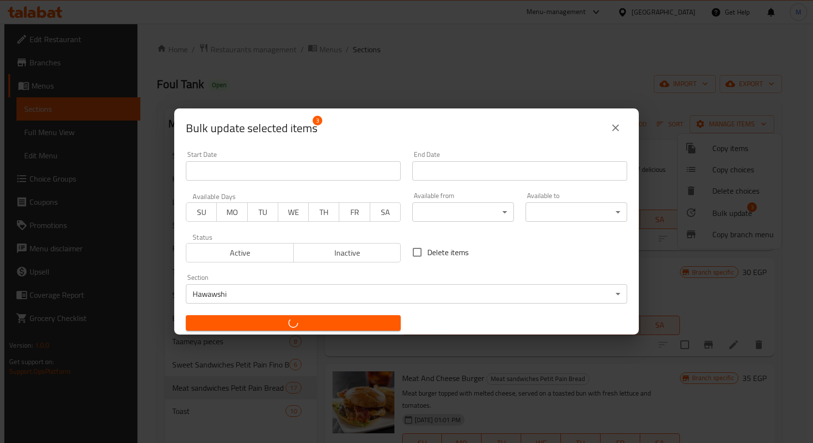
checkbox input "false"
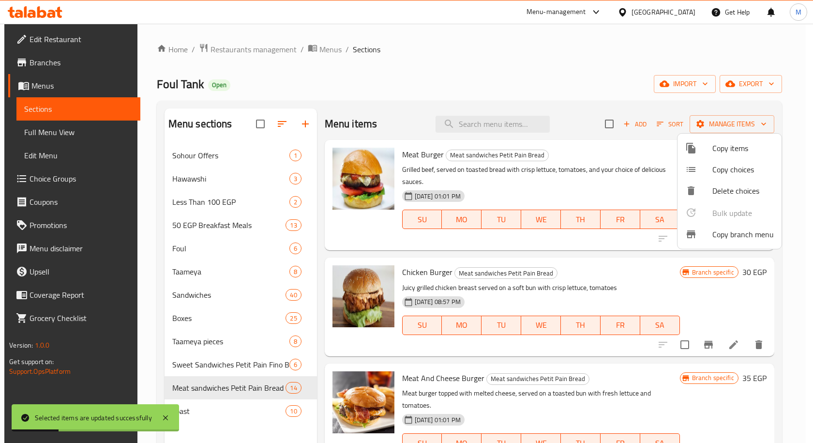
click at [206, 176] on div at bounding box center [406, 221] width 813 height 443
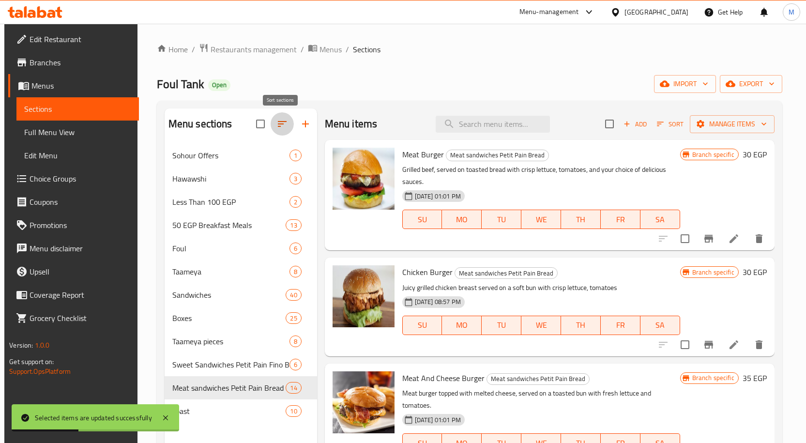
click at [276, 119] on icon "button" at bounding box center [282, 124] width 12 height 12
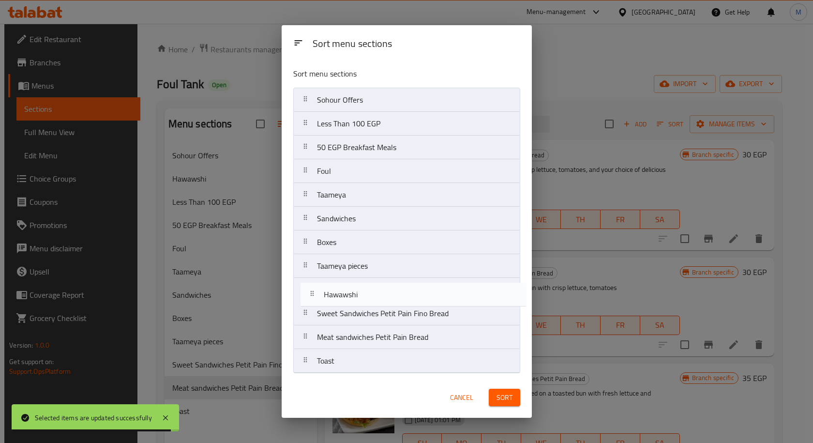
drag, startPoint x: 345, startPoint y: 127, endPoint x: 351, endPoint y: 301, distance: 174.3
click at [351, 301] on nav "Sohour Offers Hawawshi Less Than 100 EGP 50 EGP Breakfast Meals Foul Taameya Sa…" at bounding box center [406, 231] width 227 height 286
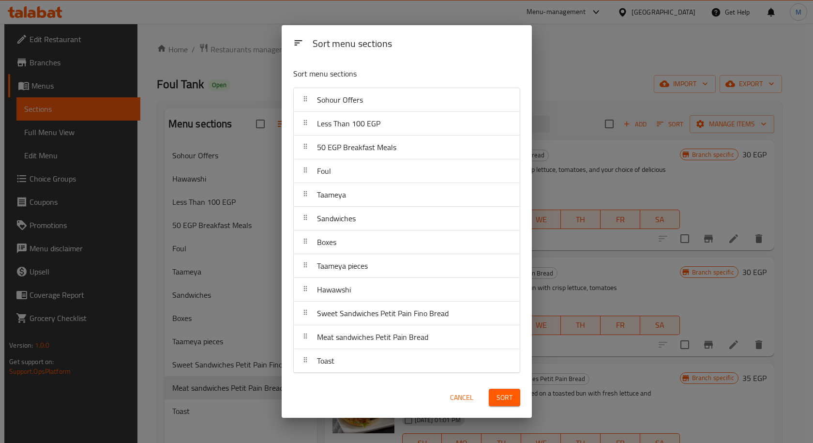
click at [508, 397] on span "Sort" at bounding box center [505, 398] width 16 height 12
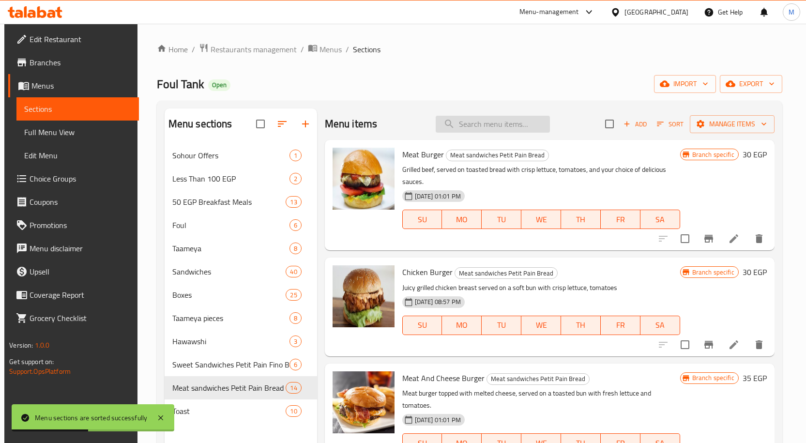
click at [490, 124] on input "search" at bounding box center [493, 124] width 114 height 17
paste input "Green"
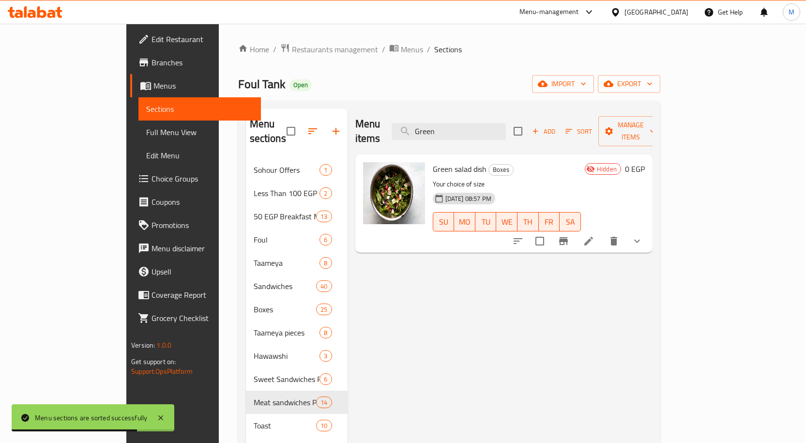
type input "Green"
click at [438, 100] on div "Home / Restaurants management / Menus / Sections Foul Tank Open import export M…" at bounding box center [449, 301] width 422 height 516
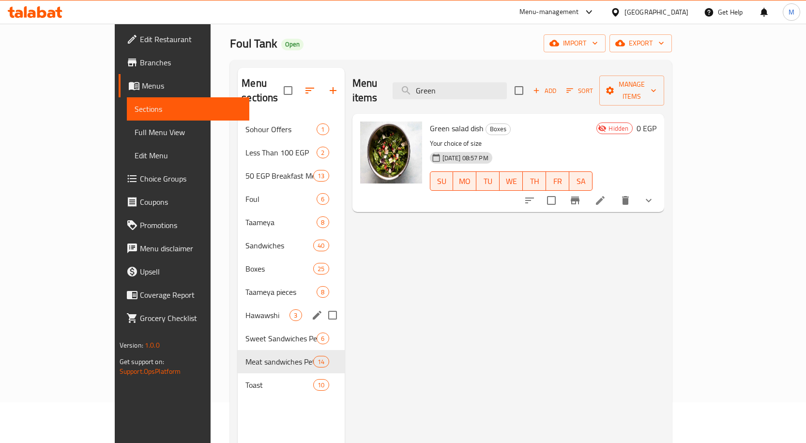
scroll to position [136, 0]
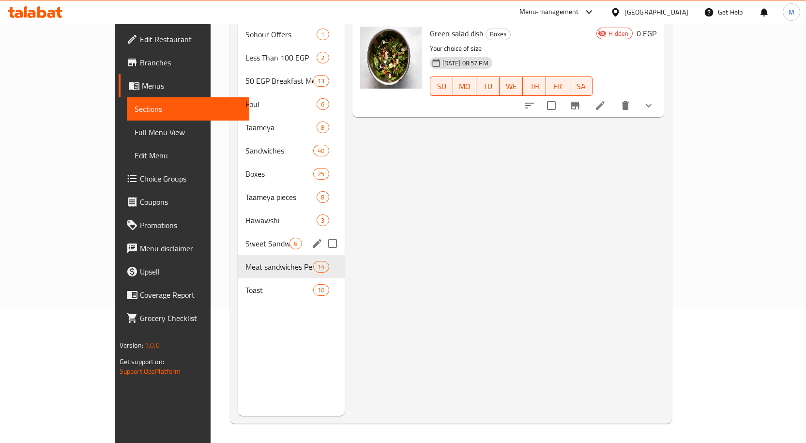
click at [245, 238] on span "Sweet Sandwiches Petit Pain Fino Bread" at bounding box center [267, 244] width 44 height 12
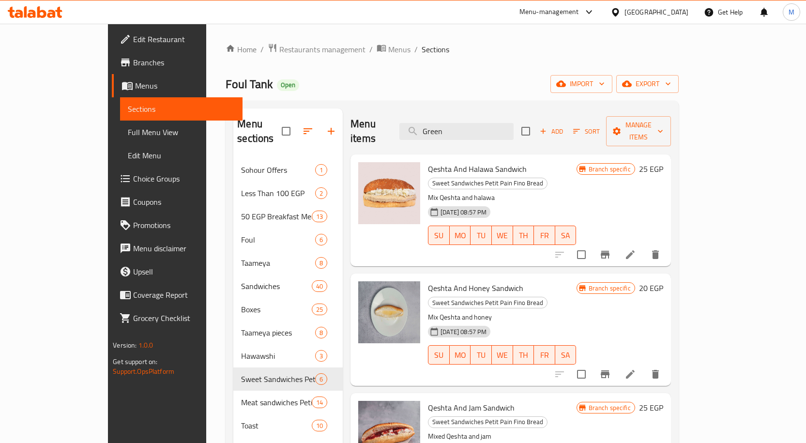
click at [422, 70] on div "Home / Restaurants management / Menus / Sections Foul Tank Open import export M…" at bounding box center [452, 301] width 452 height 516
click at [604, 84] on span "import" at bounding box center [581, 84] width 46 height 12
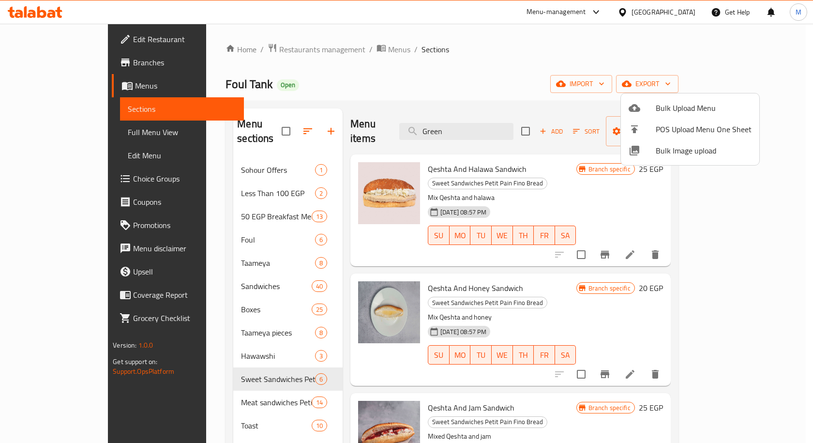
click at [581, 85] on div at bounding box center [406, 221] width 813 height 443
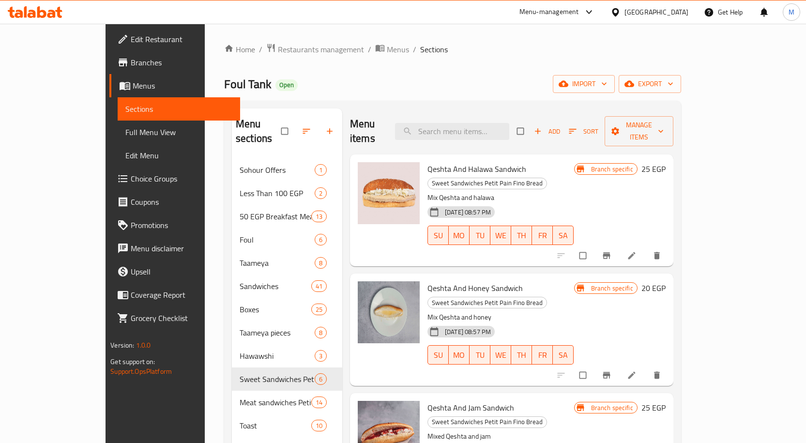
click at [429, 75] on div "Foul Tank Open import export" at bounding box center [452, 84] width 457 height 18
click at [607, 88] on span "import" at bounding box center [583, 84] width 46 height 12
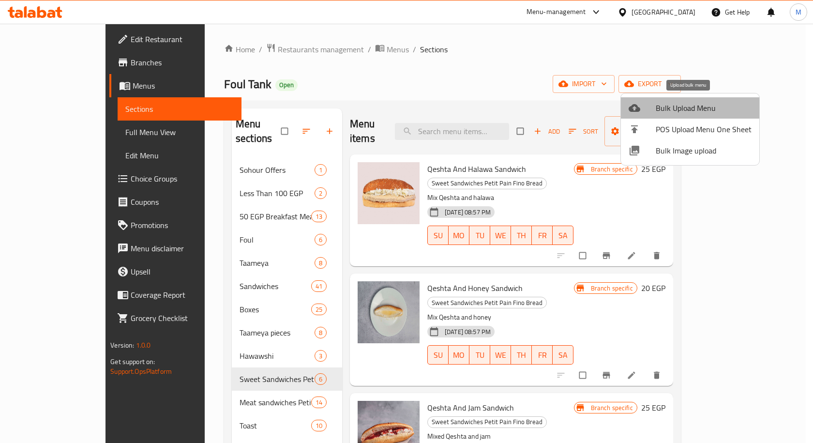
click at [696, 105] on span "Bulk Upload Menu" at bounding box center [704, 108] width 96 height 12
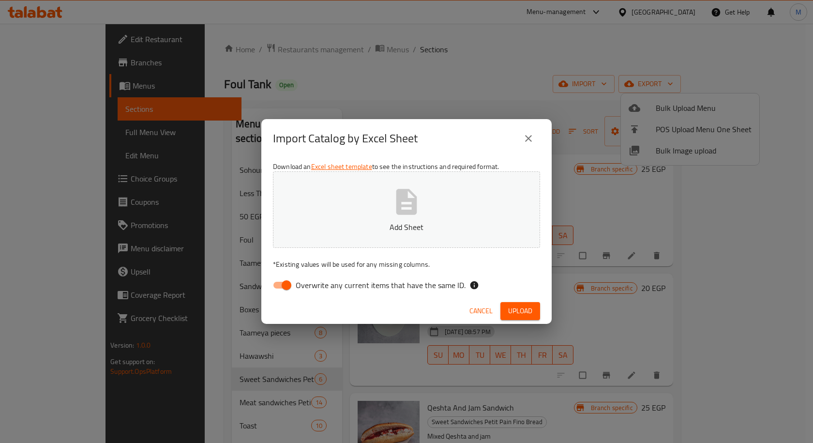
click at [275, 294] on input "Overwrite any current items that have the same ID." at bounding box center [286, 285] width 55 height 18
checkbox input "false"
click at [341, 225] on p "Add Sheet" at bounding box center [406, 227] width 237 height 12
click at [532, 305] on button "Upload" at bounding box center [520, 311] width 40 height 18
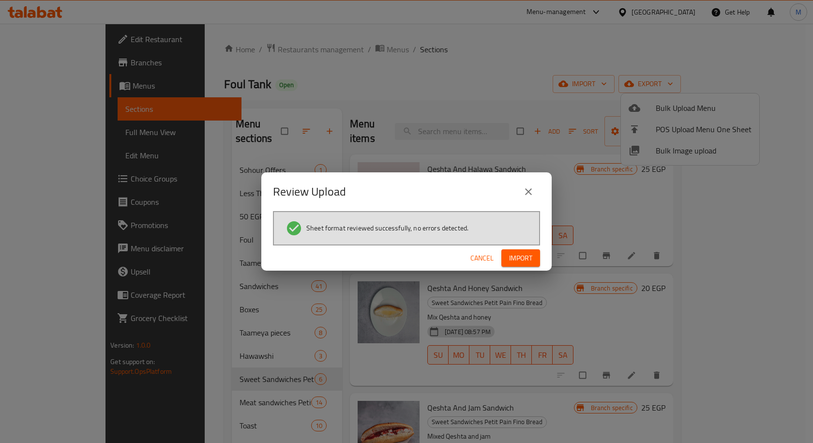
click at [509, 248] on div "Cancel Import" at bounding box center [406, 258] width 290 height 26
click at [527, 267] on div "Cancel Import" at bounding box center [406, 258] width 290 height 26
click at [532, 262] on button "Import" at bounding box center [520, 258] width 39 height 18
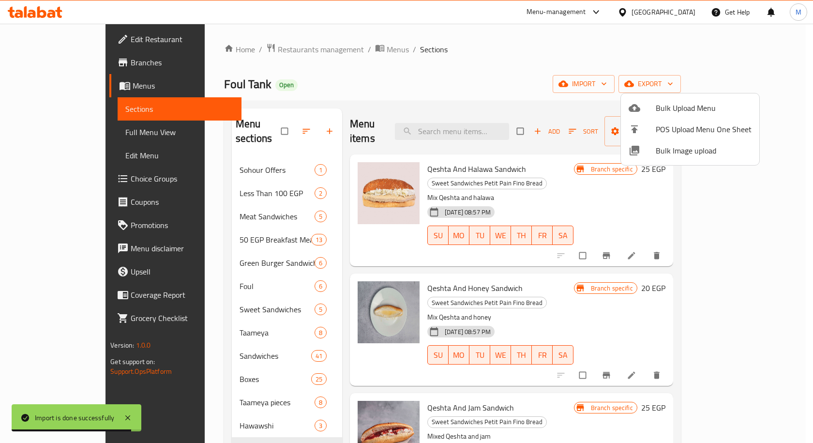
click at [467, 77] on div at bounding box center [406, 221] width 813 height 443
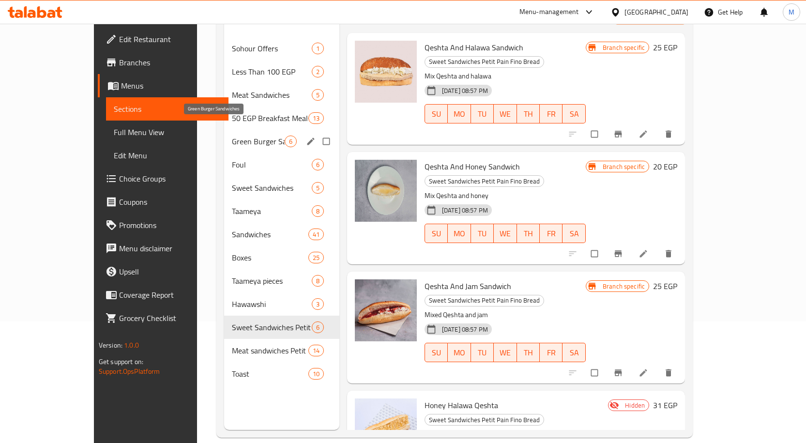
scroll to position [136, 0]
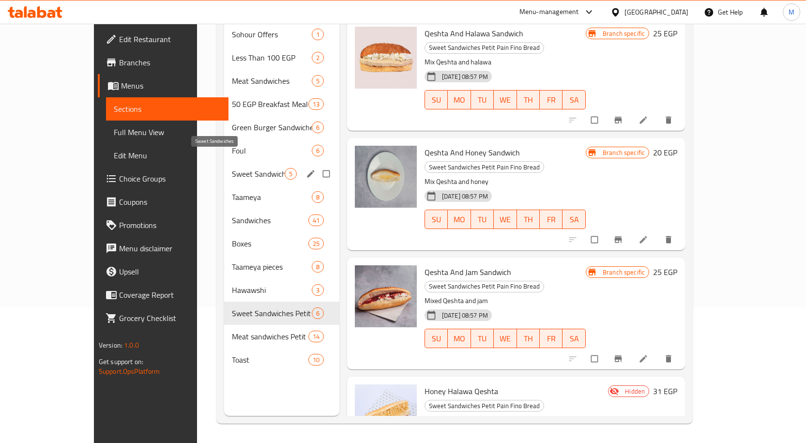
click at [232, 168] on span "Sweet Sandwiches" at bounding box center [258, 174] width 53 height 12
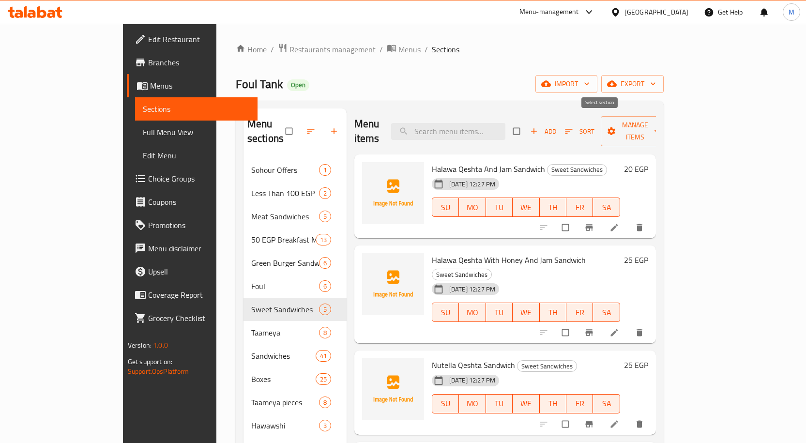
drag, startPoint x: 594, startPoint y: 120, endPoint x: 606, endPoint y: 125, distance: 13.2
click at [527, 122] on input "checkbox" at bounding box center [517, 131] width 20 height 18
checkbox input "true"
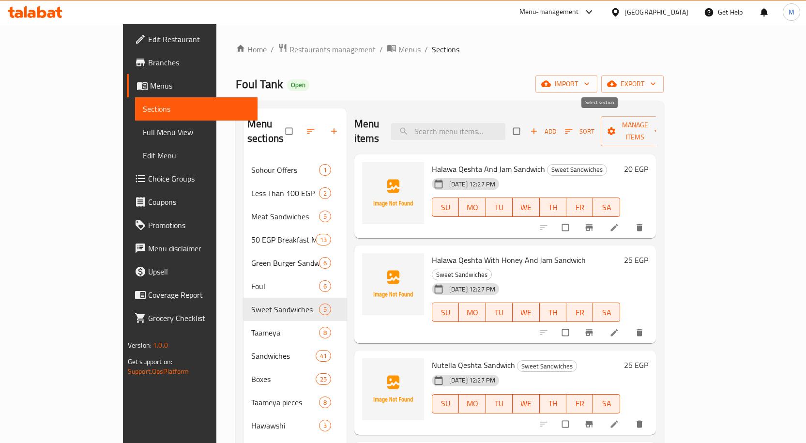
checkbox input "true"
click at [662, 127] on span "Manage items" at bounding box center [634, 131] width 53 height 24
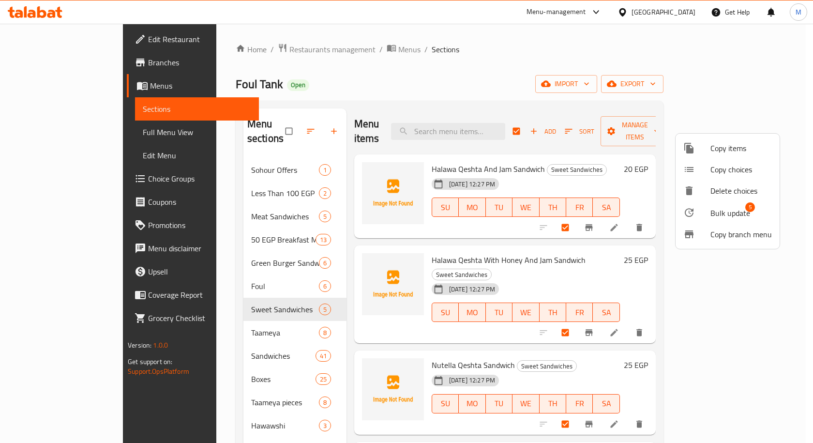
click at [731, 211] on span "Bulk update" at bounding box center [730, 213] width 40 height 12
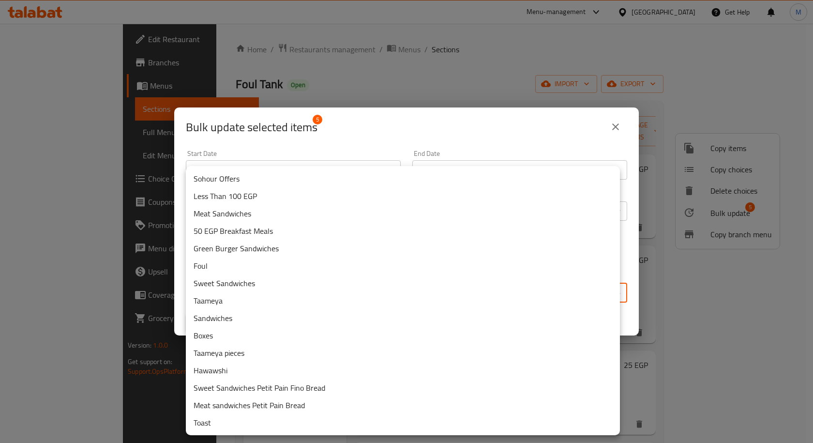
click at [407, 296] on body "​ Menu-management [GEOGRAPHIC_DATA] Get Help M Edit Restaurant Branches Menus S…" at bounding box center [406, 233] width 813 height 419
click at [265, 388] on li "Sweet Sandwiches Petit Pain Fino Bread" at bounding box center [403, 387] width 434 height 17
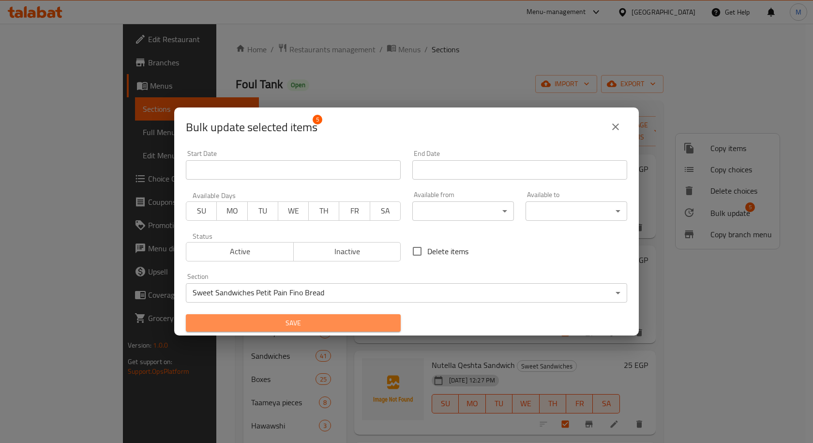
click at [331, 319] on span "Save" at bounding box center [293, 323] width 199 height 12
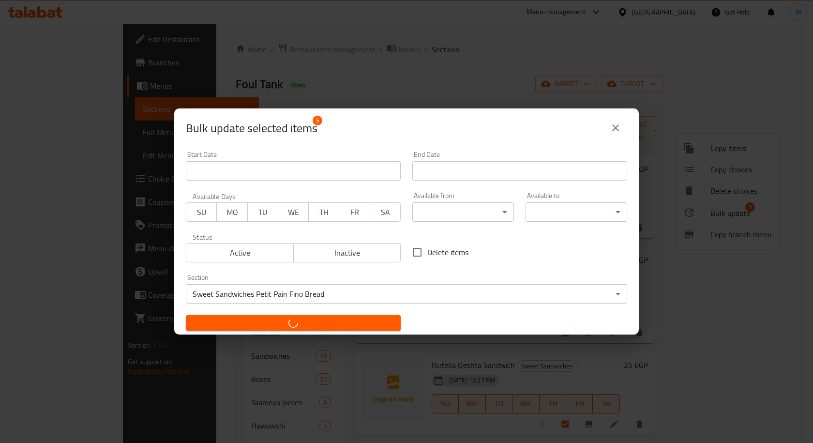
checkbox input "false"
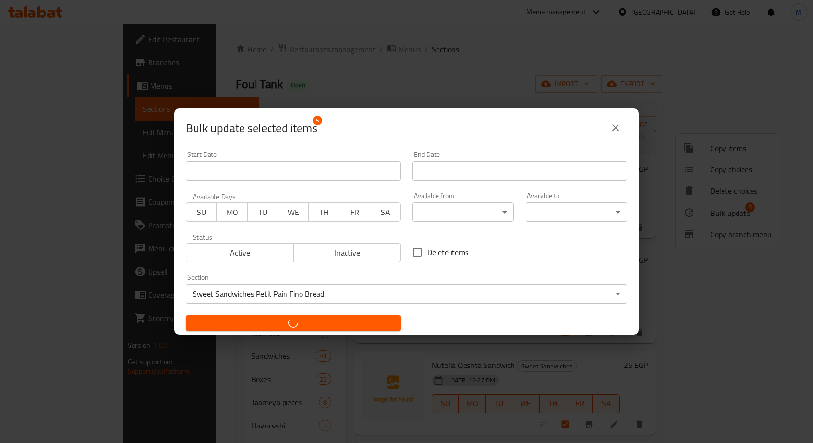
checkbox input "false"
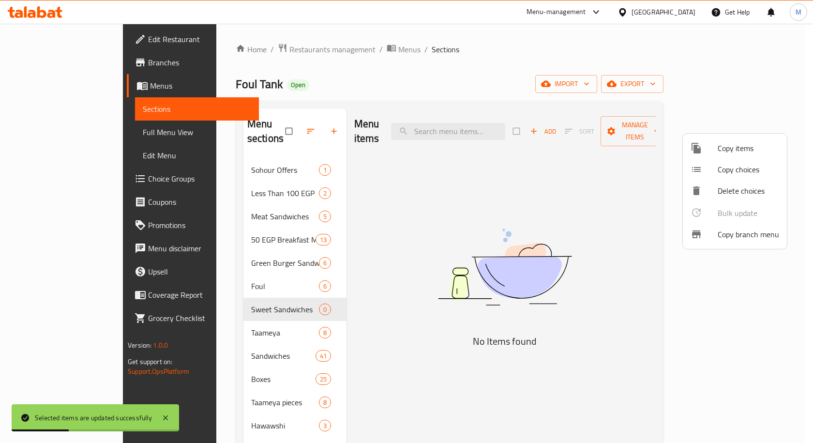
click at [405, 324] on div at bounding box center [406, 221] width 813 height 443
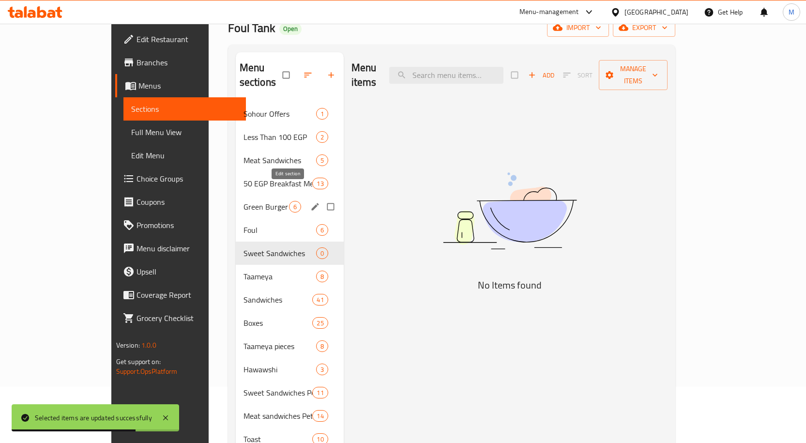
scroll to position [39, 0]
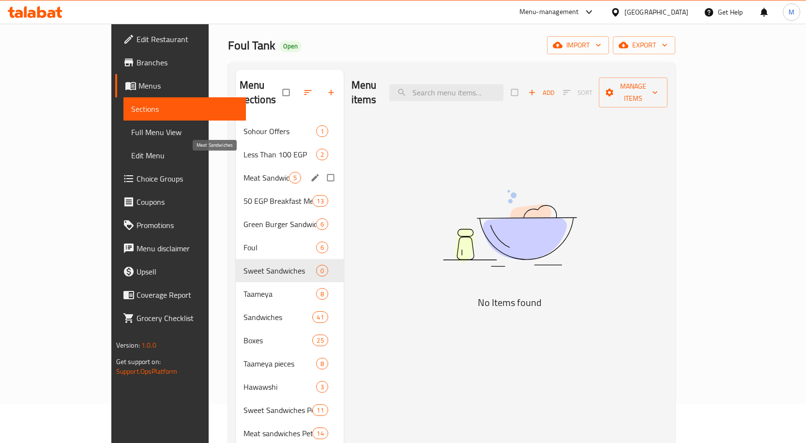
click at [243, 172] on span "Meat Sandwiches" at bounding box center [265, 178] width 45 height 12
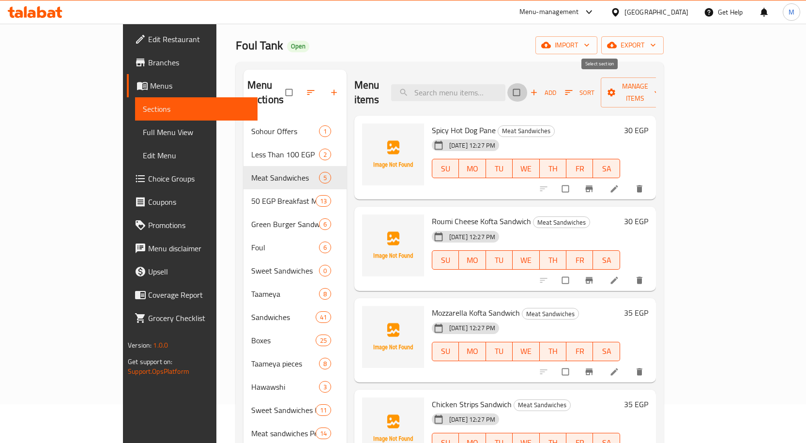
click at [527, 86] on input "checkbox" at bounding box center [517, 92] width 20 height 18
checkbox input "true"
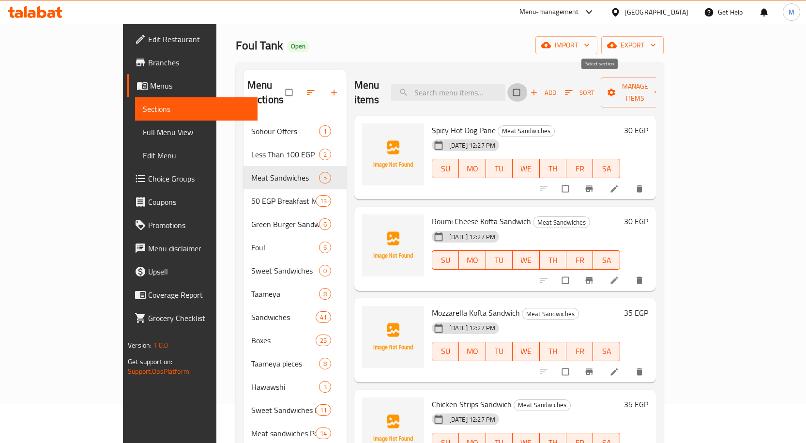
checkbox input "true"
click at [662, 86] on span "Manage items" at bounding box center [634, 92] width 53 height 24
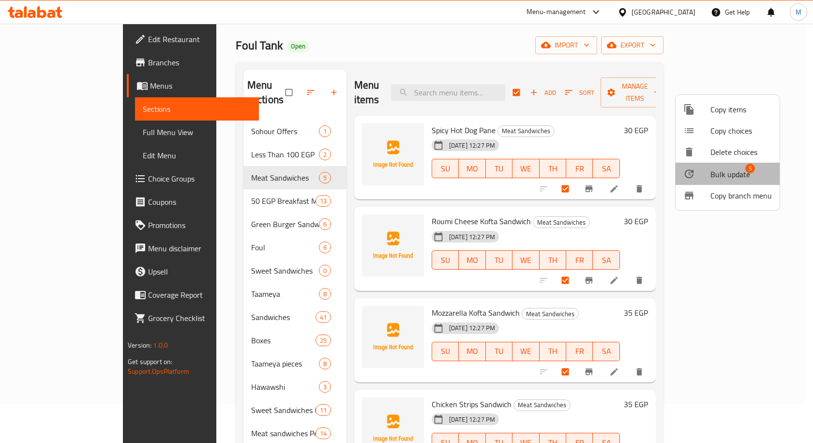
click at [727, 168] on span "Bulk update" at bounding box center [730, 174] width 40 height 12
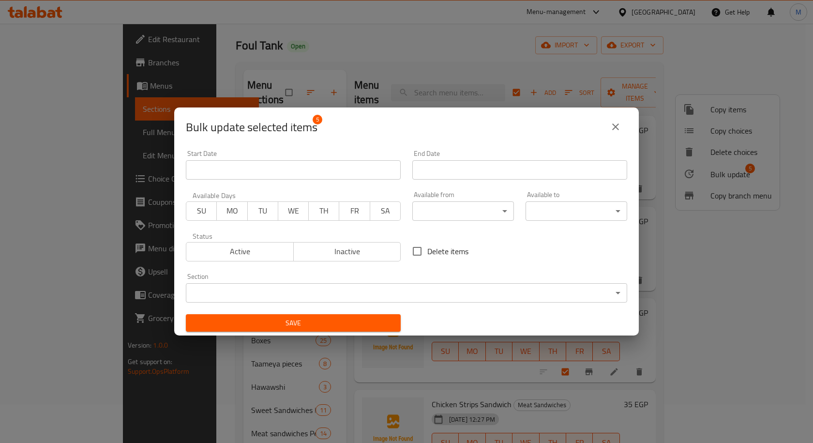
click at [274, 296] on body "​ Menu-management [GEOGRAPHIC_DATA] Get Help M Edit Restaurant Branches Menus S…" at bounding box center [406, 194] width 813 height 419
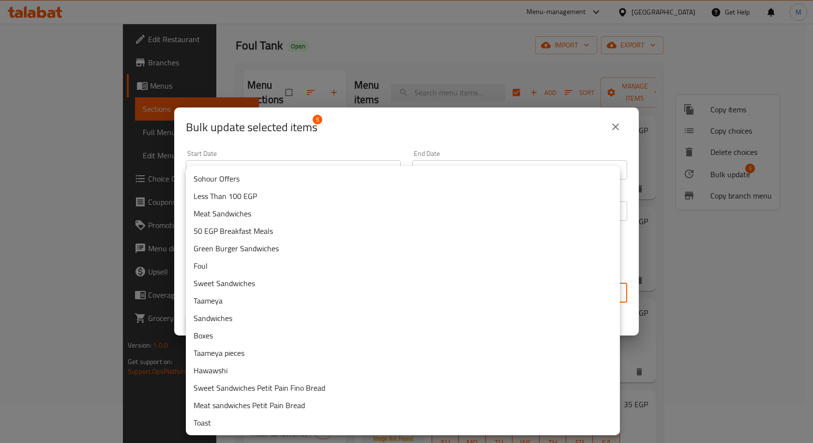
click at [260, 405] on li "Meat sandwiches Petit Pain Bread" at bounding box center [403, 404] width 434 height 17
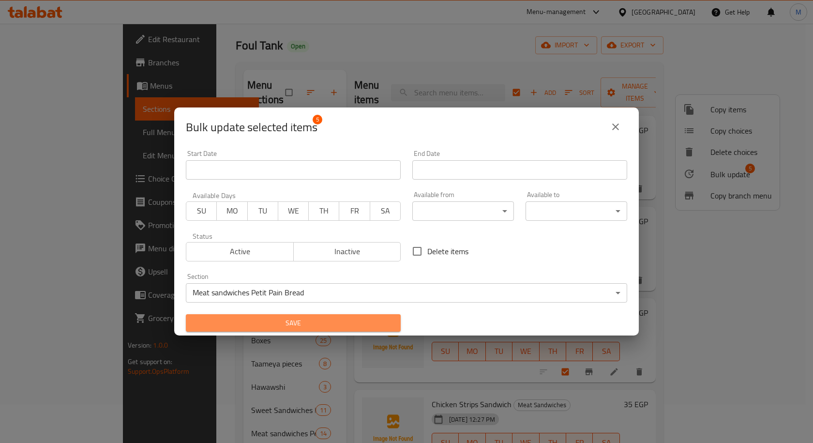
click at [352, 317] on span "Save" at bounding box center [293, 323] width 199 height 12
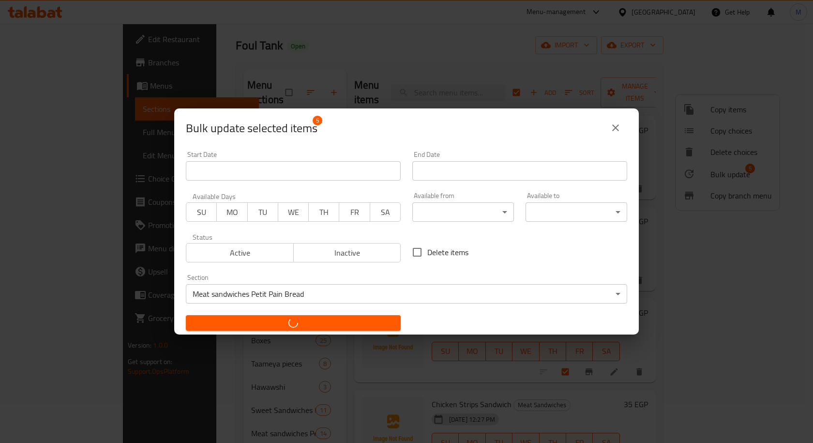
checkbox input "false"
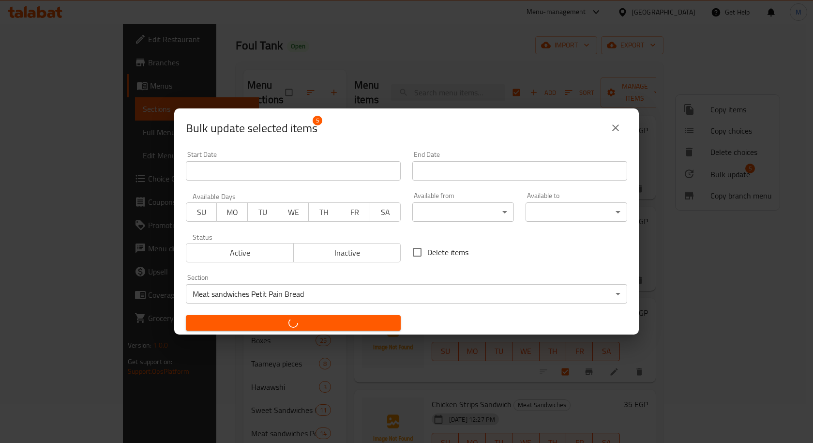
checkbox input "false"
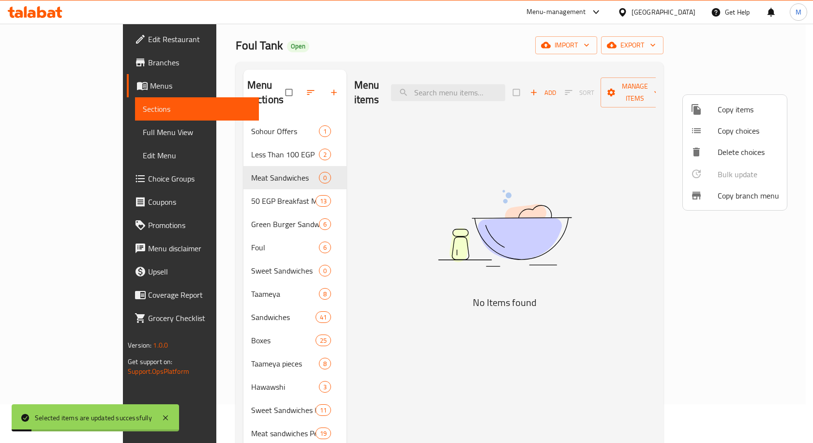
click at [559, 112] on div at bounding box center [406, 221] width 813 height 443
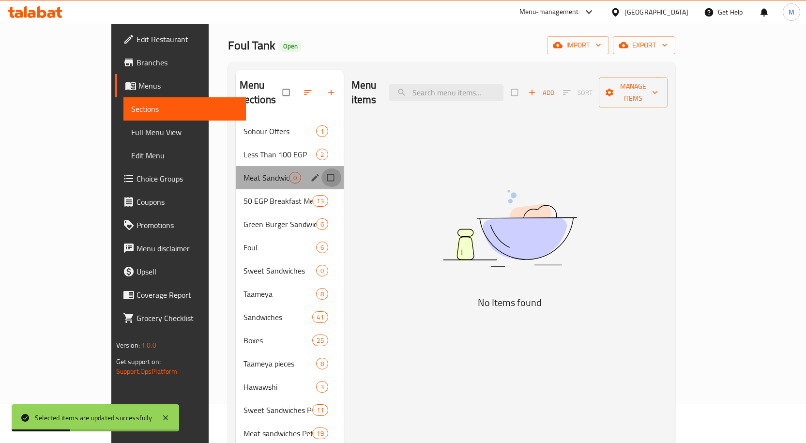
click at [321, 168] on input "Menu sections" at bounding box center [331, 177] width 20 height 18
checkbox input "true"
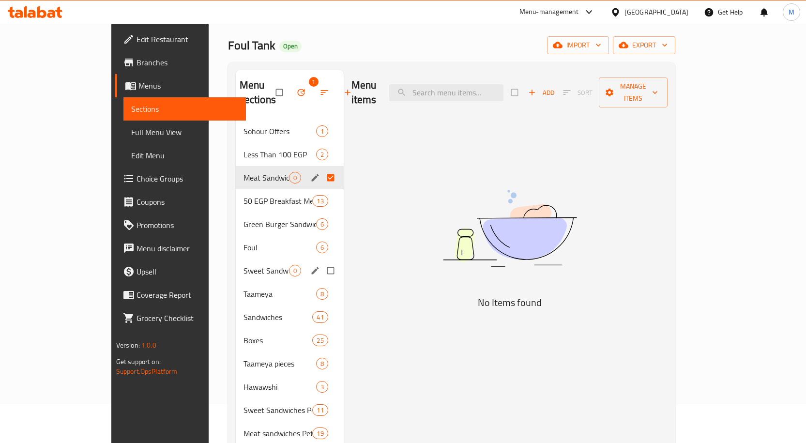
click at [321, 261] on input "Menu sections" at bounding box center [331, 270] width 20 height 18
checkbox input "true"
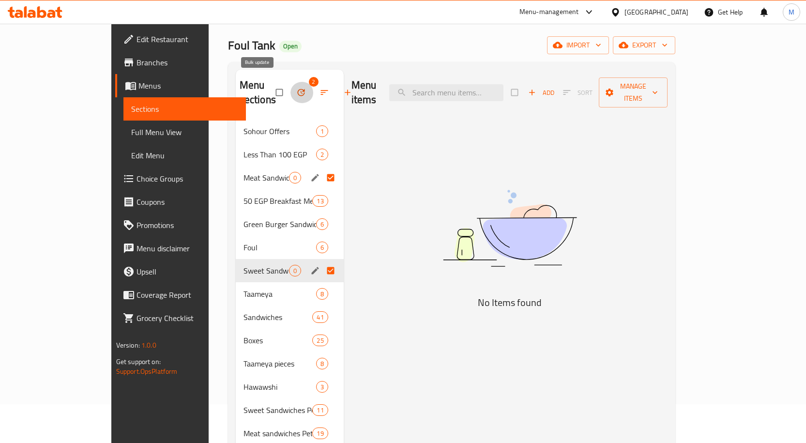
click at [296, 88] on icon "button" at bounding box center [301, 93] width 10 height 10
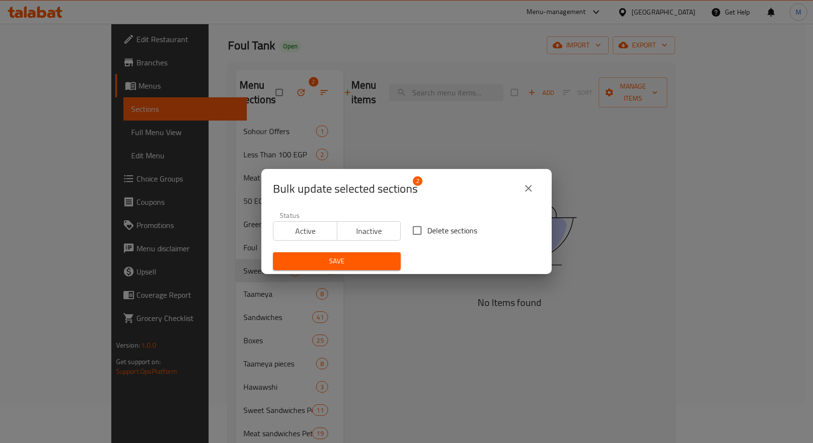
click at [433, 234] on span "Delete sections" at bounding box center [452, 231] width 50 height 12
click at [427, 234] on input "Delete sections" at bounding box center [417, 230] width 20 height 20
checkbox input "true"
click at [362, 259] on span "Save" at bounding box center [337, 261] width 112 height 12
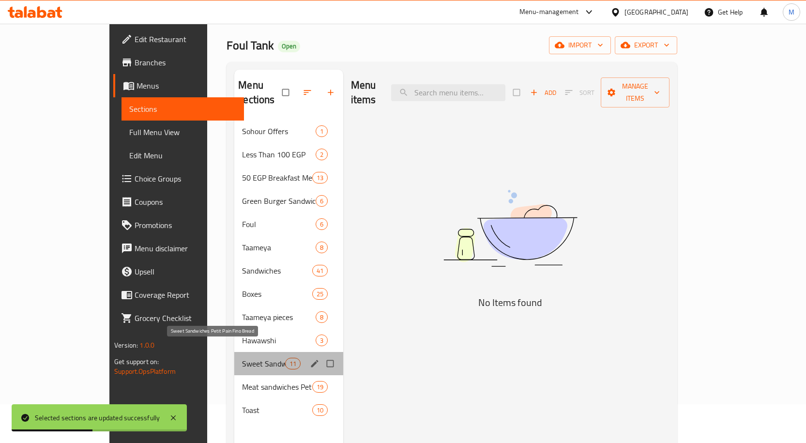
click at [242, 358] on span "Sweet Sandwiches Petit Pain Fino Bread" at bounding box center [263, 364] width 43 height 12
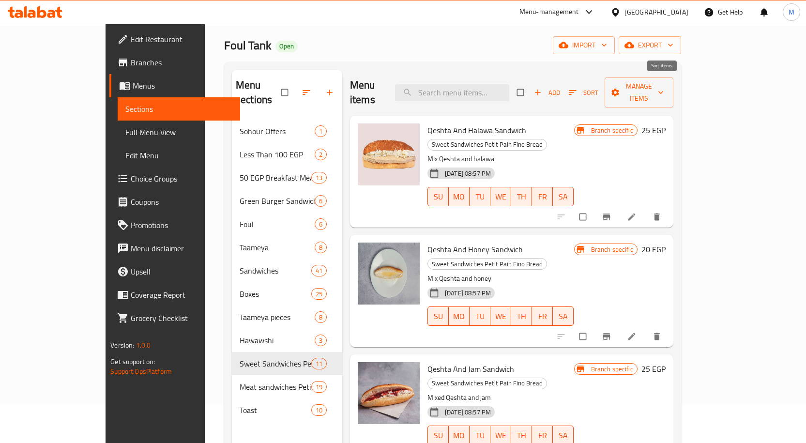
click at [598, 87] on span "Sort" at bounding box center [584, 92] width 30 height 11
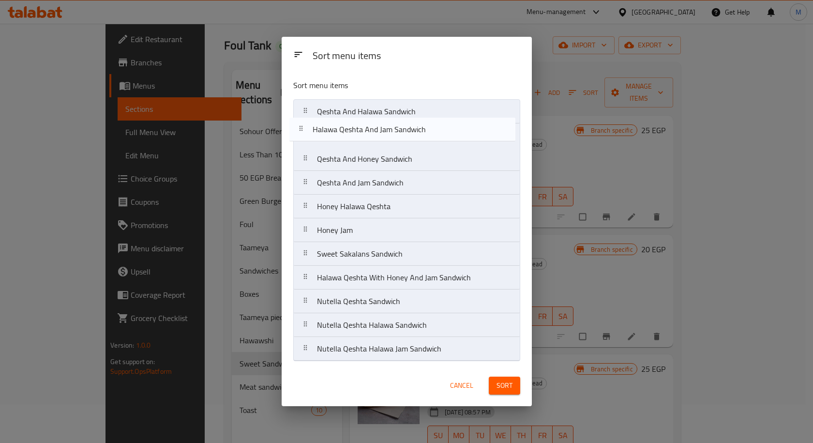
drag, startPoint x: 411, startPoint y: 256, endPoint x: 408, endPoint y: 129, distance: 127.3
click at [408, 129] on nav "Qeshta And Halawa Sandwich Qeshta And Honey Sandwich Qeshta And Jam Sandwich Ho…" at bounding box center [406, 230] width 227 height 262
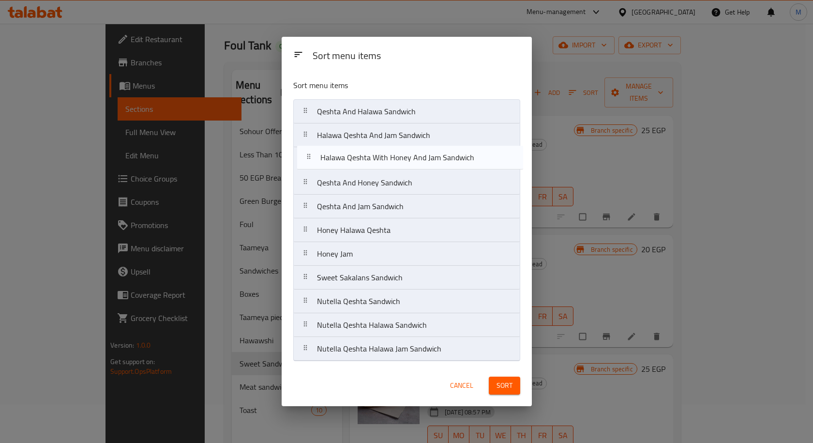
drag, startPoint x: 401, startPoint y: 283, endPoint x: 406, endPoint y: 158, distance: 125.4
click at [406, 158] on nav "Qeshta And Halawa Sandwich Halawa Qeshta And Jam Sandwich Qeshta And Honey Sand…" at bounding box center [406, 230] width 227 height 262
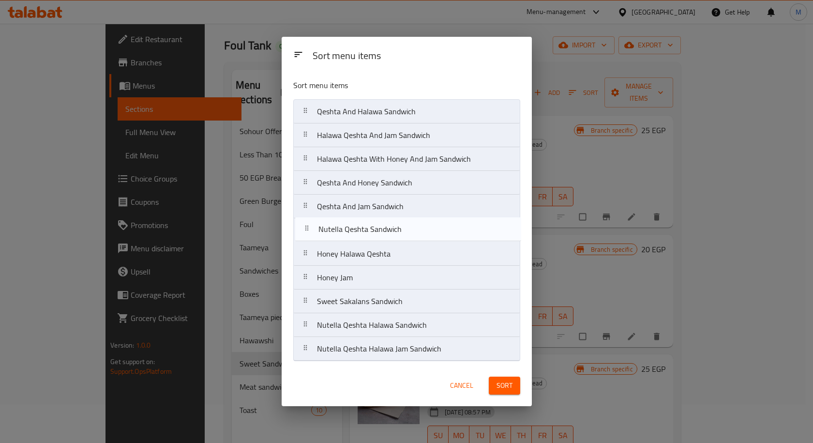
drag, startPoint x: 370, startPoint y: 305, endPoint x: 372, endPoint y: 229, distance: 76.0
click at [372, 229] on nav "Qeshta And Halawa Sandwich Halawa Qeshta And Jam Sandwich Halawa Qeshta With Ho…" at bounding box center [406, 230] width 227 height 262
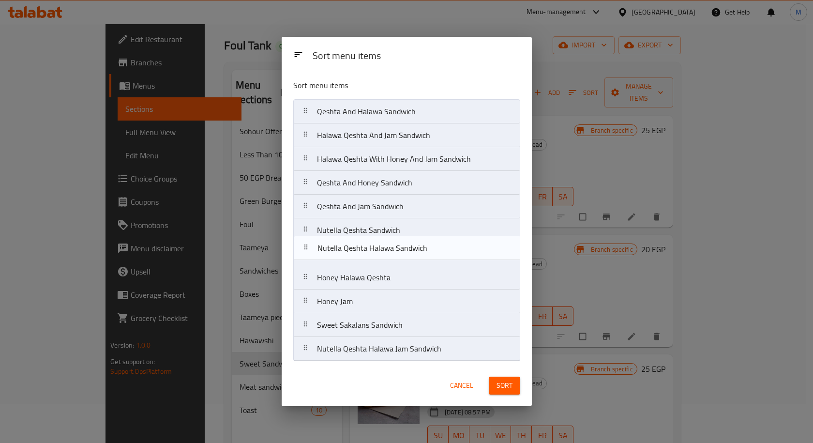
drag, startPoint x: 368, startPoint y: 326, endPoint x: 368, endPoint y: 246, distance: 80.3
click at [368, 246] on nav "Qeshta And Halawa Sandwich Halawa Qeshta And Jam Sandwich Halawa Qeshta With Ho…" at bounding box center [406, 230] width 227 height 262
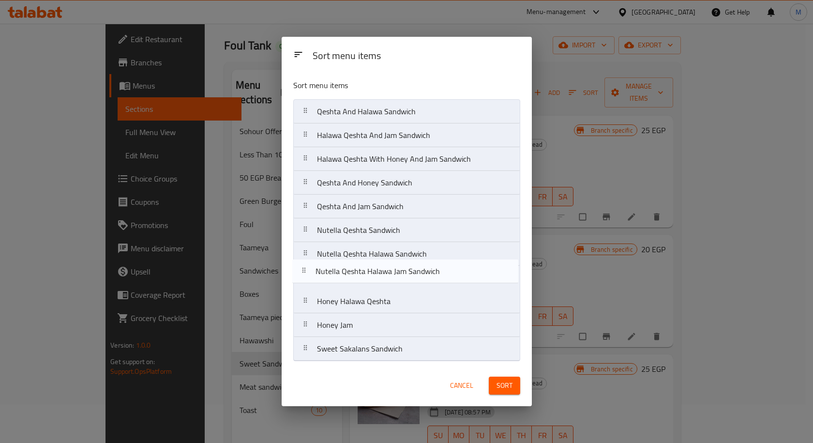
drag, startPoint x: 385, startPoint y: 355, endPoint x: 385, endPoint y: 273, distance: 81.3
click at [385, 273] on nav "Qeshta And Halawa Sandwich Halawa Qeshta And Jam Sandwich Halawa Qeshta With Ho…" at bounding box center [406, 230] width 227 height 262
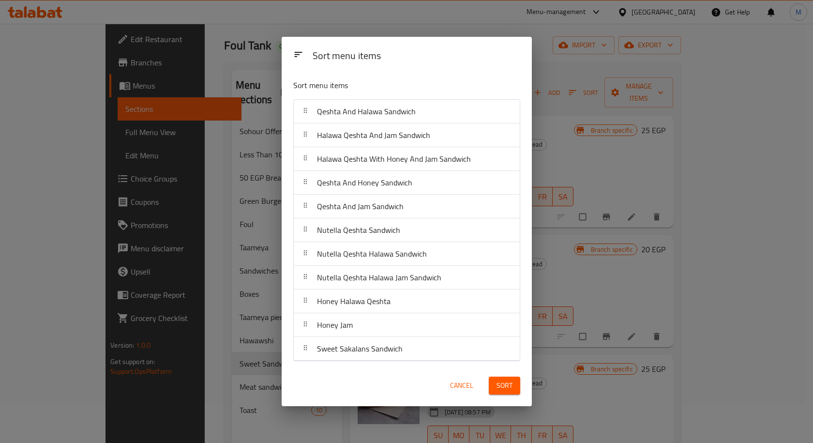
drag, startPoint x: 509, startPoint y: 383, endPoint x: 529, endPoint y: 386, distance: 20.5
click at [509, 383] on span "Sort" at bounding box center [505, 385] width 16 height 12
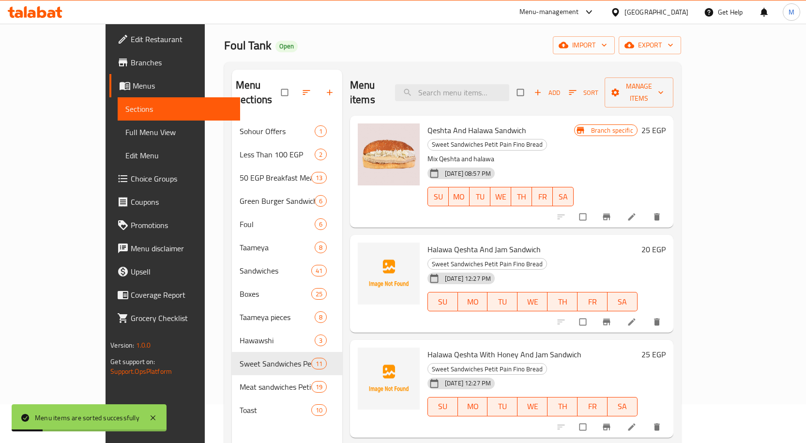
click at [530, 347] on span "Halawa Qeshta With Honey And Jam Sandwich" at bounding box center [504, 354] width 154 height 15
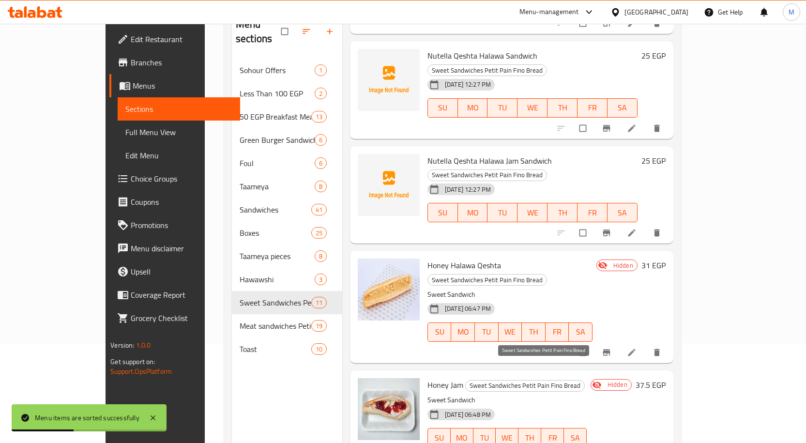
scroll to position [136, 0]
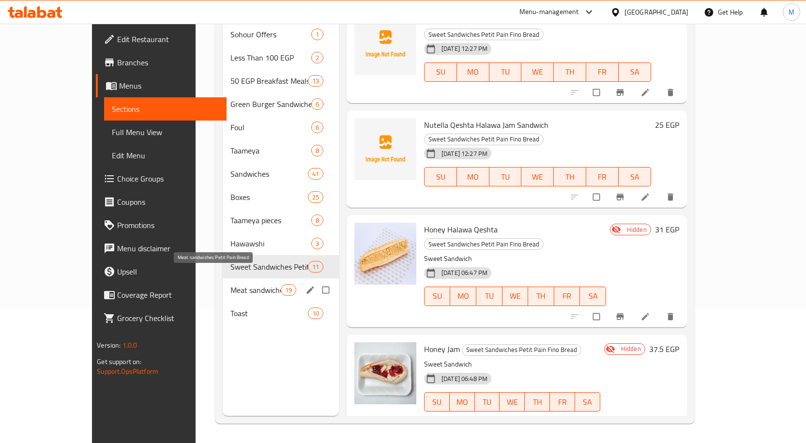
click at [230, 284] on span "Meat sandwiches Petit Pain Bread" at bounding box center [255, 290] width 50 height 12
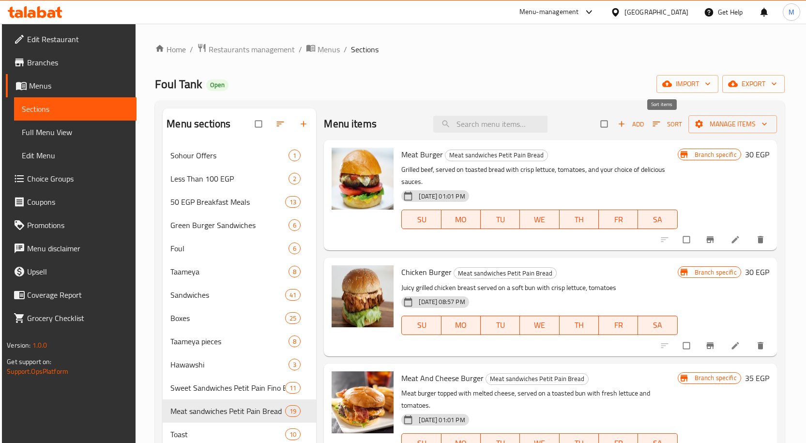
click at [671, 122] on span "Sort" at bounding box center [667, 124] width 30 height 11
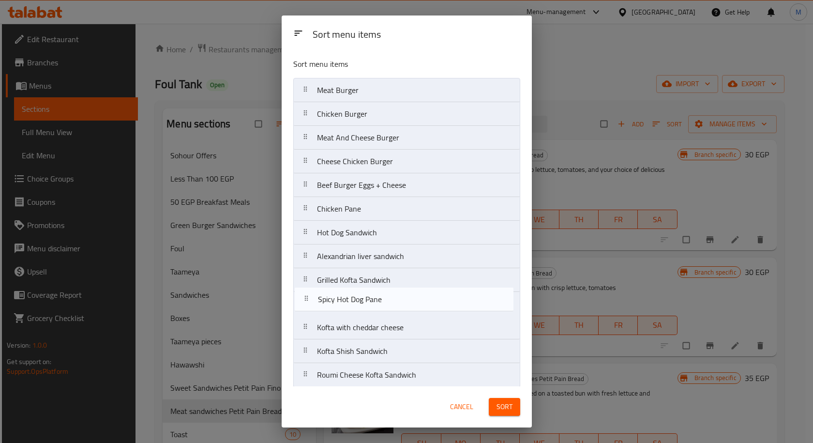
scroll to position [0, 0]
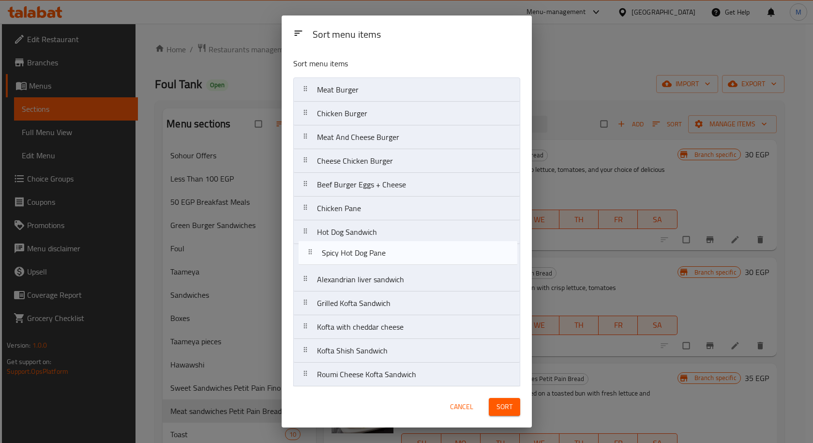
drag, startPoint x: 379, startPoint y: 307, endPoint x: 384, endPoint y: 254, distance: 53.5
click at [384, 254] on nav "Meat Burger Chicken Burger Meat And Cheese Burger Cheese Chicken Burger Beef Bu…" at bounding box center [406, 303] width 227 height 452
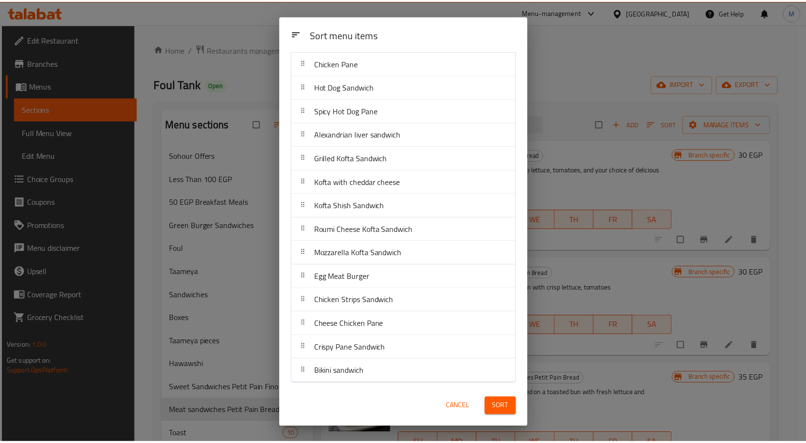
scroll to position [147, 0]
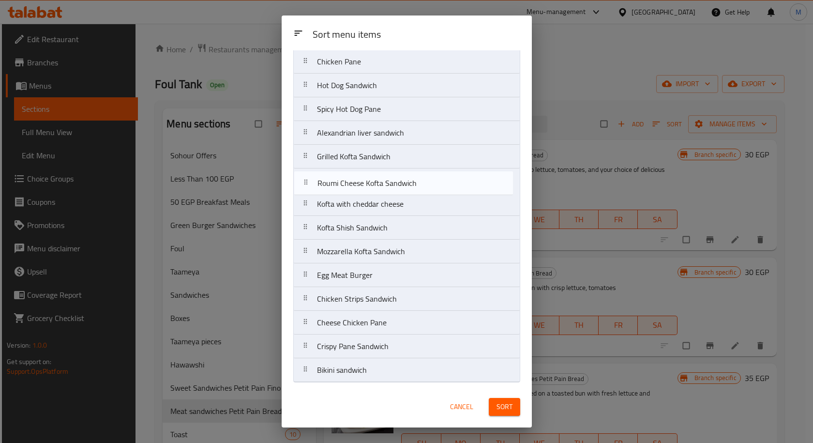
drag, startPoint x: 365, startPoint y: 231, endPoint x: 365, endPoint y: 184, distance: 46.9
click at [365, 184] on nav "Meat Burger Chicken Burger Meat And Cheese Burger Cheese Chicken Burger Beef Bu…" at bounding box center [406, 157] width 227 height 452
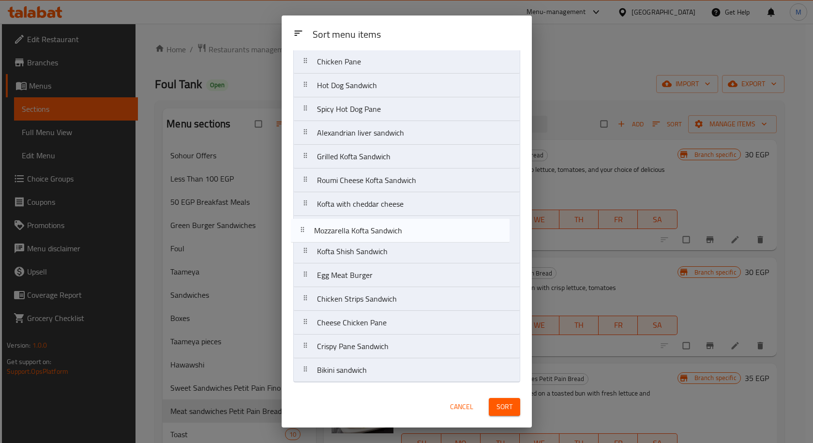
drag, startPoint x: 371, startPoint y: 256, endPoint x: 367, endPoint y: 230, distance: 26.5
click at [367, 230] on nav "Meat Burger Chicken Burger Meat And Cheese Burger Cheese Chicken Burger Beef Bu…" at bounding box center [406, 157] width 227 height 452
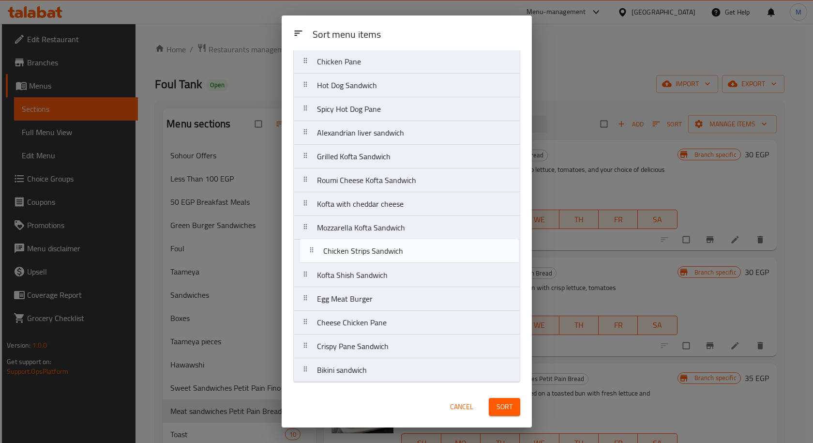
drag, startPoint x: 376, startPoint y: 304, endPoint x: 384, endPoint y: 253, distance: 51.4
click at [384, 253] on nav "Meat Burger Chicken Burger Meat And Cheese Burger Cheese Chicken Burger Beef Bu…" at bounding box center [406, 157] width 227 height 452
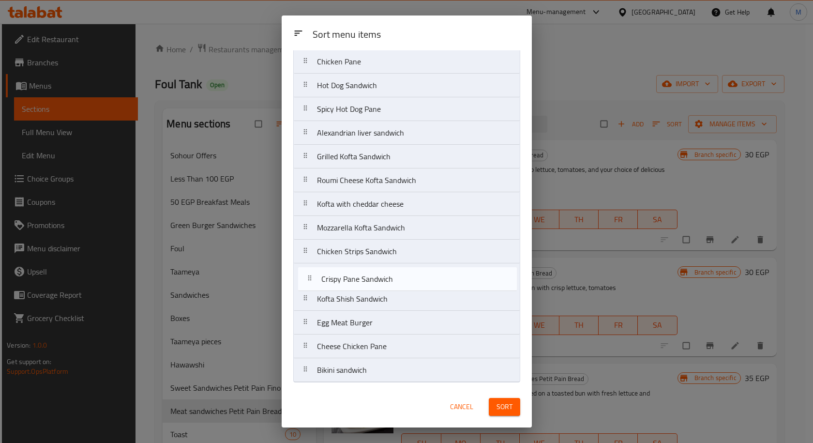
drag, startPoint x: 374, startPoint y: 348, endPoint x: 380, endPoint y: 275, distance: 73.3
click at [380, 275] on nav "Meat Burger Chicken Burger Meat And Cheese Burger Cheese Chicken Burger Beef Bu…" at bounding box center [406, 157] width 227 height 452
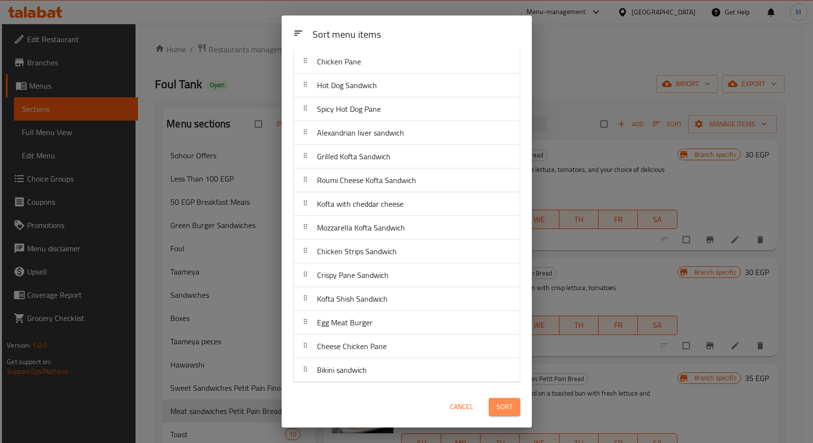
click at [499, 406] on span "Sort" at bounding box center [505, 407] width 16 height 12
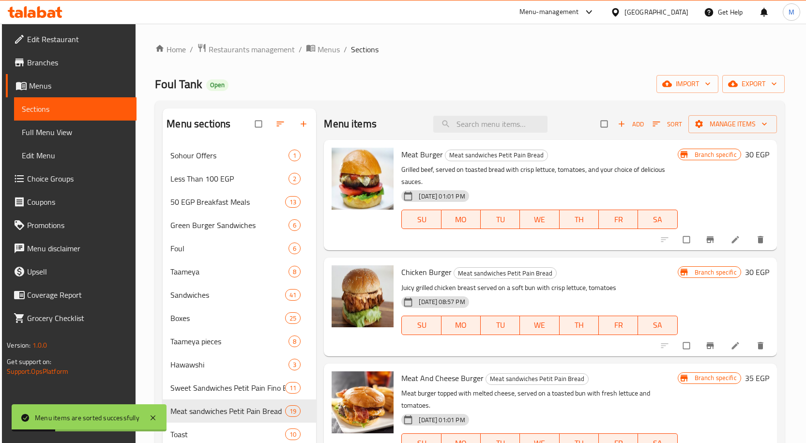
click at [614, 277] on h6 "Chicken Burger Meat sandwiches Petit Pain Bread" at bounding box center [539, 272] width 276 height 14
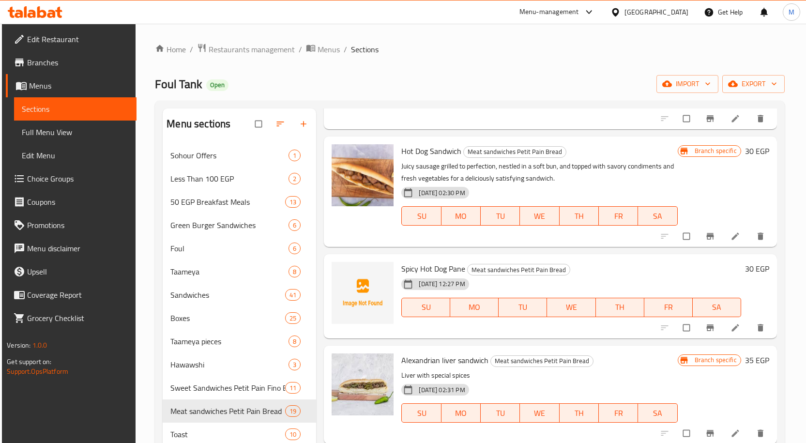
scroll to position [659, 0]
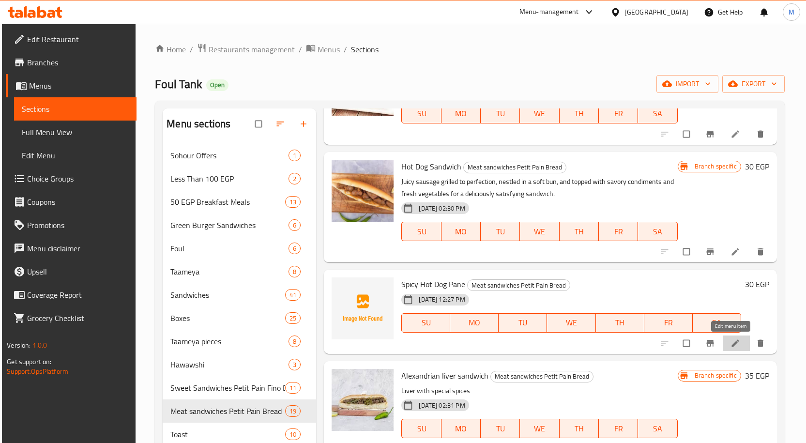
click at [730, 340] on icon at bounding box center [735, 343] width 10 height 10
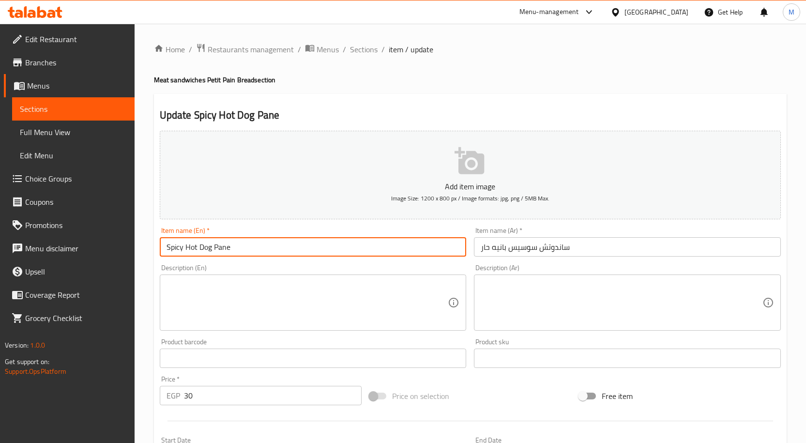
click at [261, 248] on input "Spicy Hot Dog Pane" at bounding box center [313, 246] width 307 height 19
type input "Spicy Hot Dog Pane Sandwich"
click at [511, 81] on h4 "Meat sandwiches Petit Pain Bread section" at bounding box center [470, 80] width 633 height 10
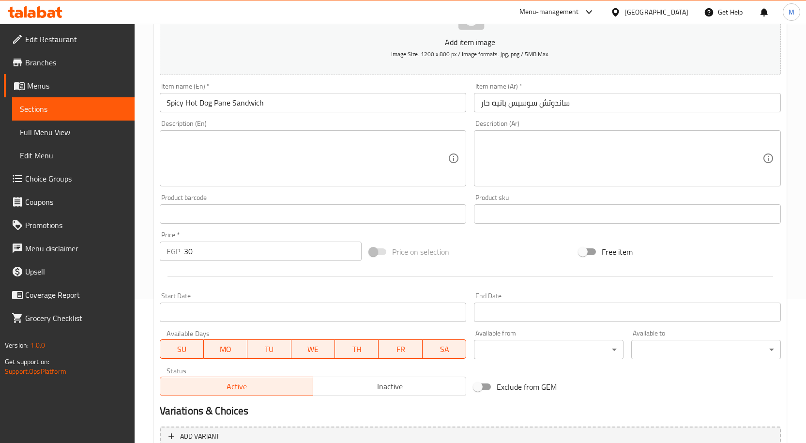
scroll to position [241, 0]
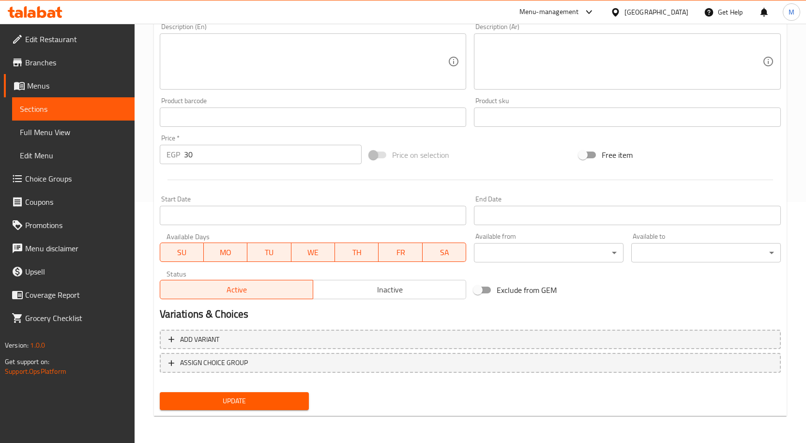
click at [249, 393] on button "Update" at bounding box center [235, 401] width 150 height 18
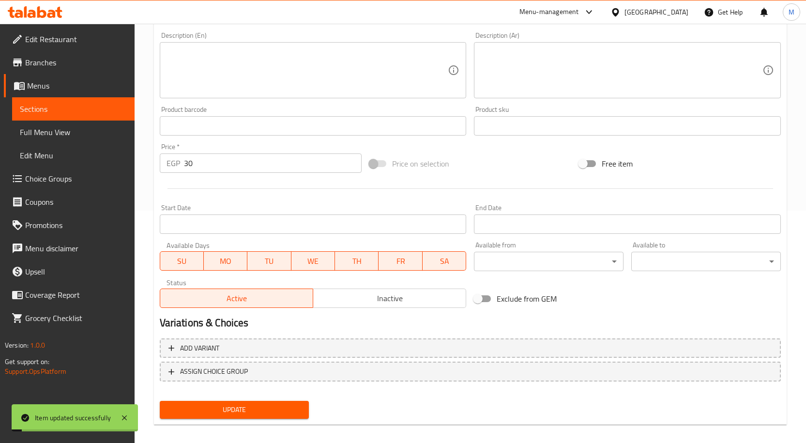
scroll to position [0, 0]
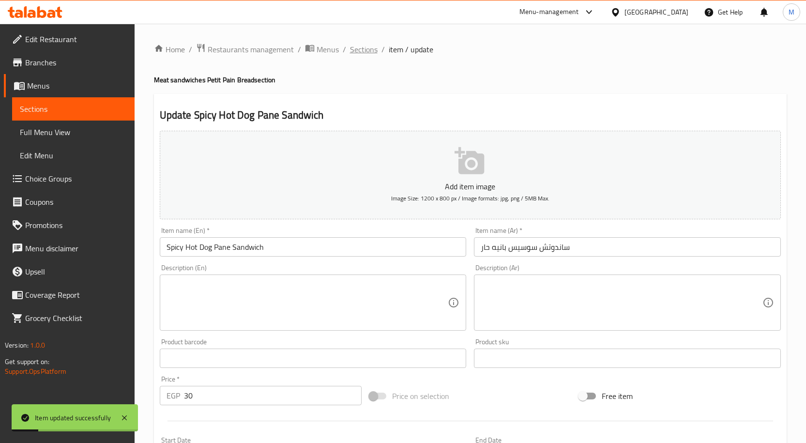
click at [359, 52] on span "Sections" at bounding box center [364, 50] width 28 height 12
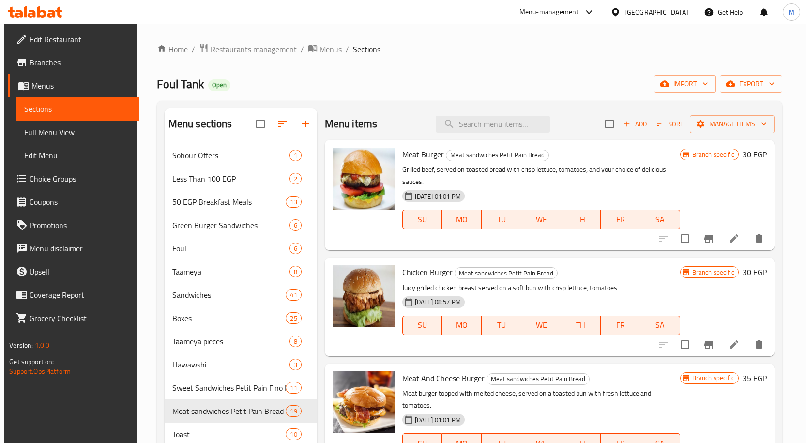
click at [517, 187] on div "[DATE] 01:01 PM SU MO TU WE TH FR SA" at bounding box center [541, 212] width 286 height 52
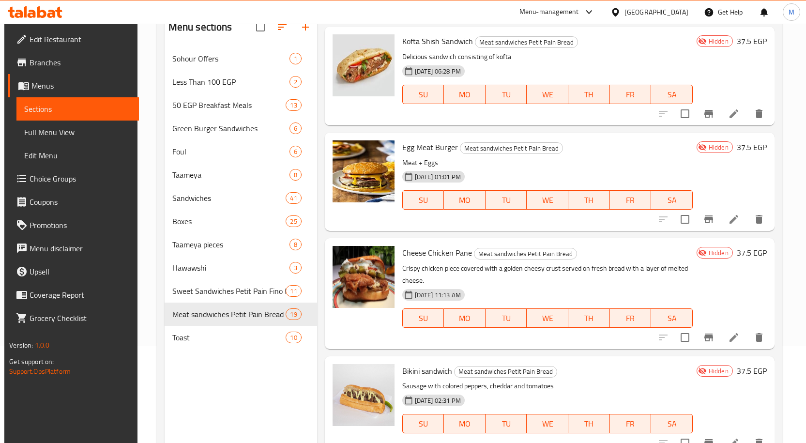
scroll to position [136, 0]
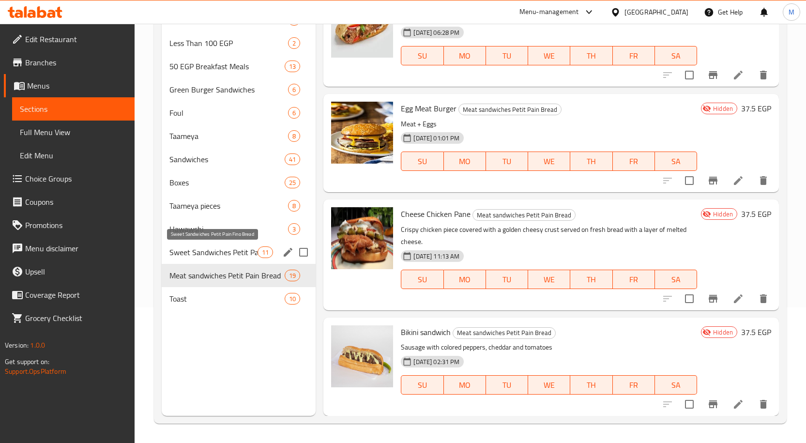
click at [206, 251] on span "Sweet Sandwiches Petit Pain Fino Bread" at bounding box center [213, 252] width 89 height 12
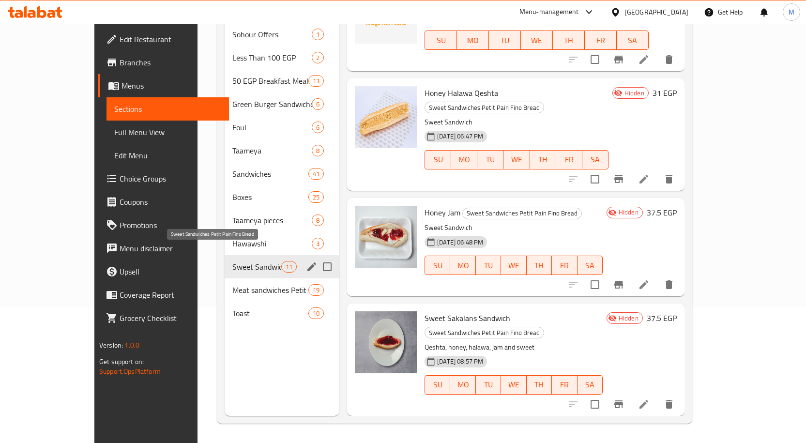
scroll to position [672, 0]
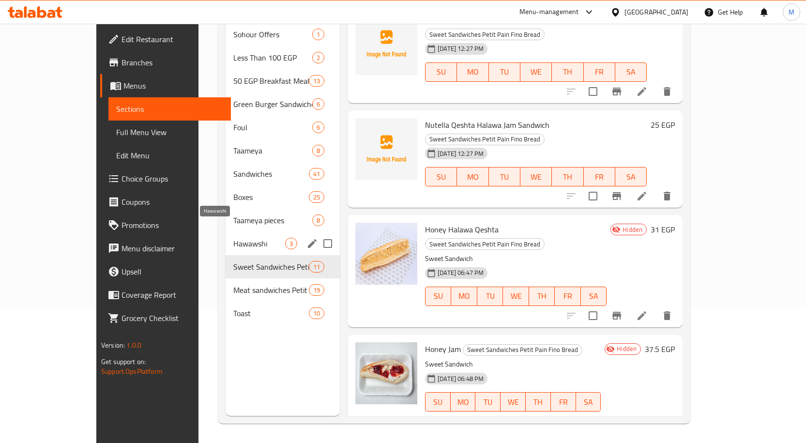
click at [233, 238] on span "Hawawshi" at bounding box center [259, 244] width 52 height 12
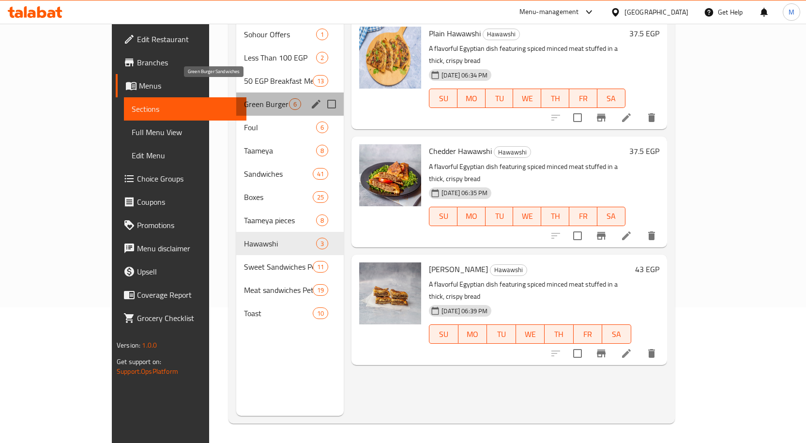
click at [244, 98] on span "Green Burger Sandwiches" at bounding box center [266, 104] width 45 height 12
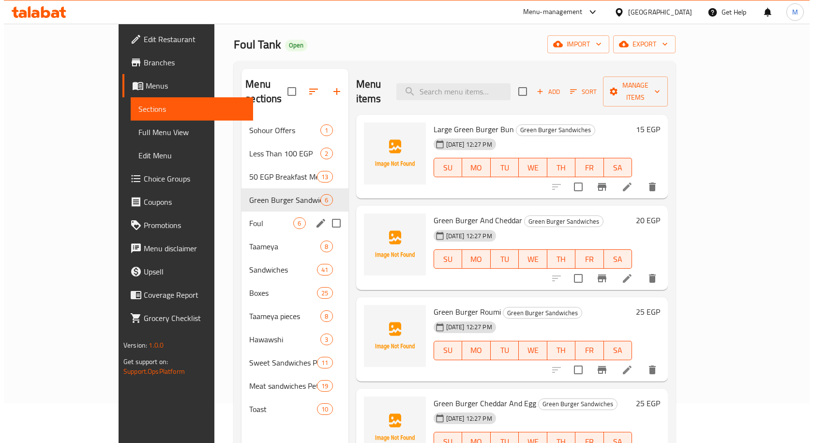
scroll to position [39, 0]
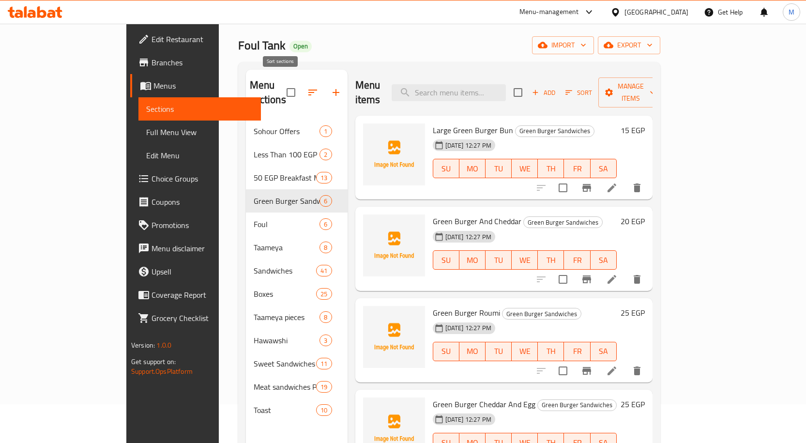
click at [307, 90] on icon "button" at bounding box center [313, 93] width 12 height 12
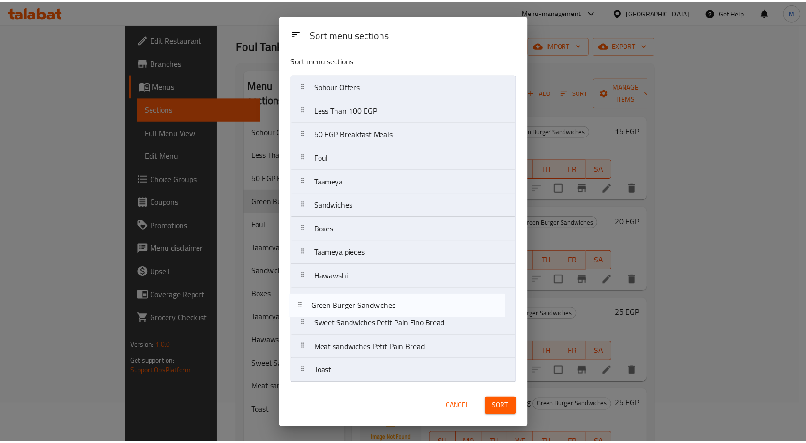
scroll to position [4, 0]
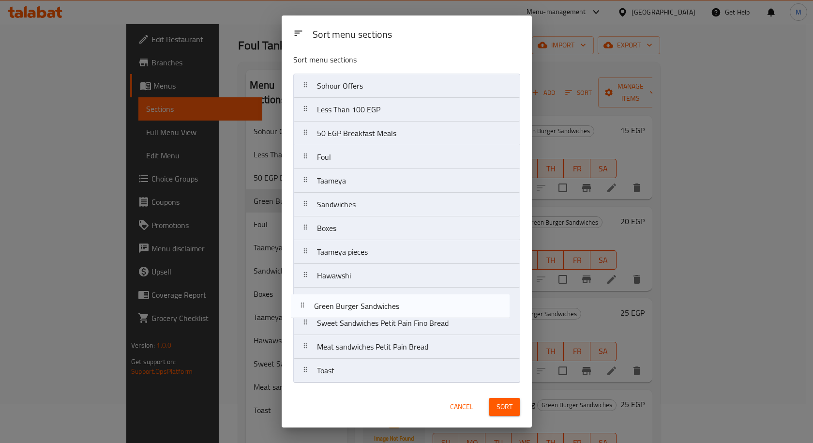
drag, startPoint x: 393, startPoint y: 167, endPoint x: 390, endPoint y: 315, distance: 147.6
click at [390, 315] on nav "Sohour Offers Less Than 100 EGP 50 EGP Breakfast Meals Green Burger Sandwiches …" at bounding box center [406, 228] width 227 height 309
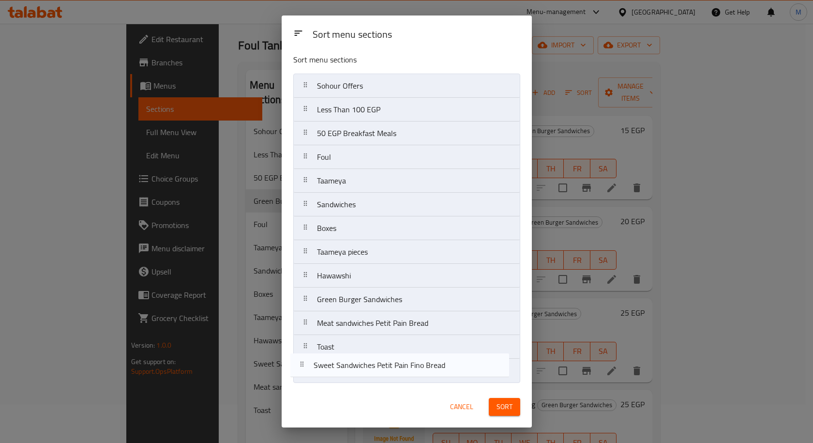
drag, startPoint x: 368, startPoint y: 328, endPoint x: 365, endPoint y: 374, distance: 46.1
click at [365, 374] on nav "Sohour Offers Less Than 100 EGP 50 EGP Breakfast Meals Foul Taameya Sandwiches …" at bounding box center [406, 228] width 227 height 309
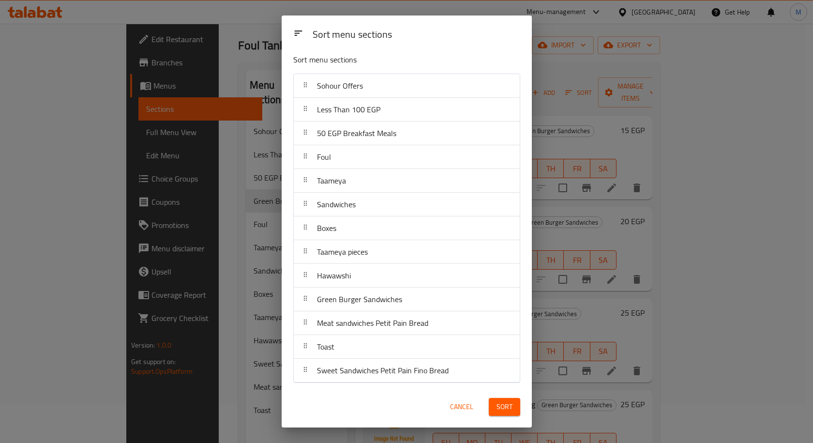
click at [502, 402] on span "Sort" at bounding box center [505, 407] width 16 height 12
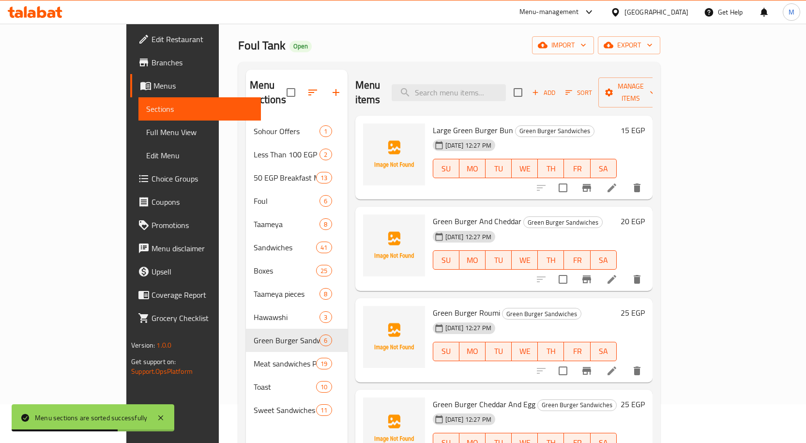
click at [477, 40] on div "Foul Tank Open import export" at bounding box center [449, 45] width 422 height 18
